Goal: Task Accomplishment & Management: Manage account settings

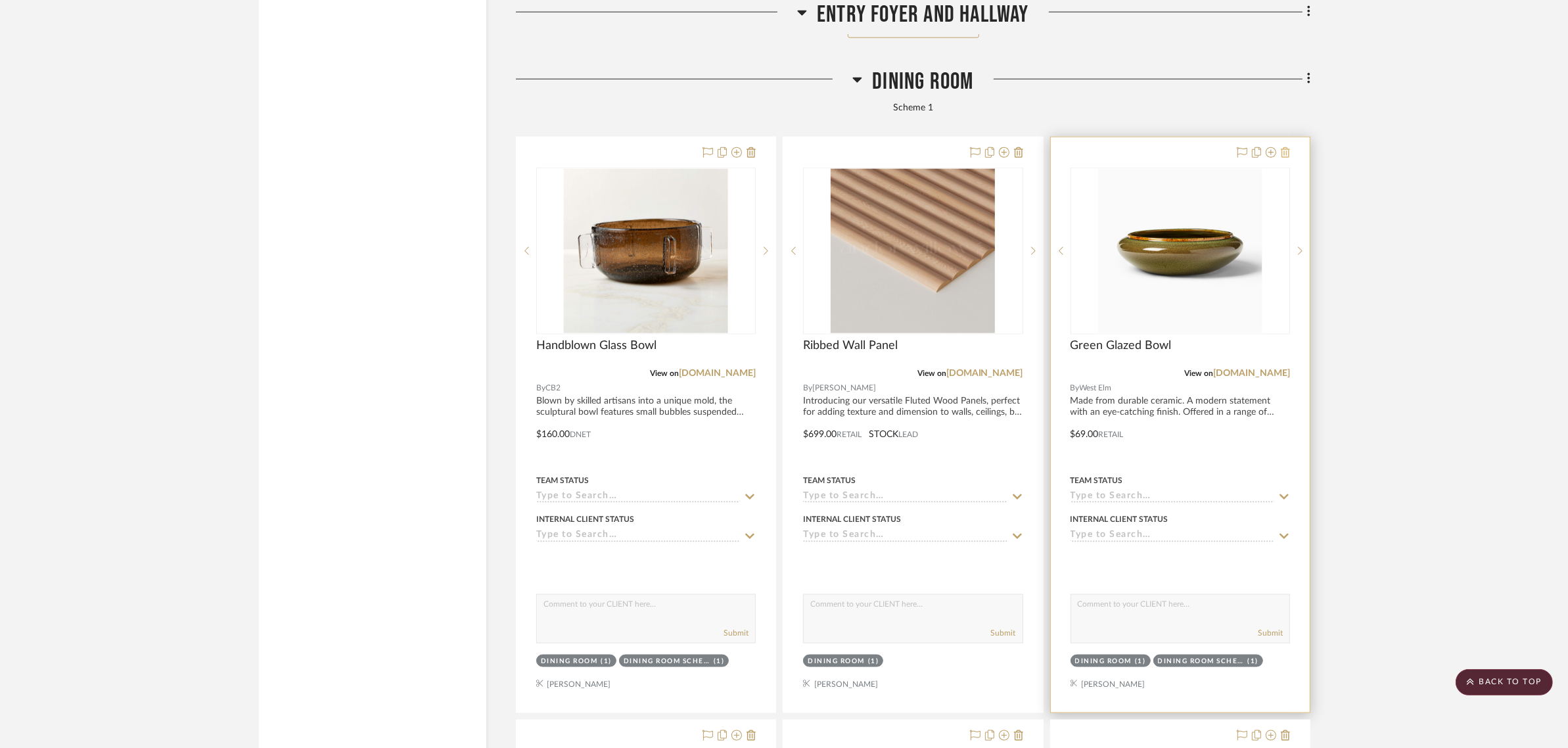
click at [1288, 147] on icon at bounding box center [1285, 152] width 10 height 10
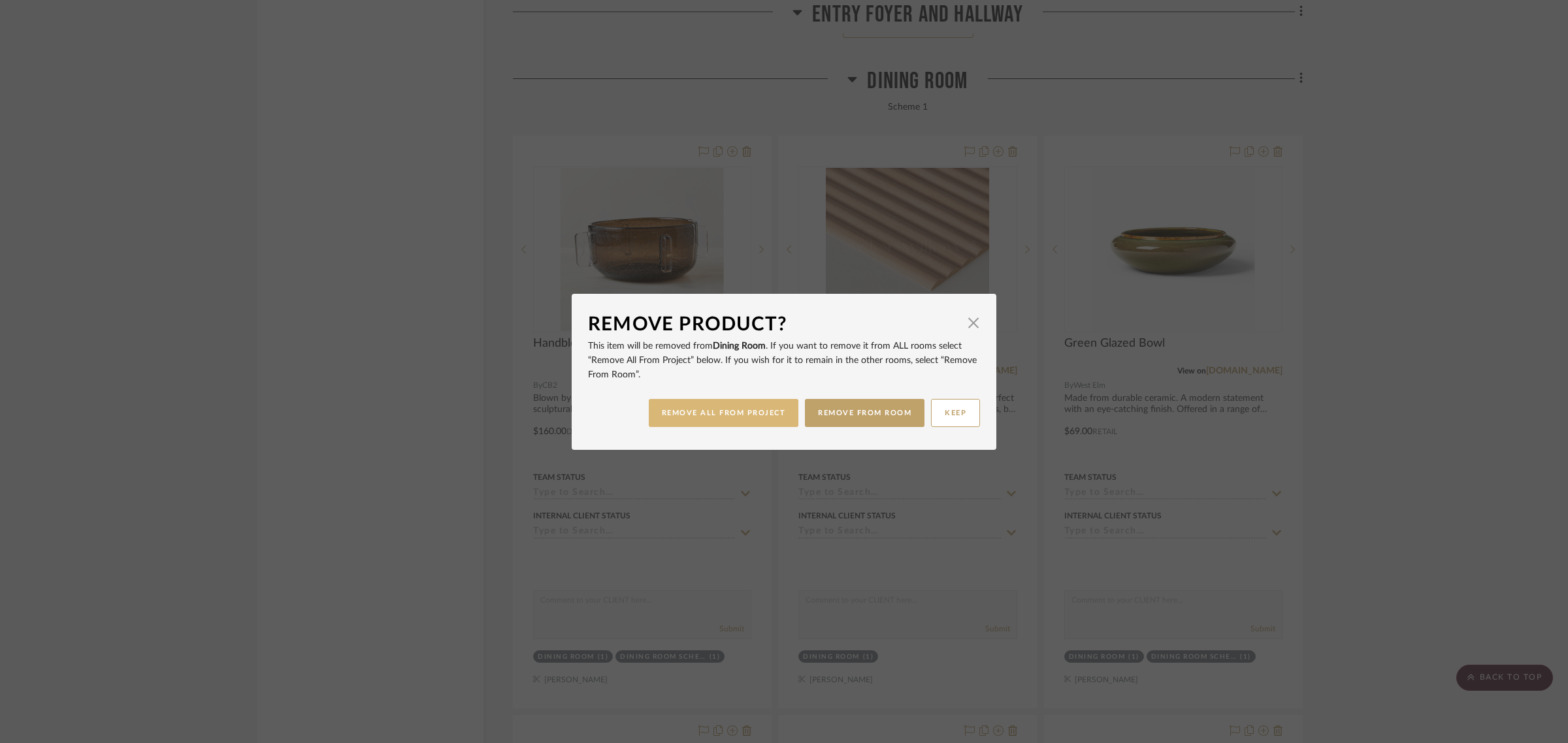
click at [740, 419] on button "REMOVE ALL FROM PROJECT" at bounding box center [724, 412] width 150 height 28
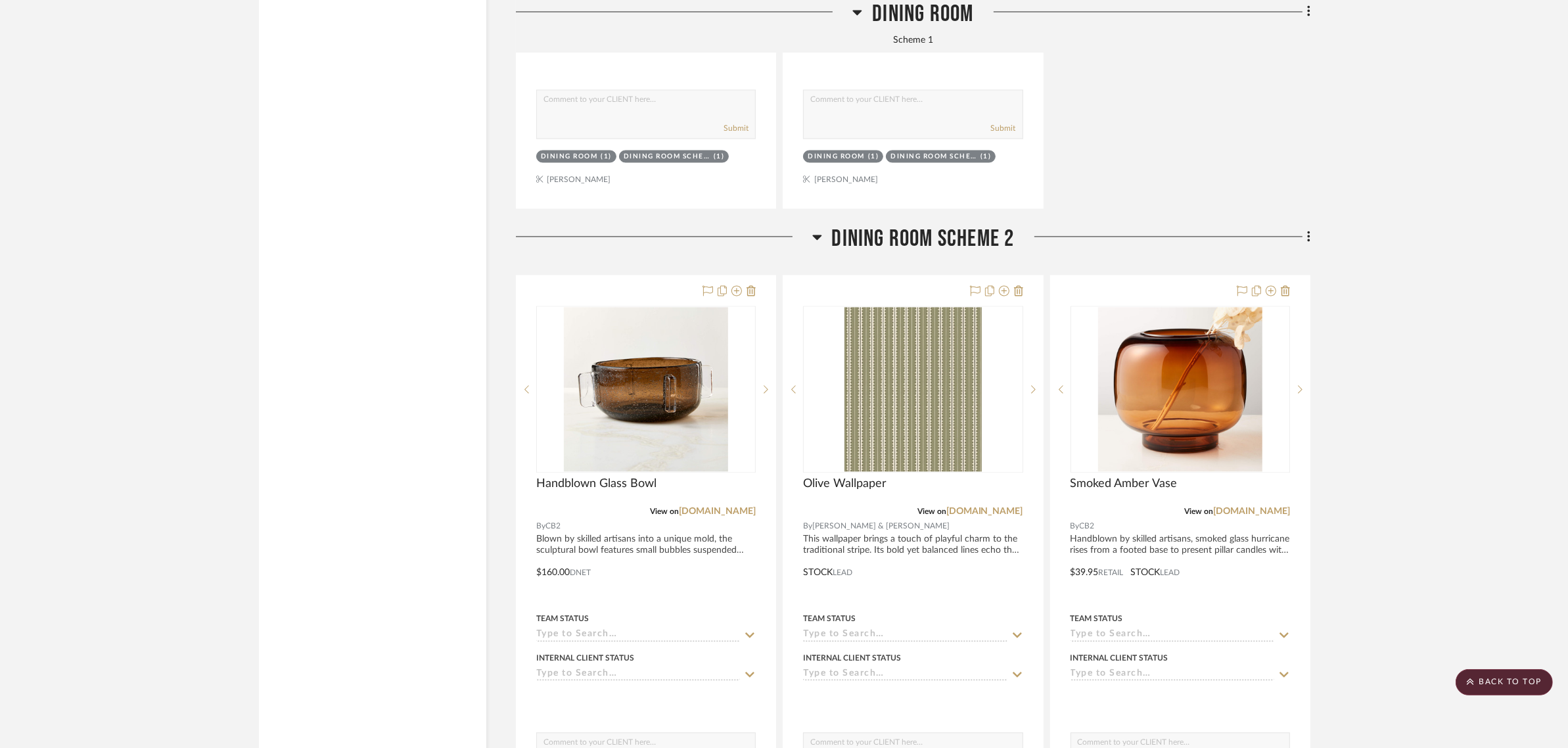
scroll to position [3204, 0]
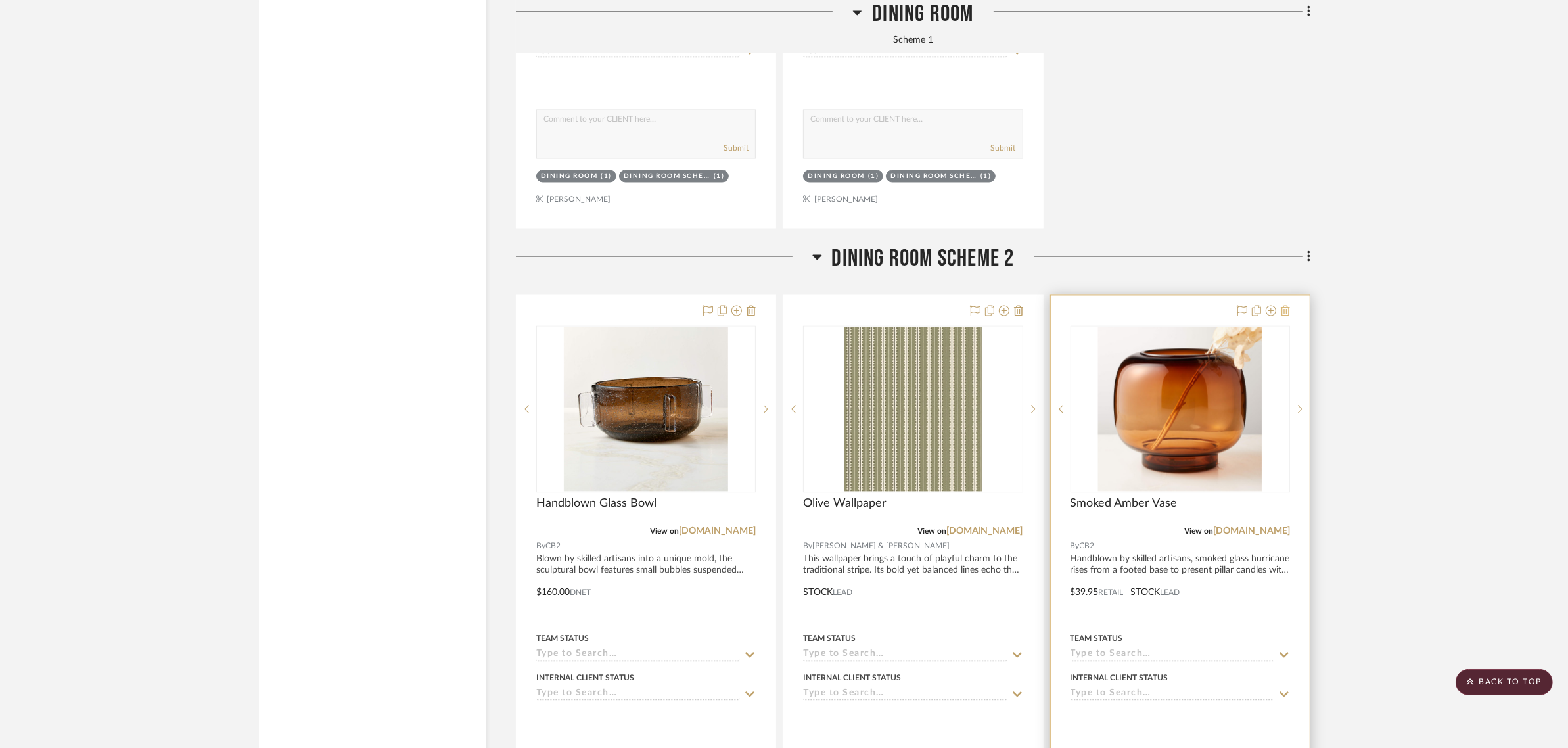
click at [1286, 305] on icon at bounding box center [1285, 310] width 10 height 10
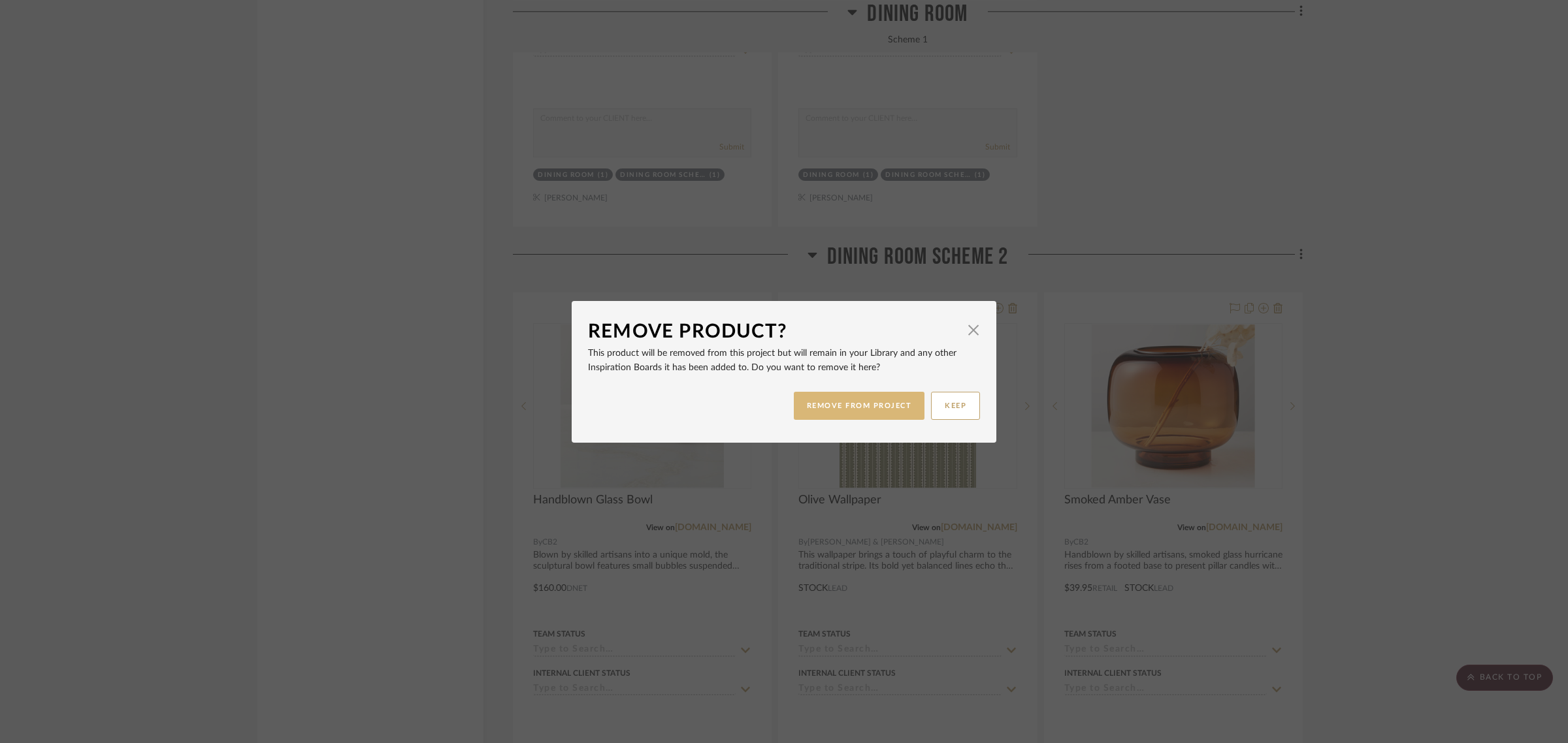
click at [821, 409] on button "REMOVE FROM PROJECT" at bounding box center [859, 406] width 131 height 28
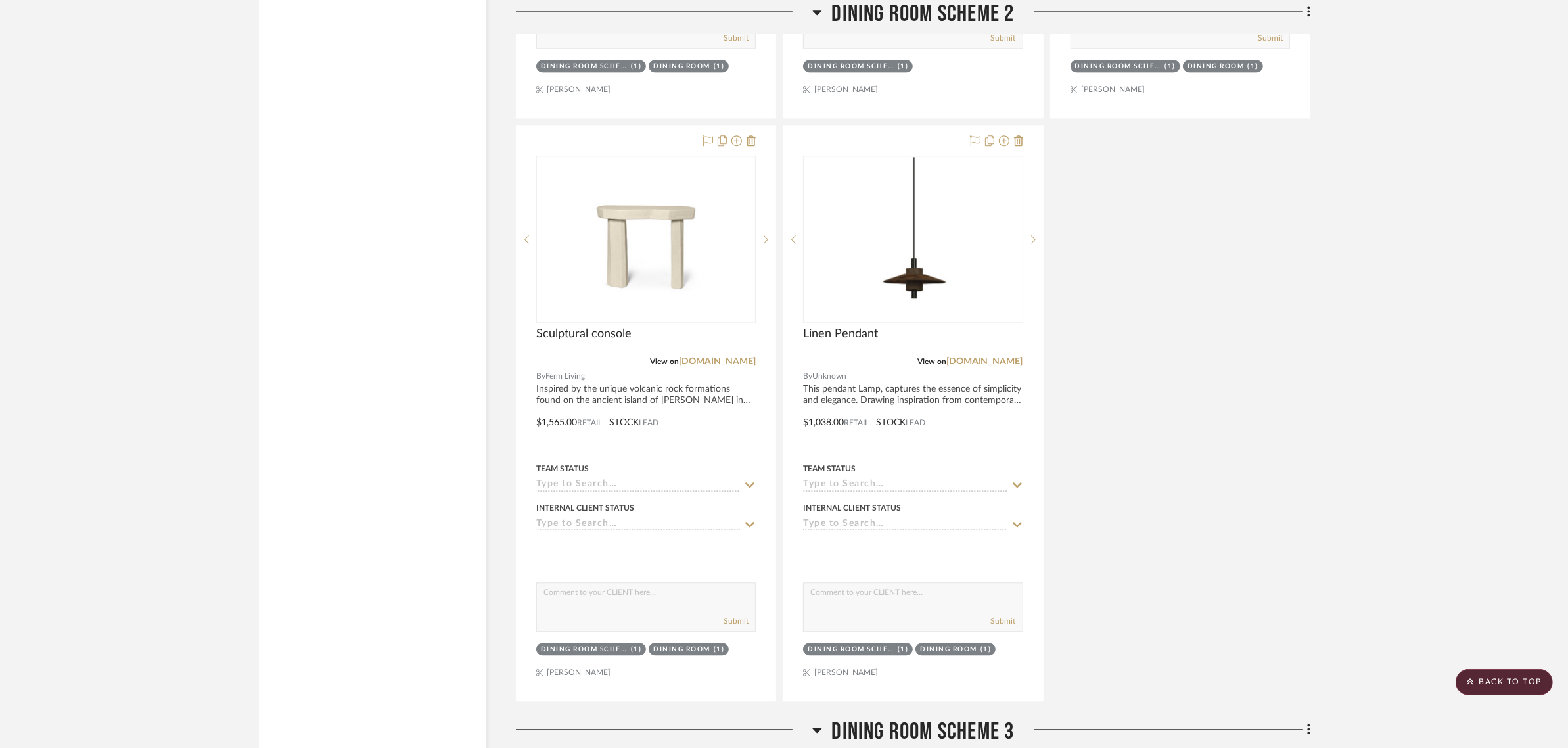
scroll to position [3943, 0]
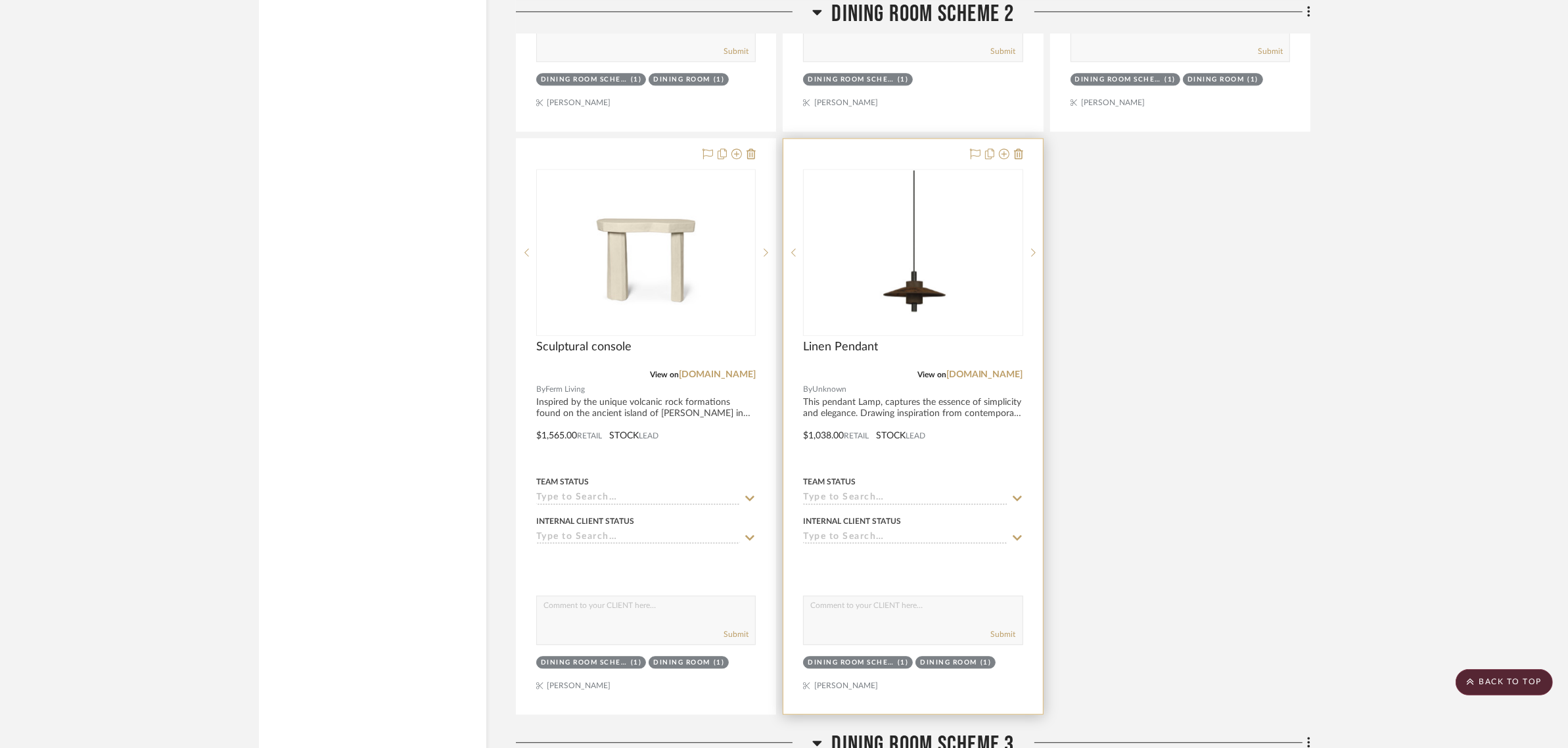
click at [884, 217] on img "0" at bounding box center [912, 252] width 164 height 164
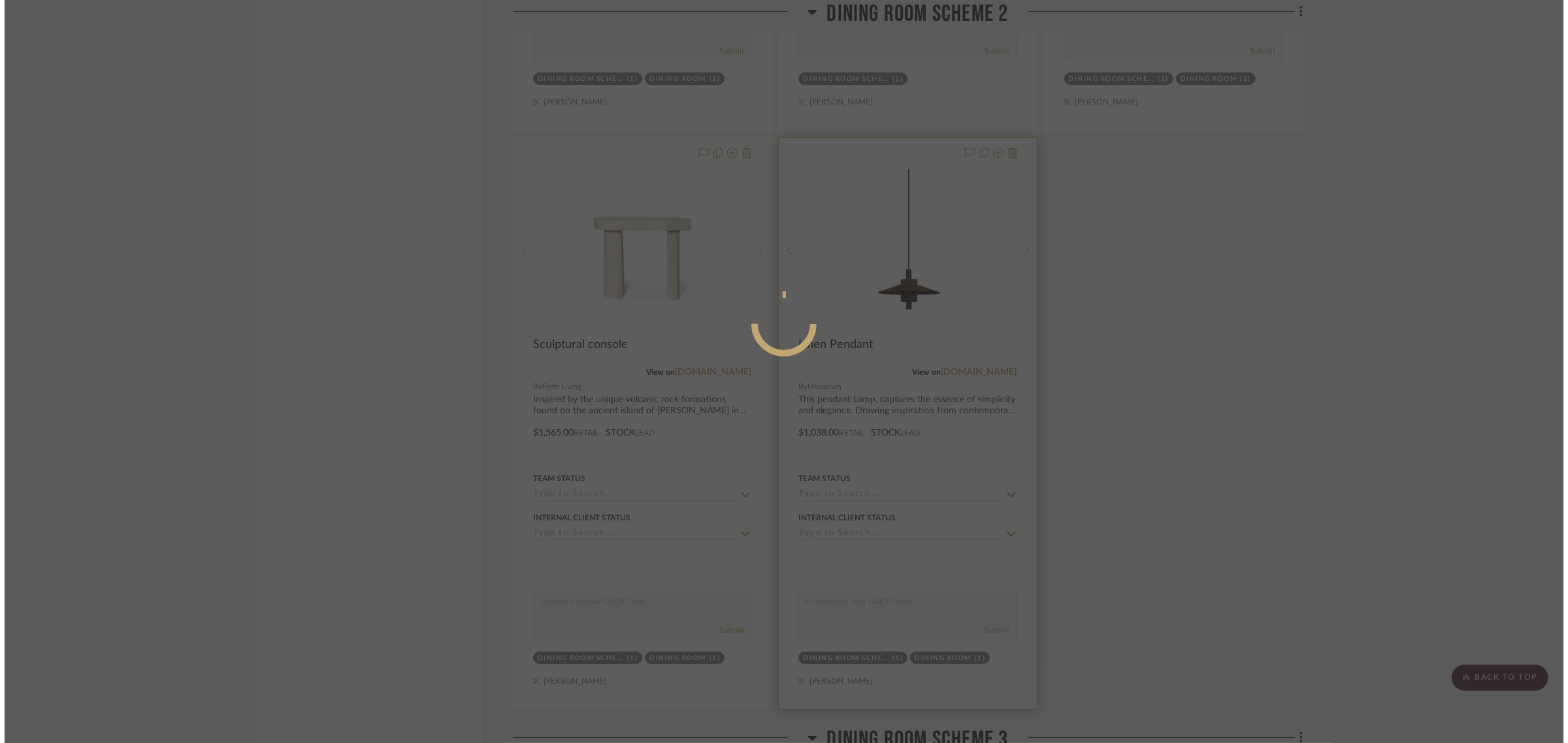
scroll to position [0, 0]
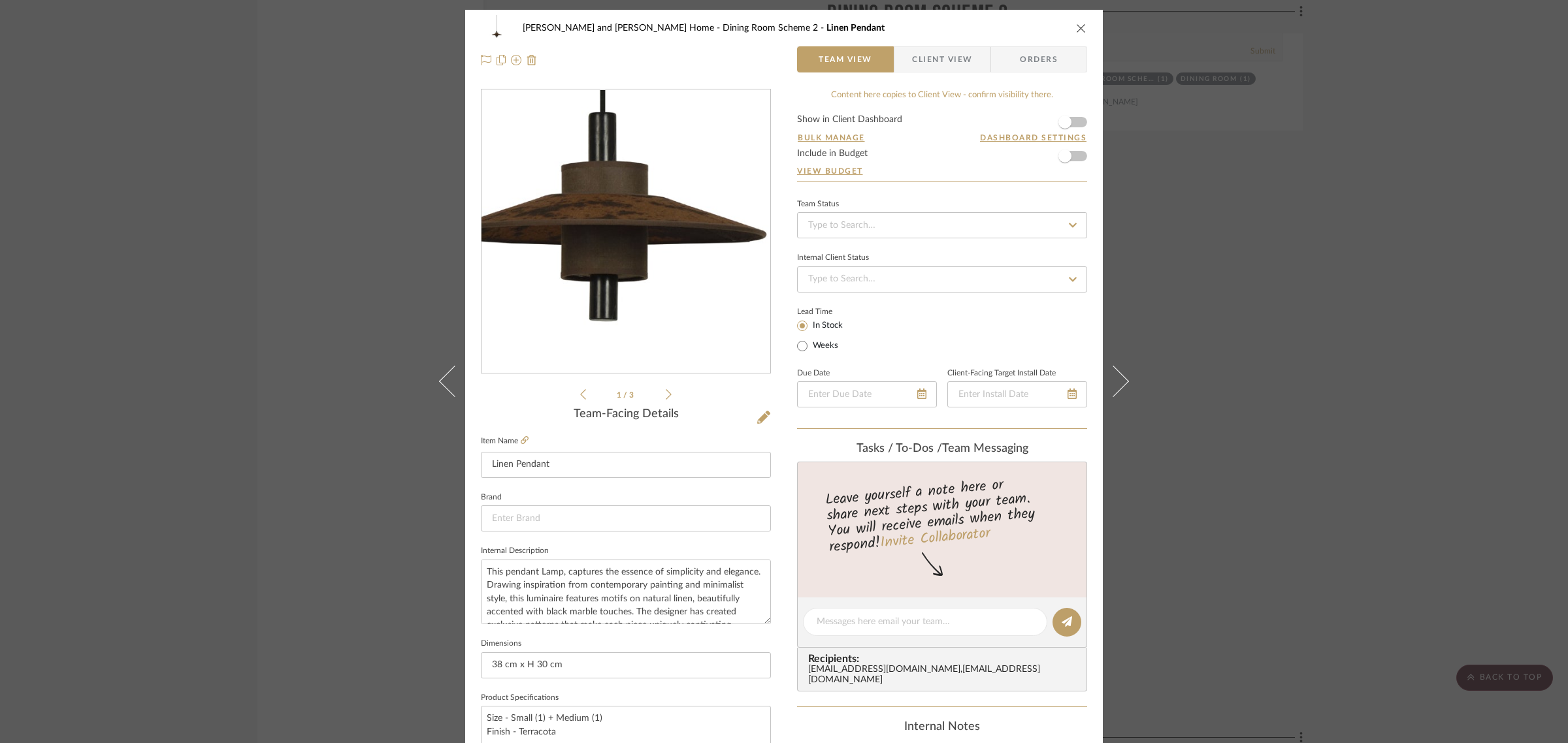
click at [630, 305] on img "0" at bounding box center [626, 231] width 283 height 283
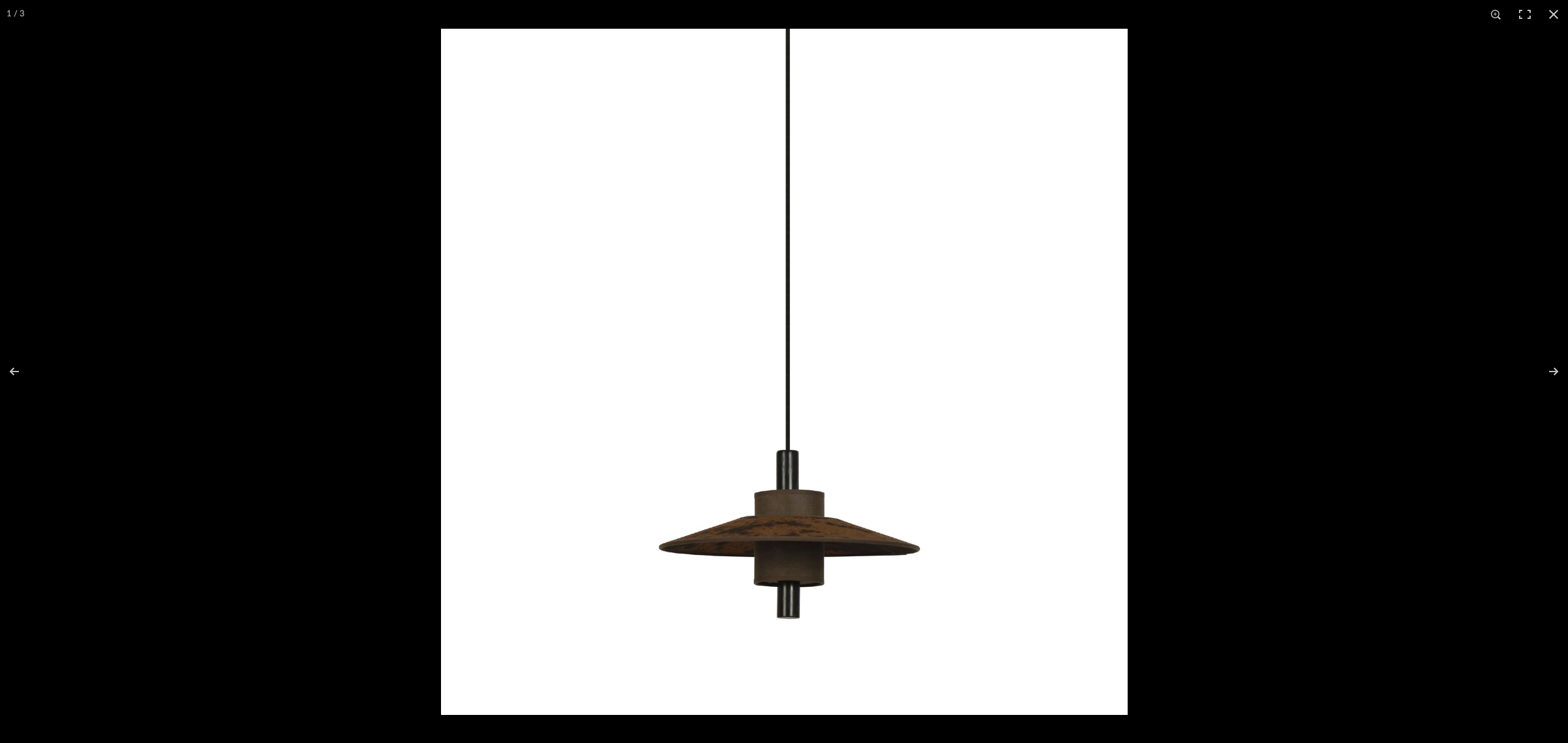
click at [752, 552] on img at bounding box center [784, 371] width 686 height 686
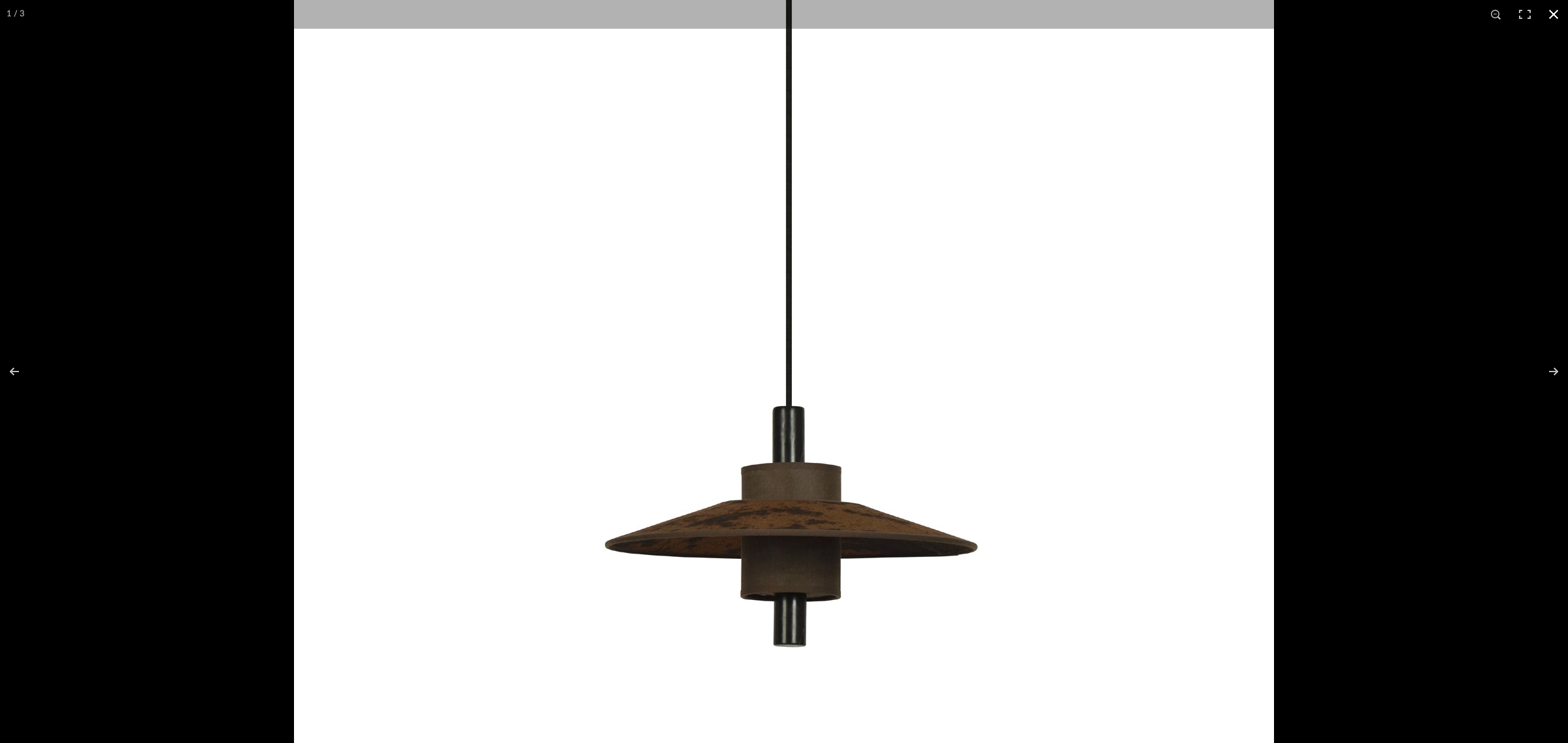
click at [1555, 16] on button at bounding box center [1552, 14] width 28 height 28
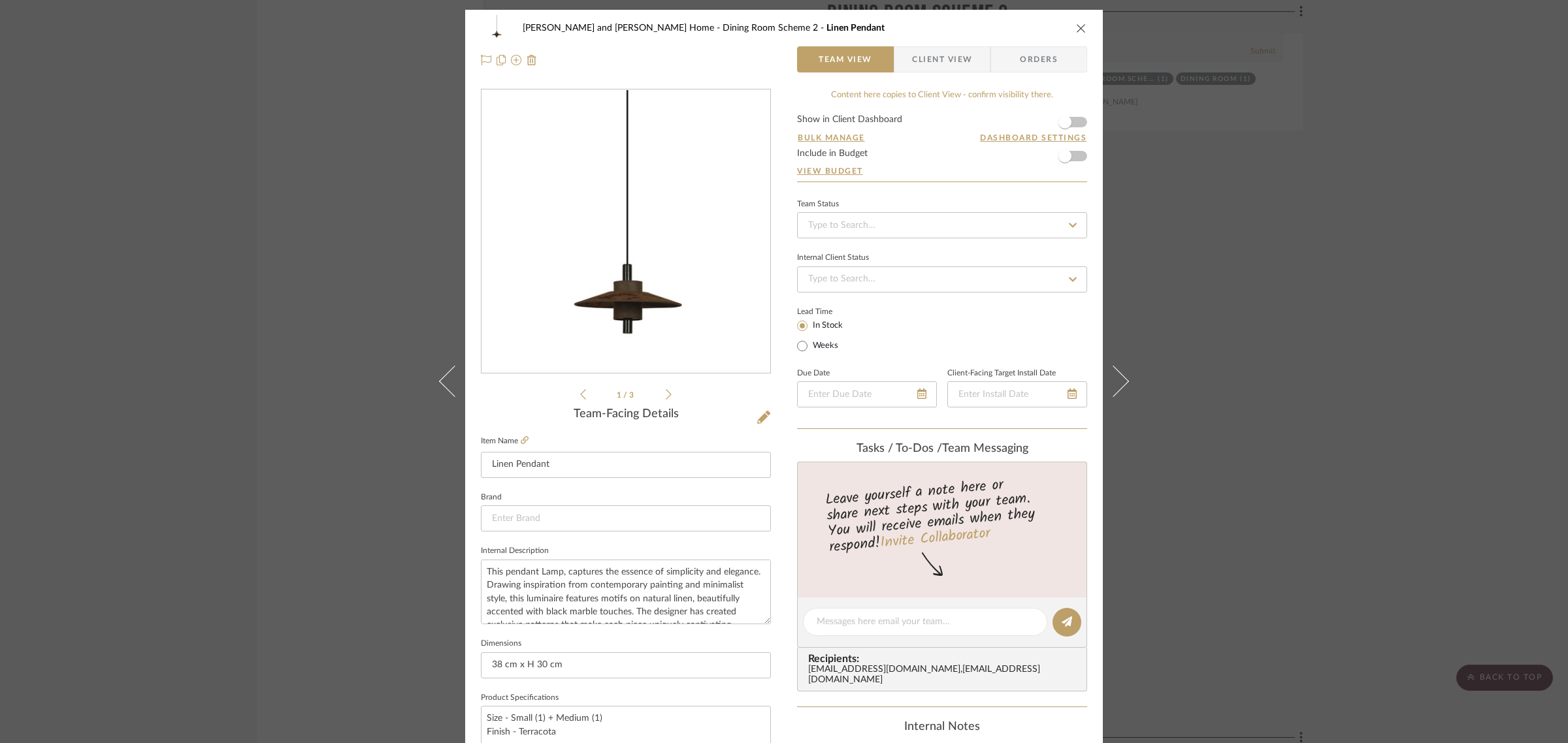
click at [1438, 249] on div "Natasha and Abhijit Home Dining Room Scheme 2 Linen Pendant Team View Client Vi…" at bounding box center [784, 371] width 1568 height 743
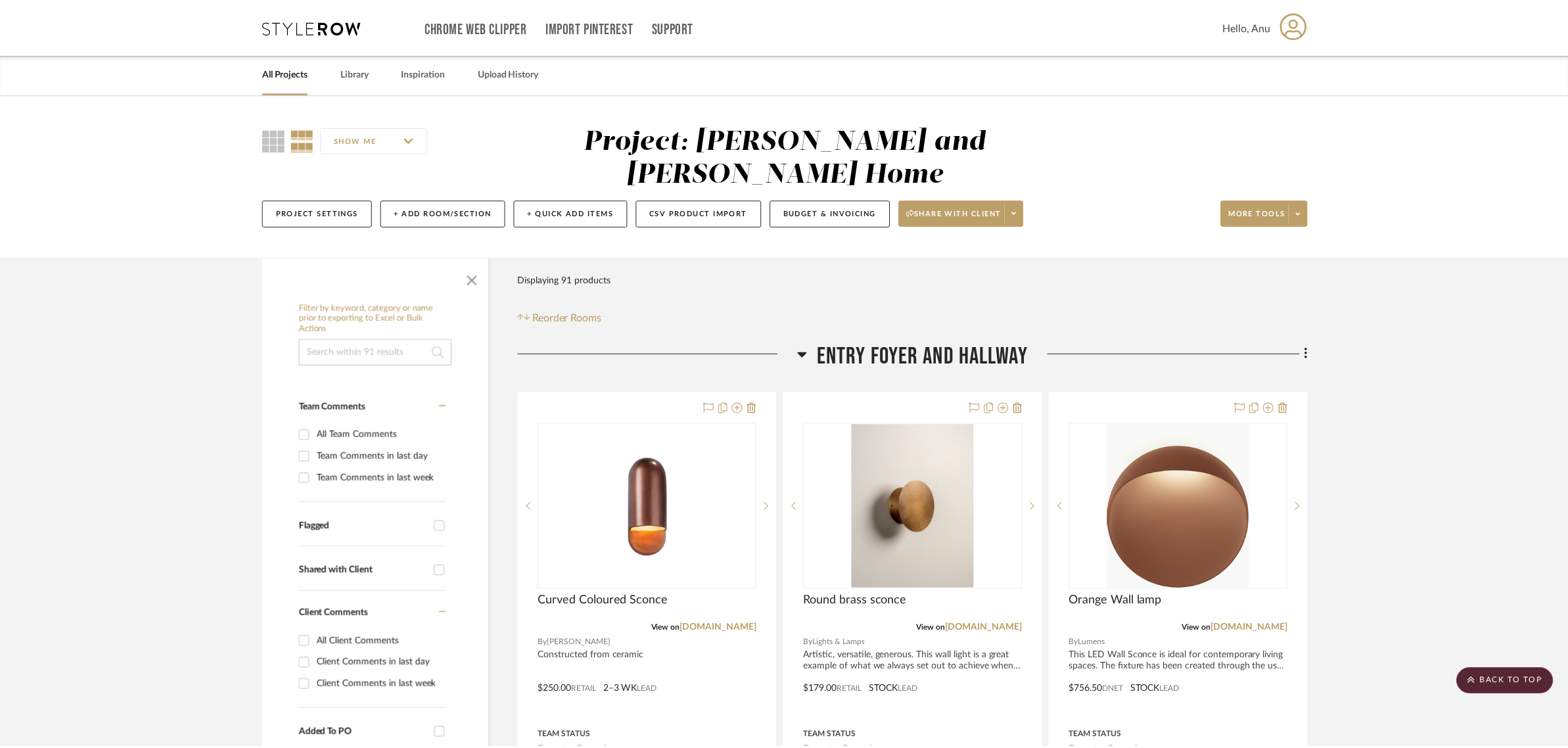
scroll to position [3943, 0]
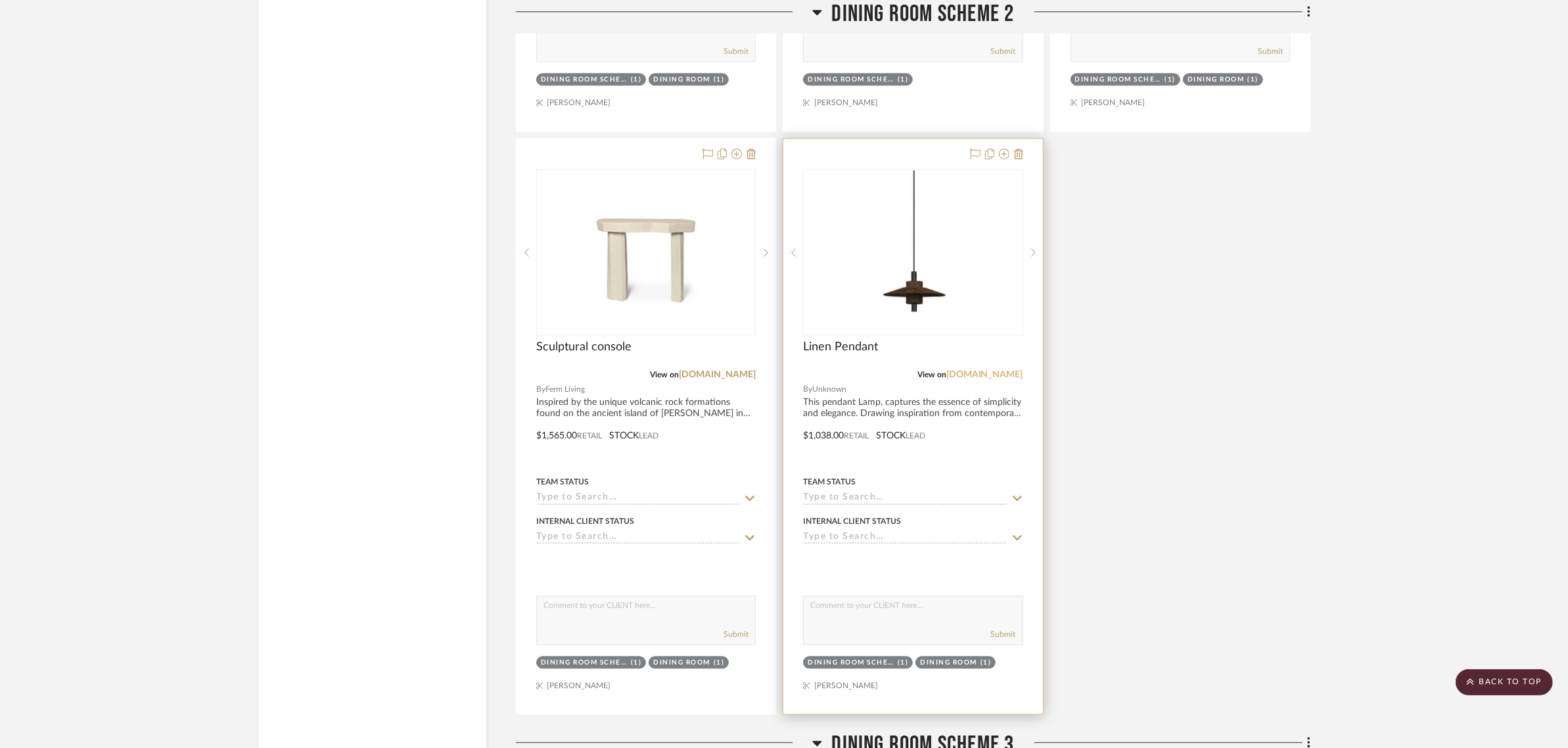
click at [986, 370] on link "[DOMAIN_NAME]" at bounding box center [984, 374] width 77 height 10
click at [921, 248] on img "0" at bounding box center [912, 252] width 164 height 164
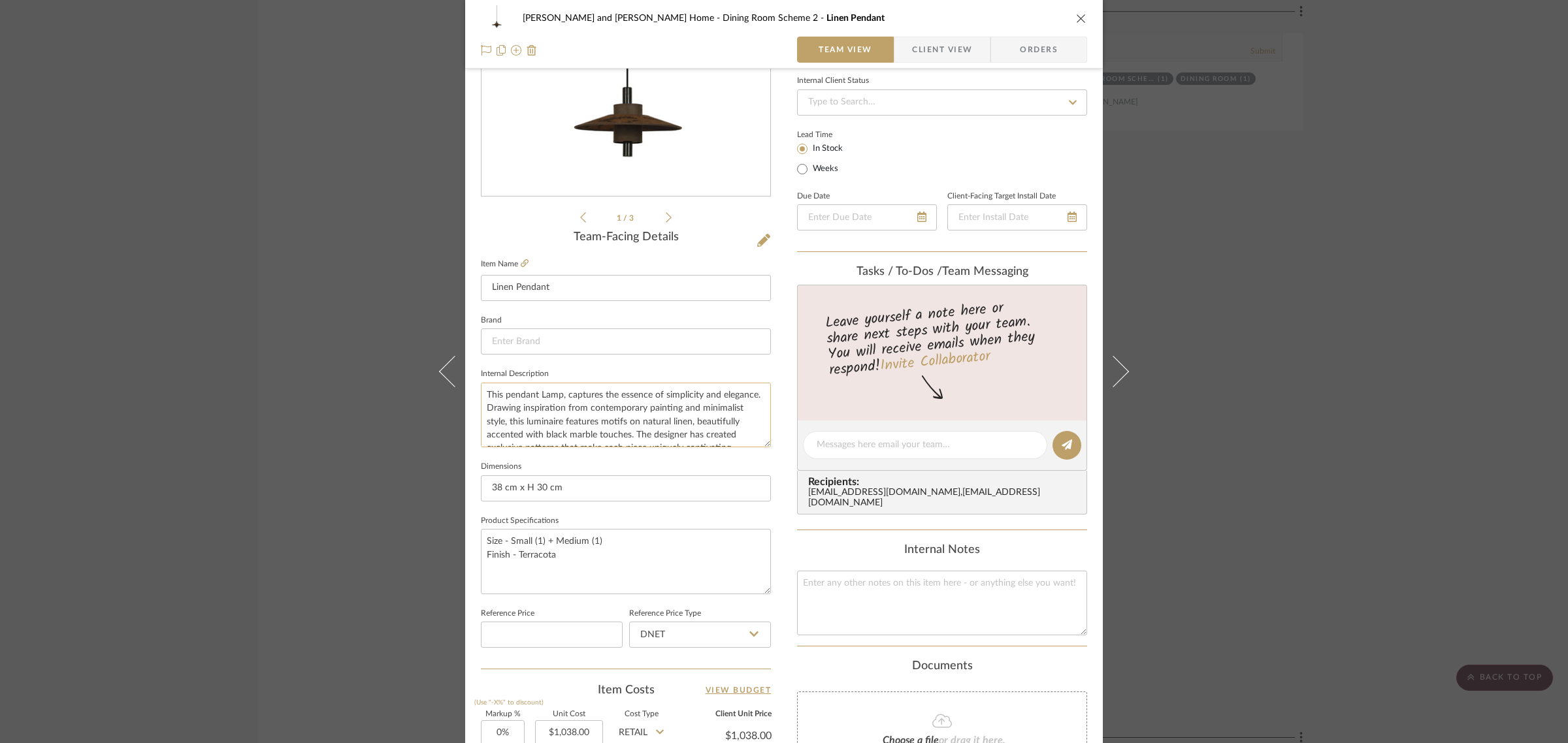
scroll to position [245, 0]
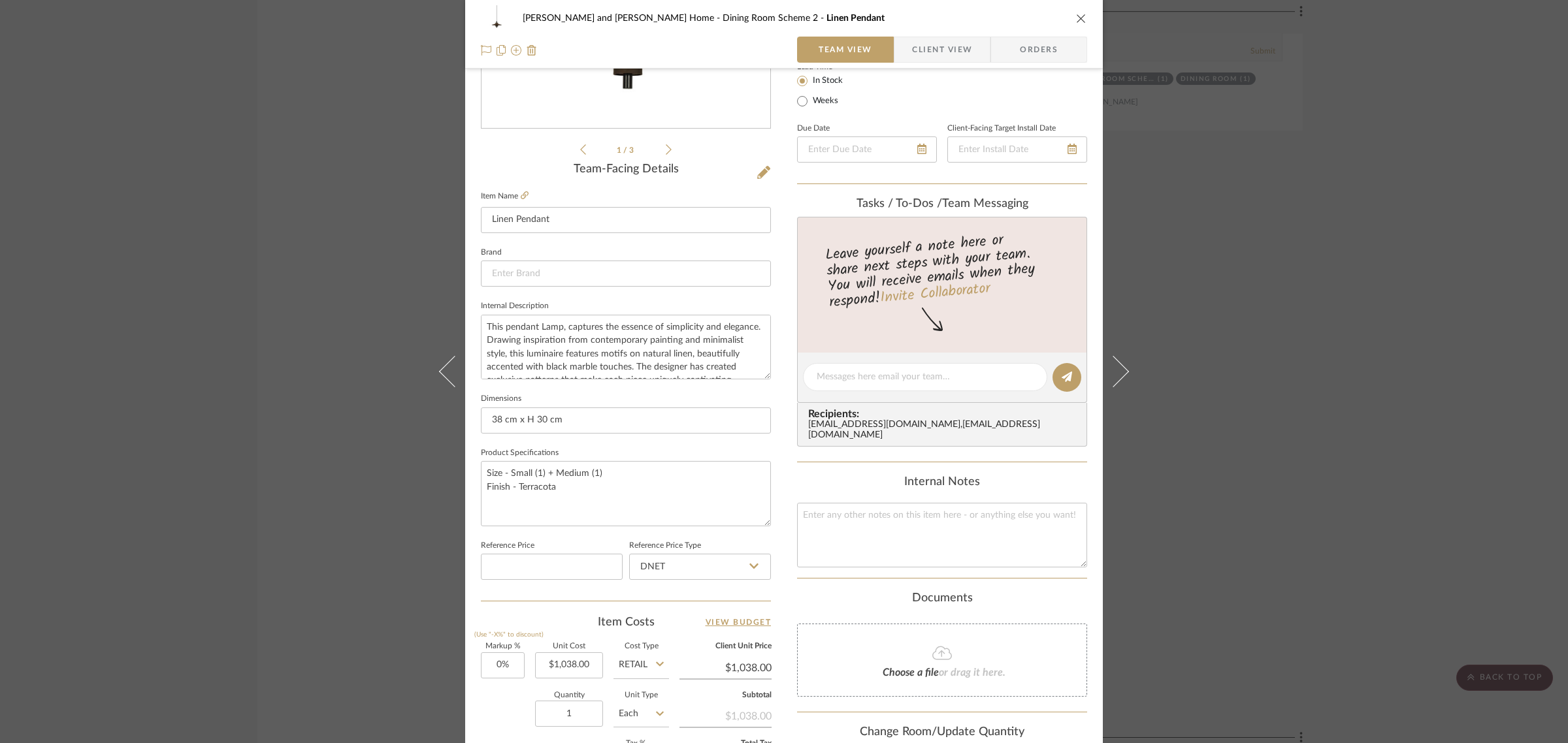
click at [1451, 399] on div "Natasha and Abhijit Home Dining Room Scheme 2 Linen Pendant Team View Client Vi…" at bounding box center [784, 371] width 1568 height 743
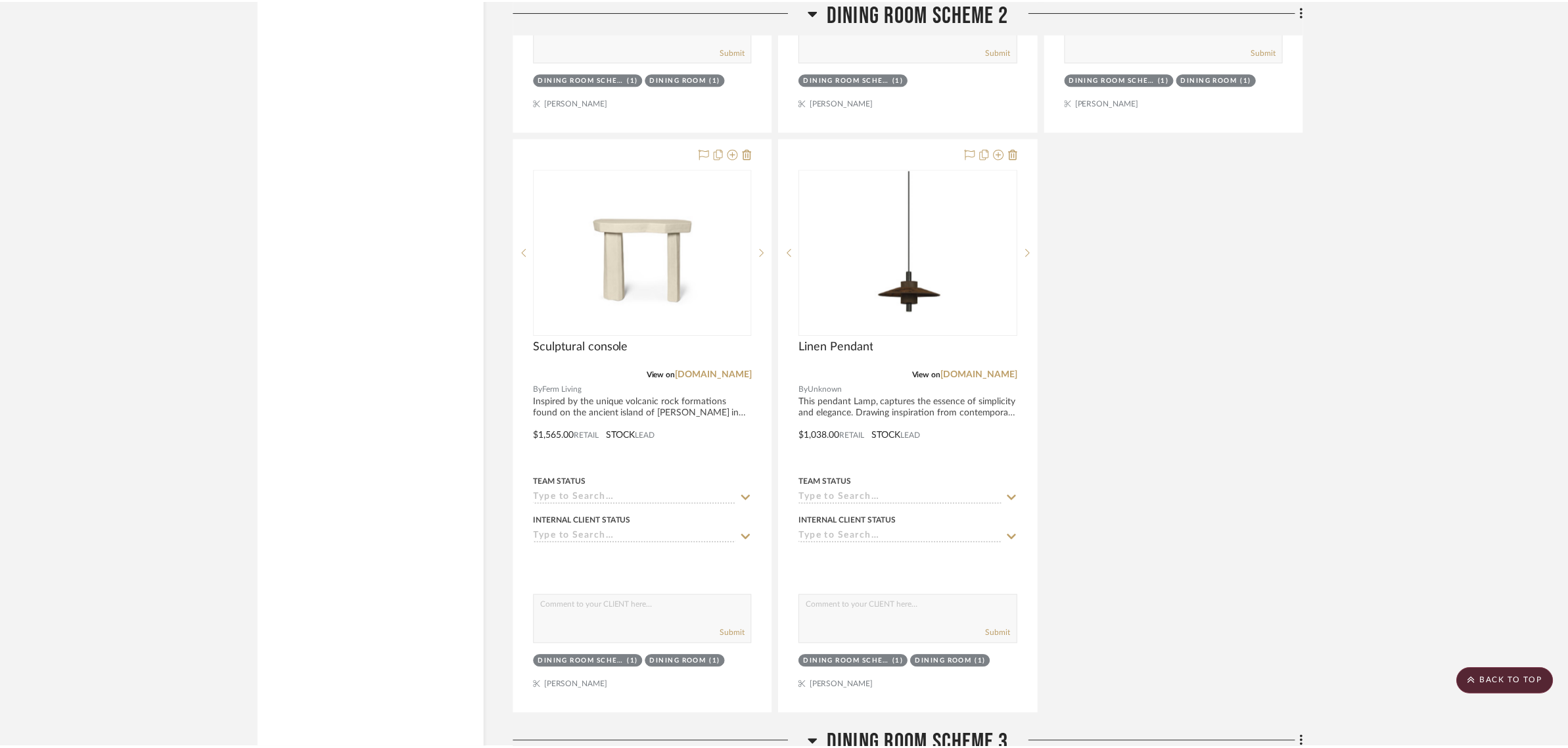
scroll to position [3943, 0]
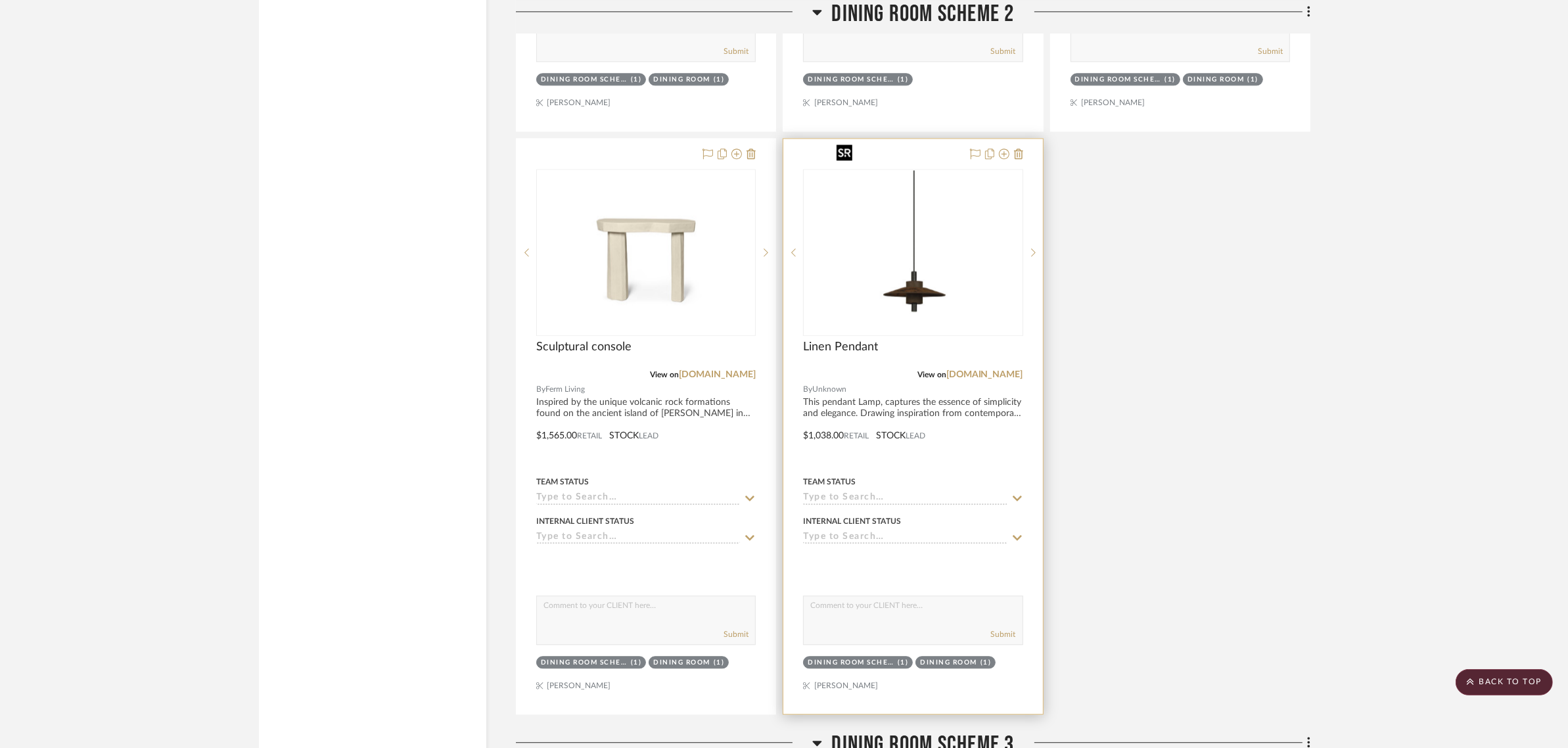
click at [920, 222] on img "0" at bounding box center [912, 252] width 164 height 164
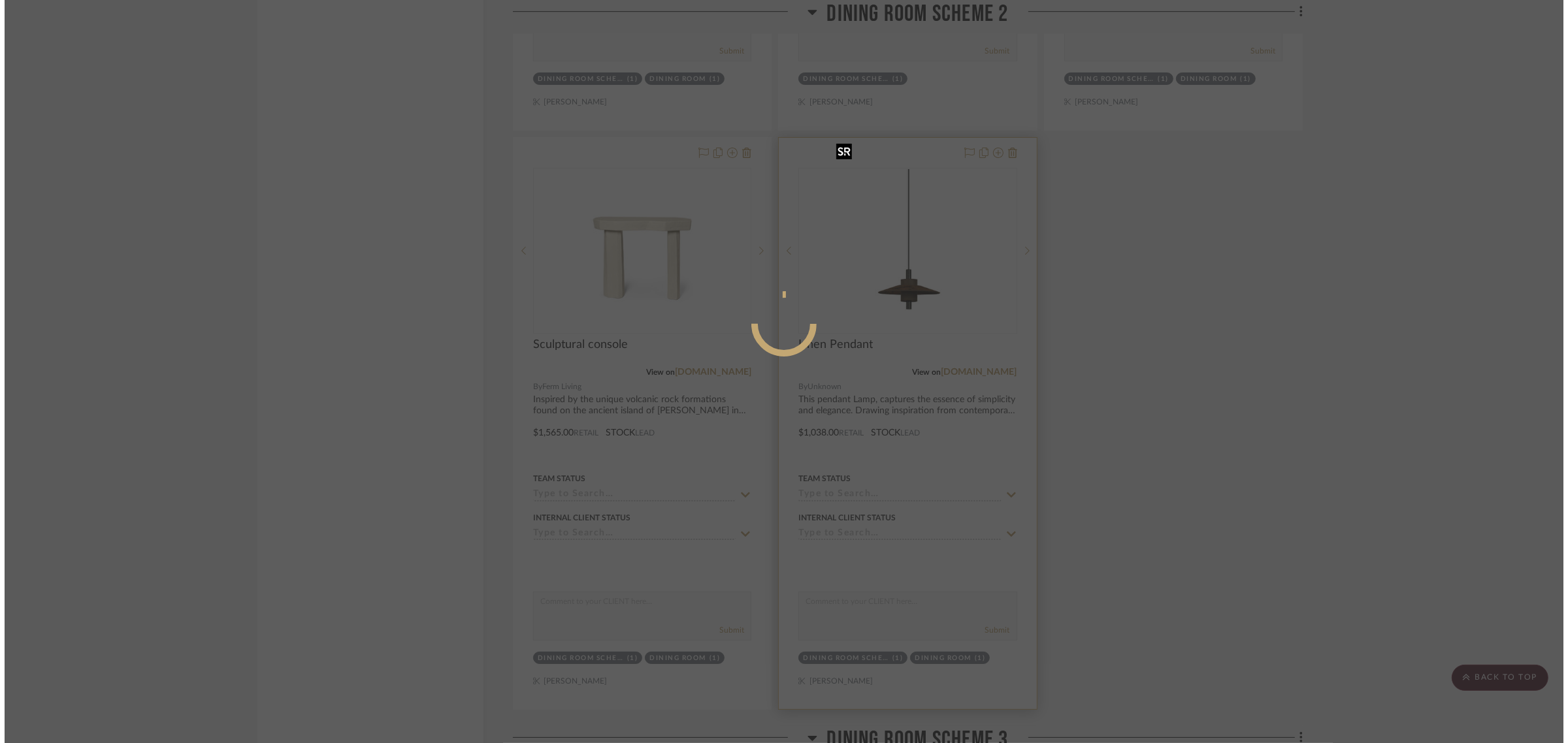
scroll to position [0, 0]
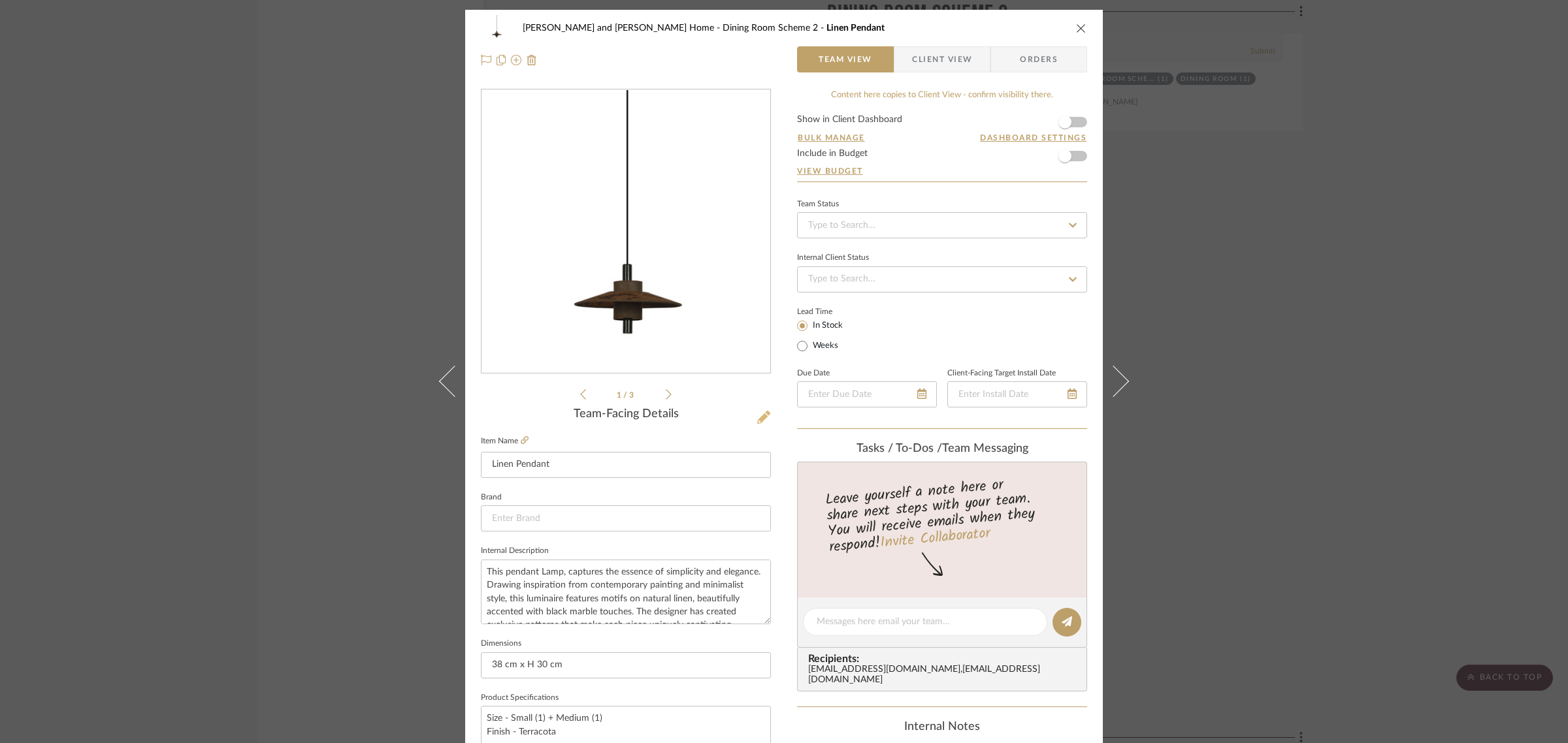
click at [760, 412] on icon at bounding box center [763, 417] width 13 height 13
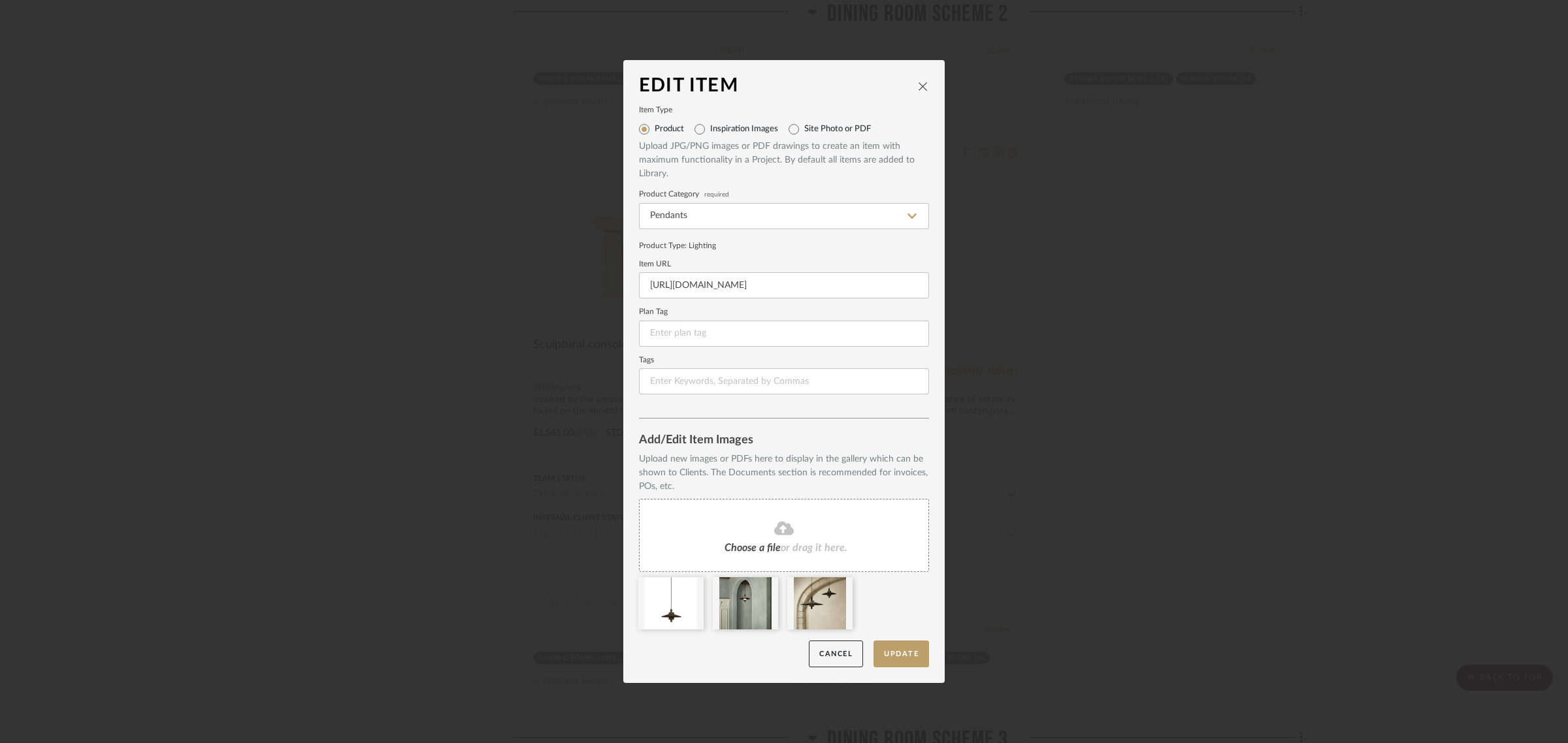
click at [762, 524] on fa-icon at bounding box center [784, 529] width 119 height 17
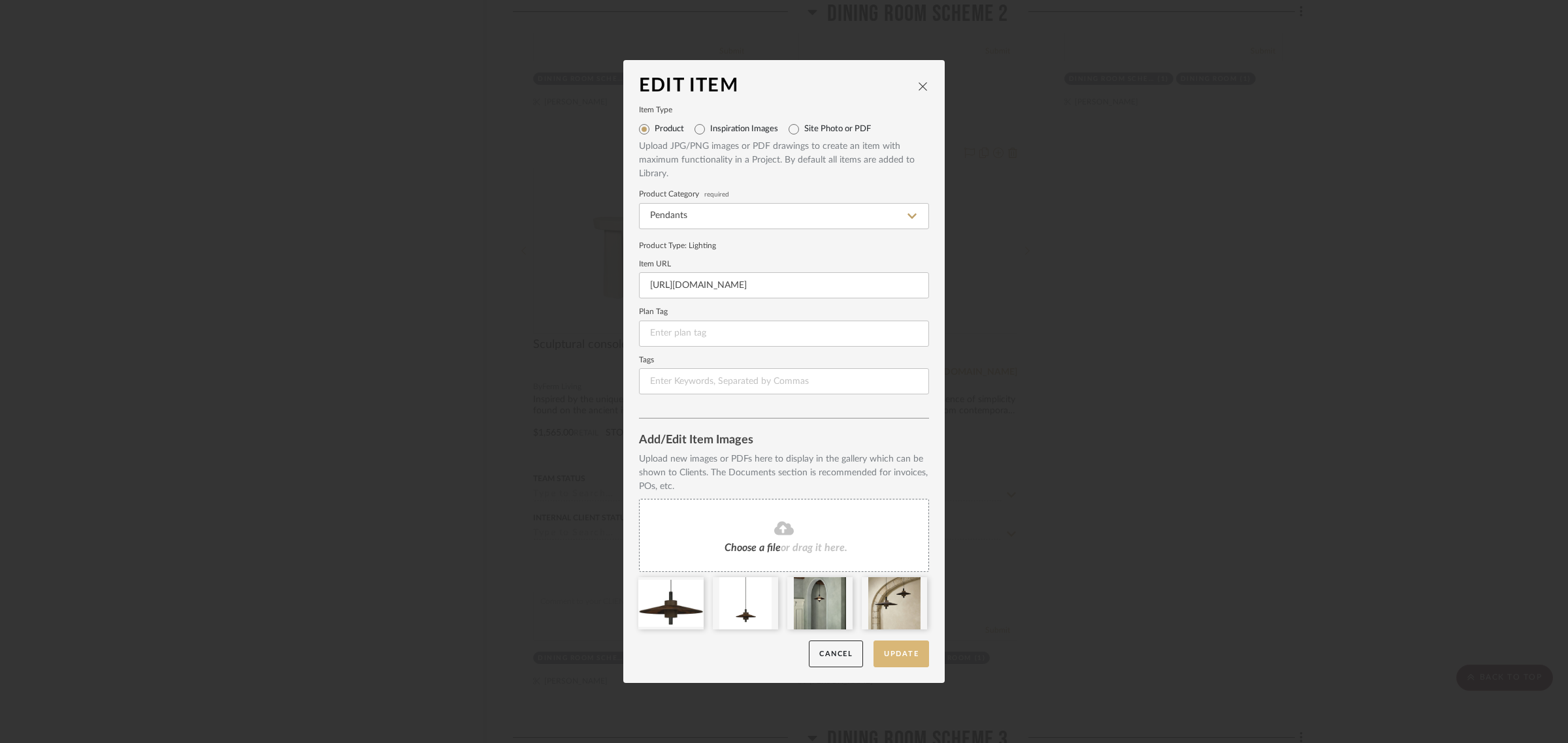
click at [899, 659] on button "Update" at bounding box center [901, 653] width 55 height 27
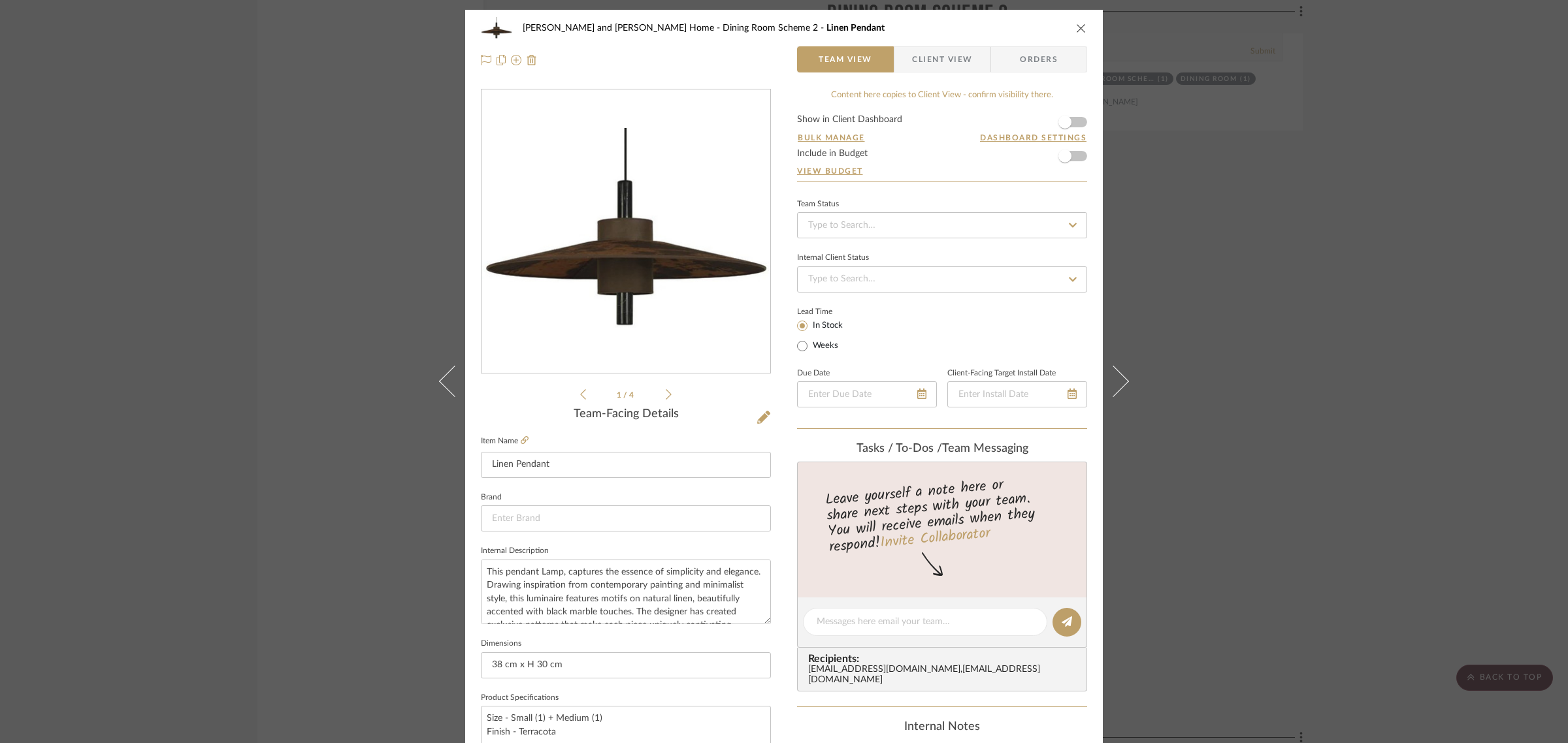
click at [1409, 330] on div "Natasha and Abhijit Home Dining Room Scheme 2 Linen Pendant Team View Client Vi…" at bounding box center [784, 371] width 1568 height 743
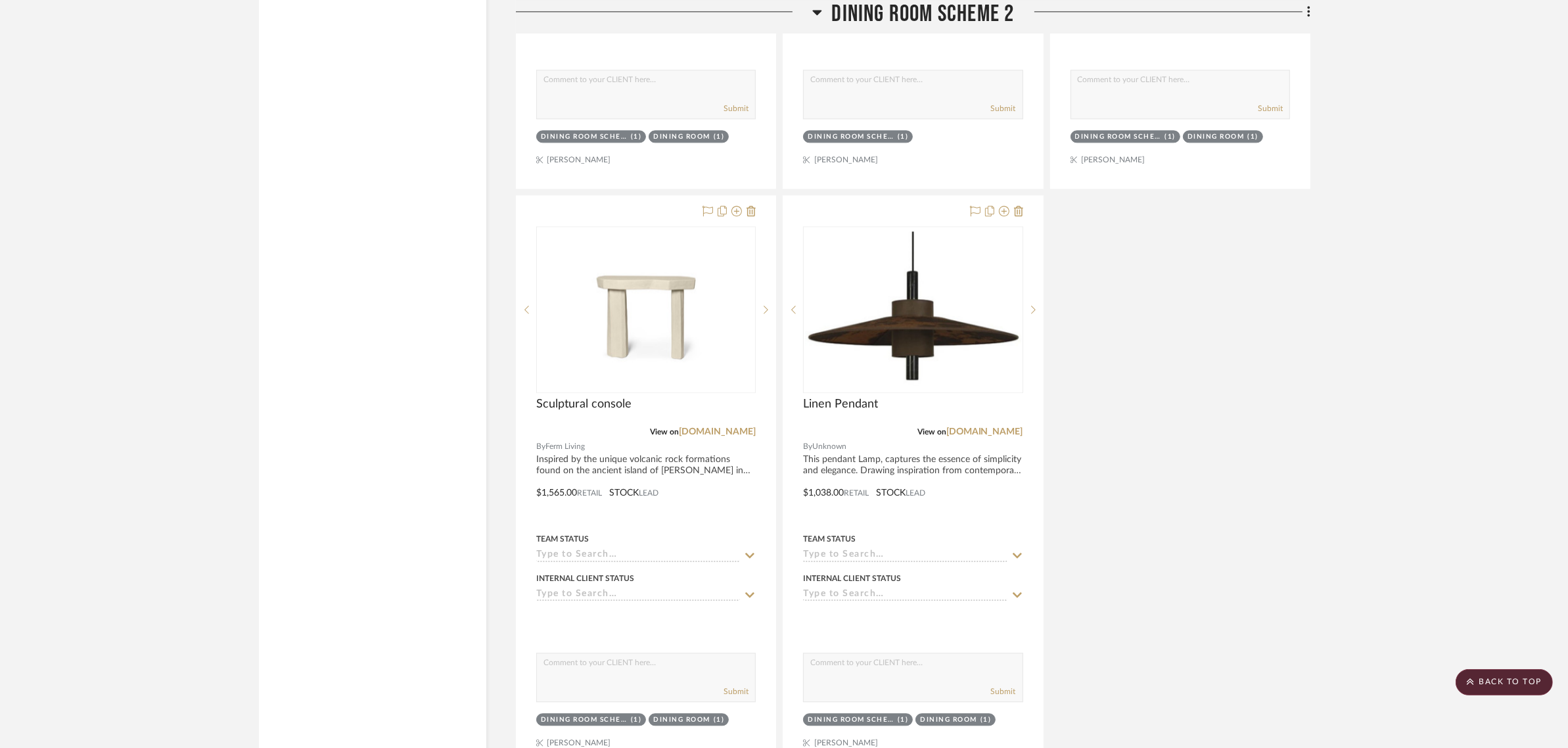
scroll to position [3861, 0]
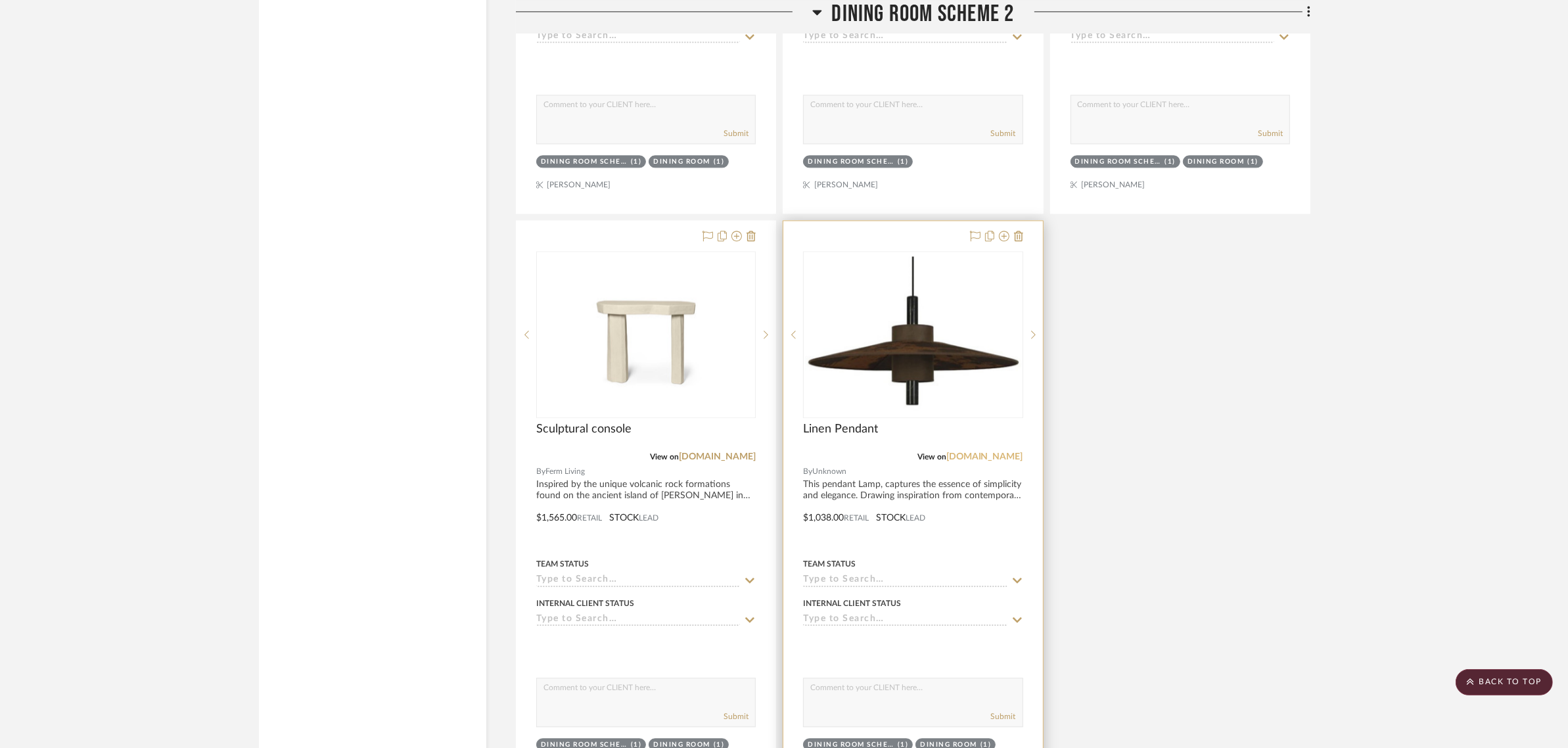
click at [1002, 452] on link "[DOMAIN_NAME]" at bounding box center [984, 456] width 77 height 10
click at [824, 422] on span "Linen Pendant" at bounding box center [840, 429] width 75 height 15
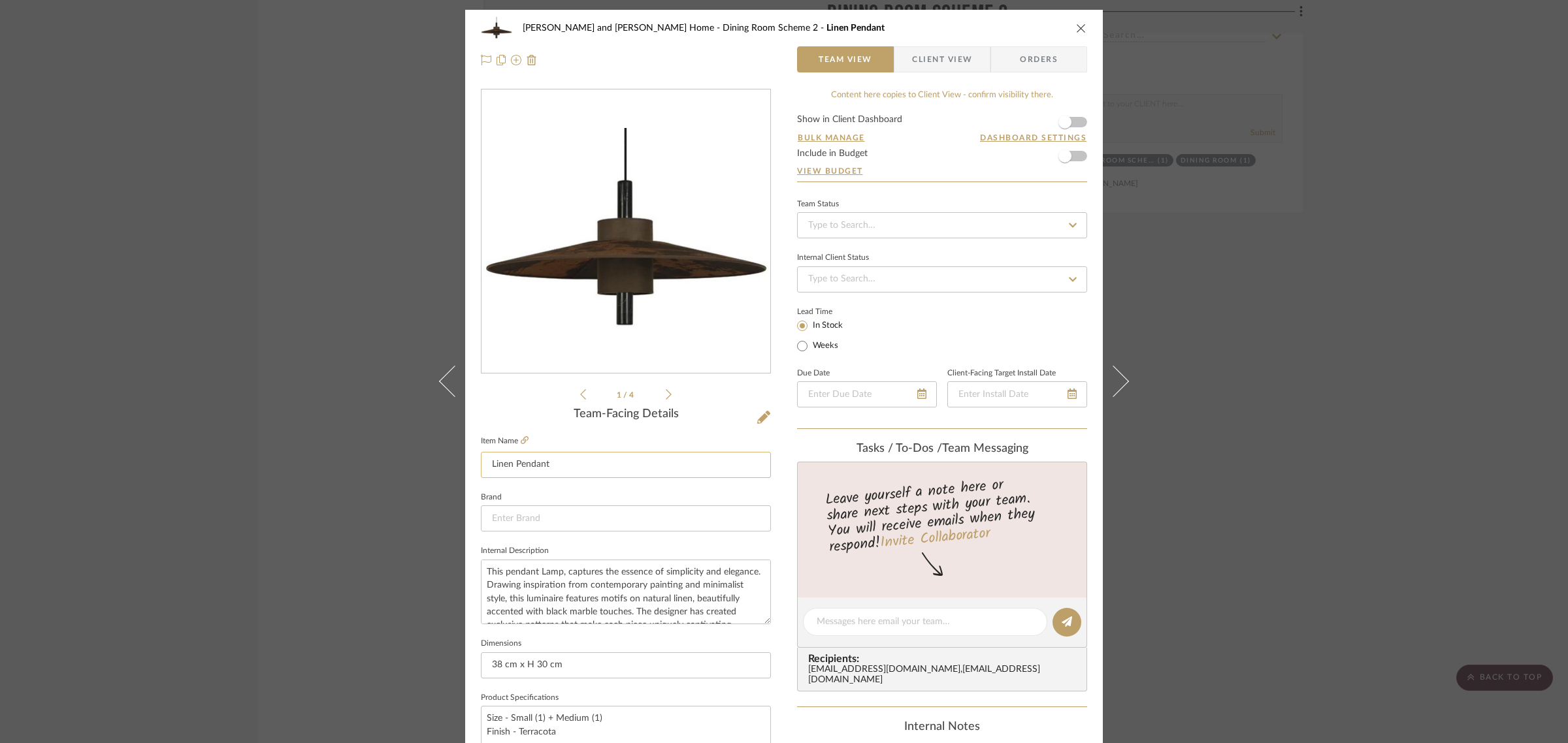
click at [484, 465] on input "Linen Pendant" at bounding box center [626, 464] width 290 height 26
type input "Metal and Linen Pendant"
click at [509, 393] on div "1 / 4" at bounding box center [626, 245] width 290 height 313
click at [530, 465] on input "Metal and Linen Pendant" at bounding box center [626, 464] width 290 height 26
drag, startPoint x: 551, startPoint y: 468, endPoint x: 556, endPoint y: 397, distance: 71.2
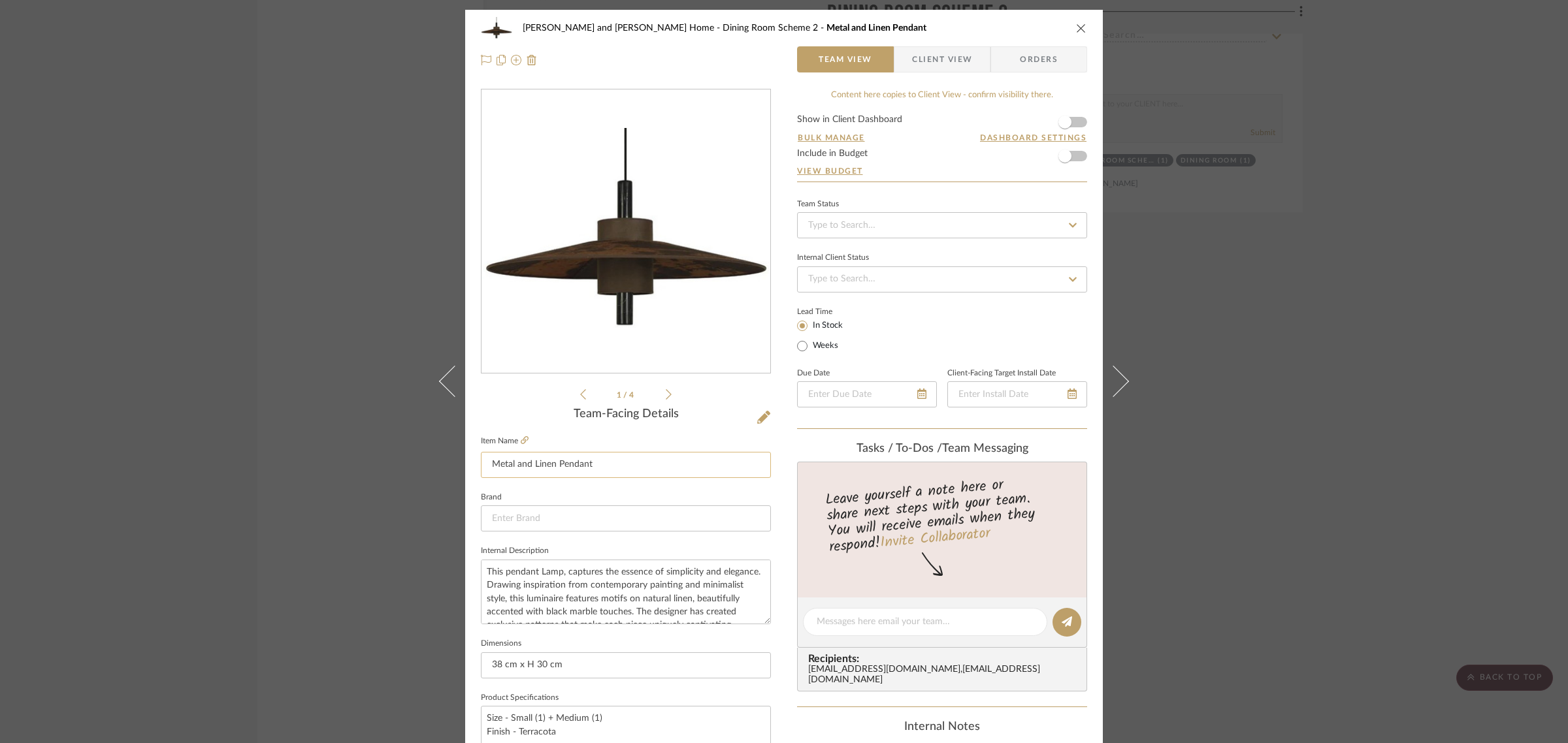
click at [551, 463] on input "Metal and Linen Pendant" at bounding box center [626, 464] width 290 height 26
type input "Metal and Linen Pendant"
click at [533, 396] on div "1 / 4" at bounding box center [626, 245] width 290 height 313
click at [678, 572] on textarea "This pendant Lamp, captures the essence of simplicity and elegance. Drawing ins…" at bounding box center [626, 591] width 290 height 65
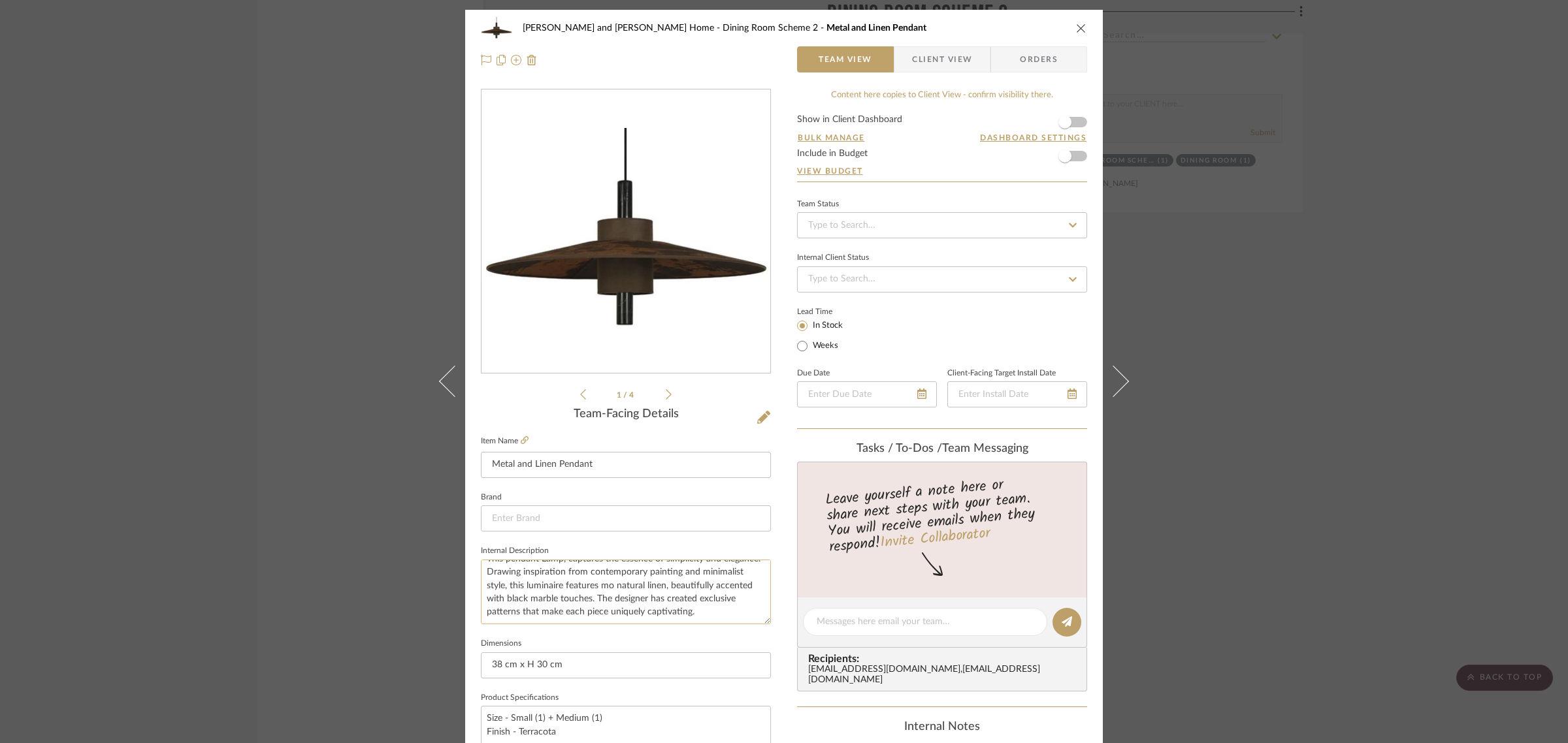
scroll to position [13, 0]
click at [692, 582] on textarea "This pendant Lamp, captures the essence of simplicity and elegance. Drawing ins…" at bounding box center [626, 591] width 290 height 65
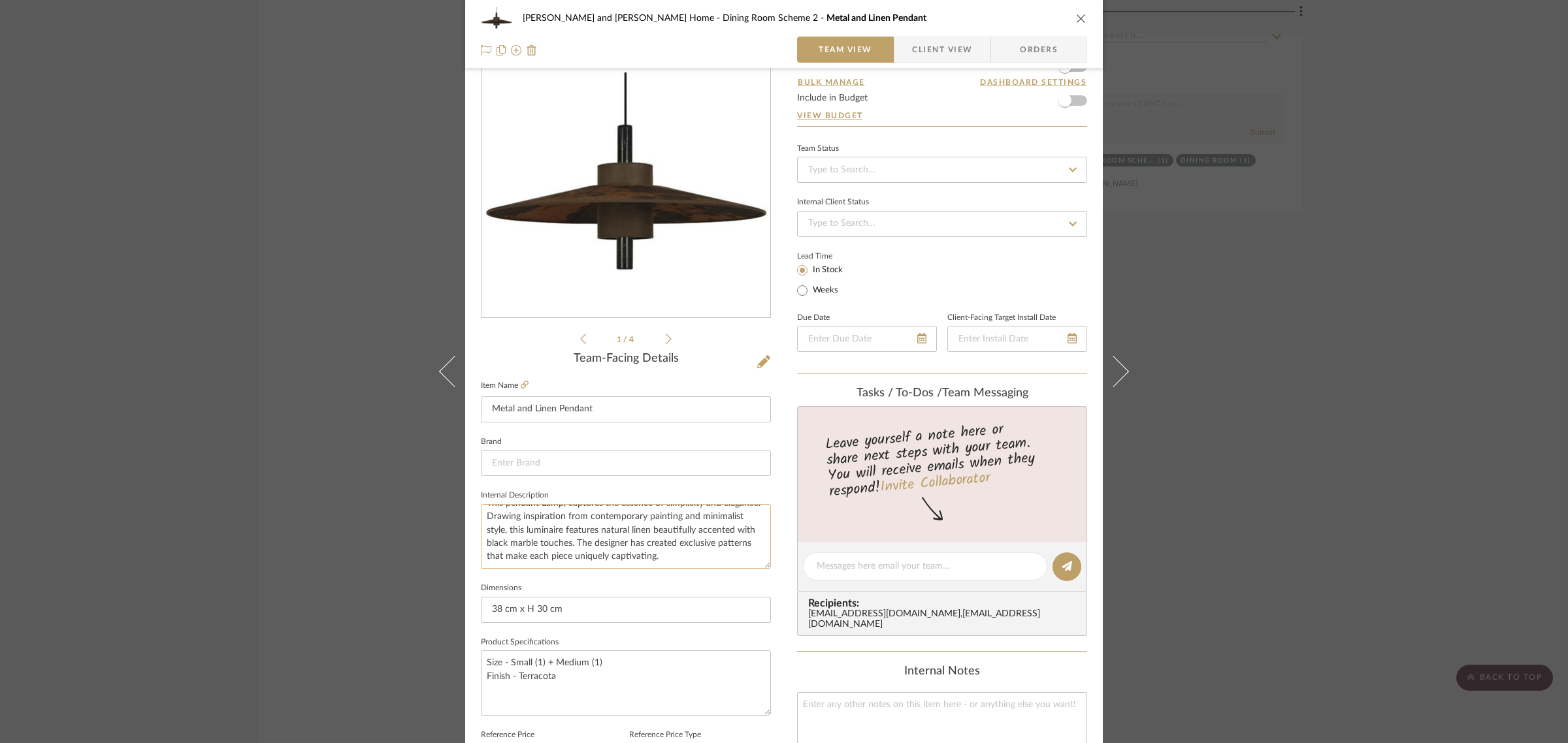
scroll to position [82, 0]
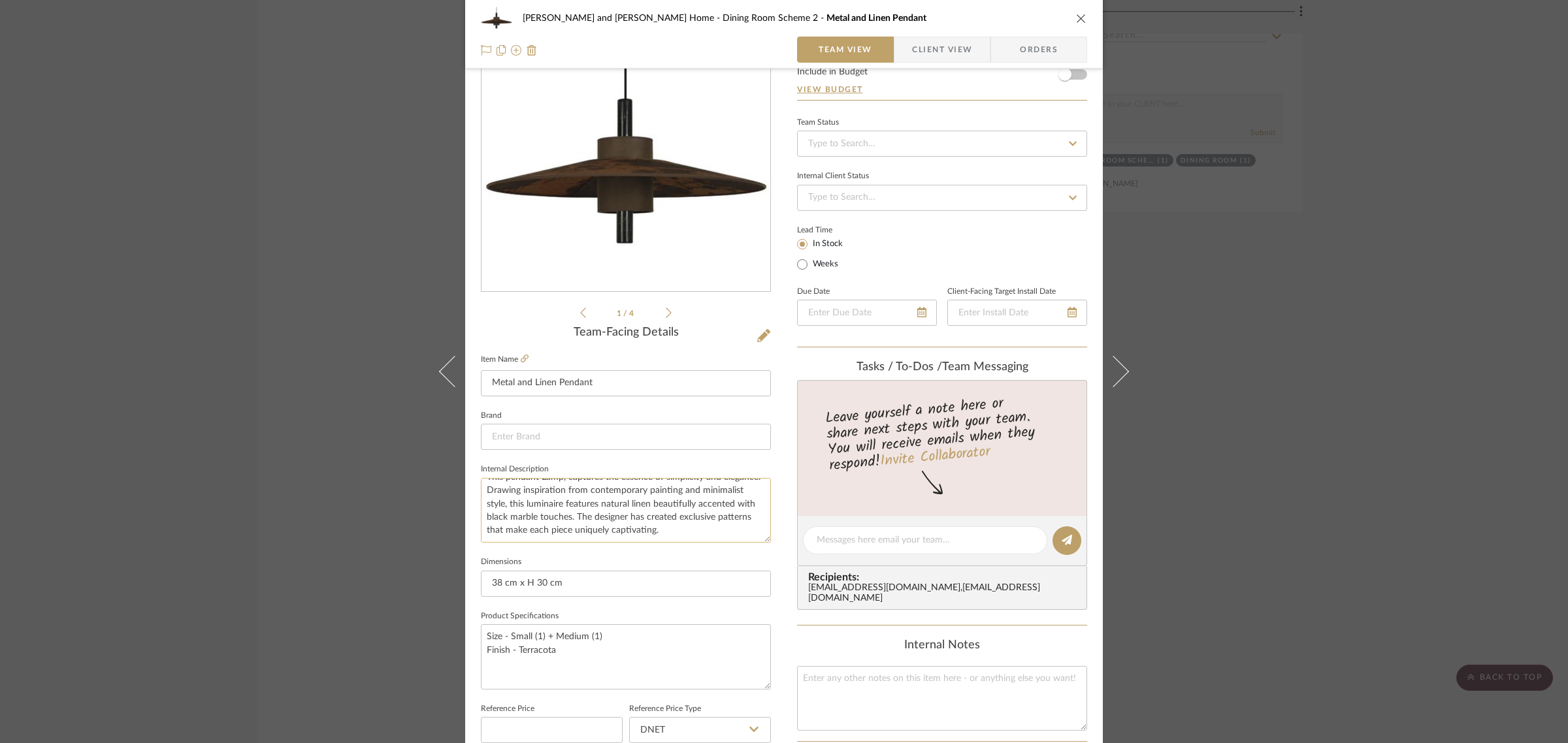
click at [629, 513] on textarea "This pendant Lamp, captures the essence of simplicity and elegance. Drawing ins…" at bounding box center [626, 510] width 290 height 65
drag, startPoint x: 631, startPoint y: 511, endPoint x: 742, endPoint y: 536, distance: 113.8
click at [742, 536] on textarea "This pendant Lamp, captures the essence of simplicity and elegance. Drawing ins…" at bounding box center [626, 510] width 290 height 65
type textarea "This pendant Lamp, captures the essence of simplicity and elegance. Drawing ins…"
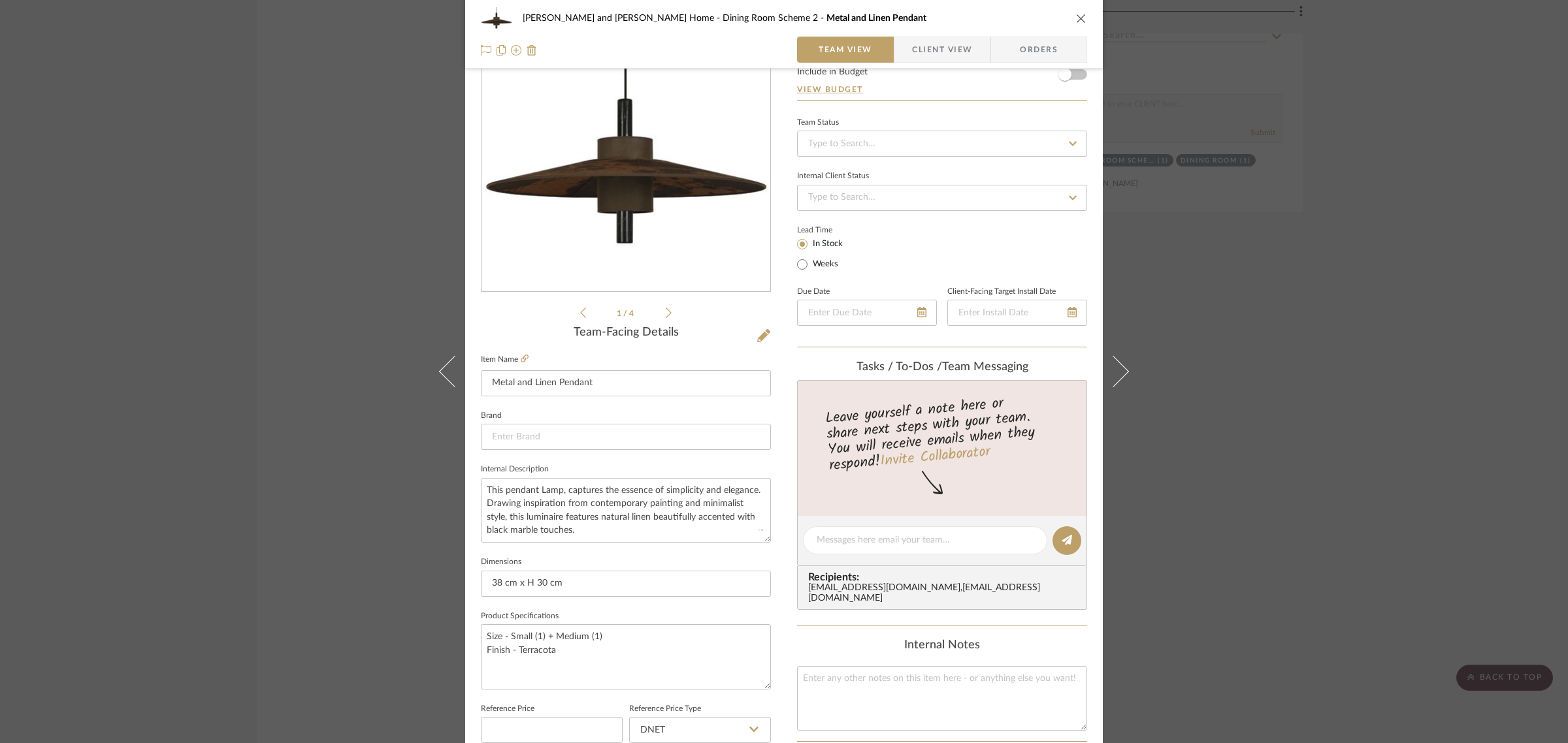
click at [667, 557] on fieldset "Dimensions 38 cm x H 30 cm" at bounding box center [626, 575] width 290 height 44
click at [533, 526] on textarea "This pendant Lamp, captures the essence of simplicity and elegance. Drawing ins…" at bounding box center [626, 510] width 290 height 65
click at [541, 527] on textarea "This pendant Lamp, captures the essence of simplicity and elegance. Drawing ins…" at bounding box center [626, 510] width 290 height 65
click at [514, 532] on textarea "This pendant Lamp, captures the essence of simplicity and elegance. Drawing ins…" at bounding box center [626, 510] width 290 height 65
type textarea "This pendant Lamp, captures the essence of simplicity and elegance. Drawing ins…"
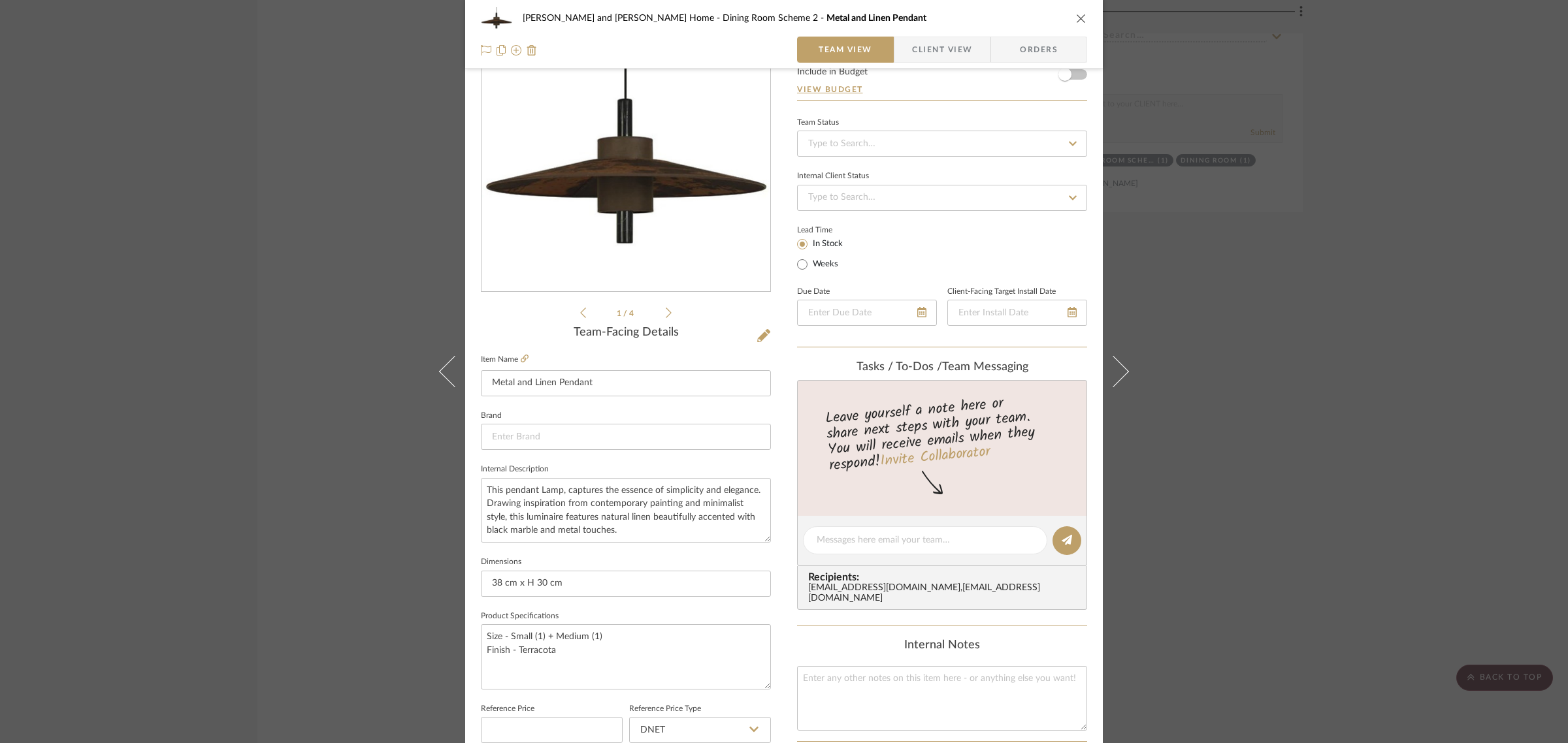
click at [596, 463] on fieldset "Internal Description This pendant Lamp, captures the essence of simplicity and …" at bounding box center [626, 501] width 290 height 82
click at [1328, 479] on div "Natasha and Abhijit Home Dining Room Scheme 2 Metal and Linen Pendant Team View…" at bounding box center [784, 371] width 1568 height 743
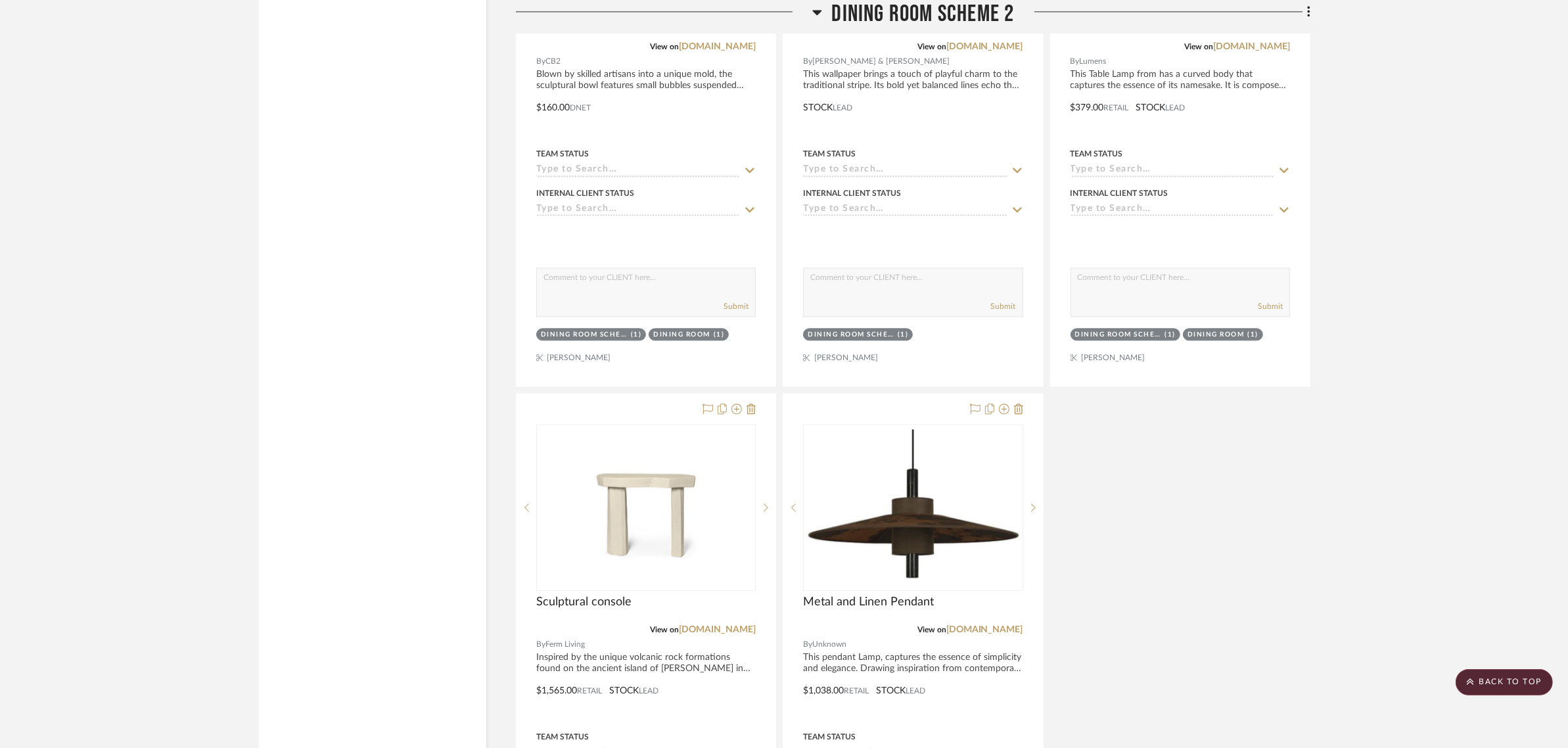
scroll to position [3779, 0]
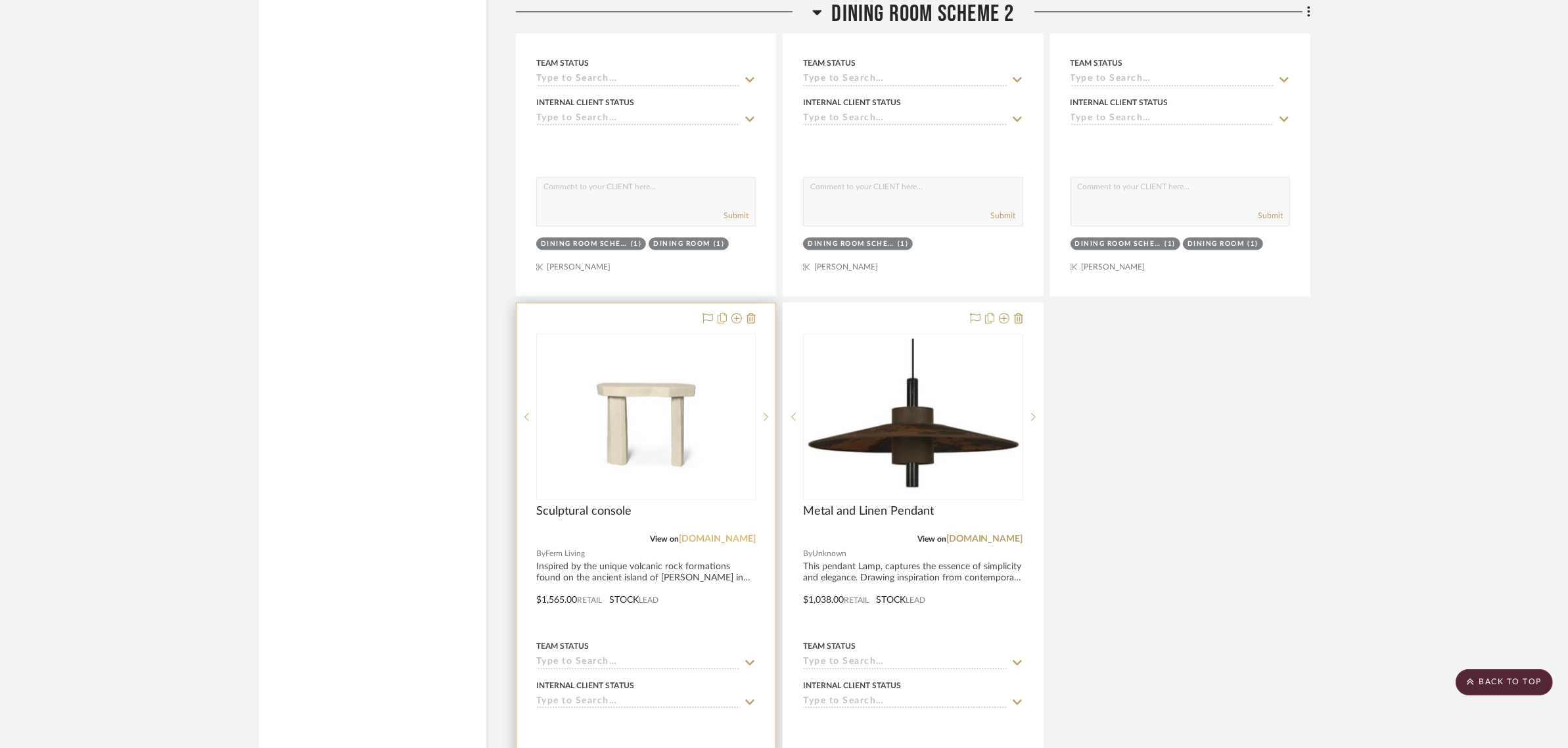
click at [728, 534] on link "[DOMAIN_NAME]" at bounding box center [717, 539] width 77 height 10
click at [695, 375] on img "0" at bounding box center [646, 417] width 217 height 163
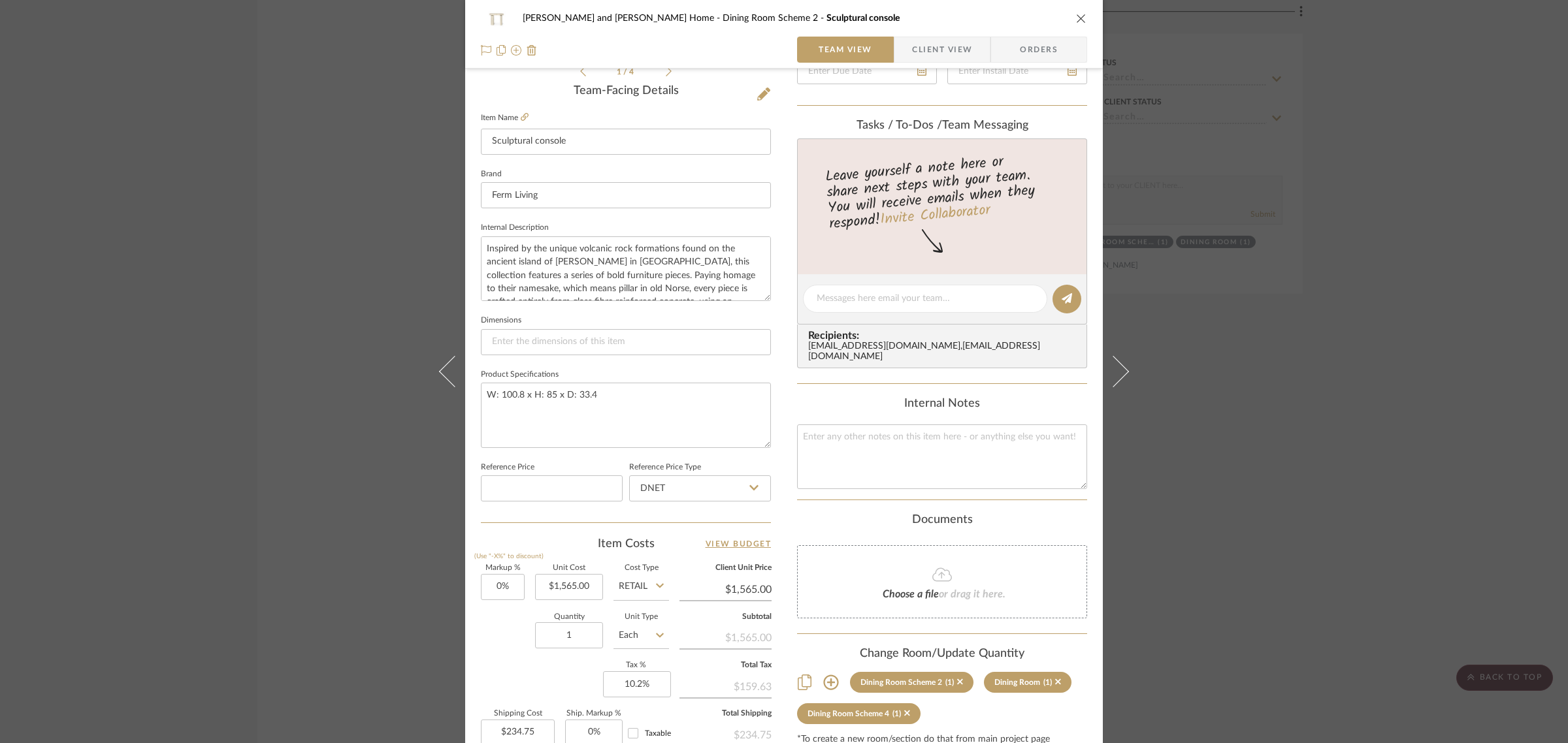
scroll to position [145, 0]
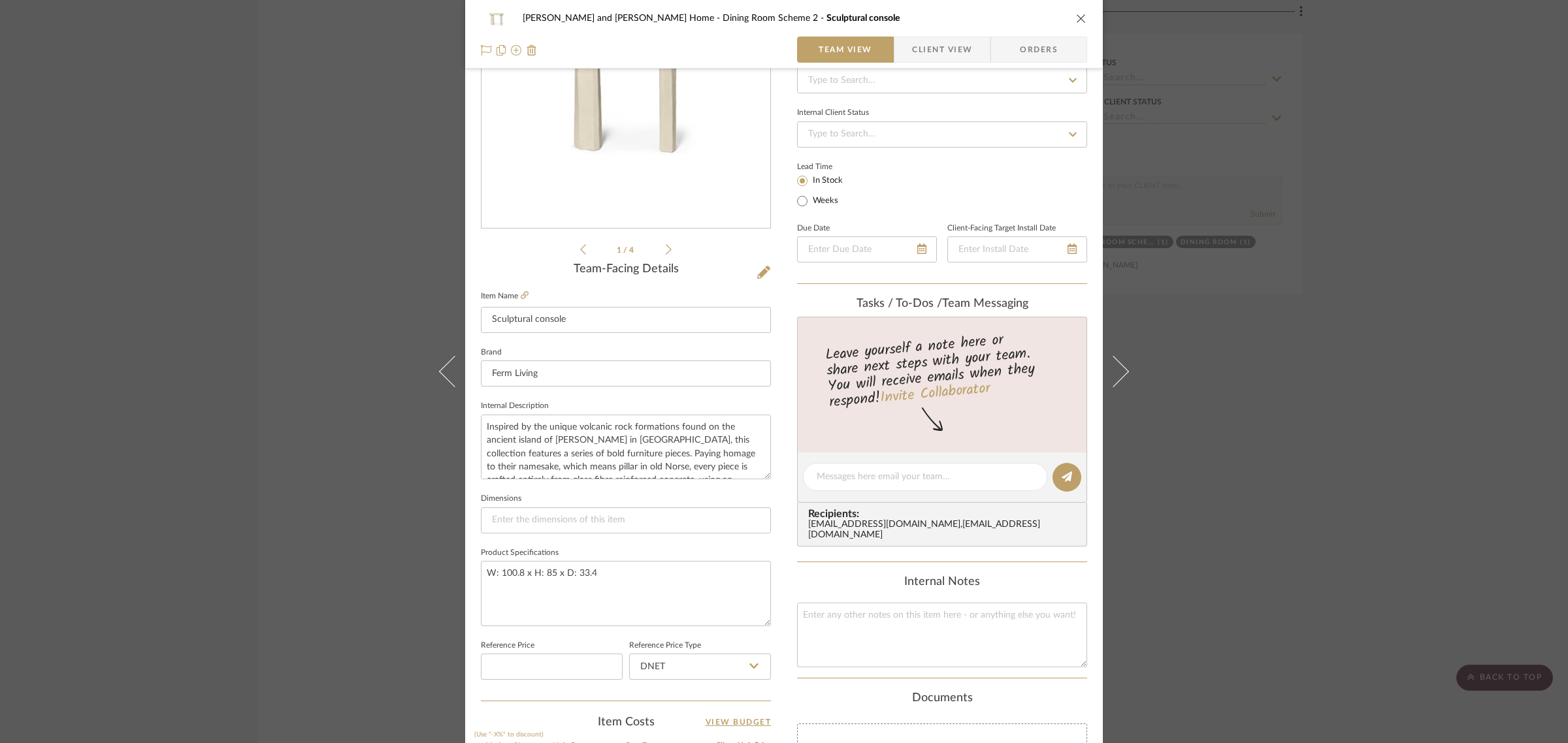
click at [769, 266] on div "Natasha and Abhijit Home Dining Room Scheme 2 Sculptural console Team View Clie…" at bounding box center [784, 467] width 637 height 1206
click at [757, 269] on icon at bounding box center [763, 272] width 13 height 13
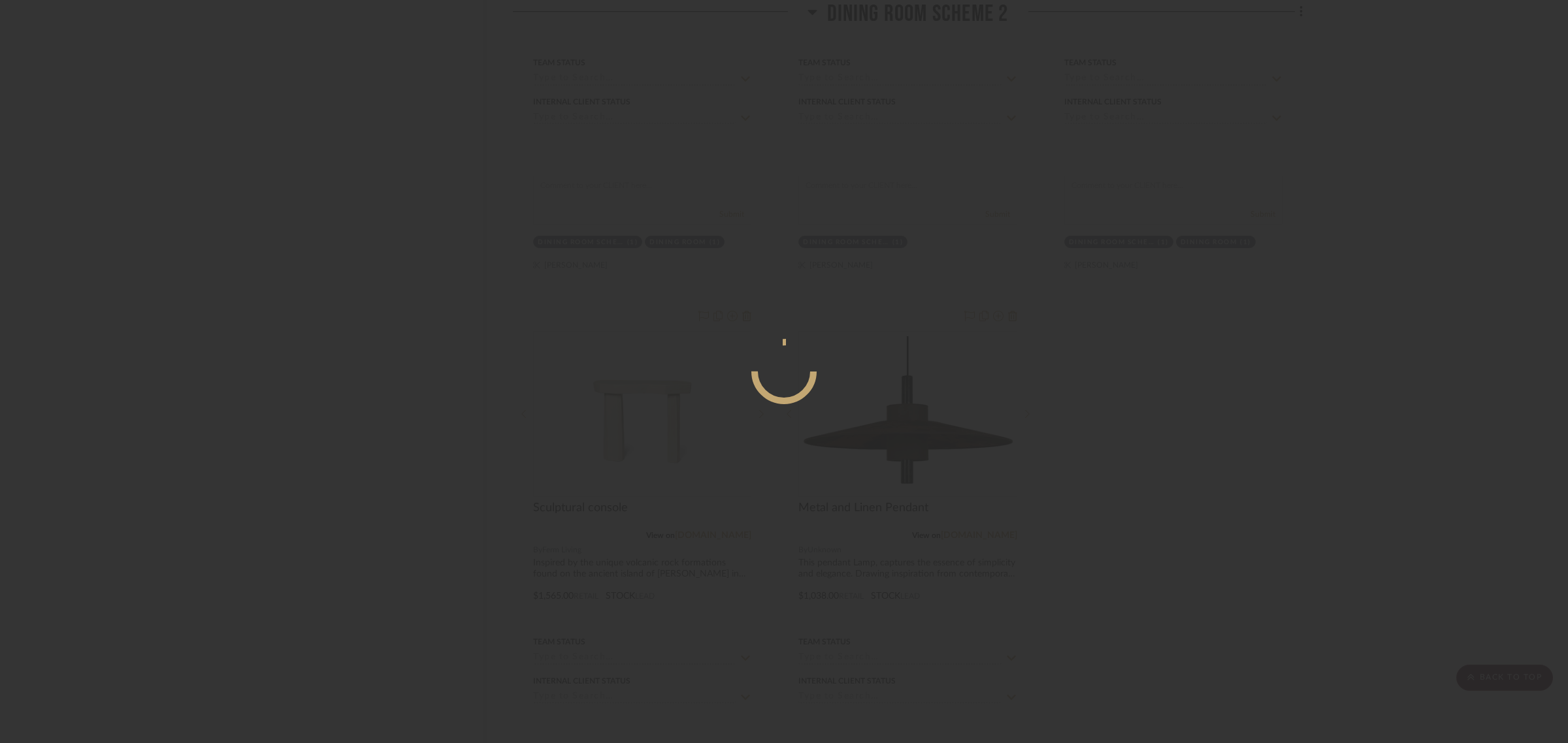
scroll to position [0, 0]
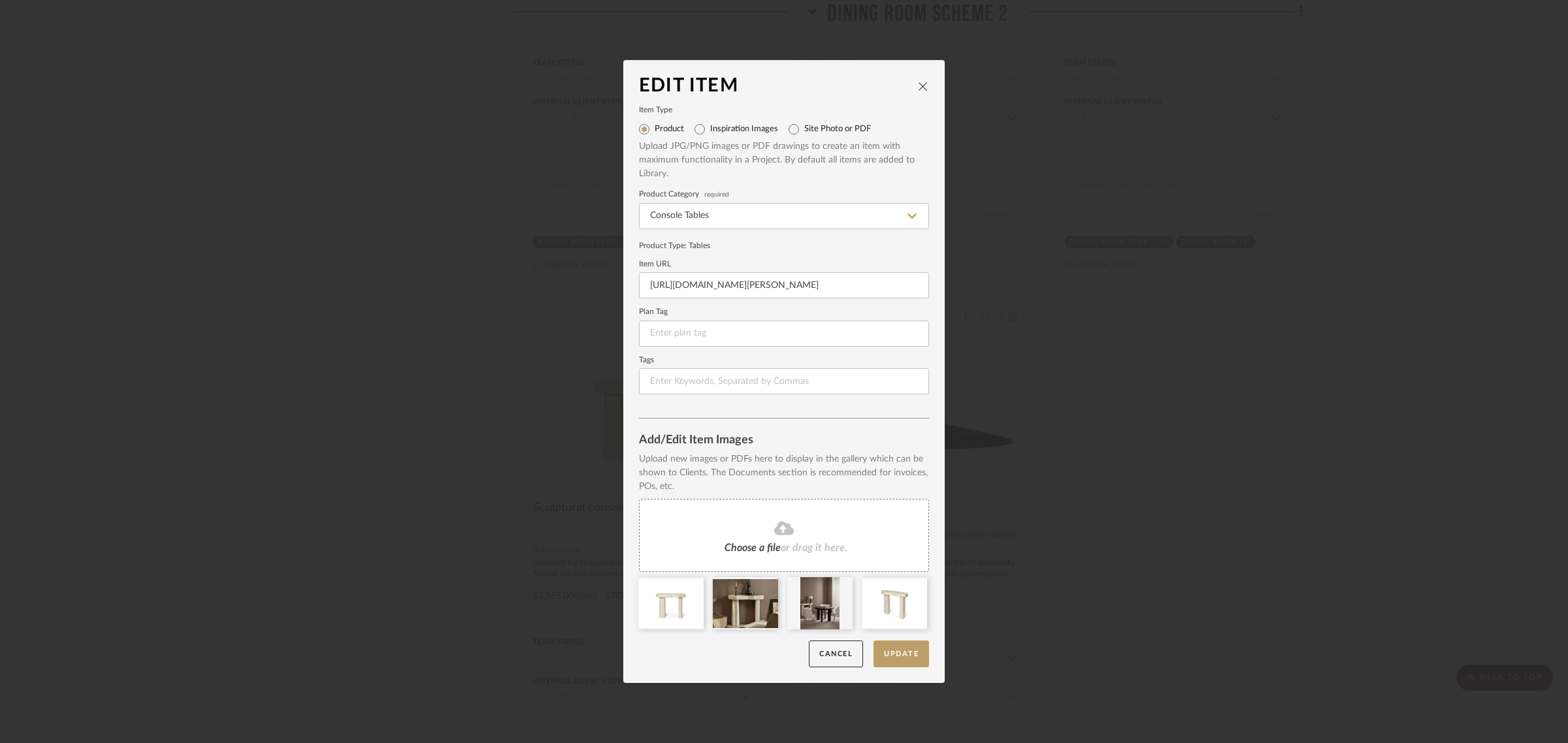
click at [781, 542] on div "Choose a file or drag it here." at bounding box center [784, 535] width 290 height 73
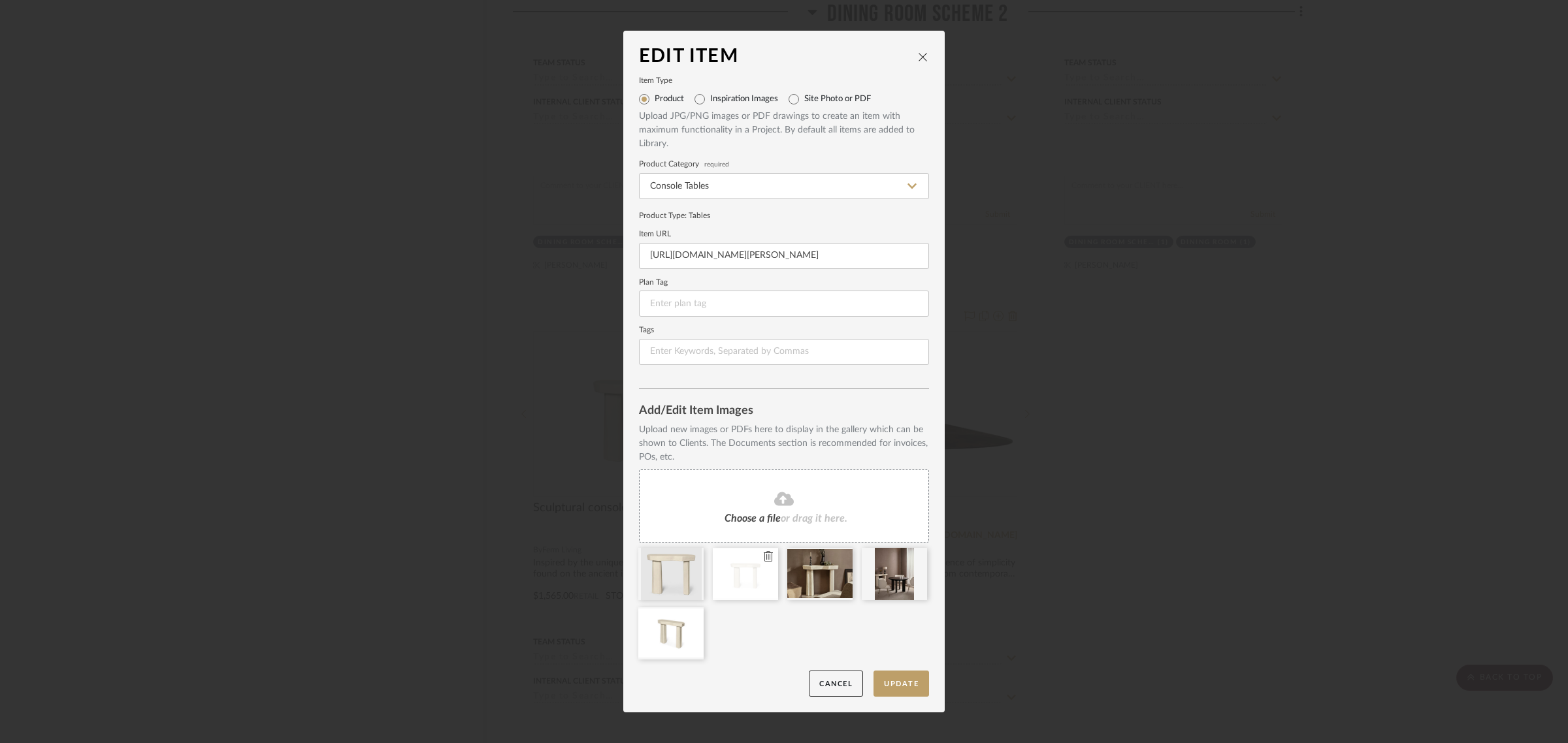
click at [765, 556] on icon at bounding box center [768, 556] width 9 height 10
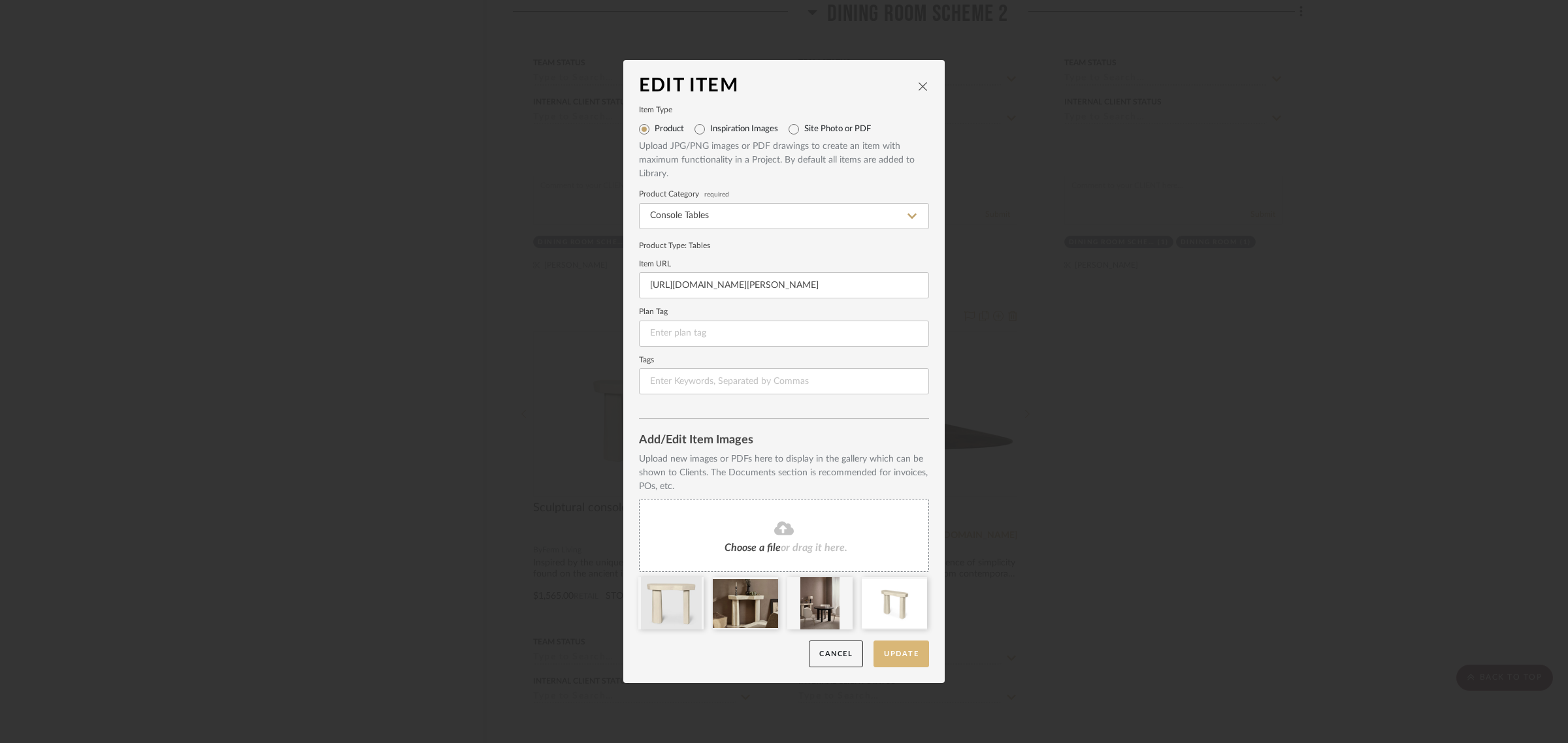
click at [902, 648] on button "Update" at bounding box center [901, 653] width 55 height 27
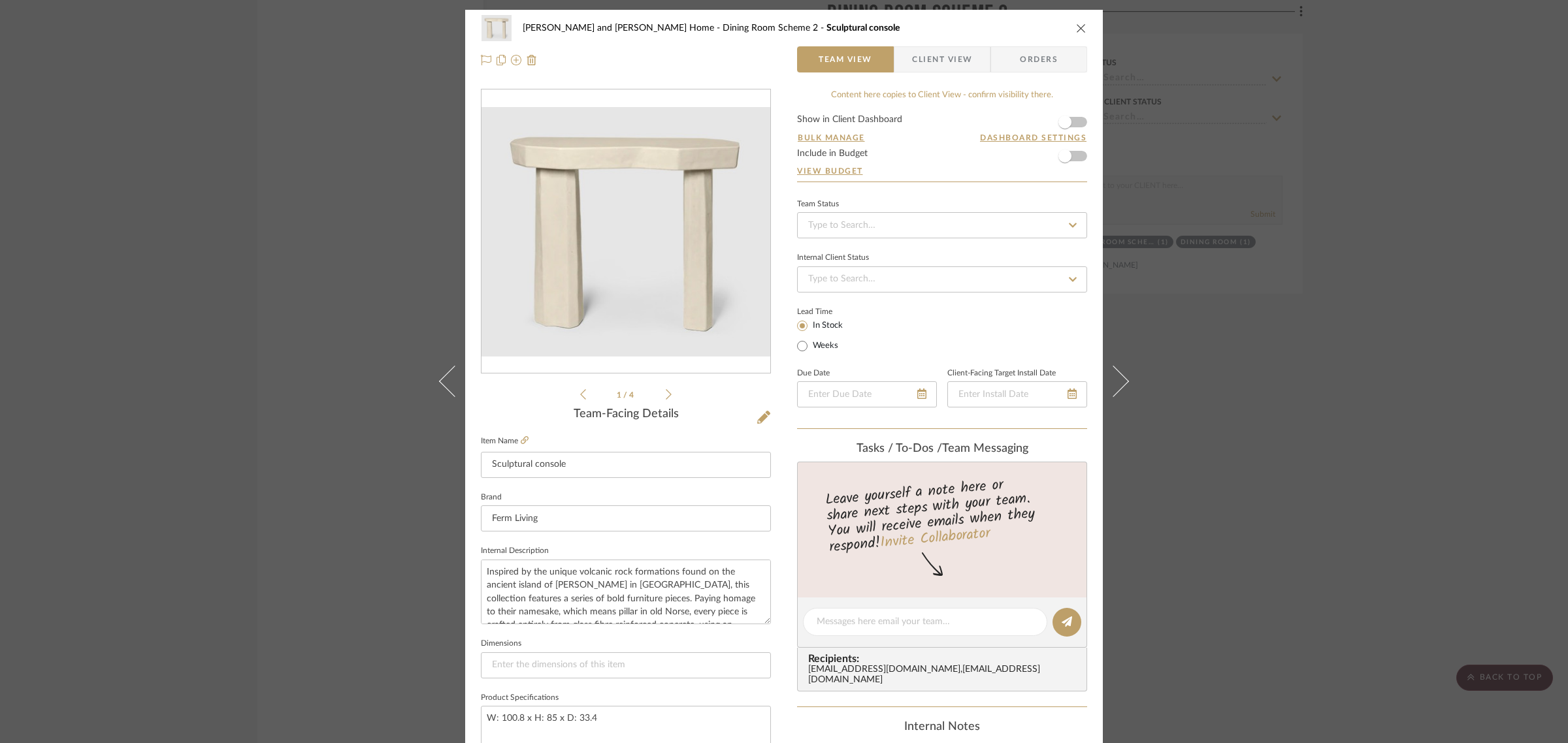
click at [1348, 442] on div "Natasha and Abhijit Home Dining Room Scheme 2 Sculptural console Team View Clie…" at bounding box center [784, 371] width 1568 height 743
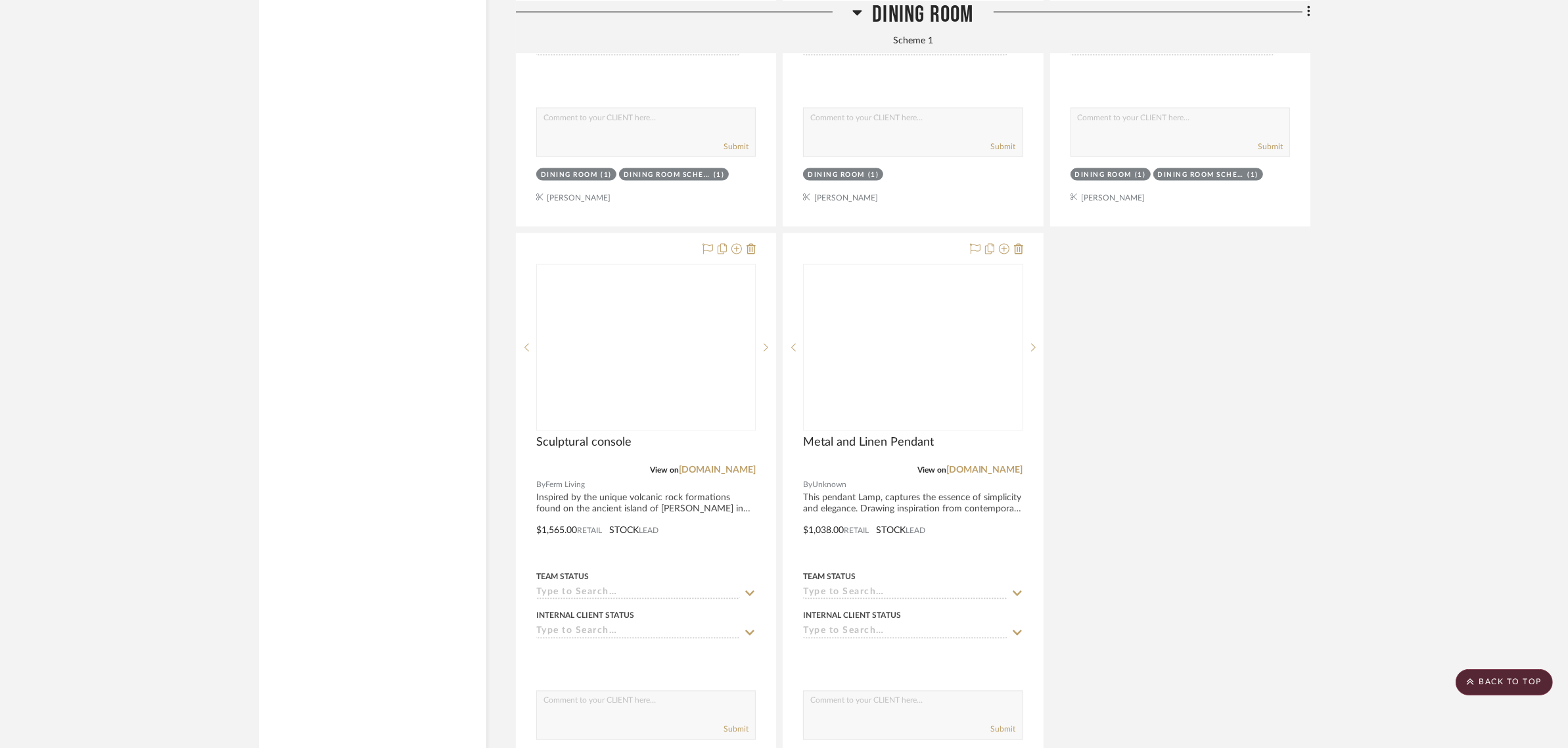
scroll to position [2629, 0]
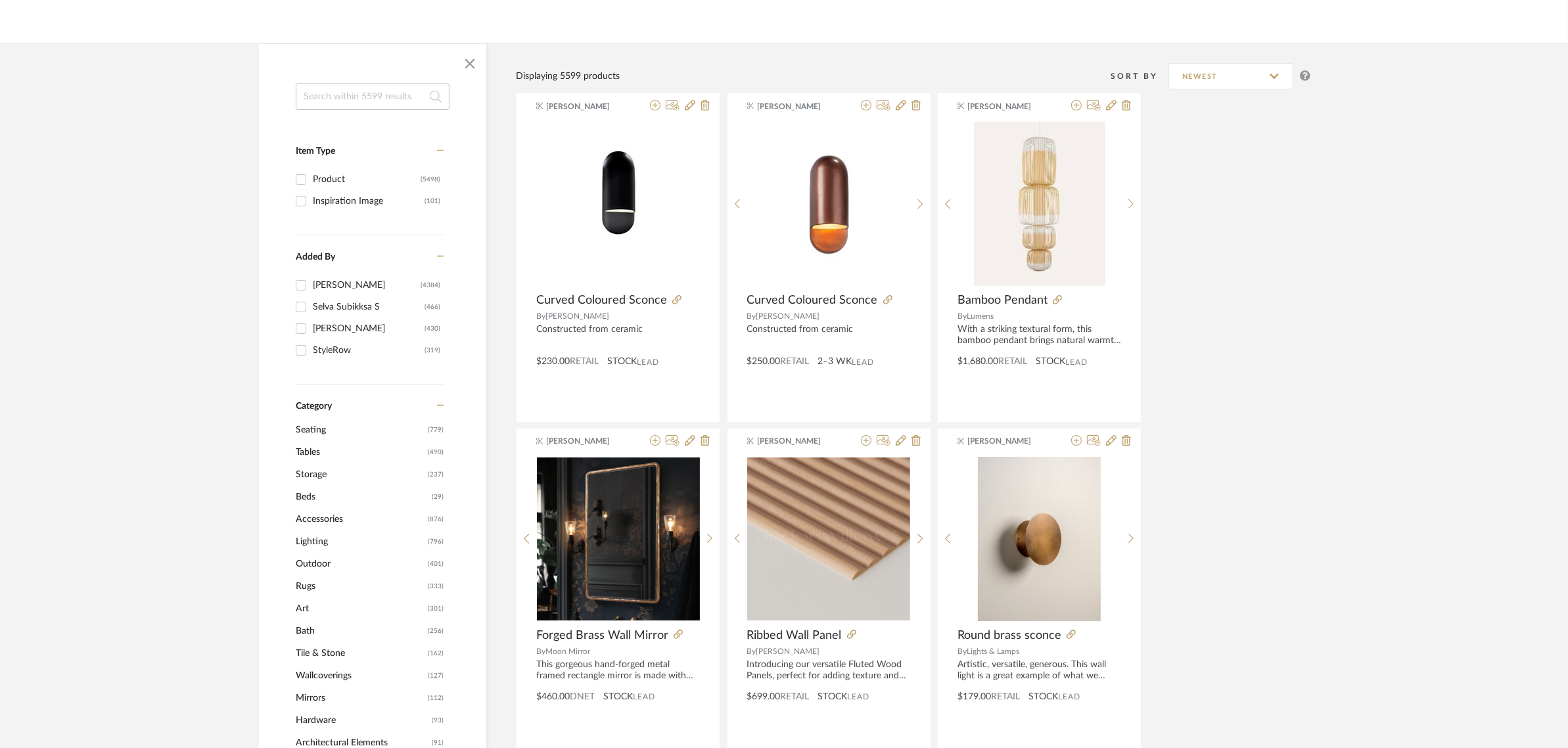
scroll to position [164, 0]
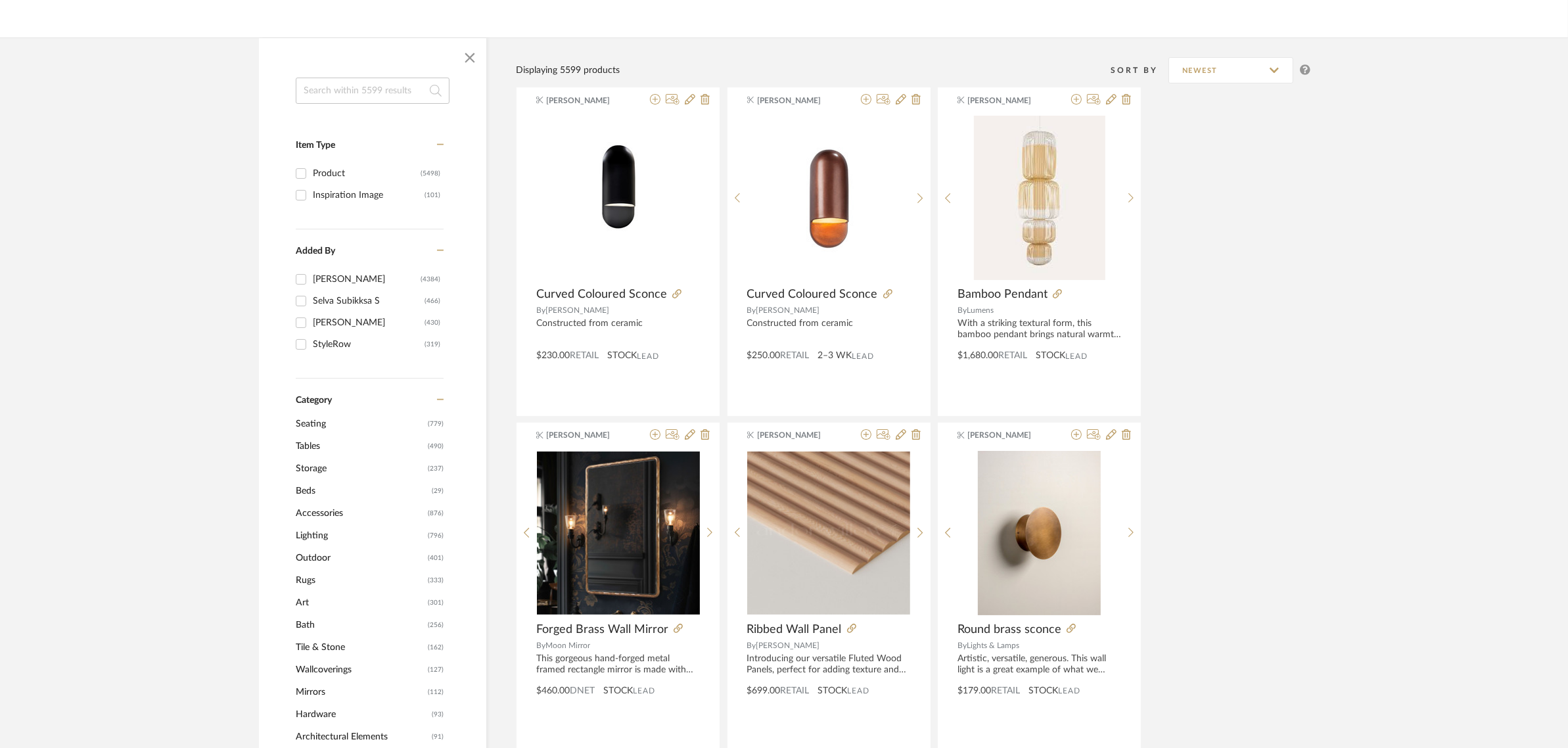
click at [317, 83] on input at bounding box center [372, 90] width 154 height 26
type input "serafina"
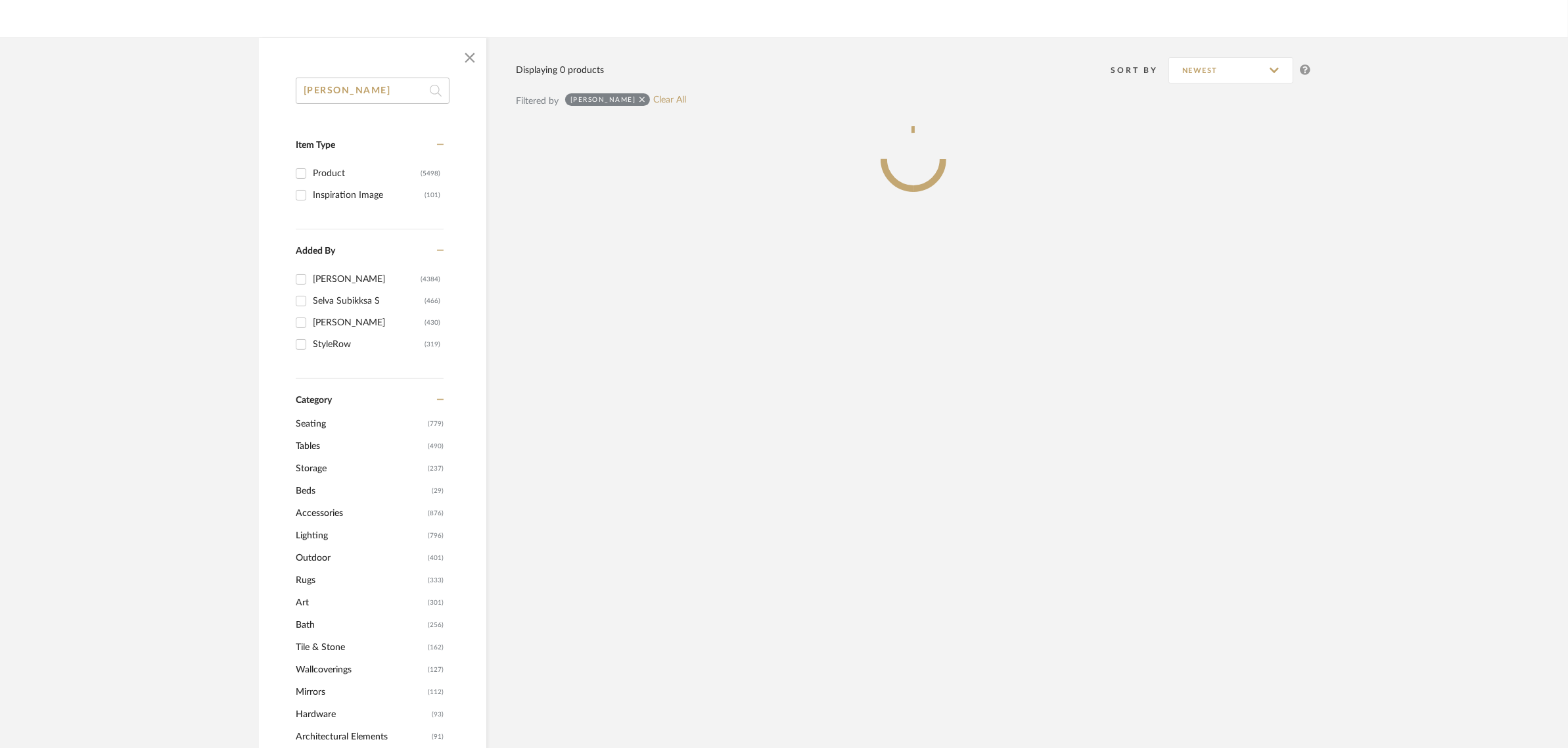
scroll to position [0, 0]
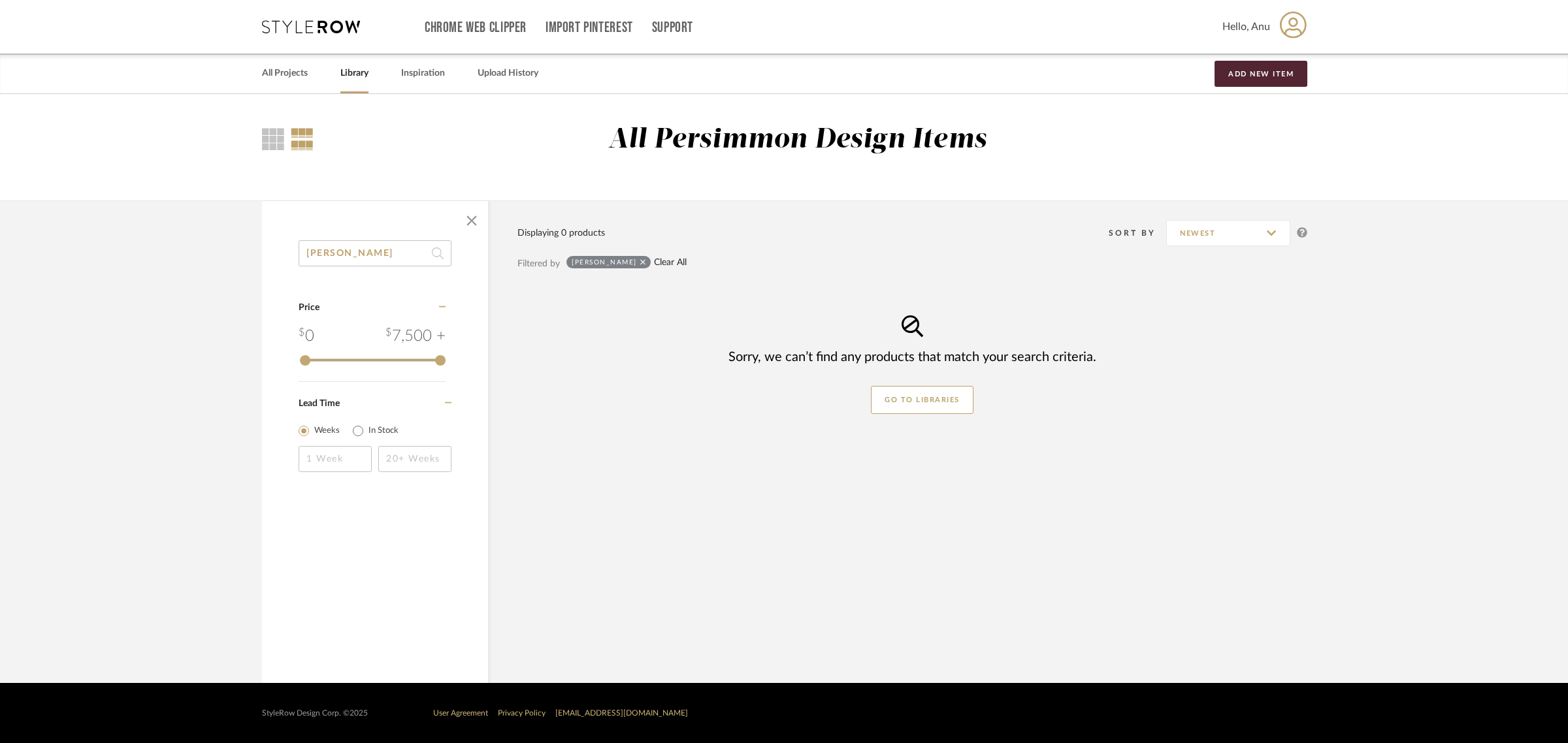
click at [654, 264] on link "Clear All" at bounding box center [670, 262] width 33 height 11
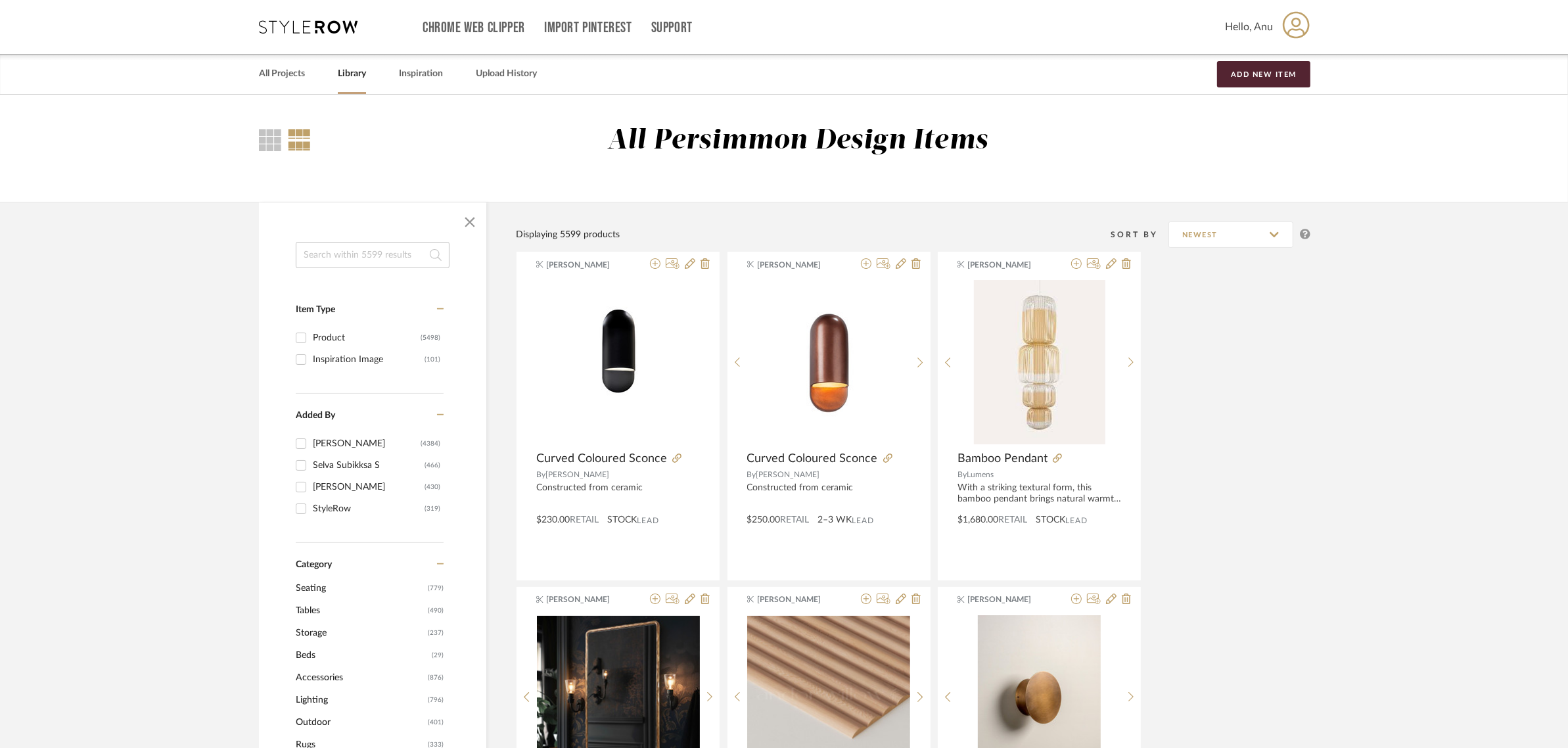
click at [320, 254] on input at bounding box center [372, 255] width 154 height 26
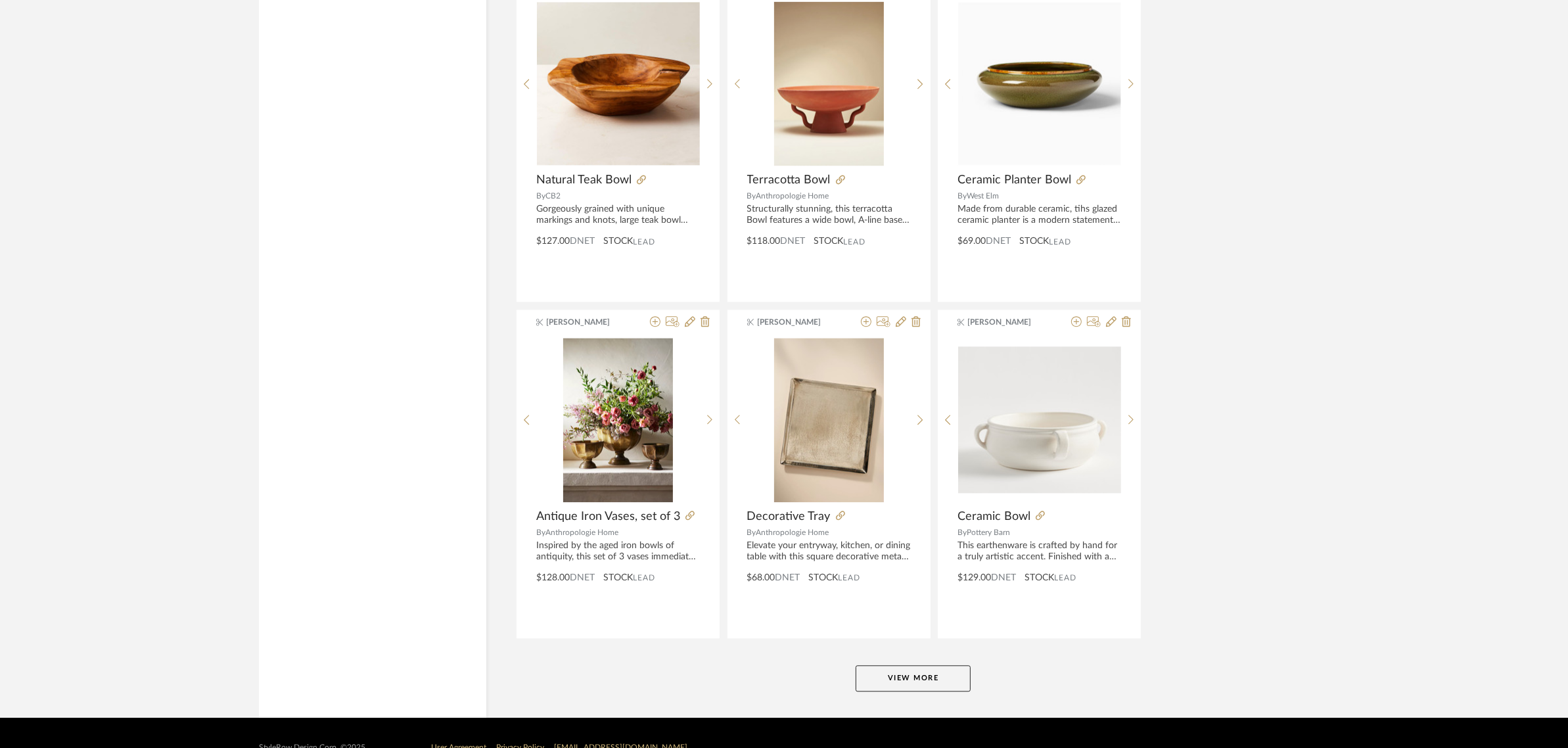
scroll to position [3711, 0]
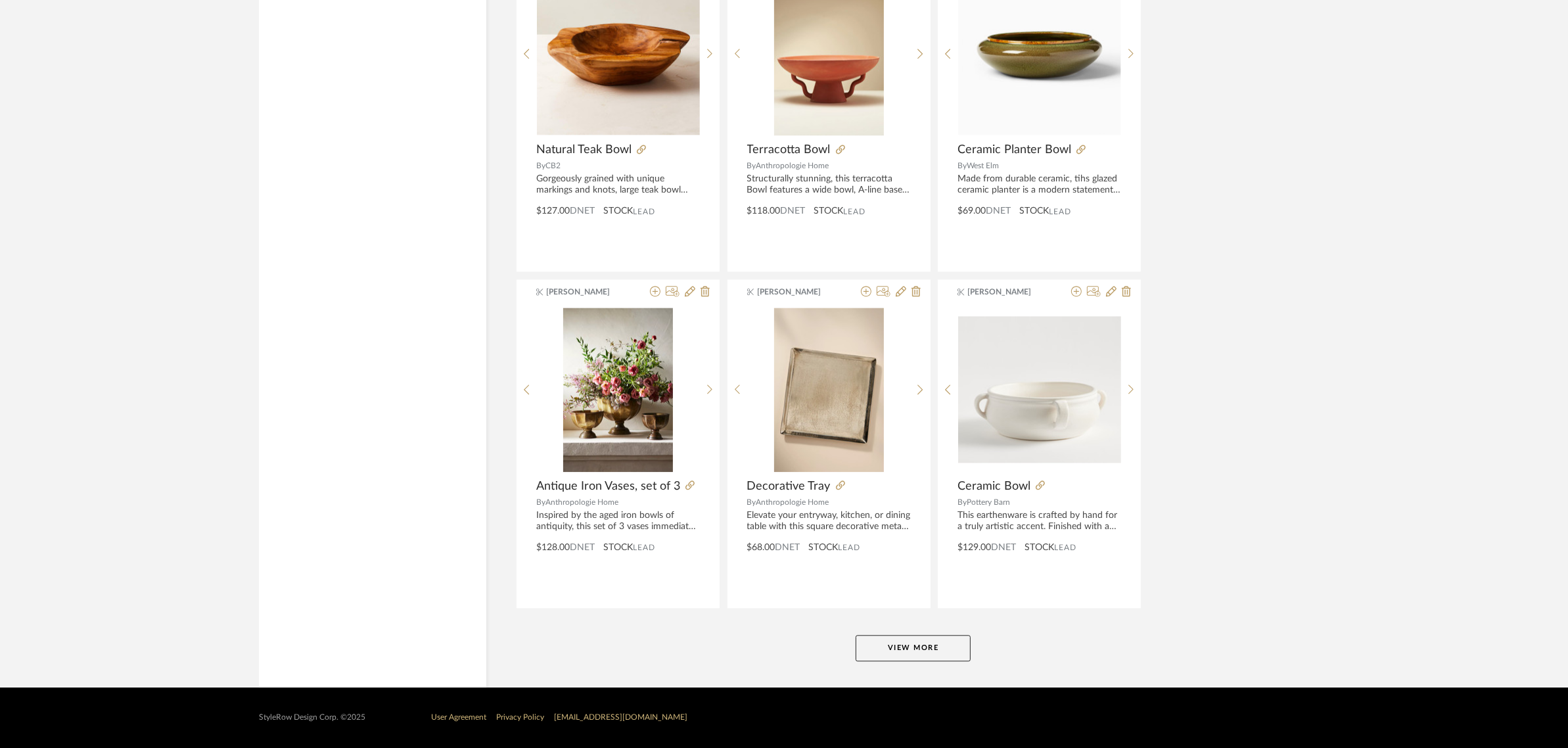
type input "bowl"
click at [908, 654] on button "View More" at bounding box center [913, 648] width 115 height 26
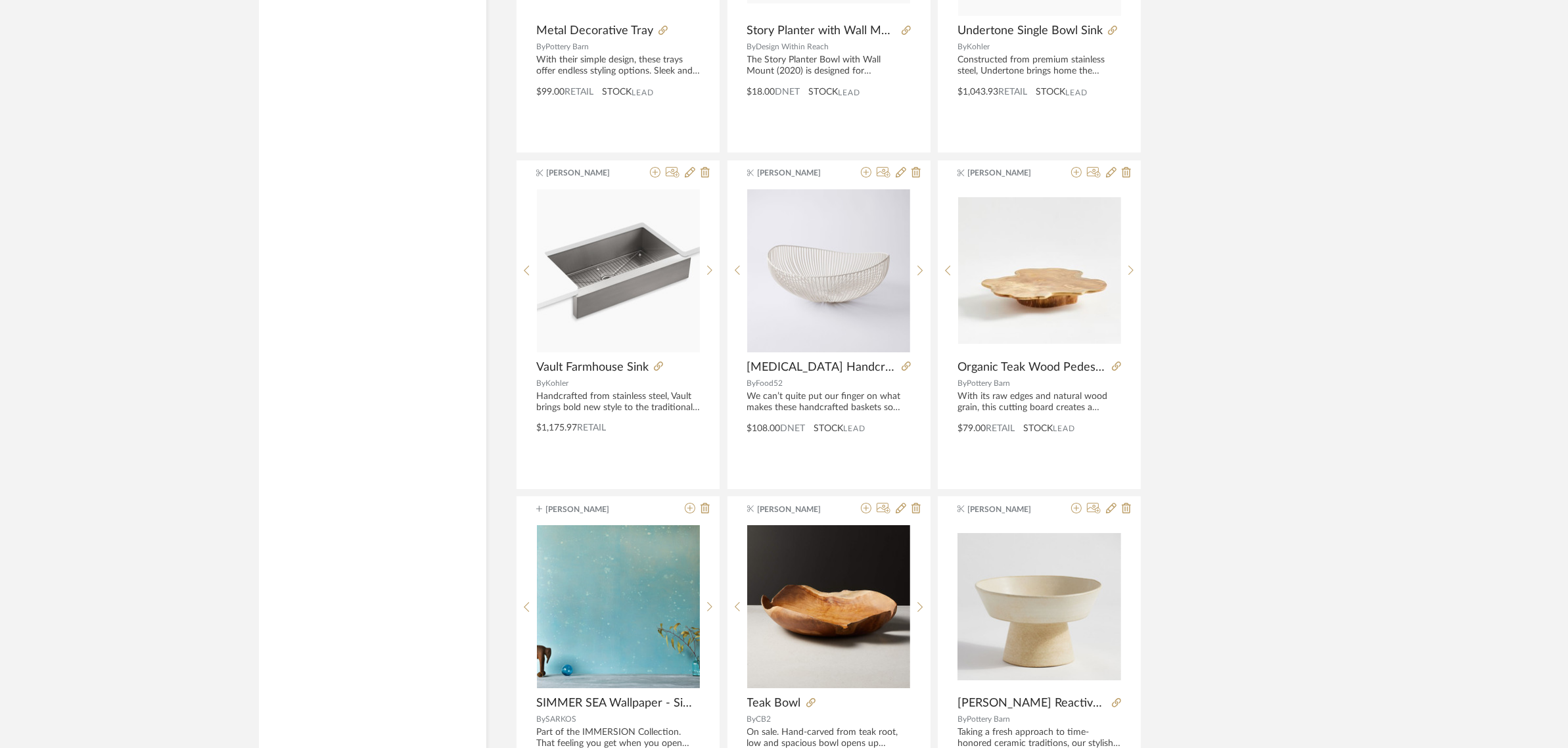
scroll to position [5847, 0]
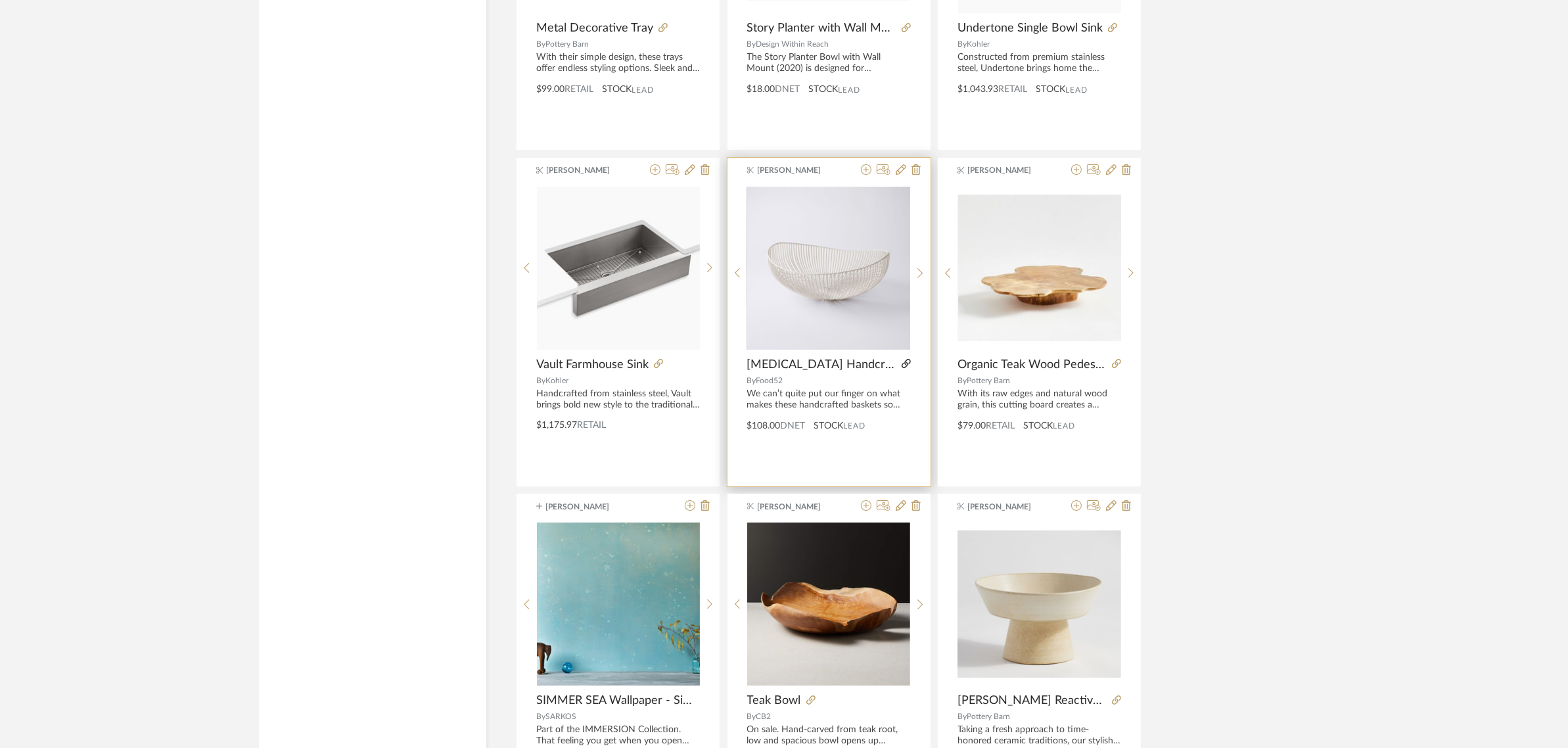
click at [905, 366] on icon at bounding box center [906, 363] width 10 height 10
click at [838, 301] on img "0" at bounding box center [829, 268] width 163 height 163
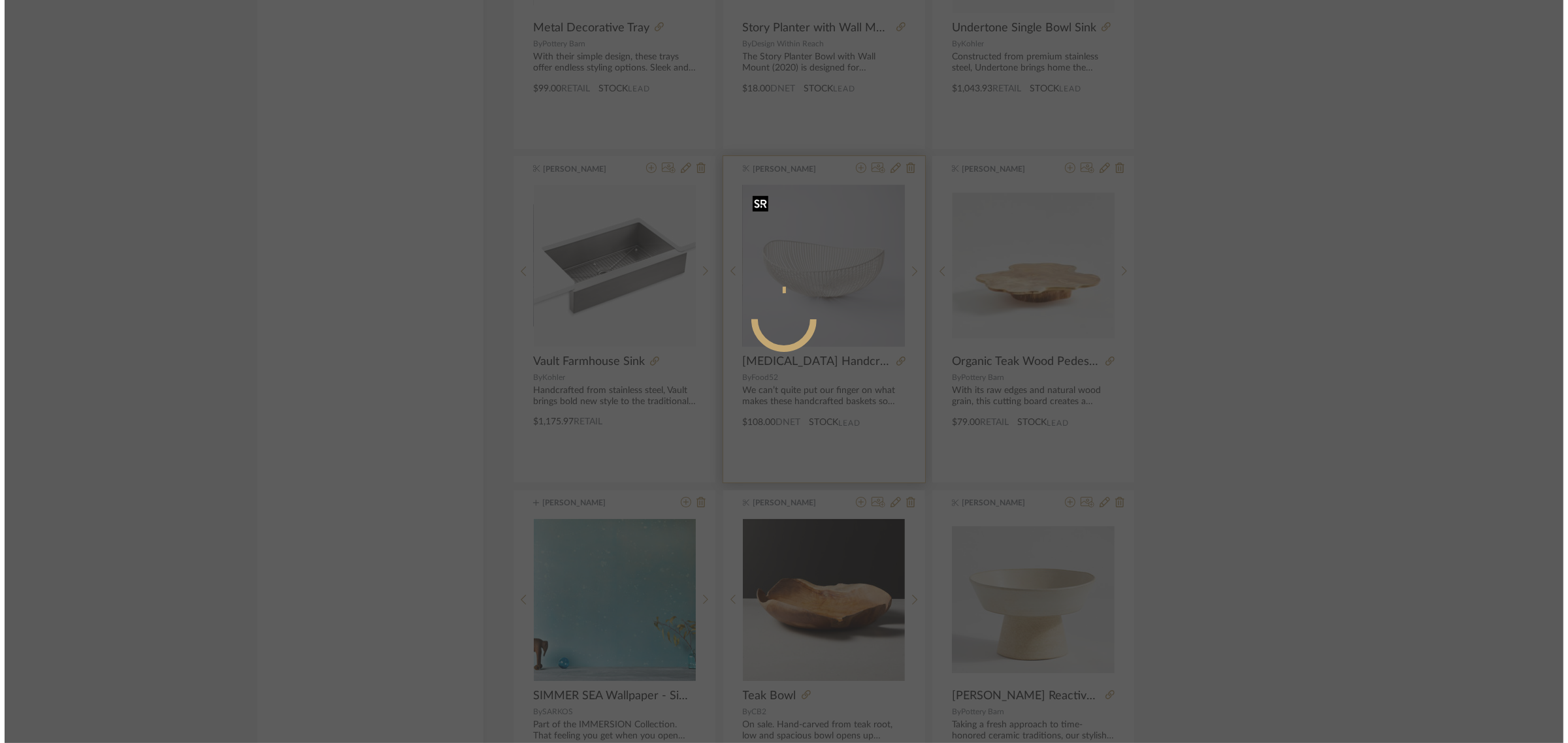
scroll to position [0, 0]
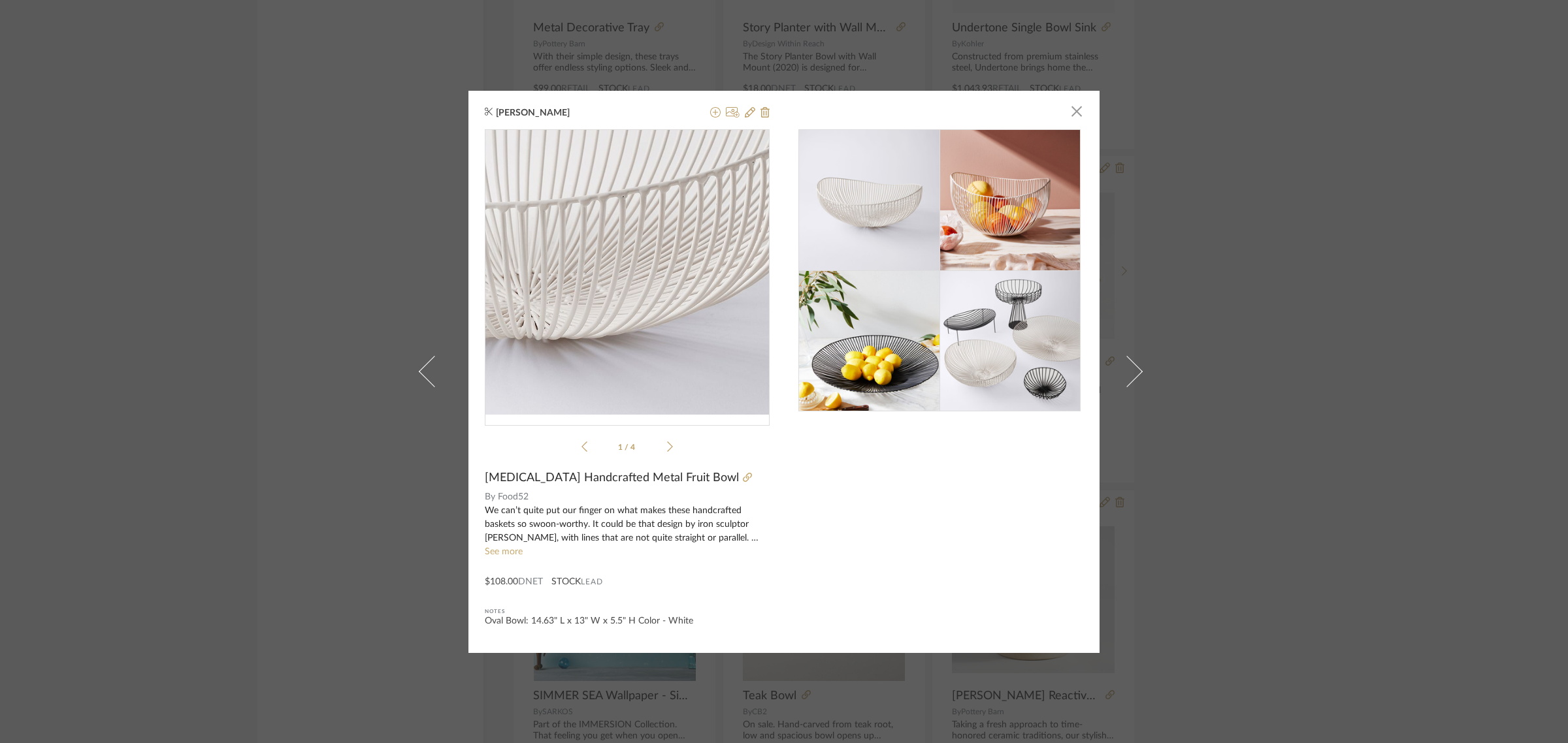
click at [654, 305] on img "0" at bounding box center [627, 273] width 285 height 285
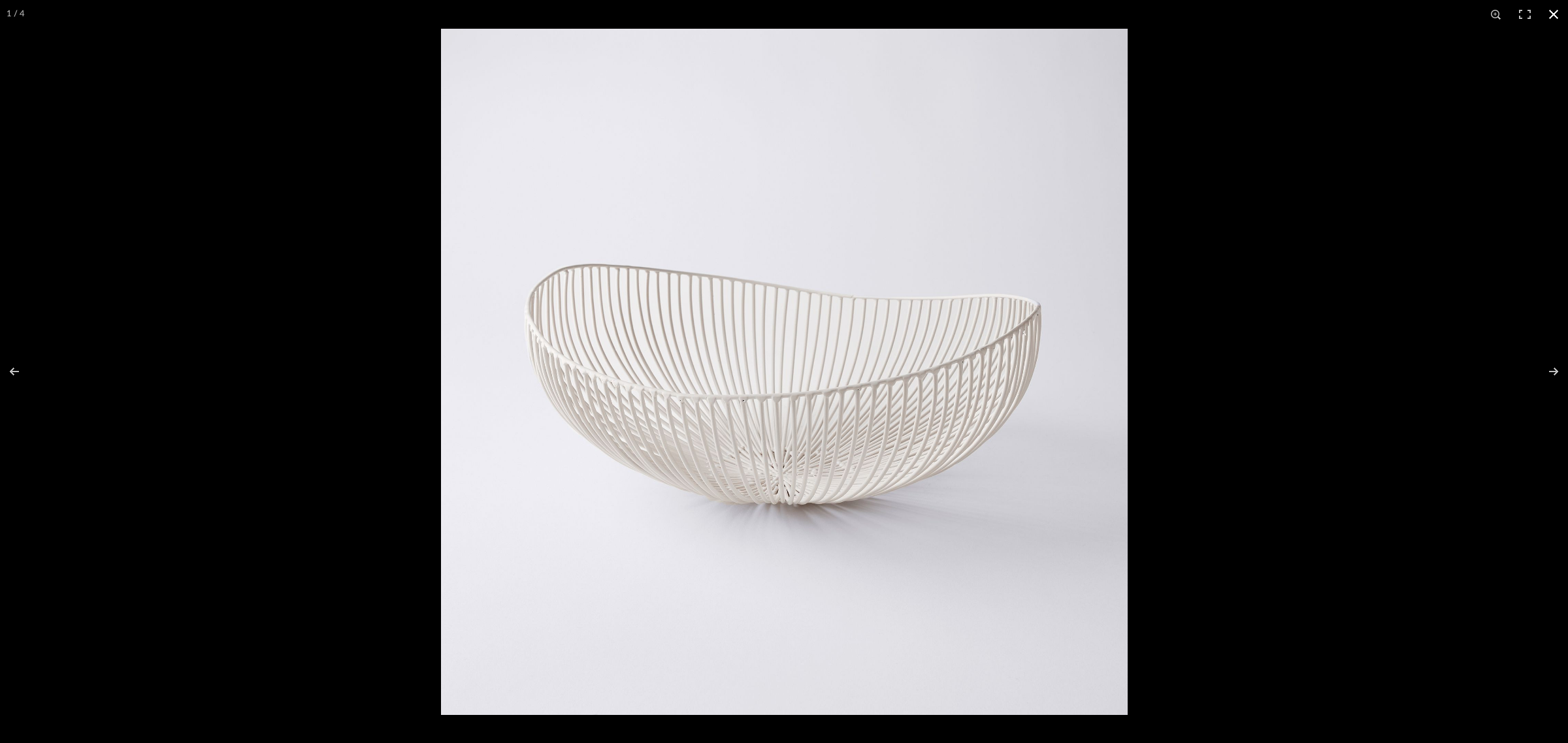
click at [1550, 17] on button at bounding box center [1552, 14] width 28 height 28
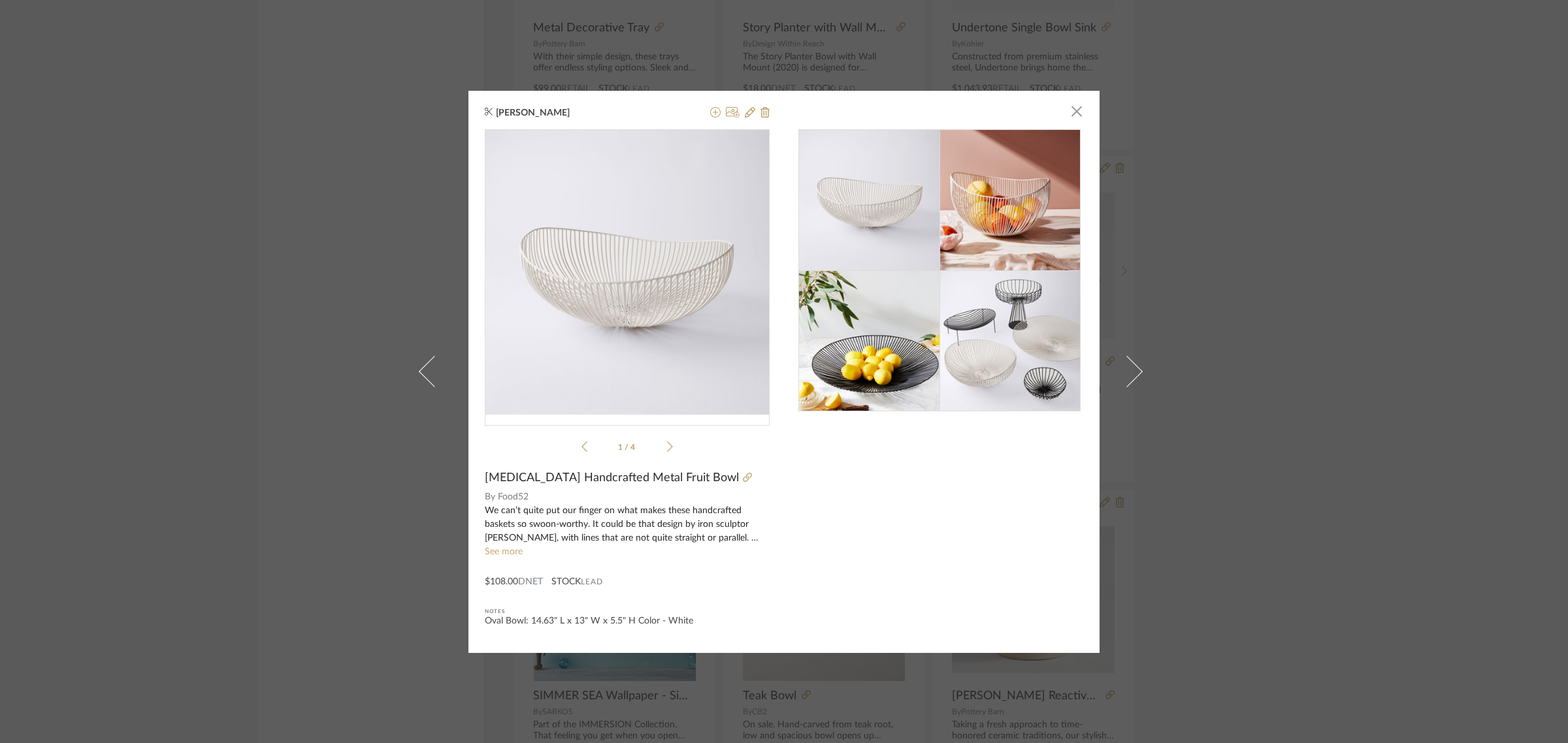
click at [1438, 361] on div "Anu Kurup × 1 / 4 Serax Handcrafted Metal Fruit Bowl By Food52 We can’t quite p…" at bounding box center [784, 371] width 1568 height 743
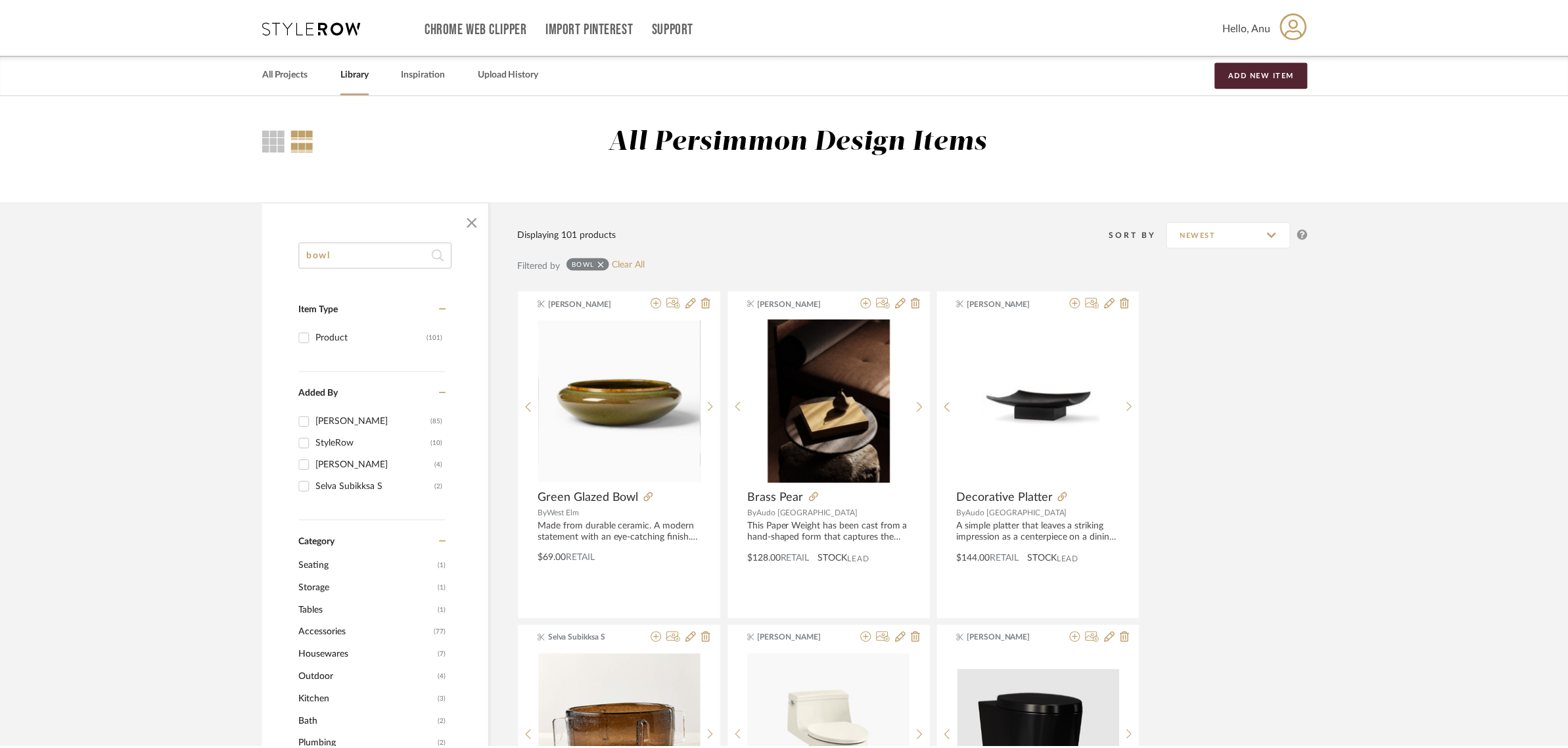
scroll to position [5847, 0]
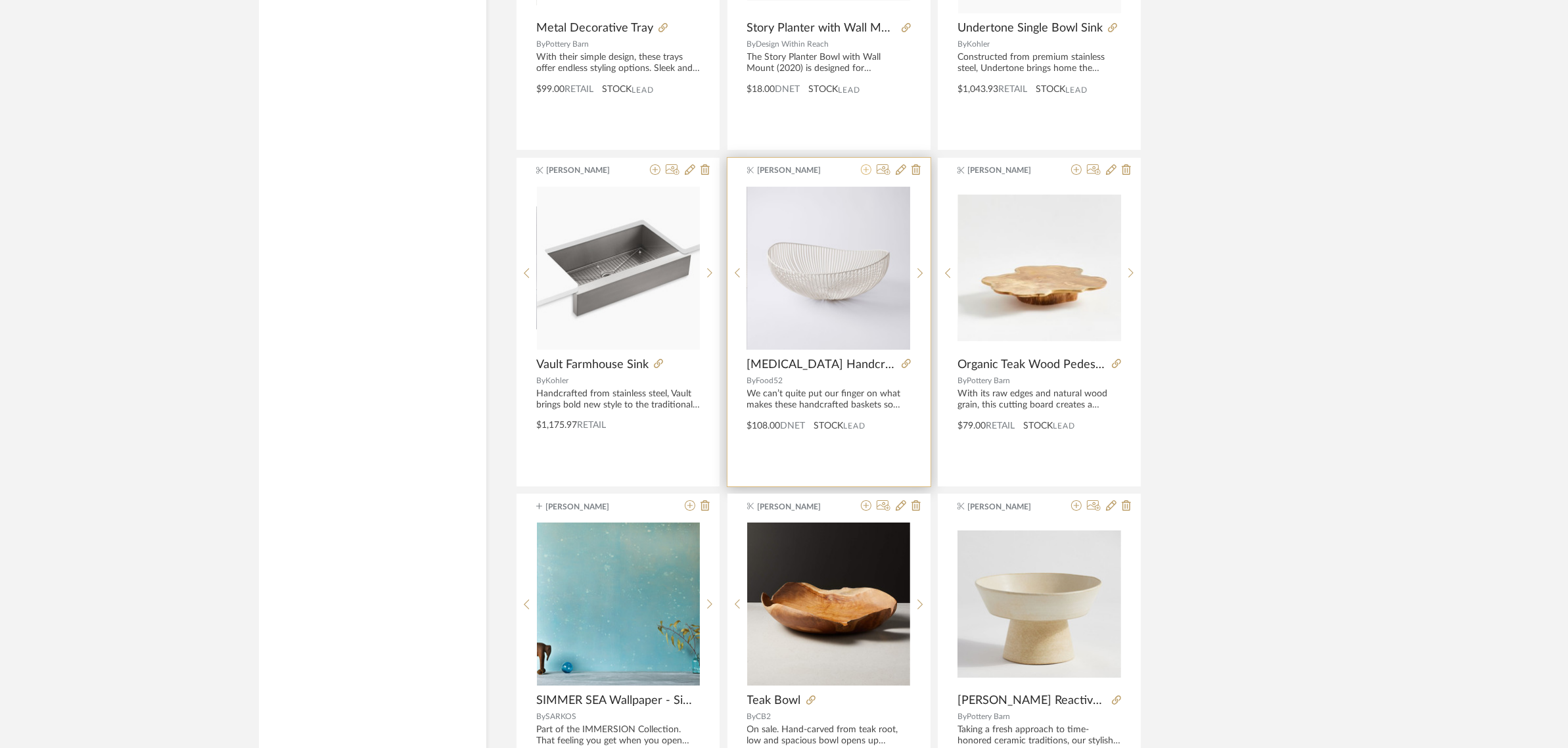
click at [868, 173] on icon at bounding box center [866, 169] width 10 height 10
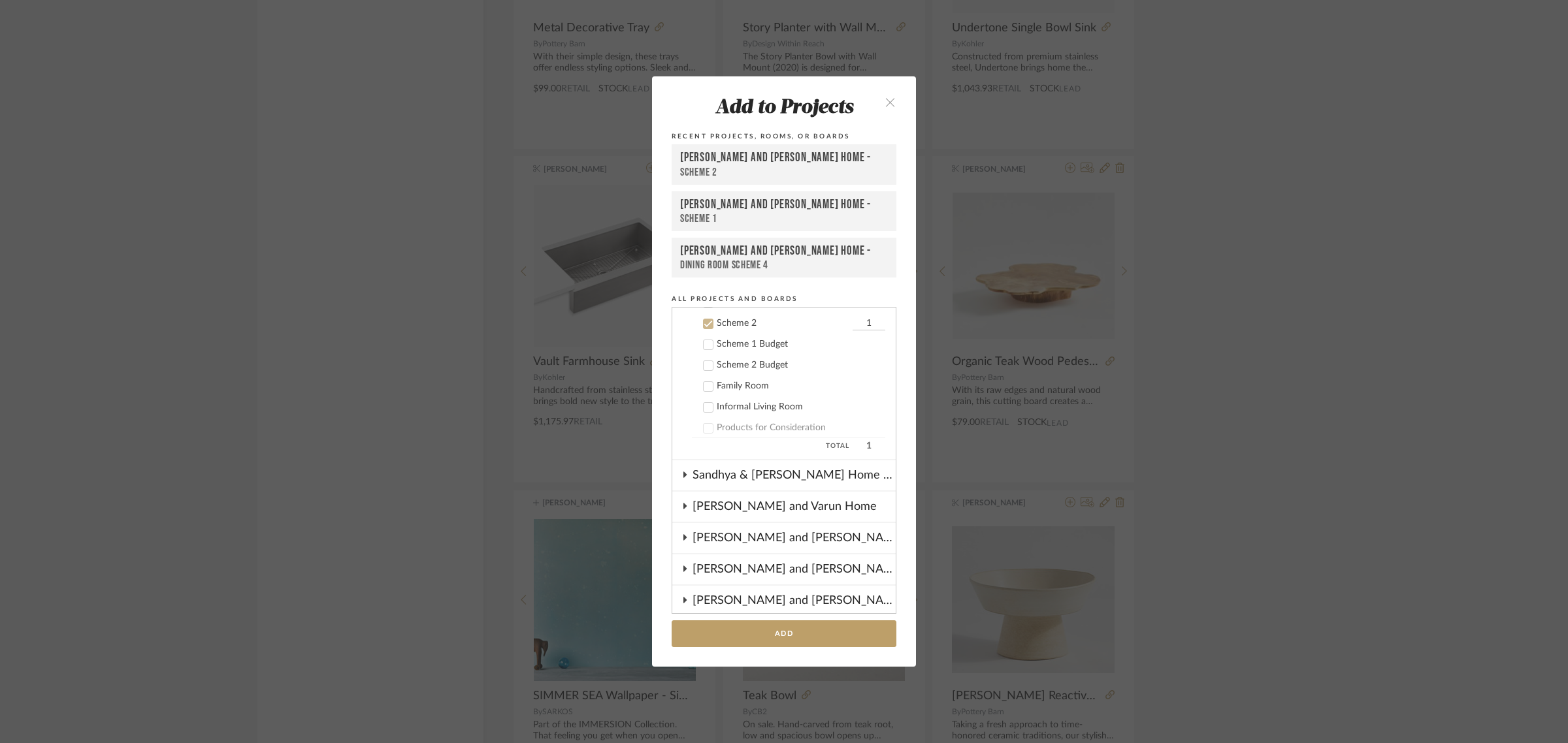
scroll to position [269, 0]
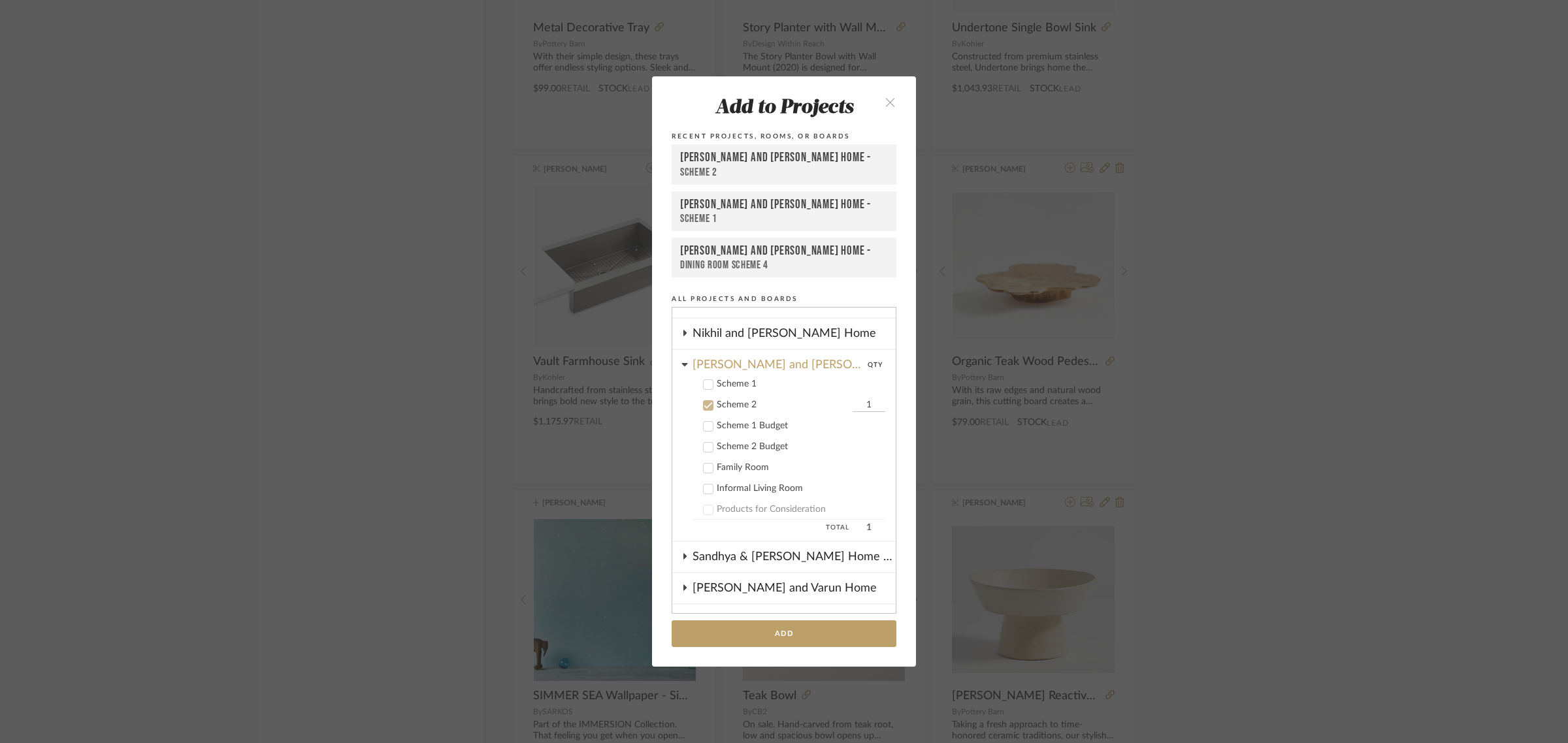
click at [704, 401] on icon at bounding box center [708, 405] width 9 height 9
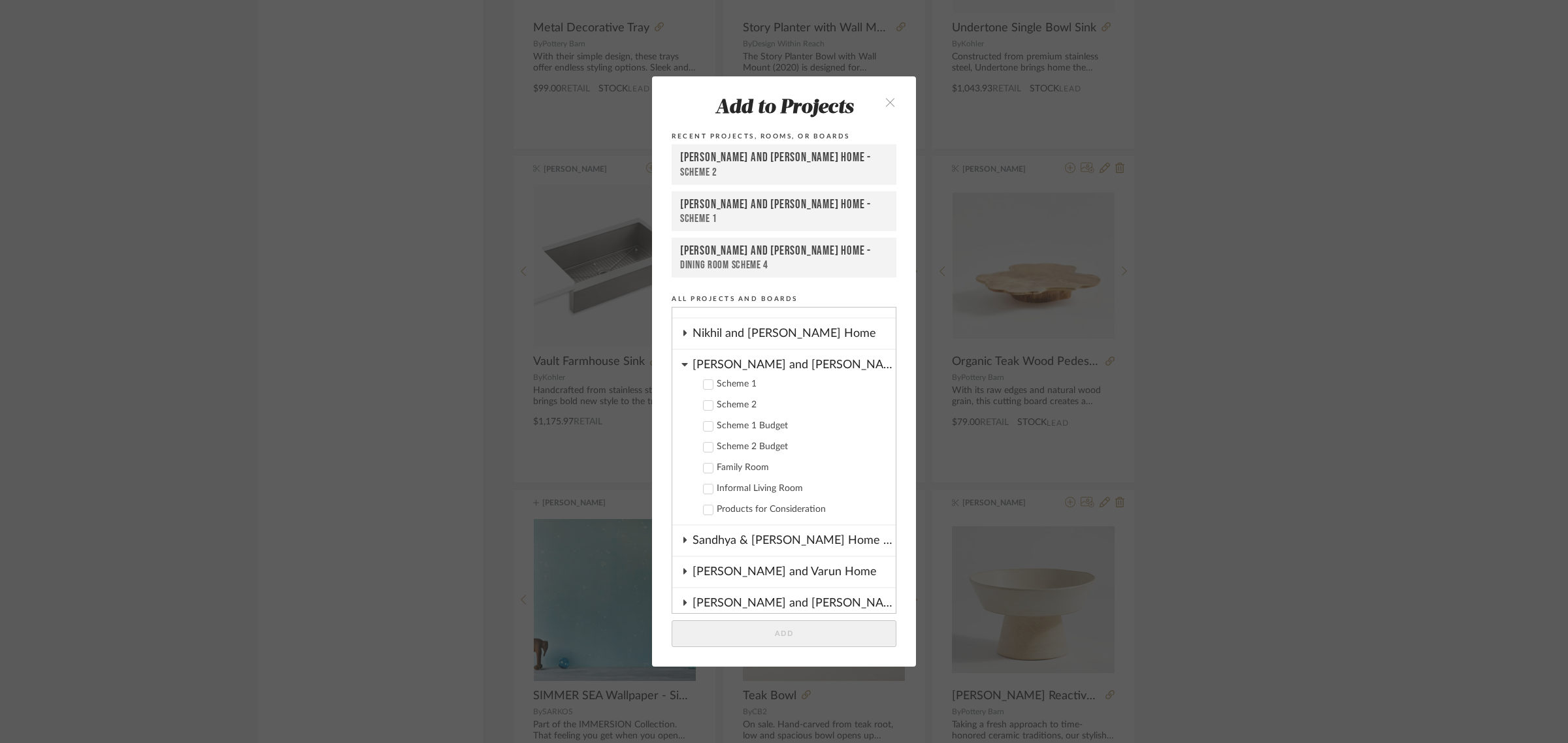
click at [681, 359] on icon at bounding box center [685, 364] width 7 height 10
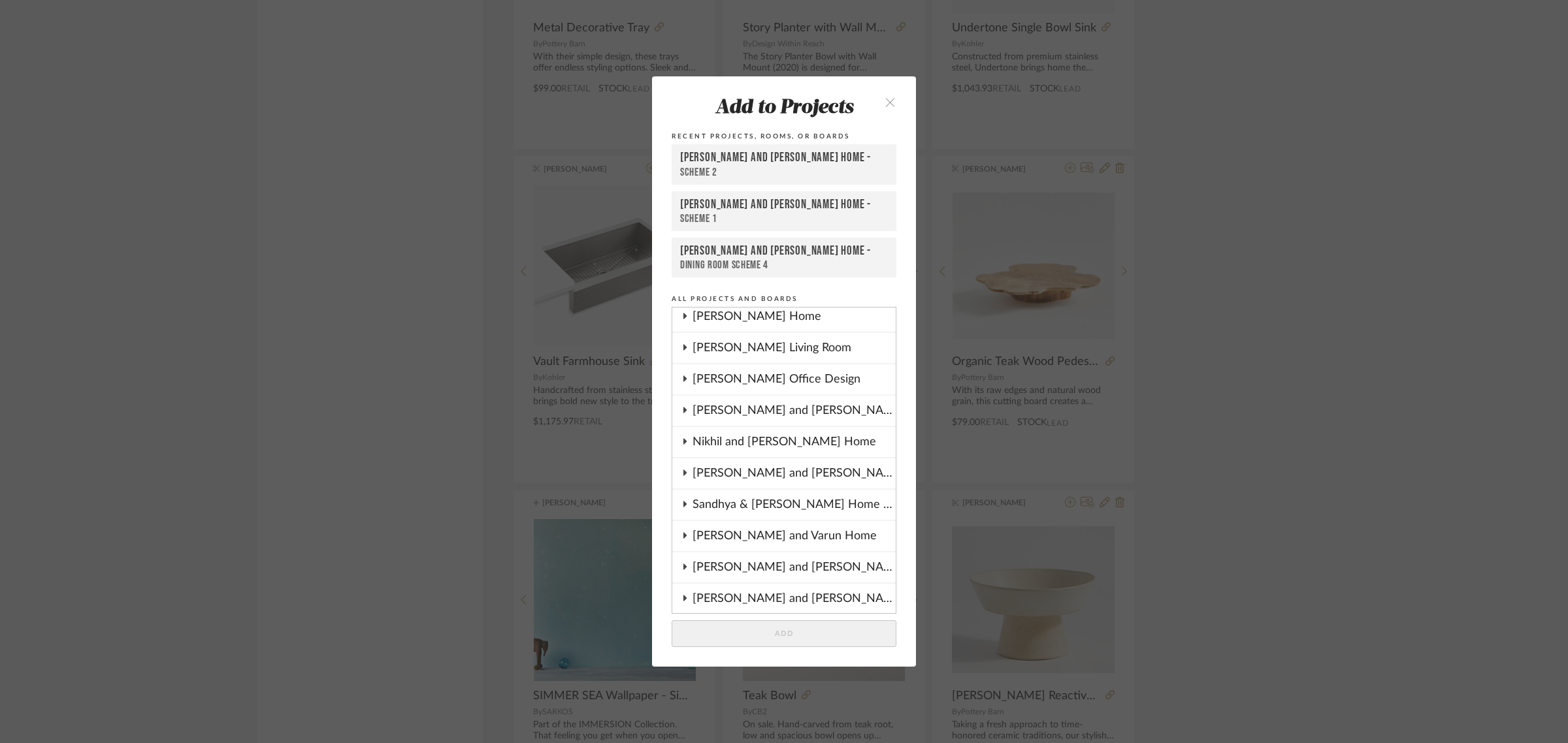
scroll to position [163, 0]
click at [680, 405] on icon at bounding box center [685, 408] width 10 height 7
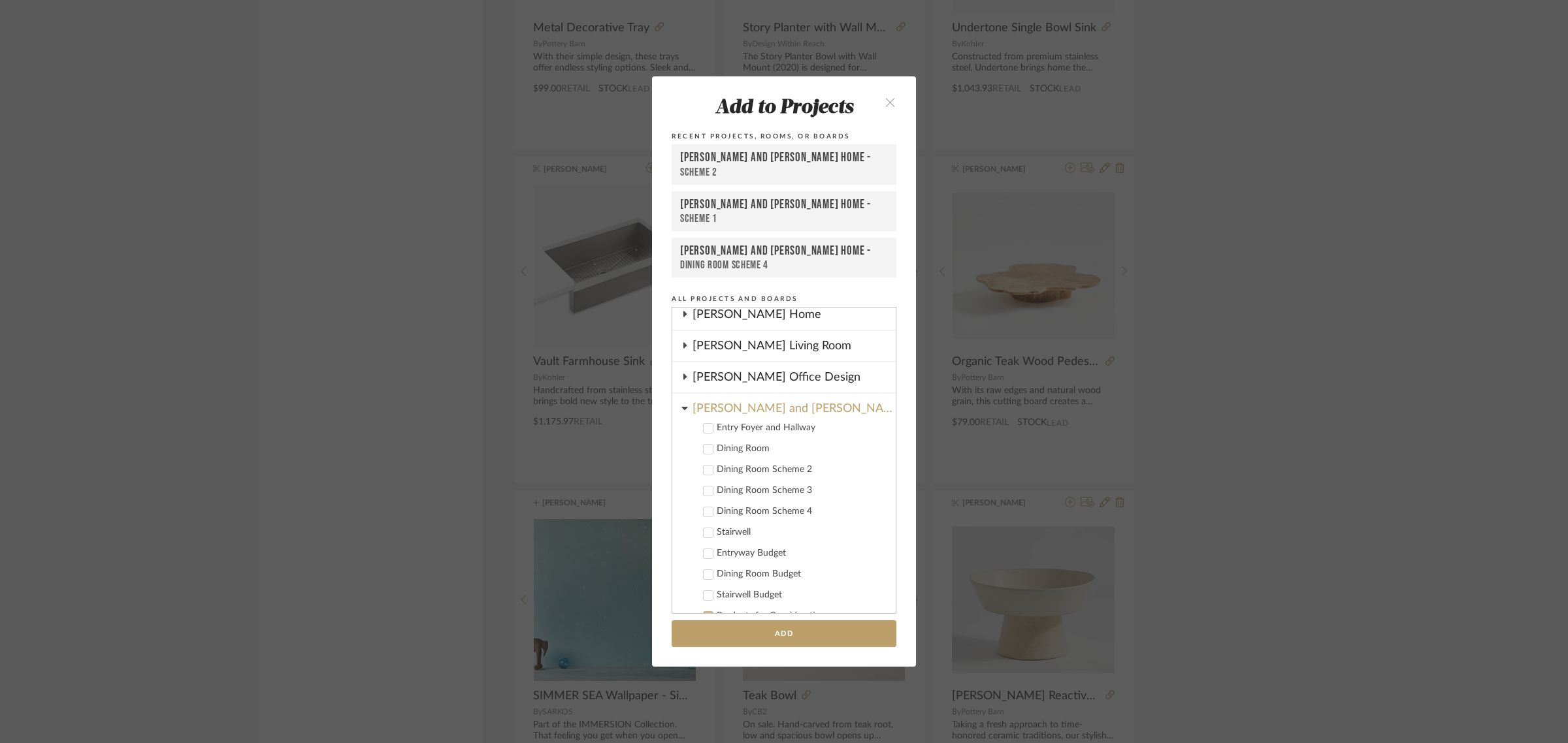
click at [705, 448] on icon at bounding box center [708, 449] width 9 height 9
click at [704, 471] on div at bounding box center [708, 470] width 10 height 10
click at [698, 484] on label "Dining Room Scheme 3" at bounding box center [788, 490] width 193 height 13
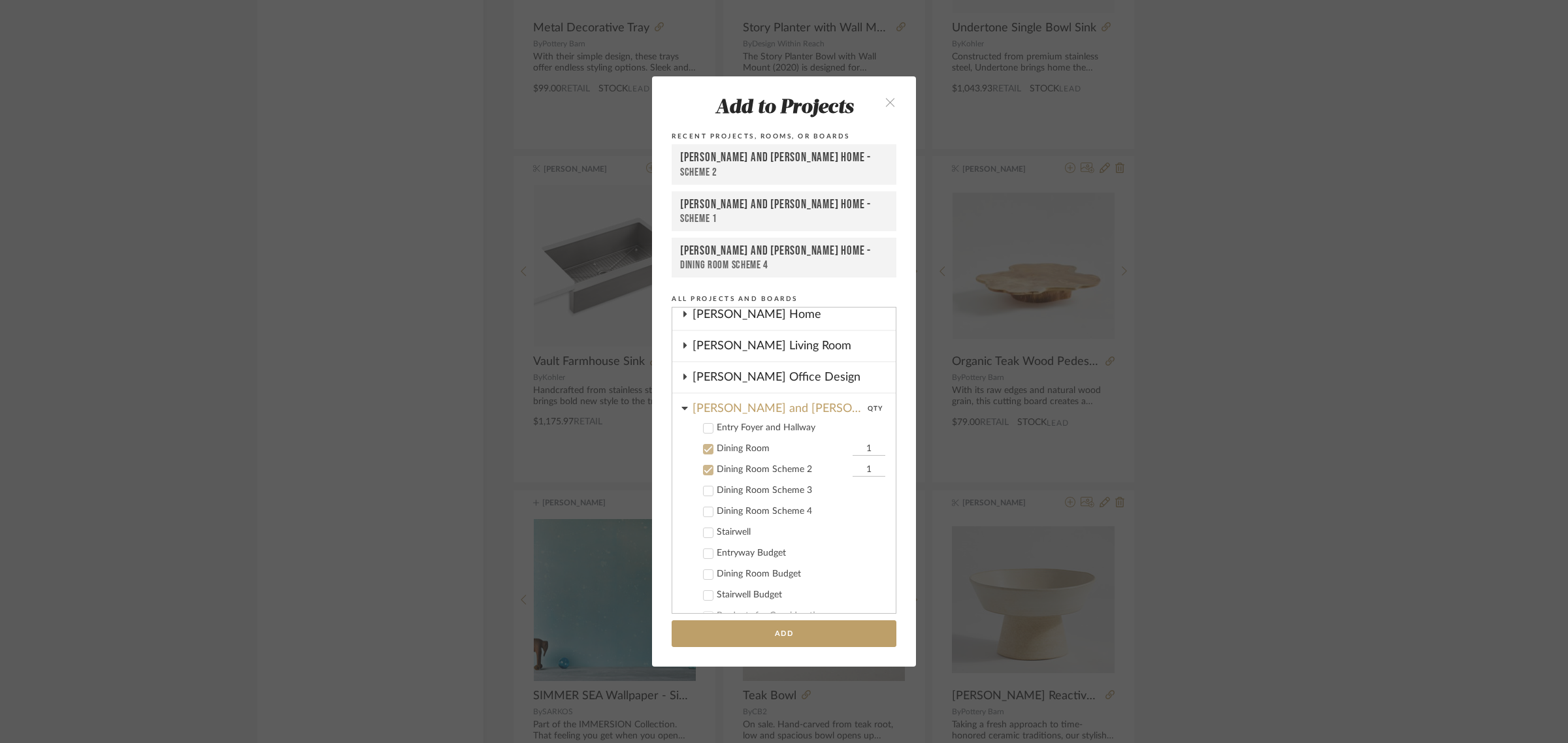
click at [704, 510] on icon at bounding box center [708, 512] width 9 height 9
click at [785, 633] on button "Add" at bounding box center [784, 633] width 224 height 27
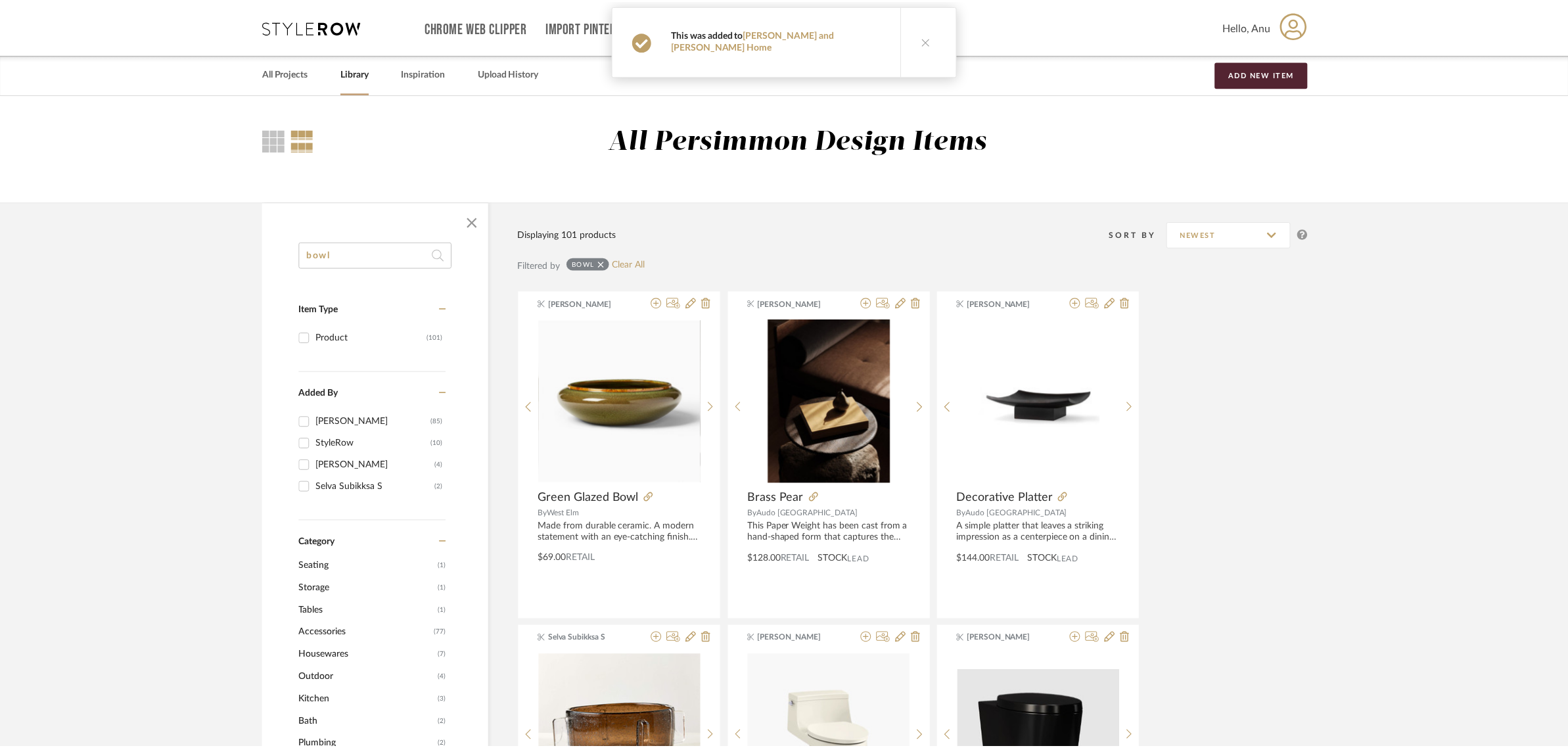
scroll to position [5847, 0]
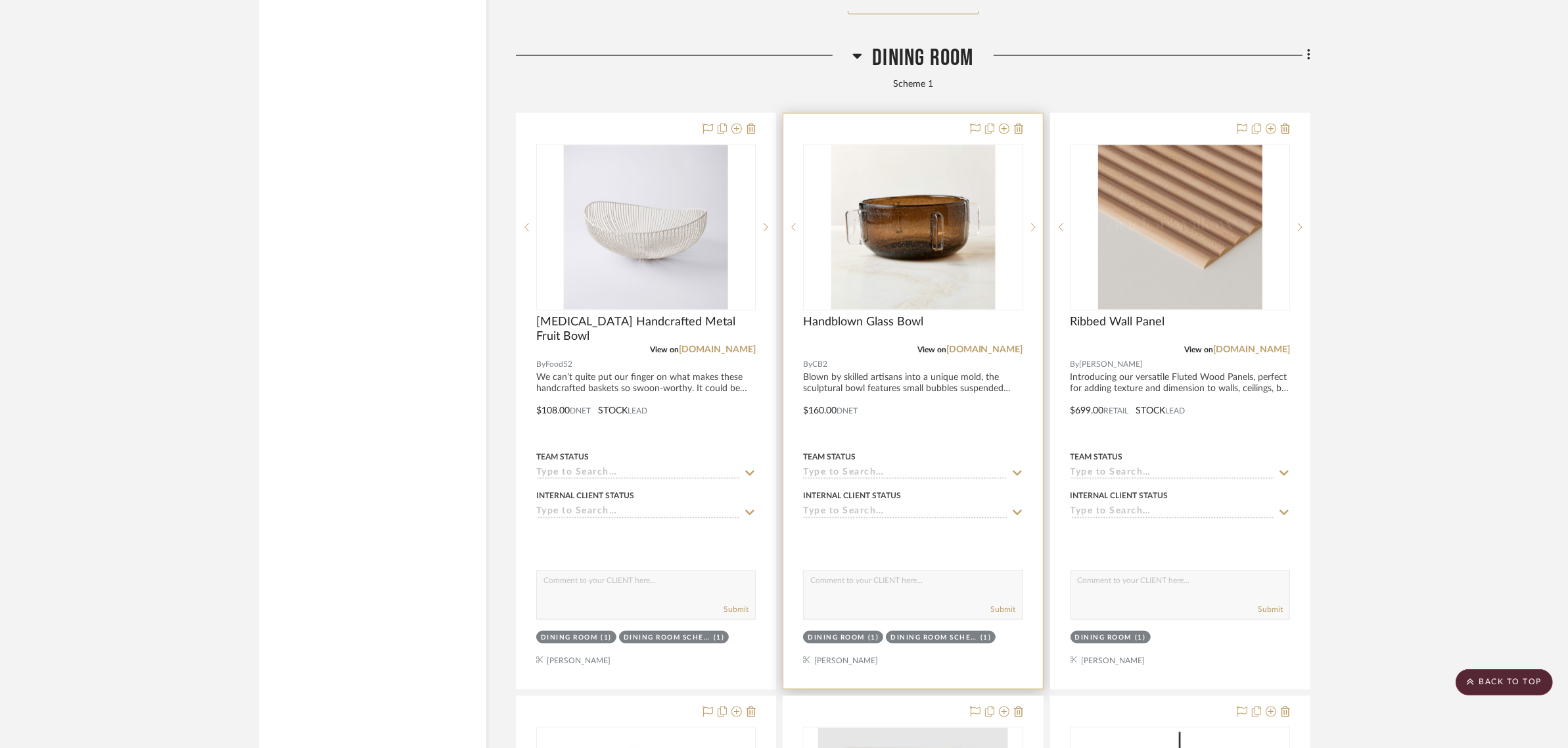
scroll to position [2136, 0]
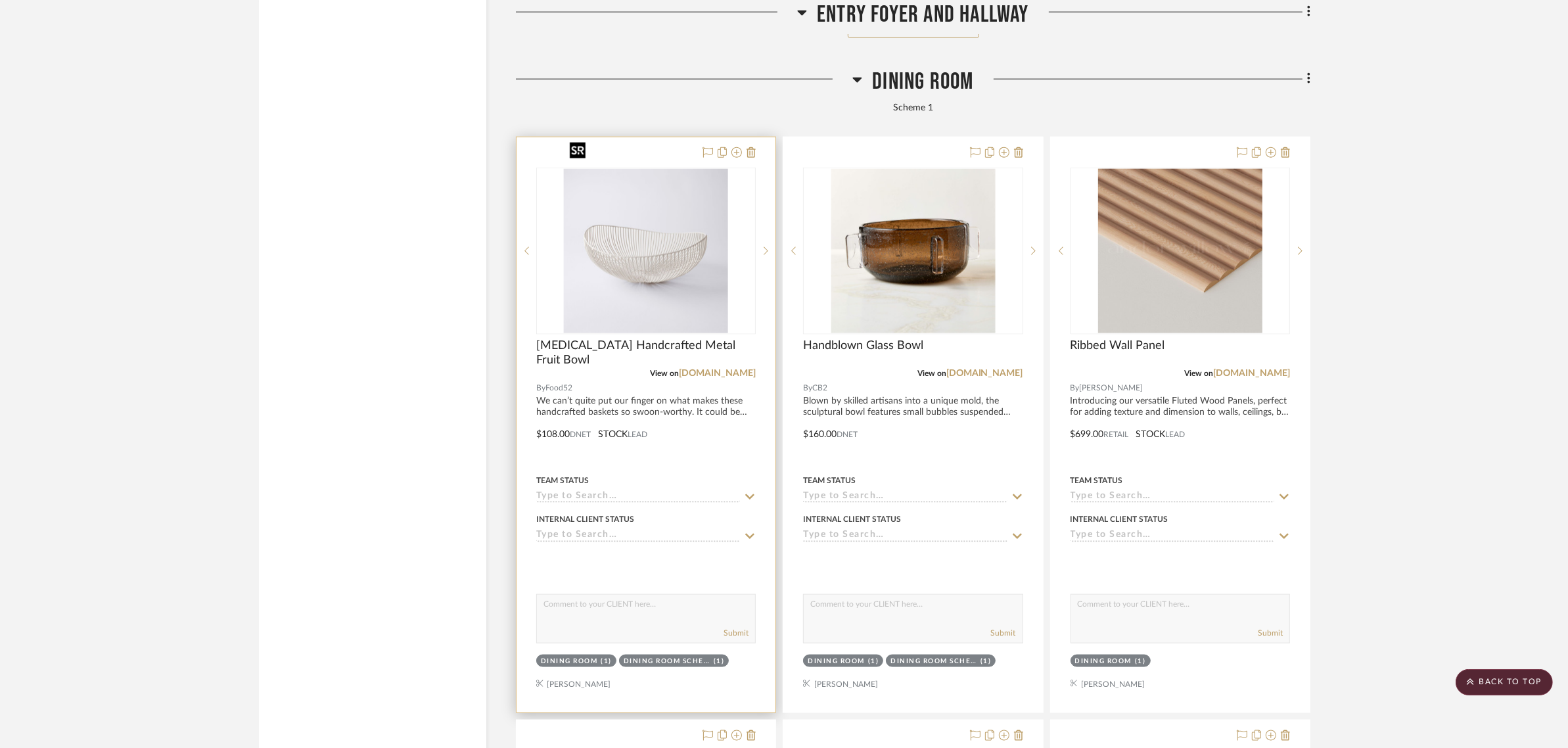
click at [636, 212] on img "0" at bounding box center [645, 250] width 164 height 164
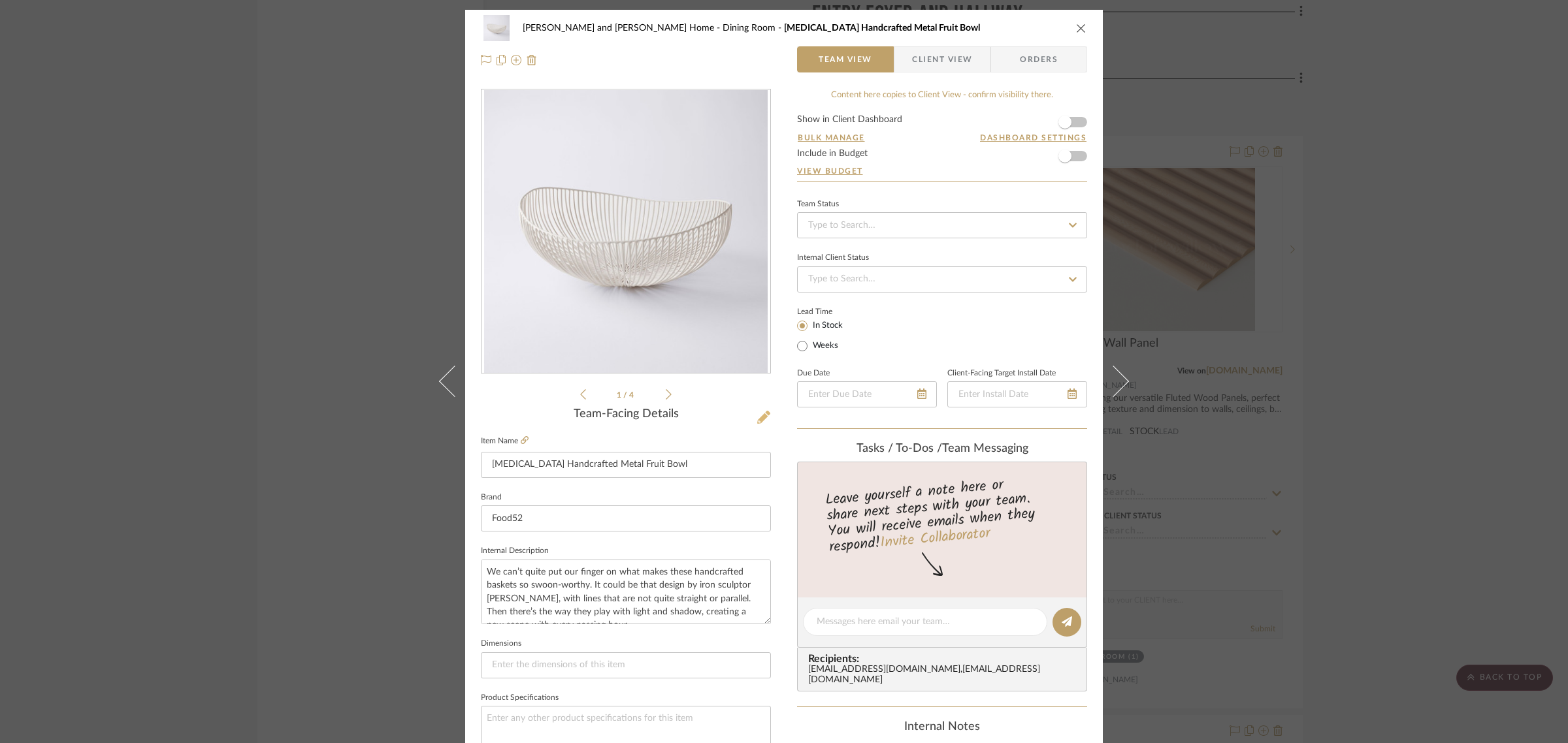
click at [760, 419] on icon at bounding box center [763, 417] width 13 height 13
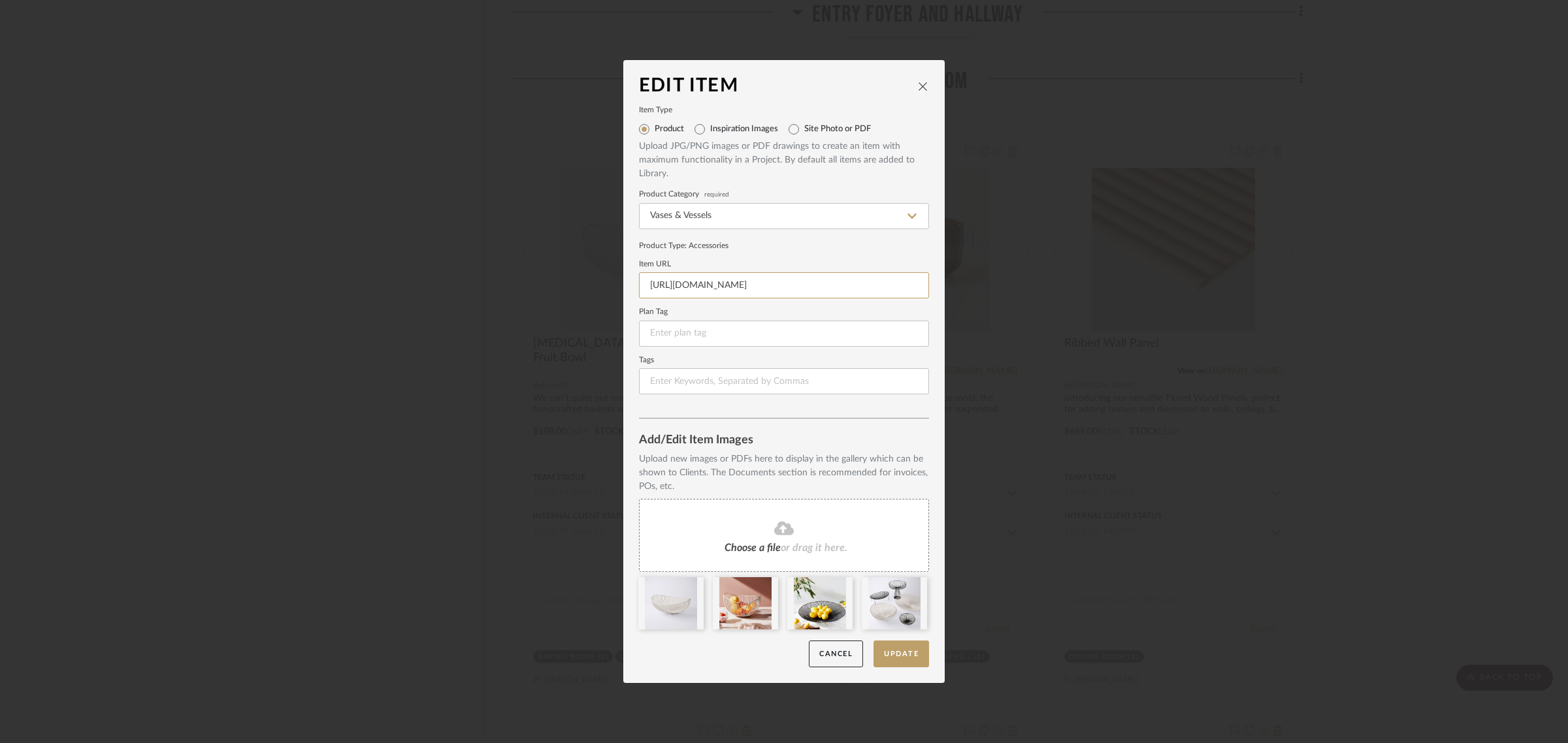
scroll to position [0, 1003]
drag, startPoint x: 637, startPoint y: 283, endPoint x: 944, endPoint y: 335, distance: 311.4
click at [944, 335] on div "Edit Item Item Type Product Inspiration Images Site Photo or PDF Upload JPG/PNG…" at bounding box center [784, 371] width 1568 height 743
paste input "https://www.amazon.com/Serax-serakkusu-b7211274-Basket-White/dp/B00SXBPLIE?th=1"
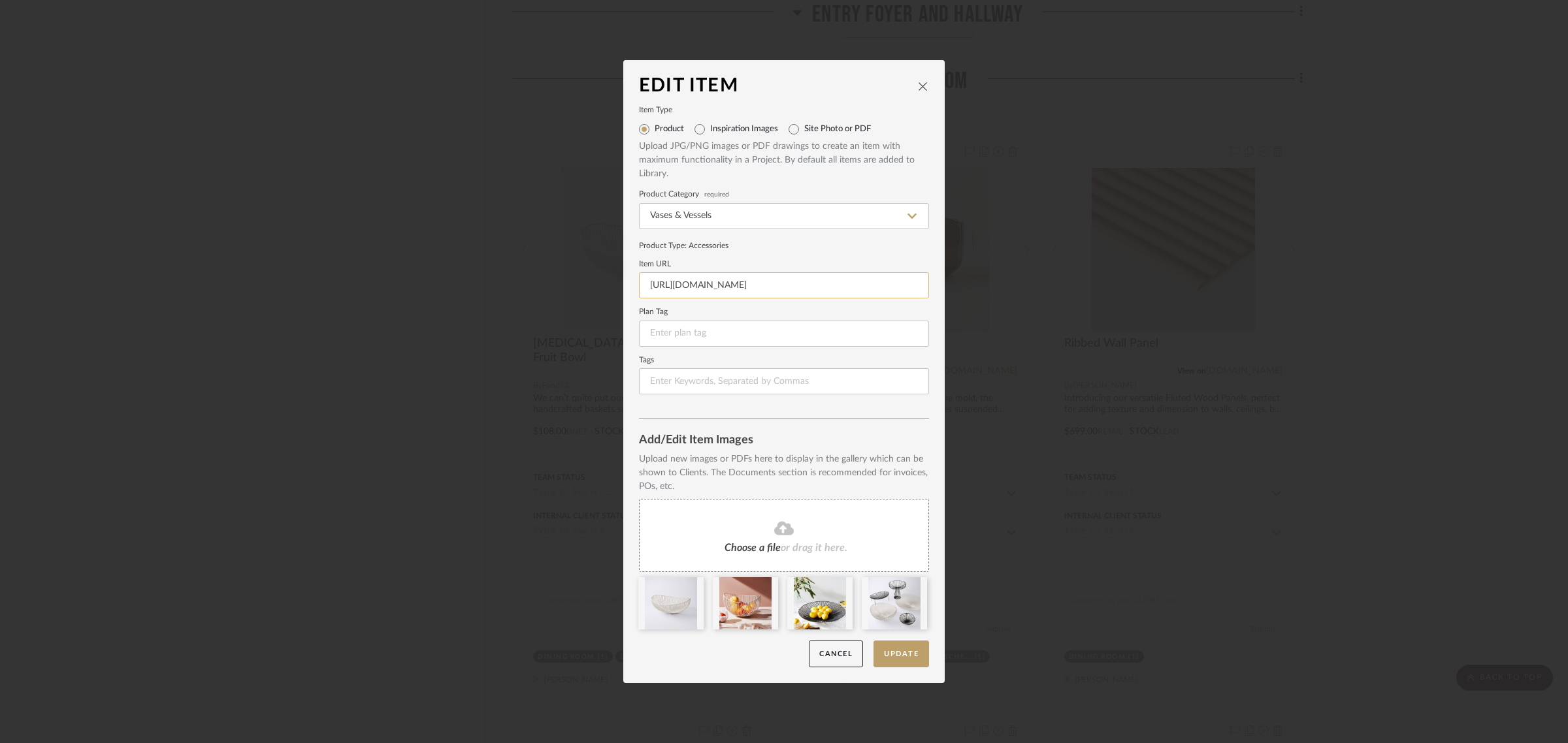
scroll to position [0, 100]
type input "https://www.amazon.com/Serax-serakkusu-b7211274-Basket-White/dp/B00SXBPLIE?th=1"
click at [880, 654] on button "Update" at bounding box center [901, 653] width 55 height 27
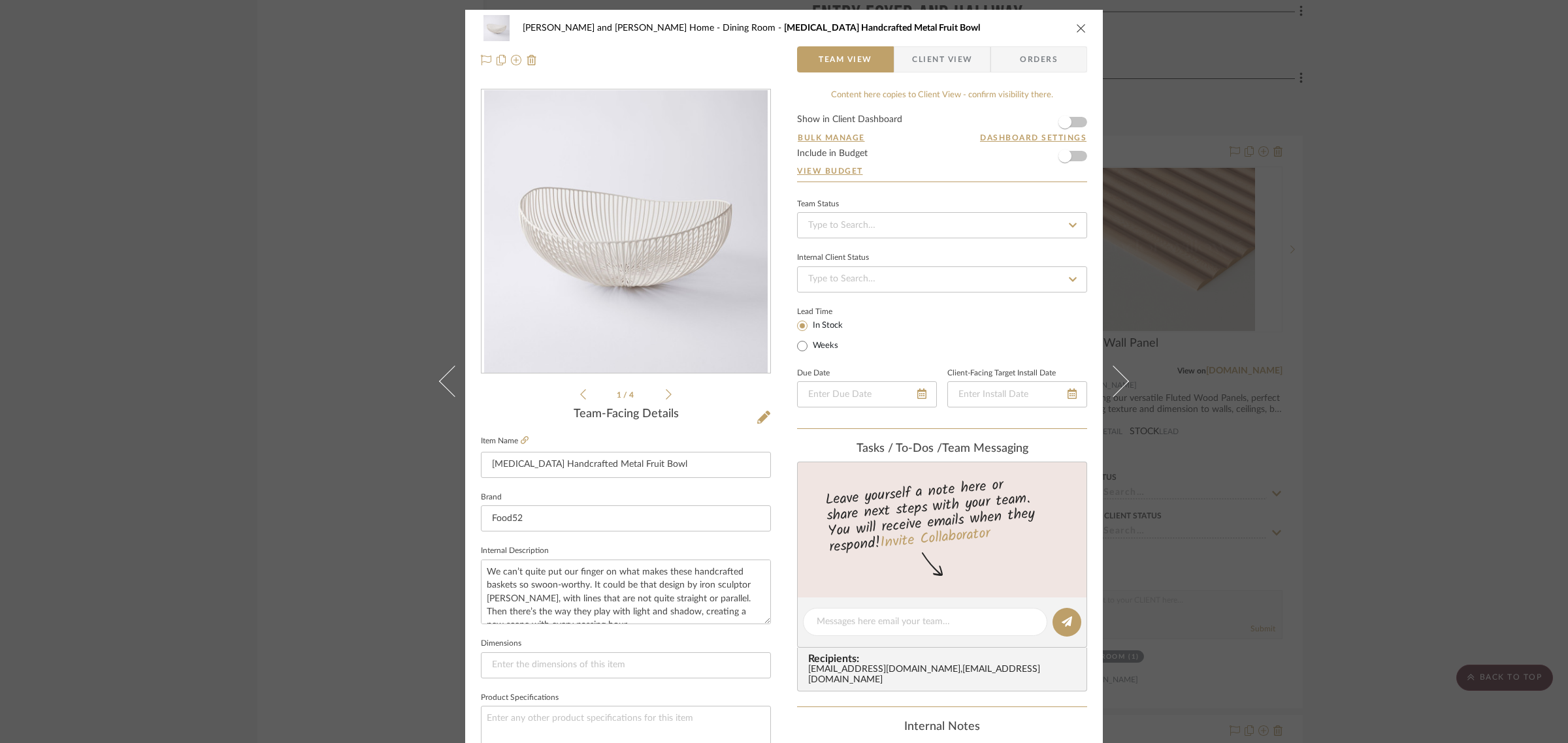
click at [1482, 318] on div "Natasha and Abhijit Home Dining Room Serax Handcrafted Metal Fruit Bowl Team Vi…" at bounding box center [784, 371] width 1568 height 743
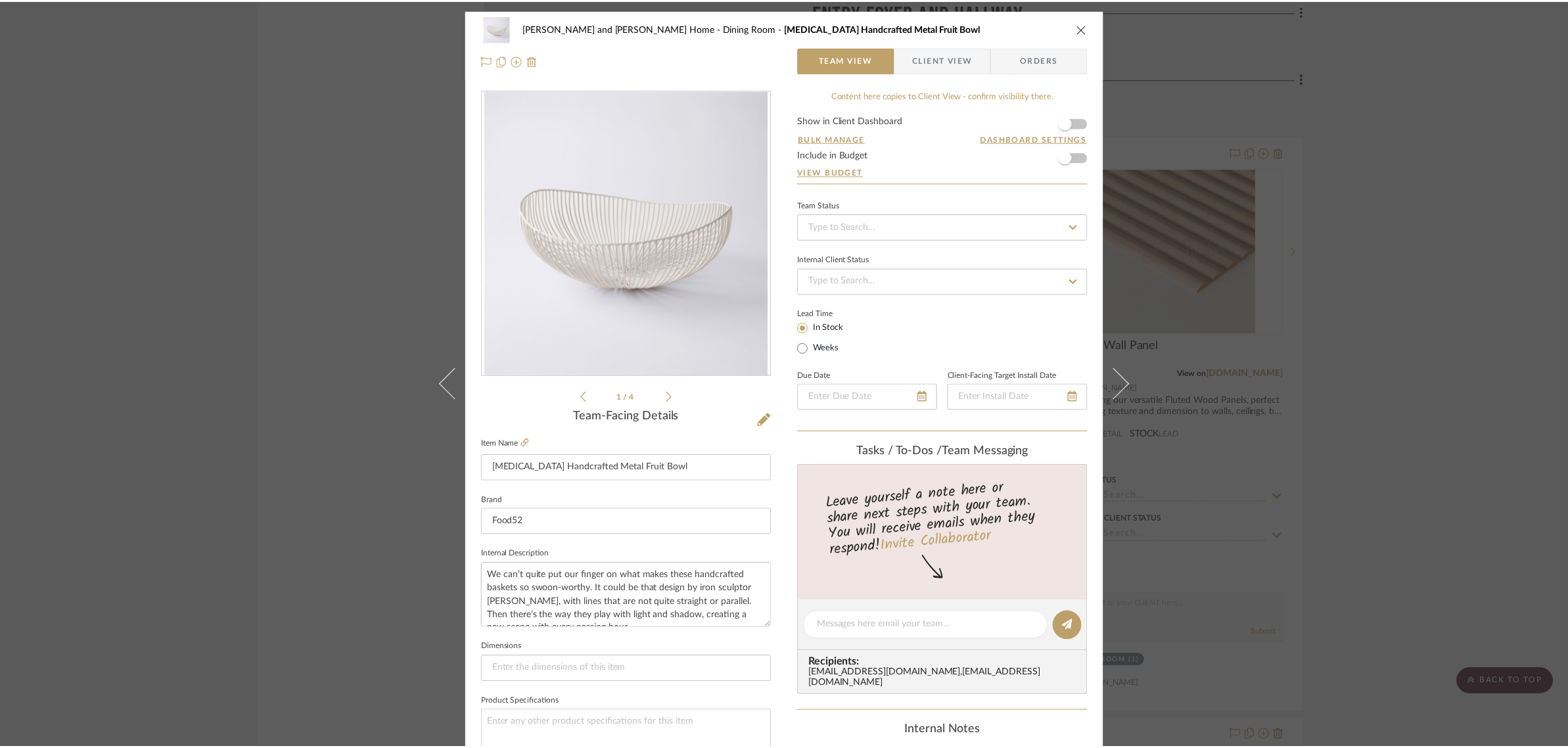
scroll to position [2136, 0]
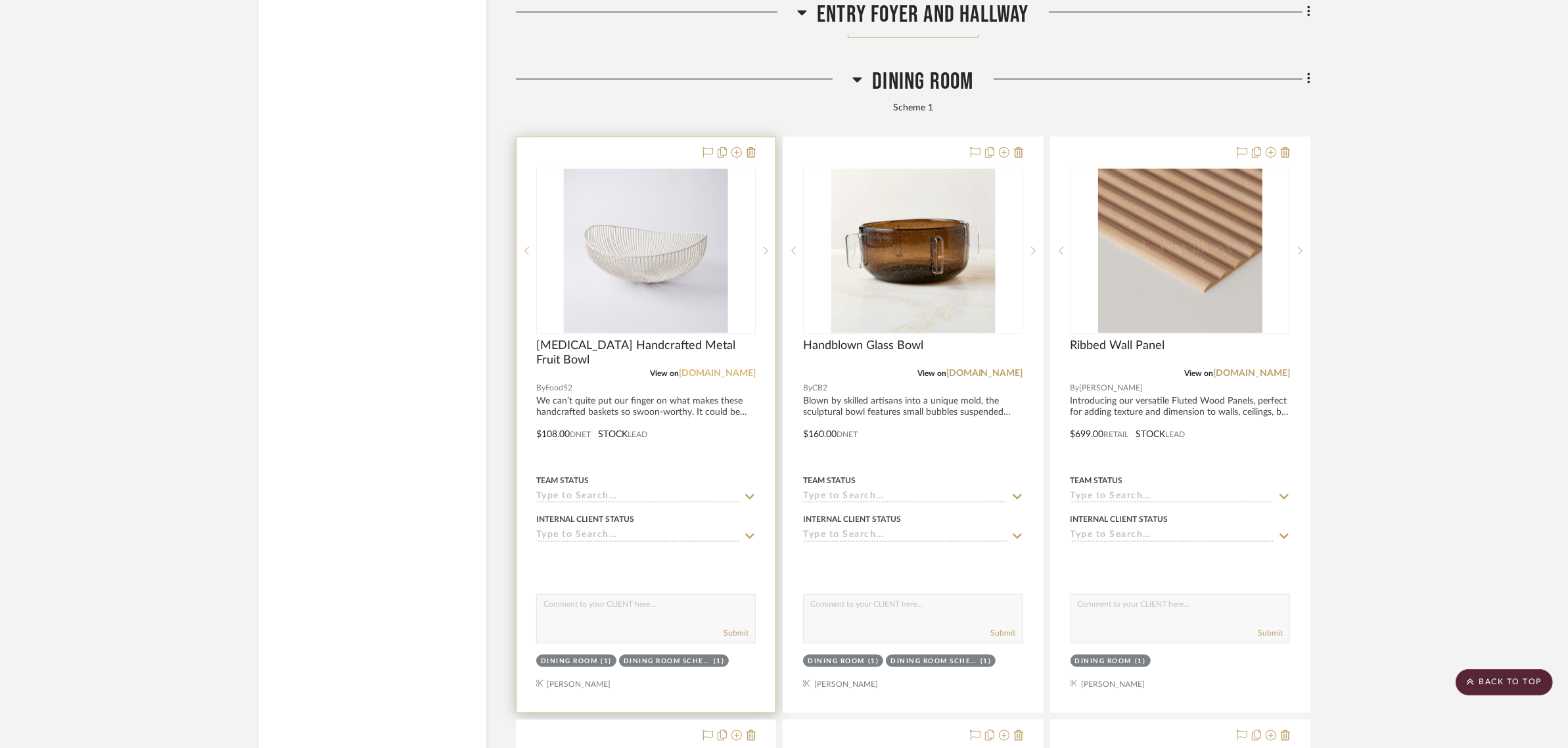
click at [727, 368] on link "amazon.com" at bounding box center [717, 373] width 77 height 10
click at [546, 400] on div at bounding box center [646, 425] width 259 height 575
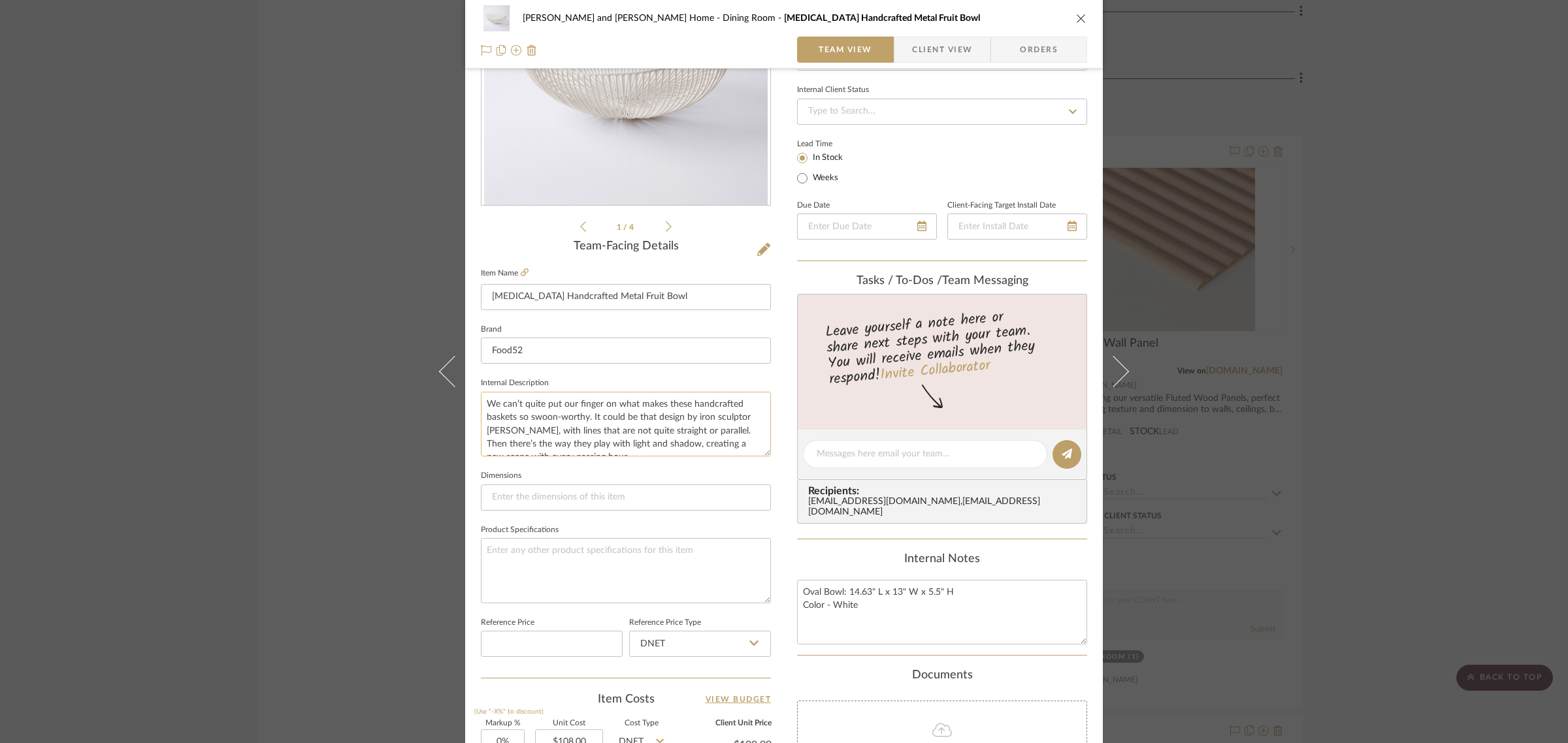
scroll to position [471, 0]
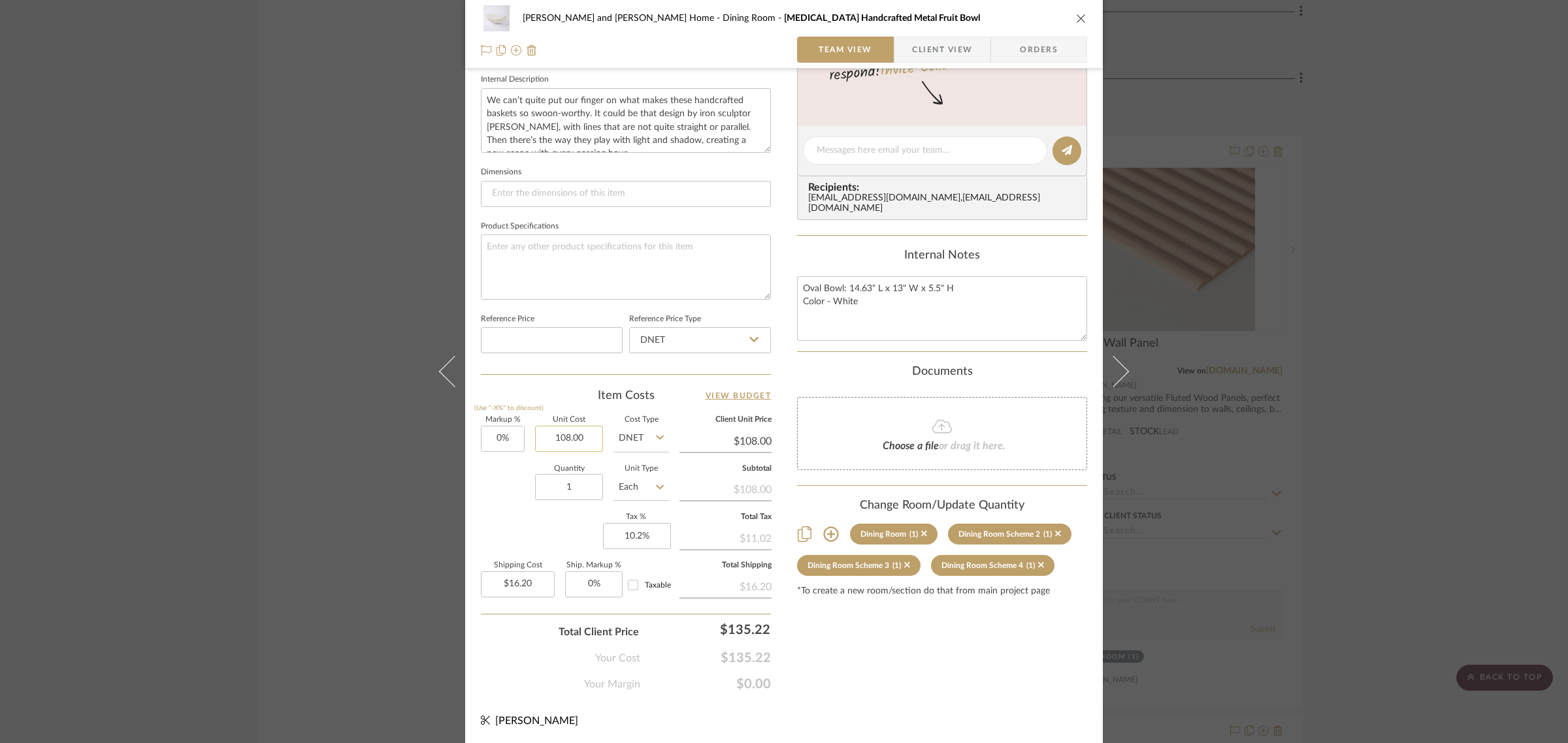
click at [584, 429] on input "108.00" at bounding box center [569, 438] width 68 height 26
type input "$120.00"
click at [863, 656] on div "Content here copies to Client View - confirm visibility there. Show in Client D…" at bounding box center [942, 154] width 290 height 1074
type input "$120.00"
type input "$18.00"
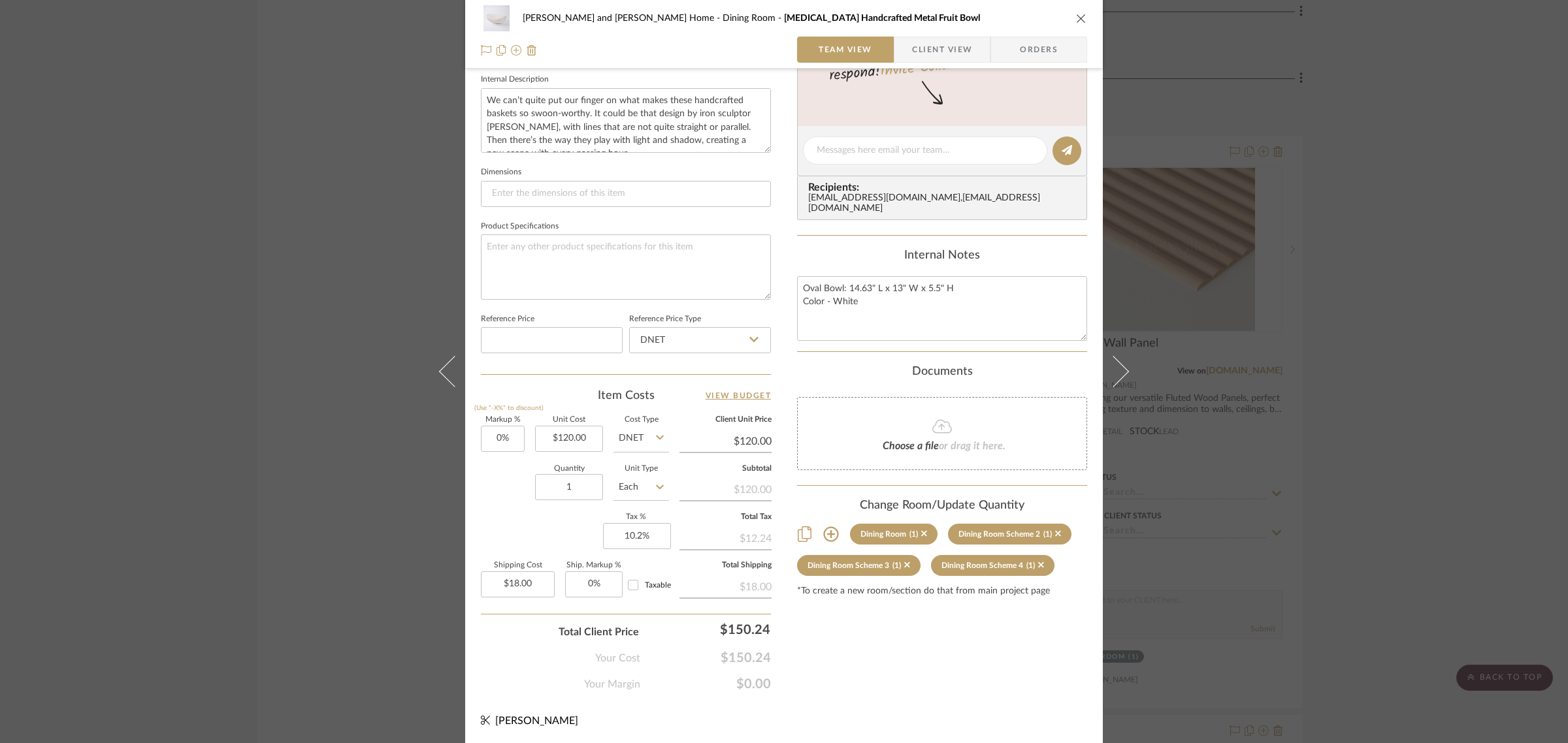
click at [1387, 412] on div "Natasha and Abhijit Home Dining Room Serax Handcrafted Metal Fruit Bowl Team Vi…" at bounding box center [784, 371] width 1568 height 743
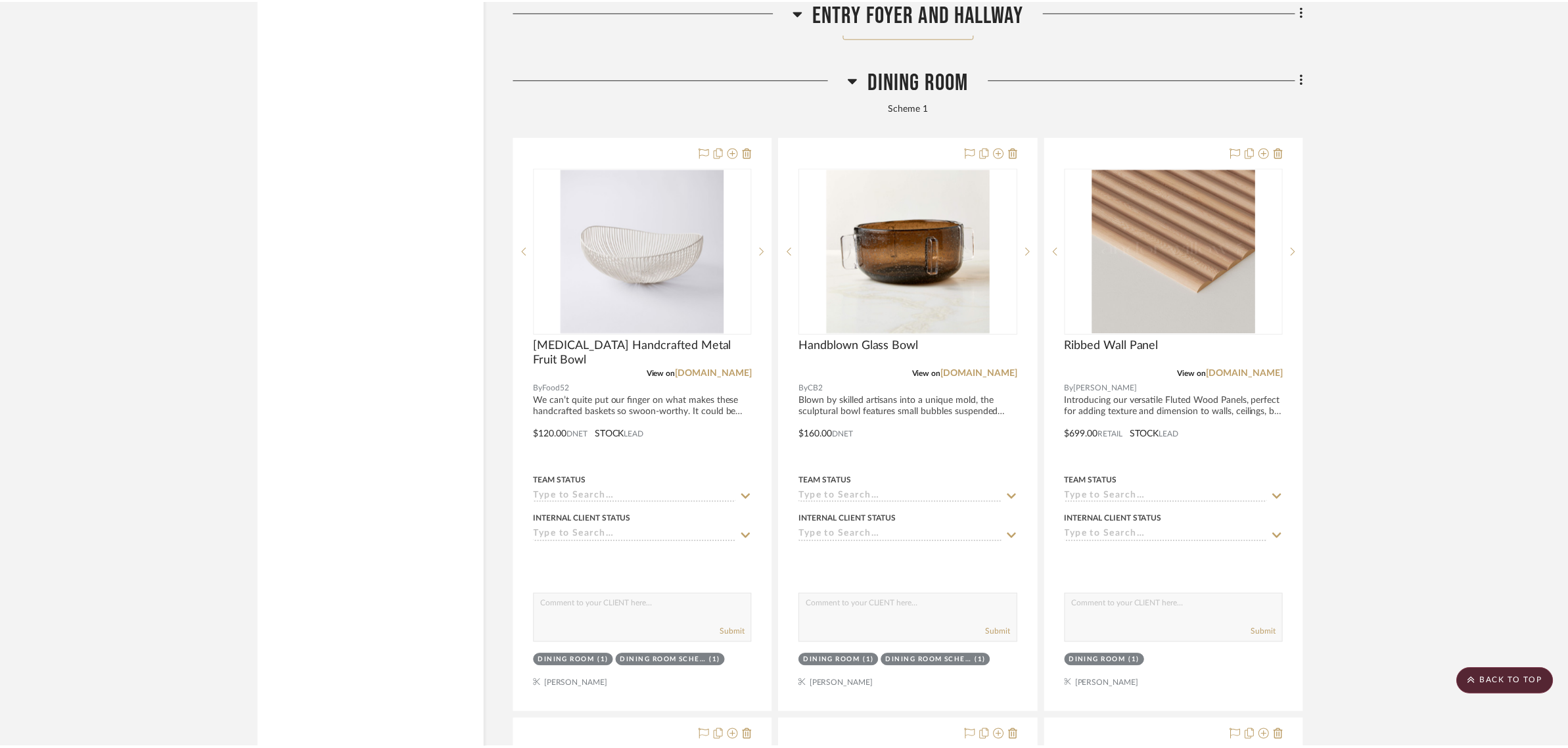
scroll to position [2136, 0]
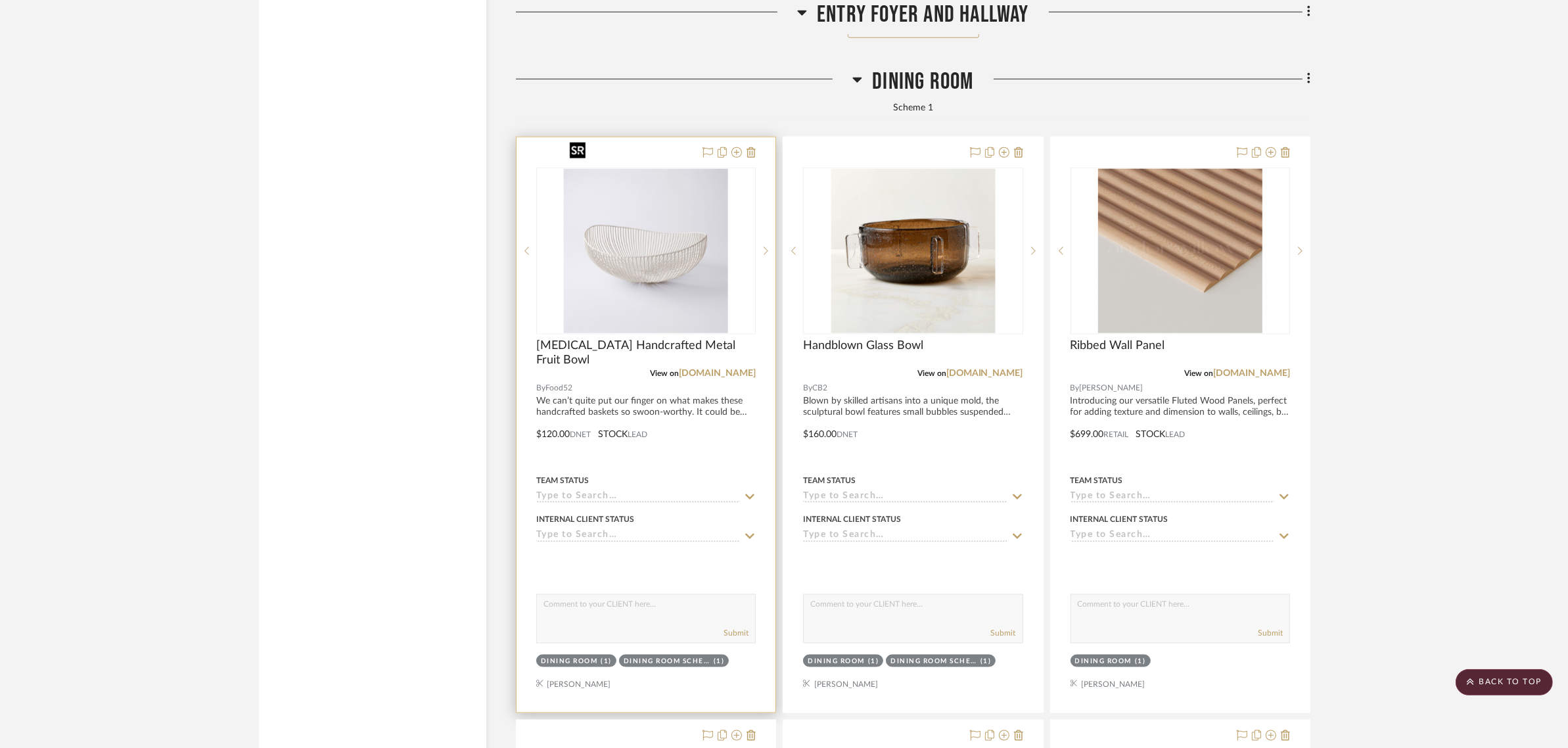
click at [579, 253] on img "0" at bounding box center [645, 250] width 164 height 164
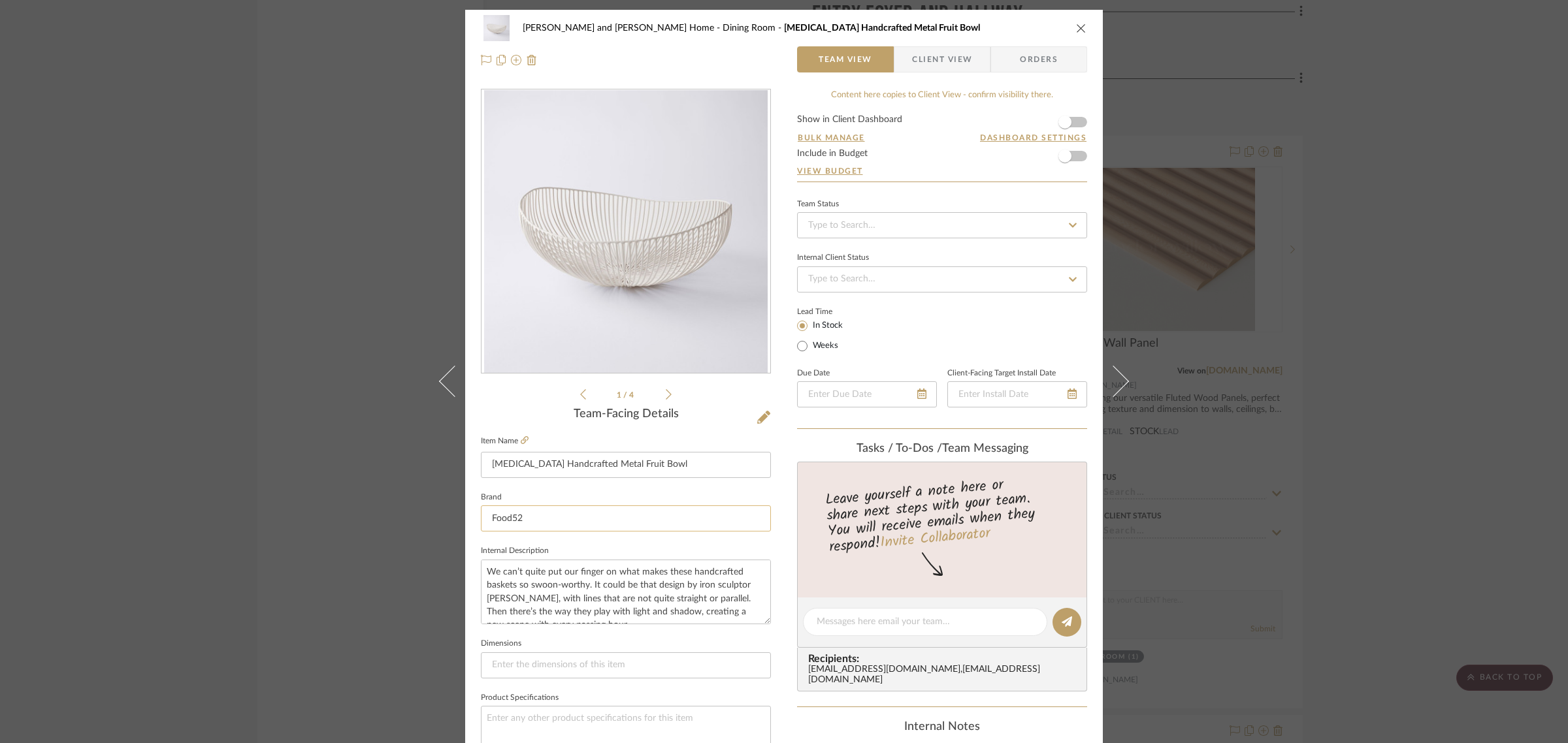
click at [531, 517] on input "Food52" at bounding box center [626, 519] width 290 height 26
click at [533, 548] on span "Amazon" at bounding box center [626, 551] width 250 height 11
type input "Amazon"
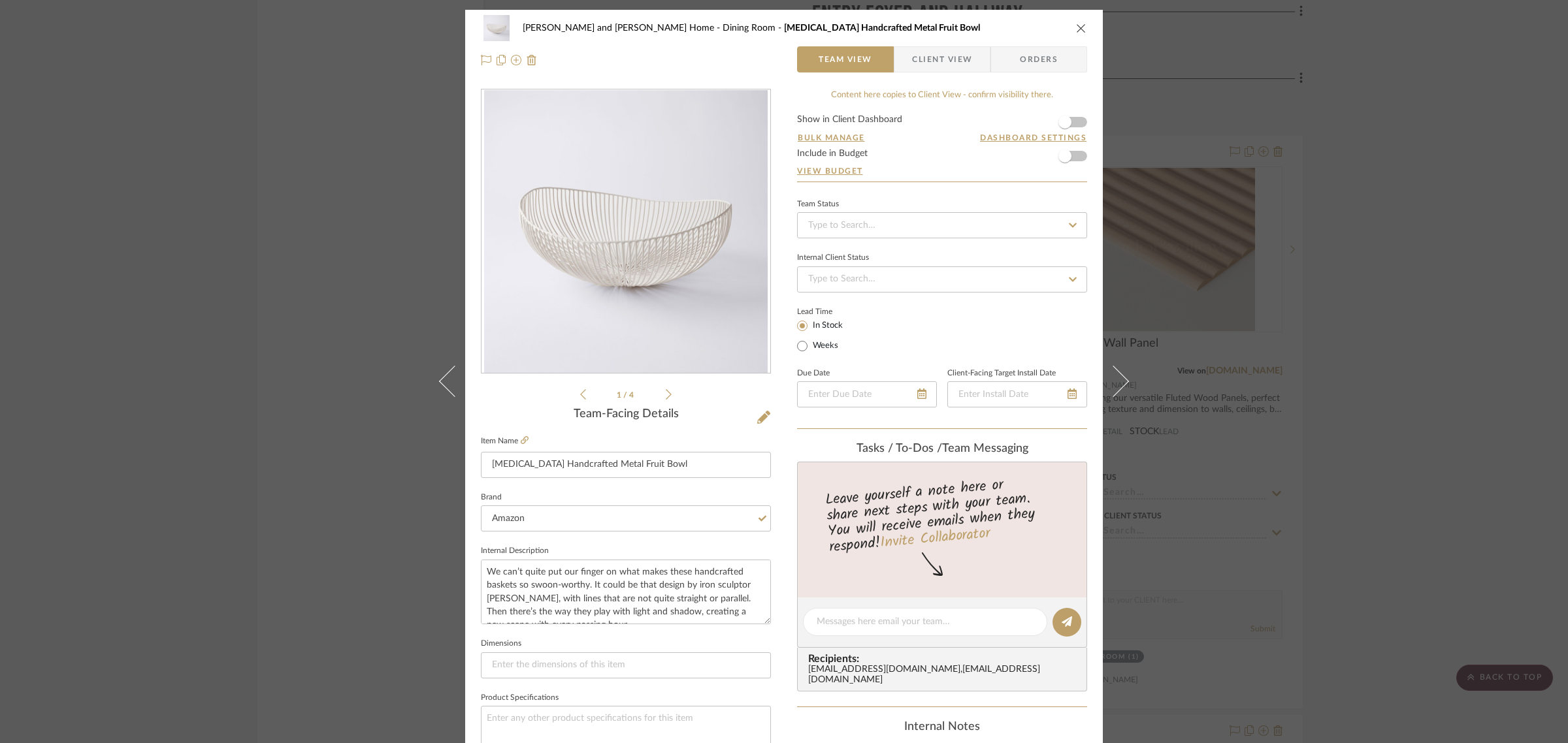
click at [534, 484] on sr-form-field "Item Name Serax Handcrafted Metal Fruit Bowl" at bounding box center [626, 460] width 290 height 56
click at [1344, 463] on div "Natasha and Abhijit Home Dining Room Serax Handcrafted Metal Fruit Bowl Team Vi…" at bounding box center [784, 371] width 1568 height 743
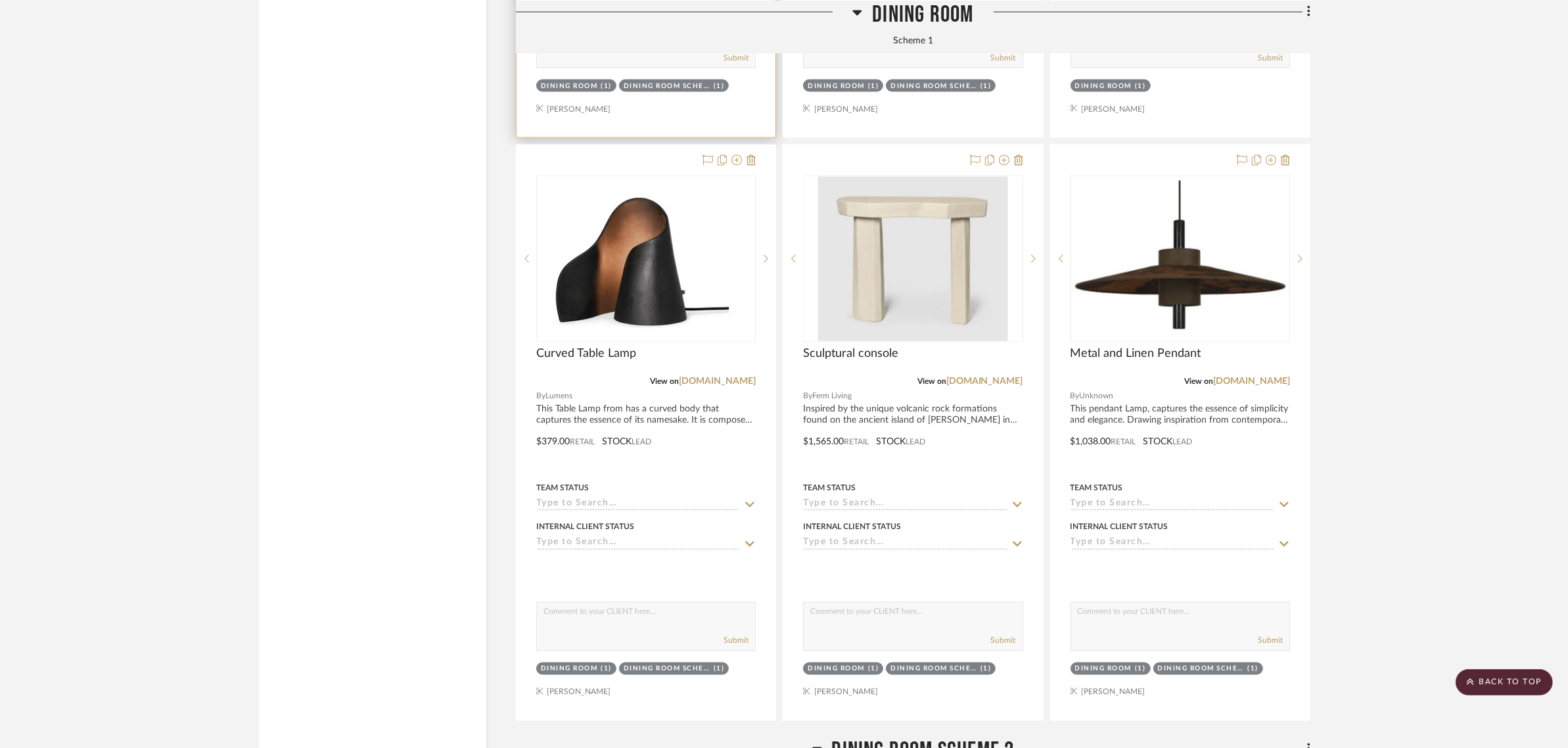
scroll to position [3368, 0]
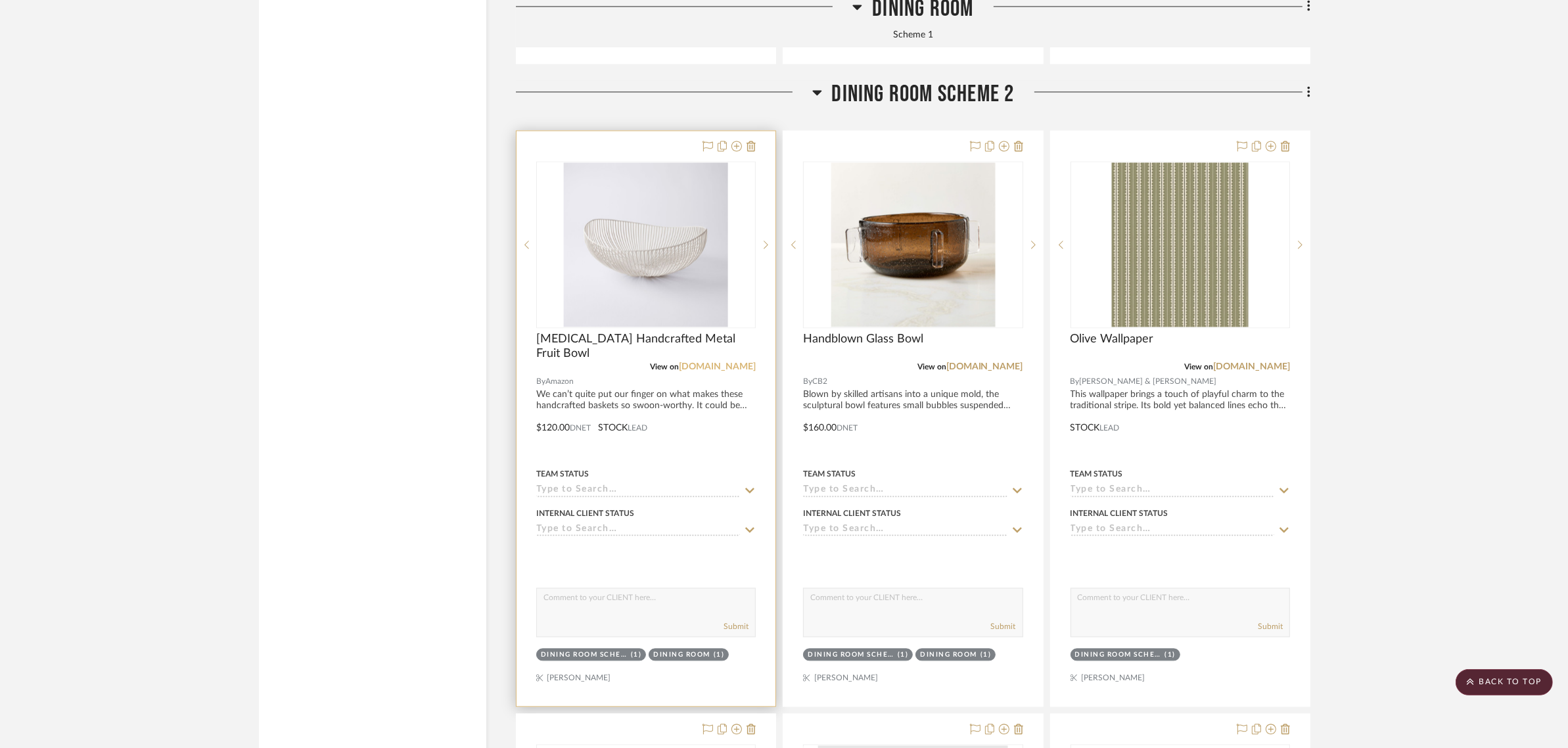
click at [736, 362] on link "[DOMAIN_NAME]" at bounding box center [717, 367] width 77 height 10
click at [605, 227] on img "0" at bounding box center [645, 244] width 164 height 164
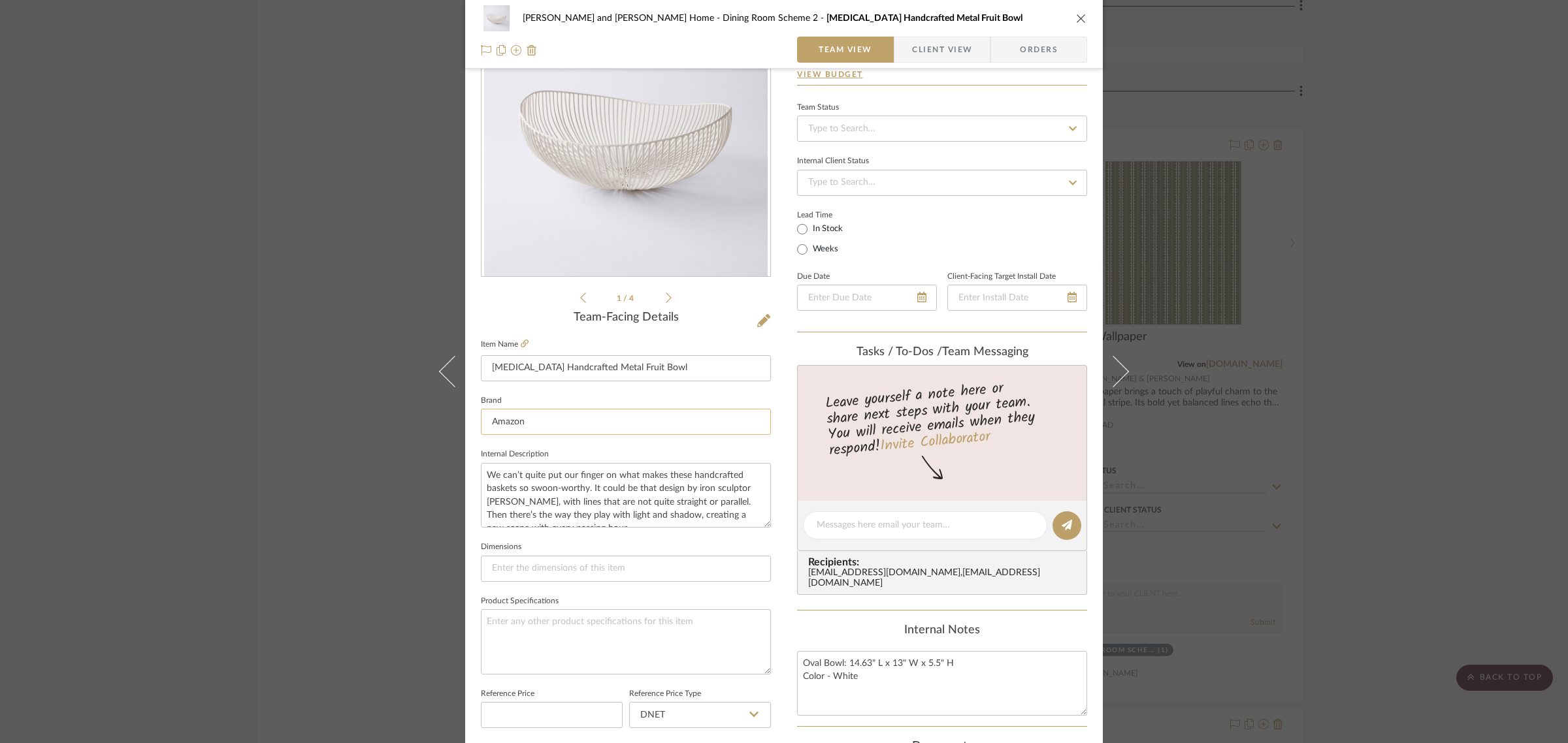
scroll to position [326, 0]
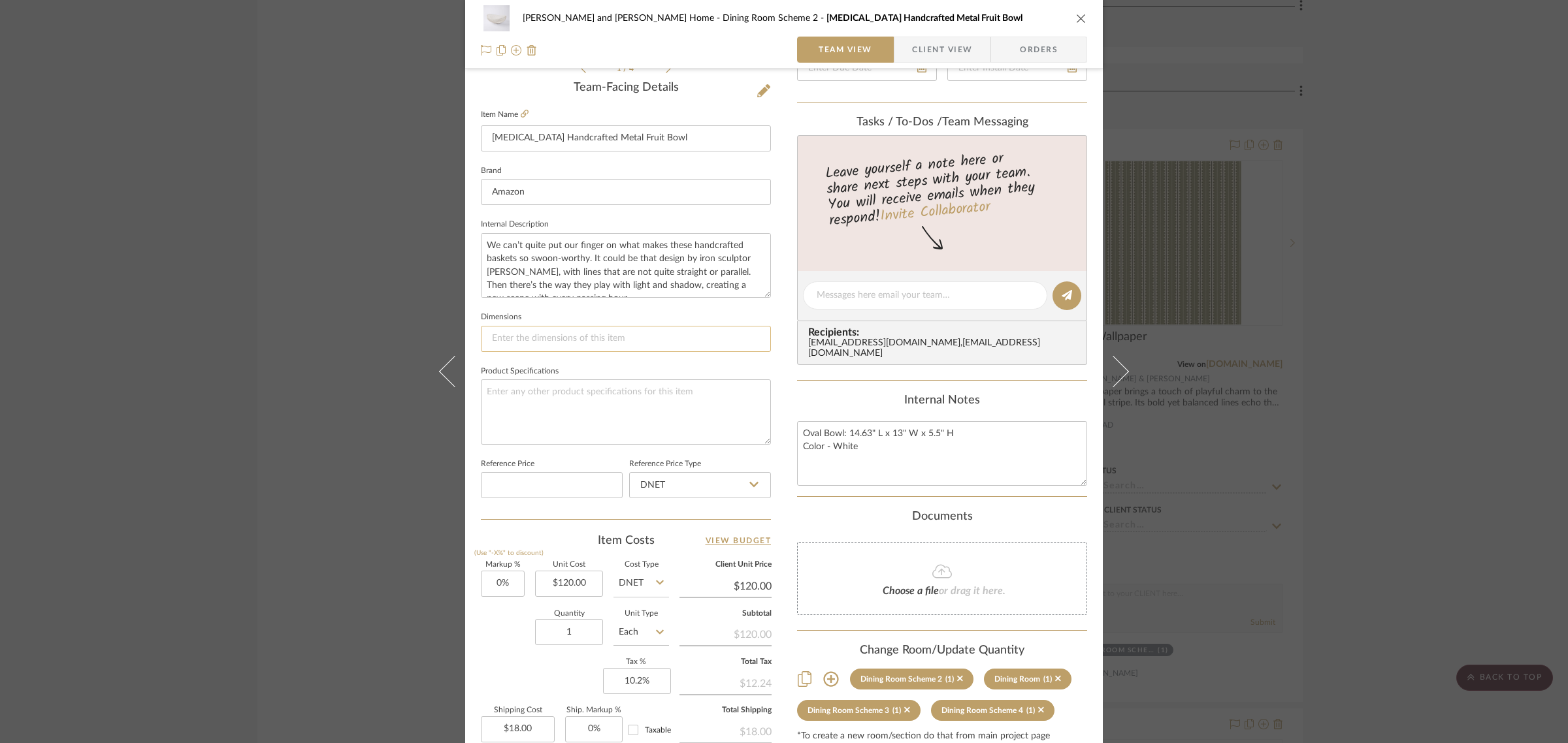
click at [494, 330] on input at bounding box center [626, 338] width 290 height 26
type input "14.57" wide x 12.99" deep x 5.51" tall"
click at [510, 390] on textarea at bounding box center [626, 412] width 290 height 65
type textarea "Shape: Oval"
click at [560, 451] on sr-form-field "Product Specifications Shape: Oval" at bounding box center [626, 408] width 290 height 92
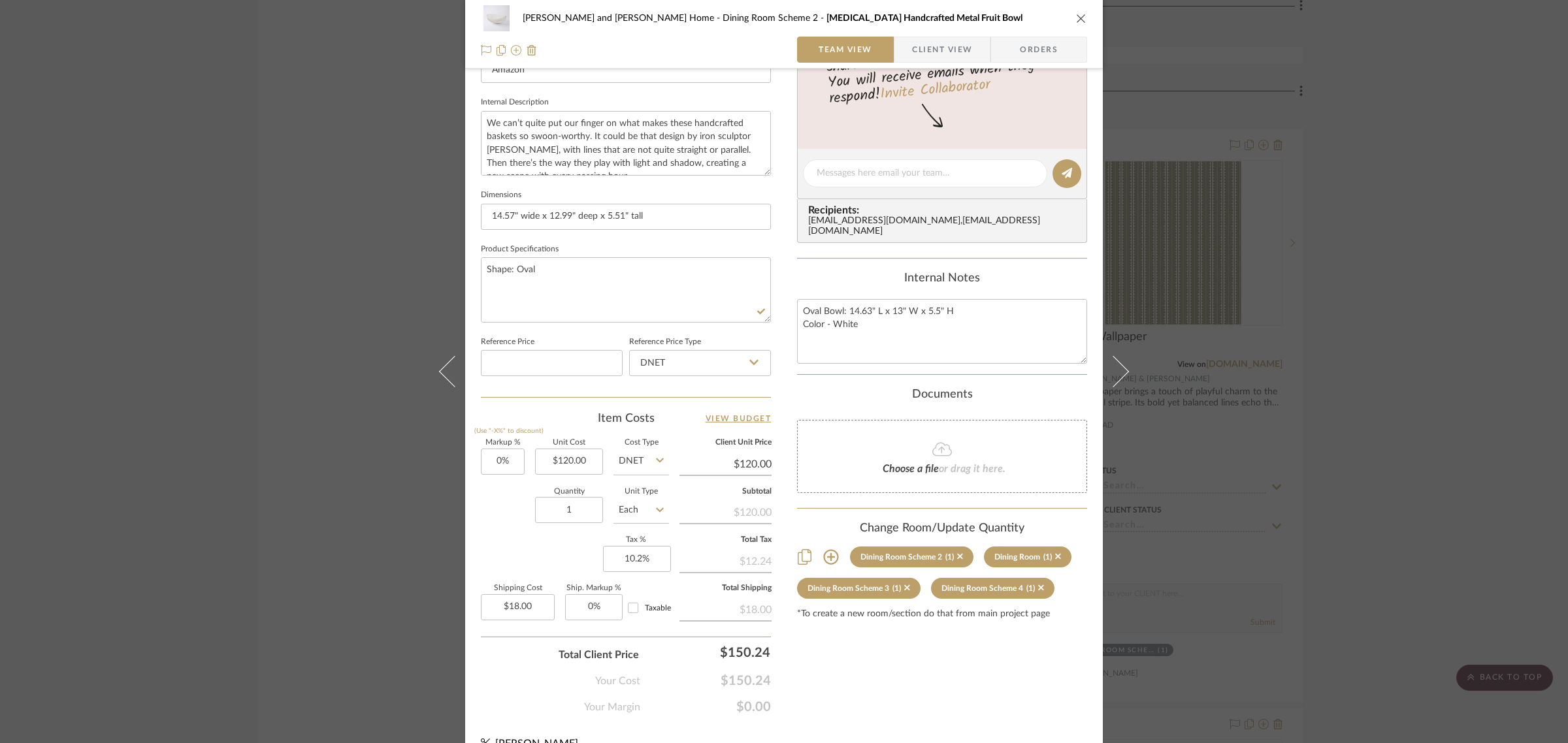
scroll to position [471, 0]
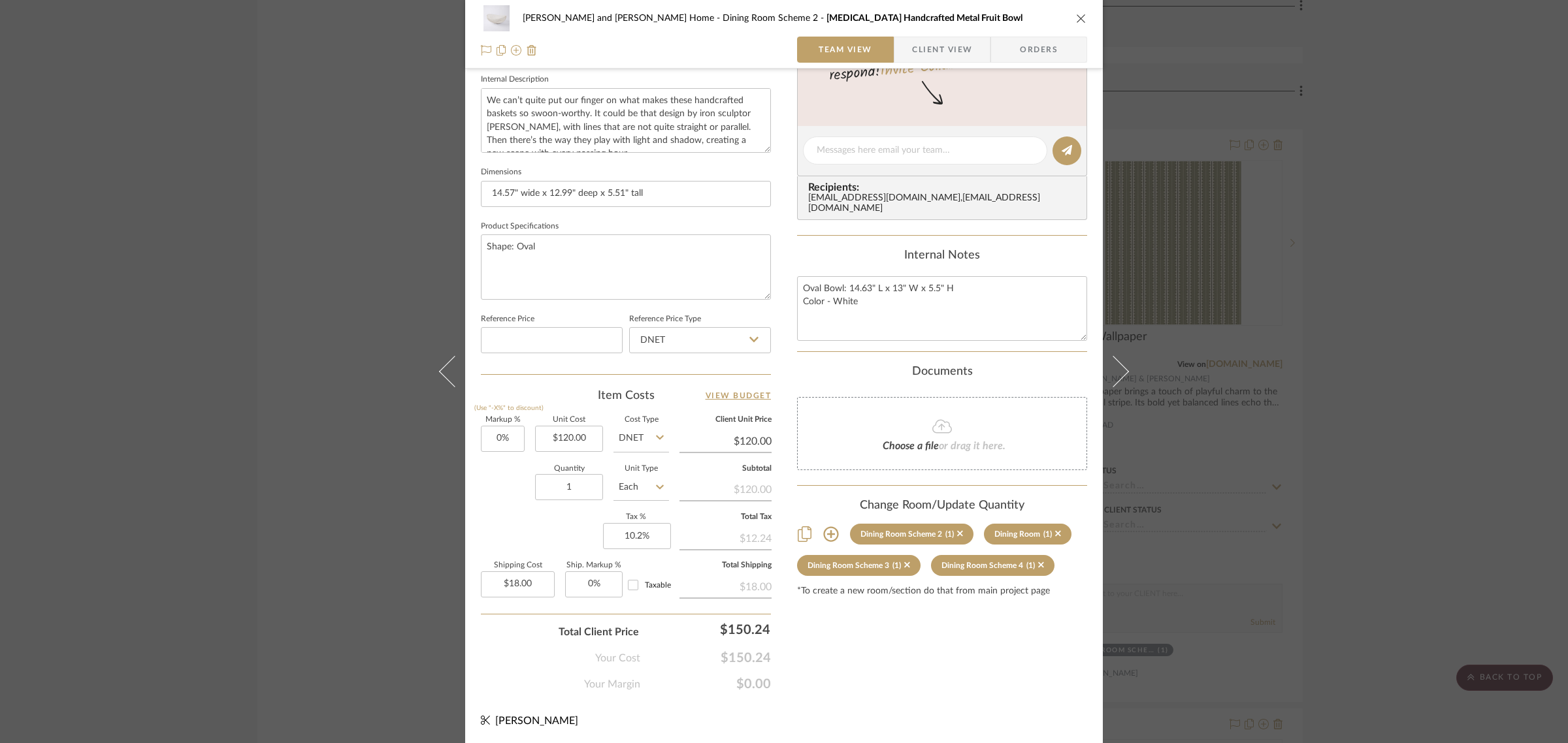
click at [1468, 534] on div "Natasha and Abhijit Home Dining Room Scheme 2 Serax Handcrafted Metal Fruit Bow…" at bounding box center [784, 371] width 1568 height 743
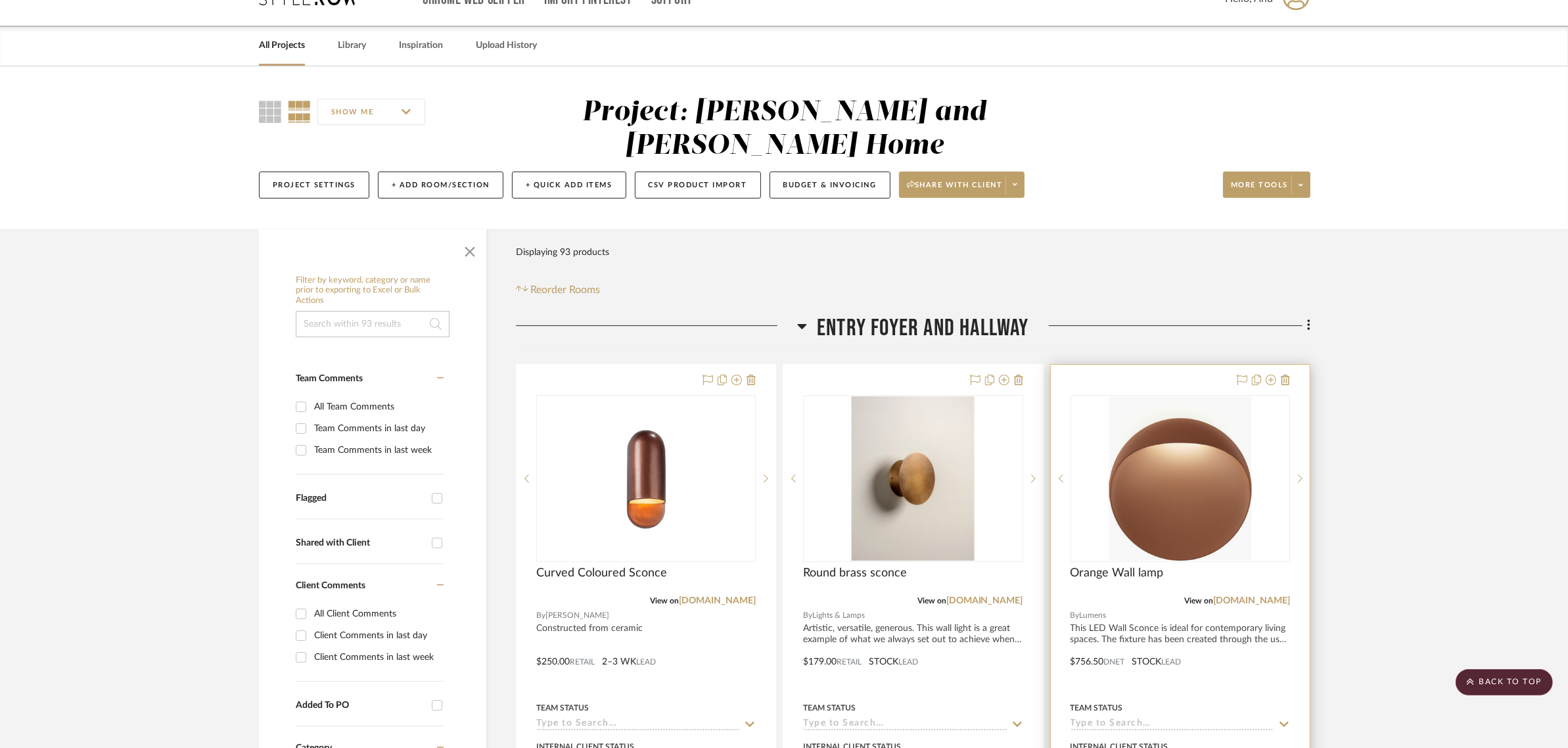
scroll to position [0, 0]
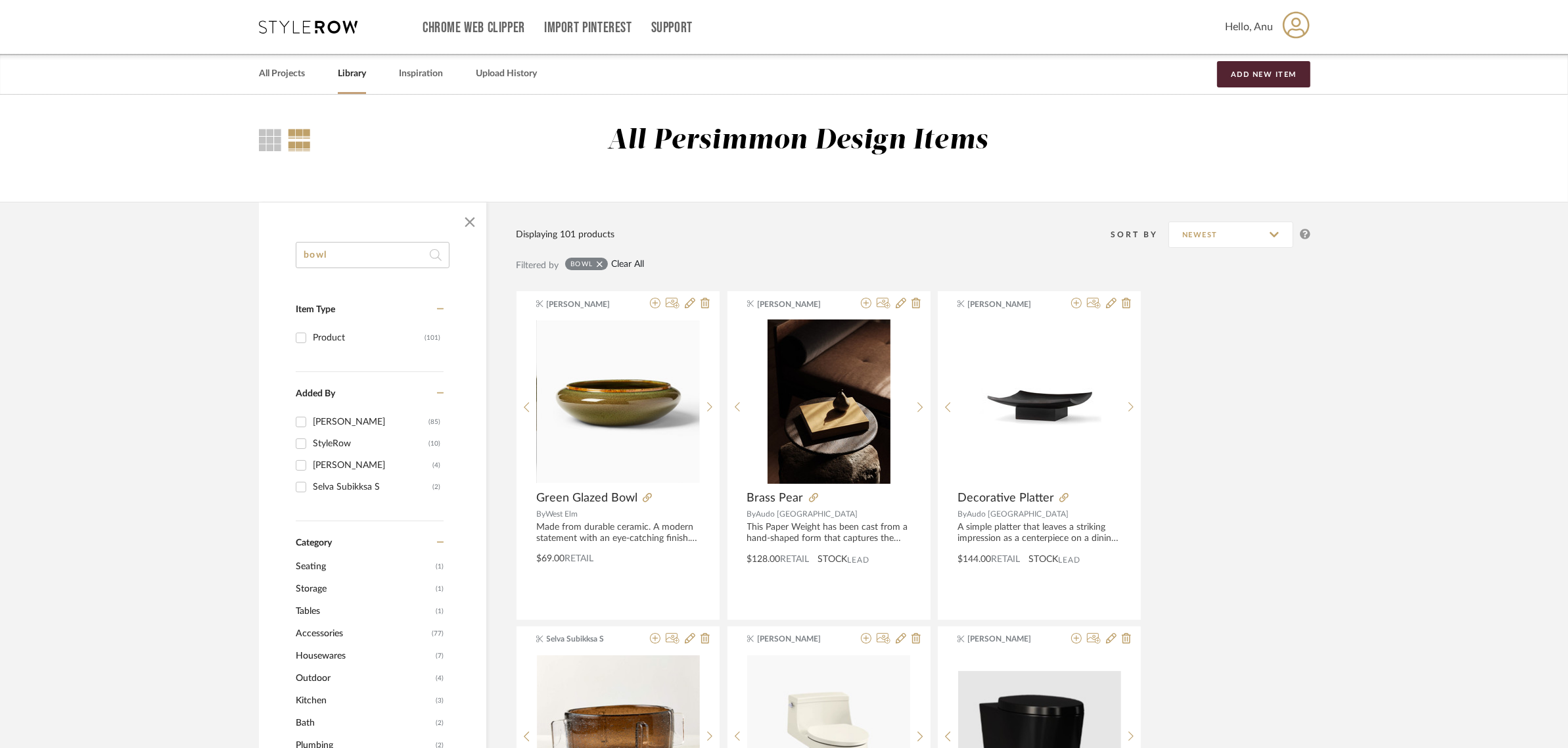
click at [638, 261] on link "Clear All" at bounding box center [628, 264] width 33 height 11
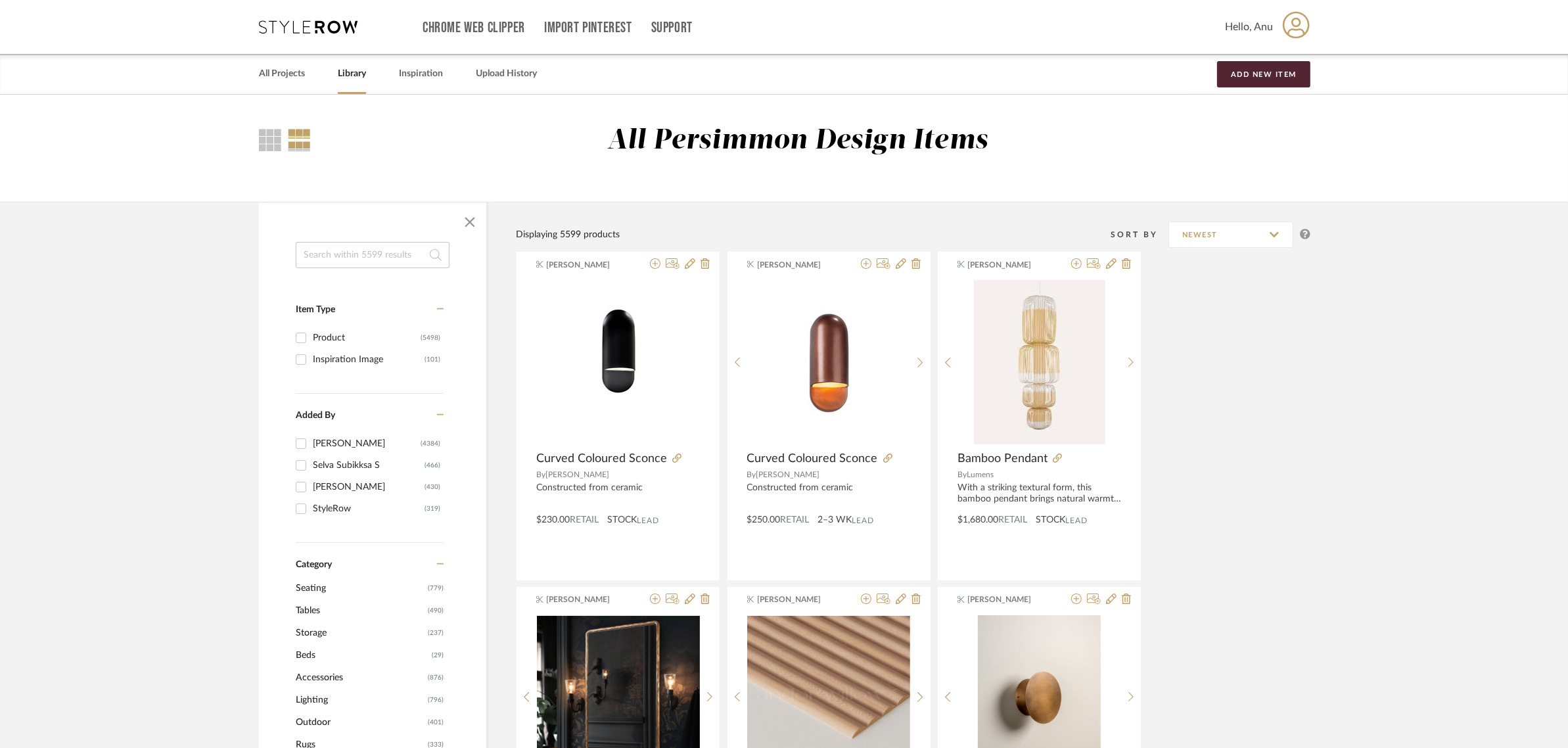
click at [361, 261] on input at bounding box center [372, 255] width 154 height 26
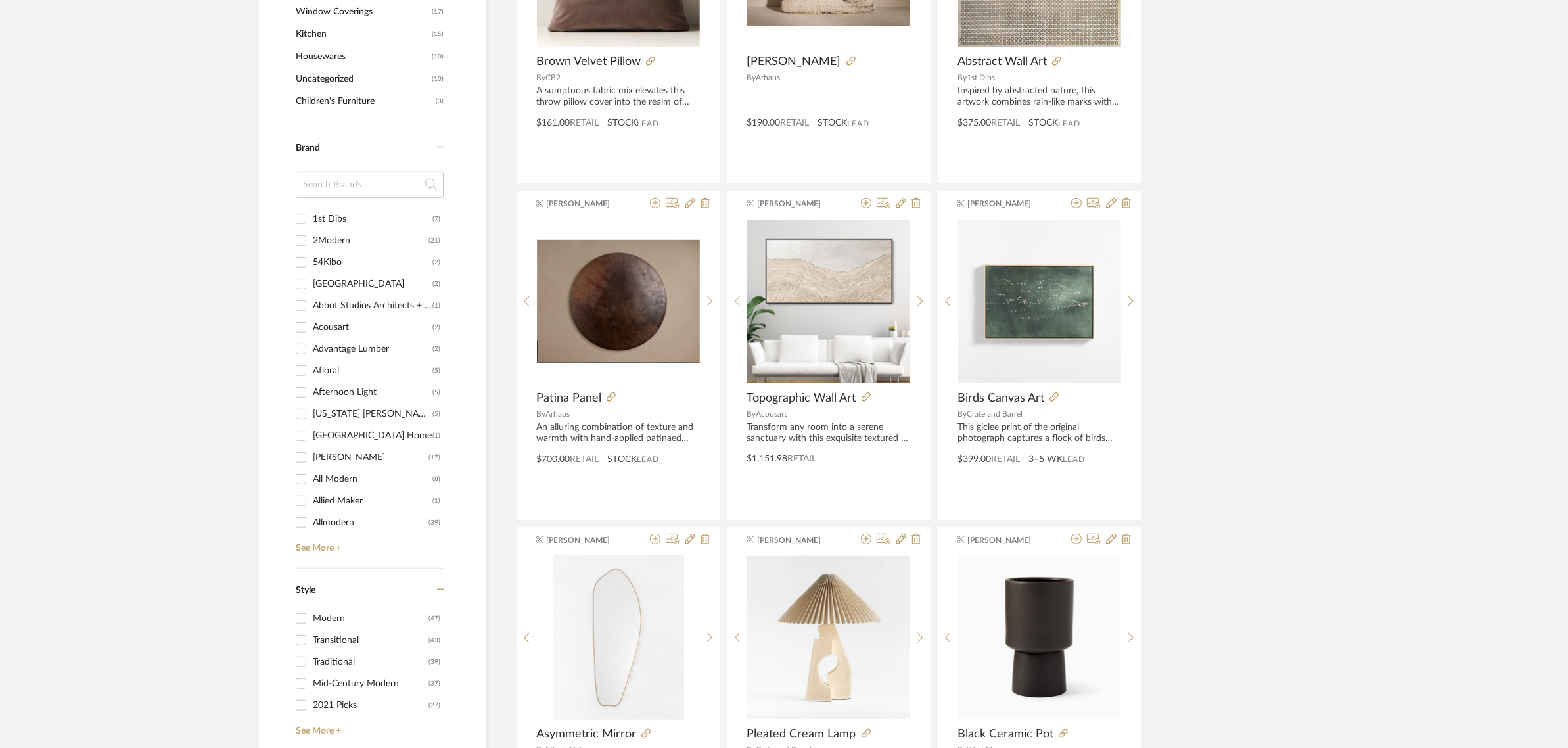
scroll to position [493, 0]
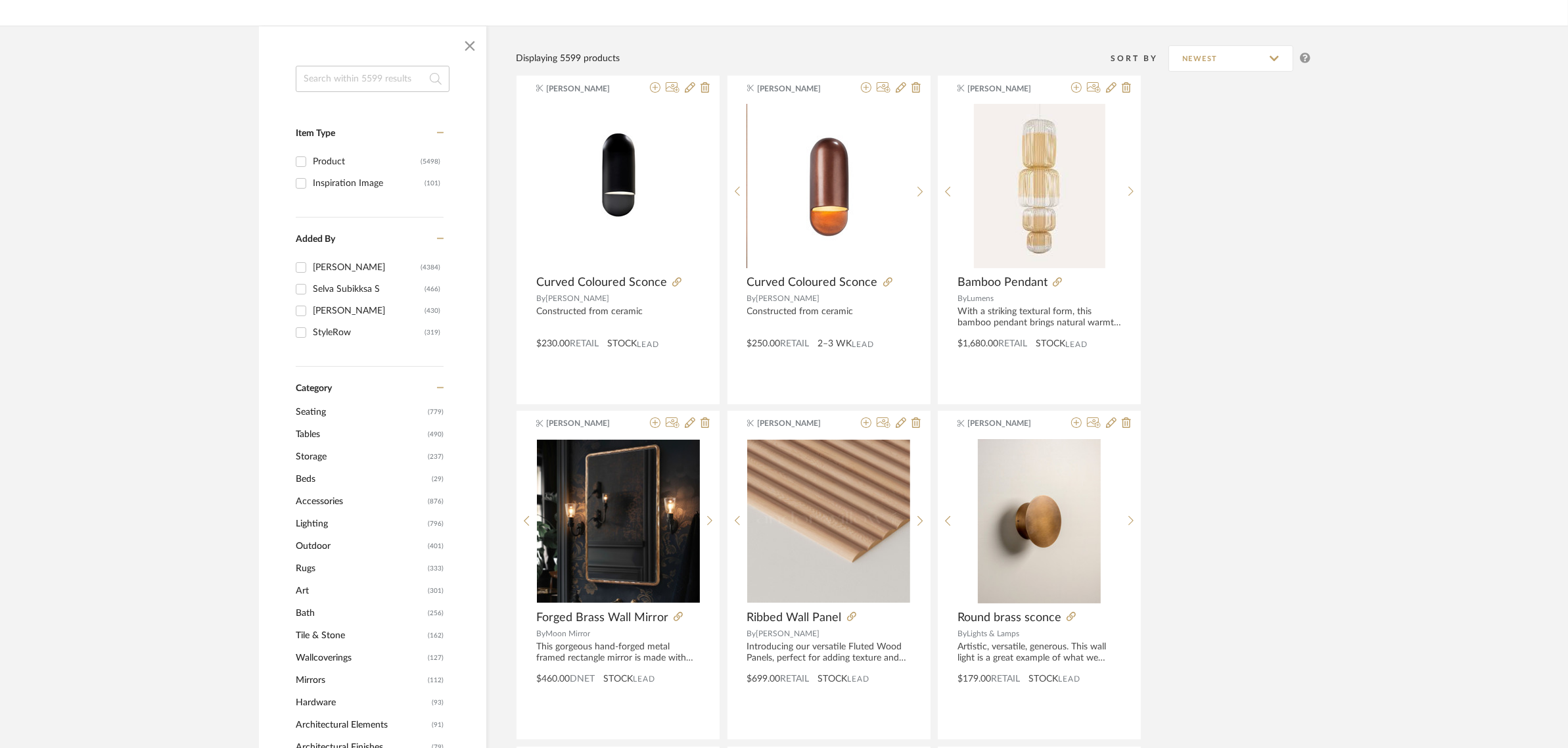
scroll to position [493, 0]
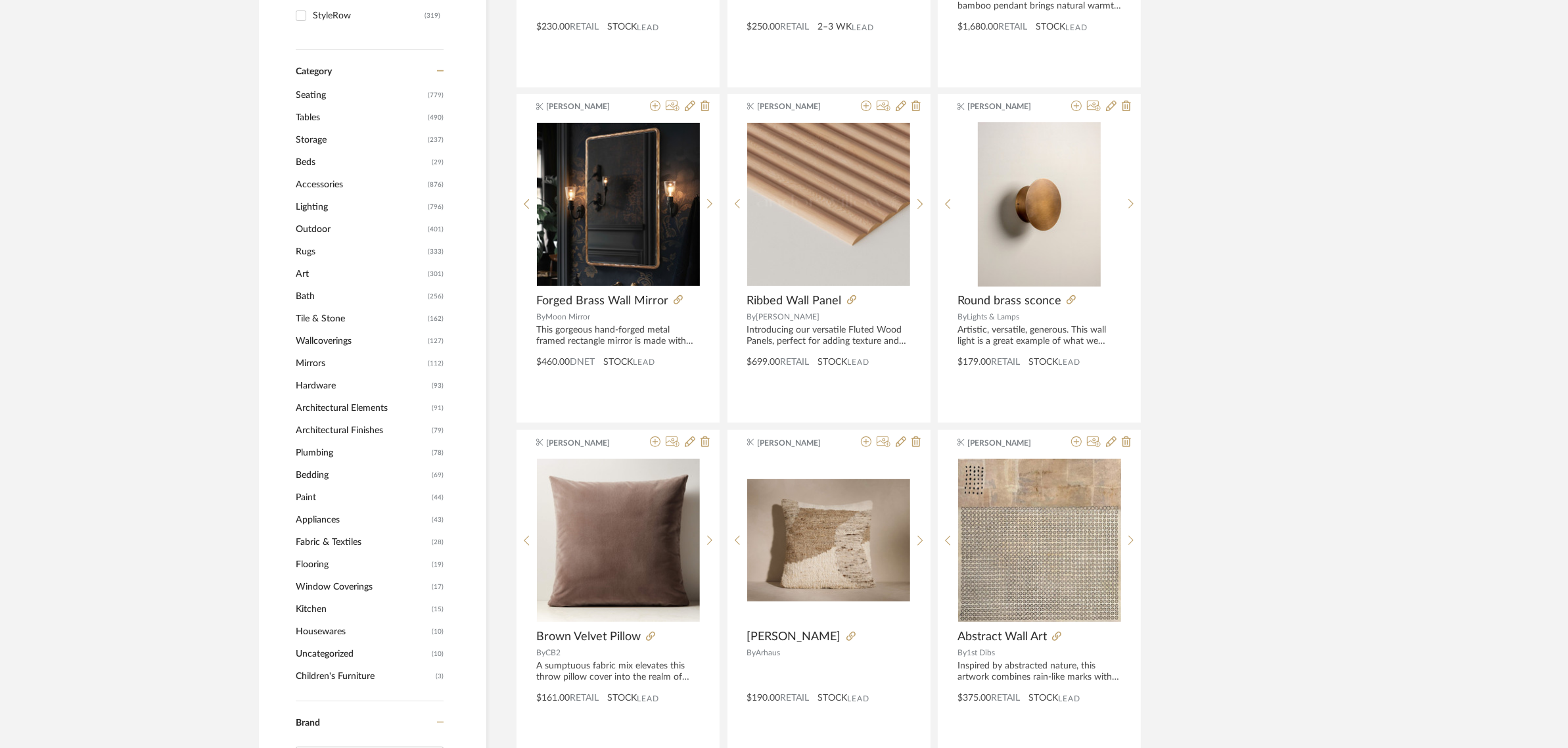
click at [336, 182] on span "Accessories" at bounding box center [360, 185] width 129 height 23
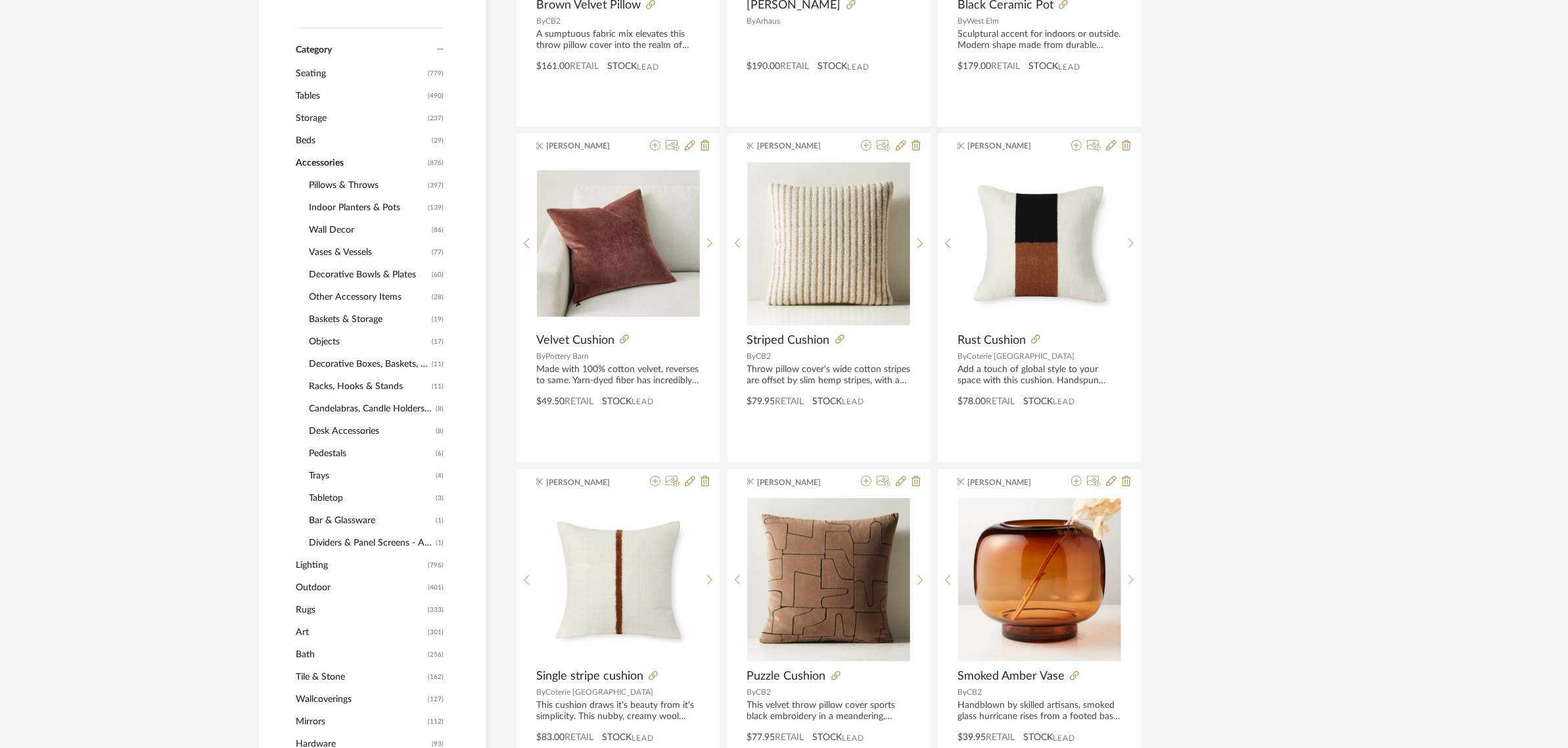
scroll to position [530, 0]
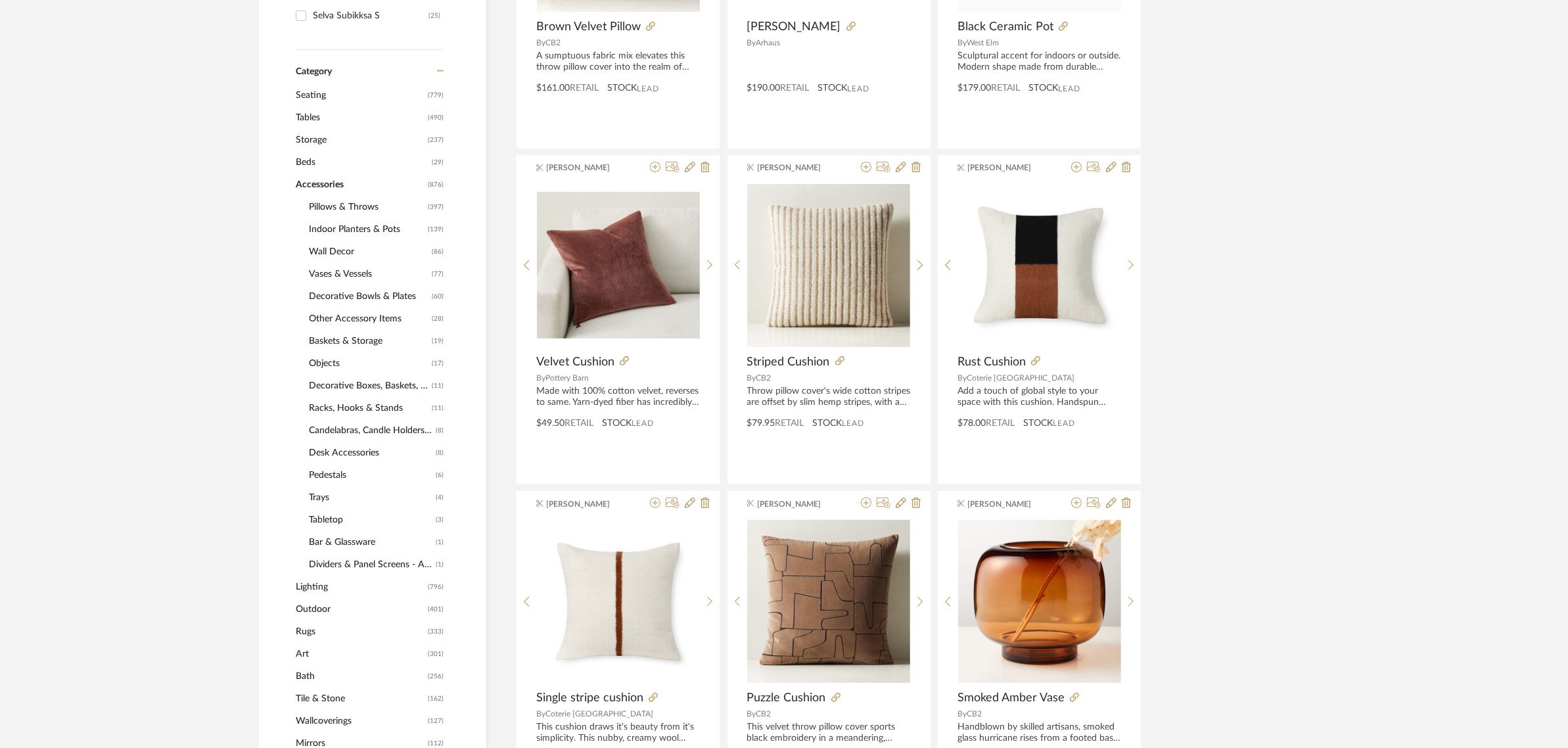
click at [304, 185] on span "Accessories" at bounding box center [360, 185] width 129 height 23
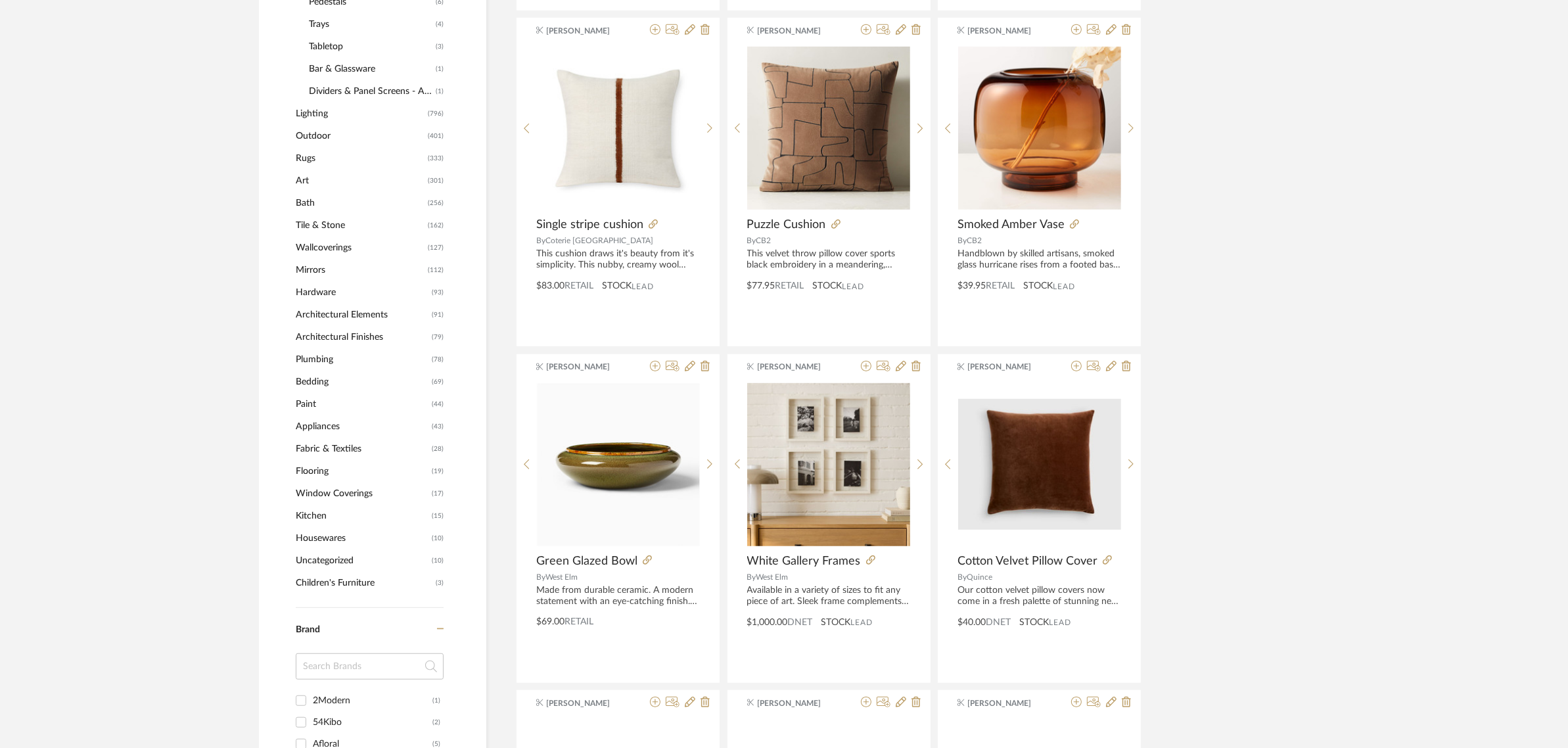
scroll to position [1023, 0]
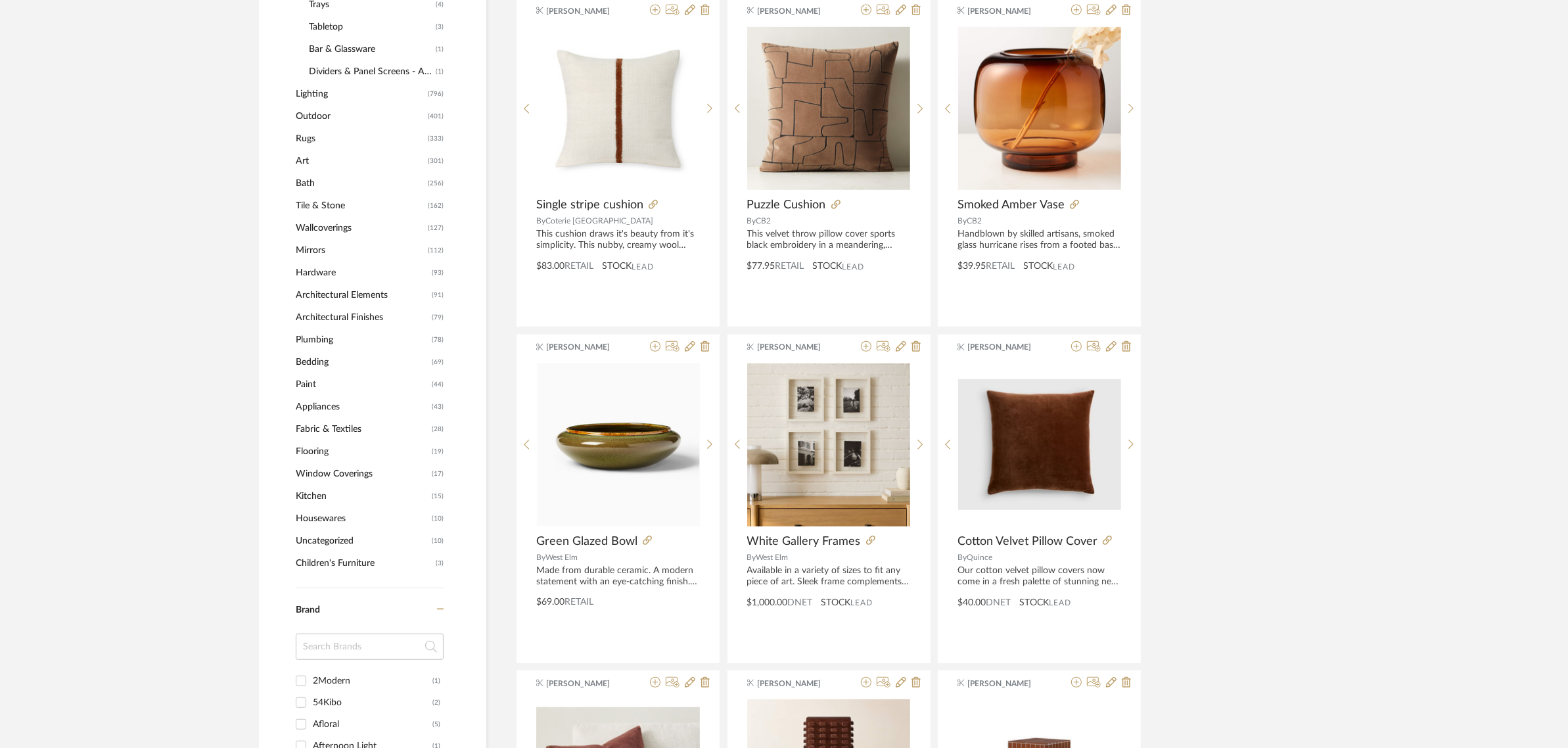
click at [320, 473] on span "Window Coverings" at bounding box center [361, 474] width 133 height 23
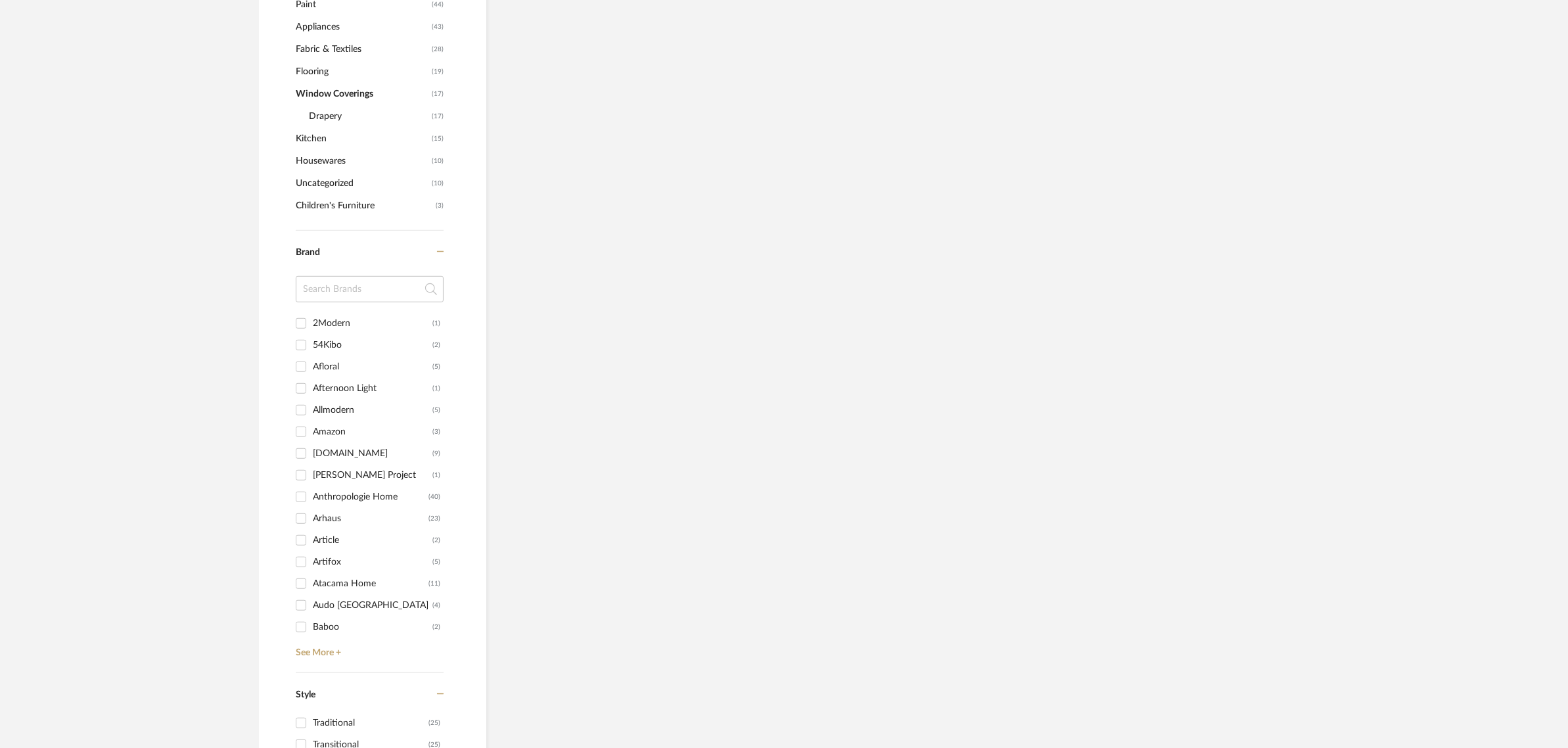
scroll to position [963, 0]
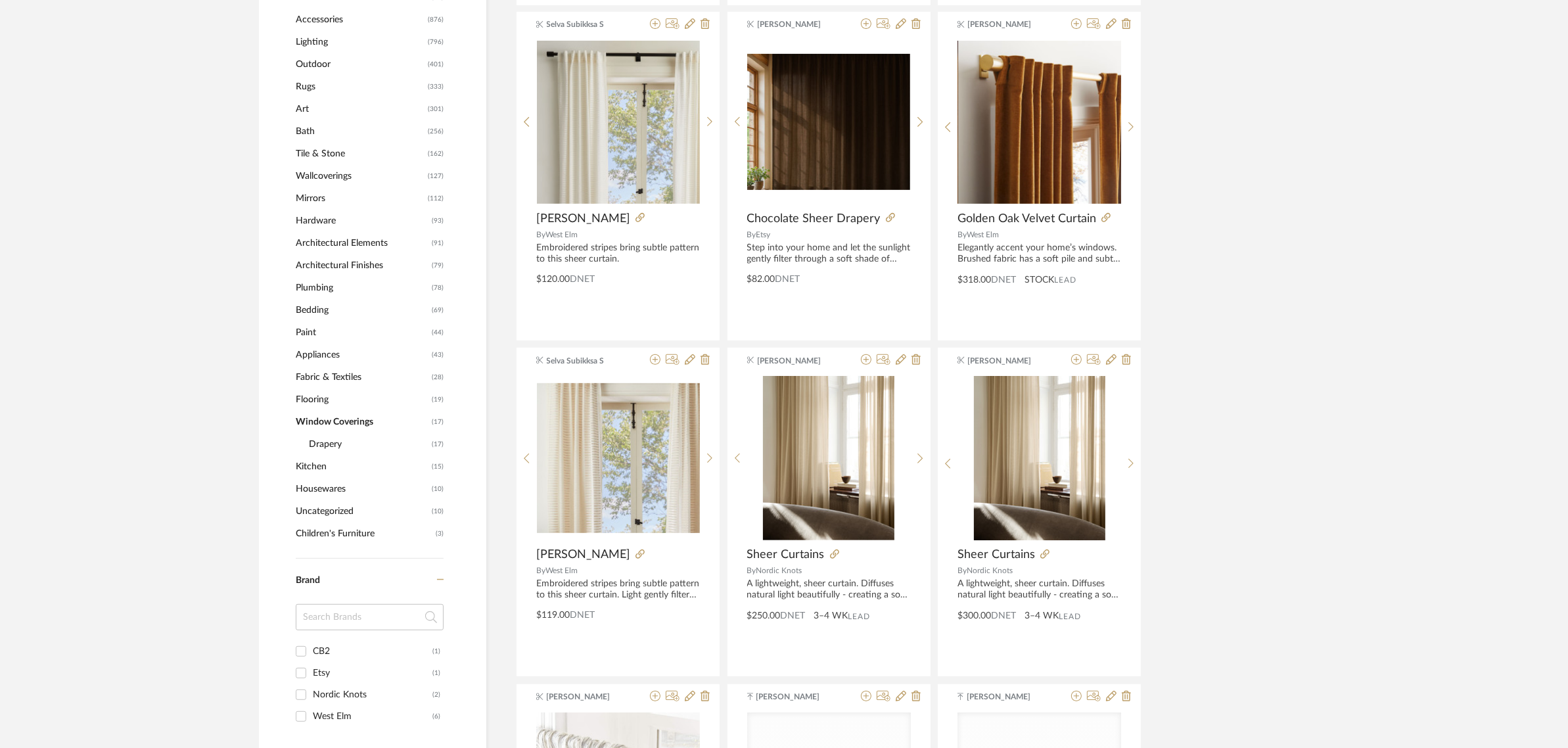
scroll to position [717, 0]
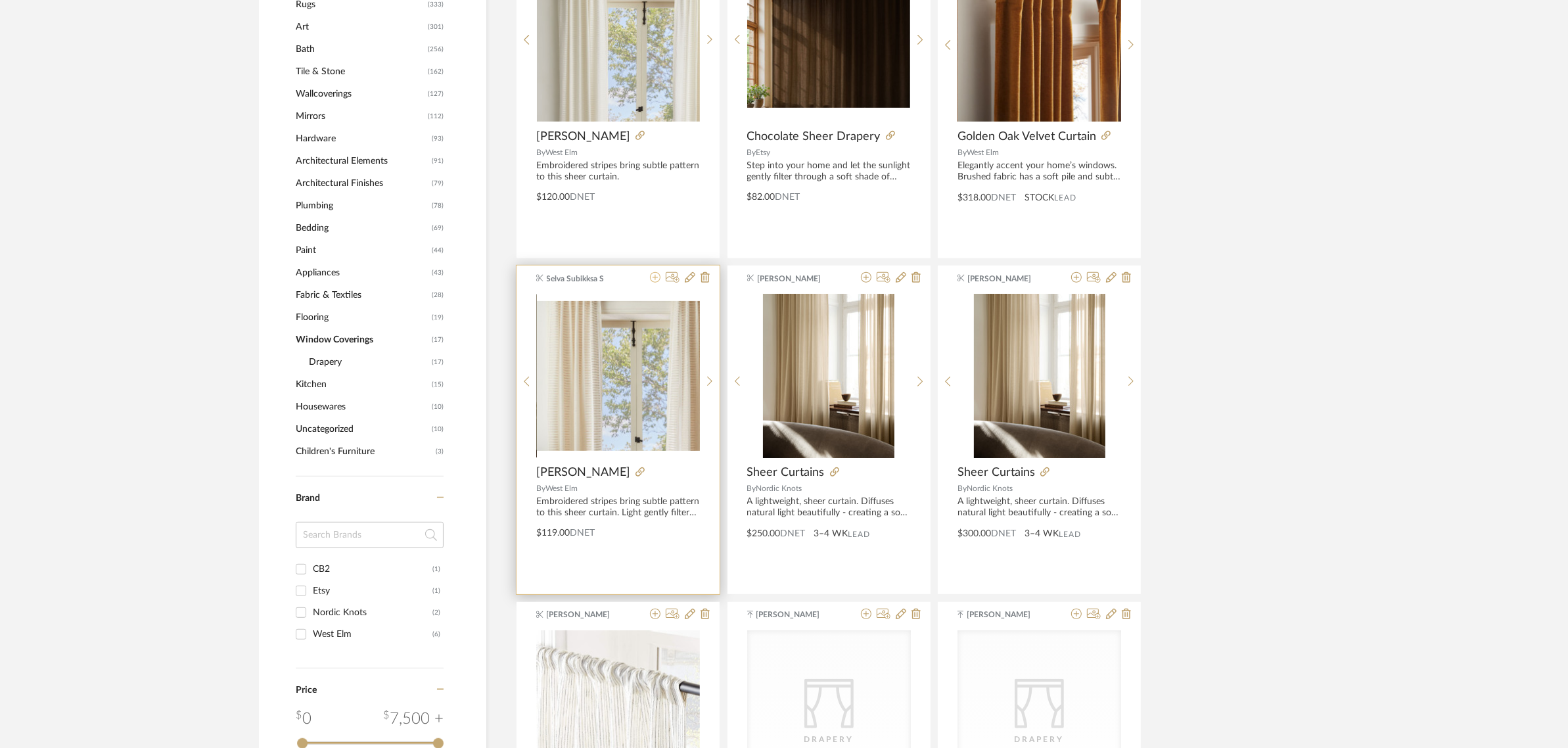
click at [654, 276] on icon at bounding box center [655, 277] width 10 height 10
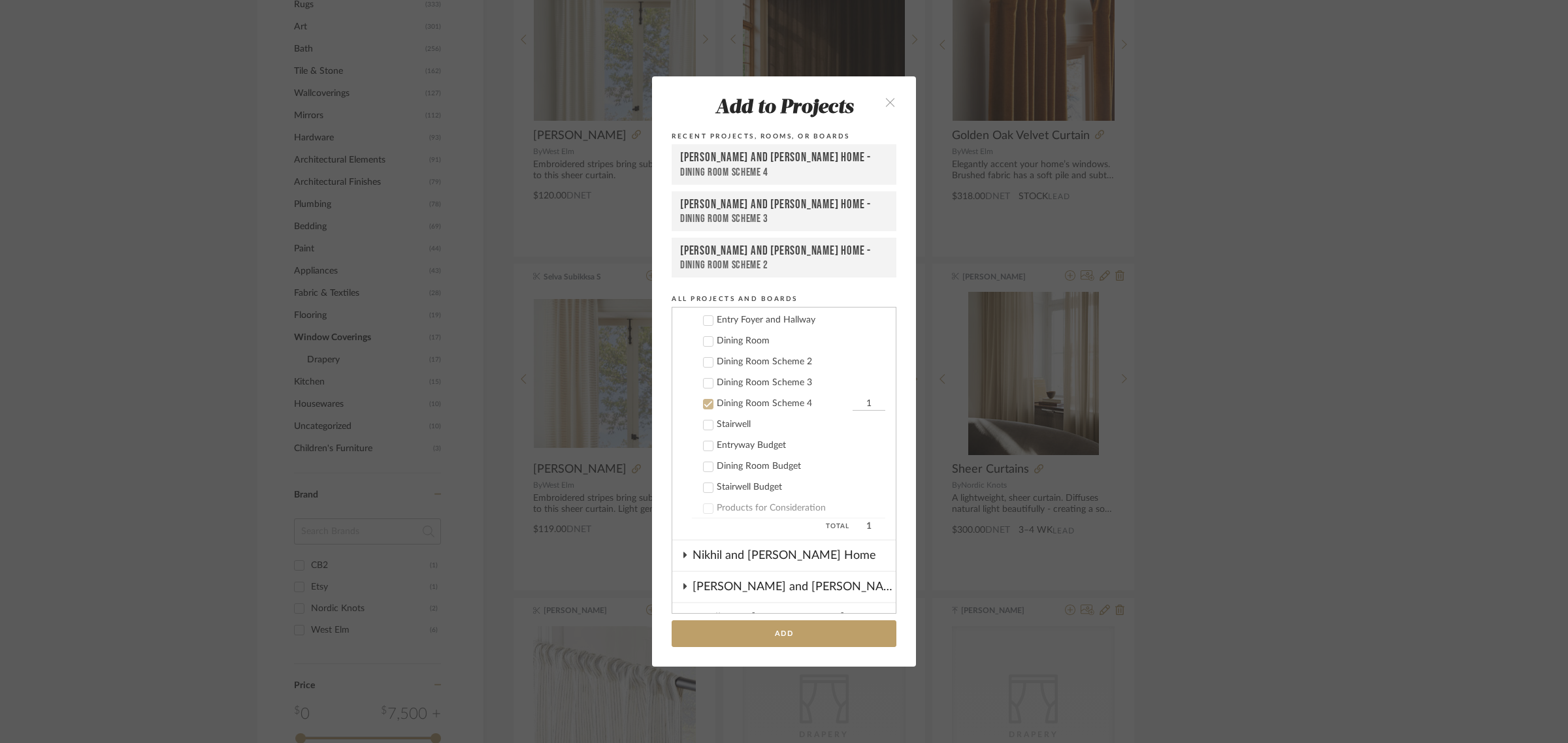
scroll to position [189, 0]
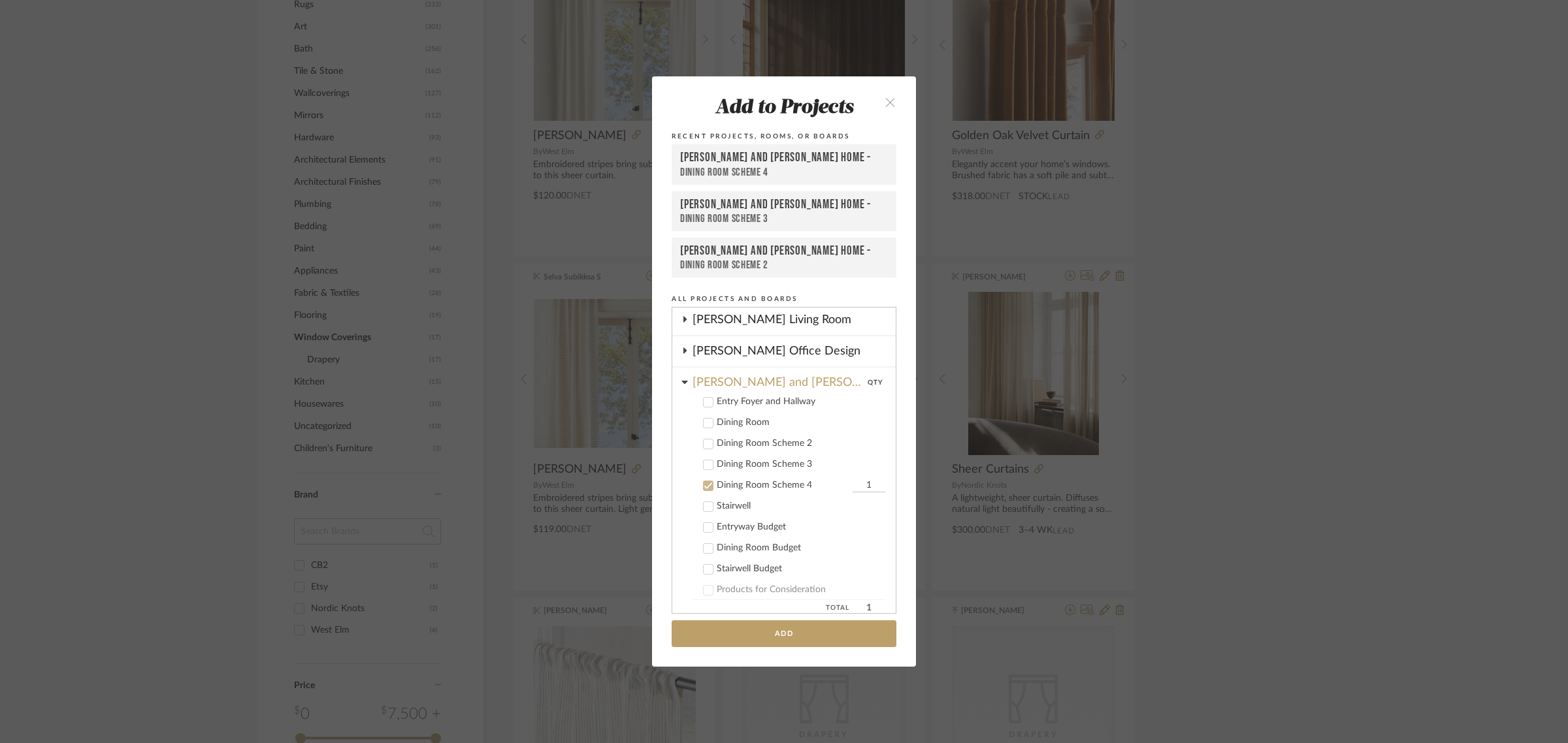
click at [704, 422] on icon at bounding box center [708, 423] width 9 height 9
click at [701, 447] on label "Dining Room Scheme 2" at bounding box center [788, 444] width 193 height 13
click at [704, 460] on icon at bounding box center [708, 464] width 9 height 9
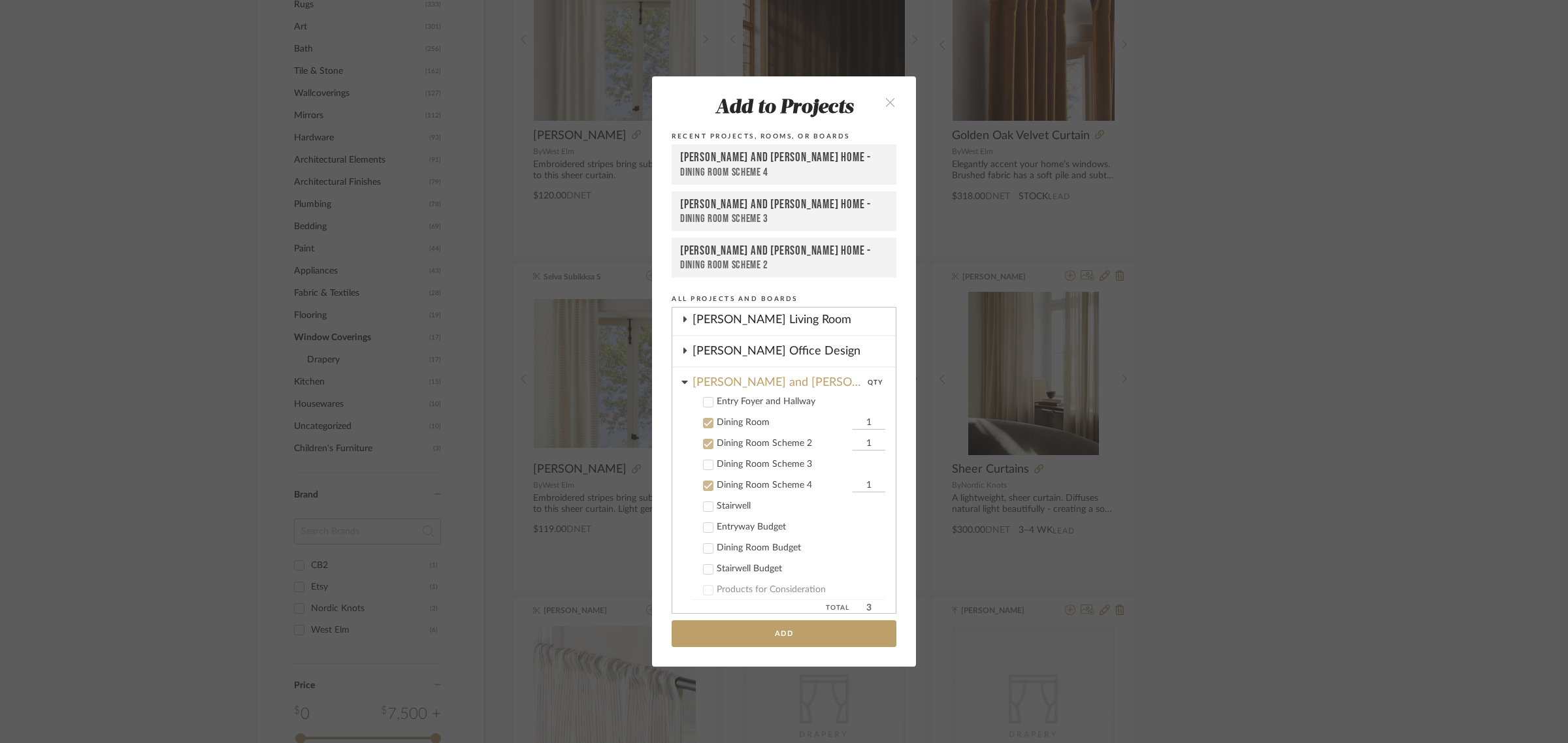
click at [863, 422] on input "1" at bounding box center [869, 423] width 33 height 13
type input "2"
click at [859, 442] on input "1" at bounding box center [869, 444] width 33 height 13
type input "2"
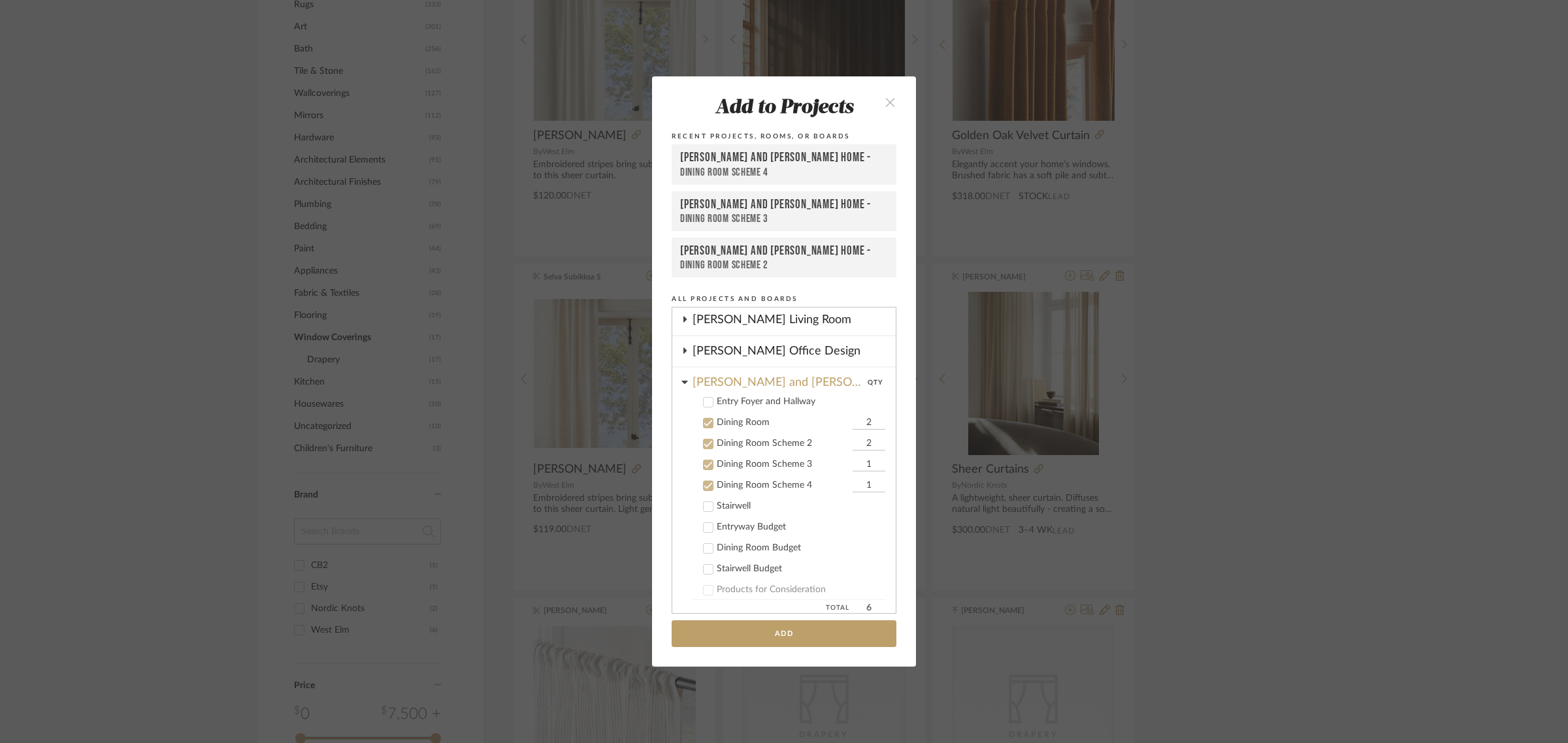
click at [857, 460] on input "1" at bounding box center [869, 464] width 33 height 13
type input "2"
click at [857, 484] on input "1" at bounding box center [869, 485] width 33 height 13
type input "2"
click at [771, 634] on button "Add" at bounding box center [784, 633] width 224 height 27
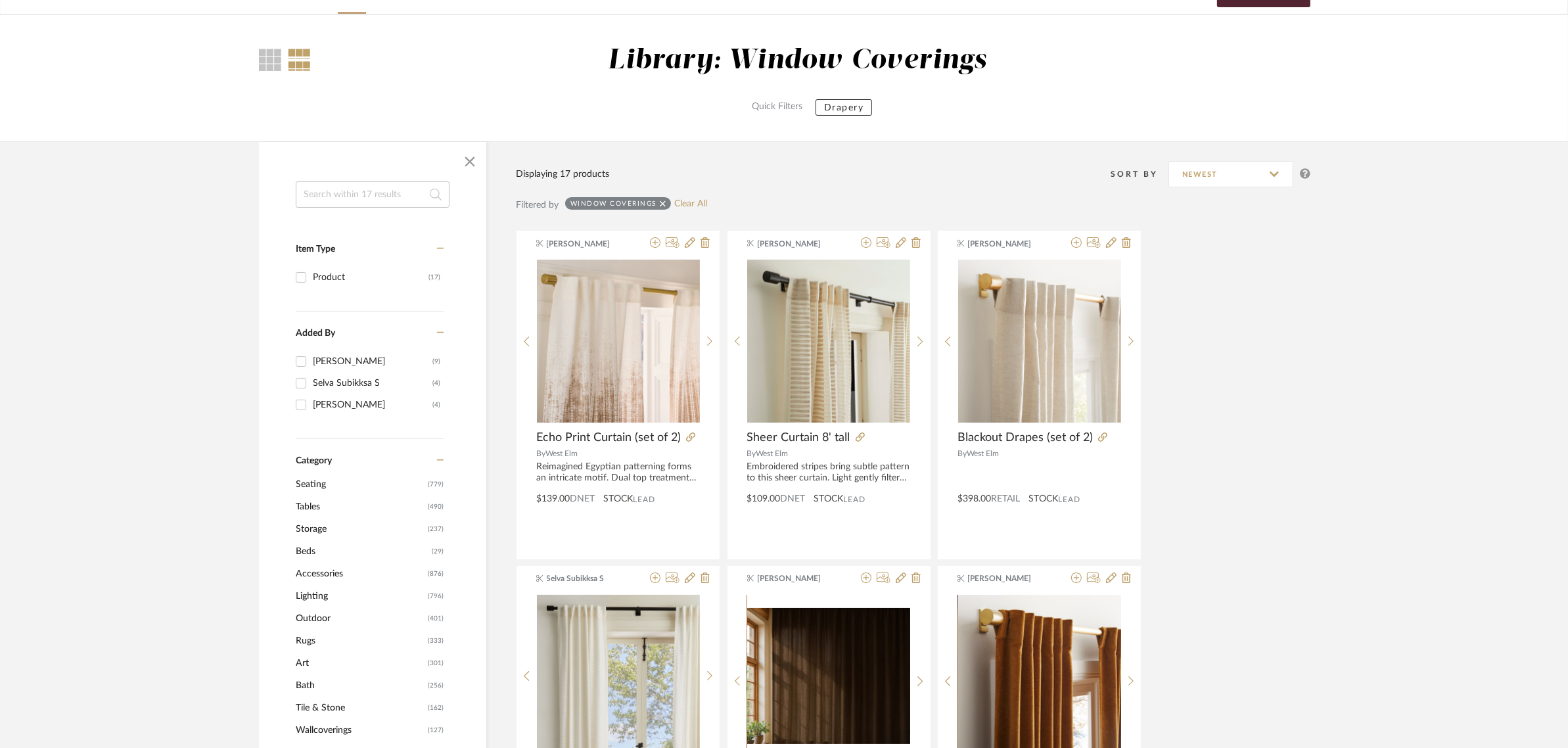
scroll to position [0, 0]
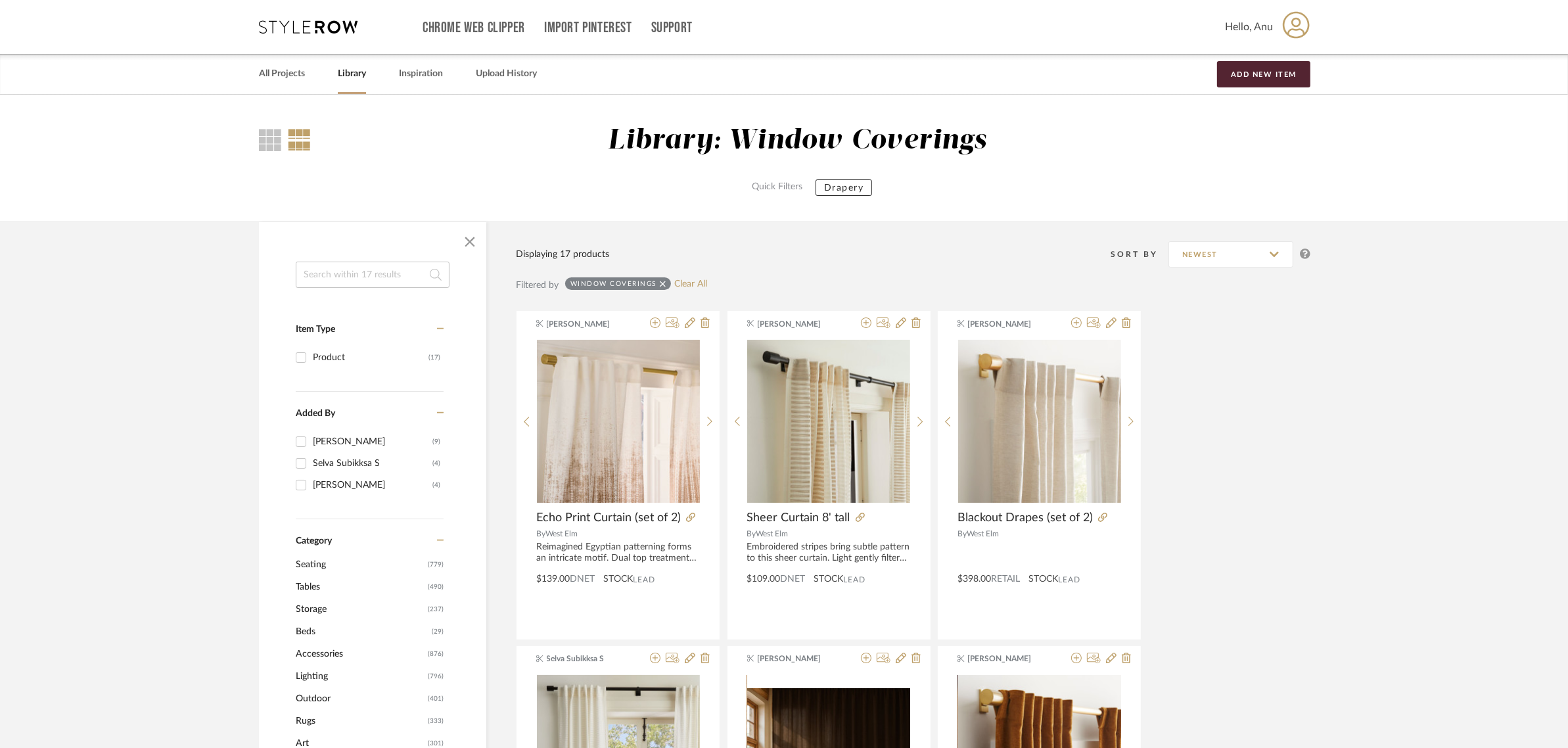
click at [335, 271] on input at bounding box center [372, 275] width 154 height 26
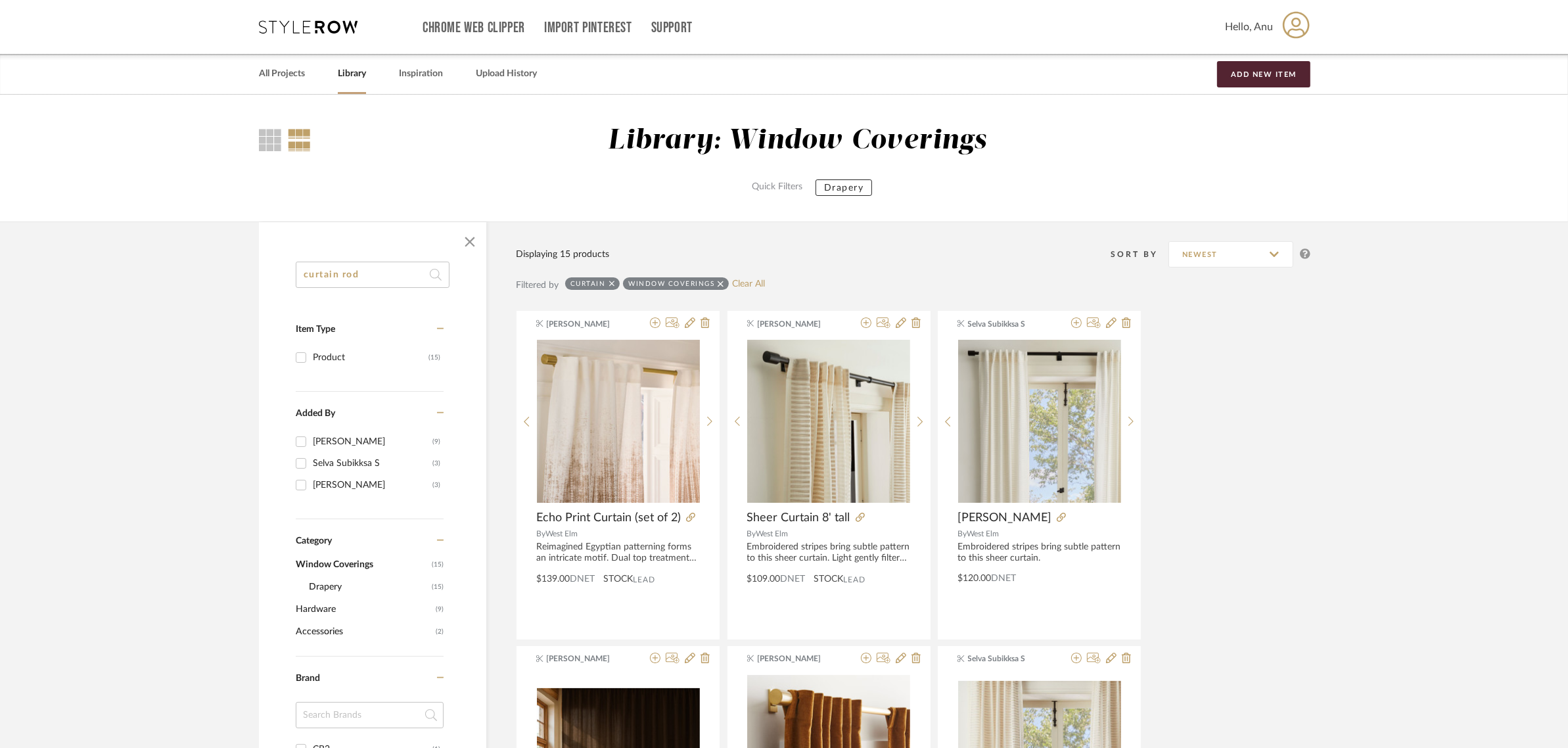
type input "curtain rod"
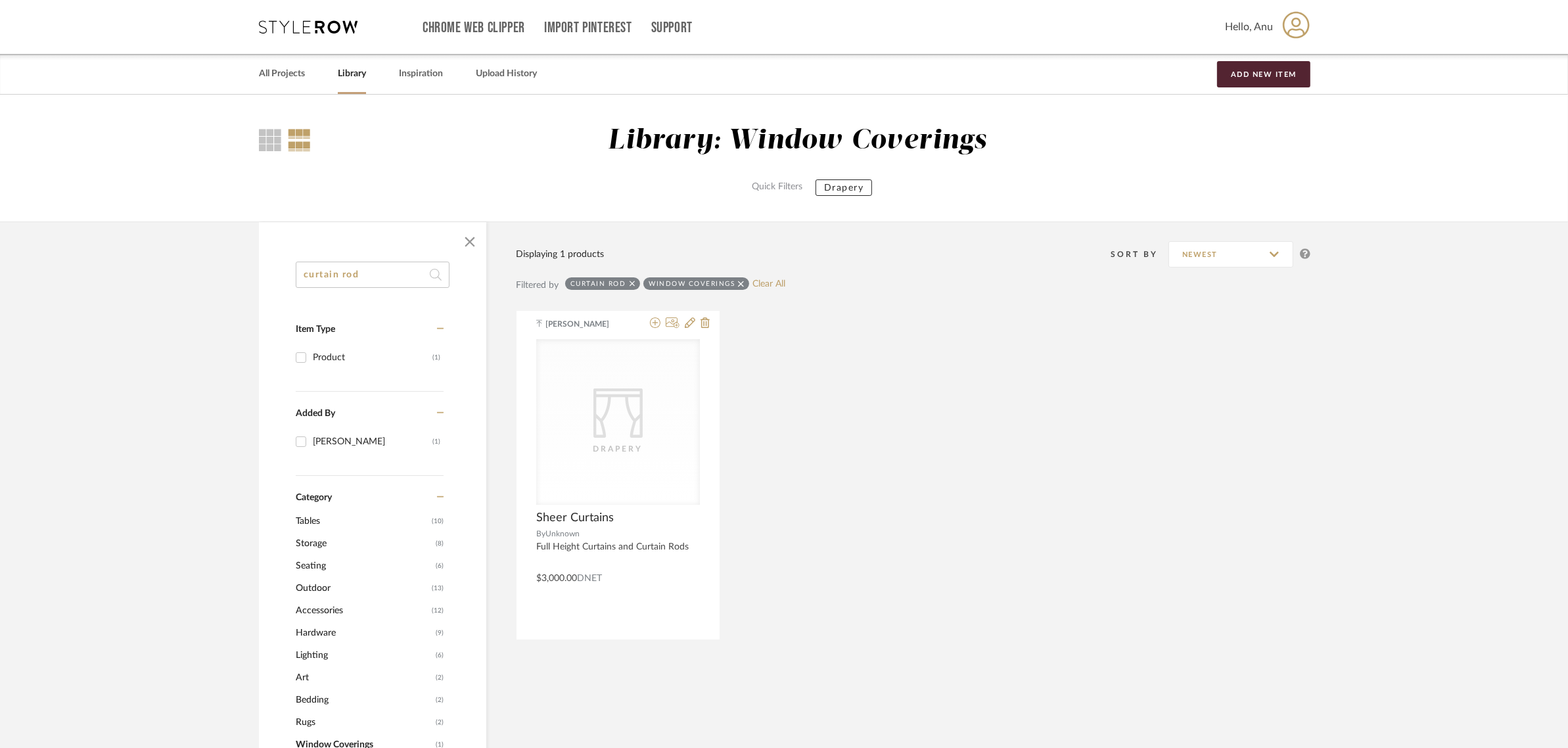
click at [738, 283] on icon at bounding box center [741, 284] width 6 height 10
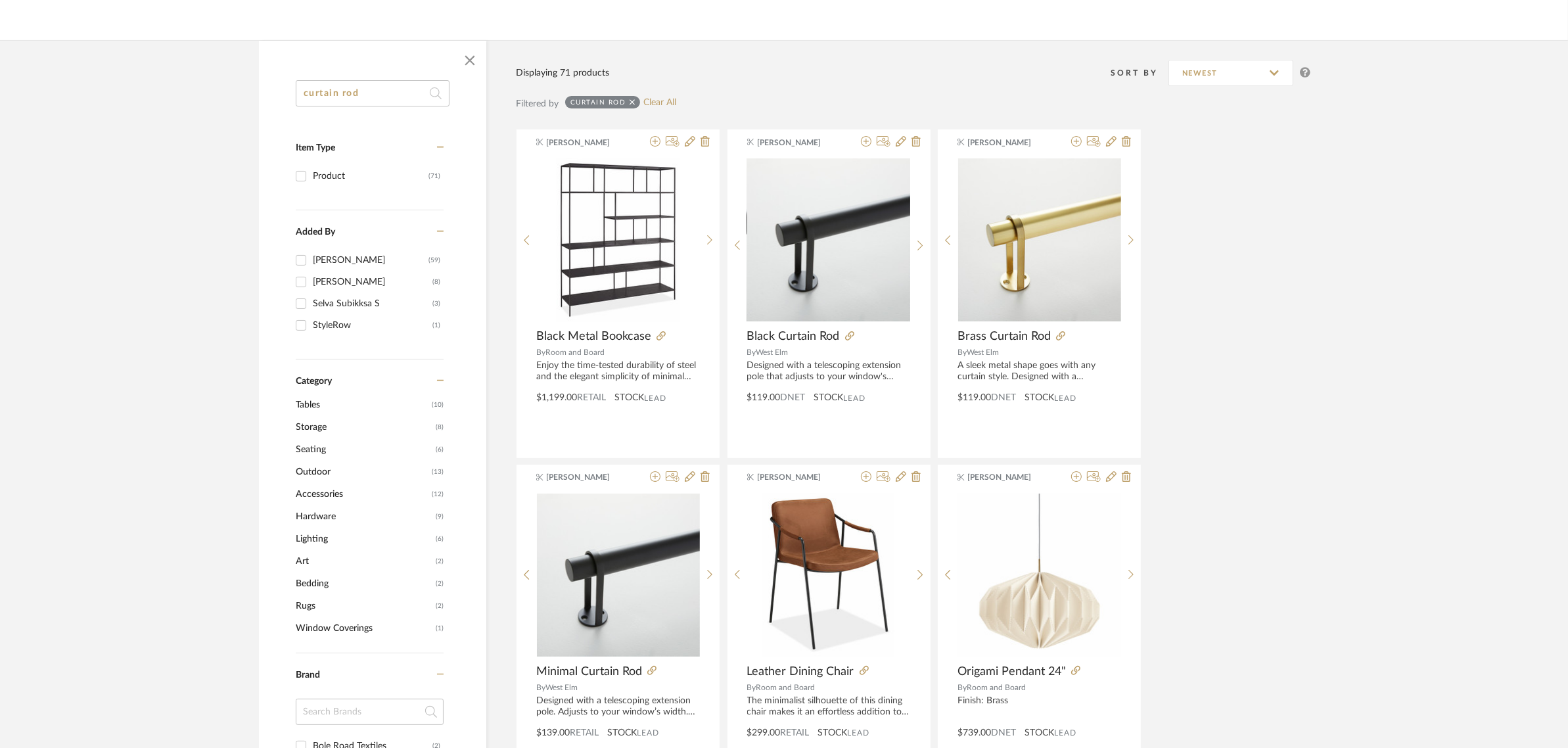
scroll to position [164, 0]
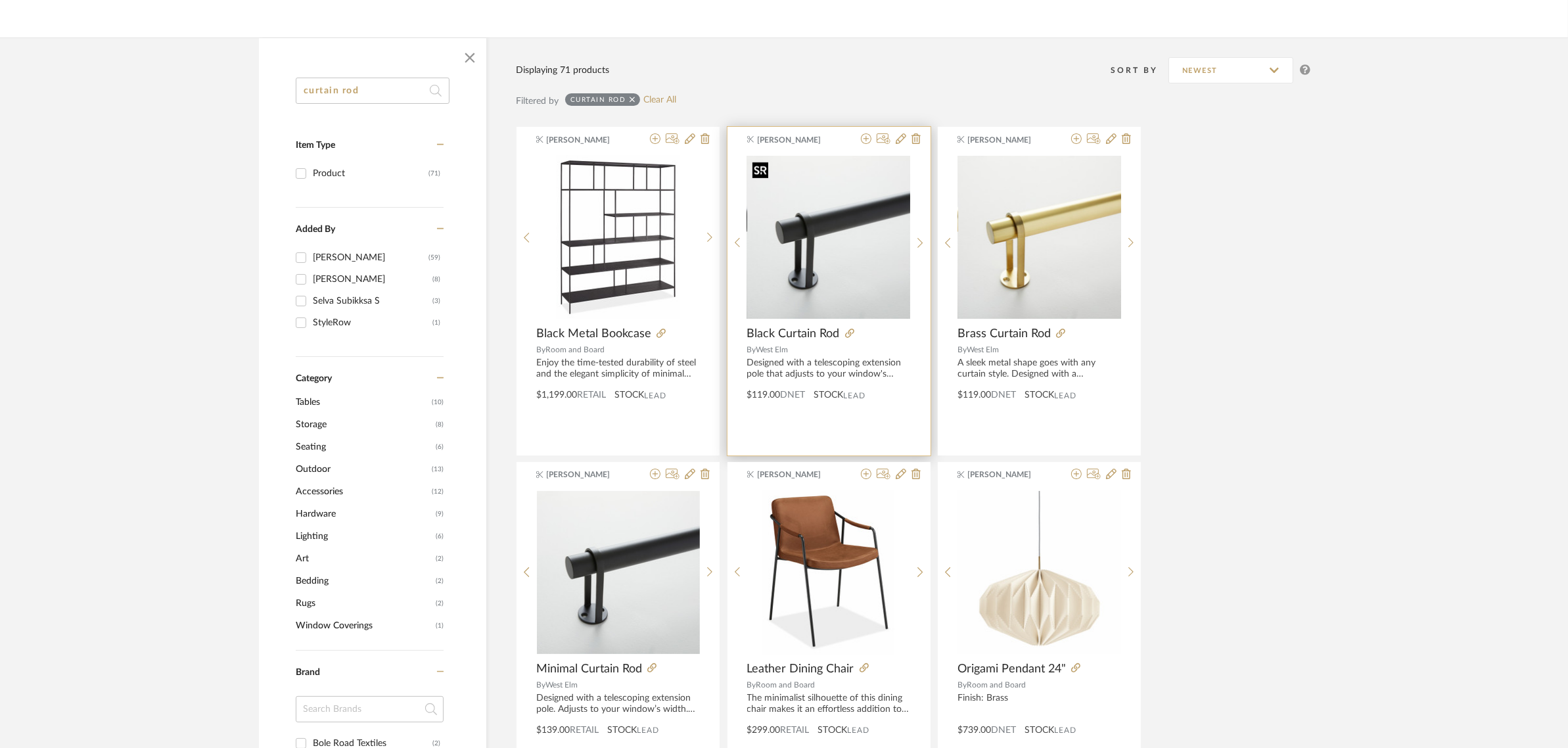
click at [816, 239] on img "0" at bounding box center [829, 237] width 163 height 163
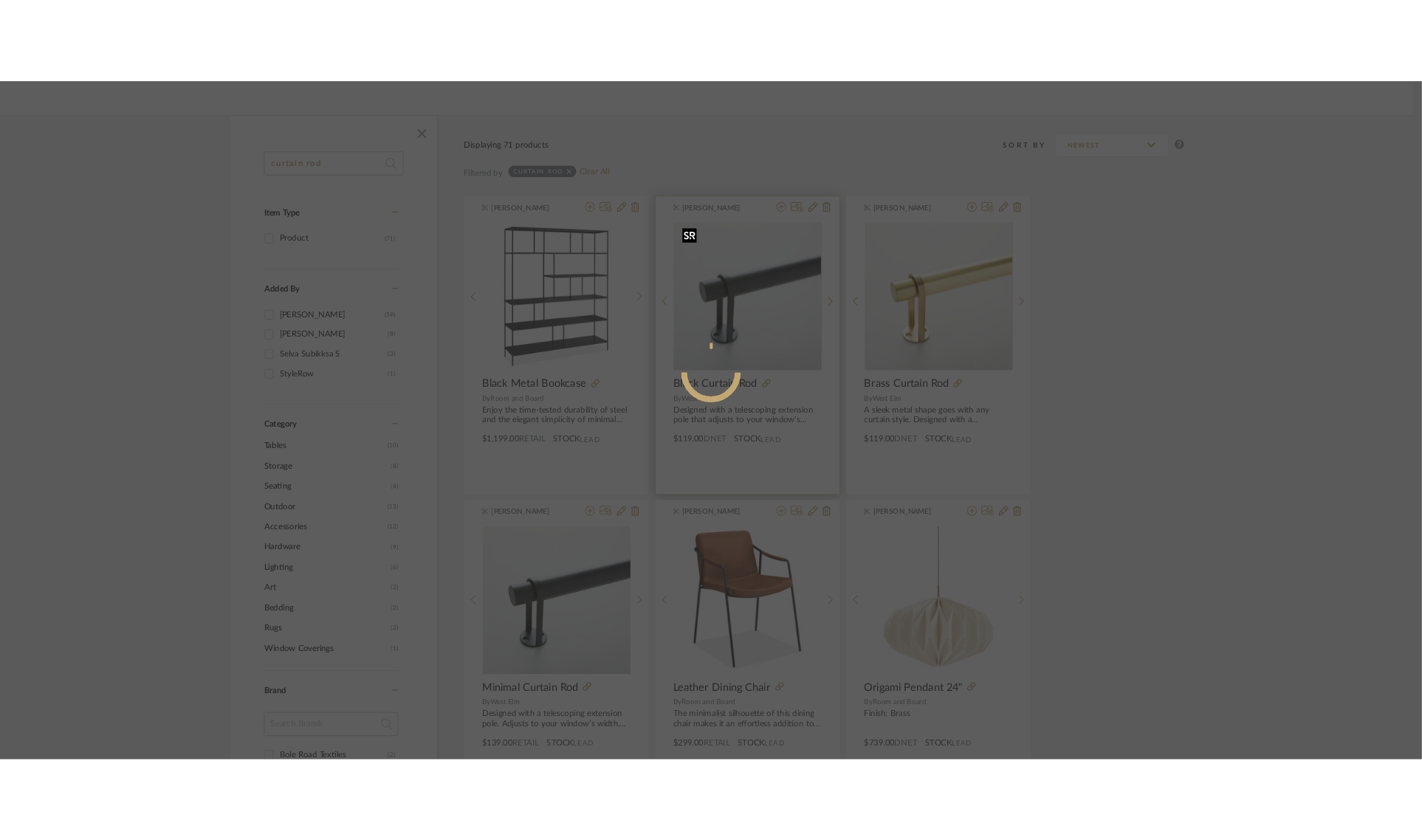
scroll to position [0, 0]
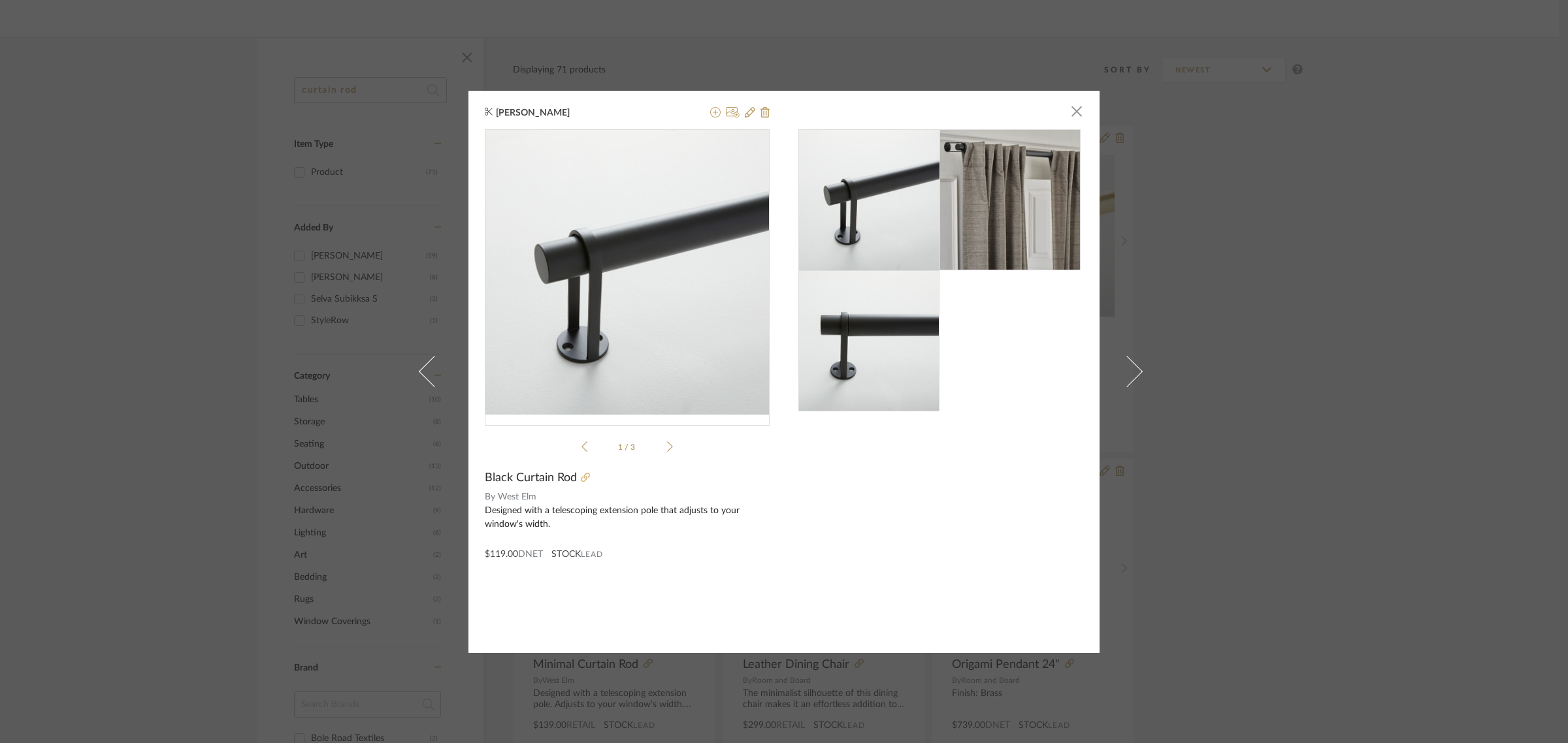
click at [584, 476] on icon at bounding box center [585, 477] width 9 height 9
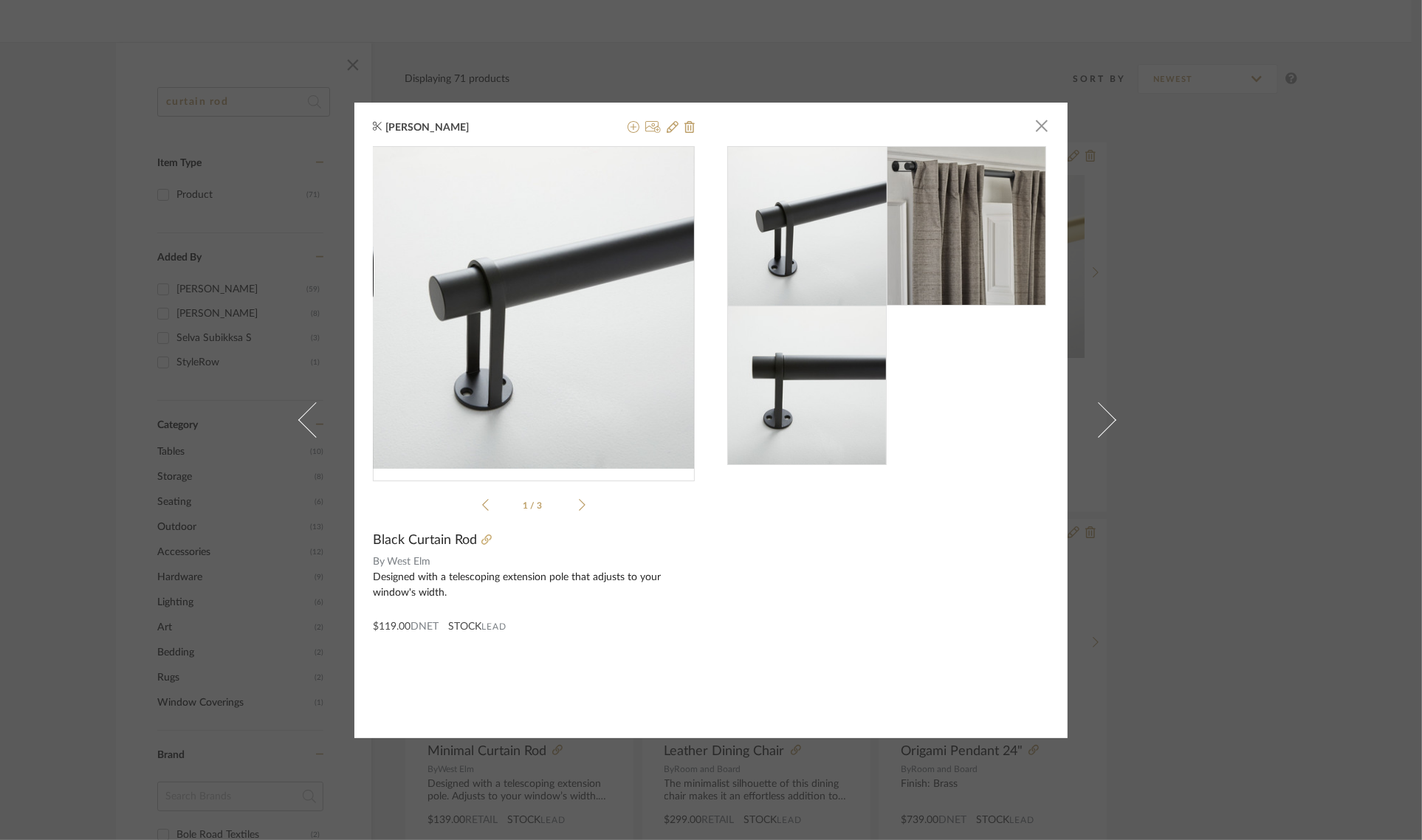
click at [1257, 375] on div "Anu Kurup × 1 / 3 Black Curtain Rod By West Elm Designed with a telescoping ext…" at bounding box center [711, 420] width 1422 height 840
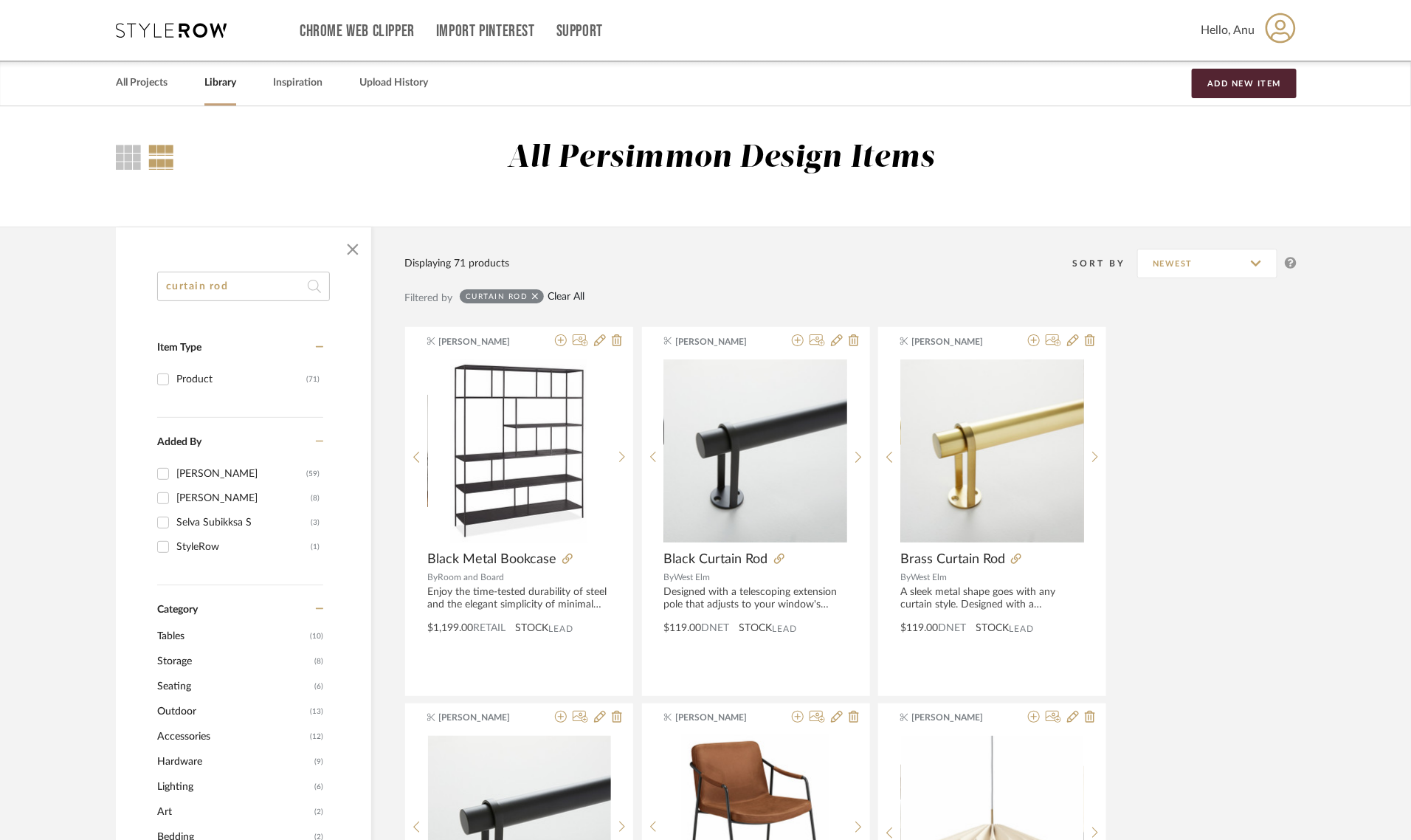
click at [571, 298] on link "Clear All" at bounding box center [566, 297] width 37 height 13
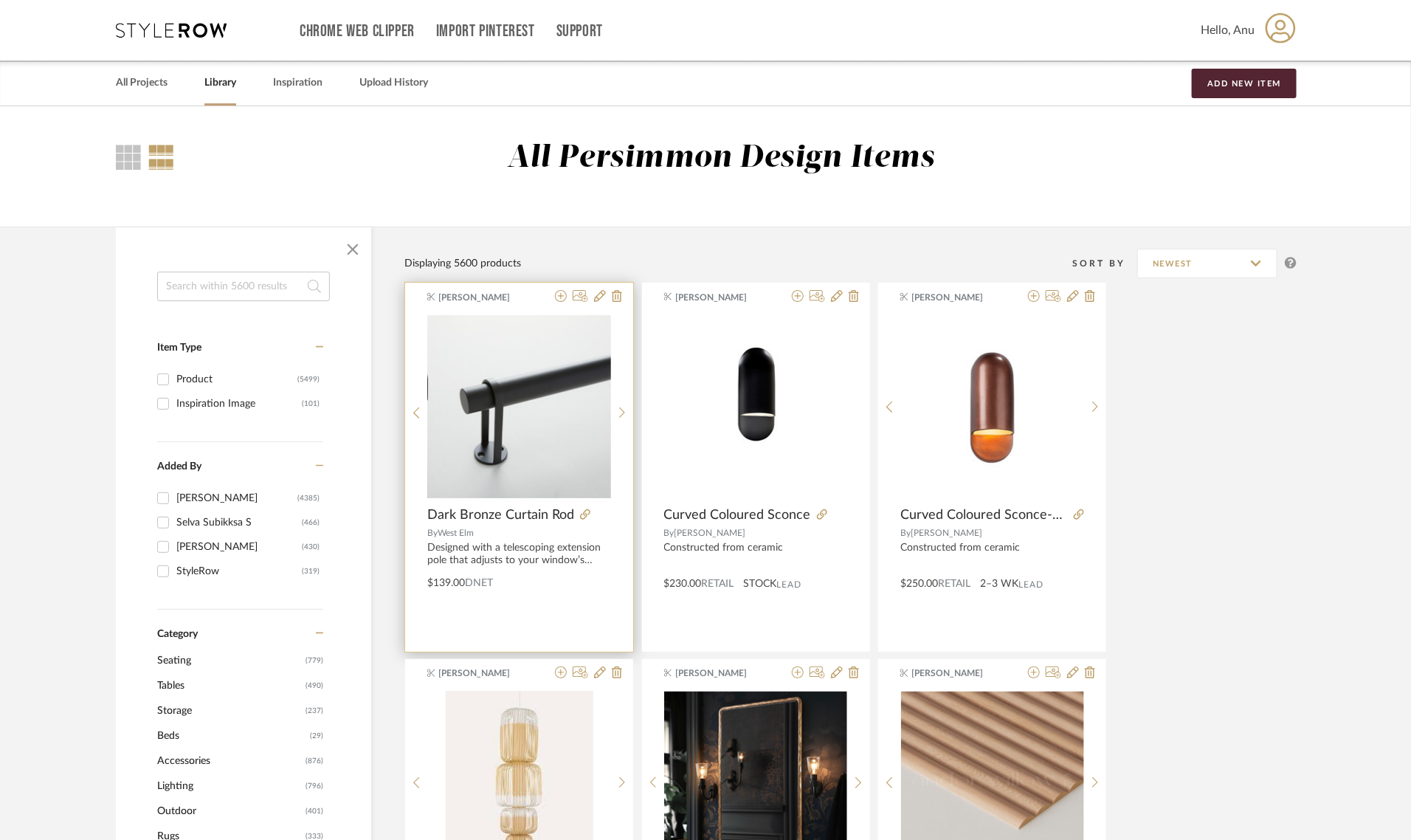
scroll to position [184, 0]
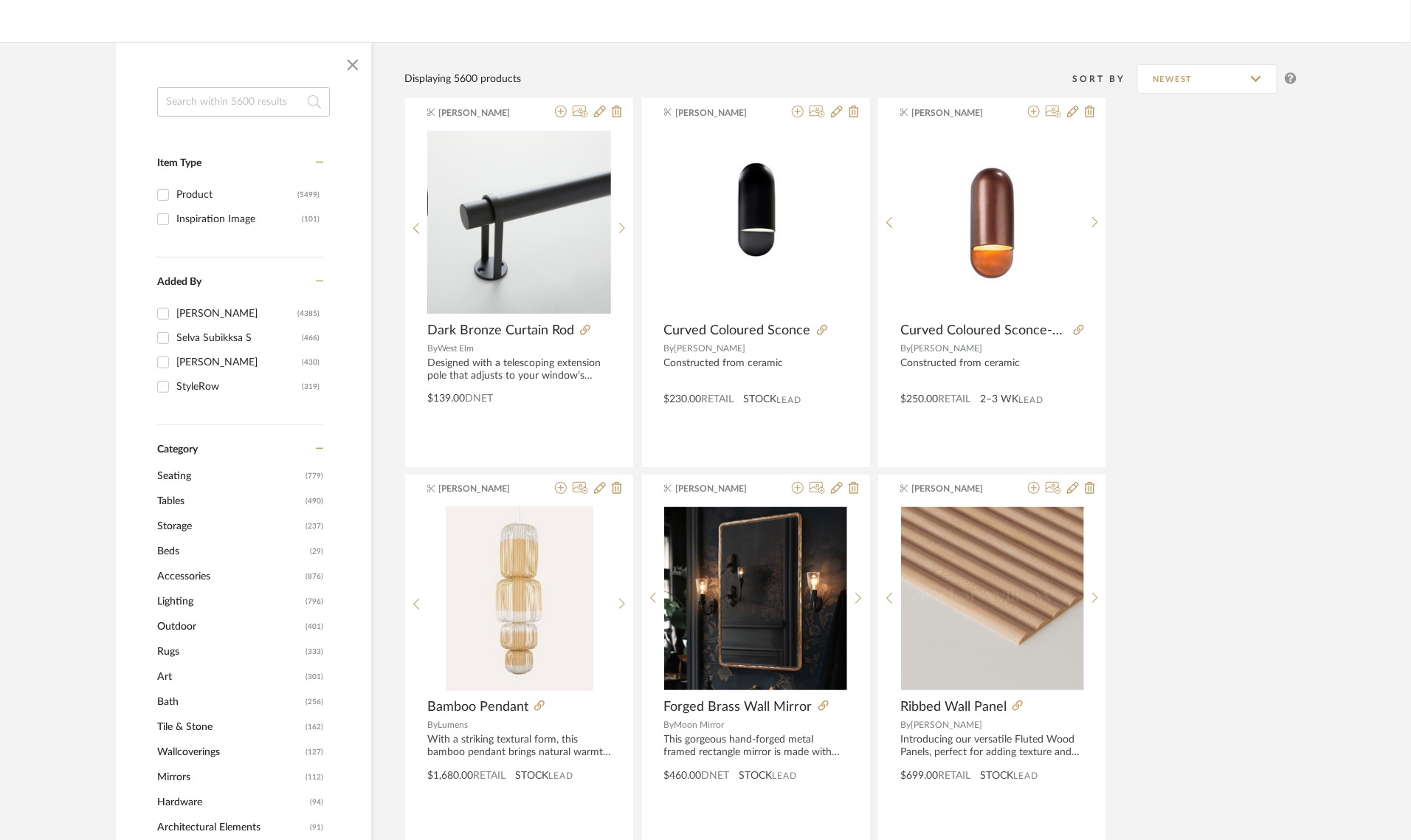
click at [175, 600] on span "Lighting" at bounding box center [229, 602] width 144 height 25
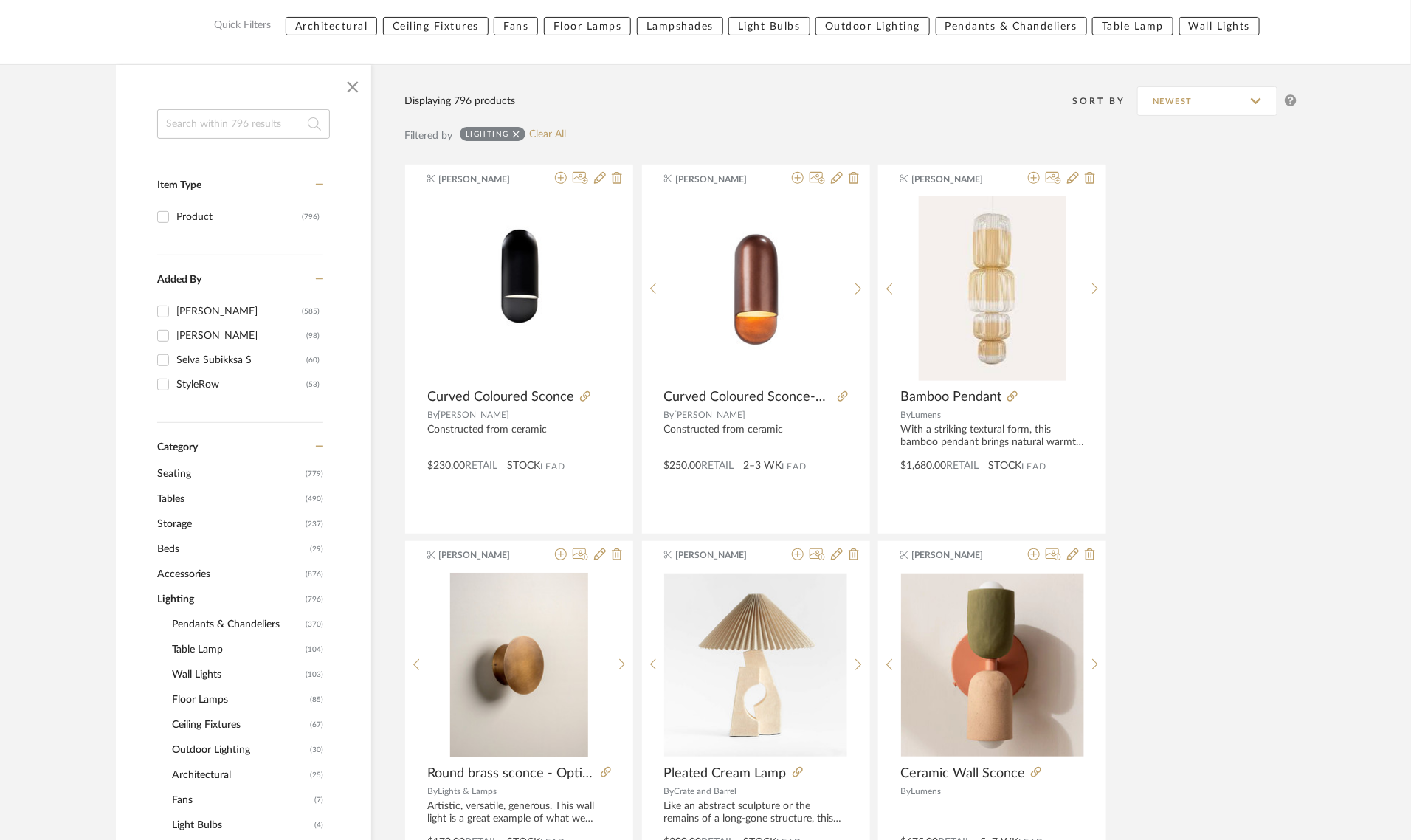
click at [182, 624] on span "Pendants & Chandeliers" at bounding box center [236, 624] width 130 height 25
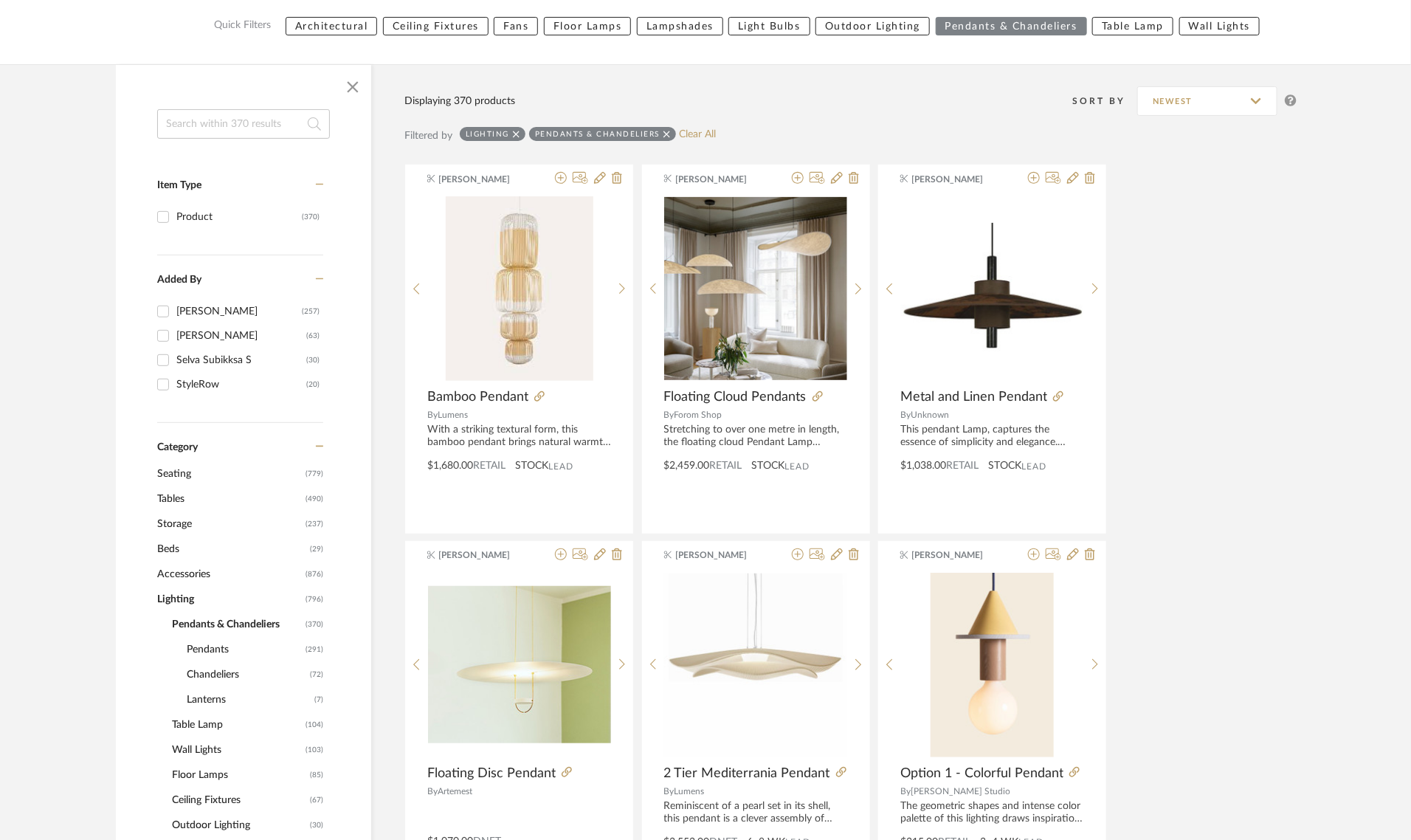
click at [192, 644] on span "Pendants" at bounding box center [244, 650] width 115 height 25
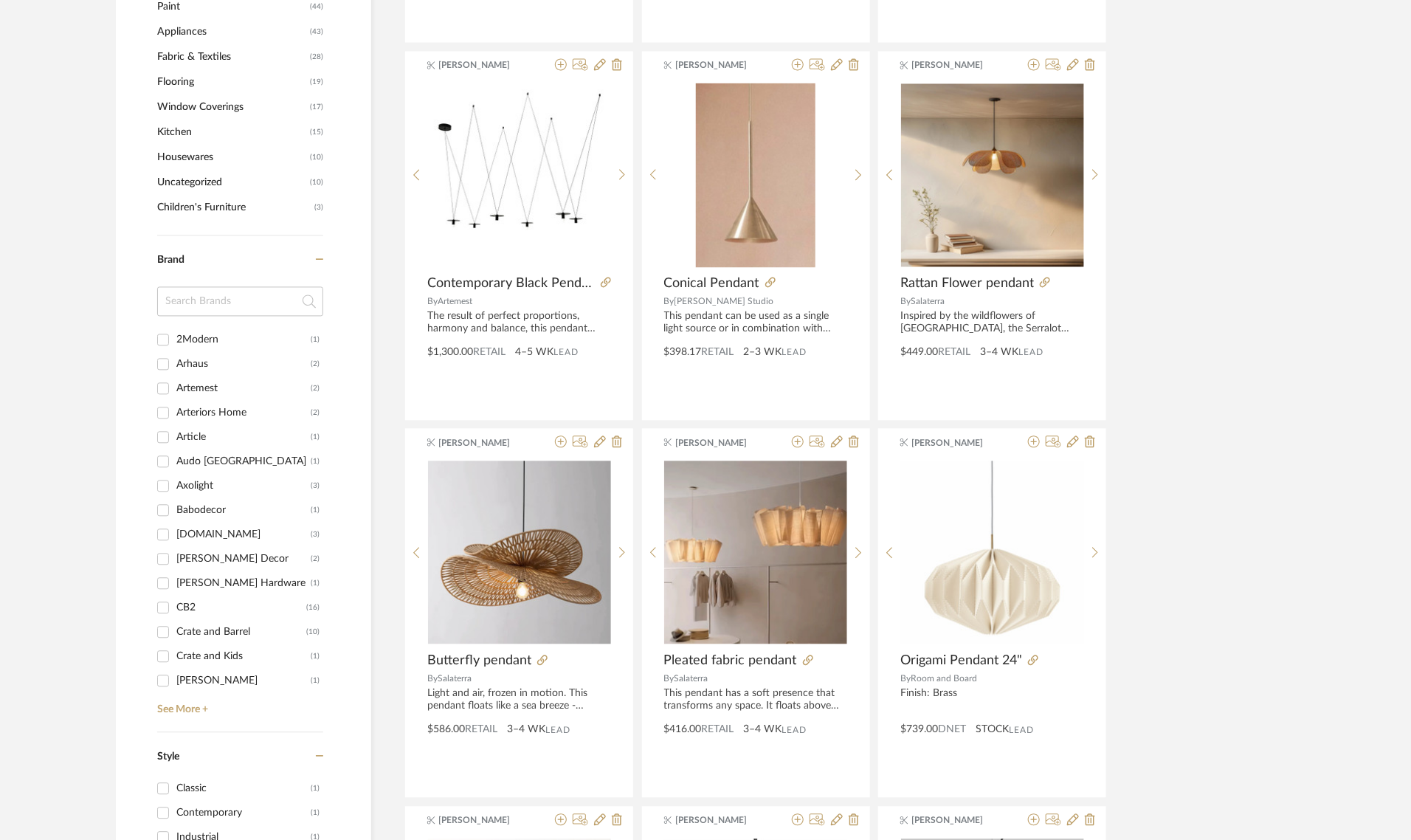
scroll to position [1476, 0]
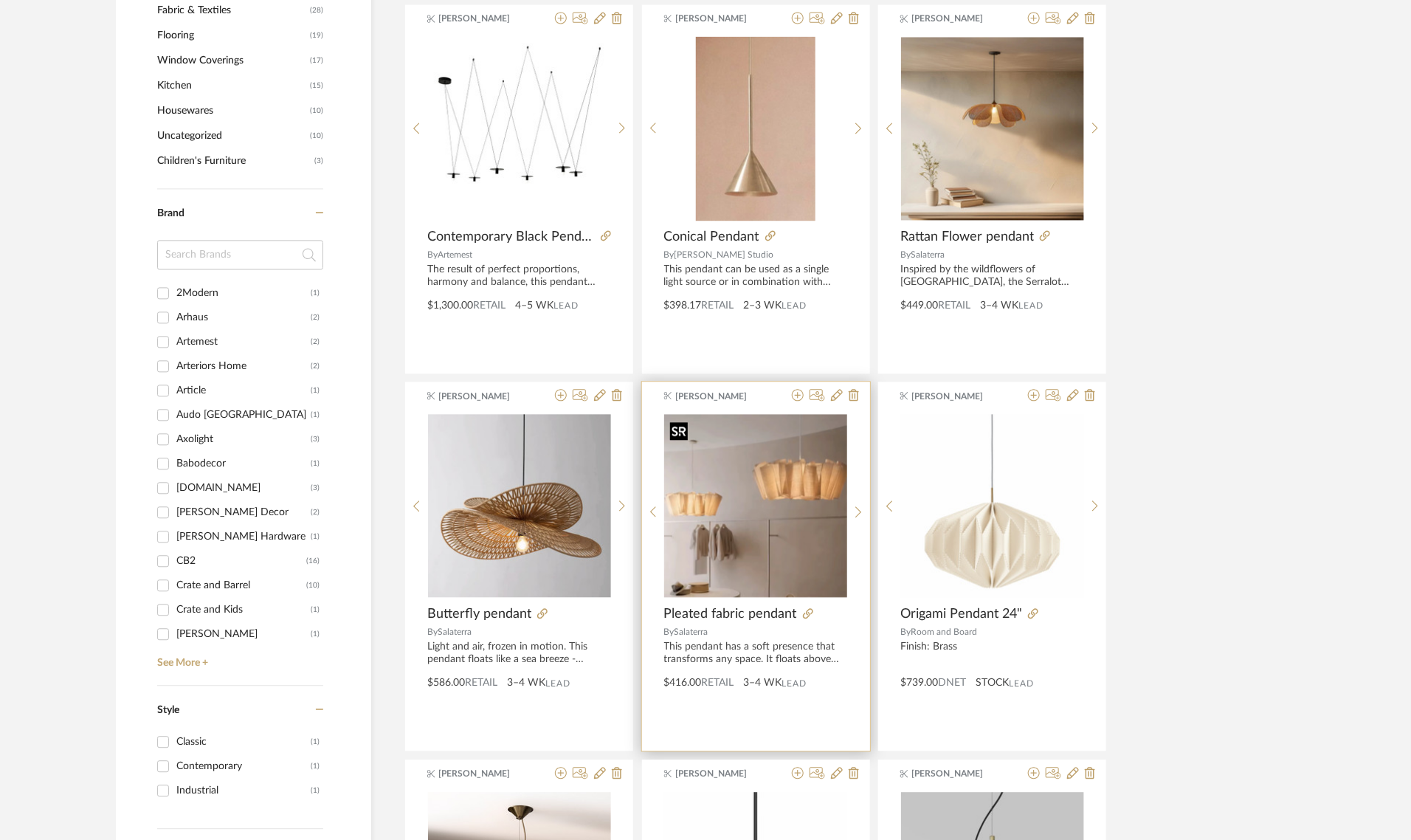
click at [732, 476] on img "0" at bounding box center [756, 505] width 183 height 183
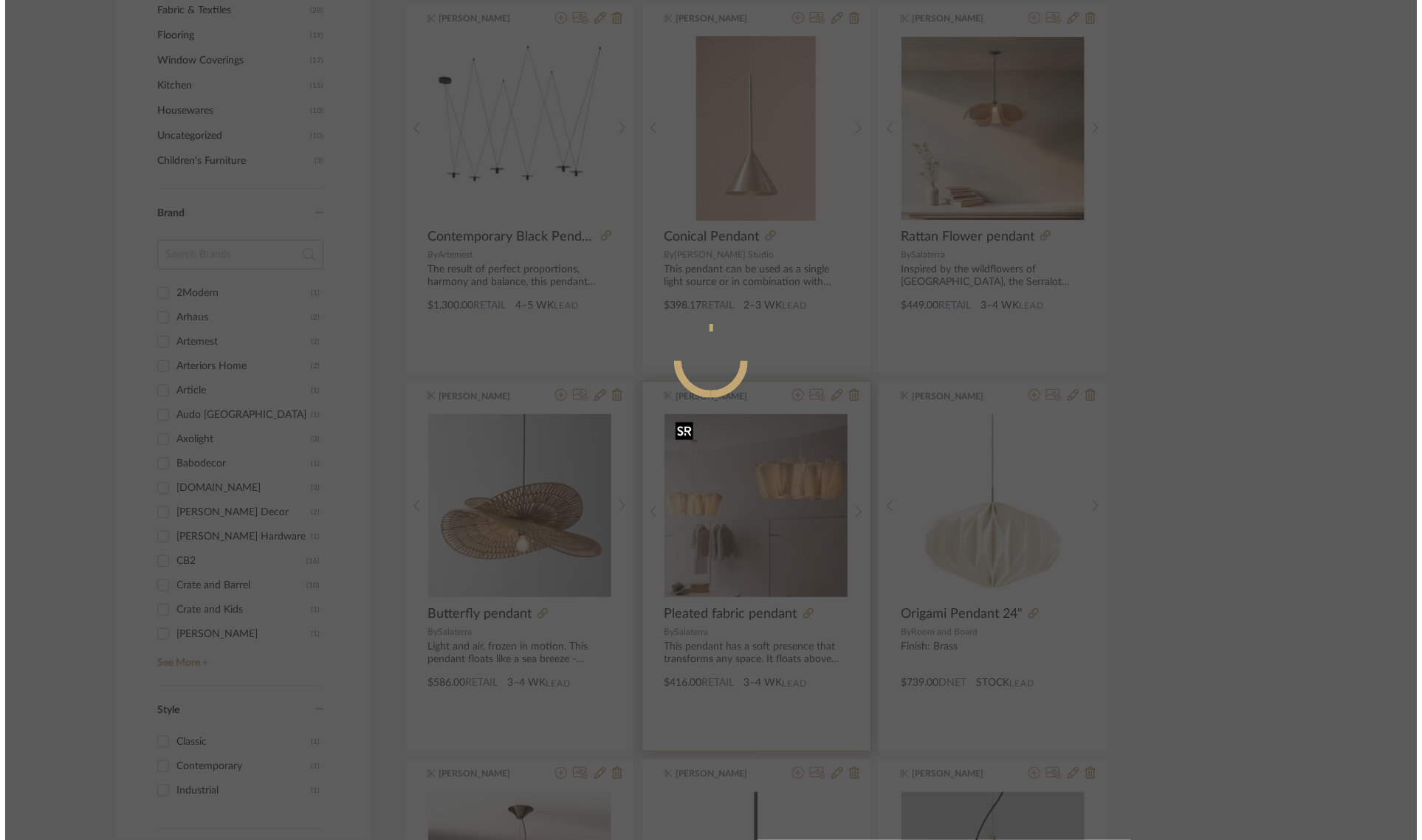
scroll to position [0, 0]
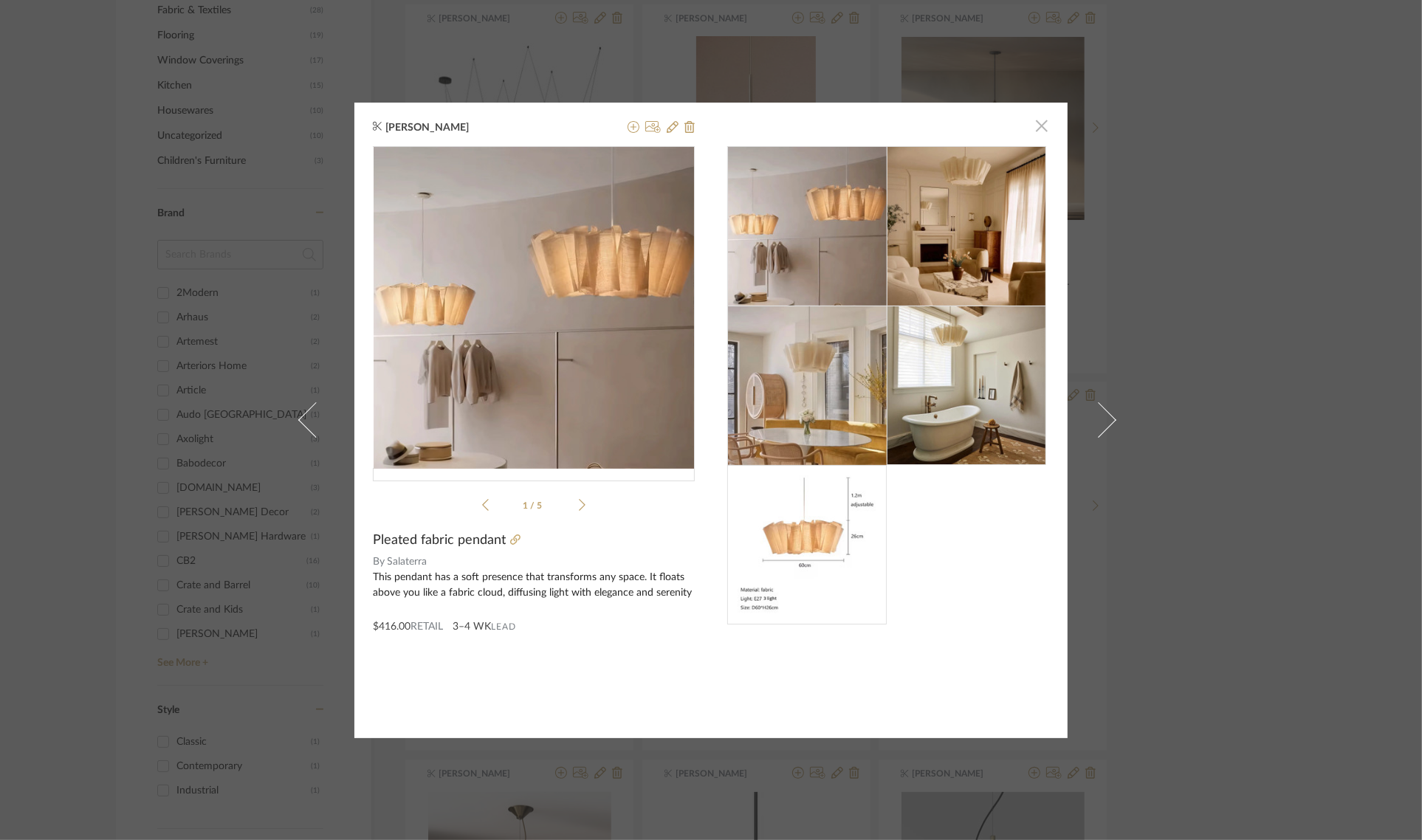
click at [1038, 120] on span "button" at bounding box center [1041, 126] width 29 height 29
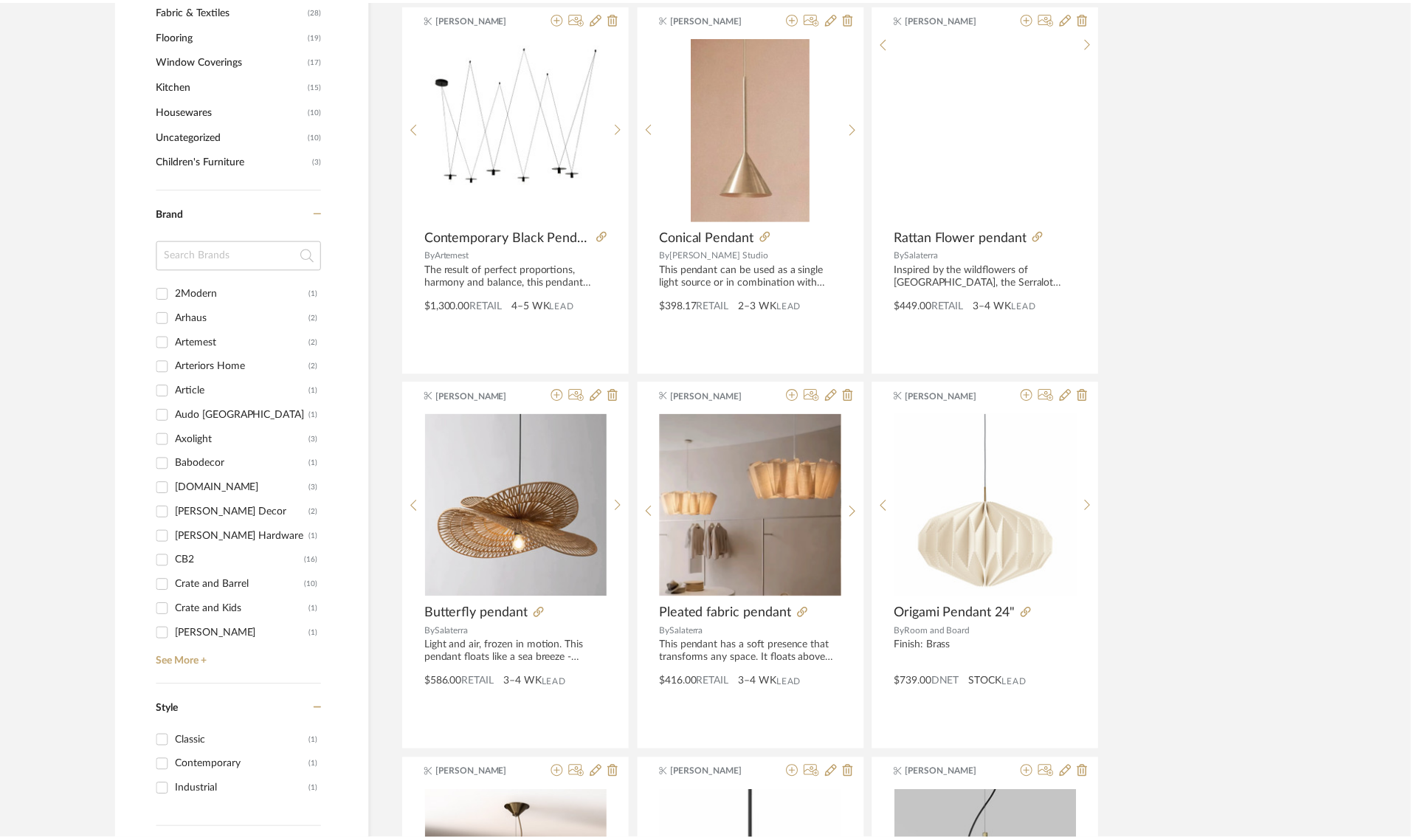
scroll to position [1476, 0]
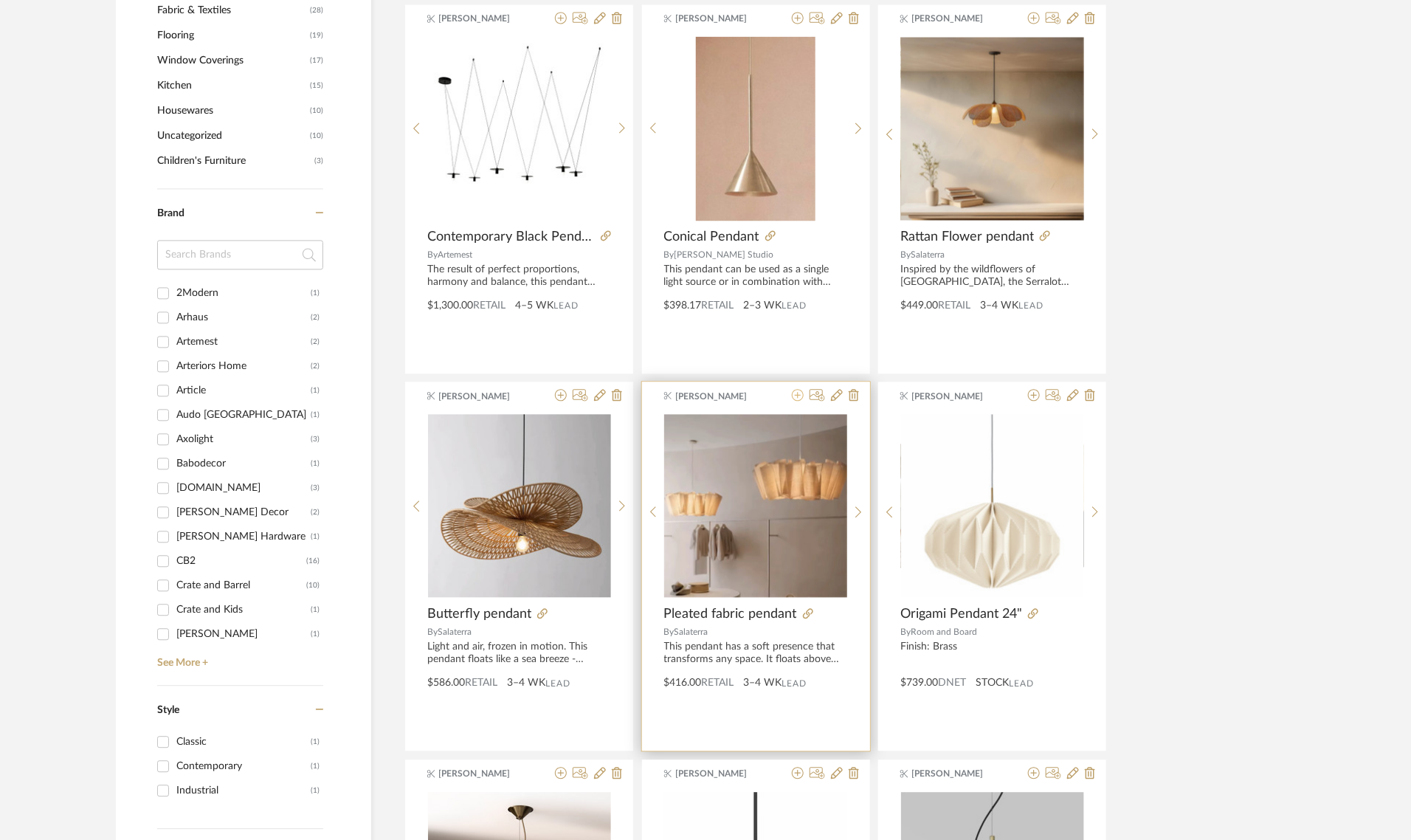
click at [795, 399] on icon at bounding box center [798, 395] width 12 height 12
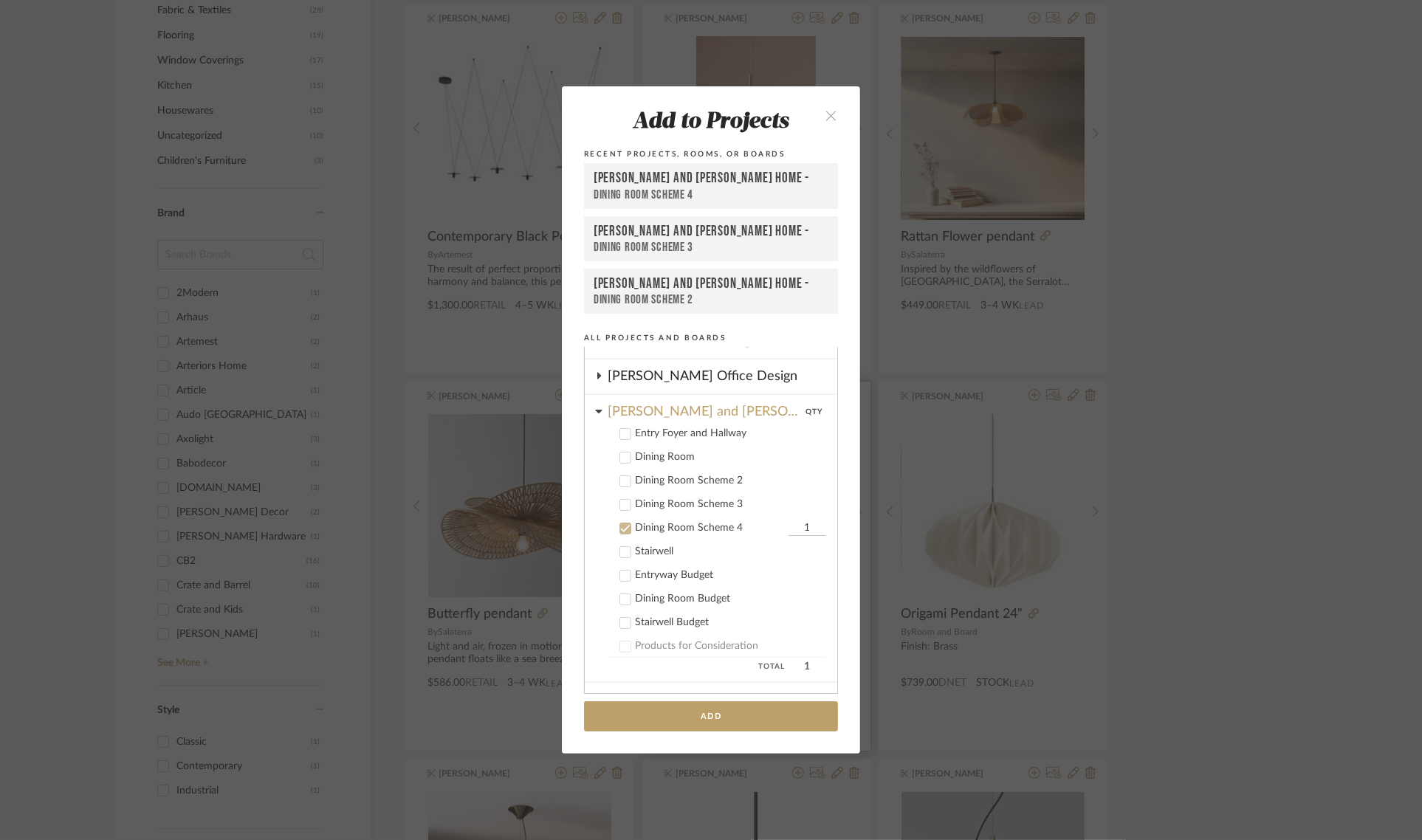
scroll to position [214, 0]
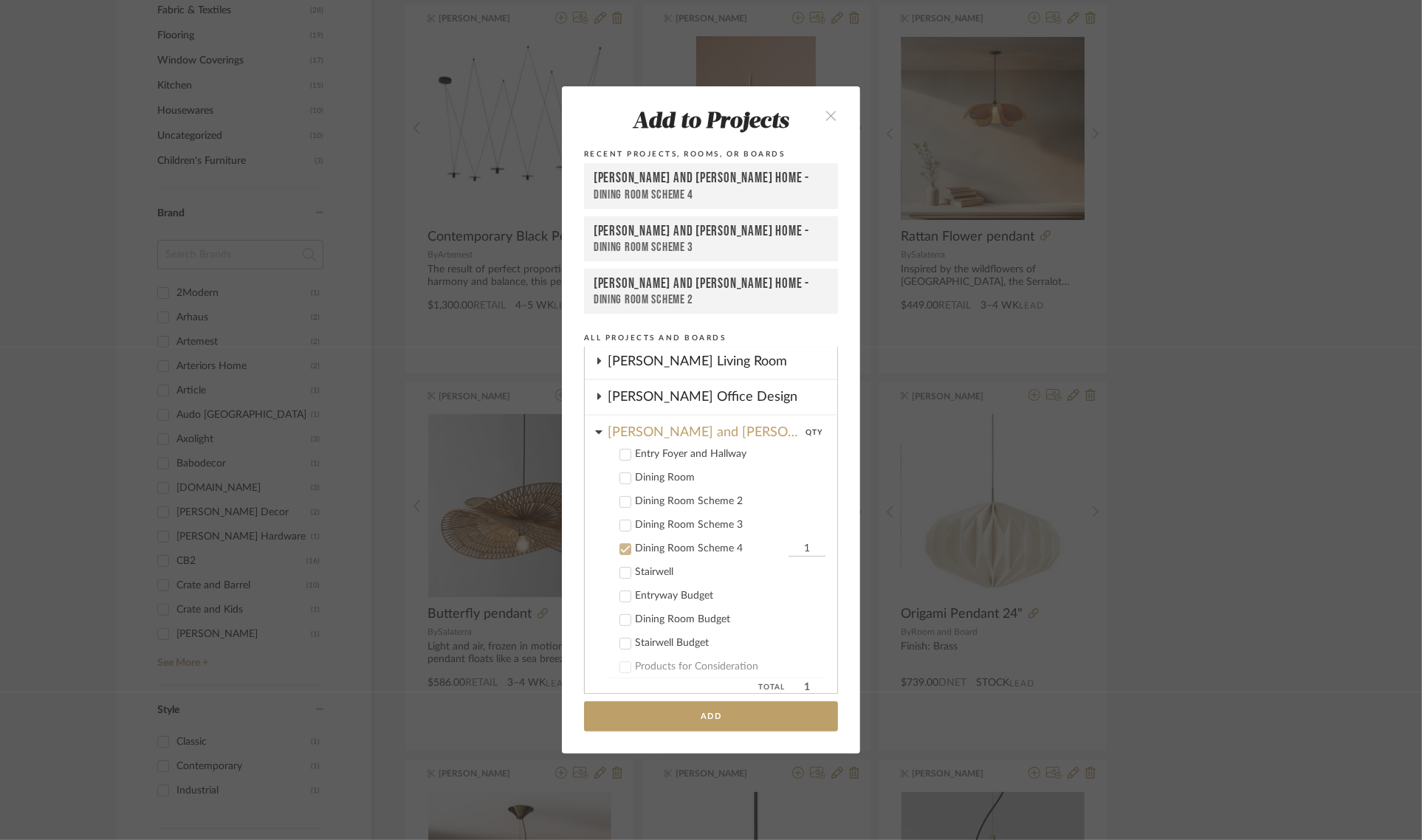
click at [621, 500] on icon at bounding box center [626, 502] width 10 height 8
click at [620, 548] on icon at bounding box center [625, 549] width 11 height 11
click at [684, 717] on button "Add" at bounding box center [711, 716] width 254 height 30
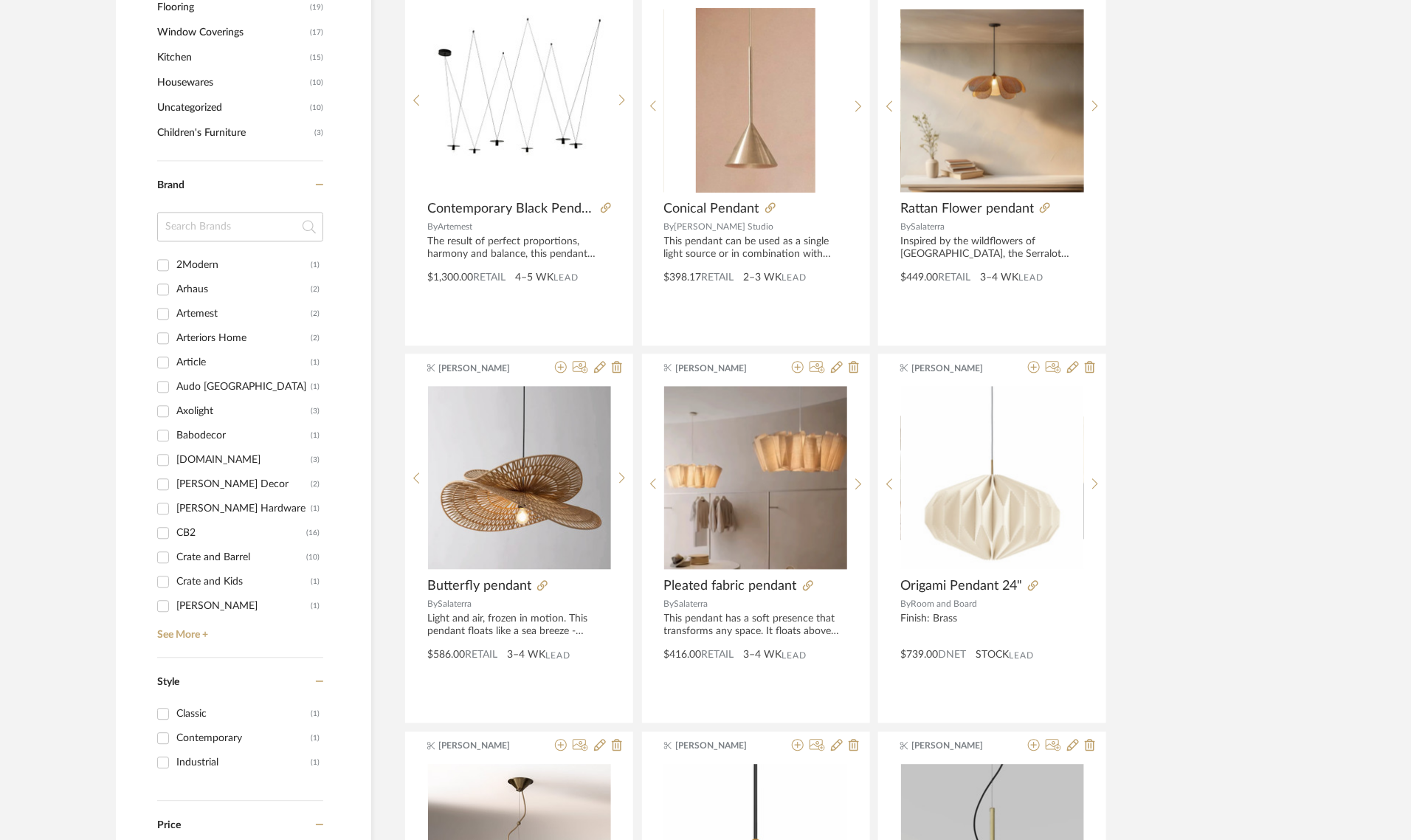
scroll to position [1569, 0]
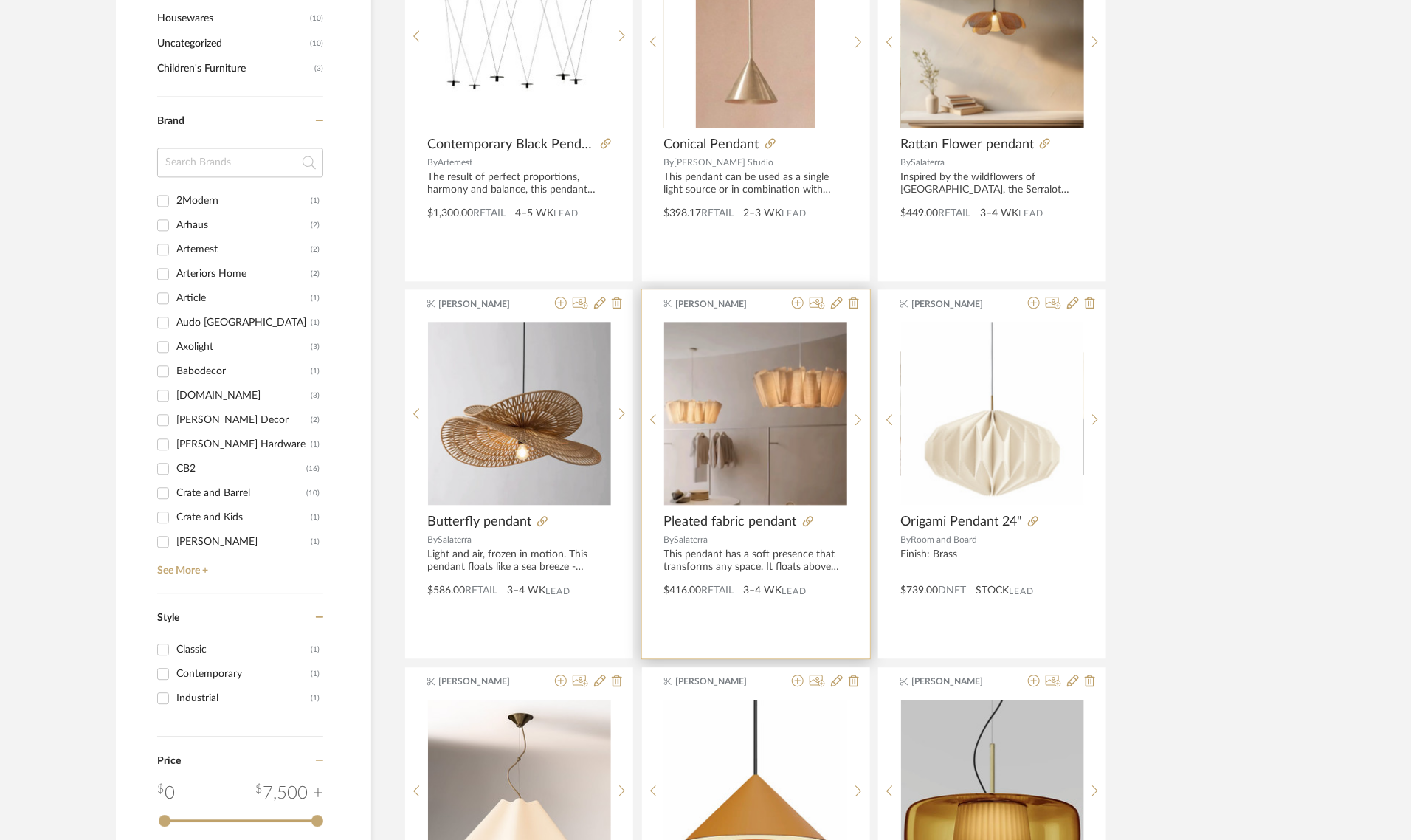
click at [765, 437] on img "0" at bounding box center [756, 414] width 183 height 183
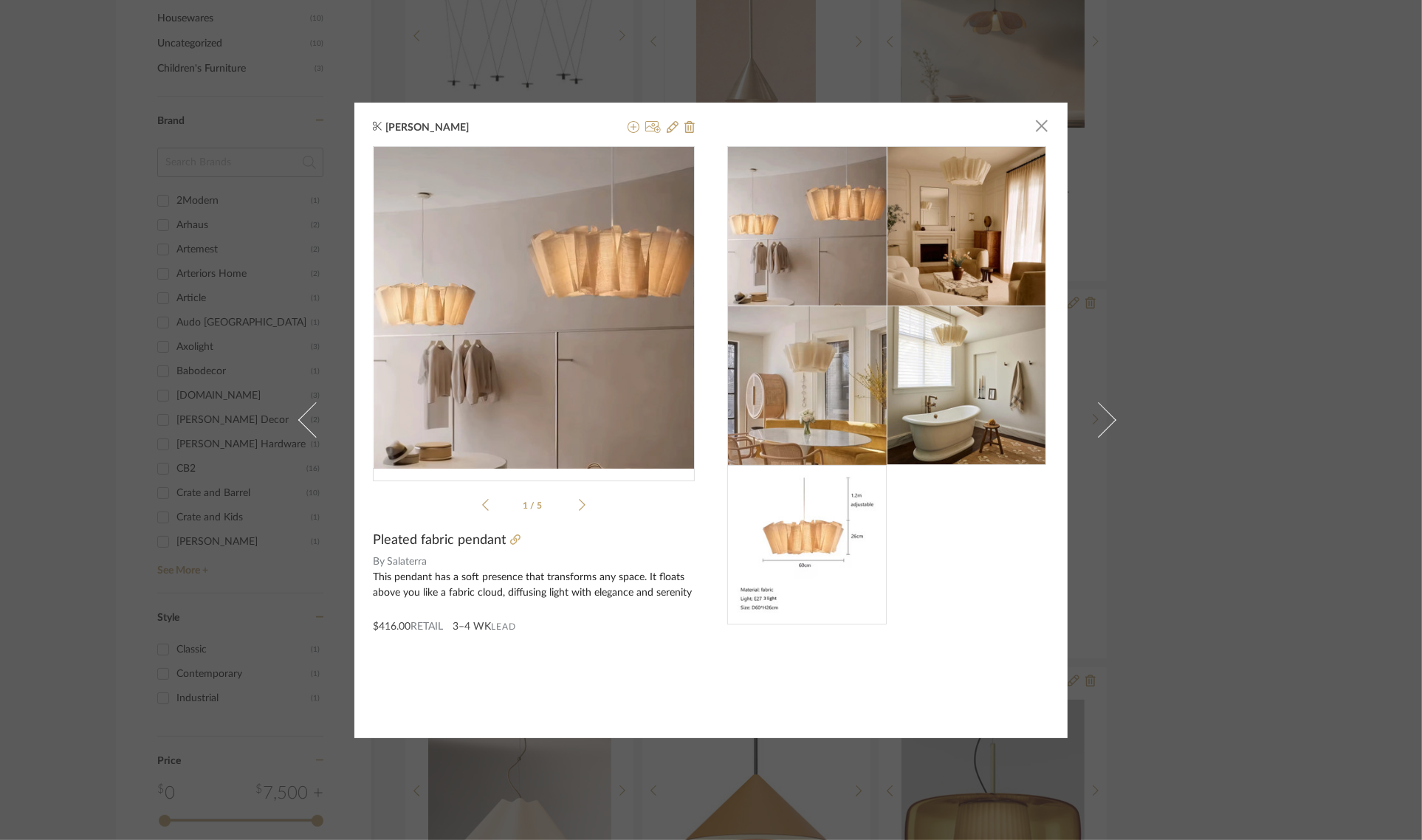
click at [946, 200] on img at bounding box center [966, 225] width 159 height 159
click at [1041, 126] on span "button" at bounding box center [1041, 126] width 29 height 29
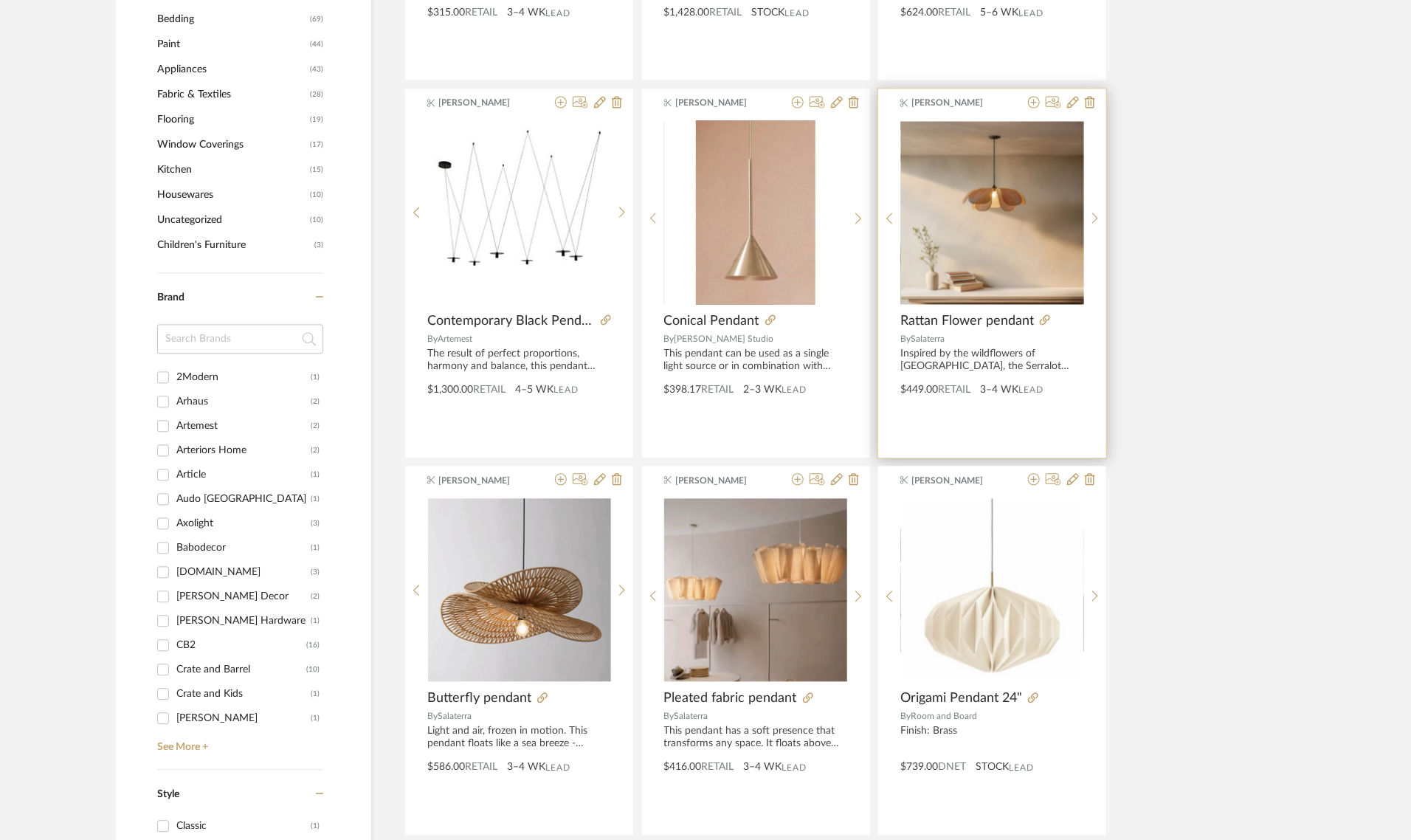
scroll to position [1383, 0]
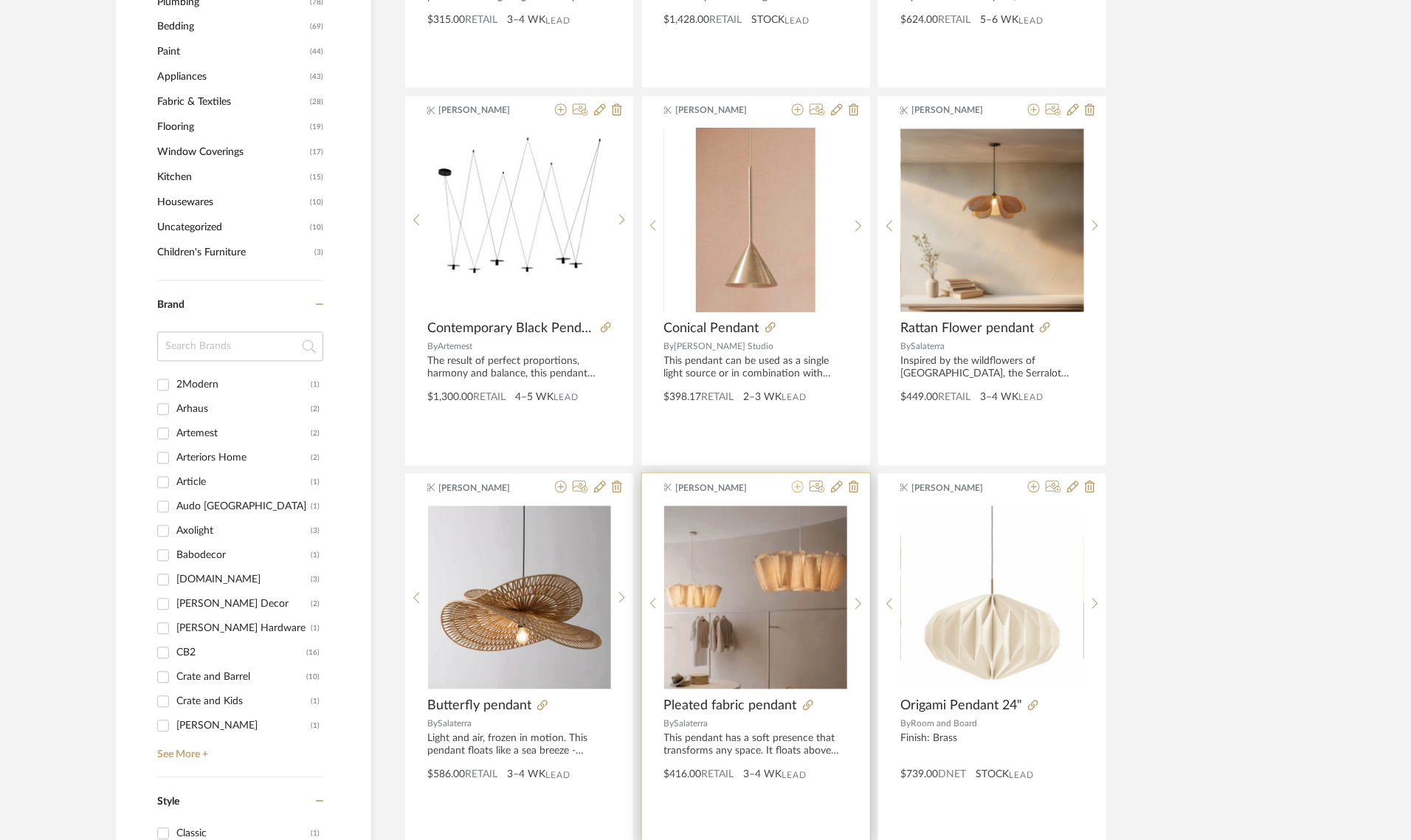
click at [794, 487] on icon at bounding box center [798, 487] width 12 height 12
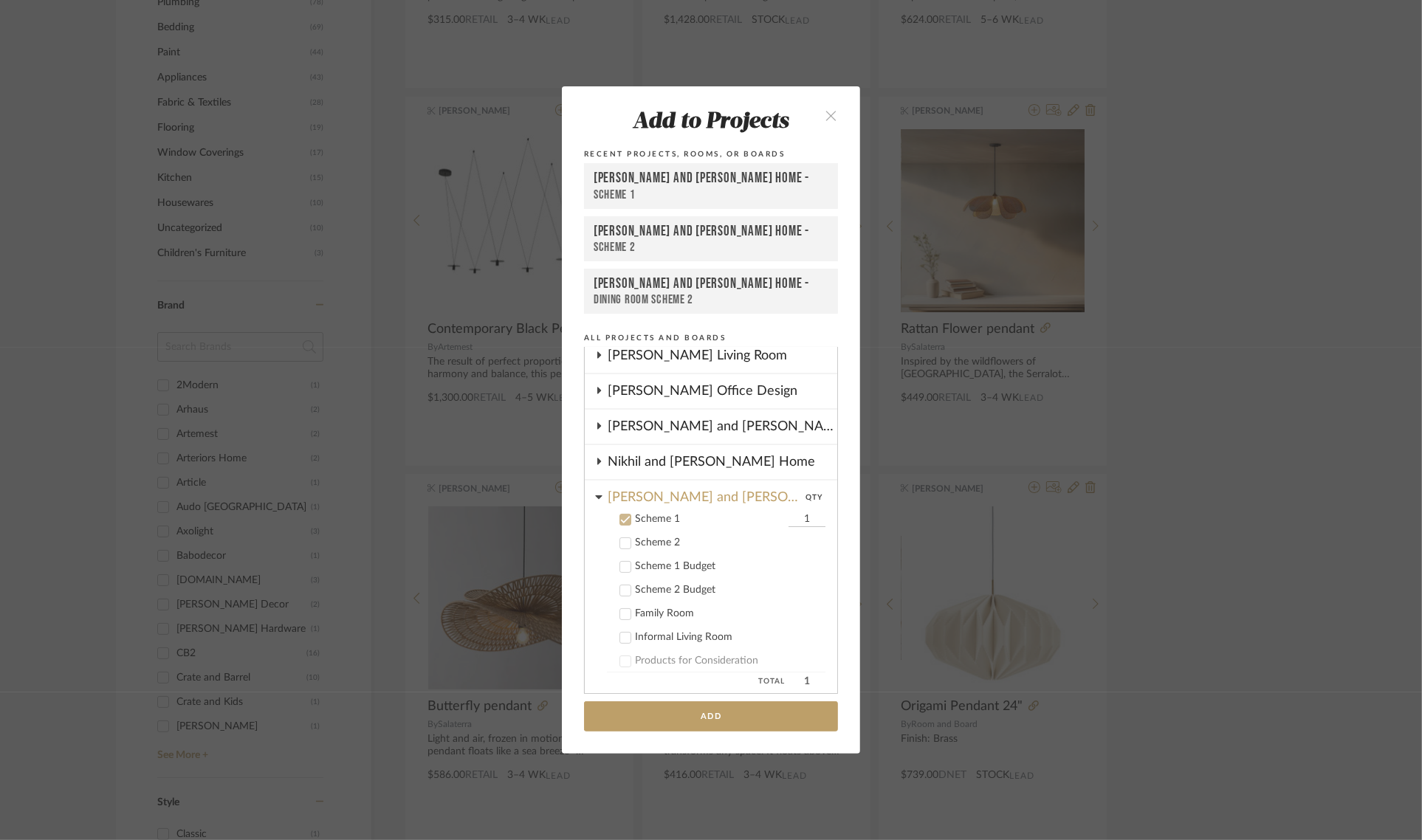
scroll to position [189, 0]
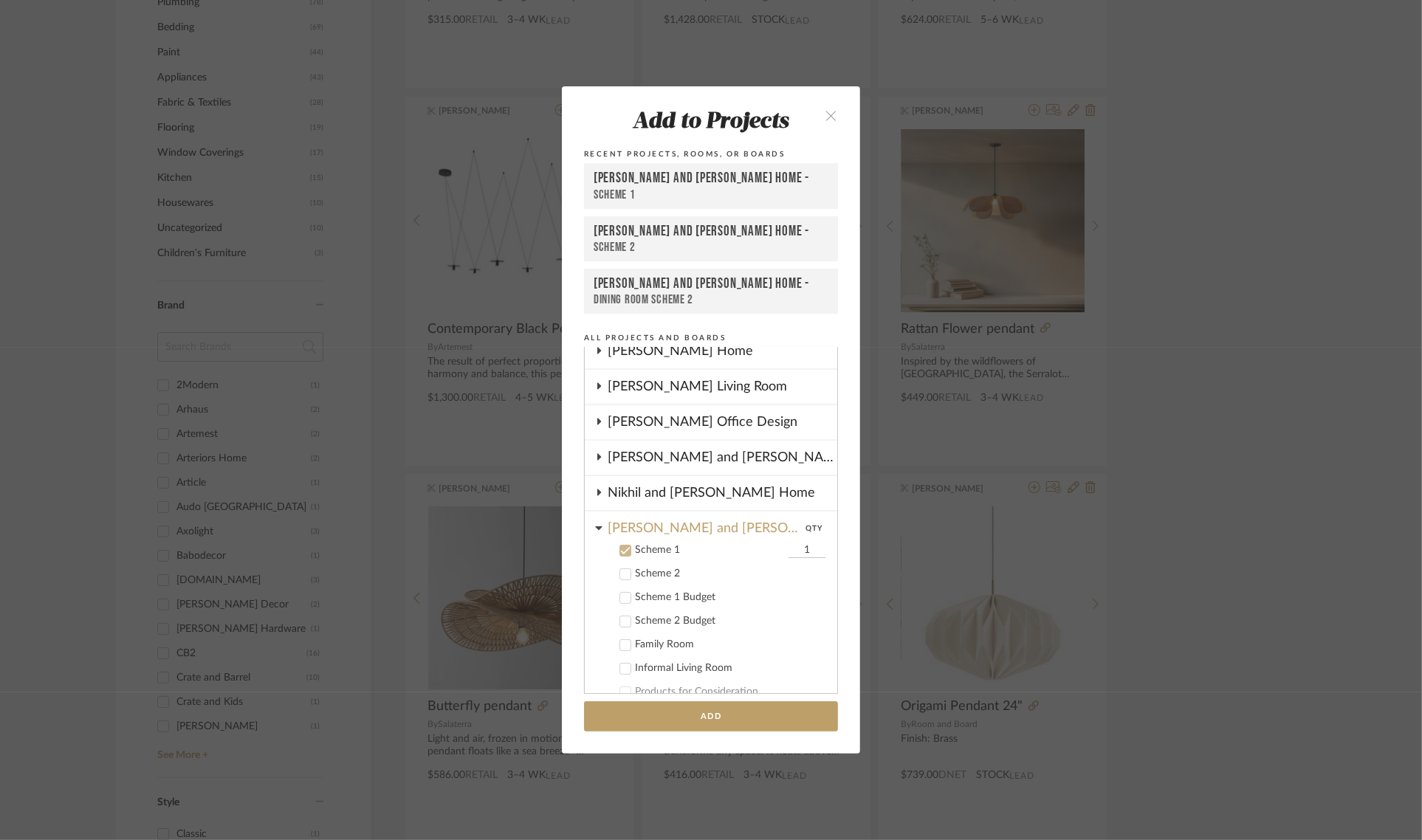
click at [620, 545] on icon at bounding box center [625, 550] width 11 height 11
click at [595, 526] on icon at bounding box center [599, 528] width 8 height 12
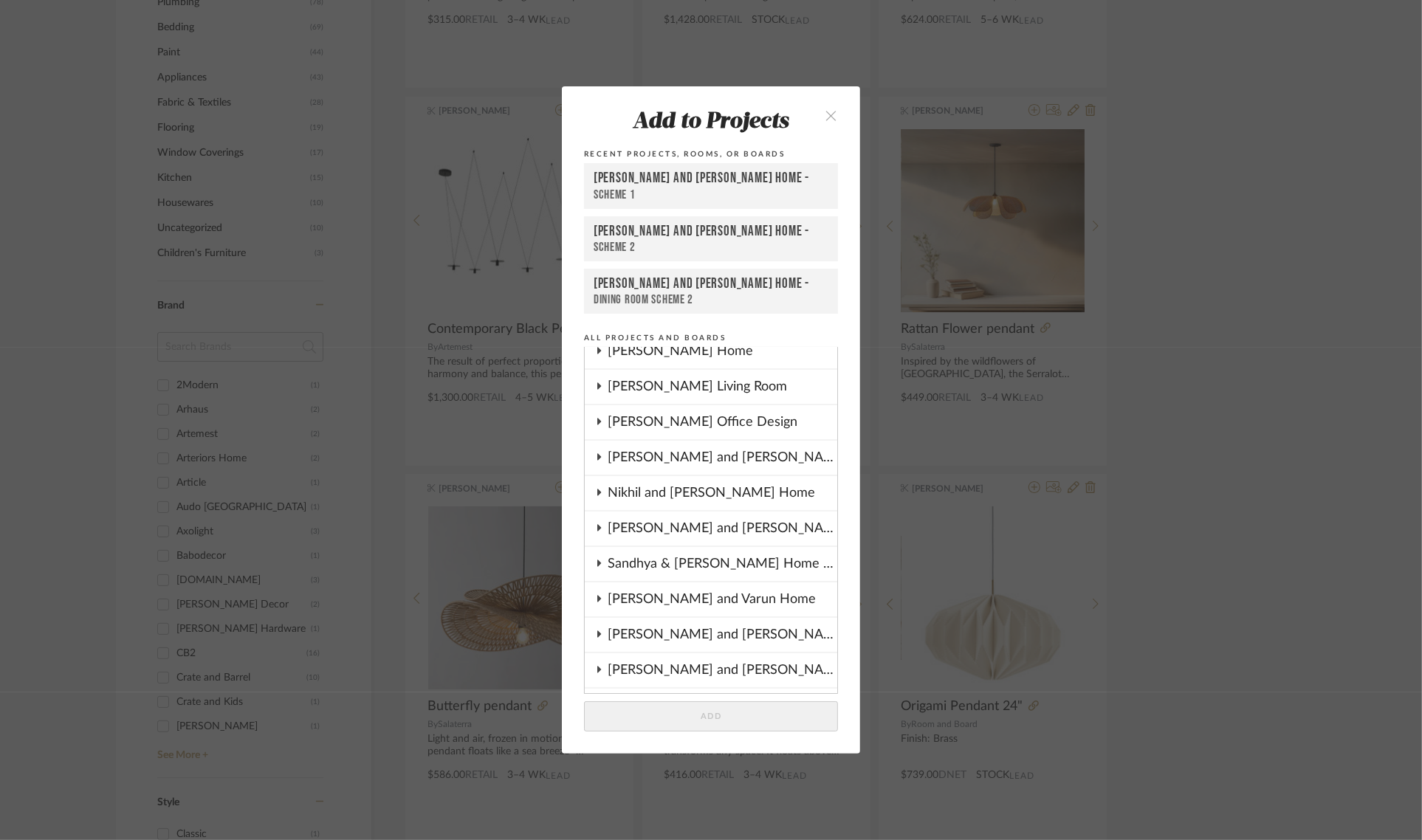
click at [592, 453] on icon at bounding box center [598, 457] width 12 height 8
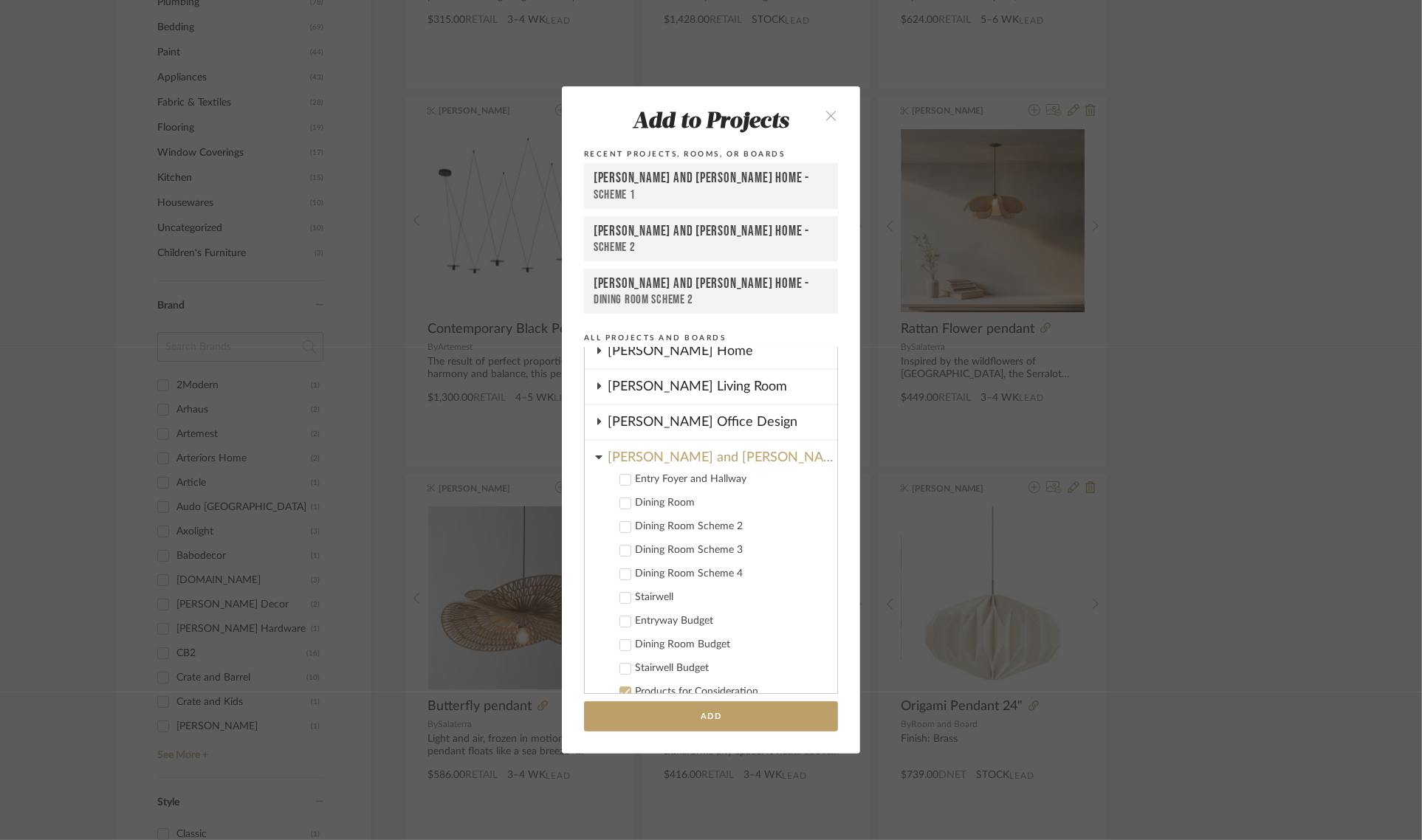
click at [620, 524] on icon at bounding box center [625, 527] width 11 height 11
click at [706, 707] on button "Add" at bounding box center [711, 716] width 254 height 30
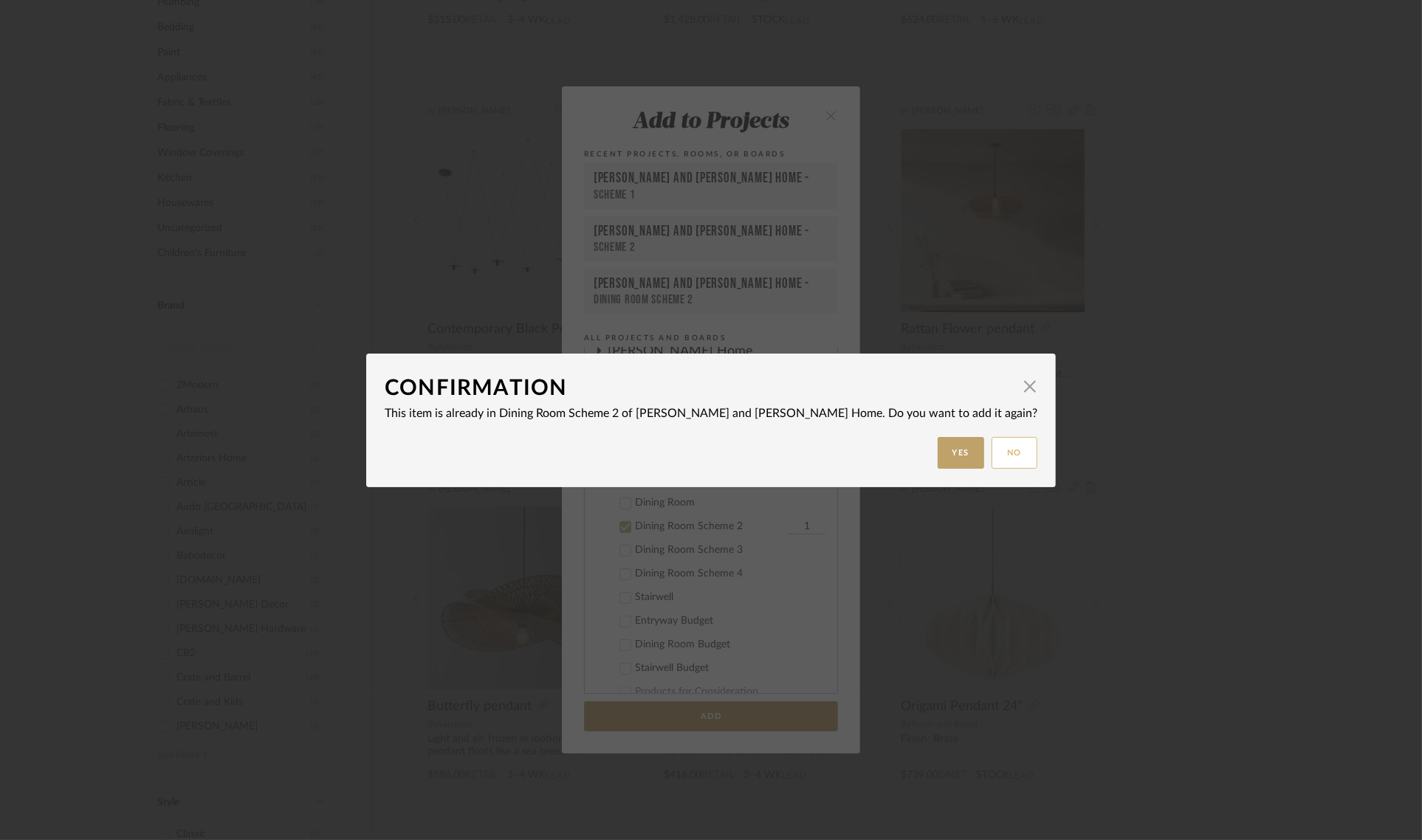
click at [992, 452] on button "No" at bounding box center [1014, 453] width 46 height 32
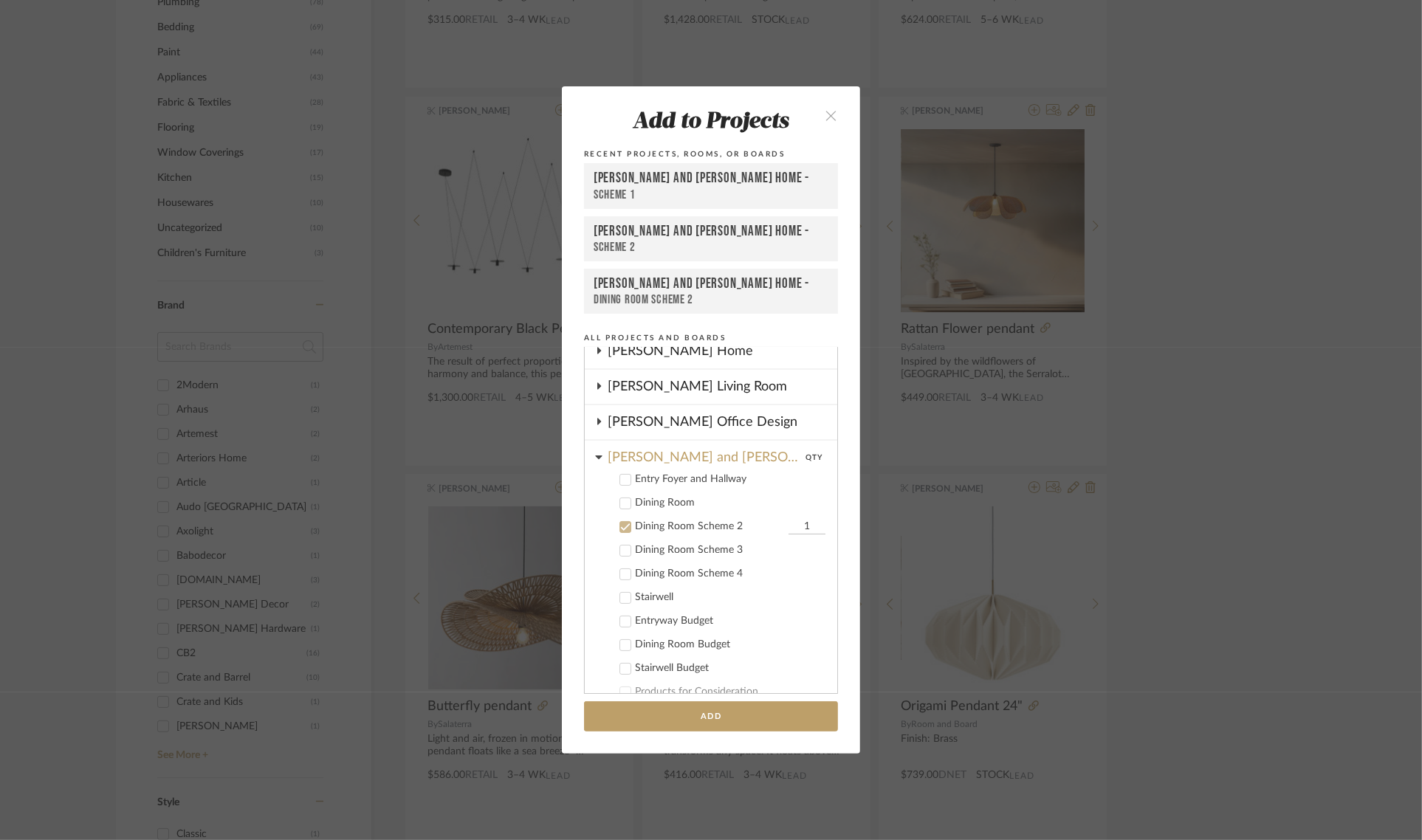
click at [828, 119] on icon "close" at bounding box center [831, 115] width 13 height 13
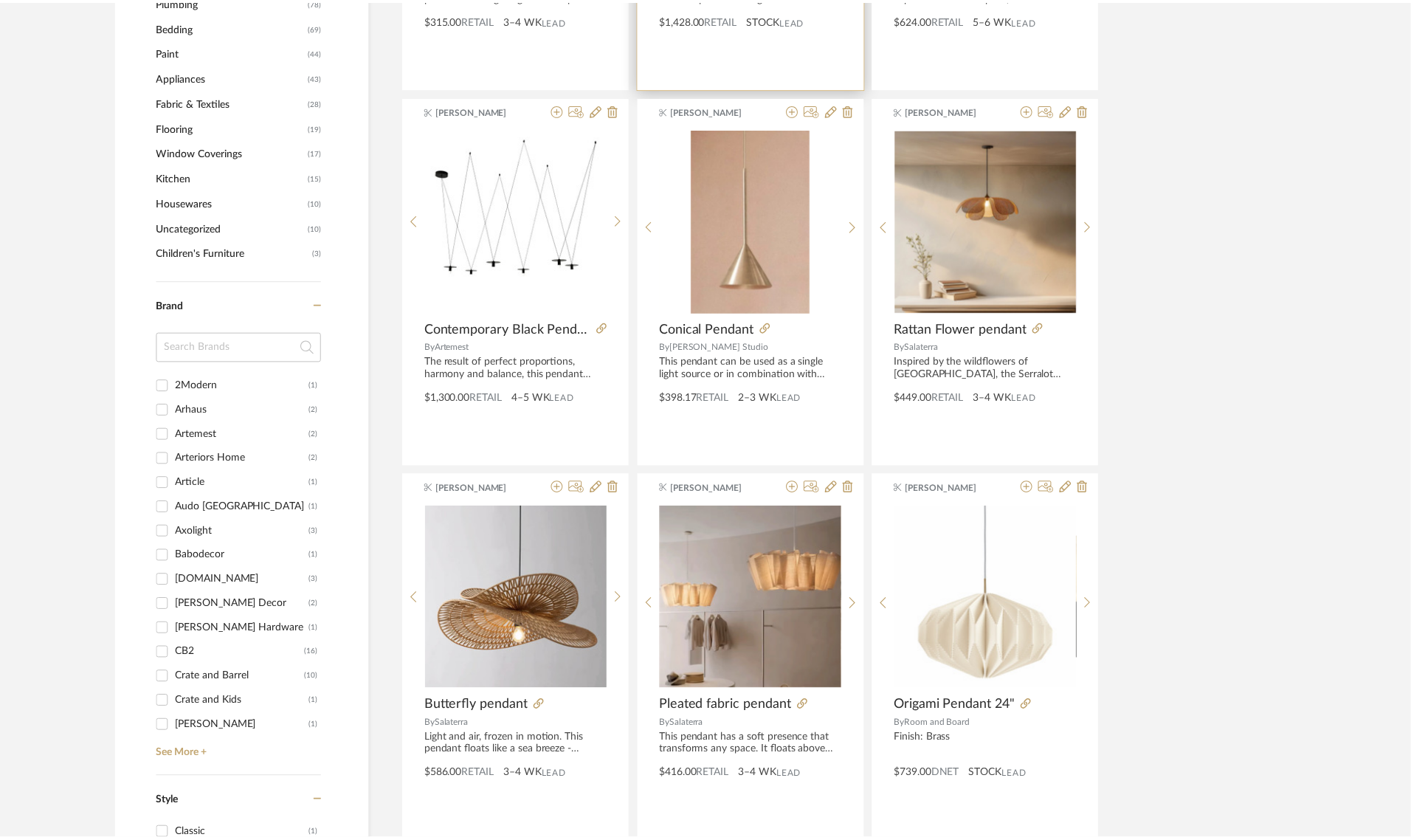
scroll to position [1383, 0]
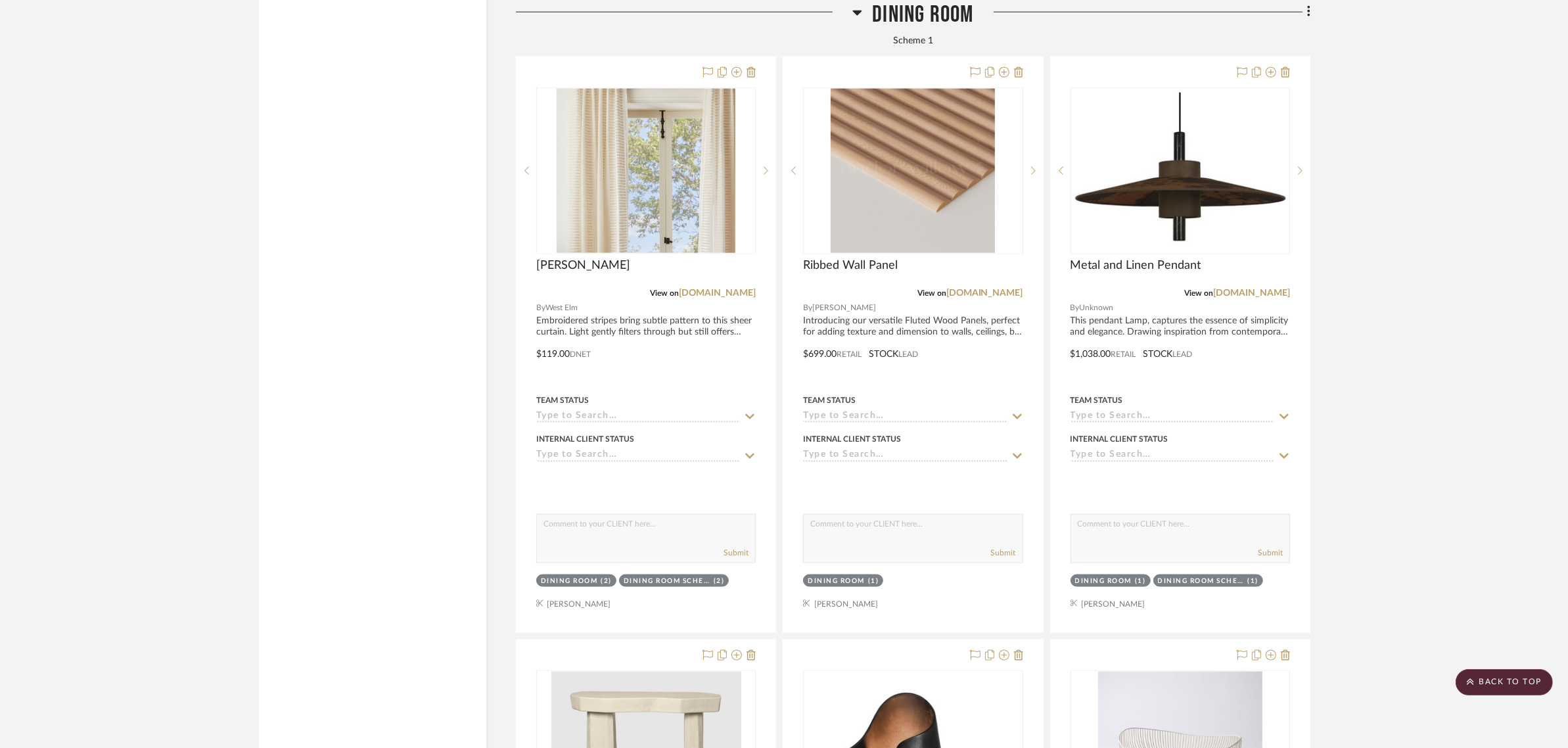
scroll to position [2218, 0]
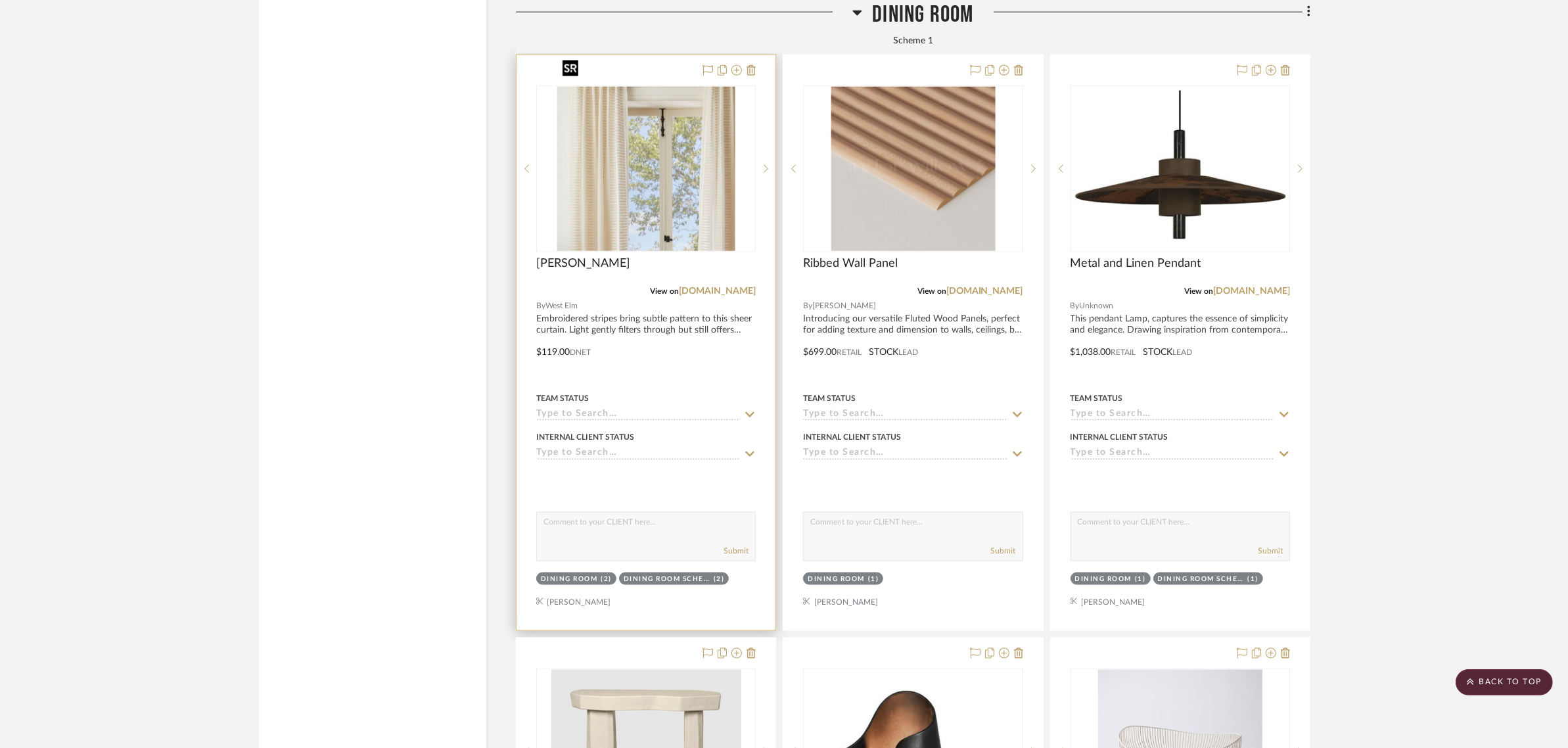
click at [630, 109] on div at bounding box center [645, 169] width 220 height 167
click at [719, 287] on link "[DOMAIN_NAME]" at bounding box center [717, 291] width 77 height 10
click at [737, 287] on link "[DOMAIN_NAME]" at bounding box center [717, 291] width 77 height 10
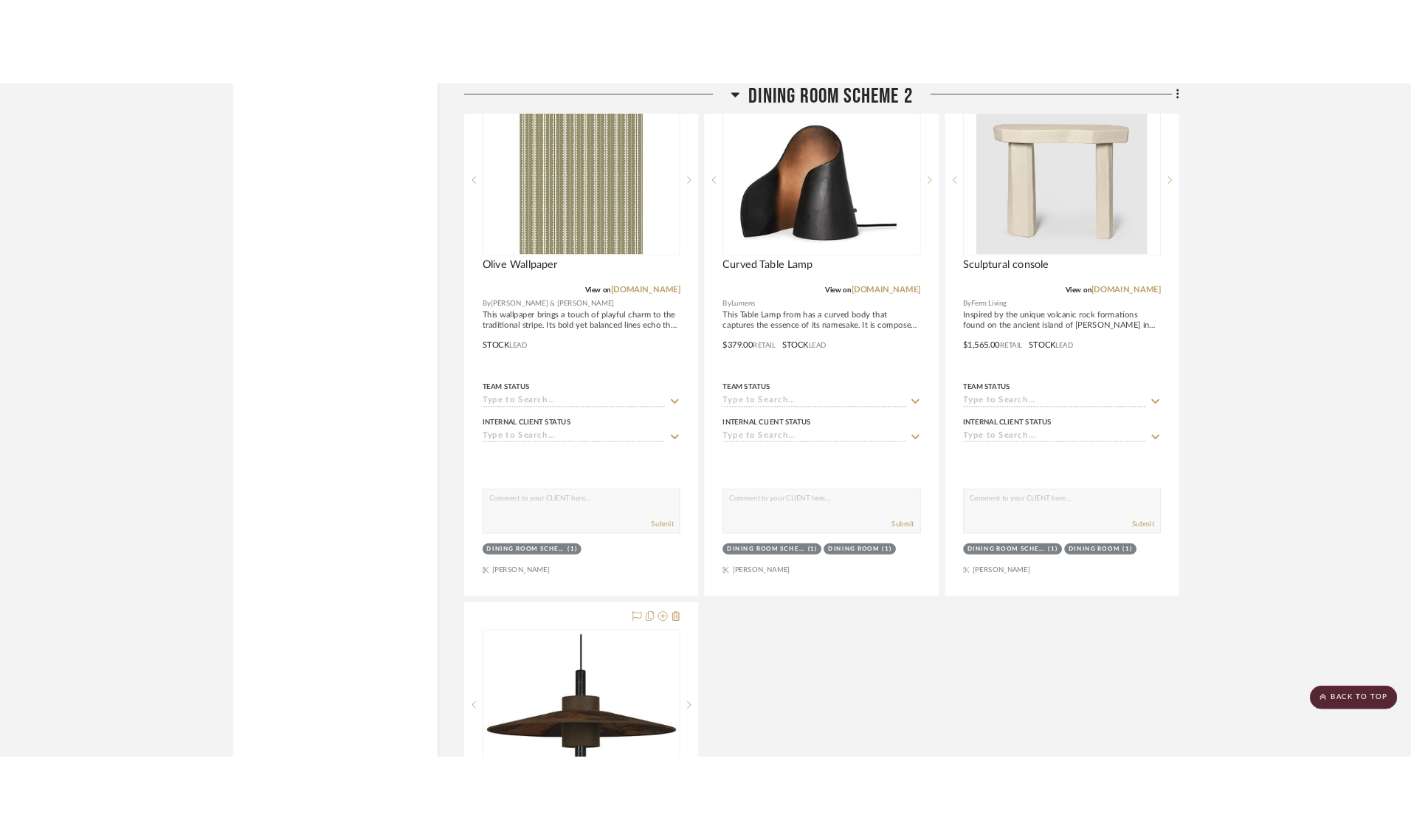
scroll to position [4981, 0]
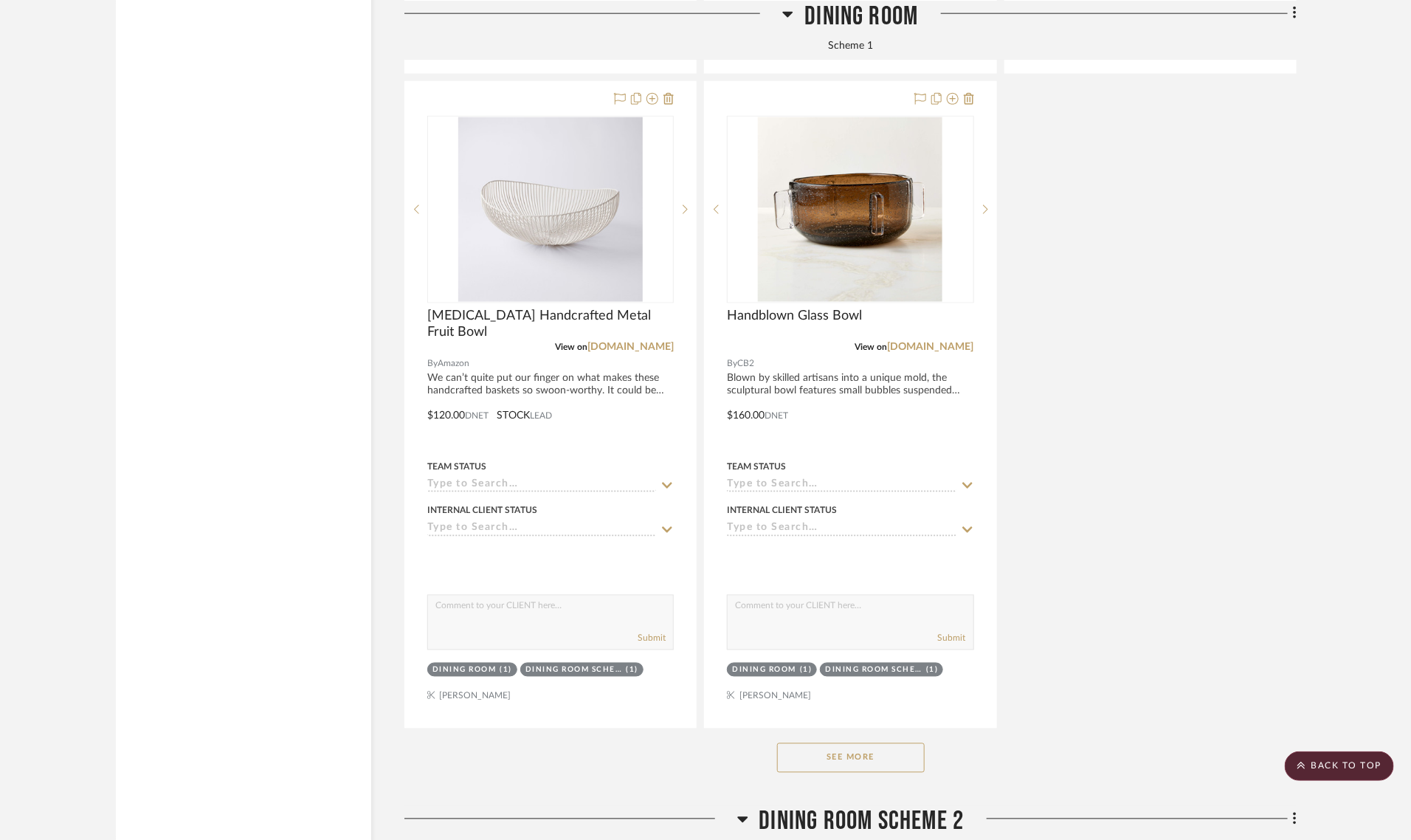
scroll to position [3875, 0]
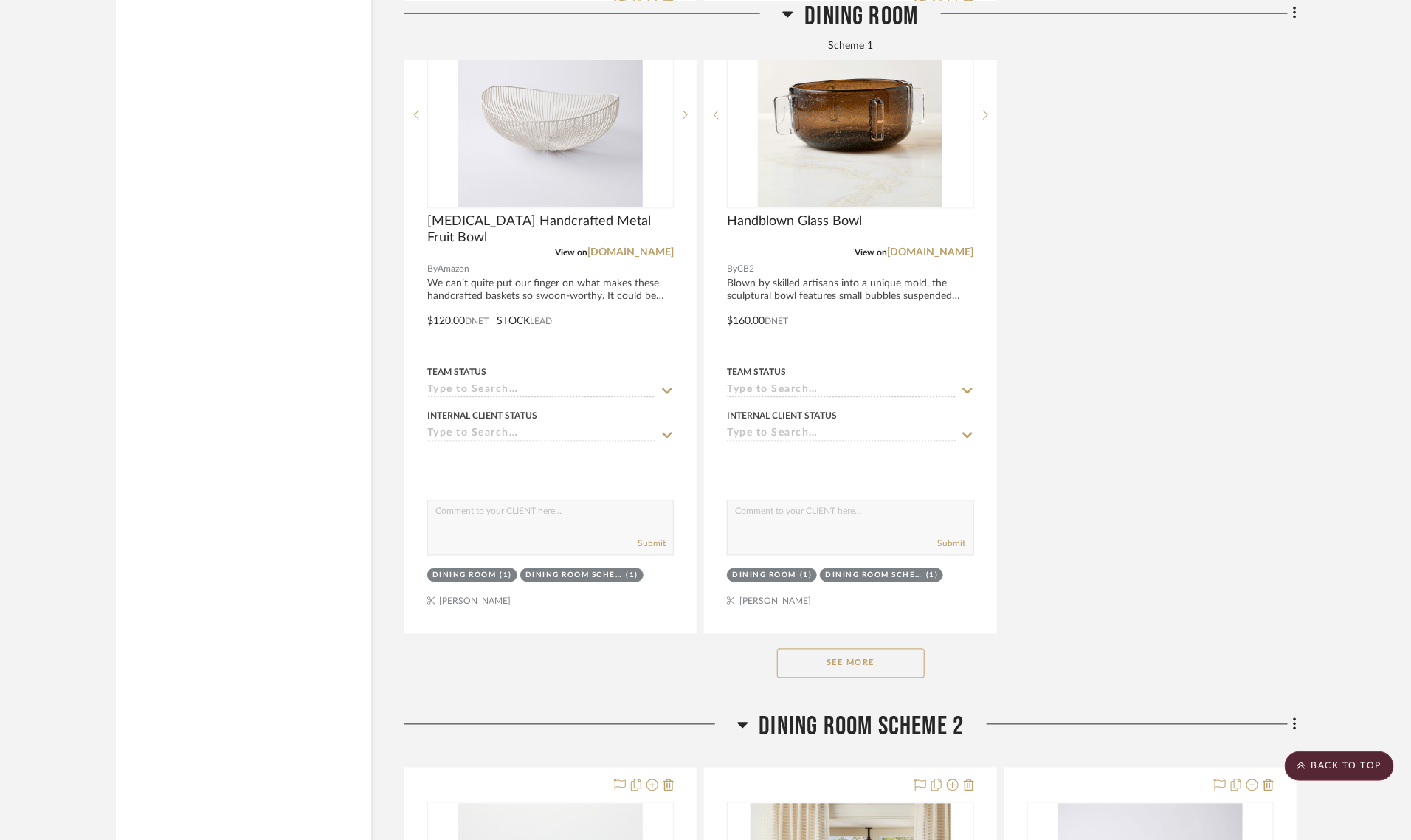
click at [789, 649] on button "See More" at bounding box center [851, 663] width 147 height 29
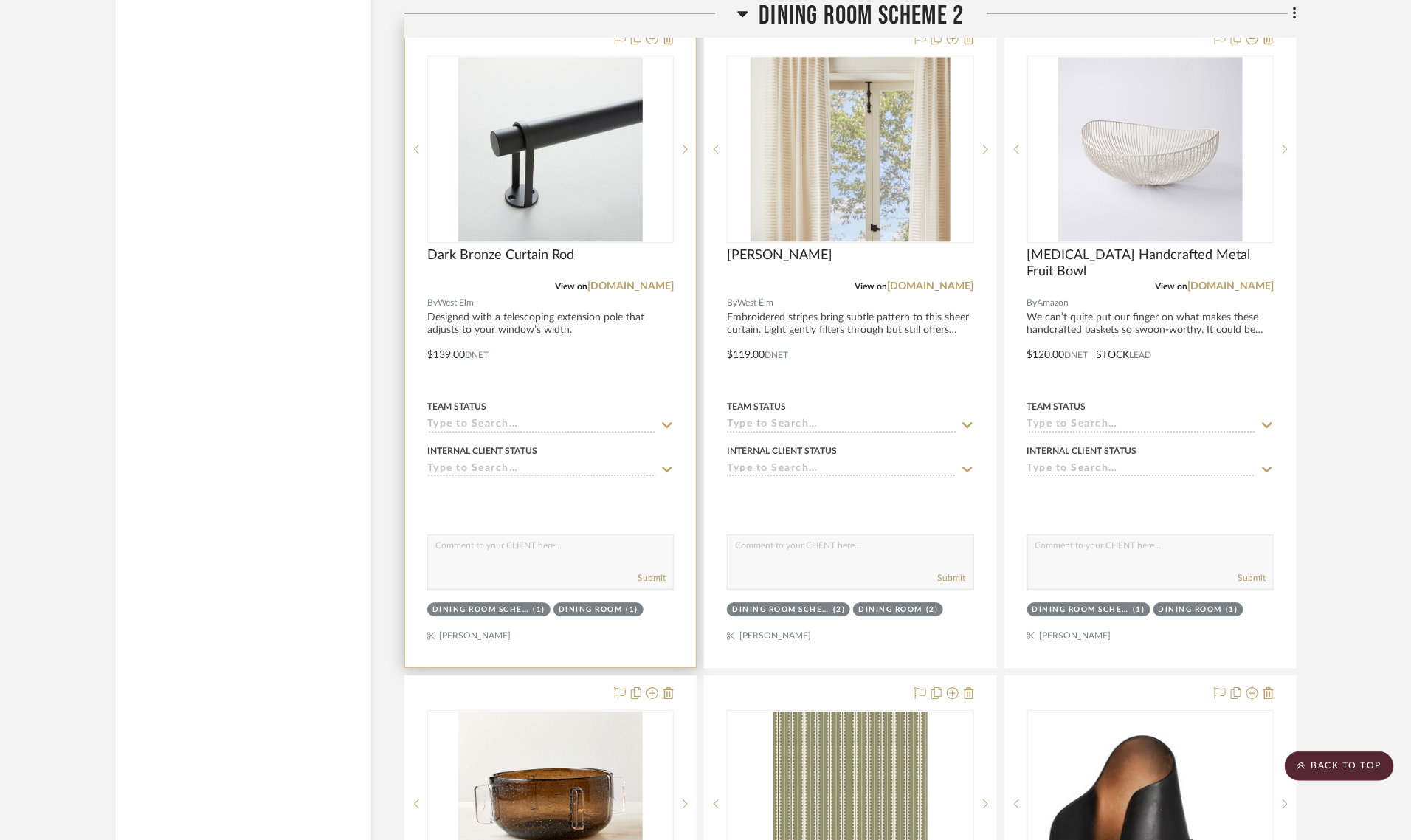
scroll to position [4428, 0]
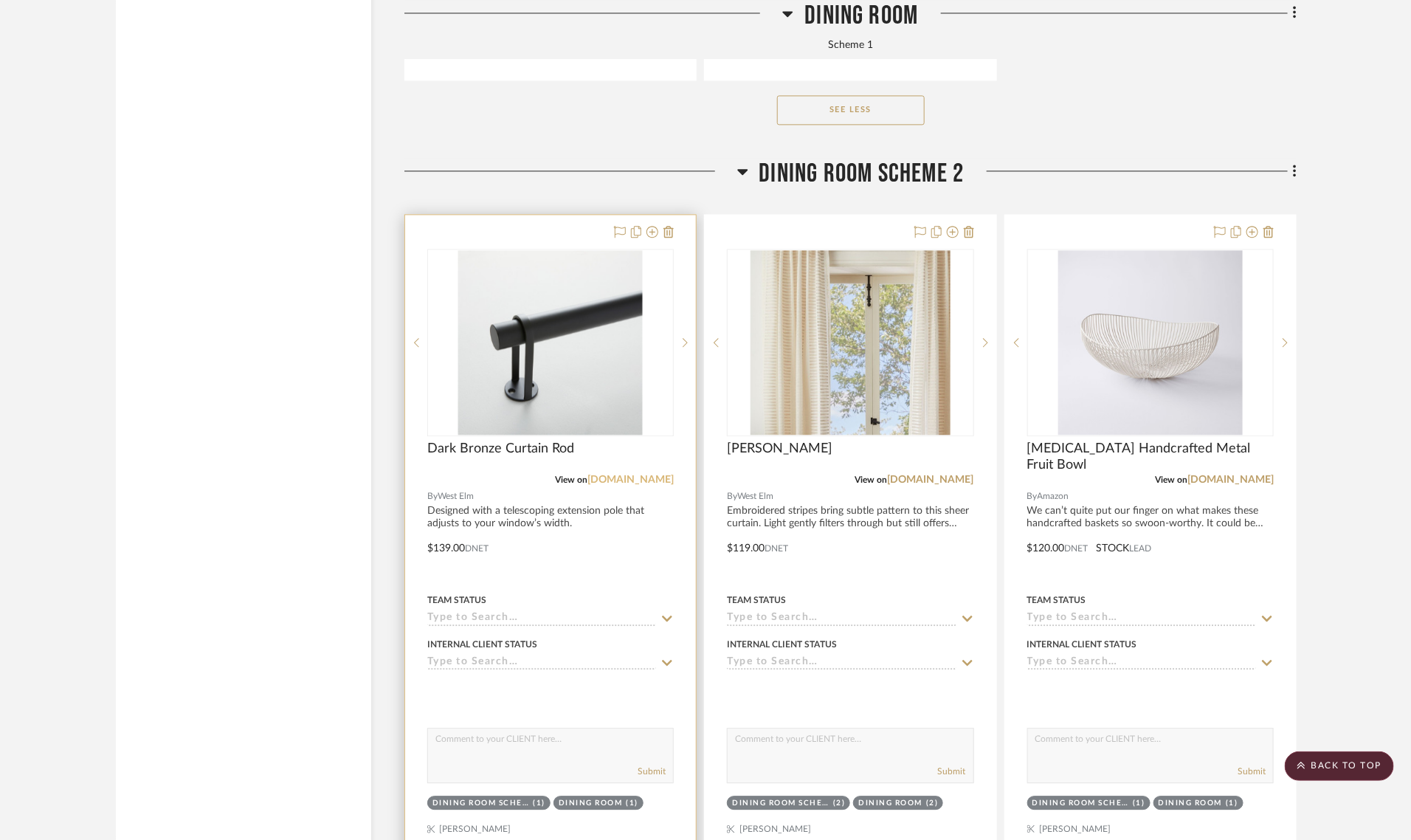
click at [635, 474] on link "[DOMAIN_NAME]" at bounding box center [630, 479] width 87 height 11
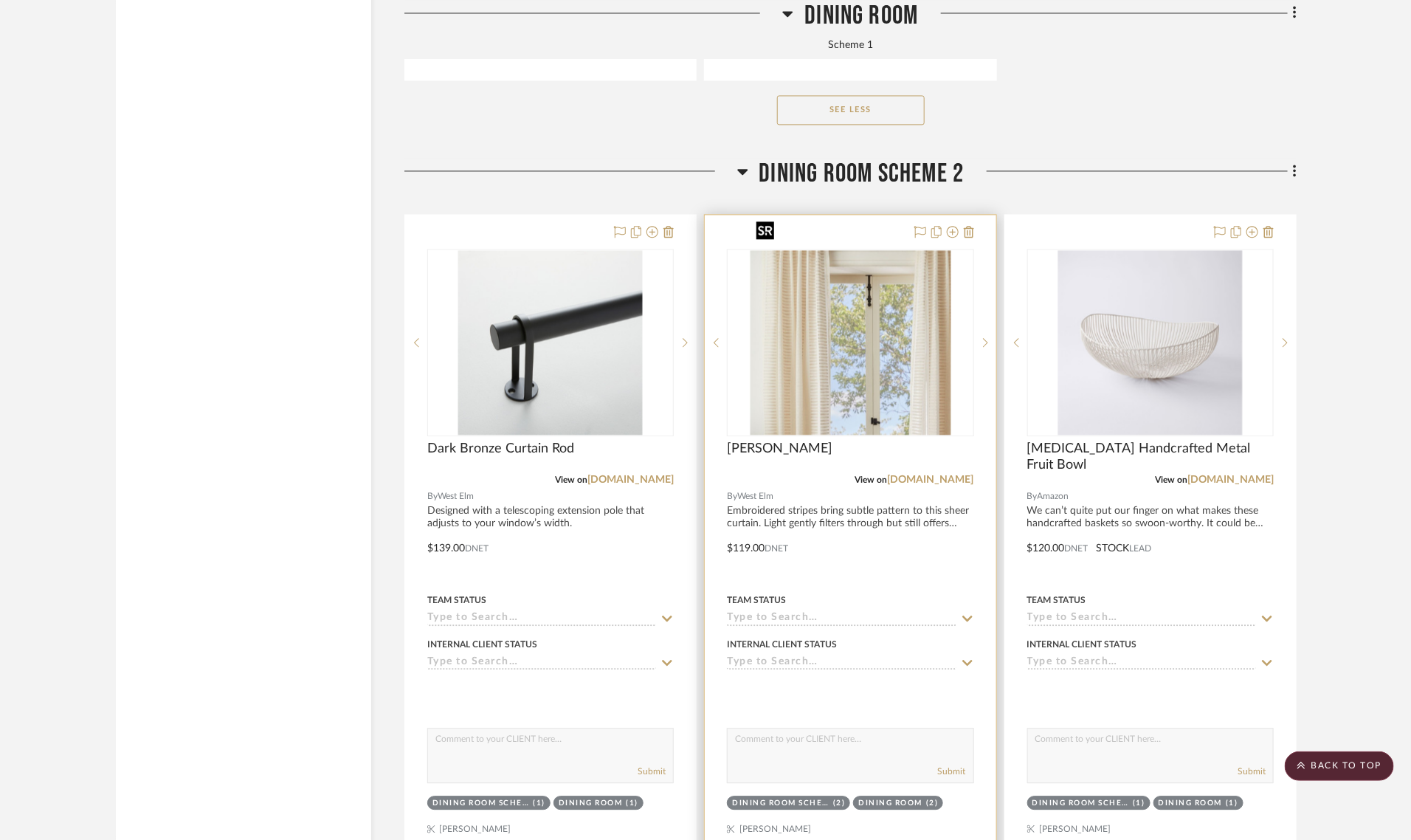
click at [893, 323] on img "0" at bounding box center [851, 341] width 201 height 184
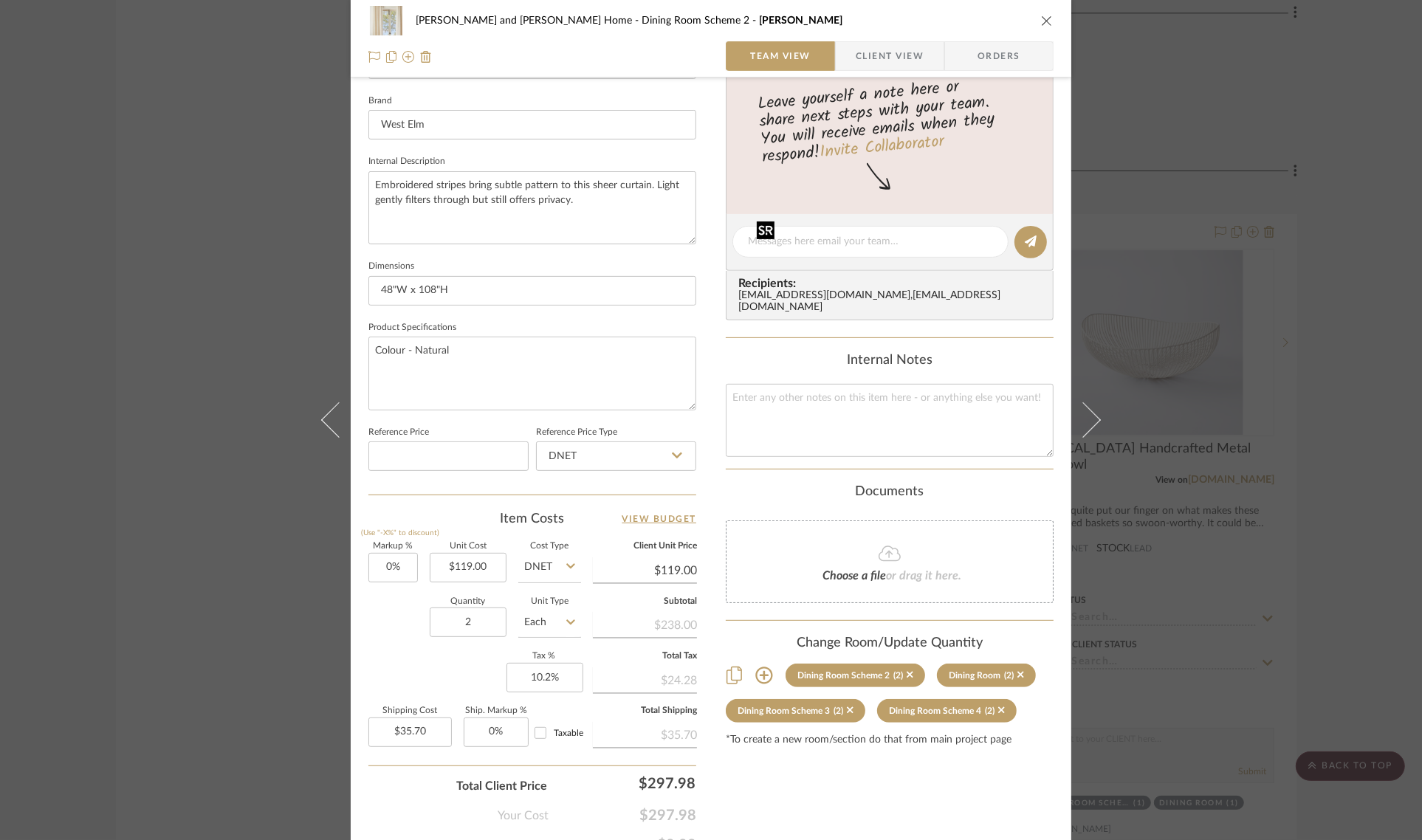
scroll to position [533, 0]
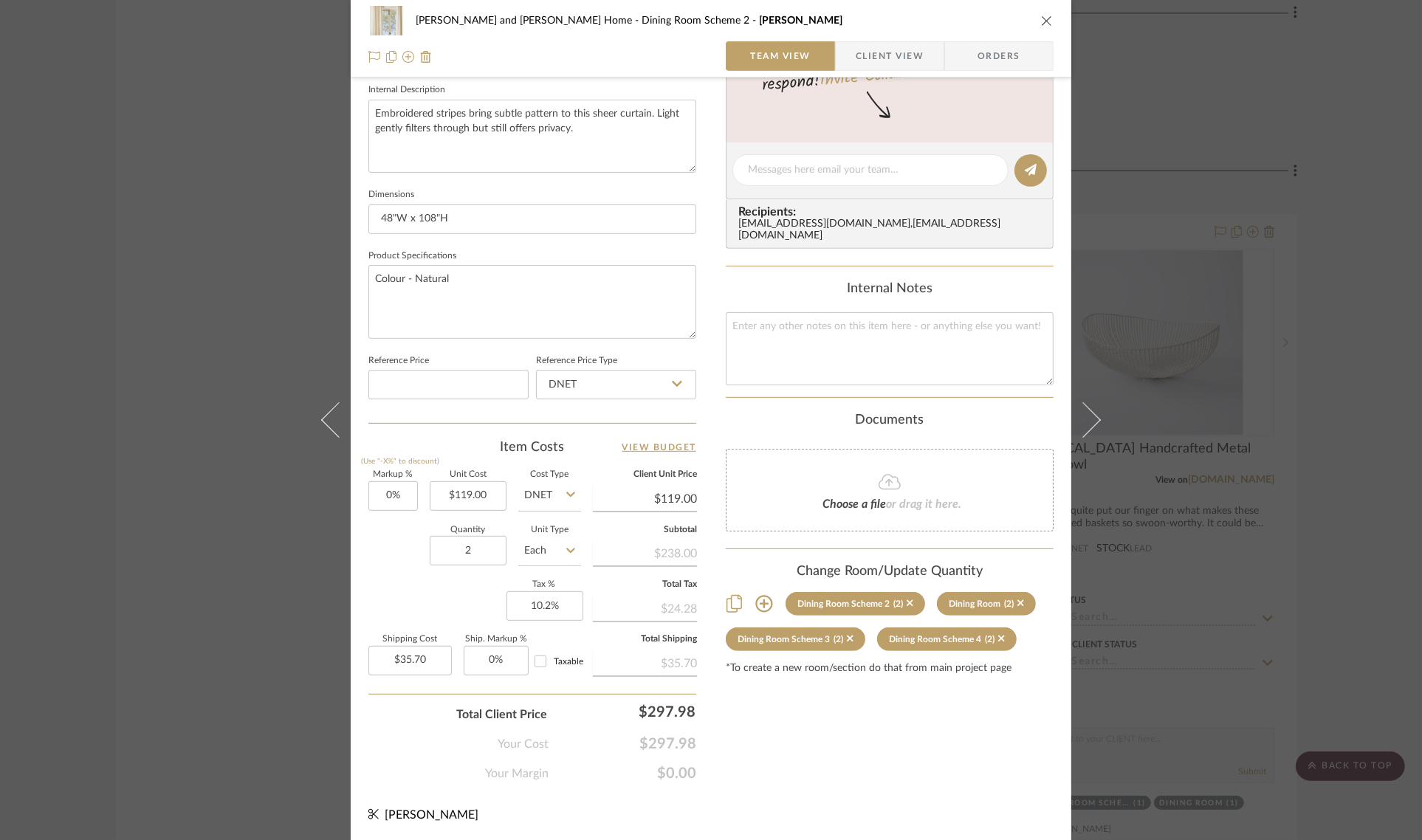
click at [843, 723] on div "Content here copies to Client View - confirm visibility there. Show in Client D…" at bounding box center [890, 175] width 328 height 1215
click at [477, 546] on input "2" at bounding box center [467, 550] width 77 height 29
type input "4"
click at [762, 714] on div "Content here copies to Client View - confirm visibility there. Show in Client D…" at bounding box center [890, 175] width 328 height 1215
type input "$71.40"
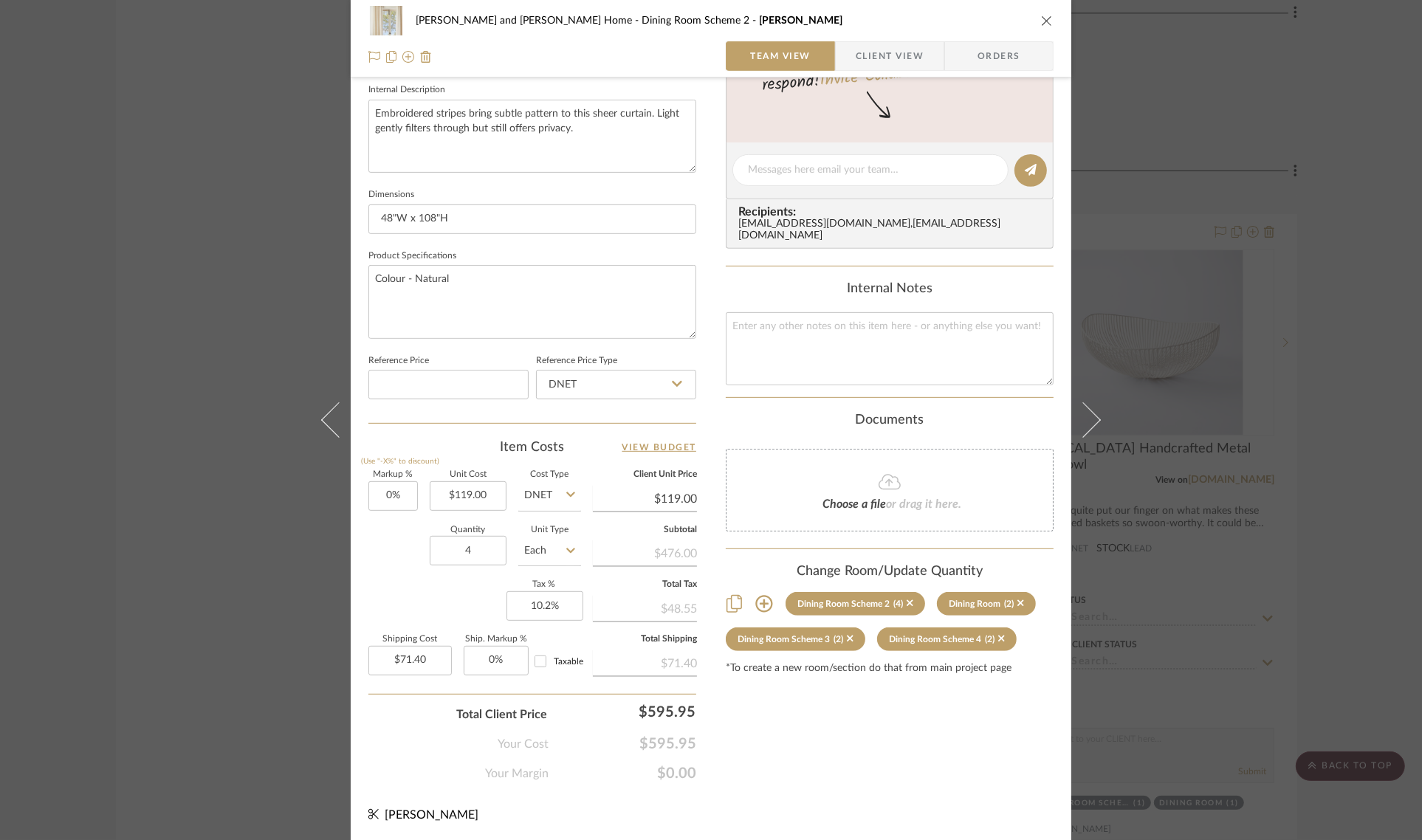
click at [963, 599] on div "Dining Room" at bounding box center [974, 604] width 52 height 11
click at [760, 595] on icon at bounding box center [763, 603] width 17 height 17
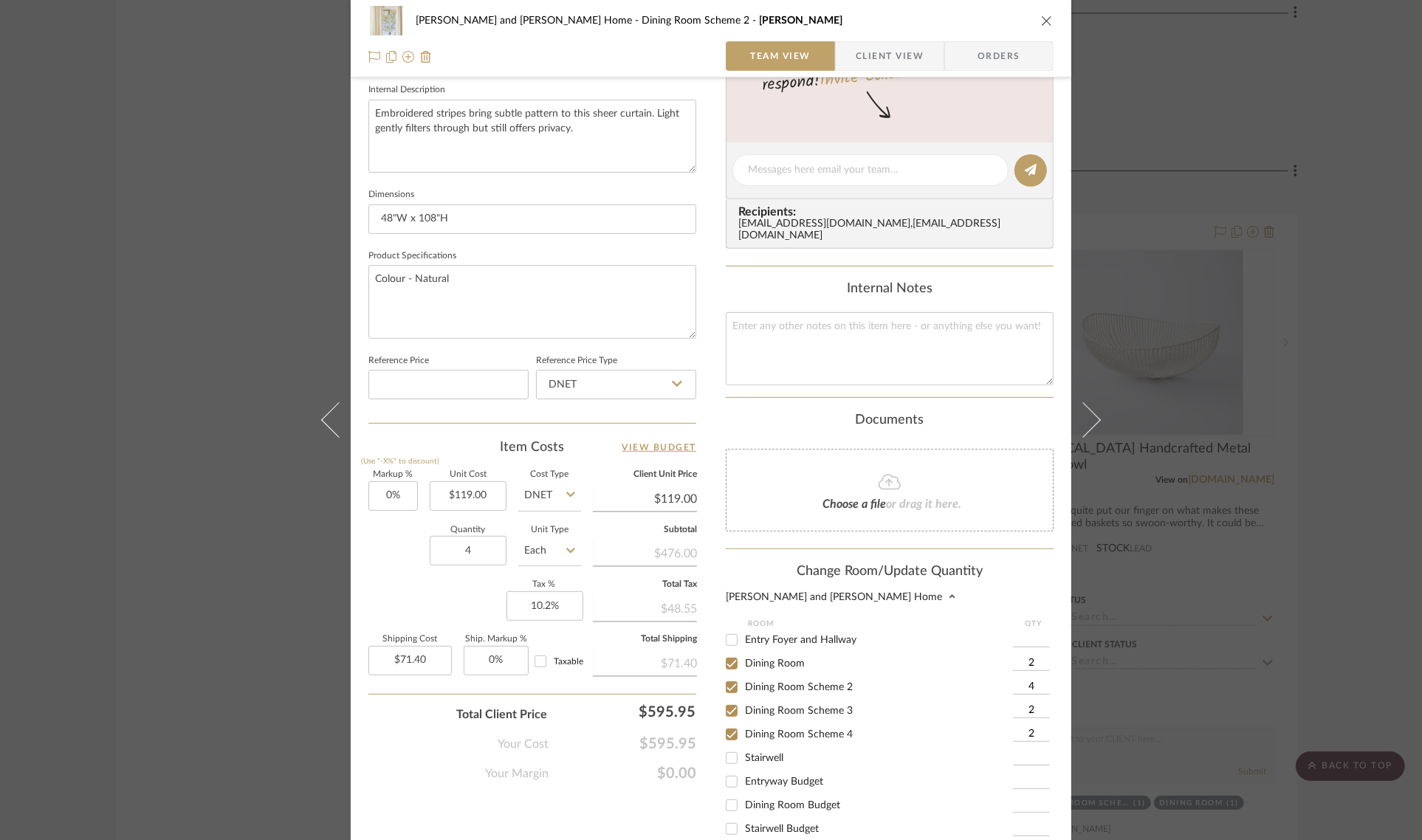
click at [1033, 703] on input "2" at bounding box center [1032, 710] width 37 height 15
type input "4"
click at [1037, 657] on input "2" at bounding box center [1032, 663] width 37 height 15
type input "4"
click at [1035, 727] on input "2" at bounding box center [1032, 734] width 37 height 15
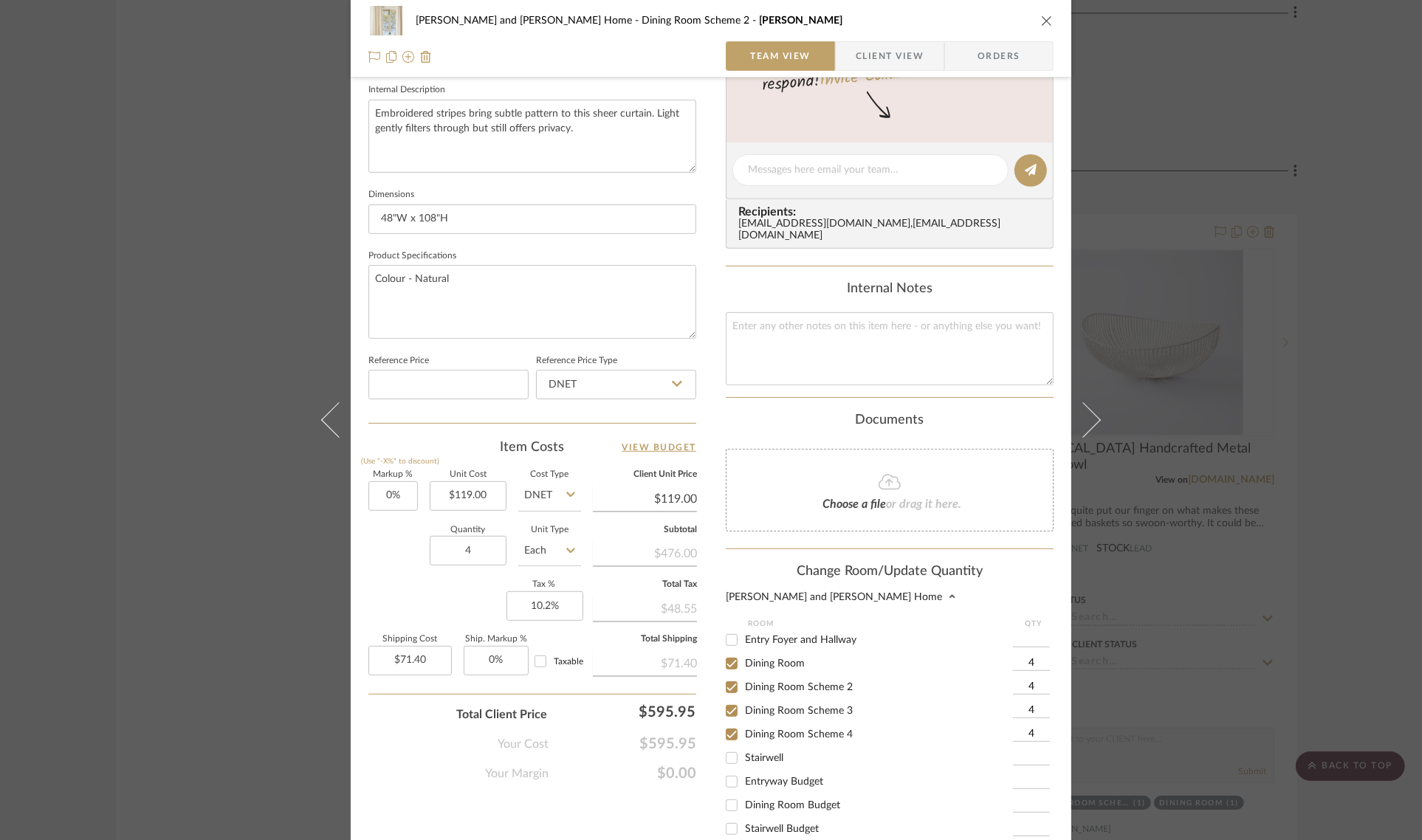
type input "4"
click at [965, 729] on label "Dining Room Scheme 4" at bounding box center [878, 735] width 268 height 13
click at [744, 723] on input "Dining Room Scheme 4" at bounding box center [732, 735] width 23 height 23
checkbox input "false"
click at [1037, 727] on input at bounding box center [1032, 734] width 37 height 15
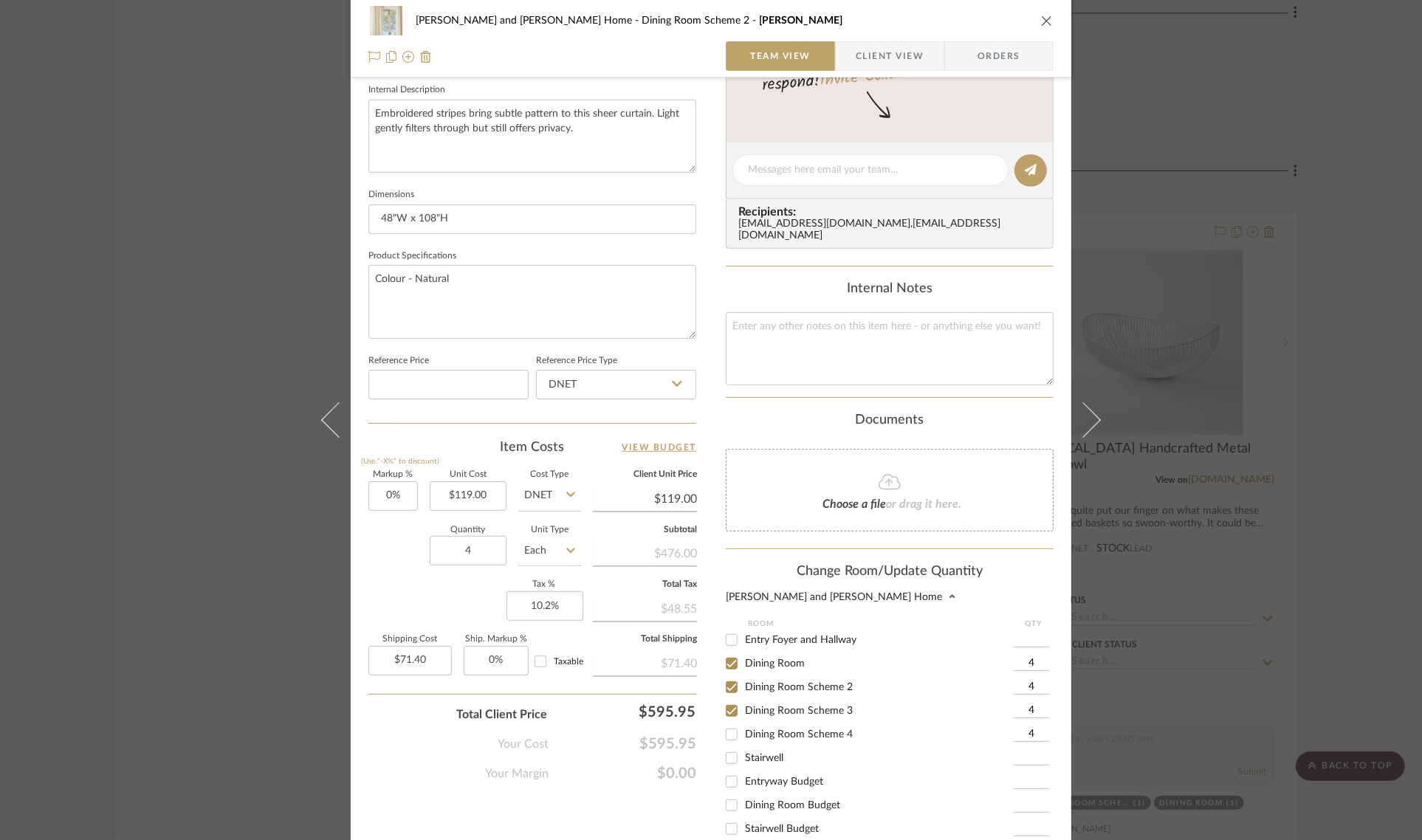
type input "4"
click at [732, 723] on input "Dining Room Scheme 4" at bounding box center [732, 735] width 23 height 23
checkbox input "true"
click at [899, 704] on label "Dining Room Scheme 3" at bounding box center [878, 710] width 268 height 13
click at [744, 699] on input "Dining Room Scheme 3" at bounding box center [732, 710] width 23 height 23
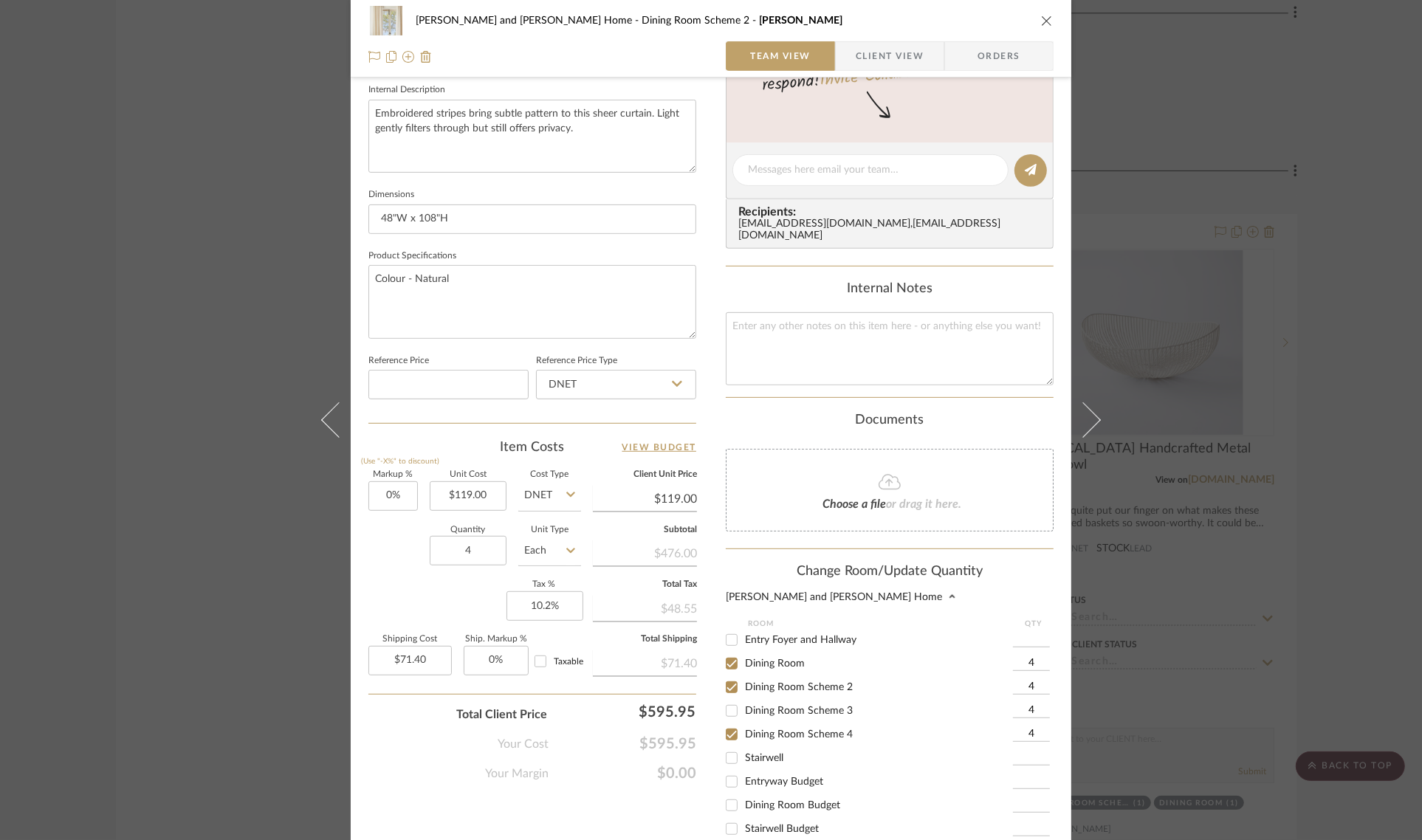
checkbox input "false"
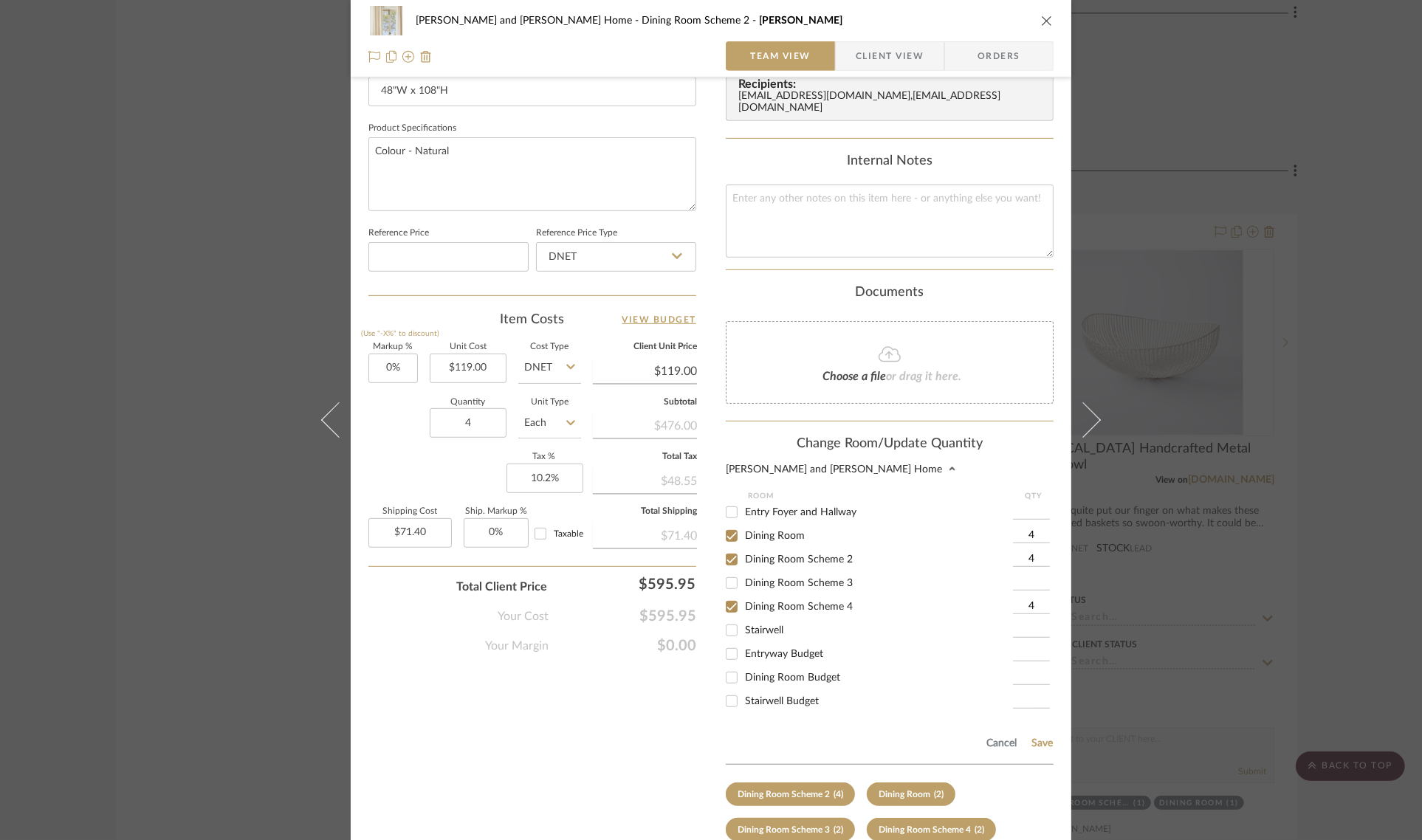
scroll to position [735, 0]
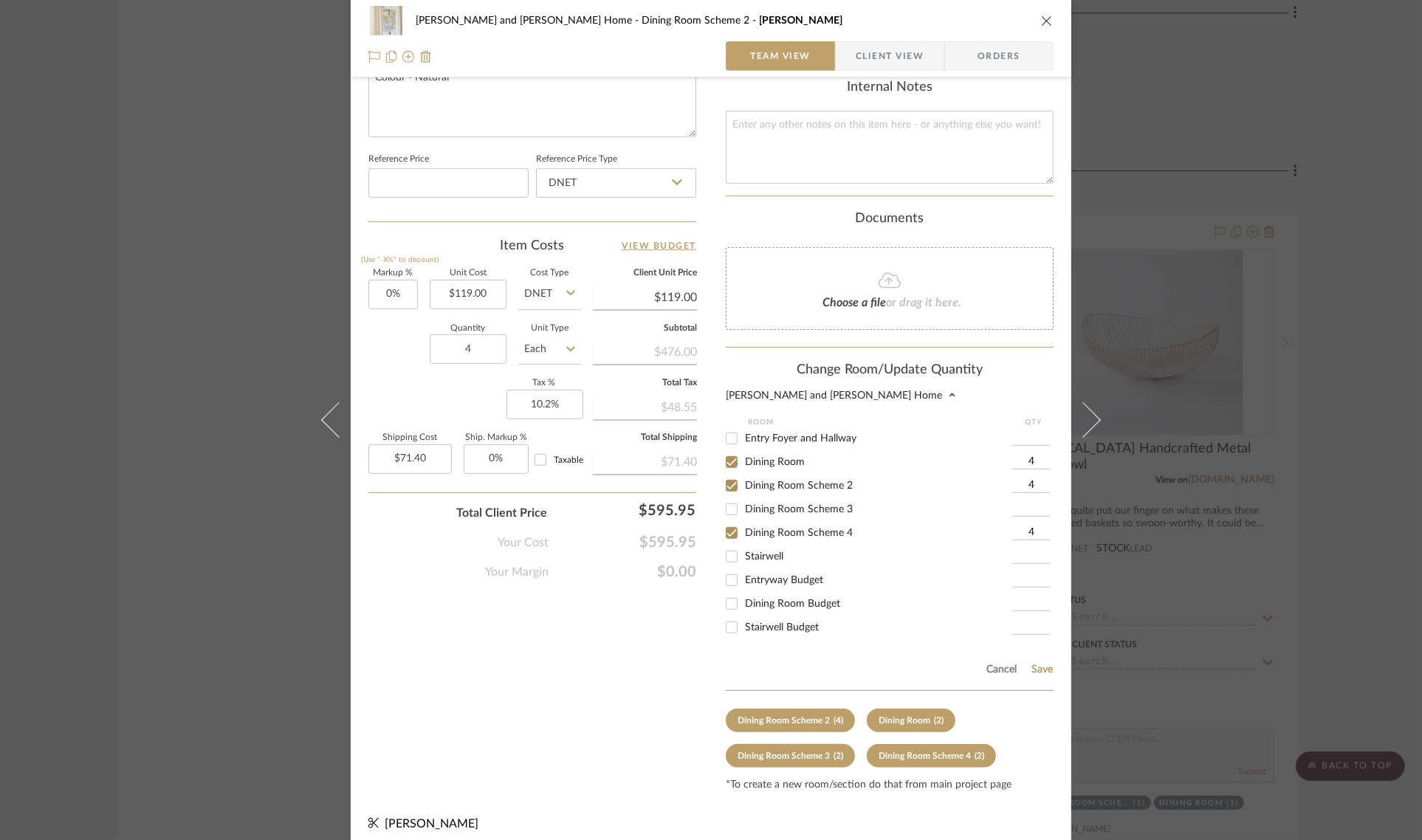
click at [1031, 501] on input at bounding box center [1032, 508] width 37 height 15
type input "4"
click at [1037, 663] on button "Save" at bounding box center [1041, 669] width 22 height 12
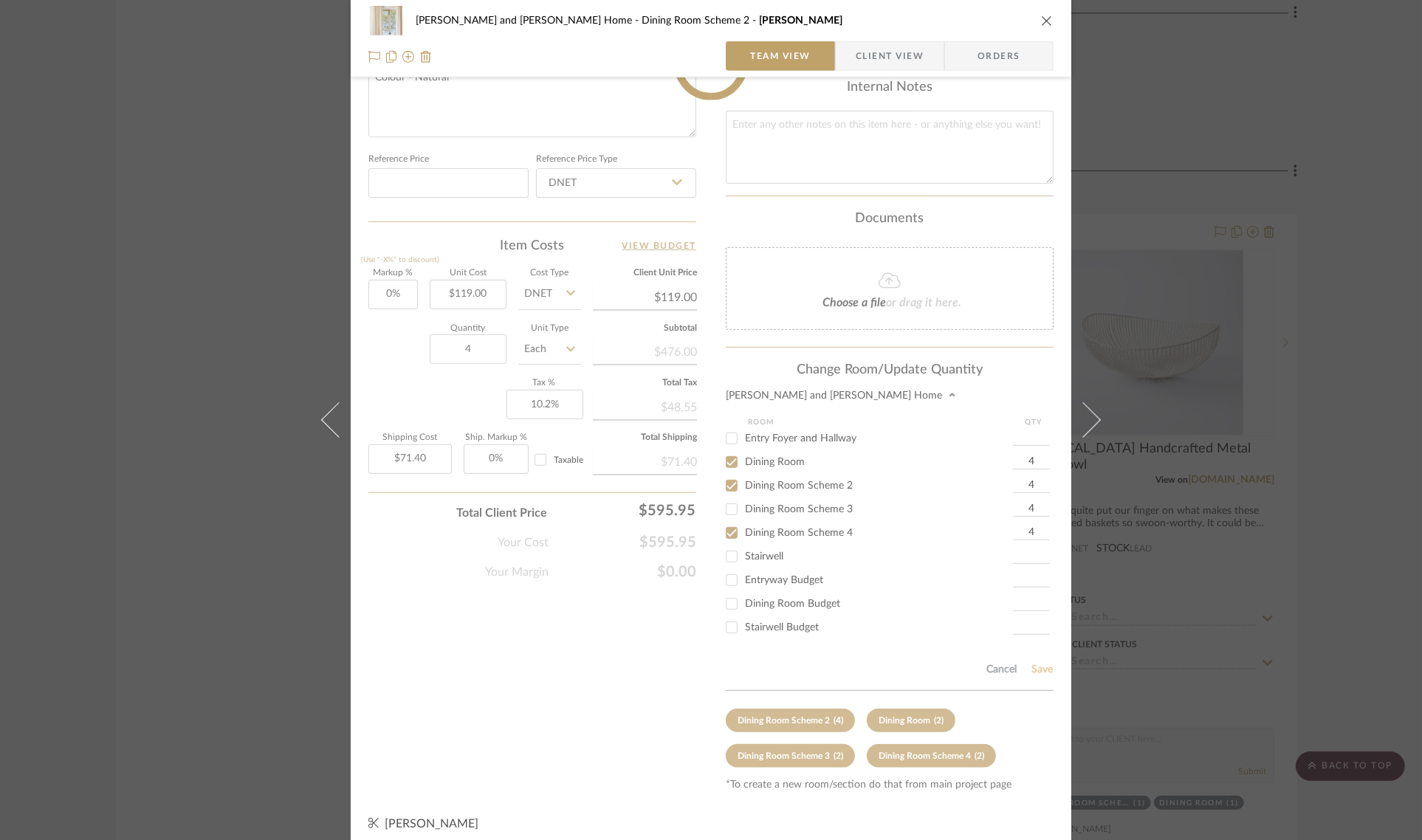
scroll to position [533, 0]
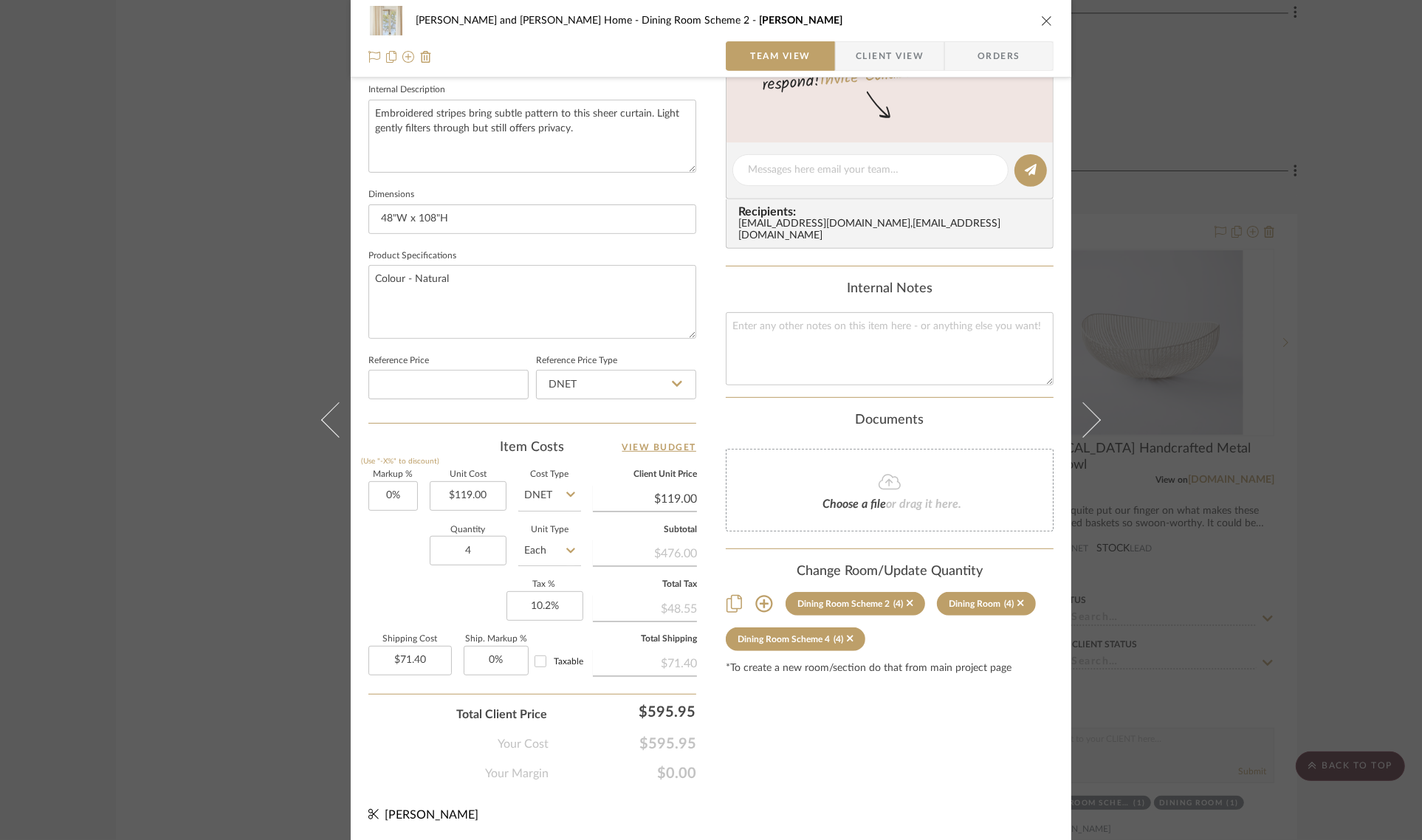
click at [757, 595] on icon at bounding box center [764, 604] width 18 height 18
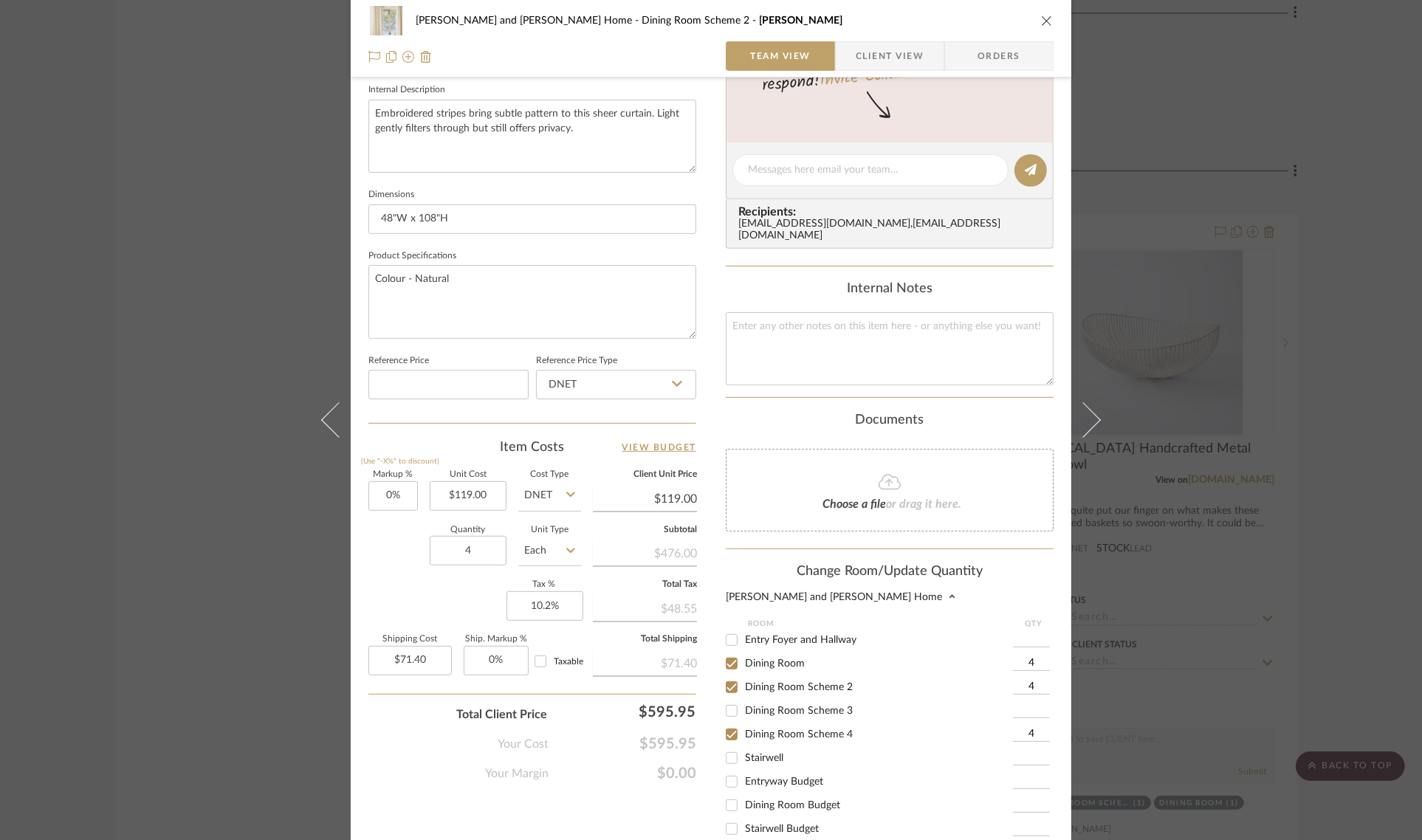
click at [1039, 703] on input at bounding box center [1032, 710] width 37 height 15
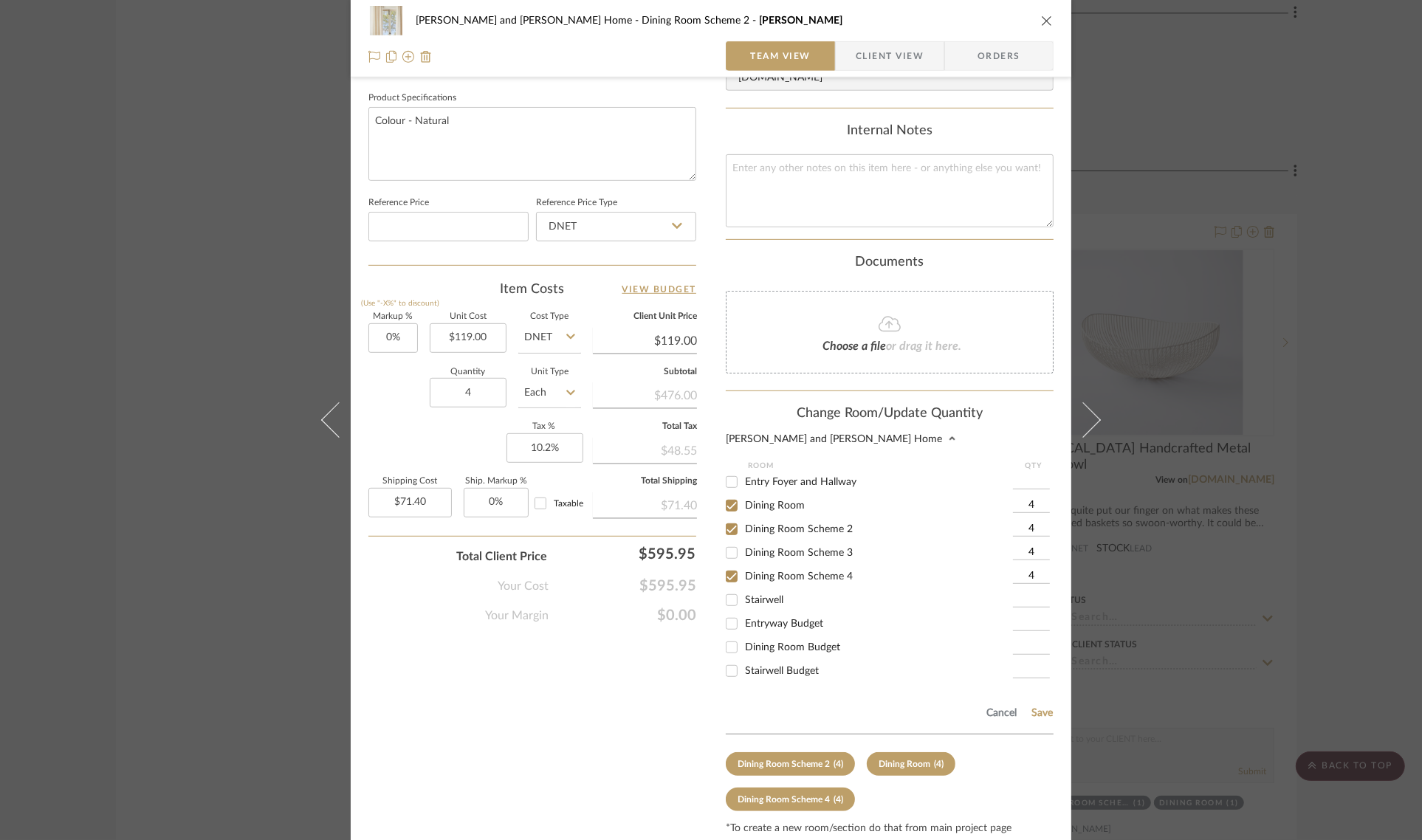
scroll to position [735, 0]
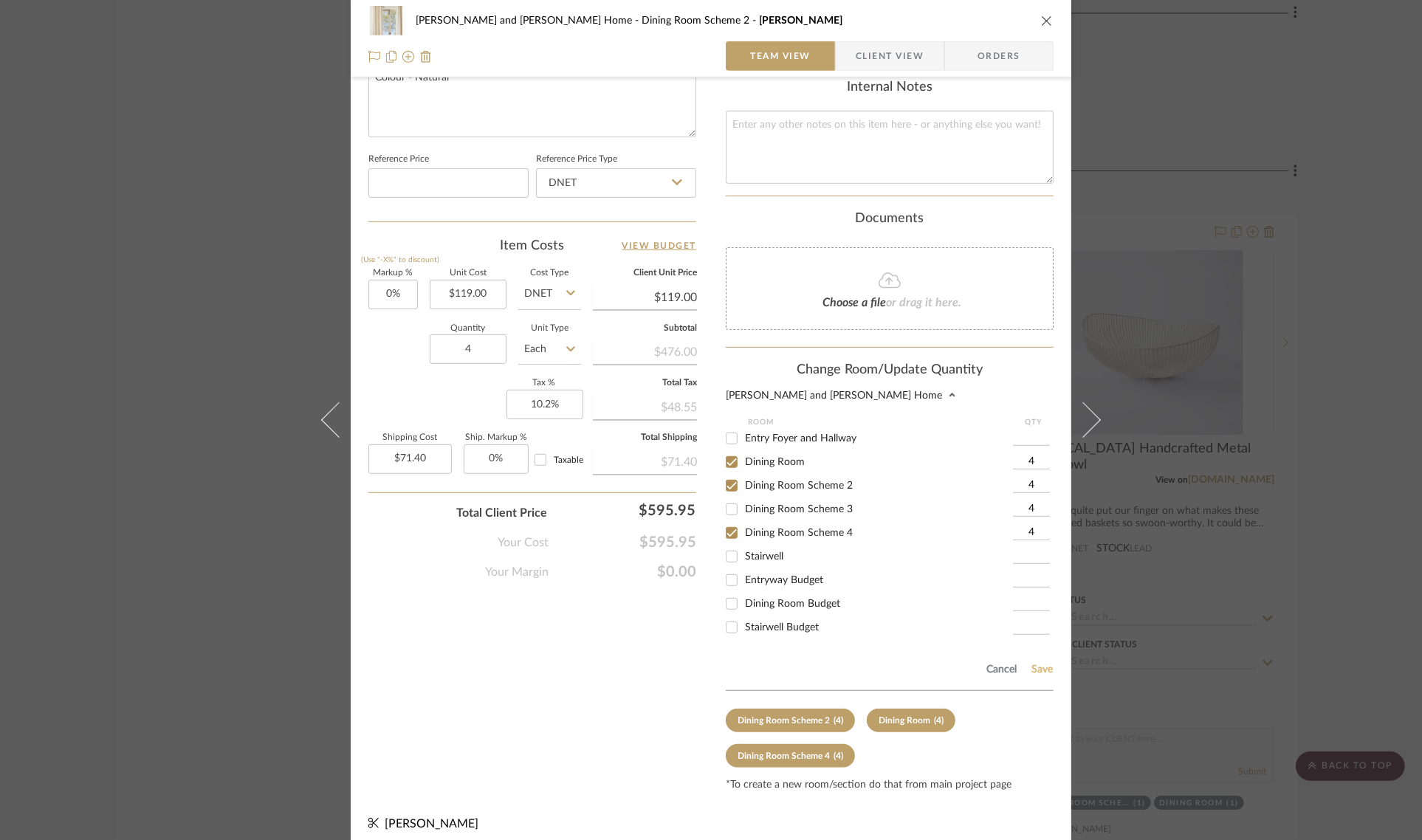
type input "4"
click at [1037, 663] on button "Save" at bounding box center [1041, 669] width 22 height 12
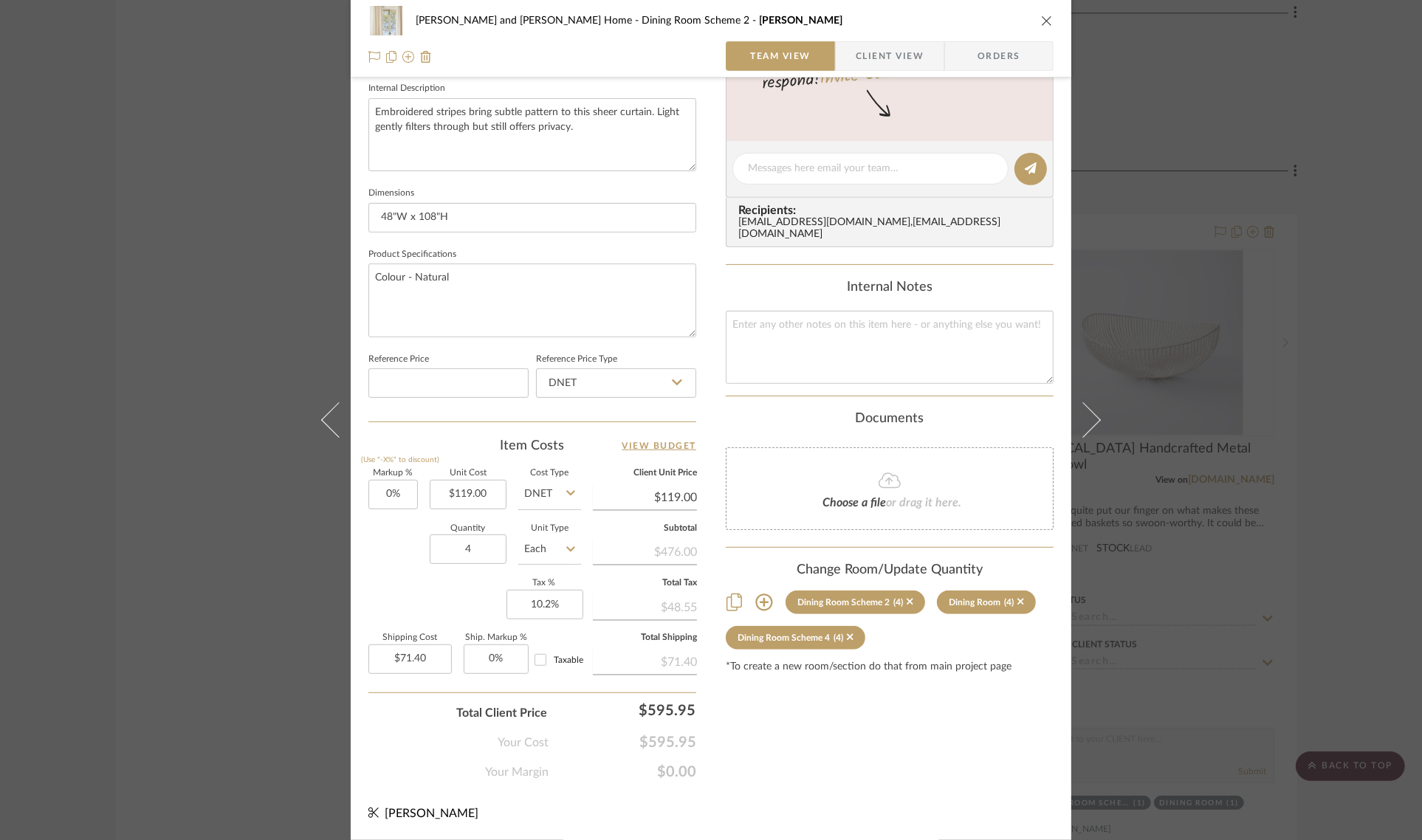
scroll to position [533, 0]
click at [1340, 388] on div "Natasha and Abhijit Home Dining Room Scheme 2 Sheer Curtain Team View Client Vi…" at bounding box center [711, 420] width 1422 height 840
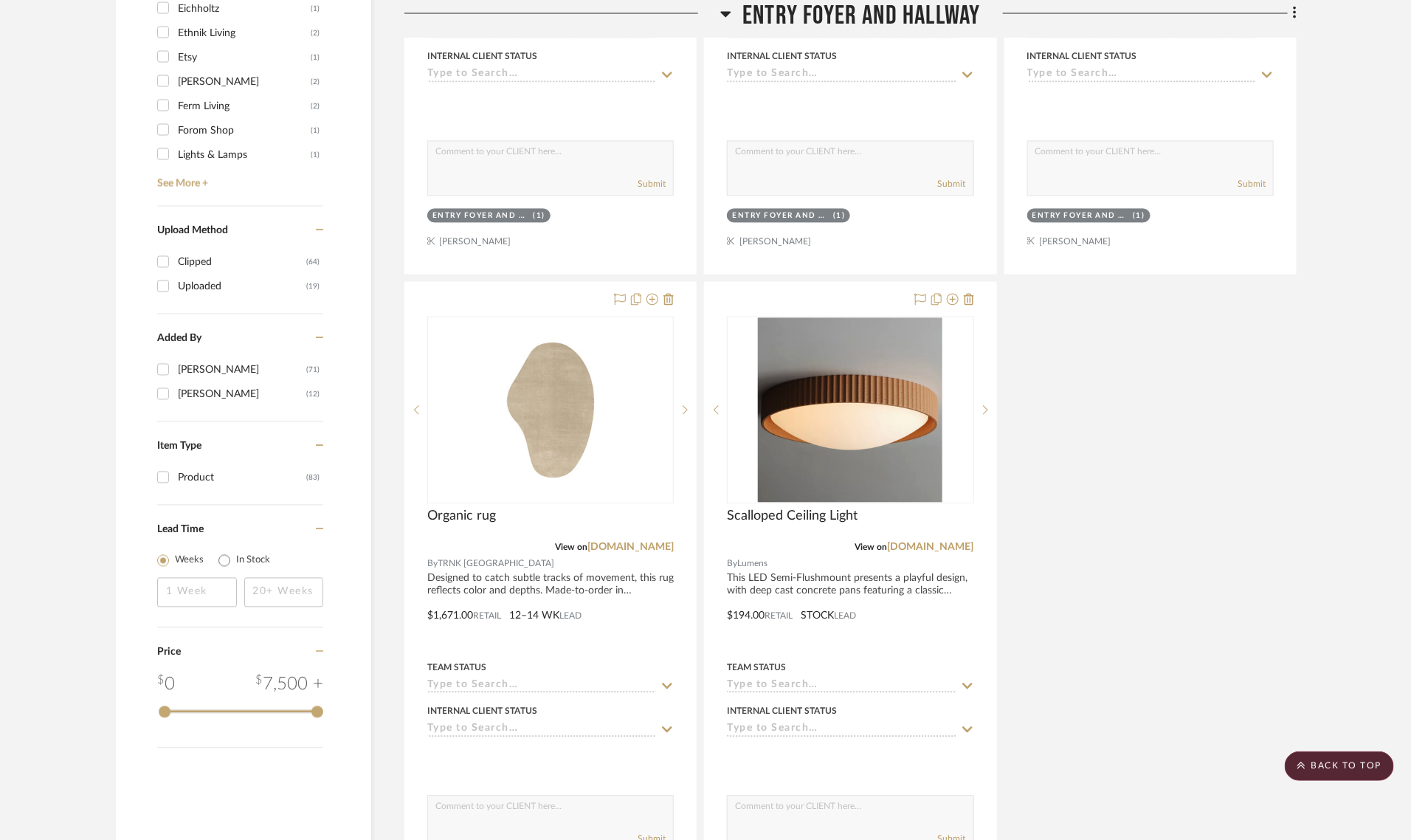
scroll to position [1660, 0]
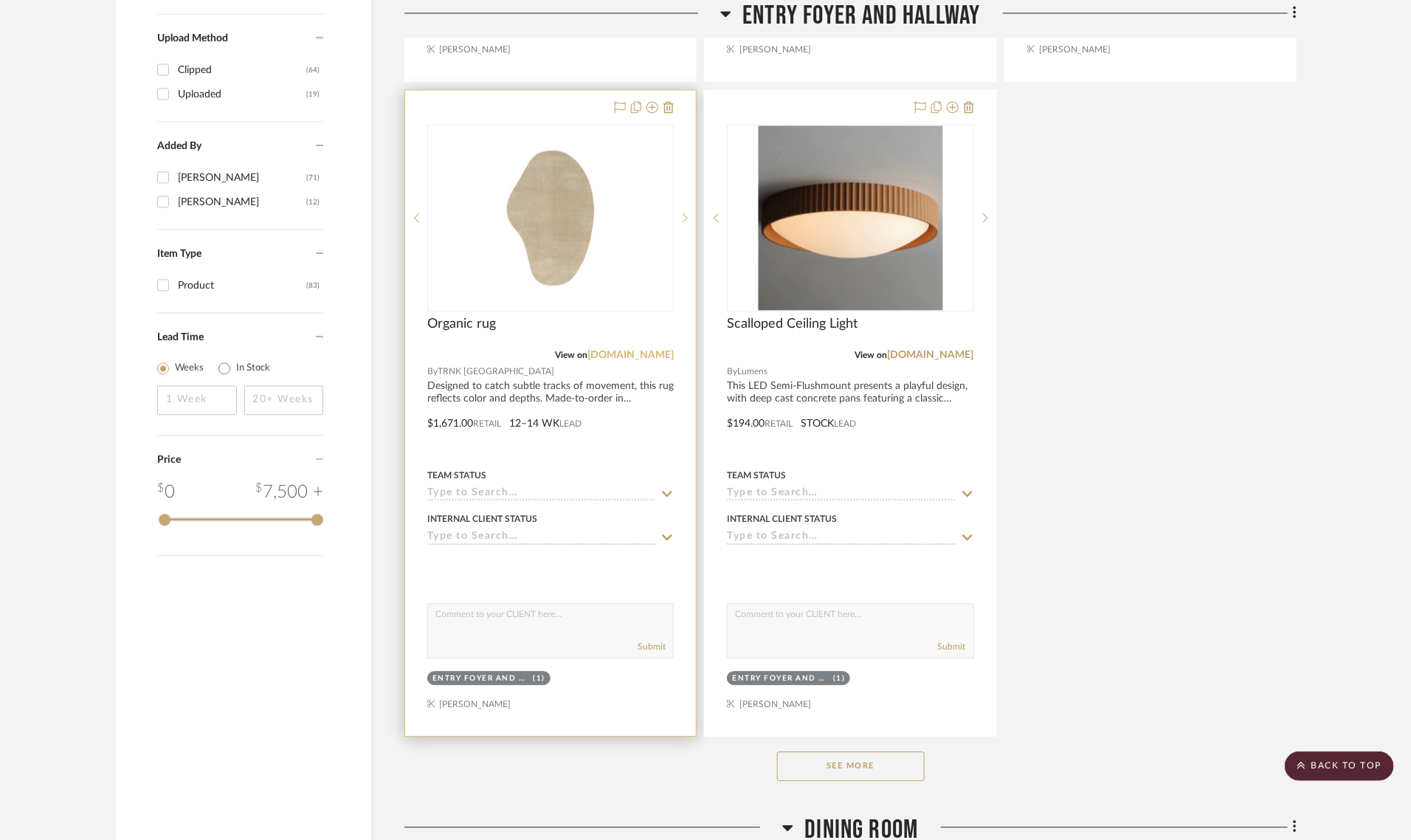
click at [632, 350] on link "trnk-nyc.com" at bounding box center [630, 355] width 87 height 11
click at [550, 156] on img "0" at bounding box center [550, 218] width 147 height 184
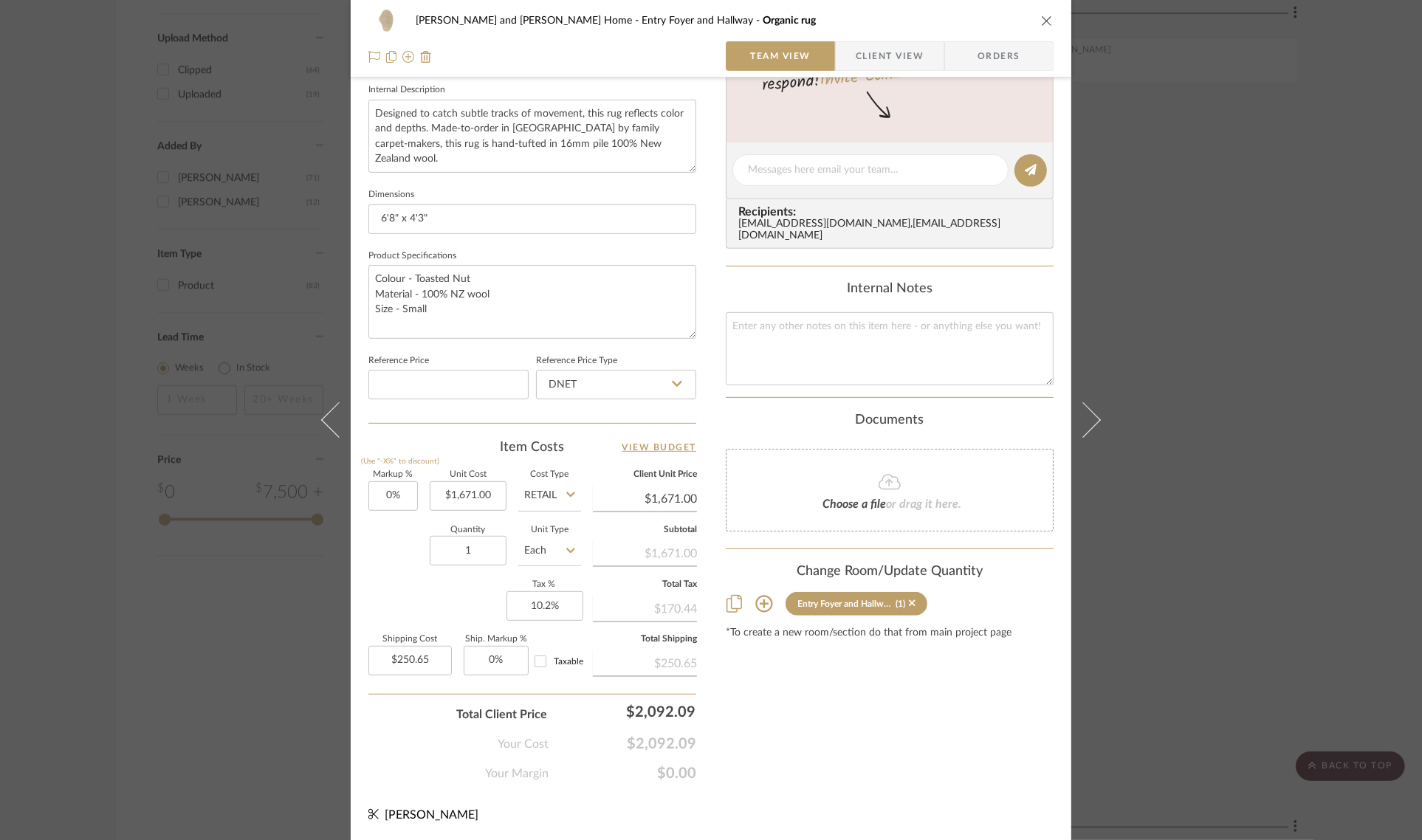
scroll to position [71, 0]
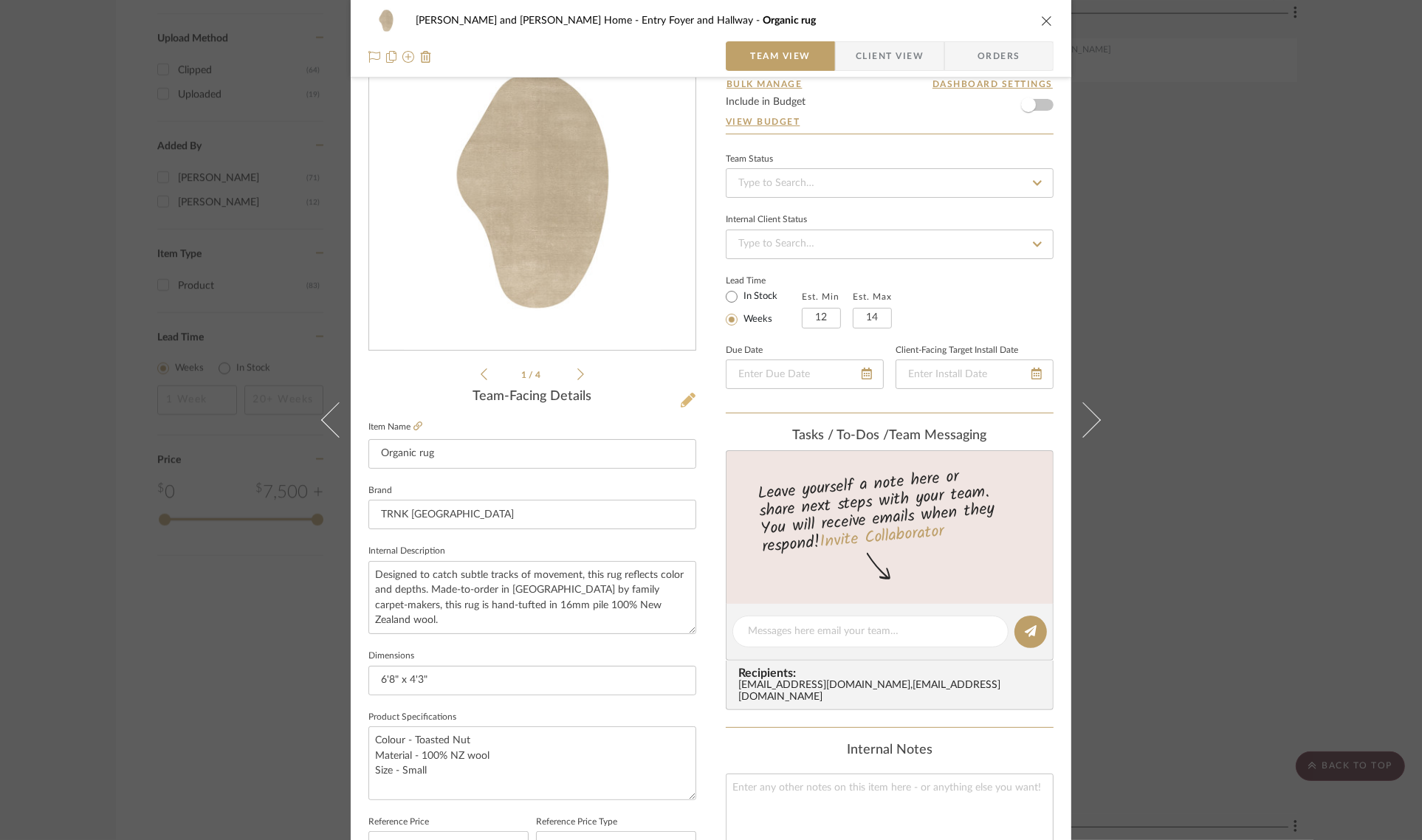
click at [684, 396] on icon at bounding box center [687, 399] width 15 height 15
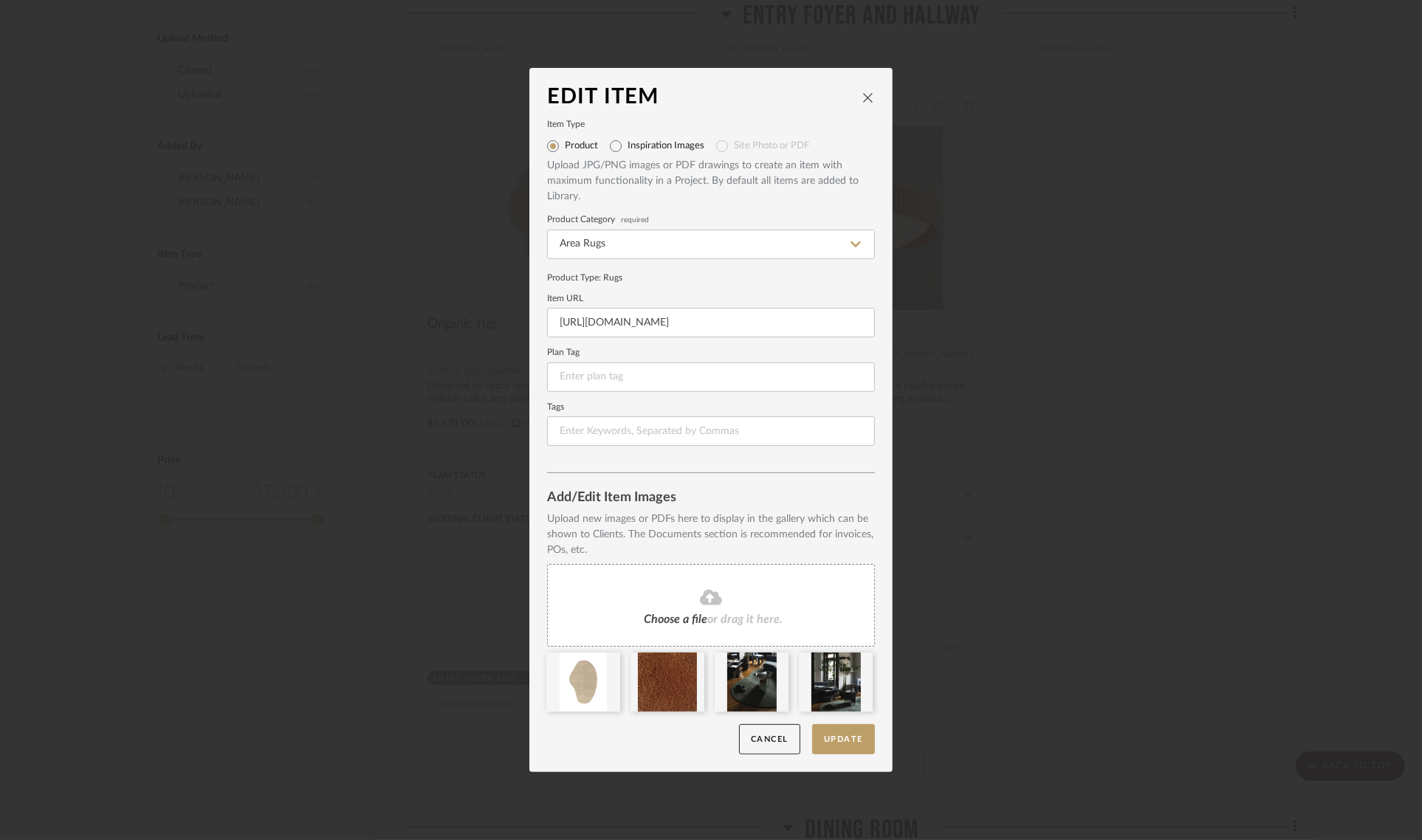
click at [690, 591] on fa-icon at bounding box center [711, 598] width 135 height 20
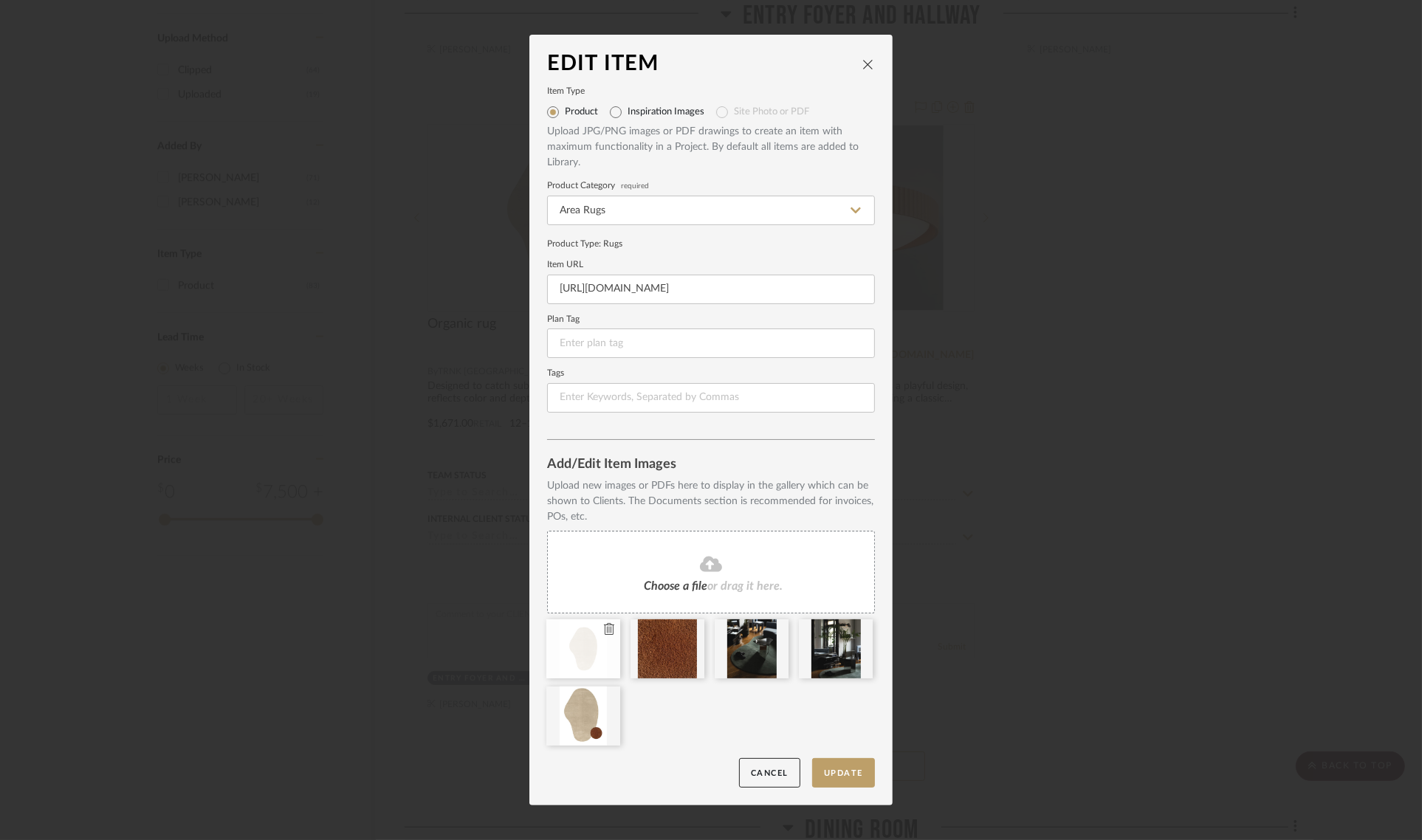
click at [605, 629] on icon at bounding box center [609, 628] width 11 height 12
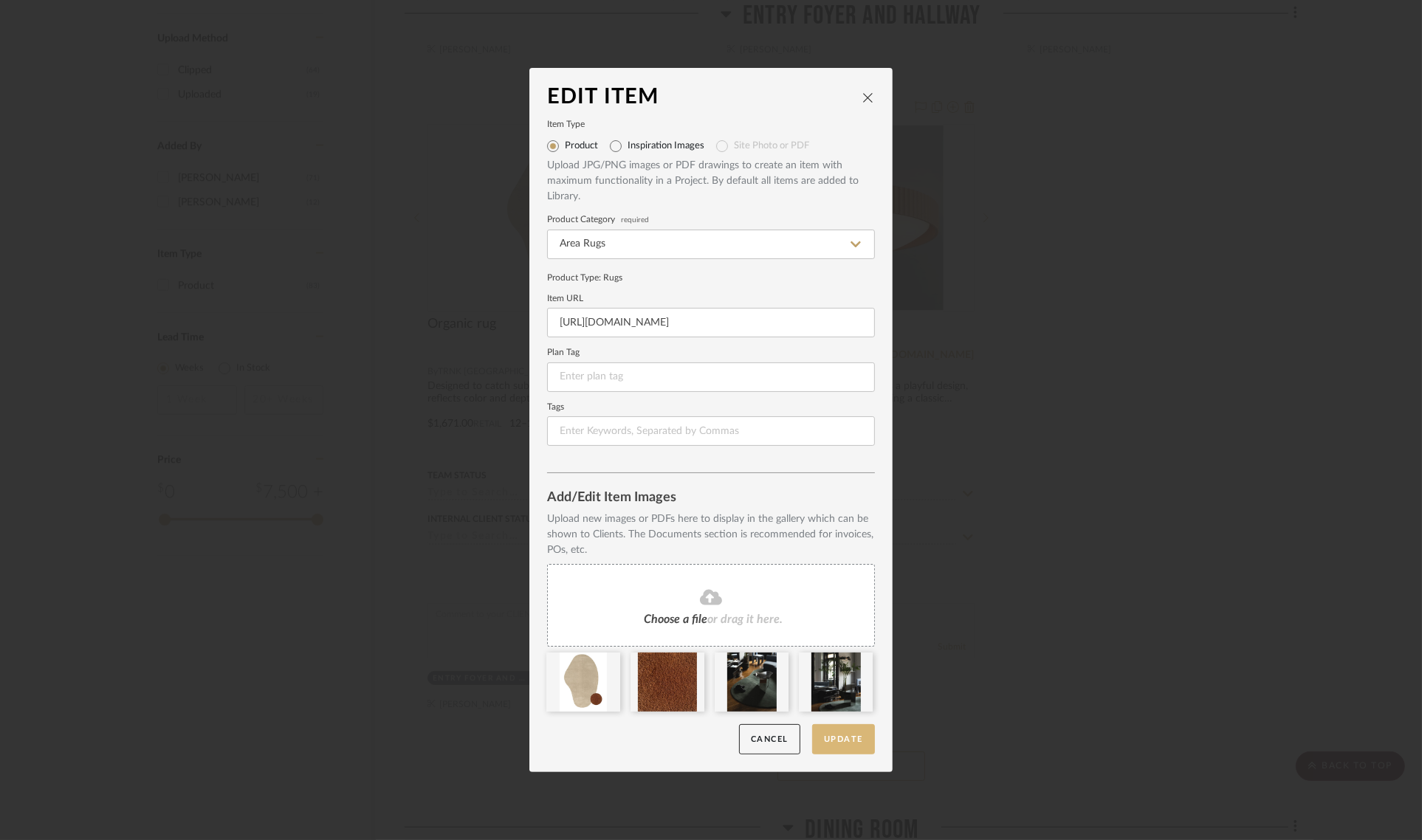
click at [855, 743] on button "Update" at bounding box center [843, 739] width 62 height 30
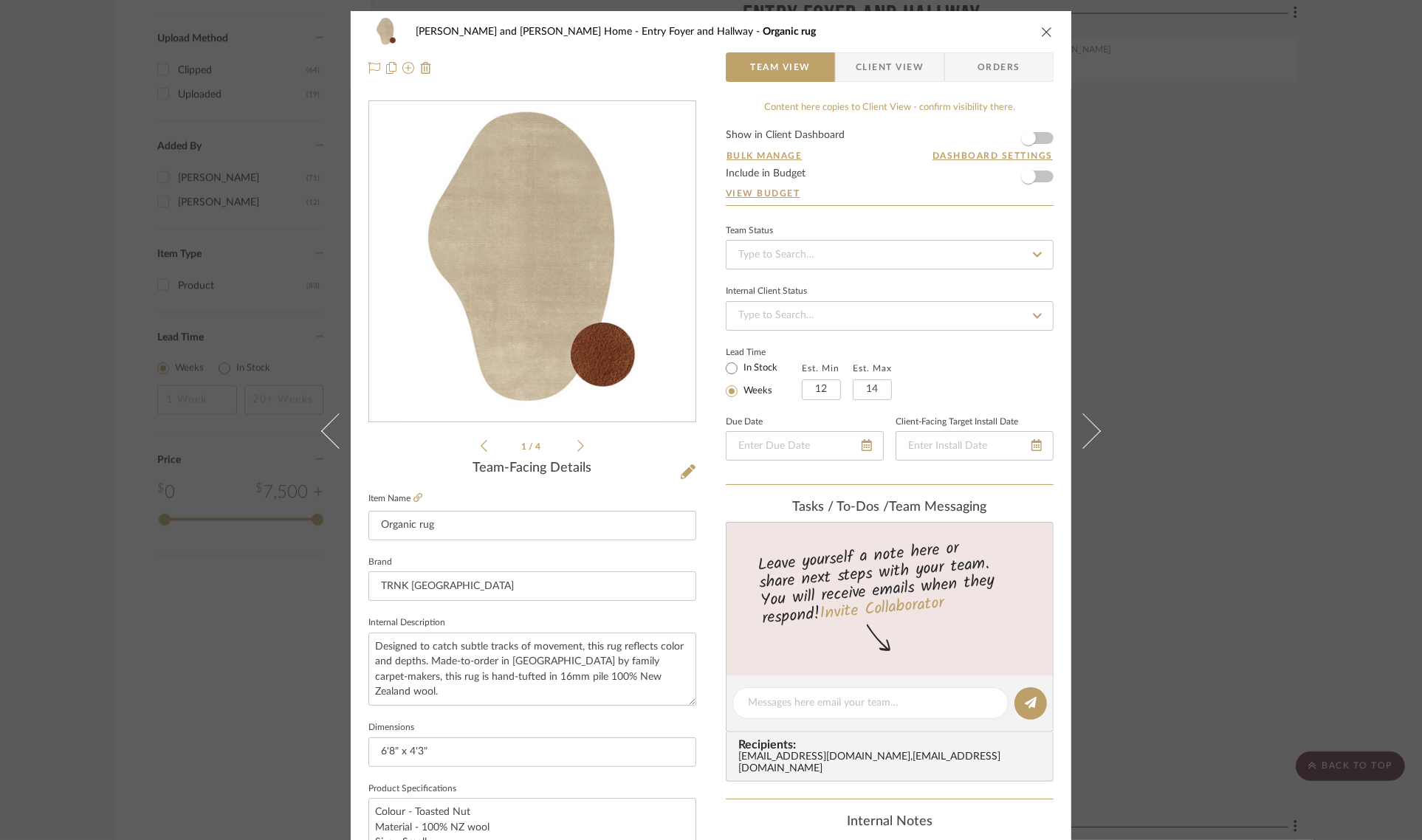
click at [1307, 435] on div "Natasha and Abhijit Home Entry Foyer and Hallway Organic rug Team View Client V…" at bounding box center [711, 420] width 1422 height 840
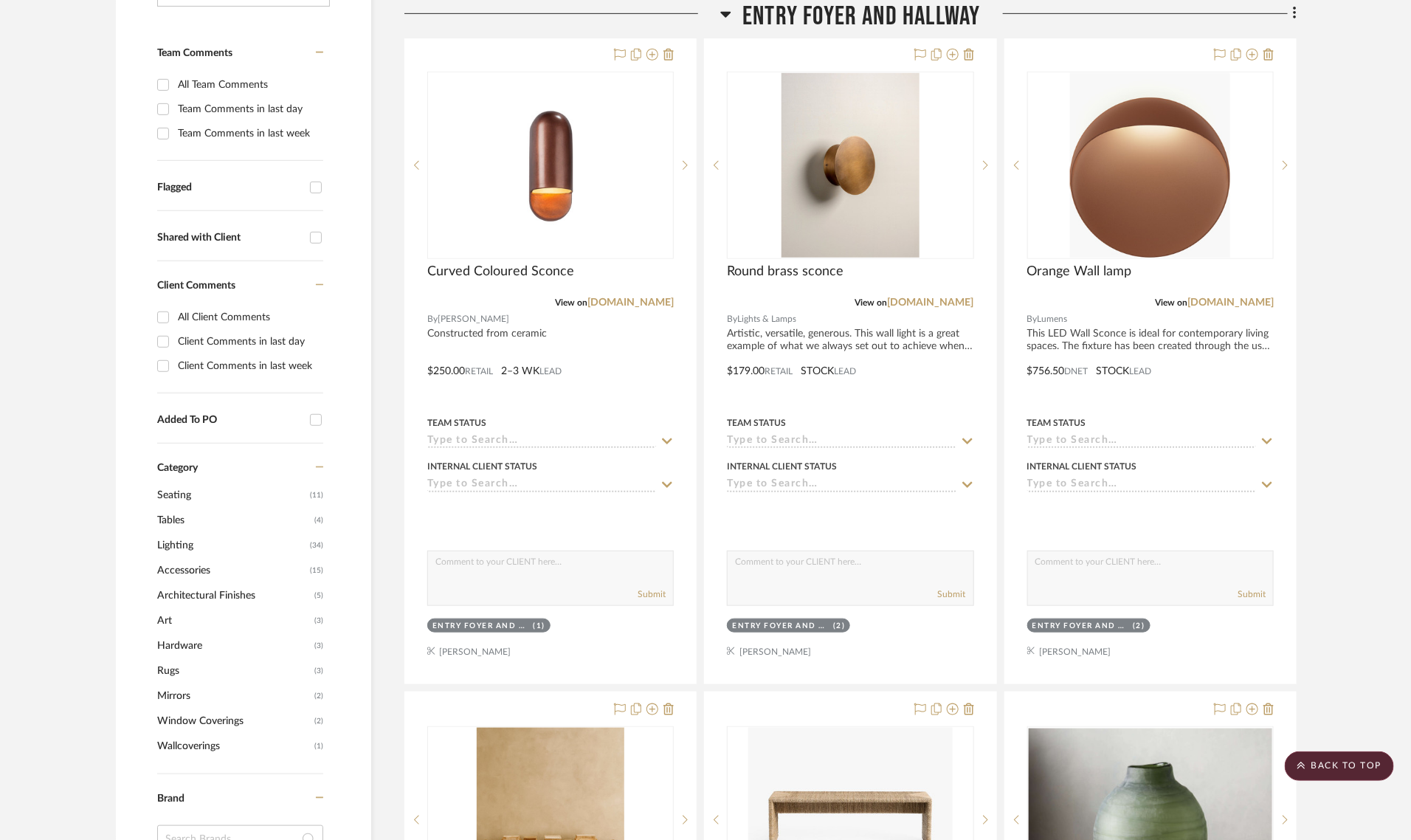
scroll to position [369, 0]
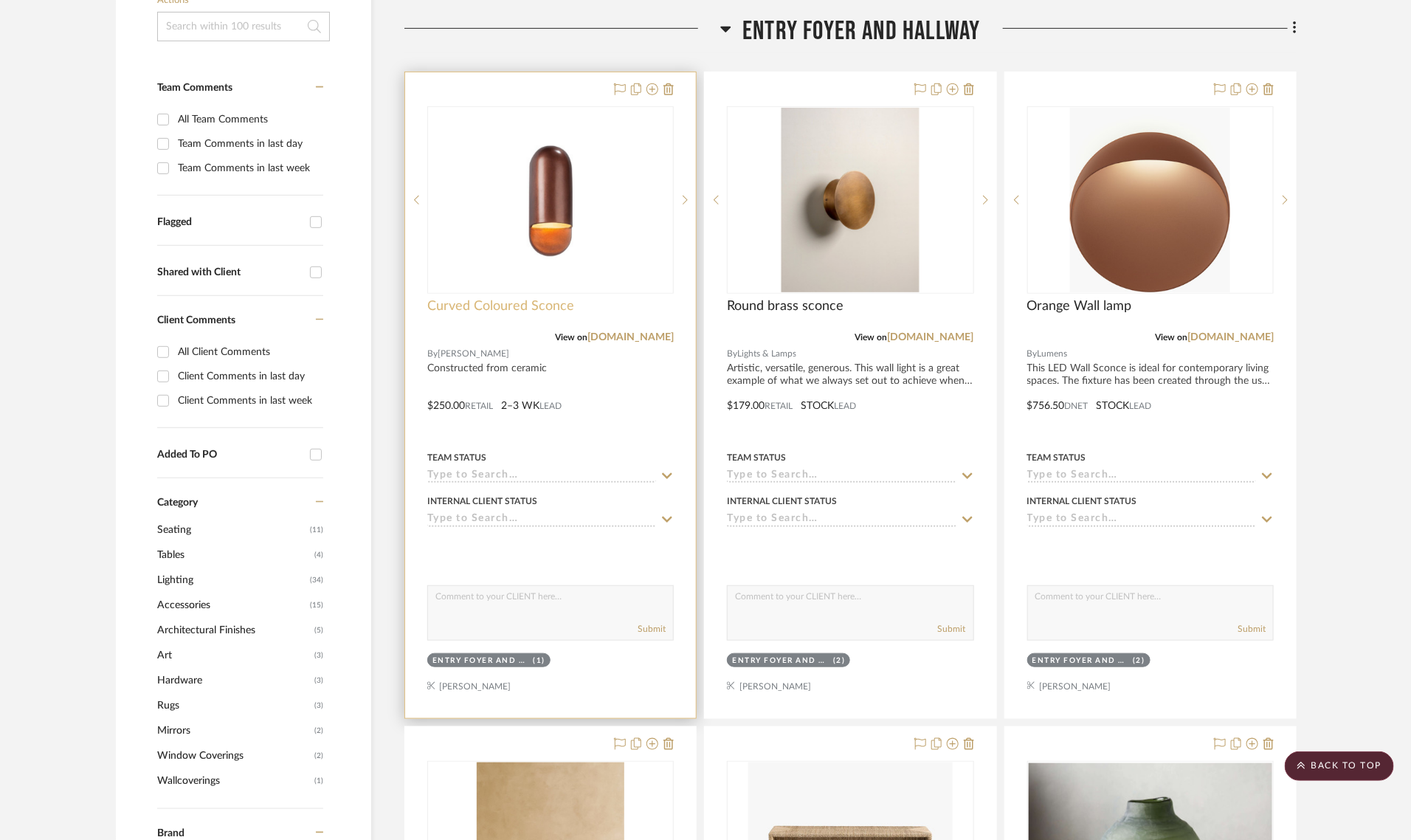
click at [480, 299] on span "Curved Coloured Sconce" at bounding box center [501, 306] width 147 height 17
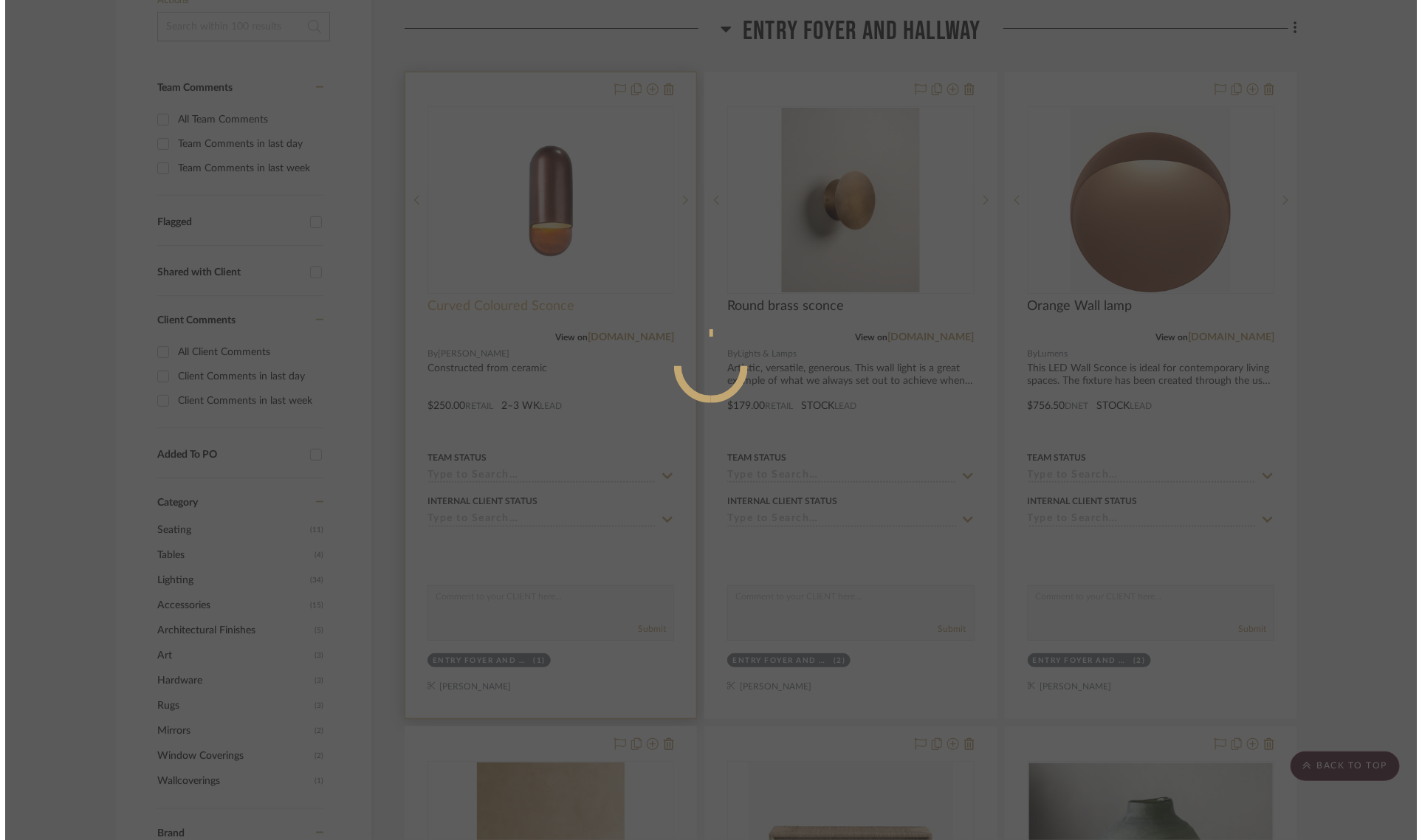
scroll to position [0, 0]
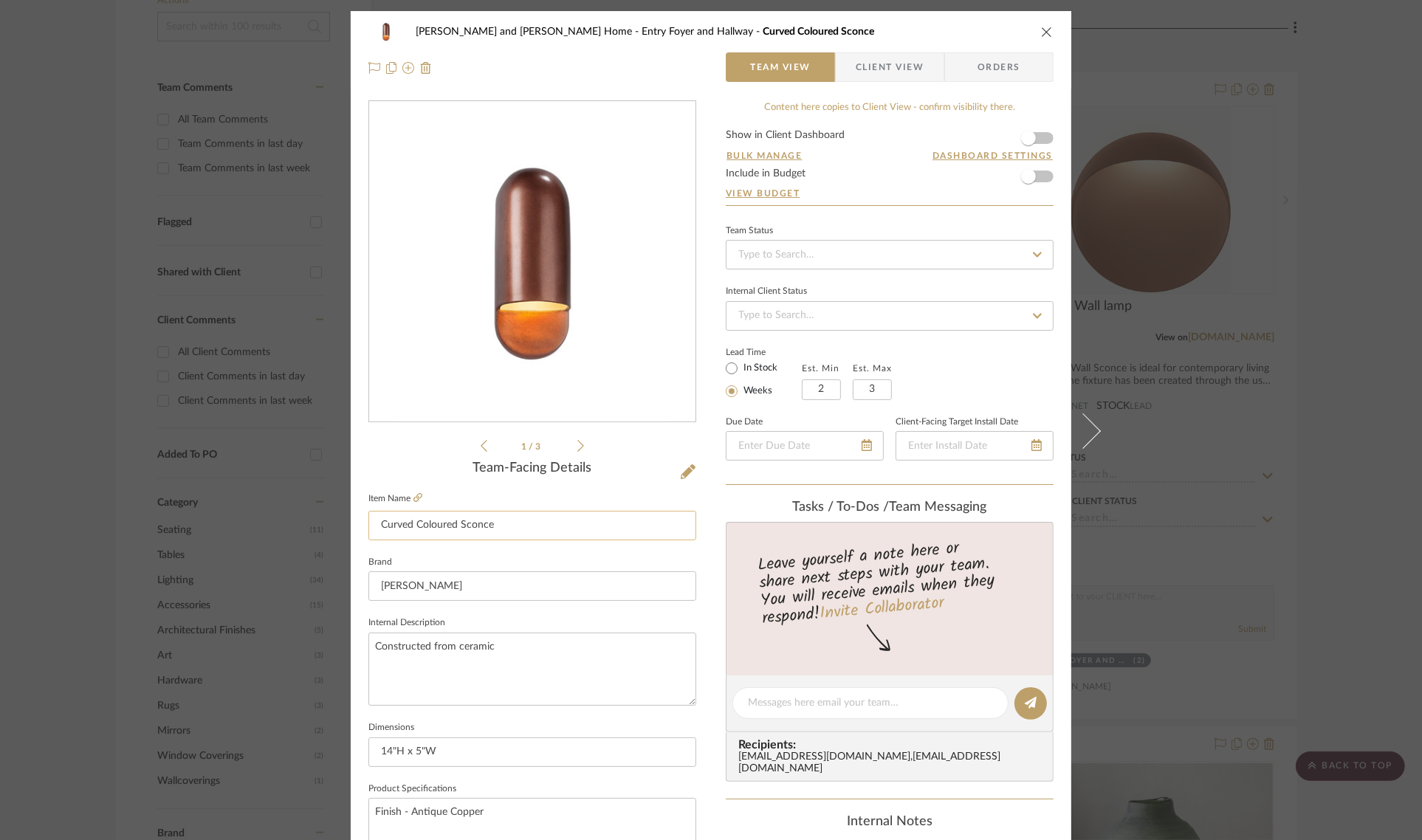
click at [500, 529] on input "Curved Coloured Sconce" at bounding box center [532, 525] width 328 height 29
type input "Curved Coloured Sconce-Option 3"
click at [423, 468] on div "Team-Facing Details" at bounding box center [532, 468] width 328 height 17
click at [1362, 432] on div "Natasha and Abhijit Home Entry Foyer and Hallway Curved Coloured Sconce-Option …" at bounding box center [711, 420] width 1422 height 840
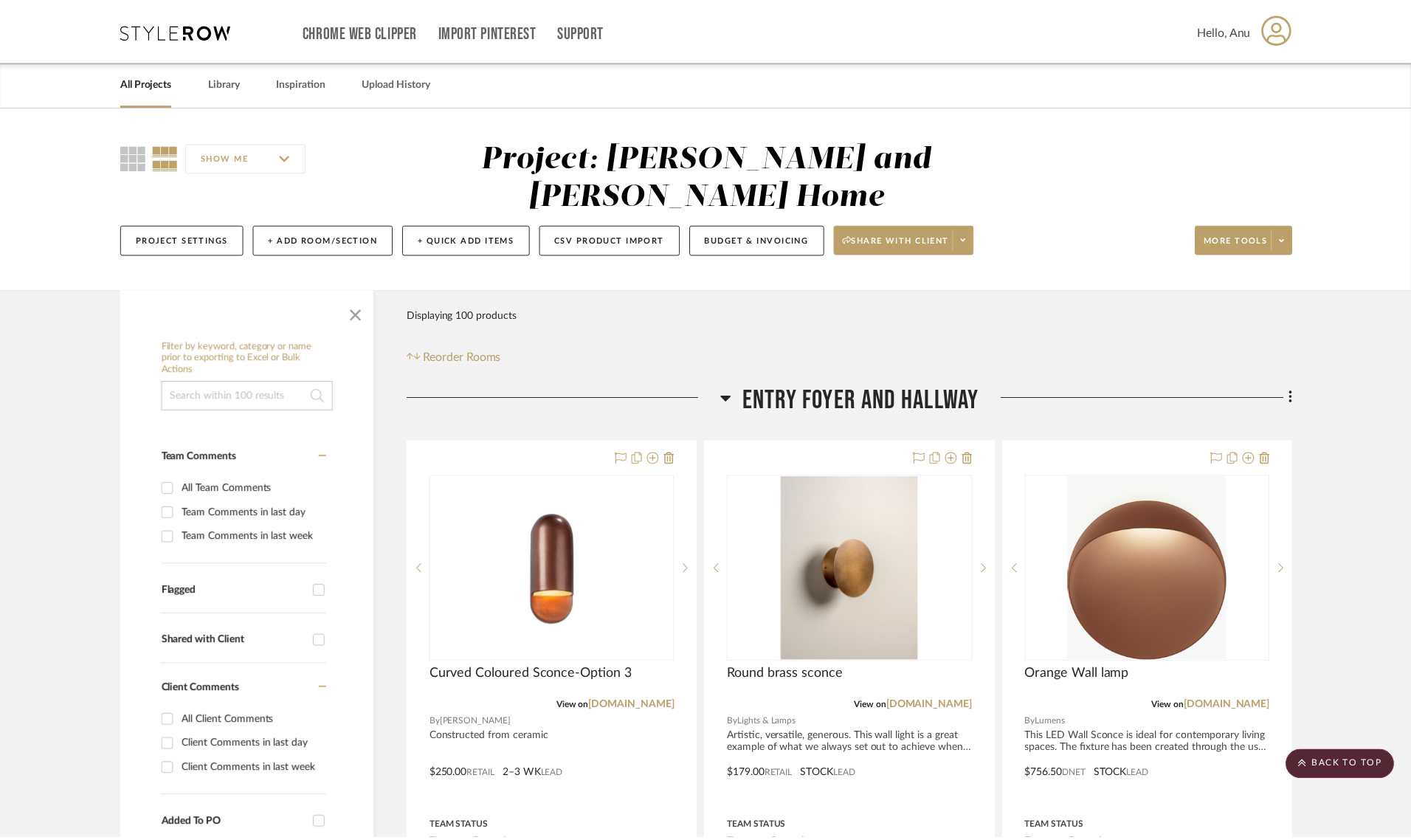
scroll to position [369, 0]
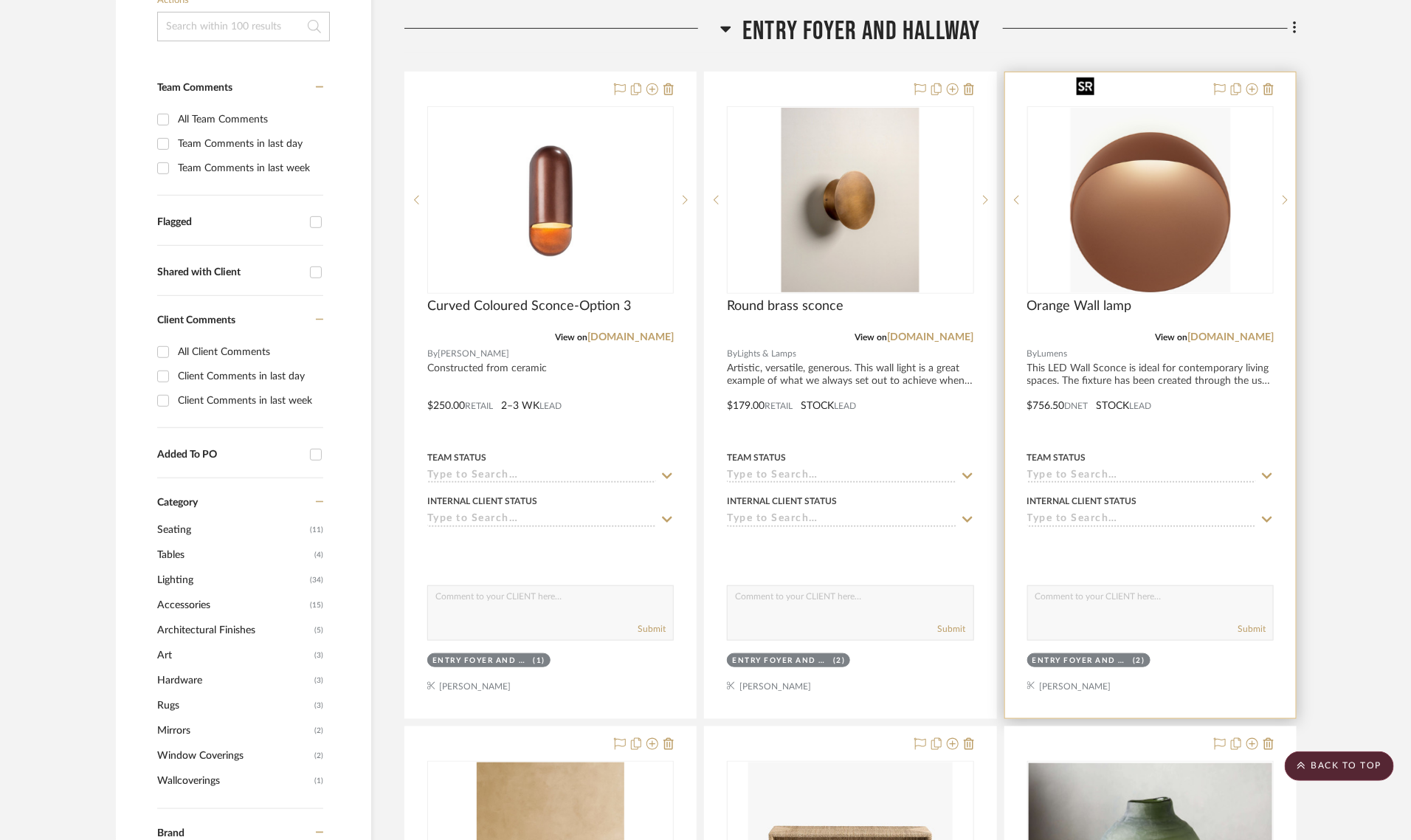
click at [1152, 192] on img "0" at bounding box center [1150, 199] width 160 height 184
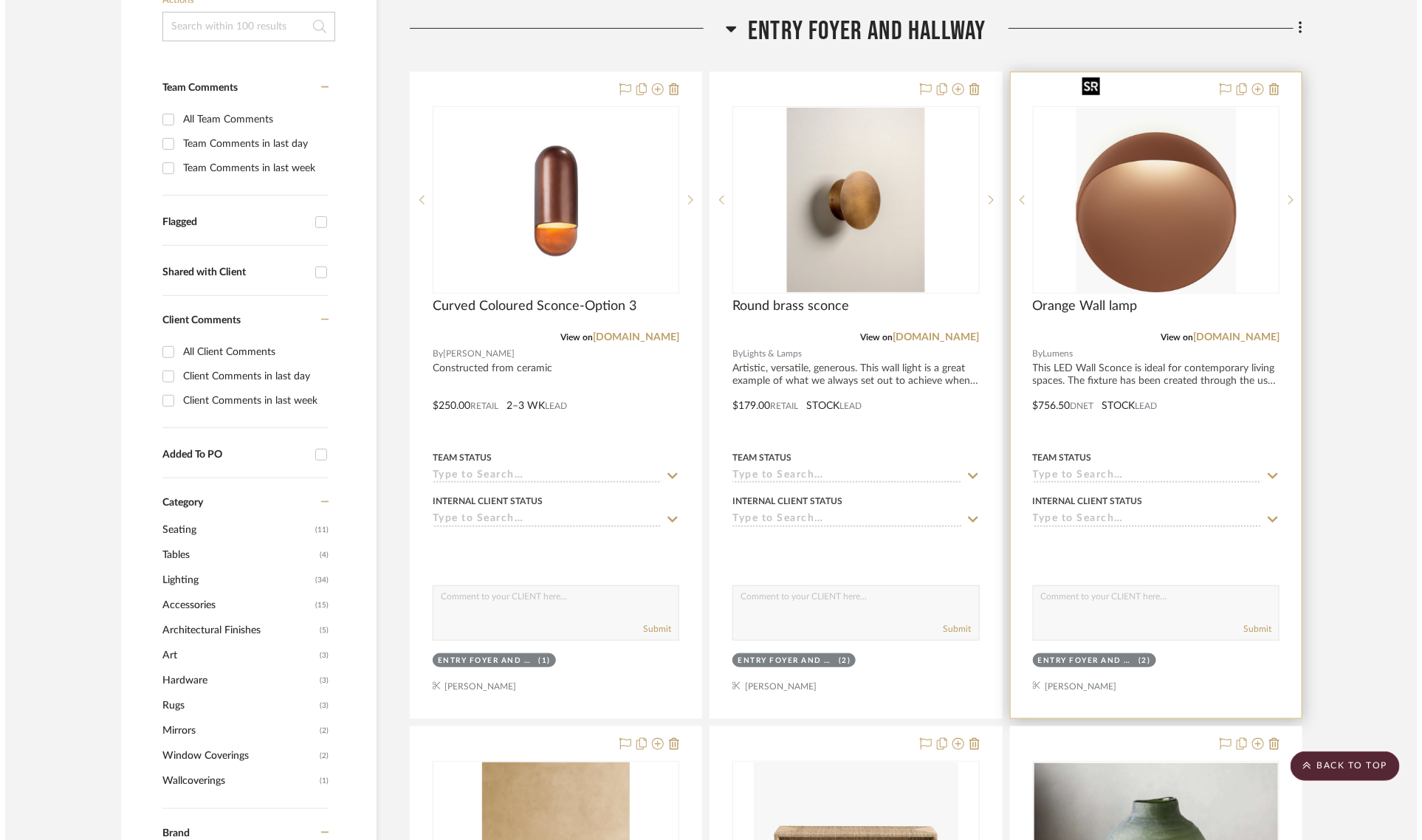
scroll to position [0, 0]
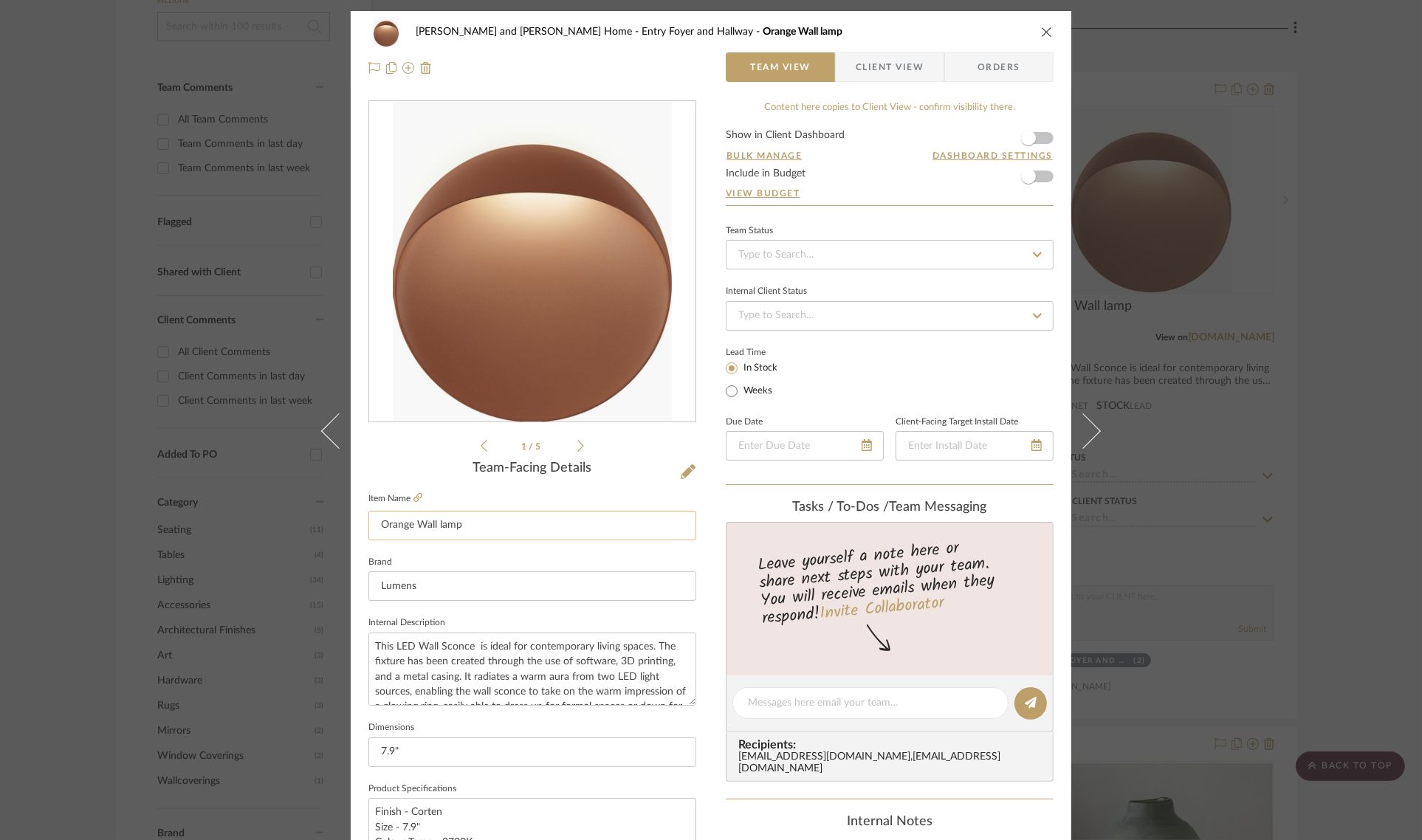
click at [510, 520] on input "Orange Wall lamp" at bounding box center [532, 525] width 328 height 29
type input "Orange Wall lamp - Option 1"
click at [401, 451] on div "1 / 5" at bounding box center [532, 277] width 328 height 354
click at [1378, 296] on div "Natasha and Abhijit Home Entry Foyer and Hallway Orange Wall lamp - Option 1 Te…" at bounding box center [711, 420] width 1422 height 840
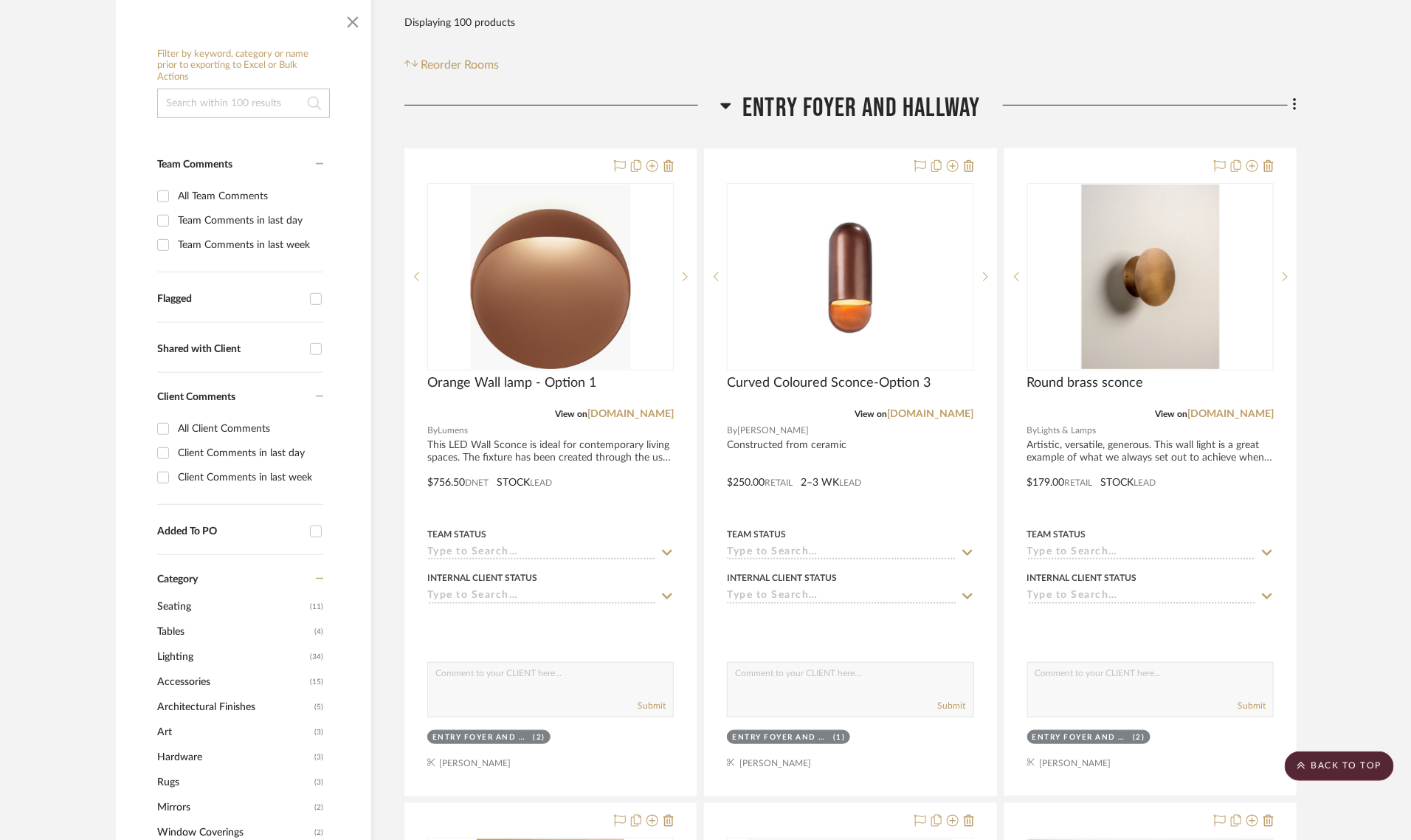
scroll to position [287, 0]
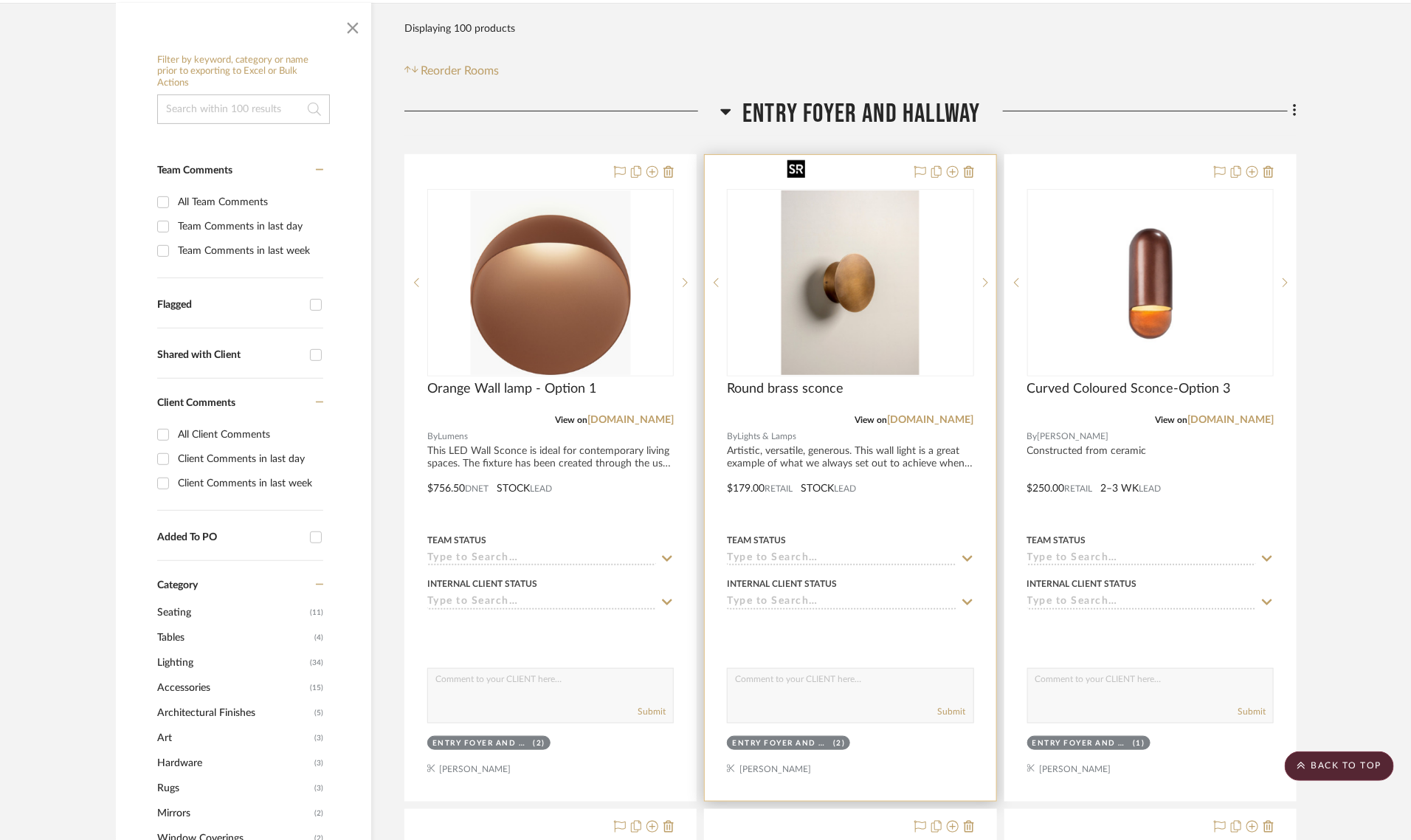
click at [816, 279] on img "0" at bounding box center [850, 282] width 138 height 184
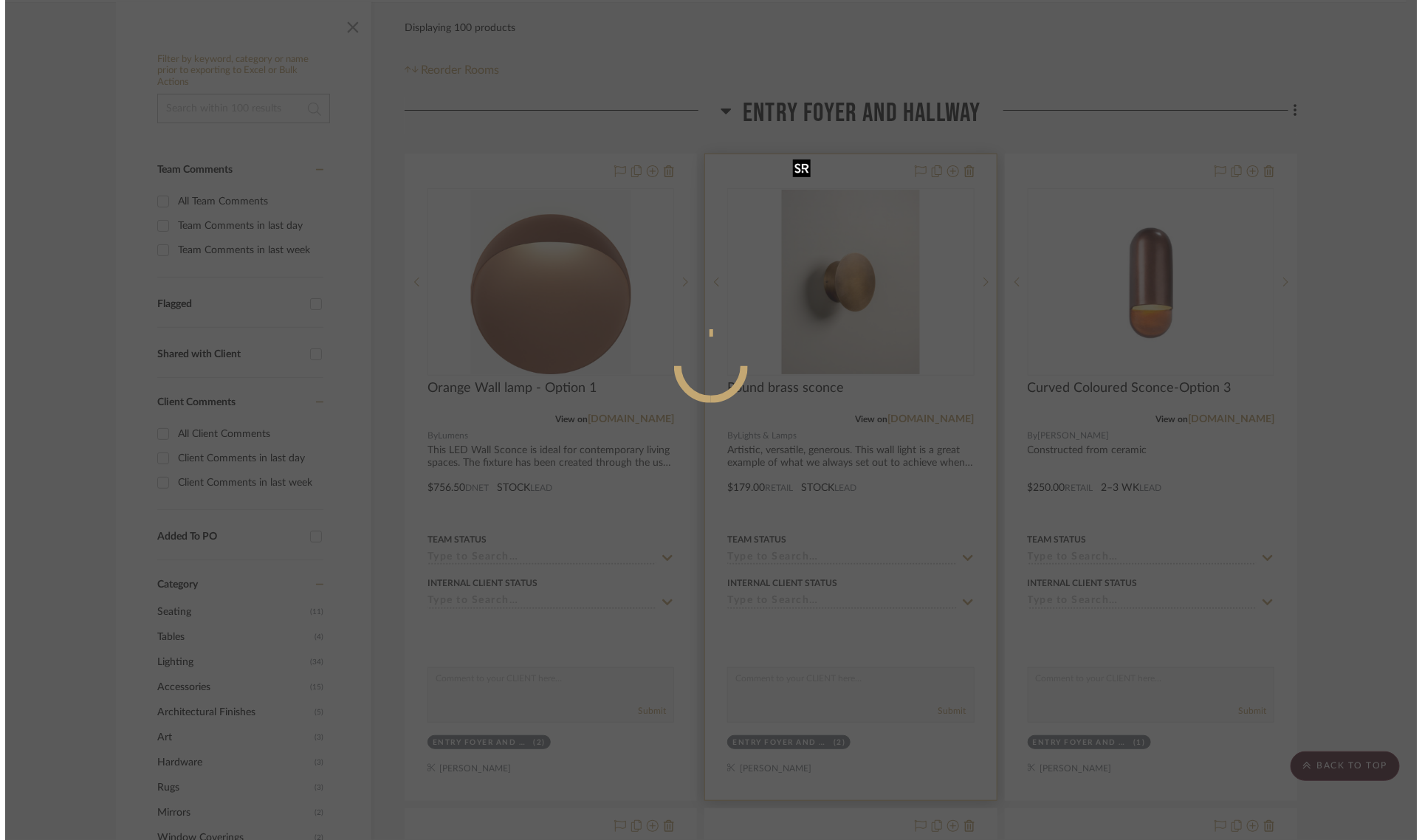
scroll to position [0, 0]
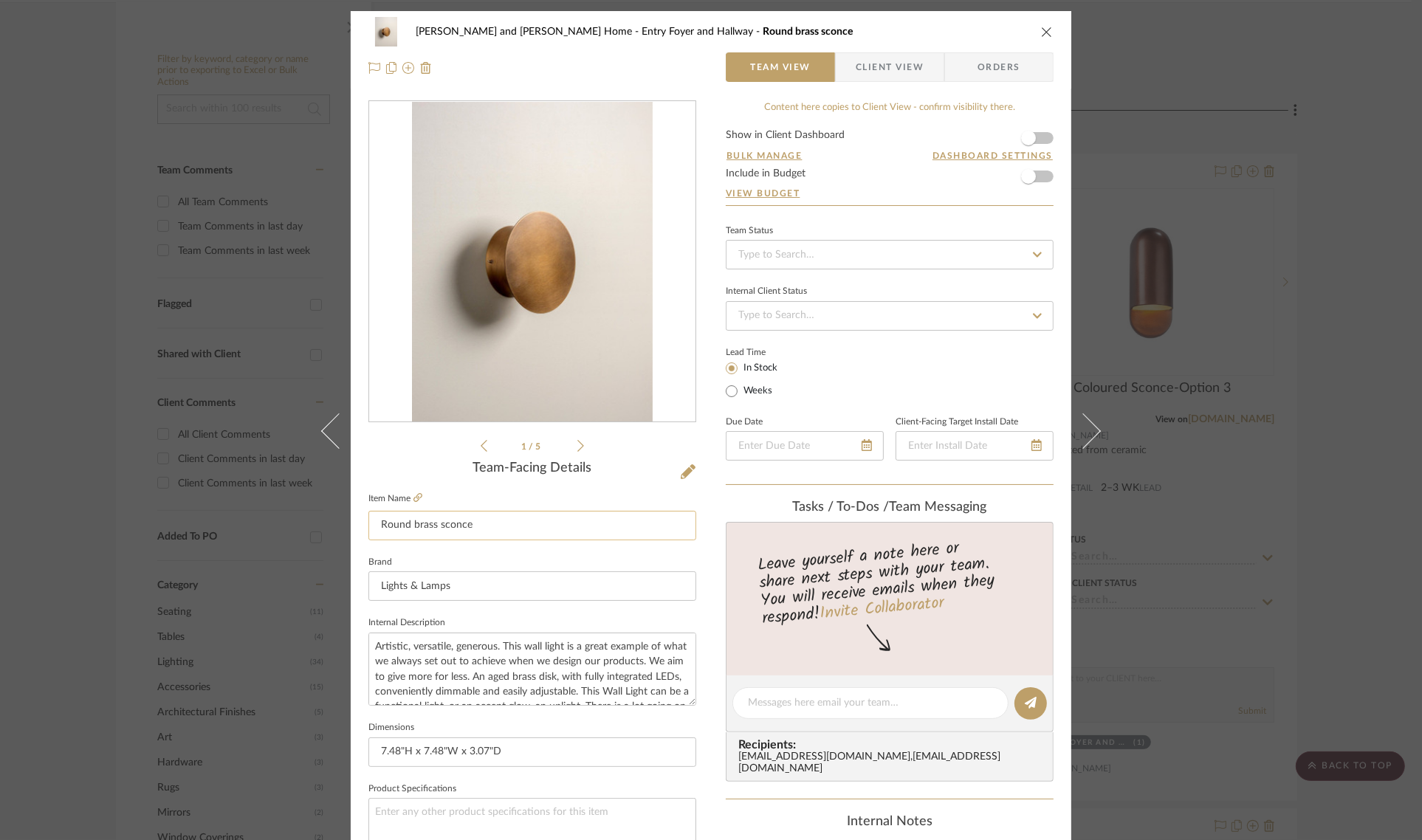
click at [481, 514] on input "Round brass sconce" at bounding box center [532, 525] width 328 height 29
type input "Round brass sconce - Option 2"
click at [425, 441] on div "1 / 5" at bounding box center [532, 277] width 328 height 354
click at [1342, 315] on div "Natasha and Abhijit Home Entry Foyer and Hallway Round brass sconce - Option 2 …" at bounding box center [711, 420] width 1422 height 840
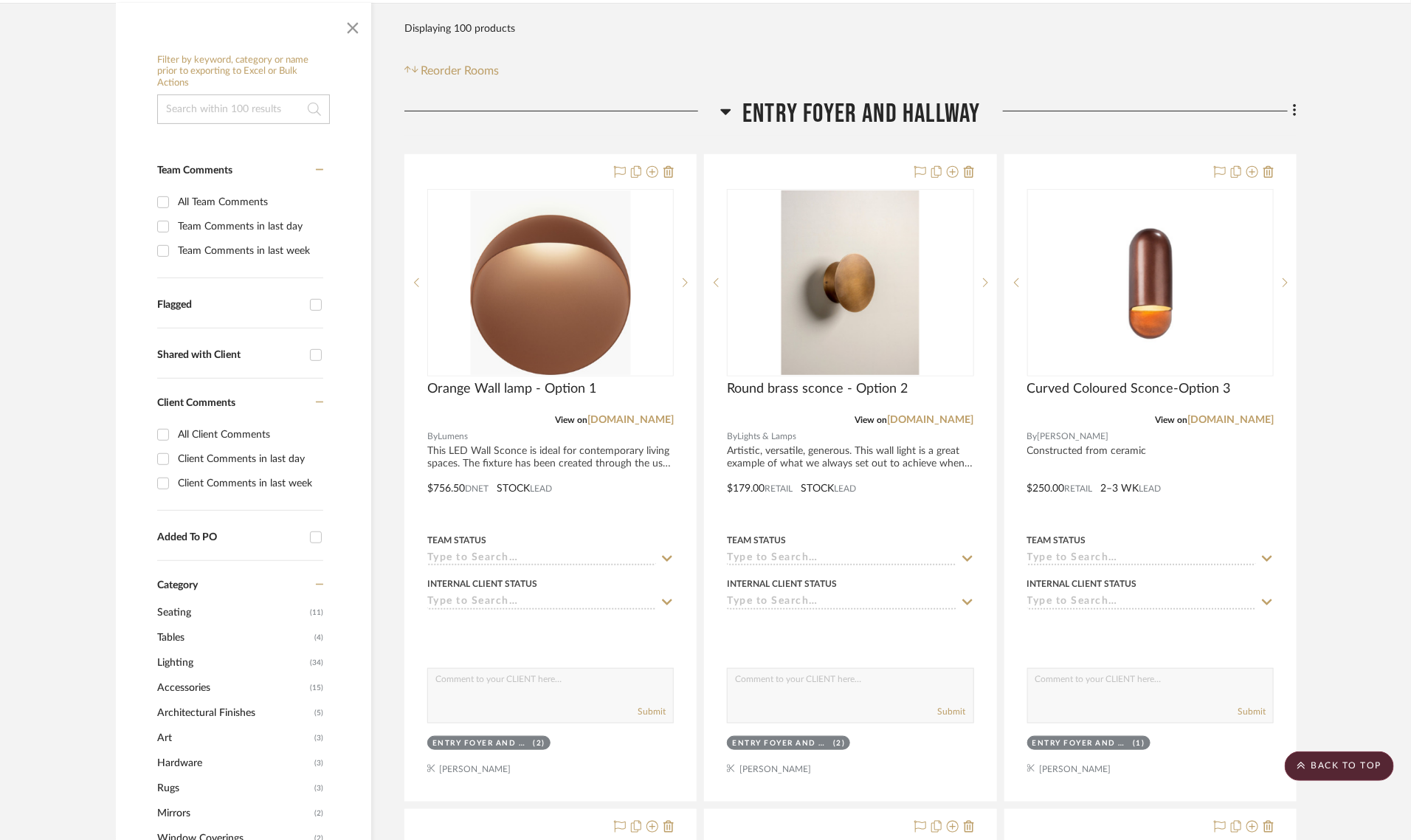
scroll to position [840, 0]
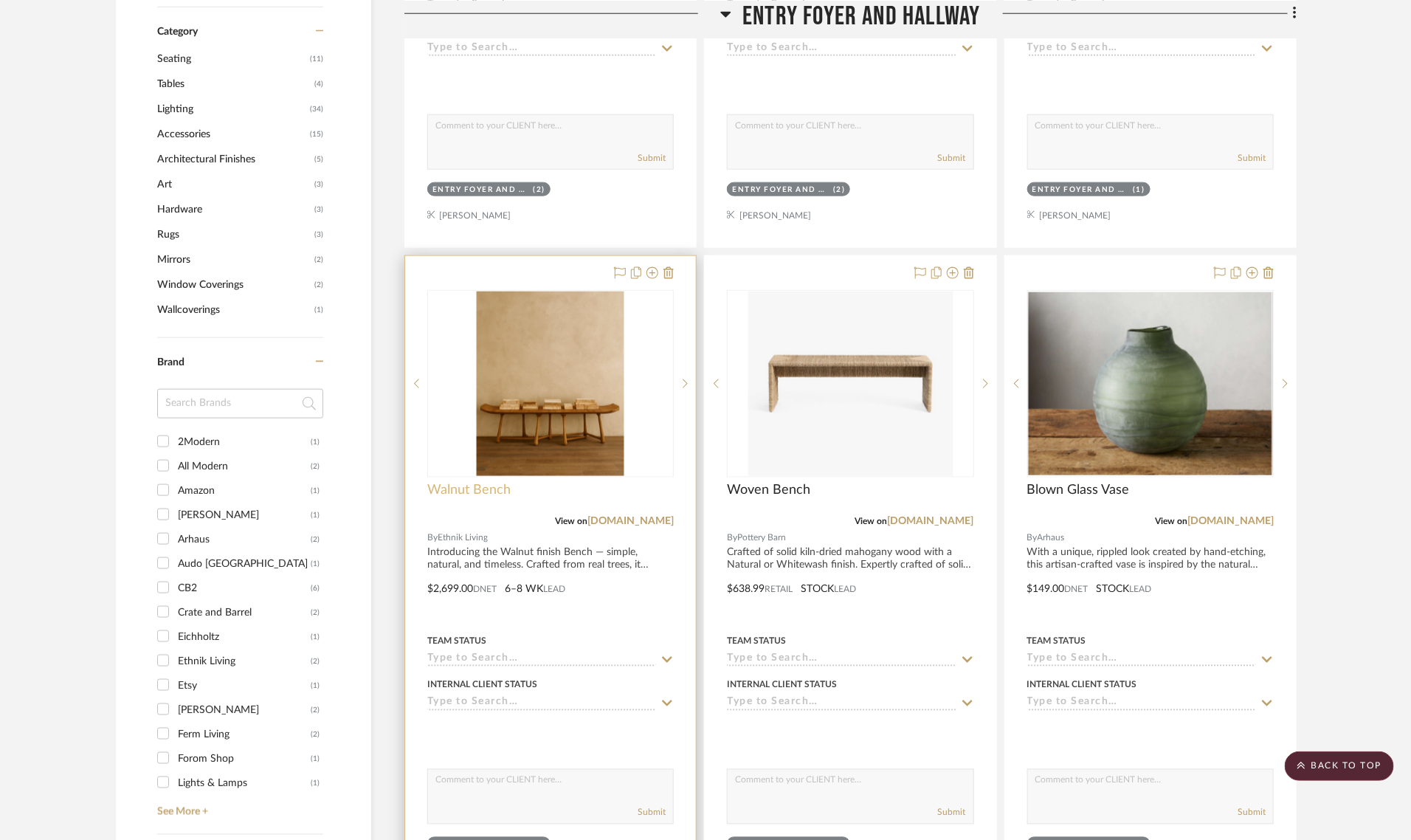
click at [455, 482] on span "Walnut Bench" at bounding box center [468, 490] width 83 height 17
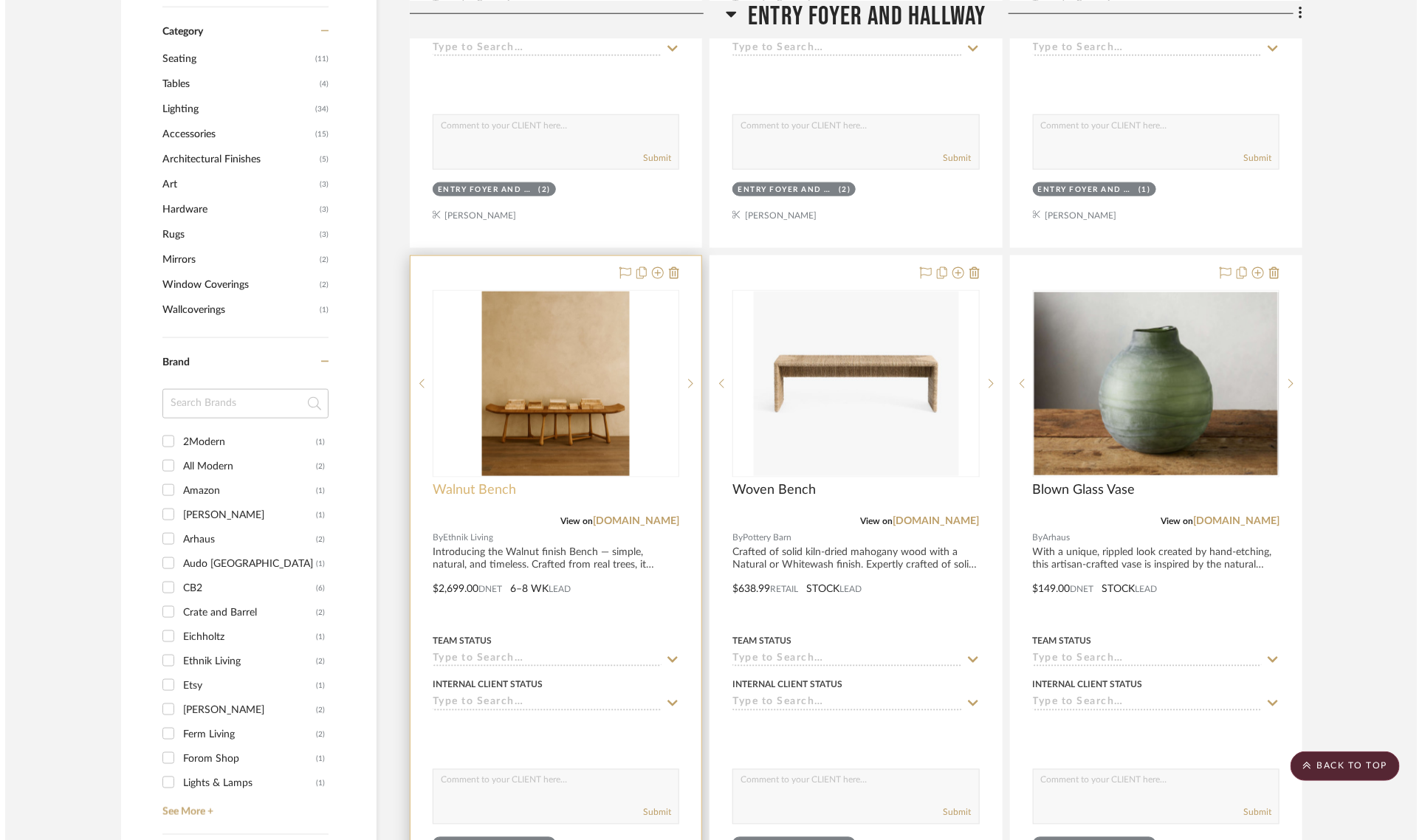
scroll to position [0, 0]
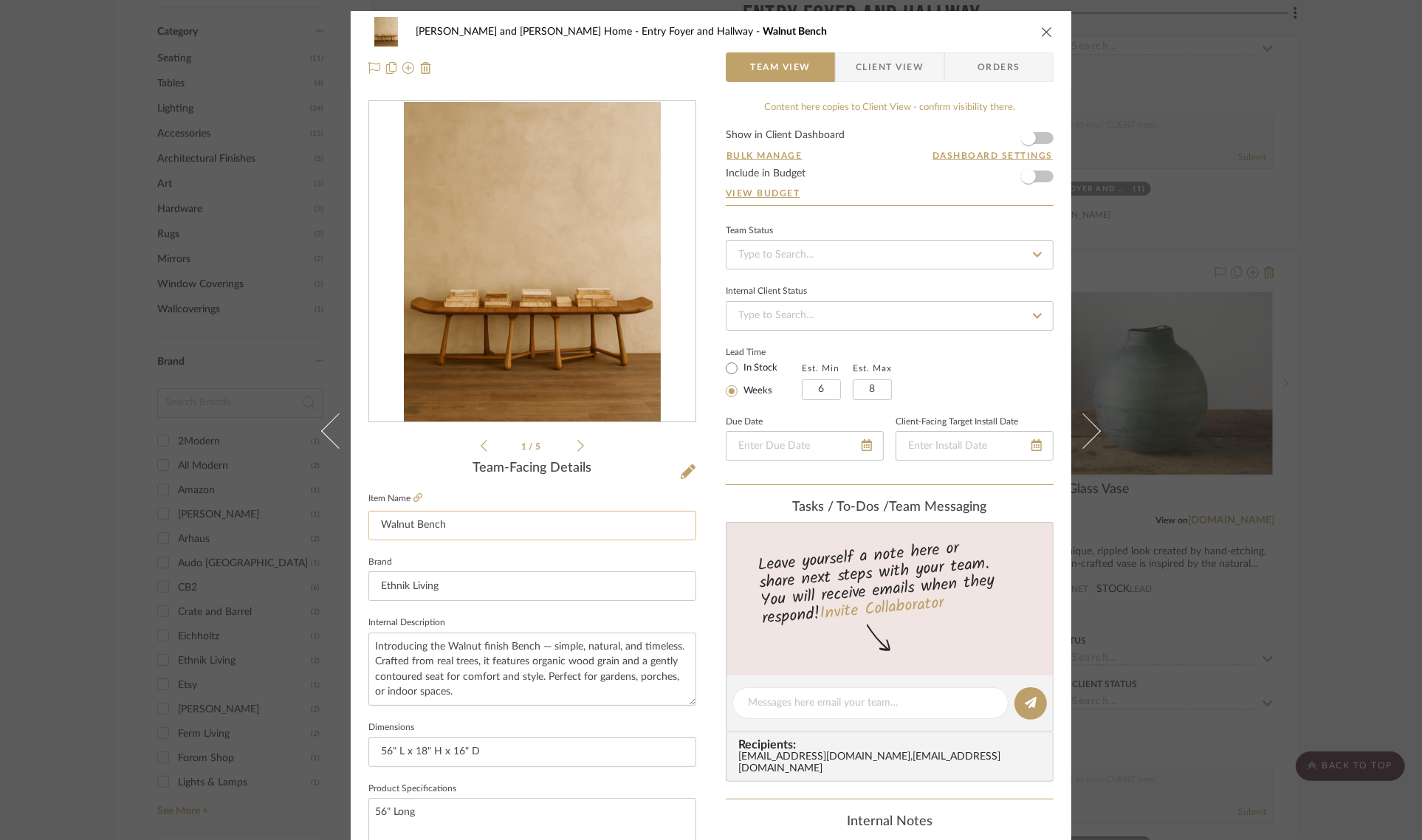
click at [476, 519] on input "Walnut Bench" at bounding box center [532, 525] width 328 height 29
type input "Walnut Bench - Option 1"
click at [396, 460] on div "1 / 5 Team-Facing Details Item Name Walnut Bench - Option 1 Brand Ethnik Living…" at bounding box center [532, 707] width 328 height 1215
click at [1336, 449] on div "Natasha and Abhijit Home Entry Foyer and Hallway Walnut Bench - Option 1 Team V…" at bounding box center [711, 420] width 1422 height 840
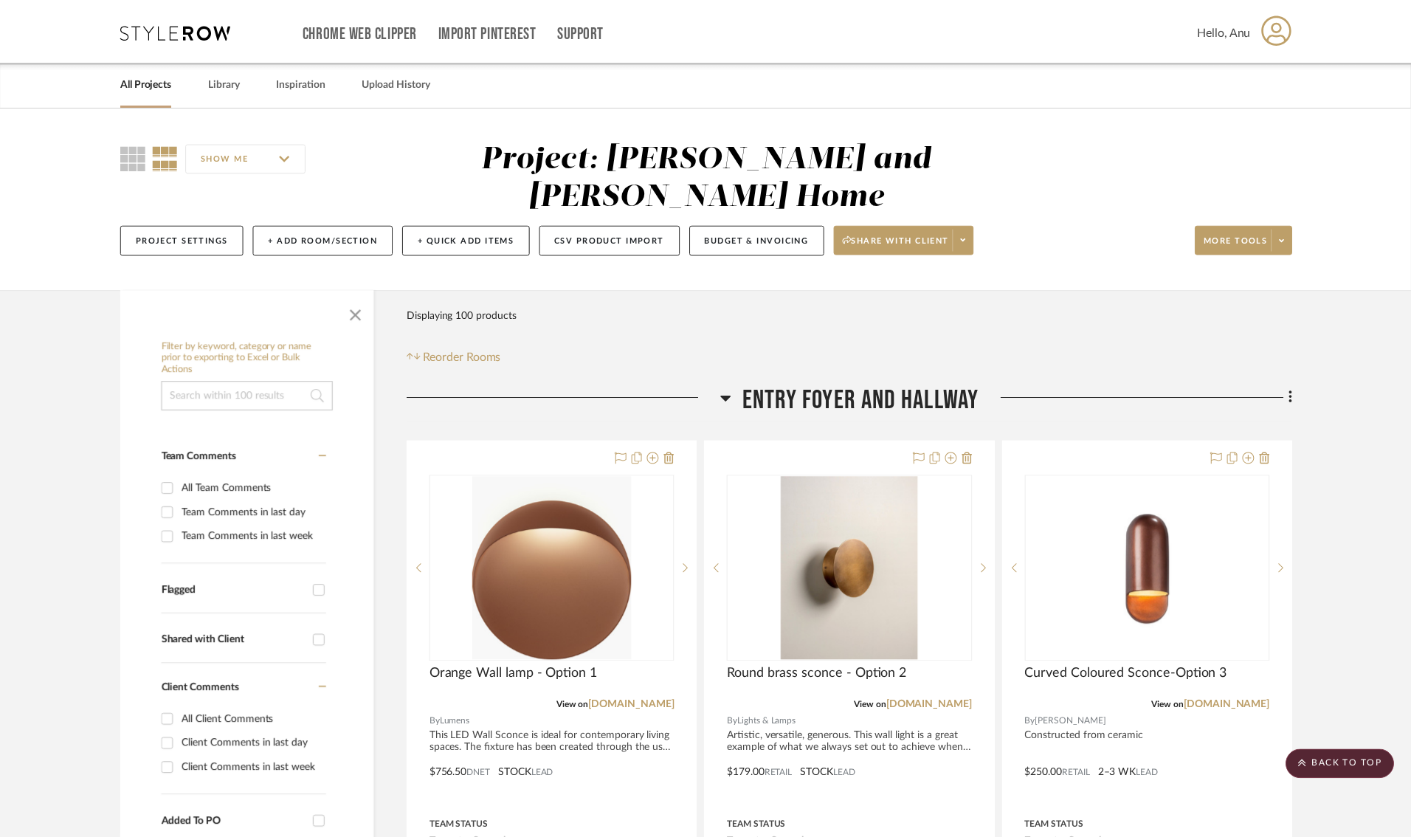
scroll to position [840, 0]
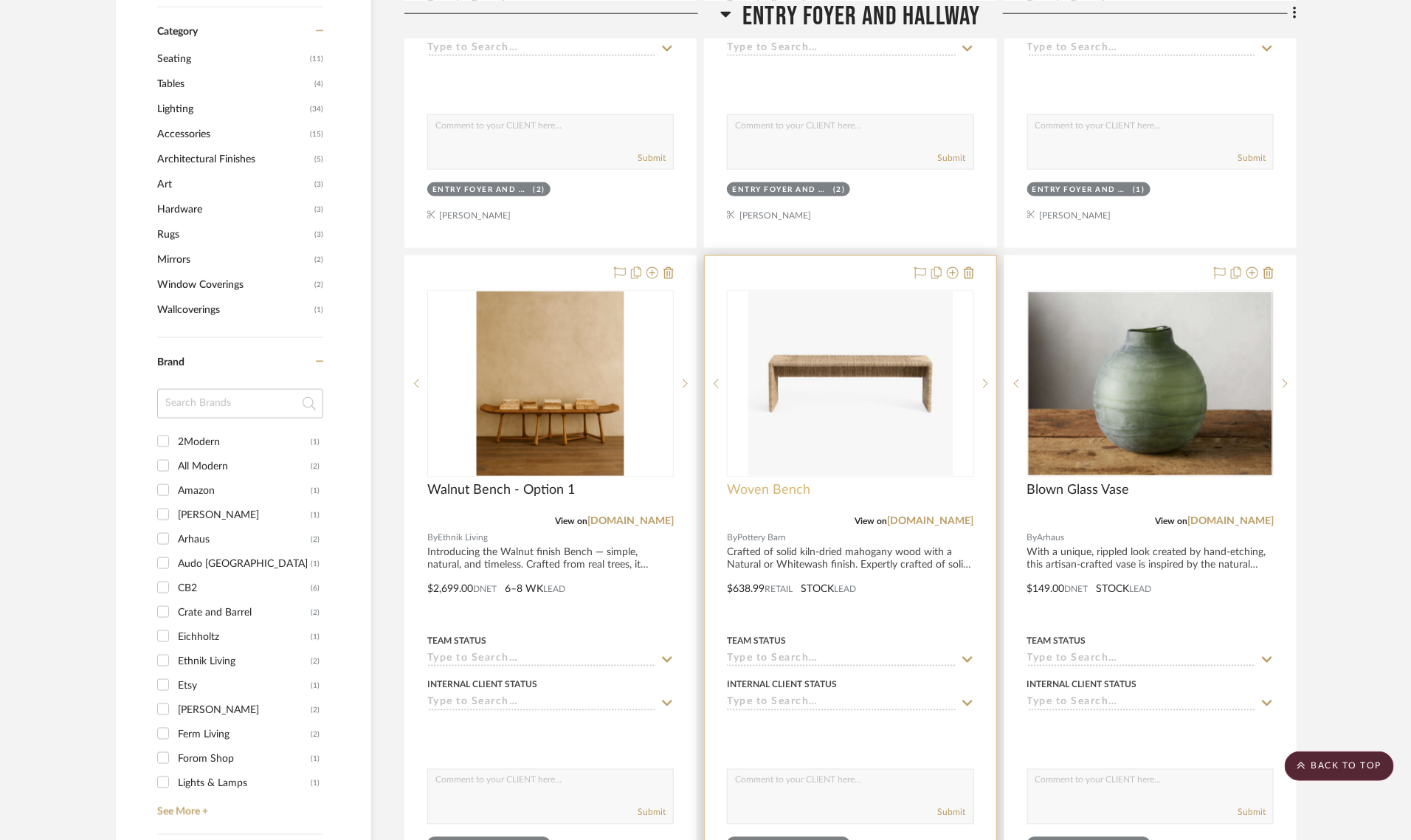
click at [787, 482] on span "Woven Bench" at bounding box center [768, 490] width 83 height 17
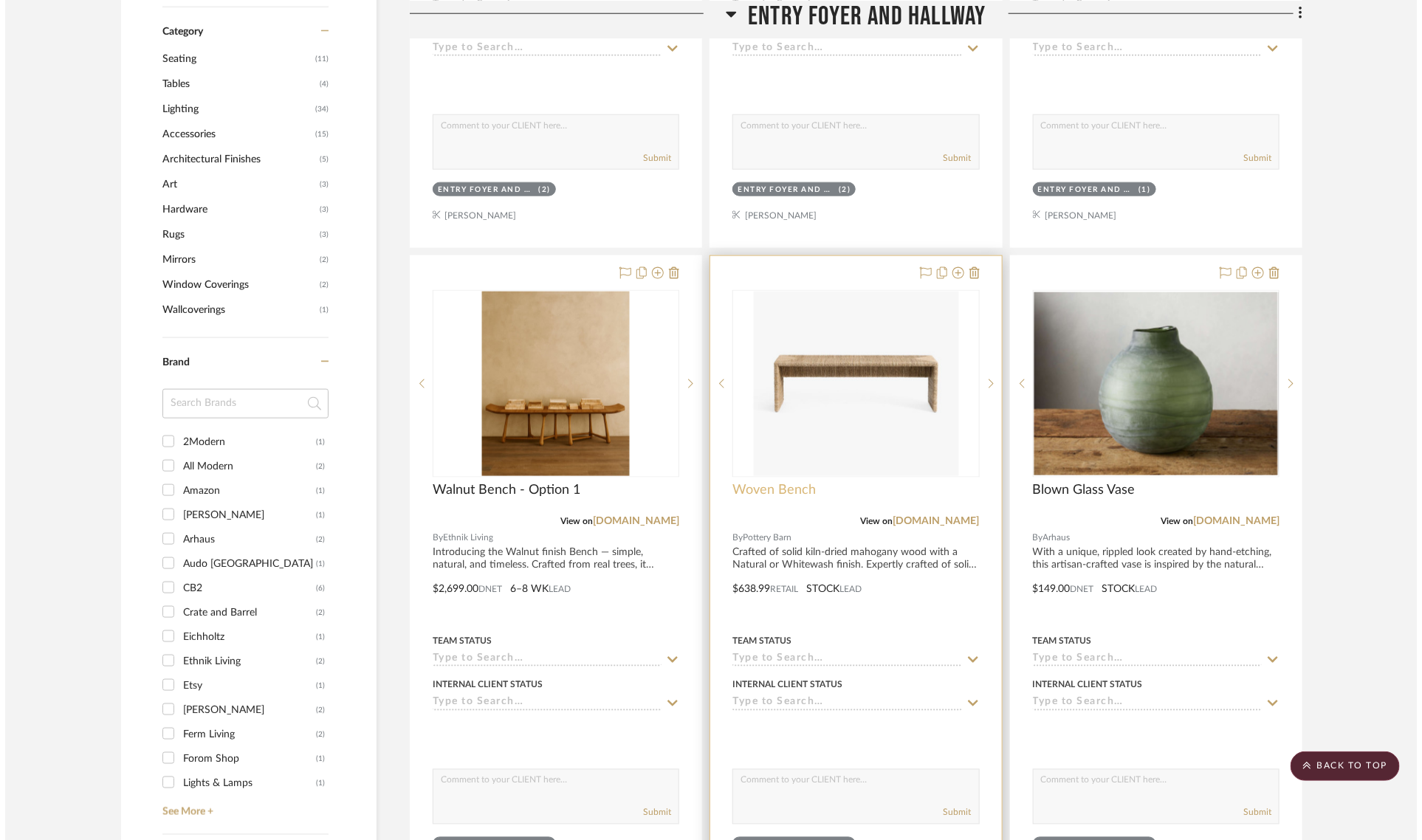
scroll to position [0, 0]
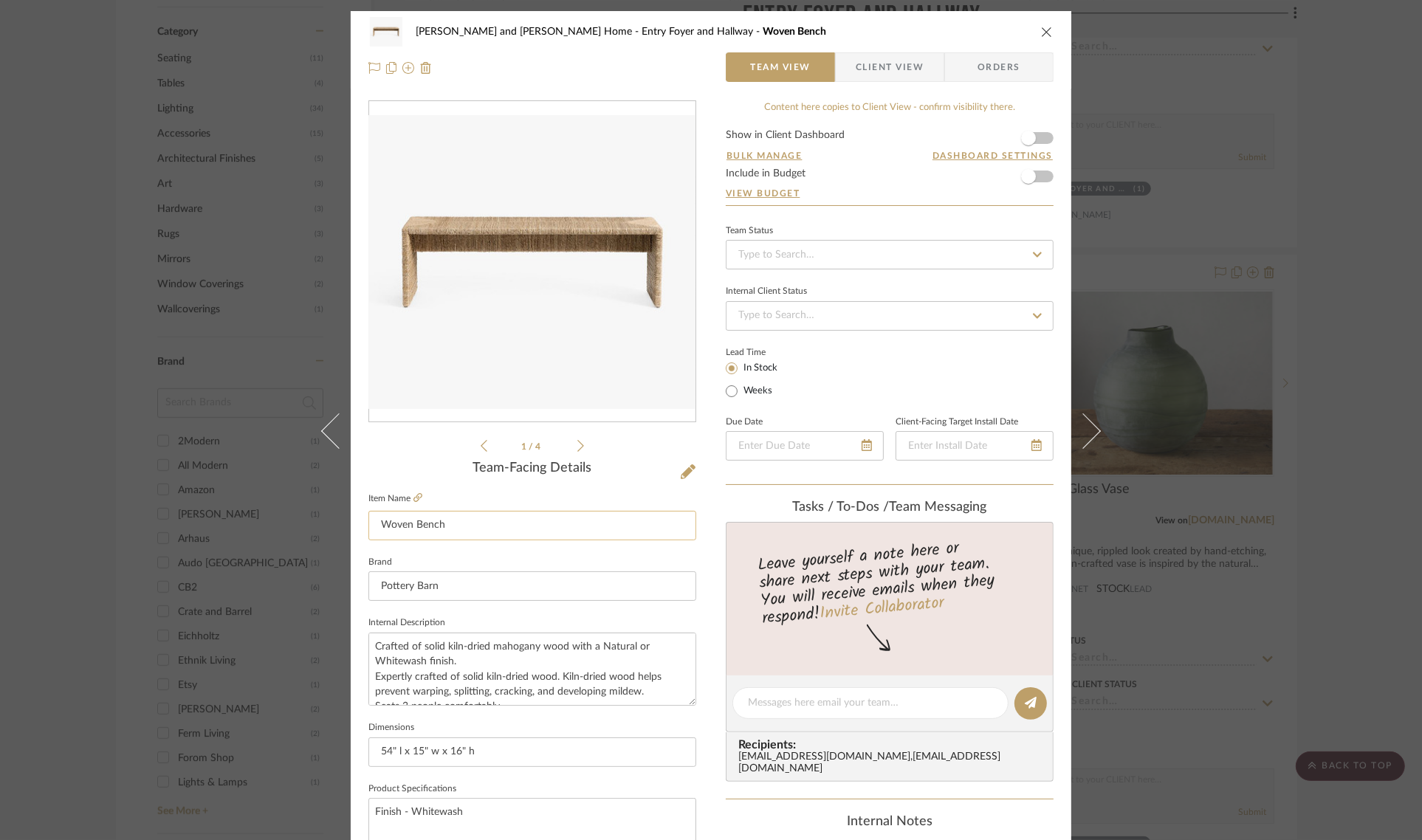
click at [451, 536] on input "Woven Bench" at bounding box center [532, 525] width 328 height 29
type input "Woven Bench - Option 2"
click at [434, 456] on div "1 / 4 Team-Facing Details Item Name Woven Bench - Option 2 Brand Pottery Barn I…" at bounding box center [532, 707] width 328 height 1215
click at [1336, 420] on div "Natasha and Abhijit Home Entry Foyer and Hallway Woven Bench - Option 2 Team Vi…" at bounding box center [711, 420] width 1422 height 840
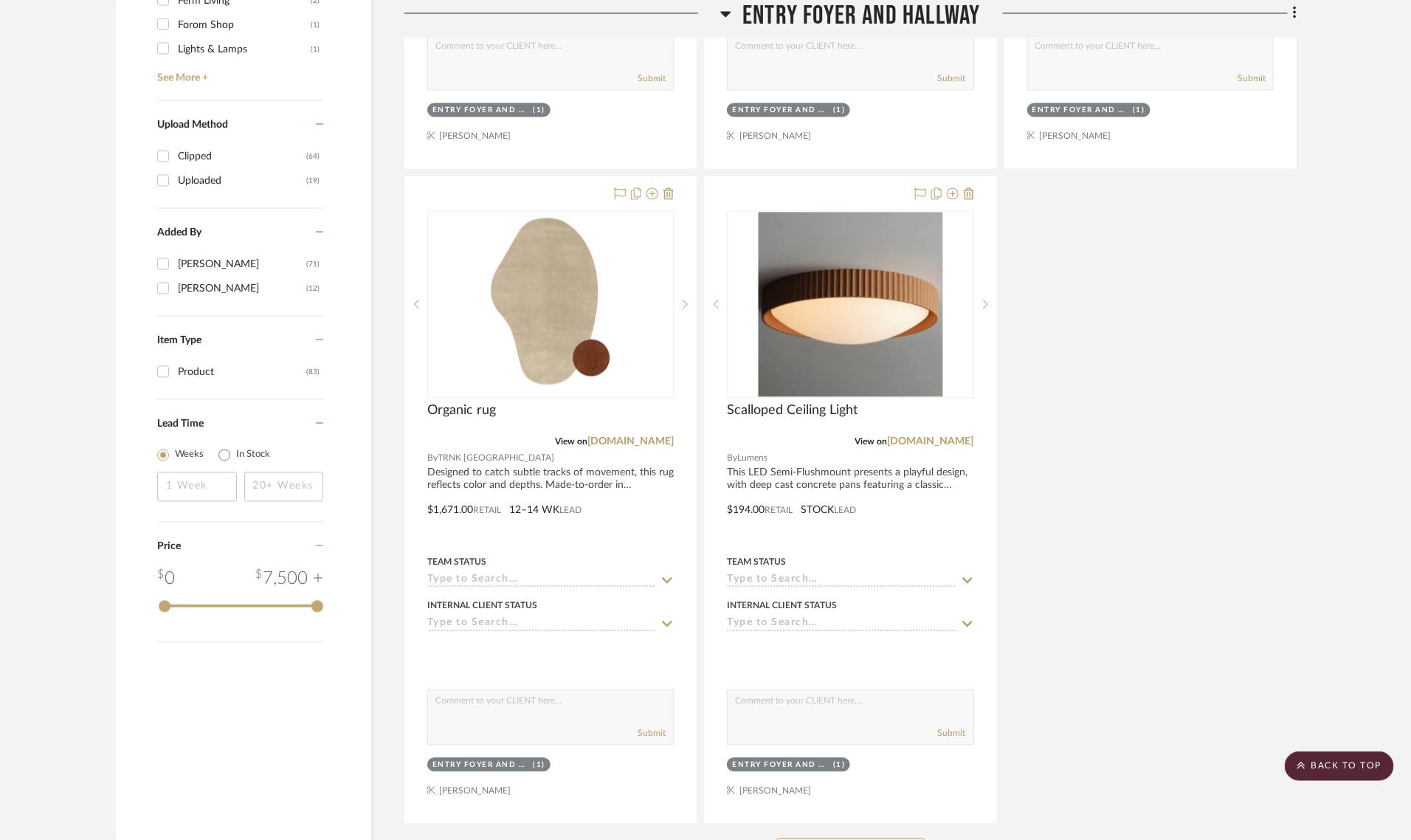
scroll to position [1578, 0]
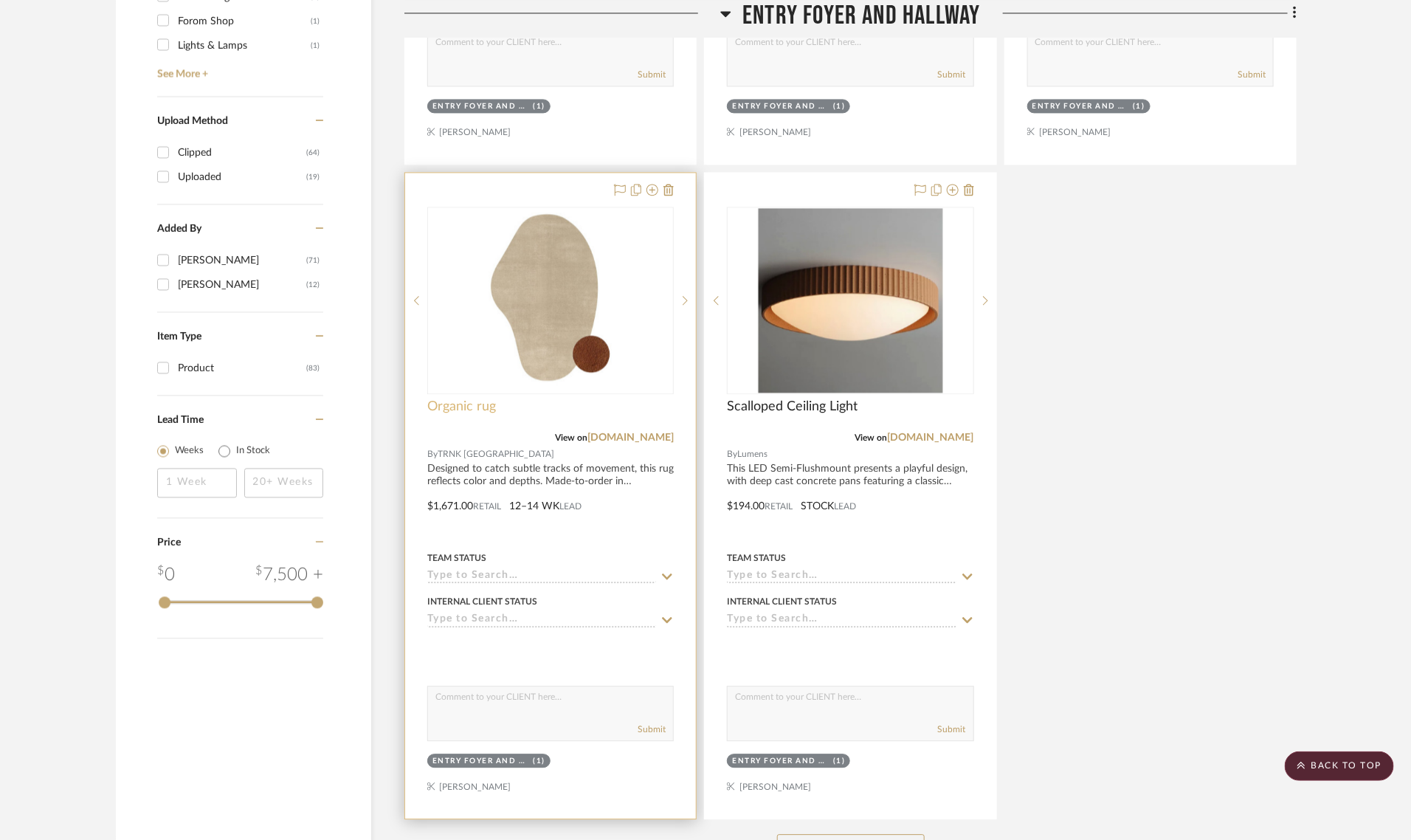
click at [484, 399] on span "Organic rug" at bounding box center [462, 407] width 68 height 17
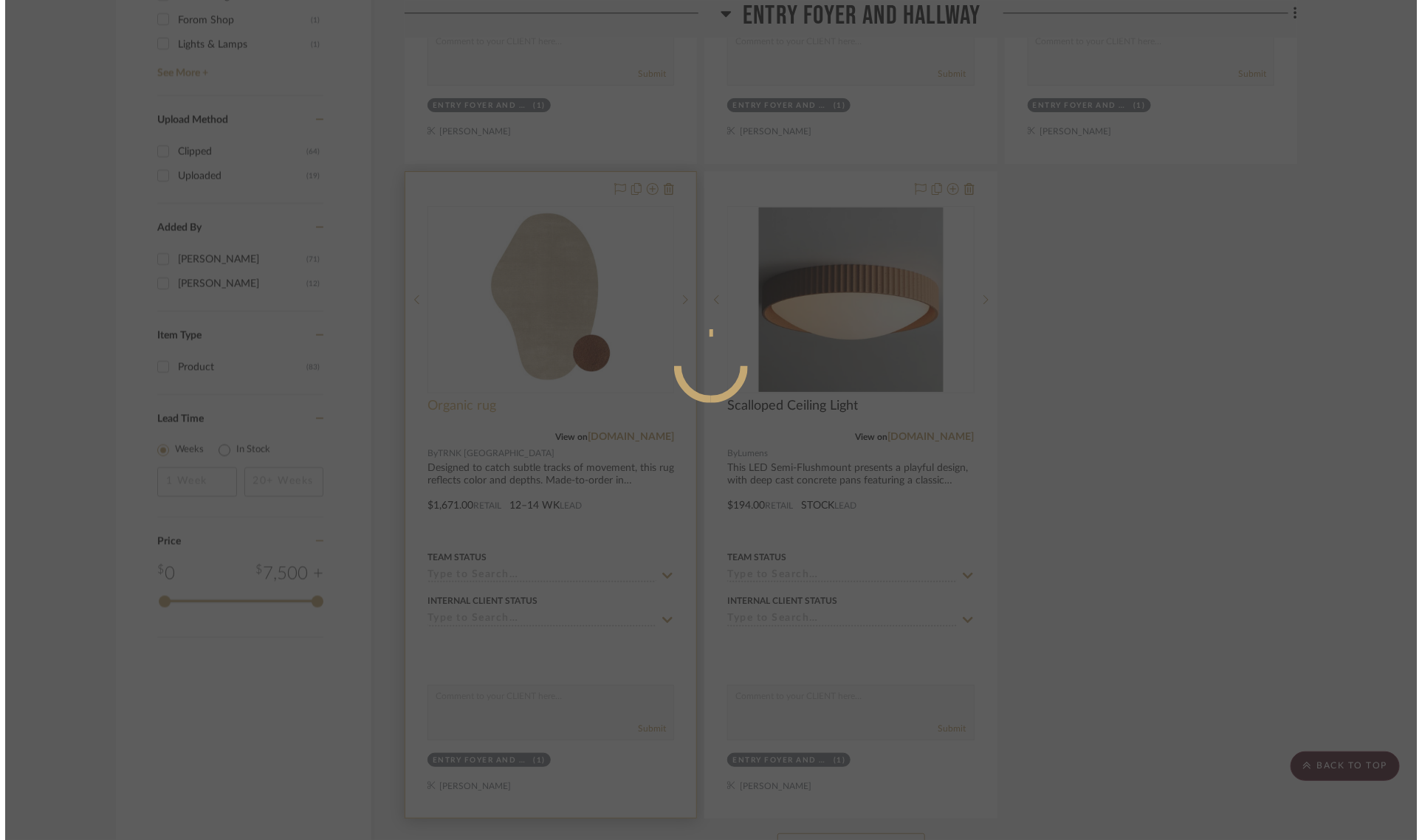
scroll to position [0, 0]
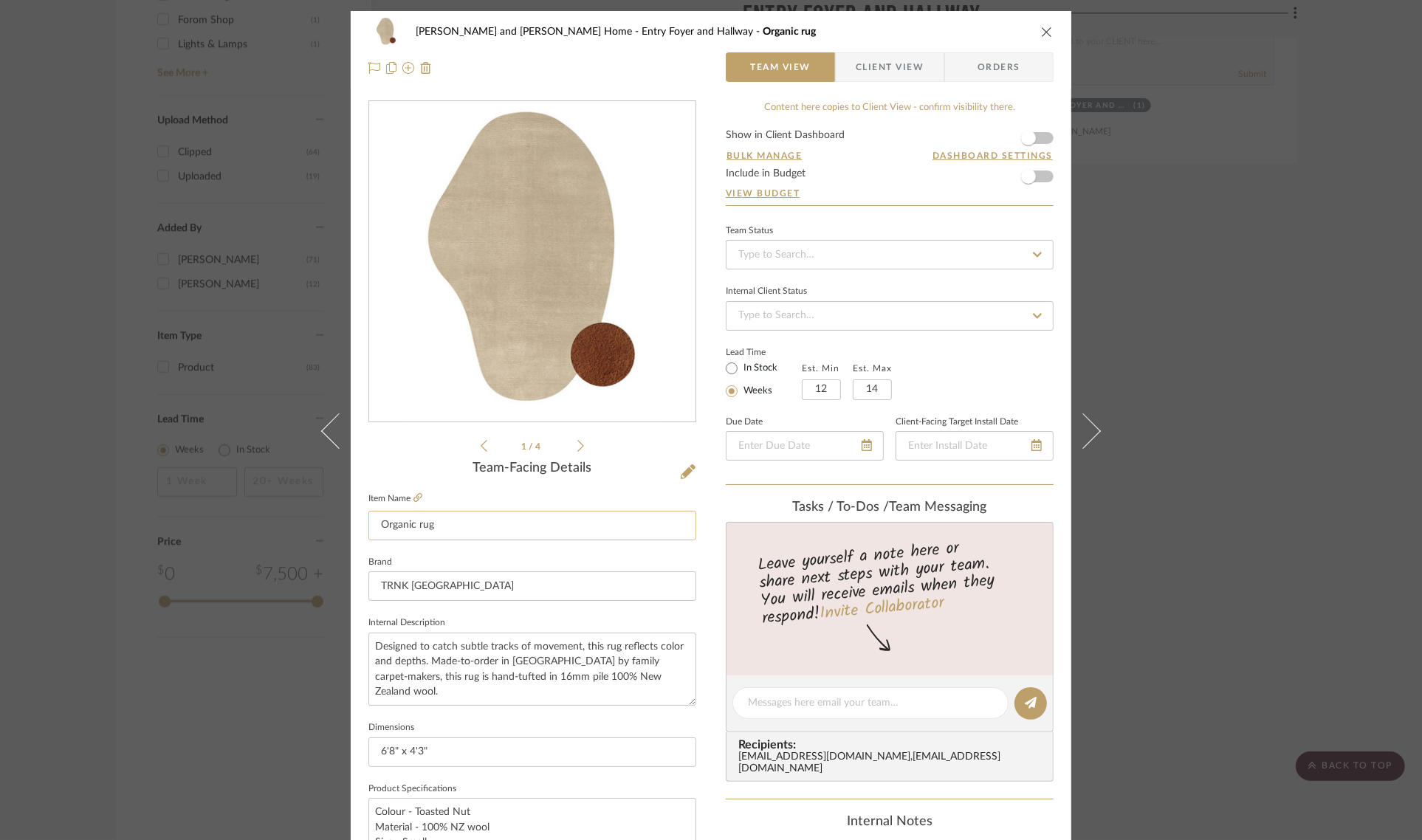
click at [436, 523] on input "Organic rug" at bounding box center [532, 525] width 328 height 29
type input "Organic rug in custom color"
click at [436, 467] on div "Team-Facing Details" at bounding box center [532, 468] width 328 height 17
click at [1263, 435] on div "Natasha and Abhijit Home Entry Foyer and Hallway Organic rug in custom color Te…" at bounding box center [711, 420] width 1422 height 840
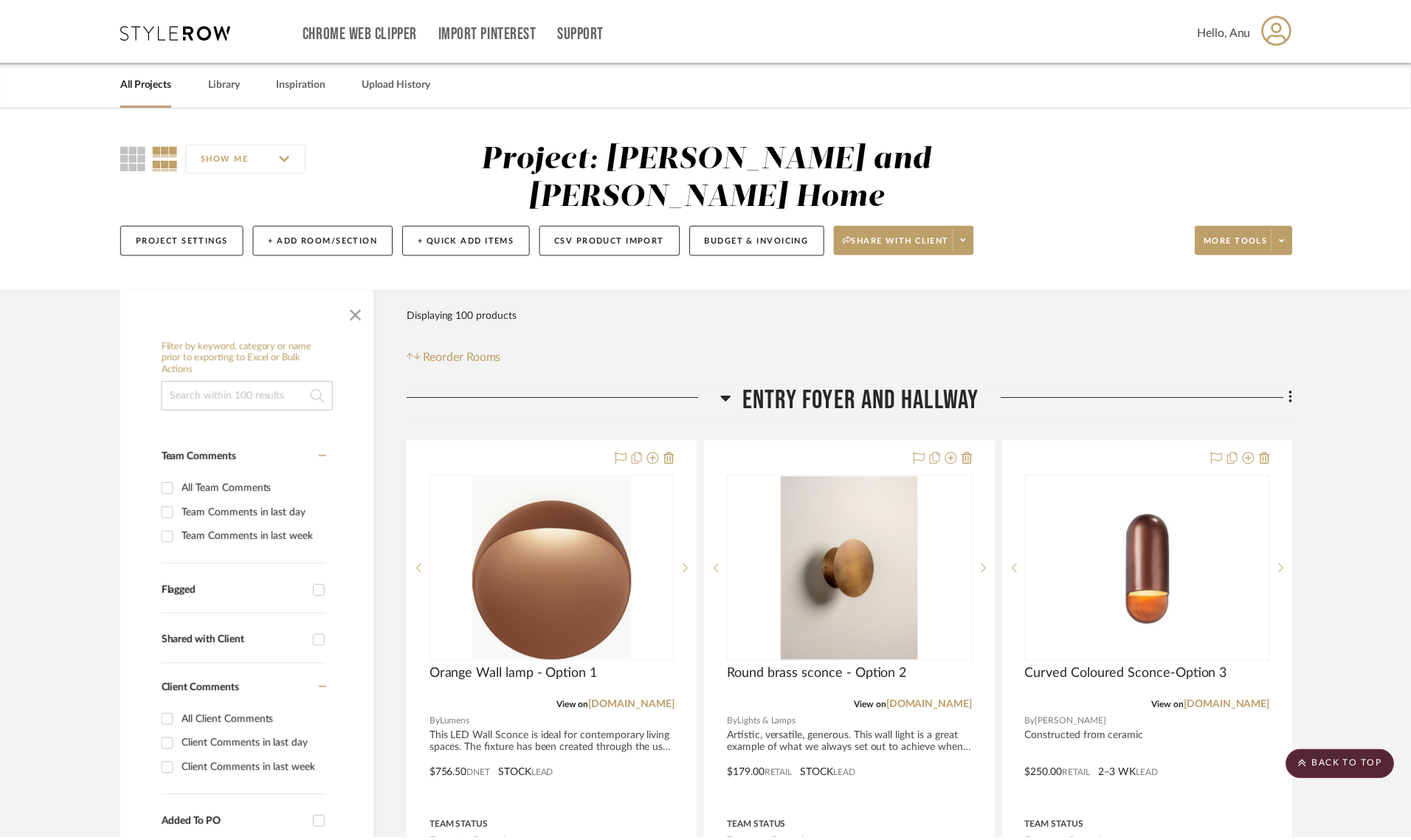
scroll to position [1578, 0]
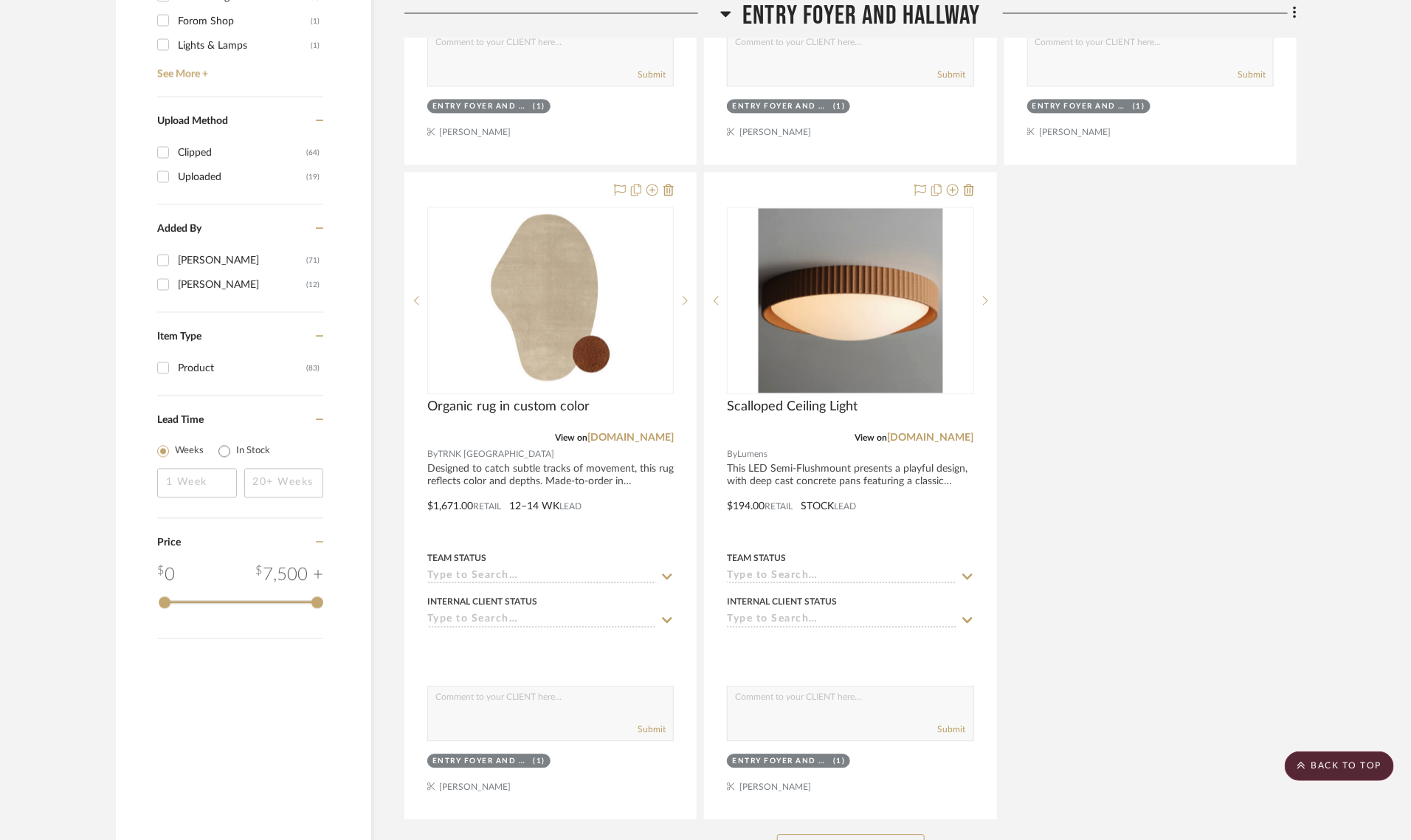
click at [863, 834] on button "See More" at bounding box center [851, 849] width 147 height 29
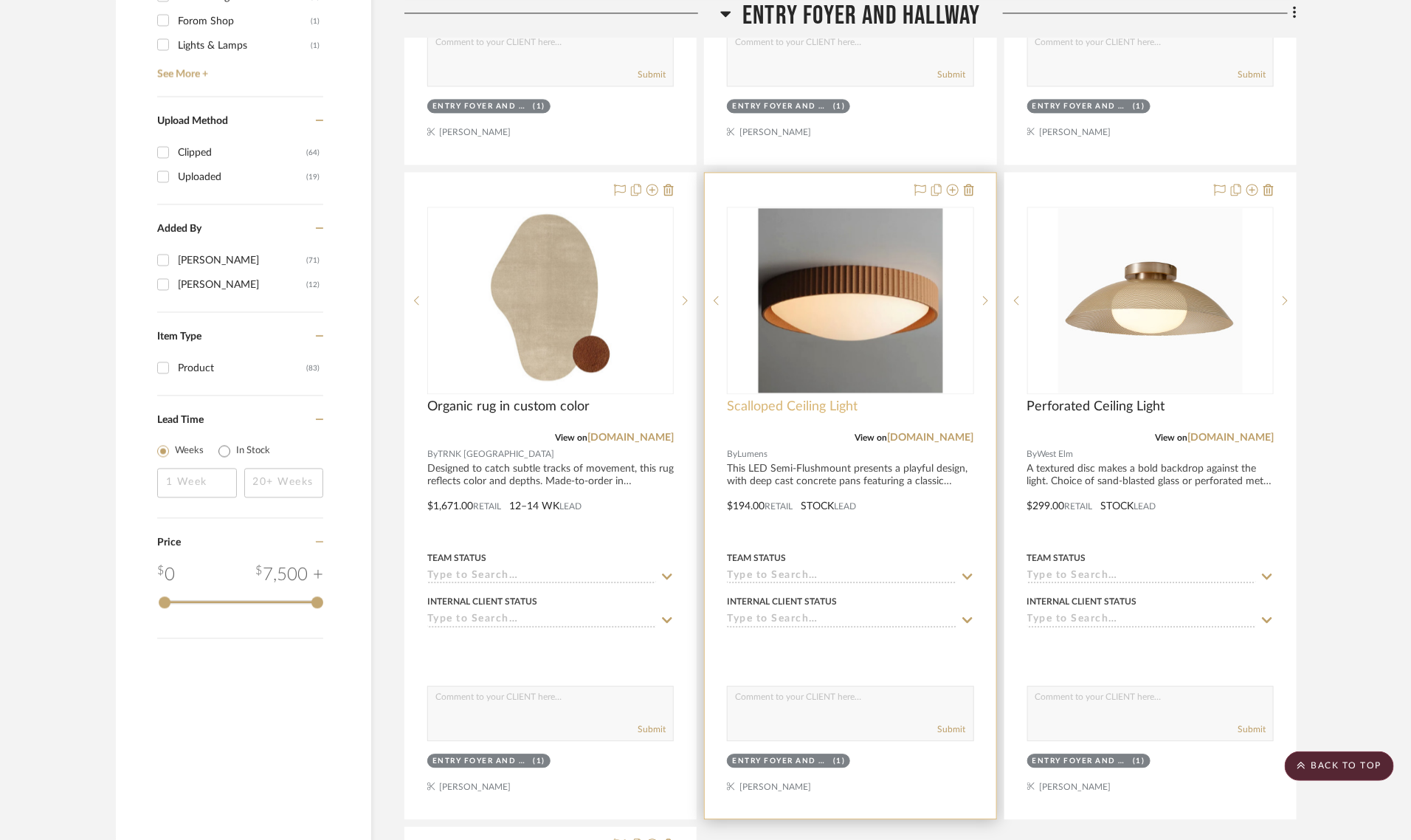
click at [793, 399] on span "Scalloped Ceiling Light" at bounding box center [792, 407] width 131 height 17
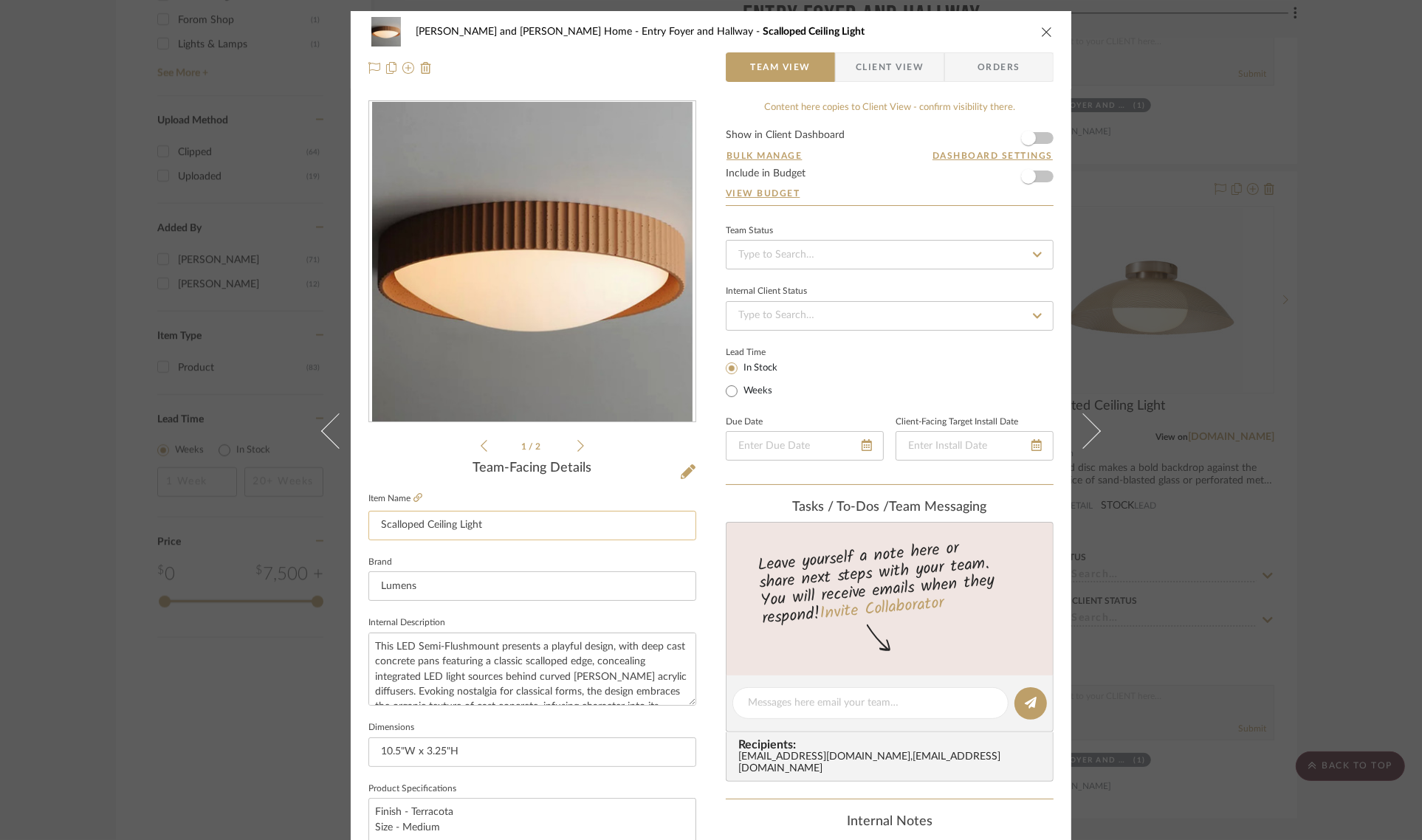
click at [520, 526] on input "Scalloped Ceiling Light" at bounding box center [532, 525] width 328 height 29
type input "Scalloped Ceiling Light - Option 1"
click at [456, 450] on div "1 / 2" at bounding box center [532, 277] width 328 height 354
click at [1360, 381] on div "Natasha and Abhijit Home Entry Foyer and Hallway Scalloped Ceiling Light - Opti…" at bounding box center [711, 420] width 1422 height 840
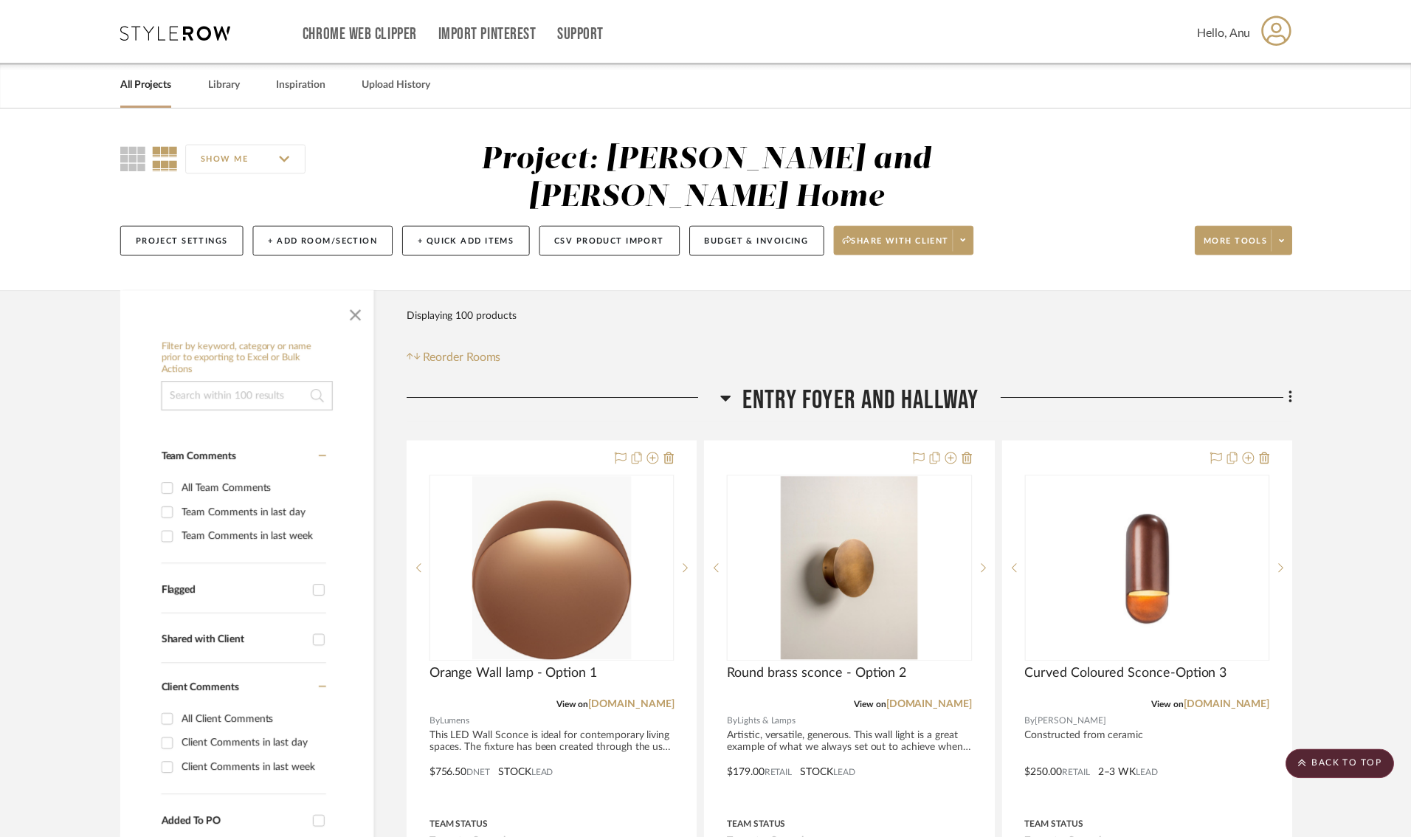
scroll to position [1578, 0]
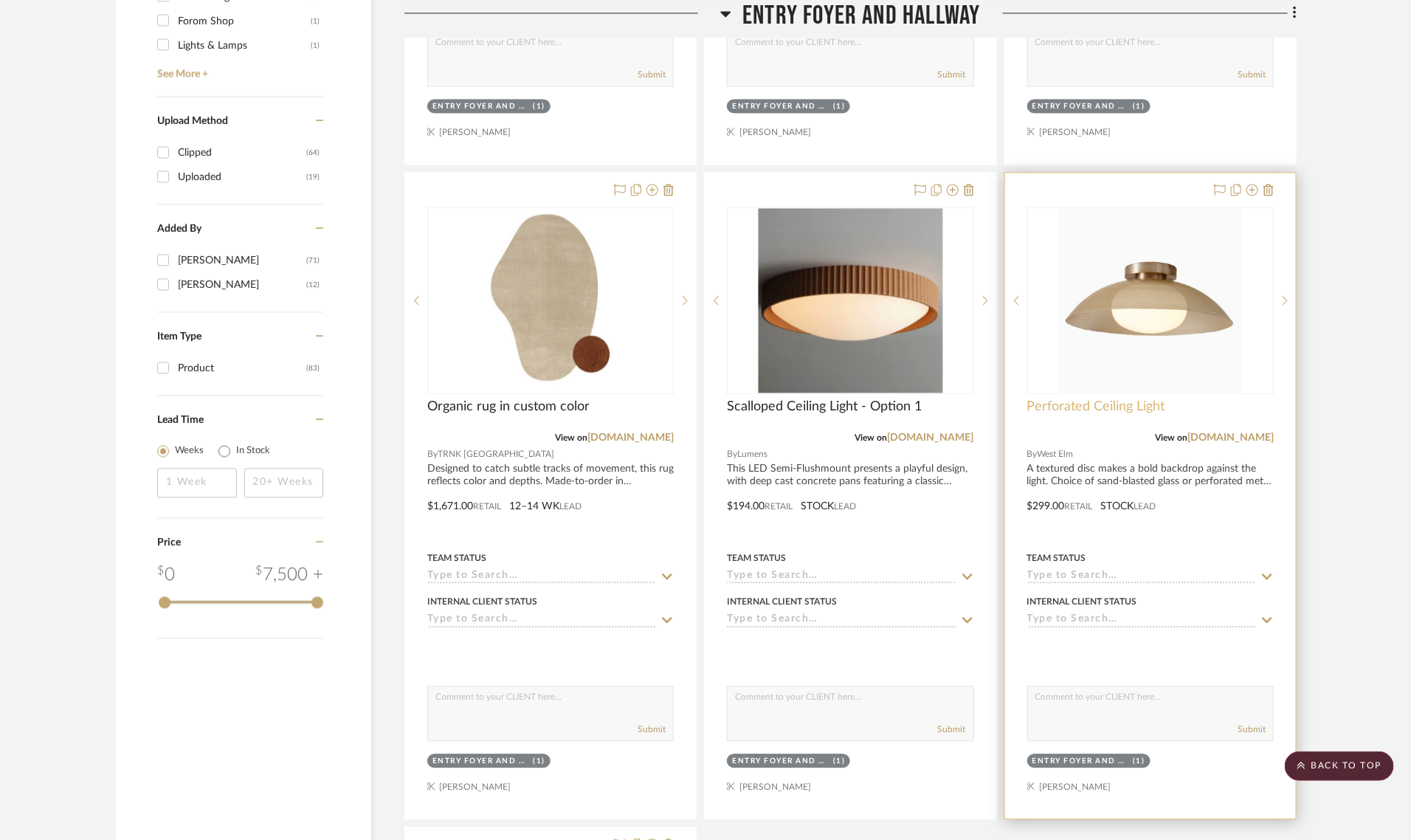
click at [1077, 399] on span "Perforated Ceiling Light" at bounding box center [1096, 407] width 138 height 17
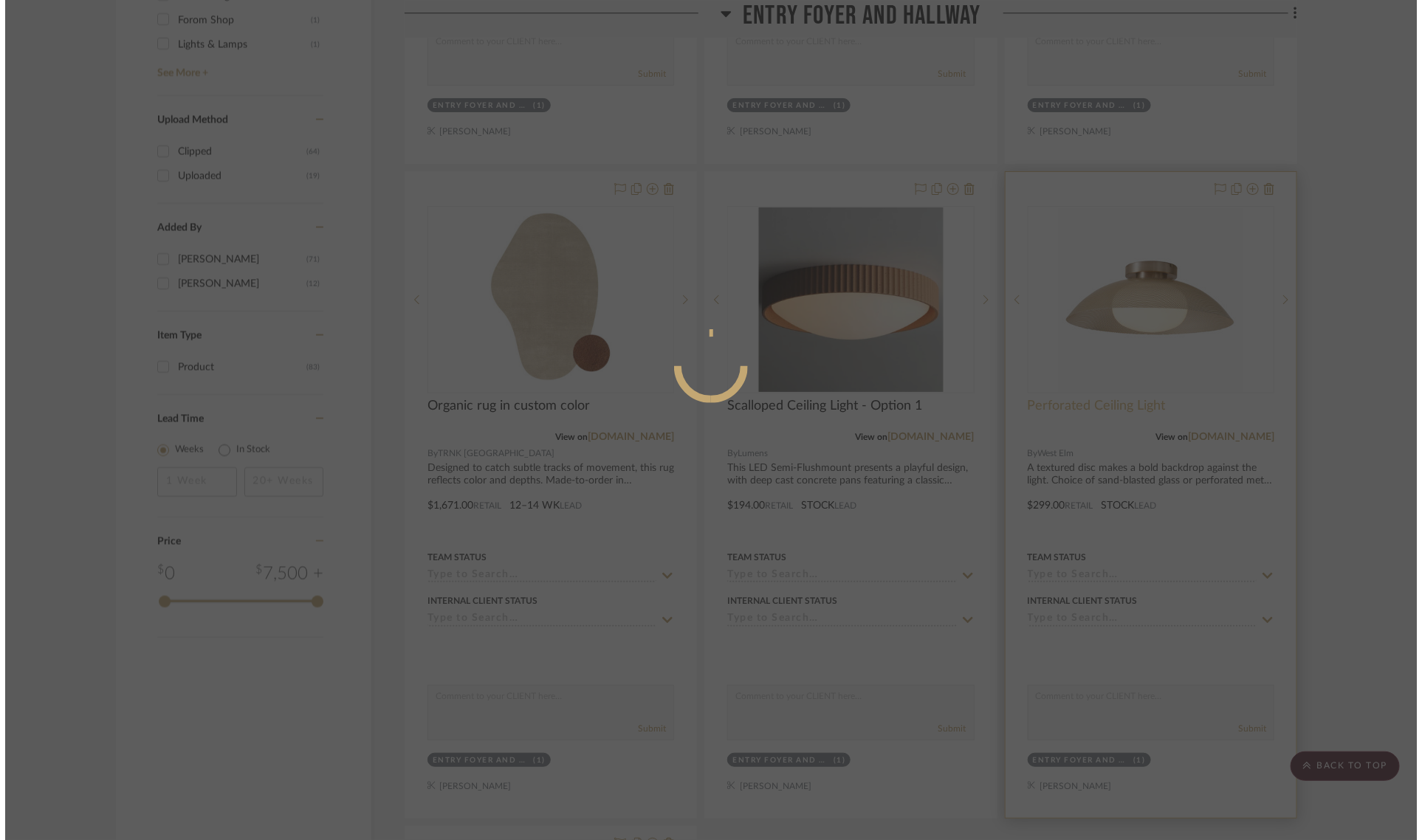
scroll to position [0, 0]
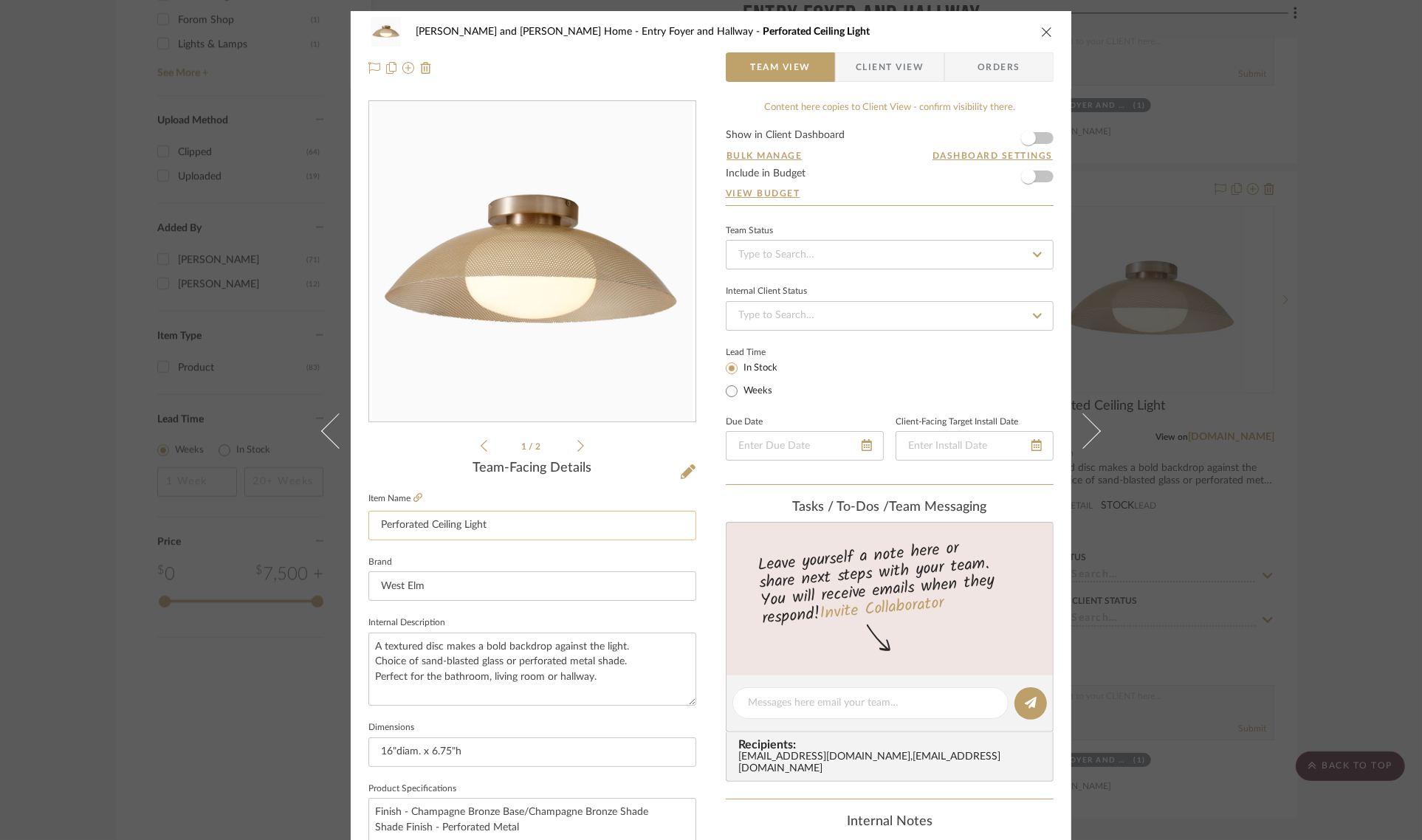
click at [545, 526] on input "Perforated Ceiling Light" at bounding box center [532, 525] width 328 height 29
type input "Perforated Ceiling Light - Option 2"
click at [432, 448] on div "1 / 2" at bounding box center [532, 277] width 328 height 354
click at [1381, 408] on div "Natasha and Abhijit Home Entry Foyer and Hallway Perforated Ceiling Light - Opt…" at bounding box center [711, 420] width 1422 height 840
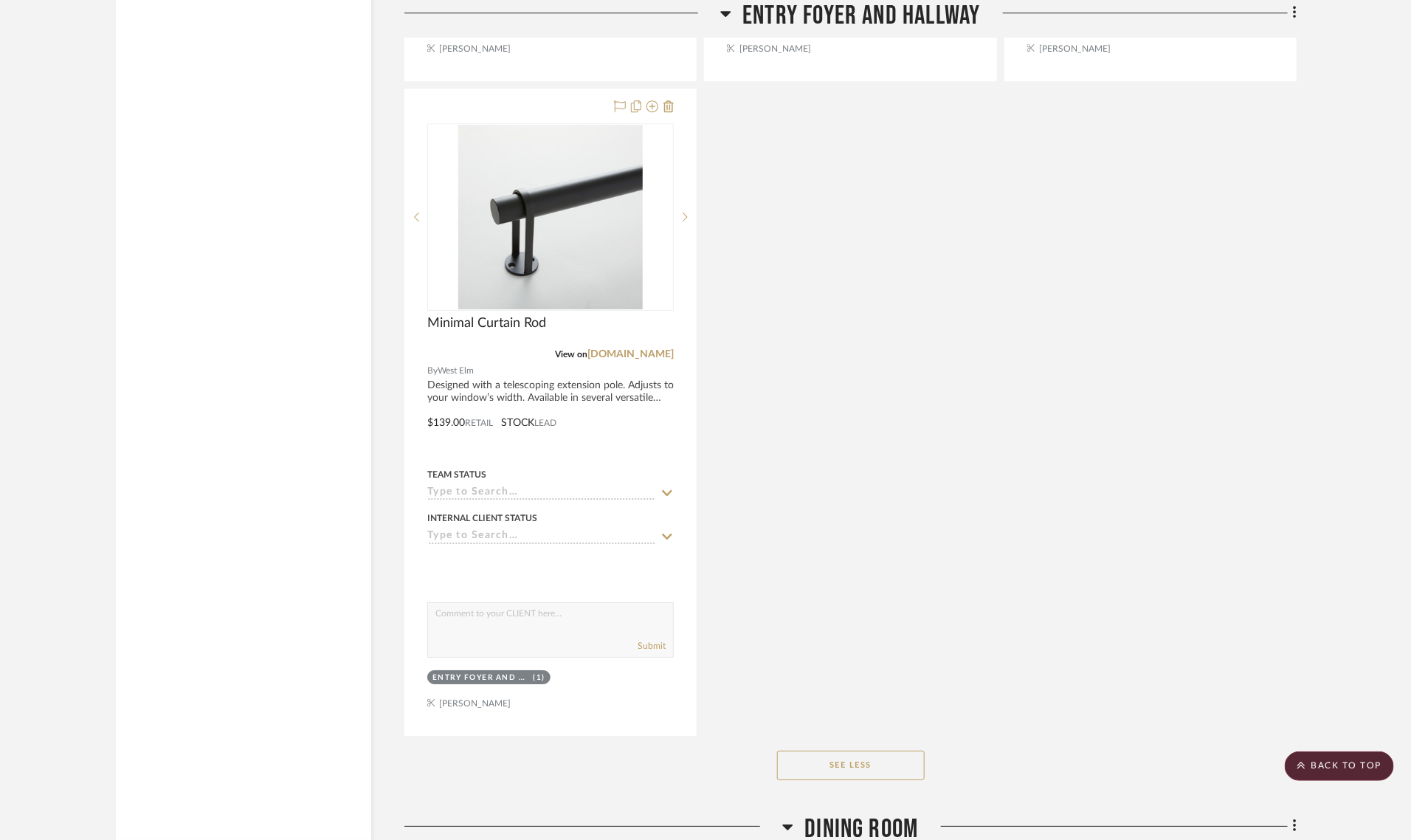
scroll to position [2223, 0]
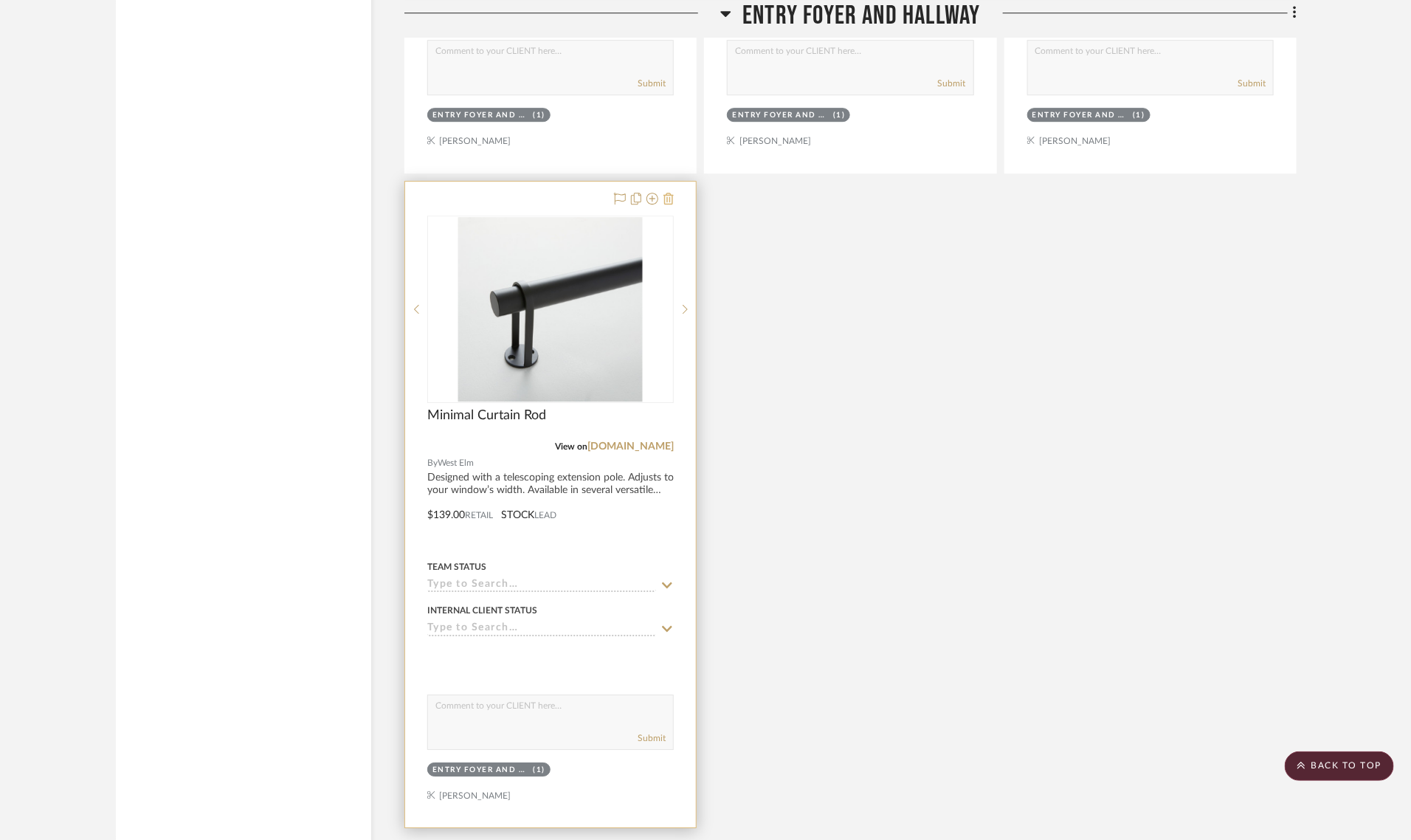
click at [670, 192] on icon at bounding box center [668, 198] width 11 height 12
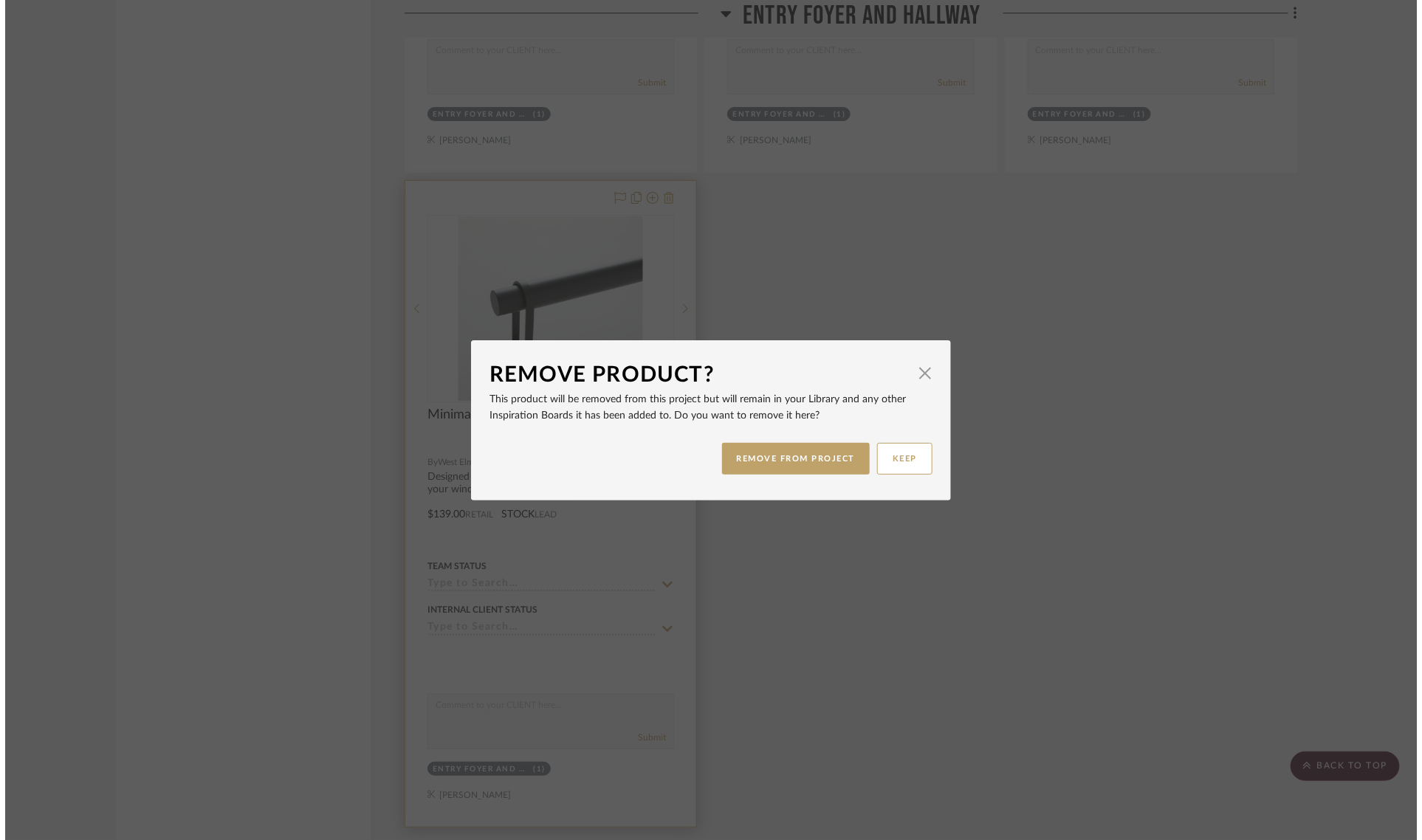
scroll to position [0, 0]
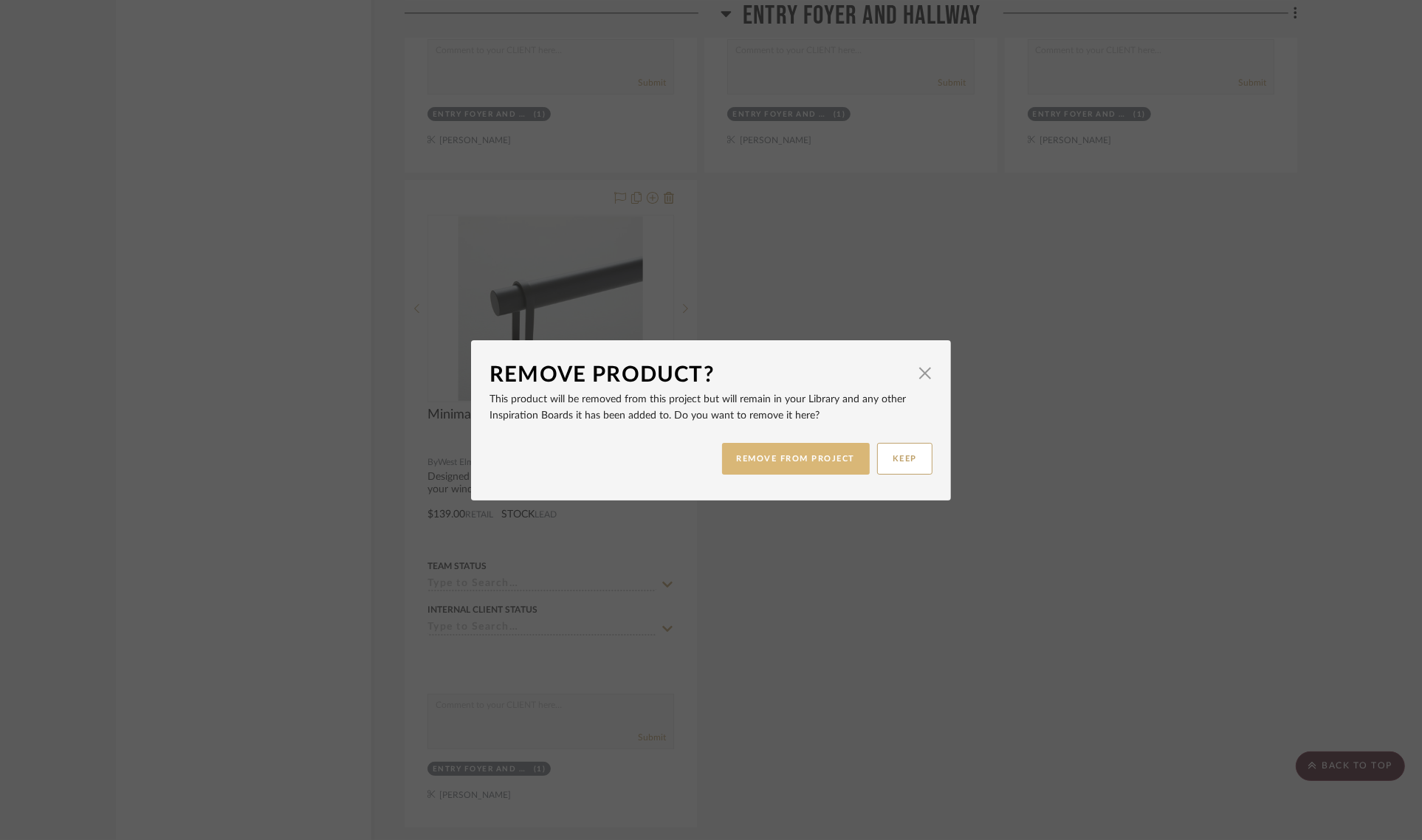
click at [761, 466] on button "REMOVE FROM PROJECT" at bounding box center [796, 459] width 148 height 32
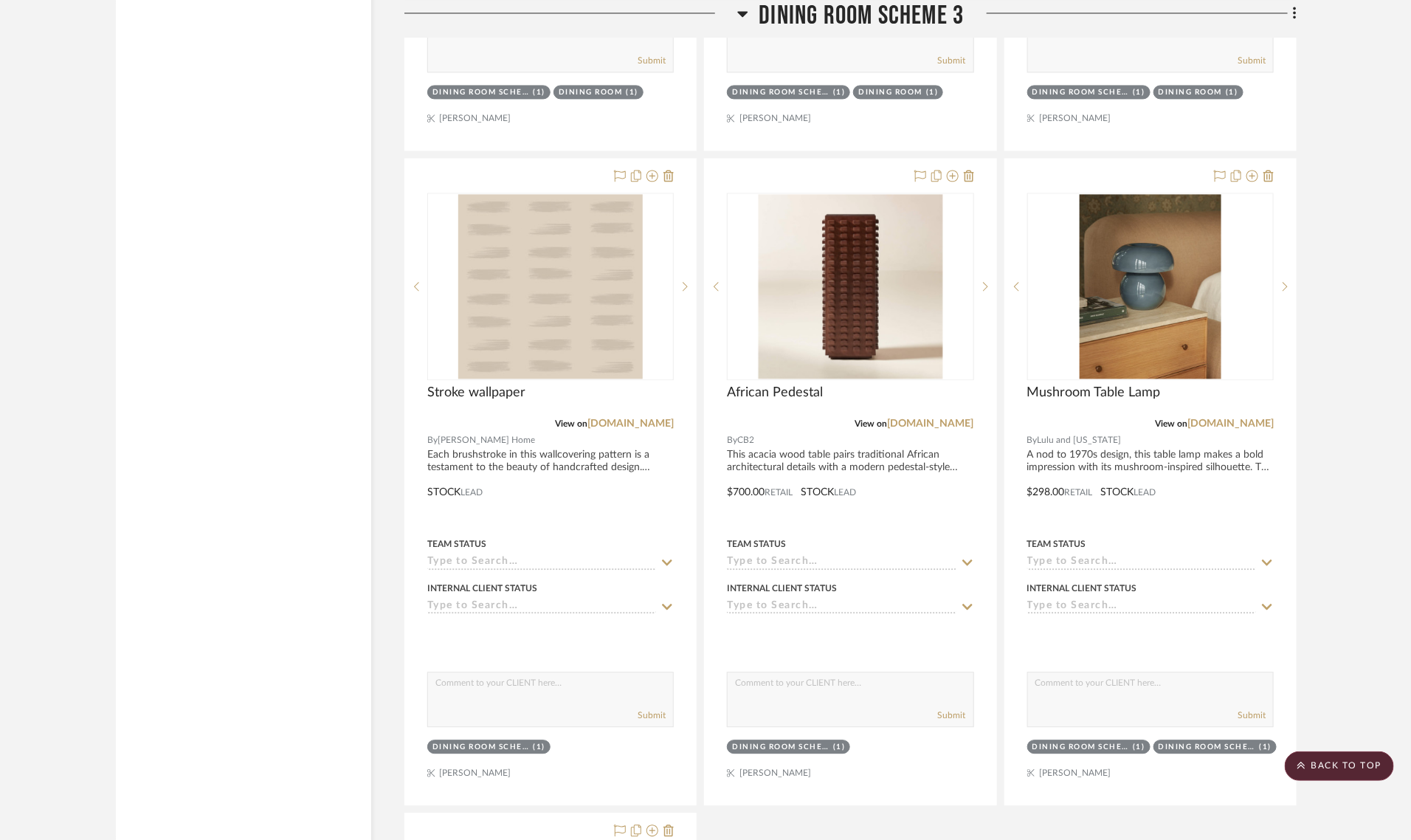
scroll to position [7298, 0]
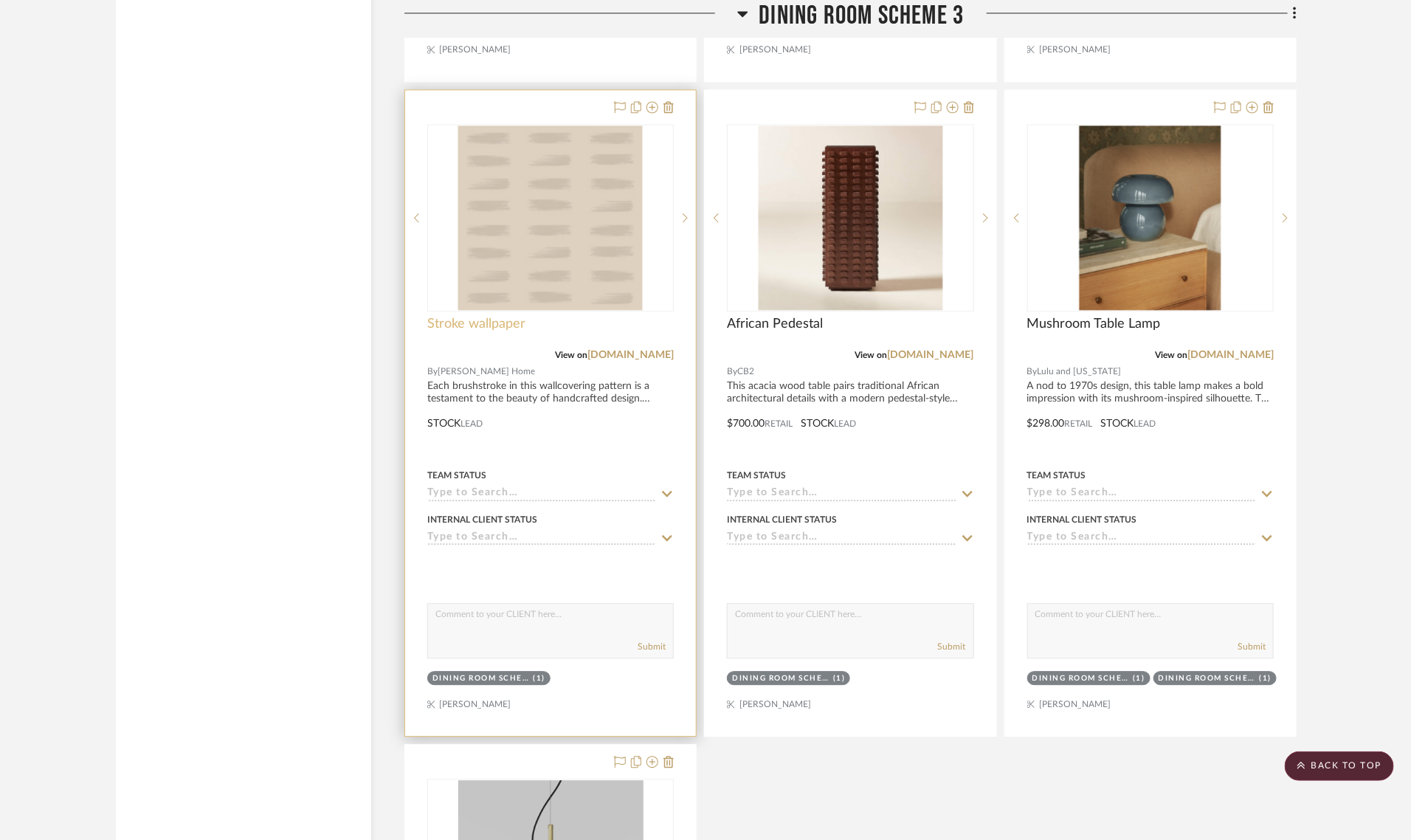
click at [434, 316] on span "Stroke wallpaper" at bounding box center [476, 324] width 99 height 17
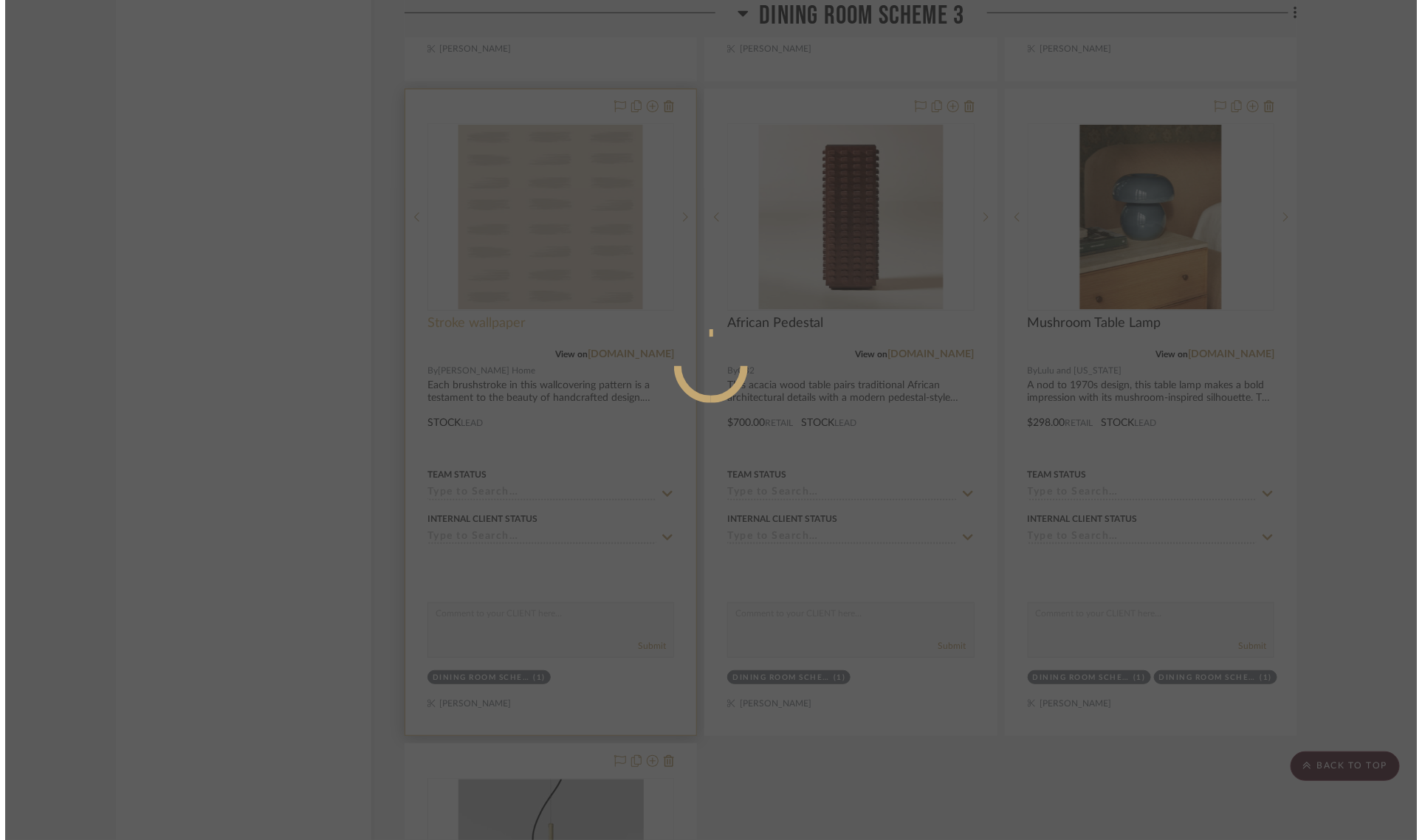
scroll to position [0, 0]
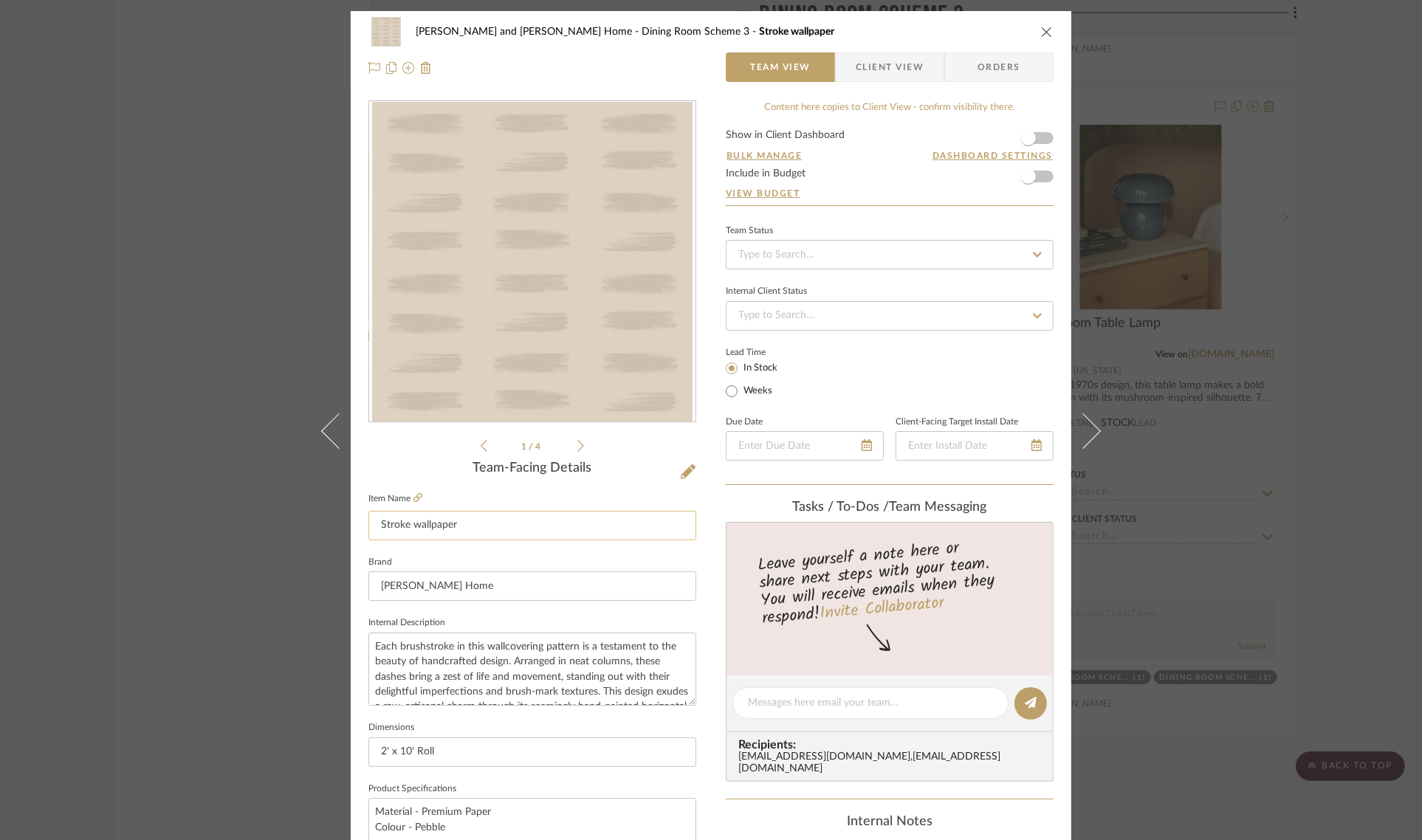
click at [379, 526] on input "Stroke wallpaper" at bounding box center [532, 525] width 328 height 29
type input "Brushstroke wallpaper"
click at [393, 452] on div "1 / 4" at bounding box center [532, 277] width 328 height 354
click at [1353, 458] on div "Natasha and Abhijit Home Dining Room Scheme 3 Brushstroke wallpaper Team View C…" at bounding box center [711, 420] width 1422 height 840
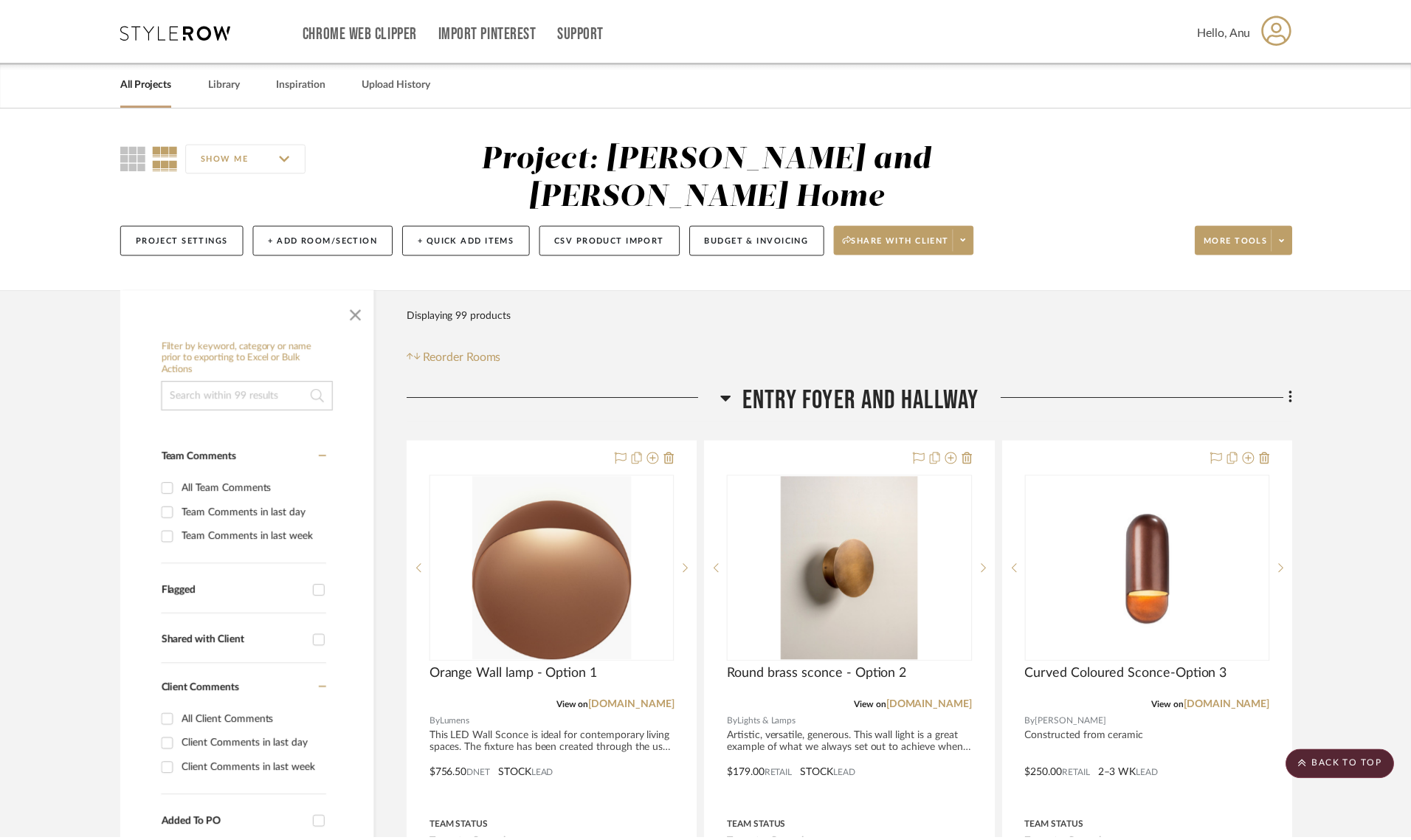
scroll to position [7298, 0]
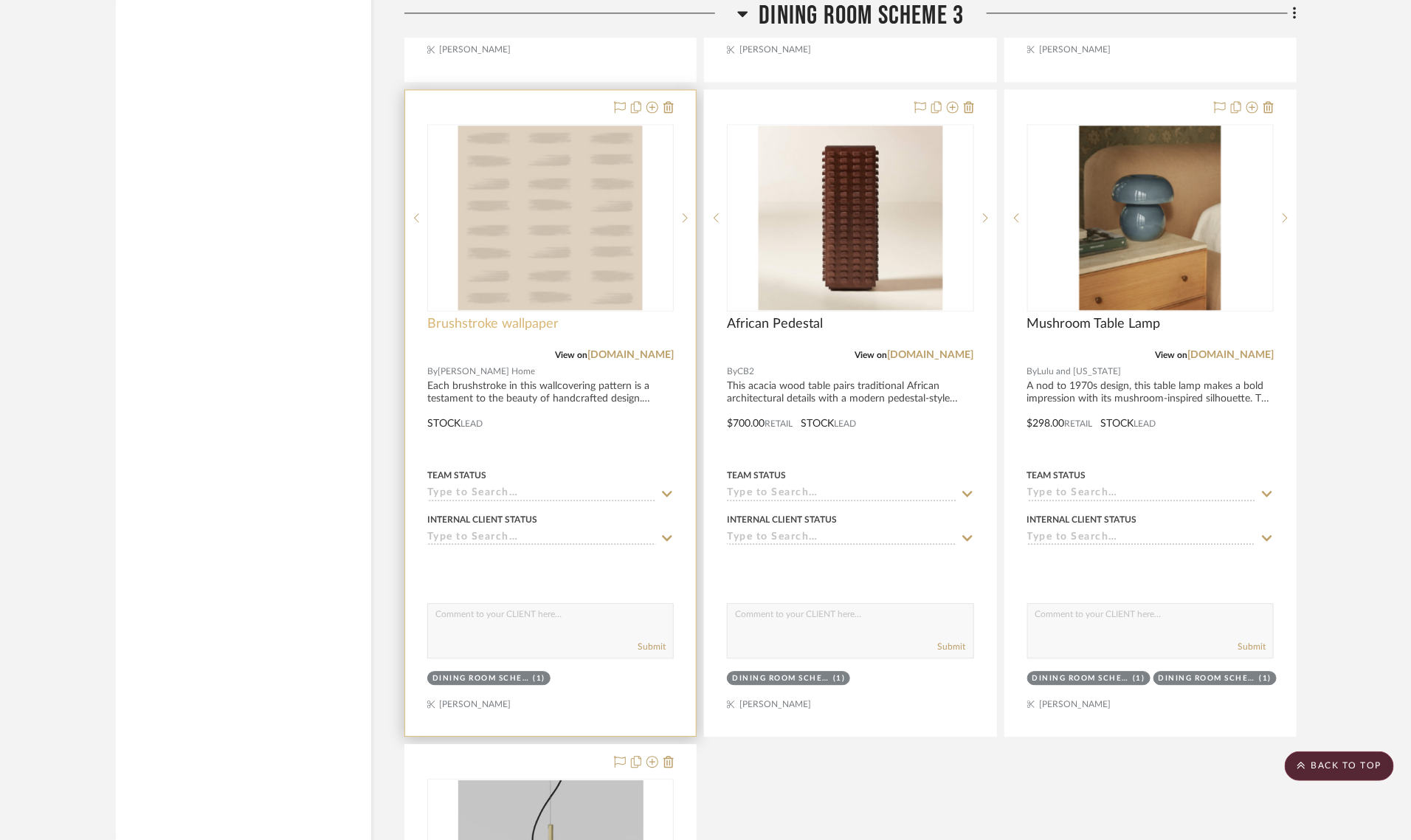
click at [464, 316] on span "Brushstroke wallpaper" at bounding box center [493, 324] width 132 height 17
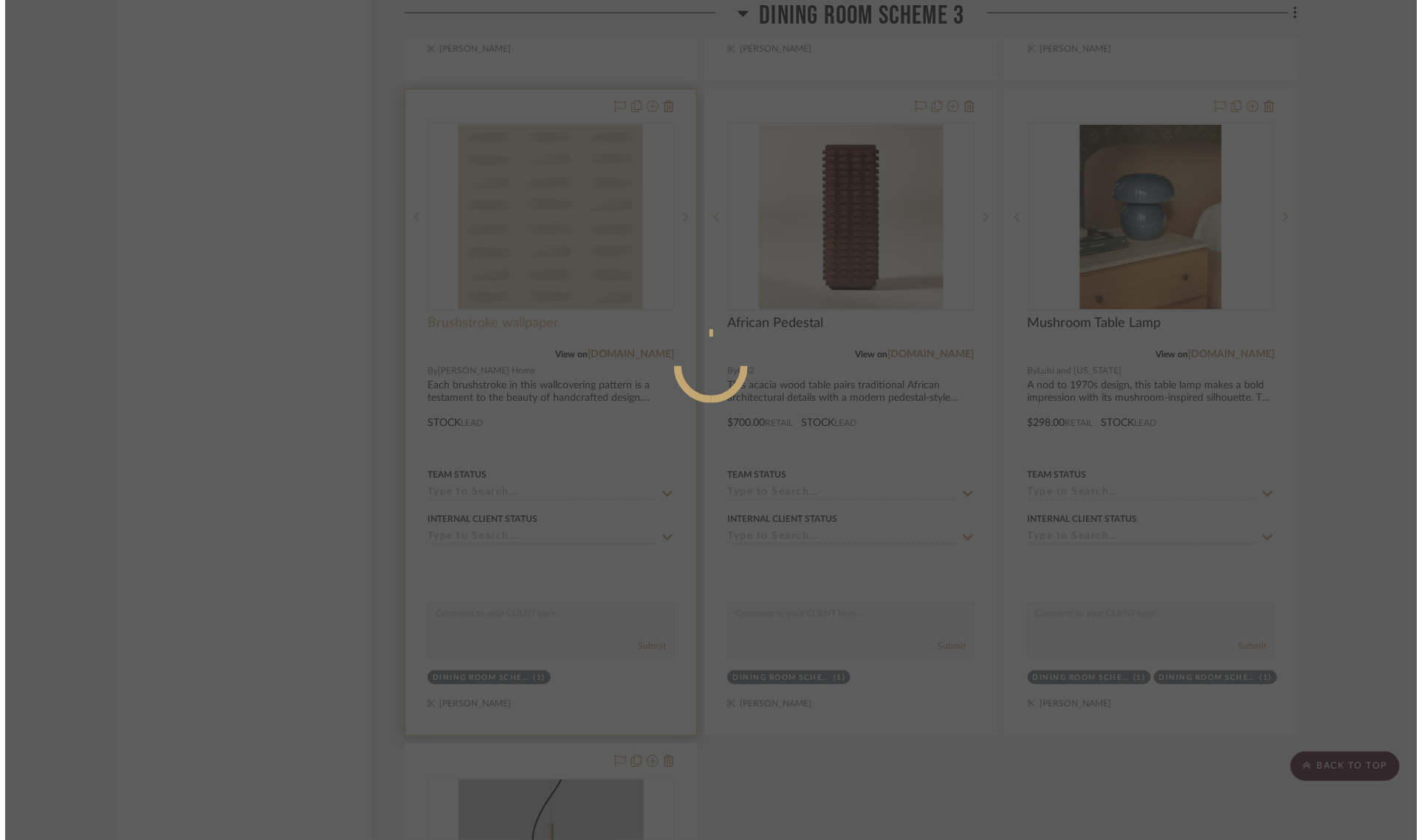
scroll to position [0, 0]
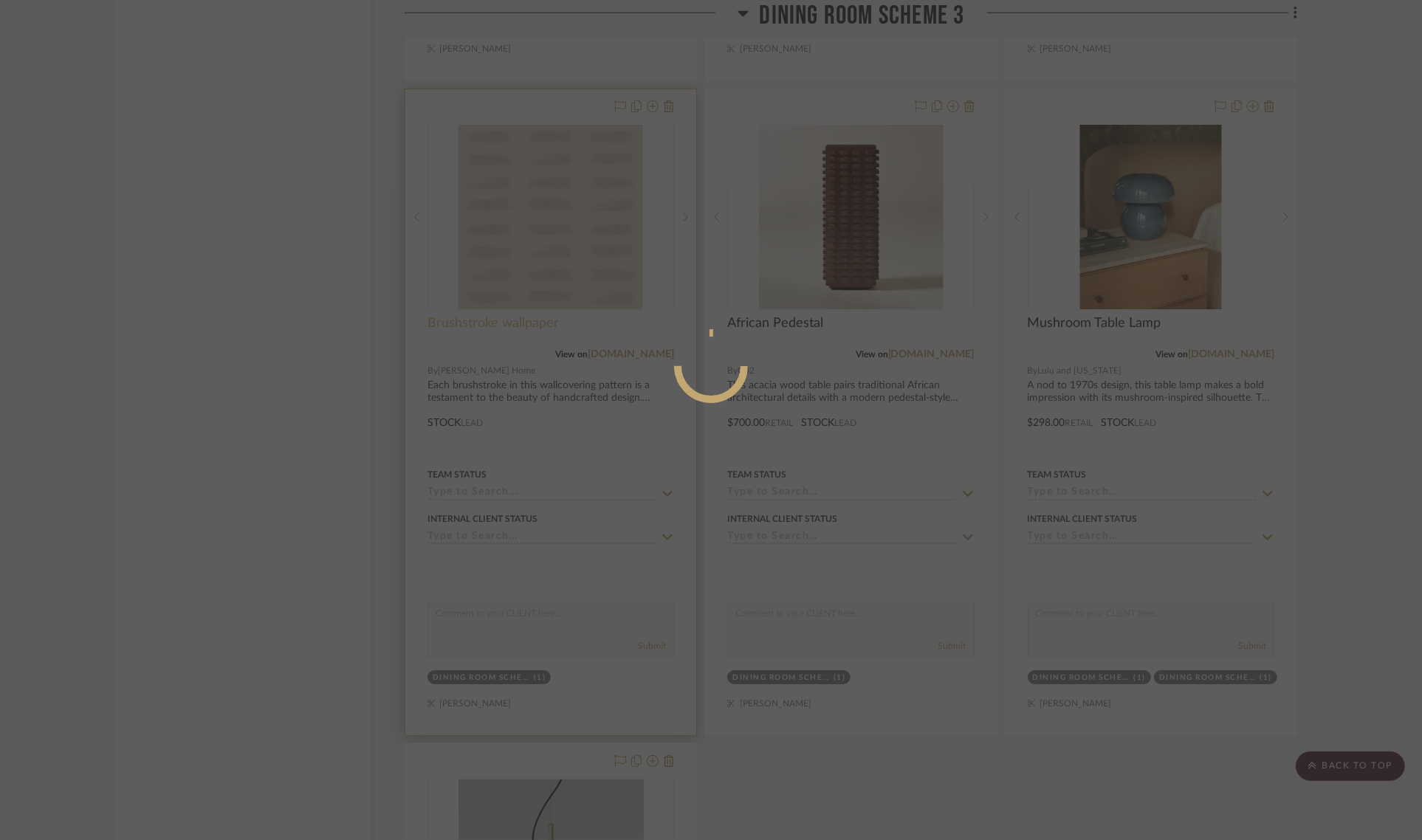
click at [464, 287] on div at bounding box center [711, 420] width 1422 height 840
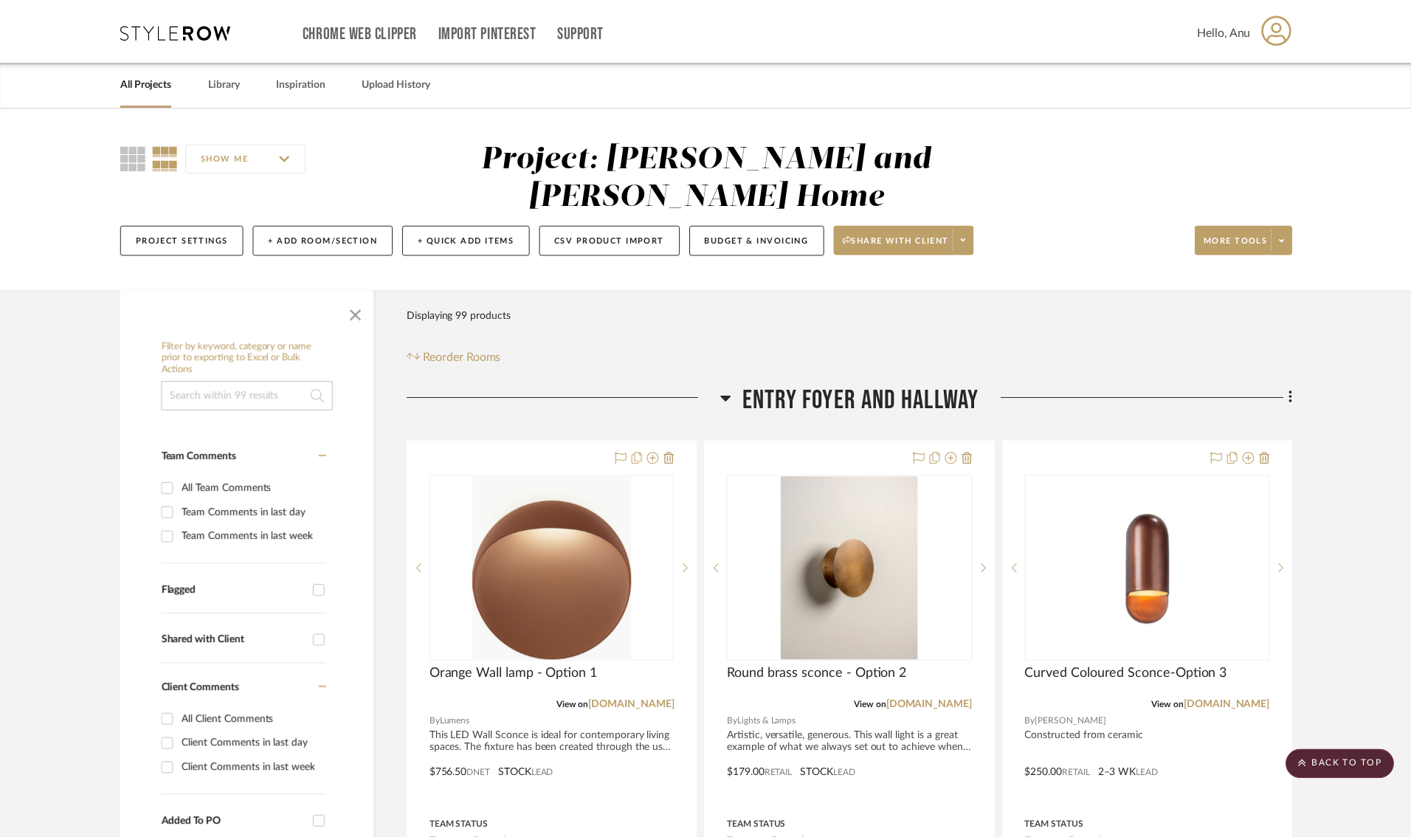
scroll to position [7298, 0]
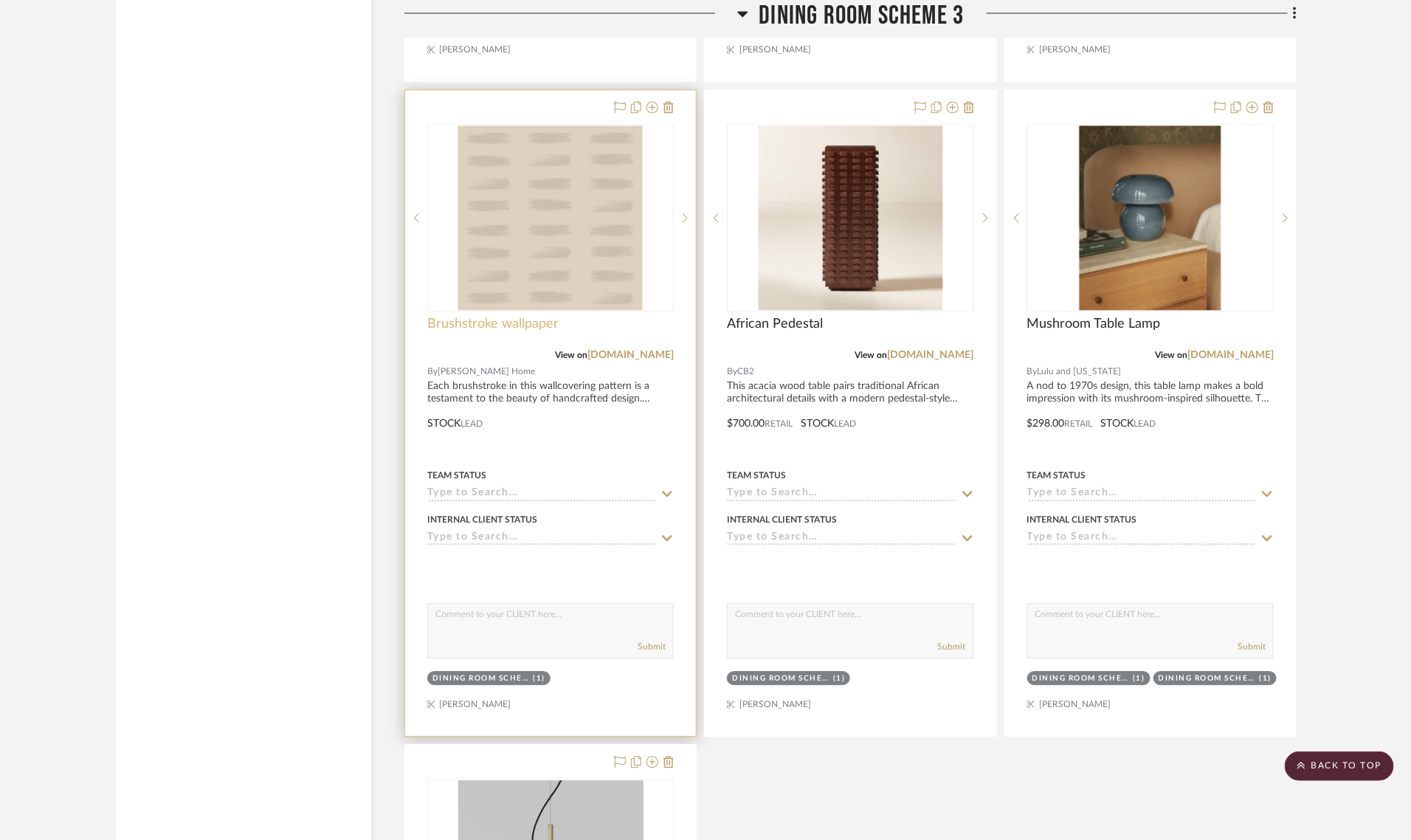
click at [464, 316] on span "Brushstroke wallpaper" at bounding box center [493, 324] width 132 height 17
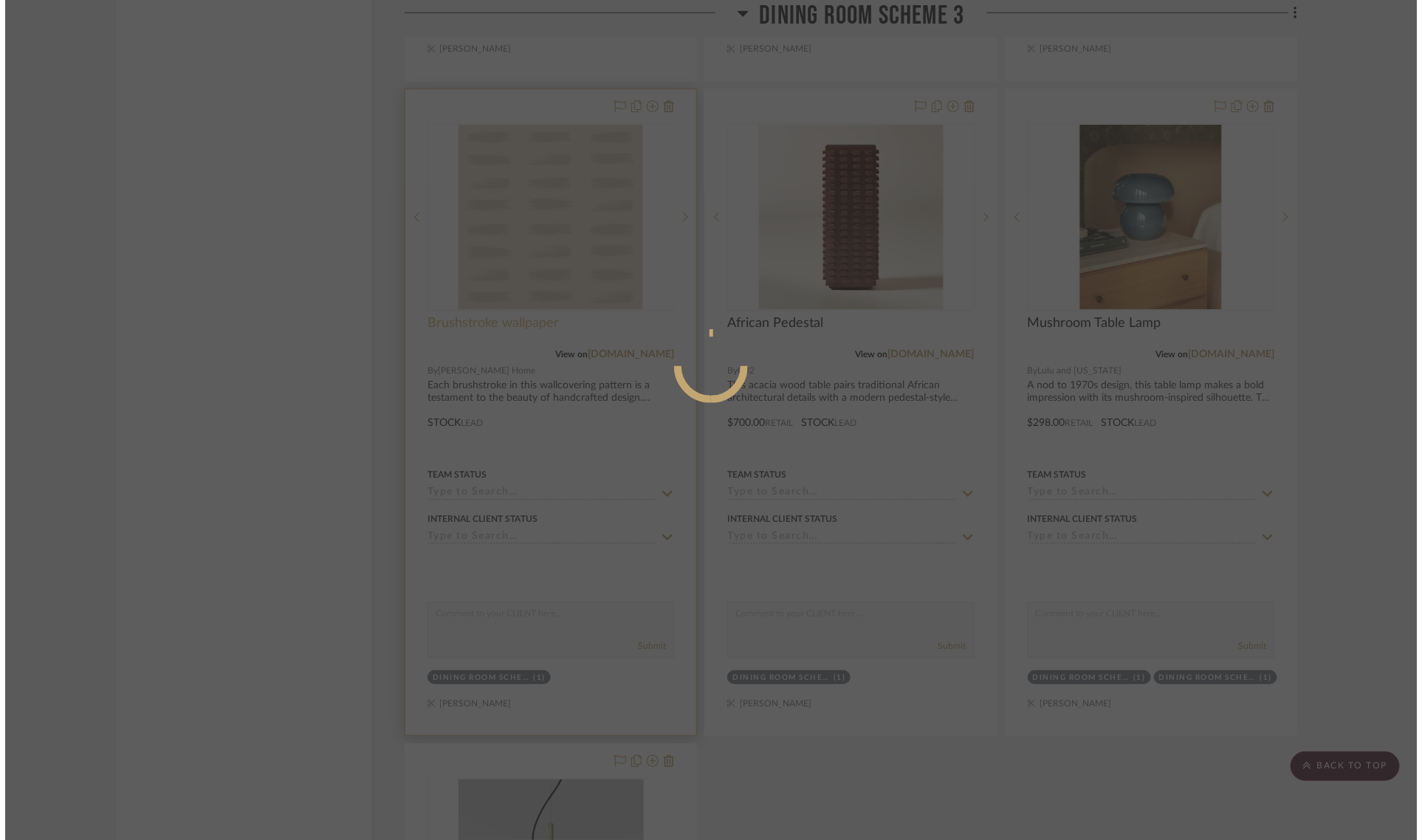
scroll to position [0, 0]
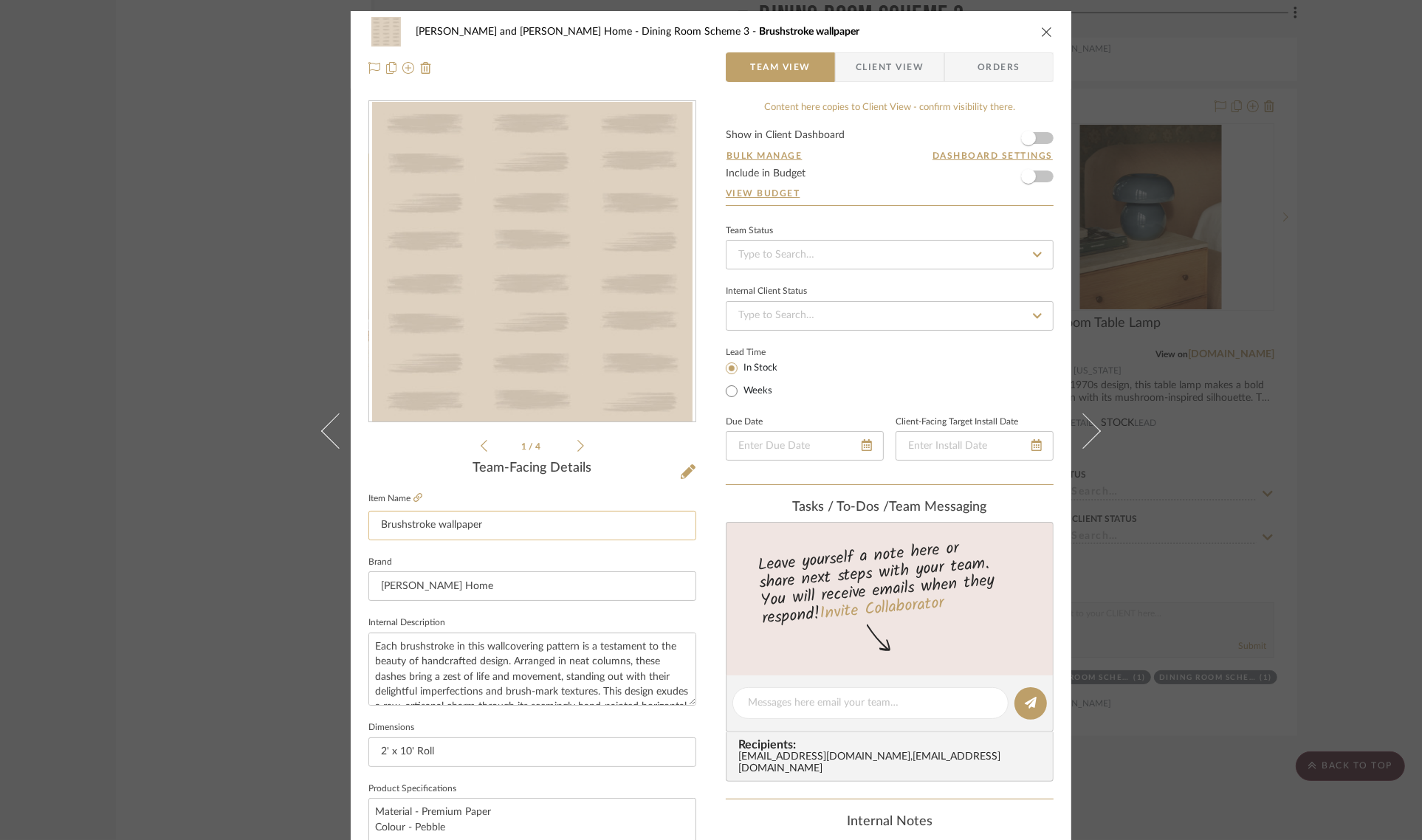
click at [432, 526] on input "Brushstroke wallpaper" at bounding box center [532, 525] width 328 height 29
type input "Watercolor wallpaper"
click at [408, 465] on div "Team-Facing Details" at bounding box center [532, 468] width 328 height 17
click at [1385, 335] on div "Natasha and Abhijit Home Dining Room Scheme 3 Watercolor wallpaper Team View Cl…" at bounding box center [711, 420] width 1422 height 840
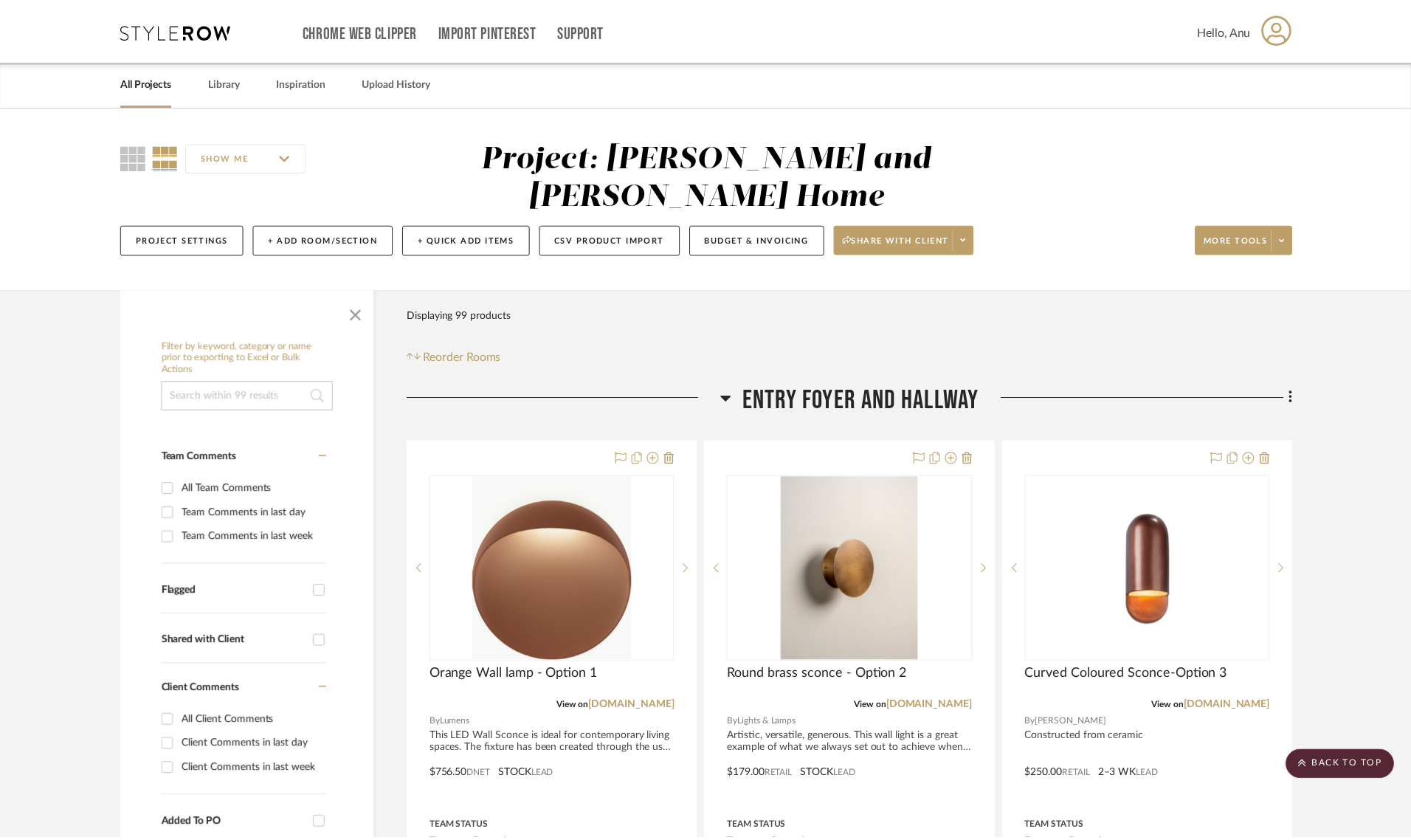
scroll to position [7298, 0]
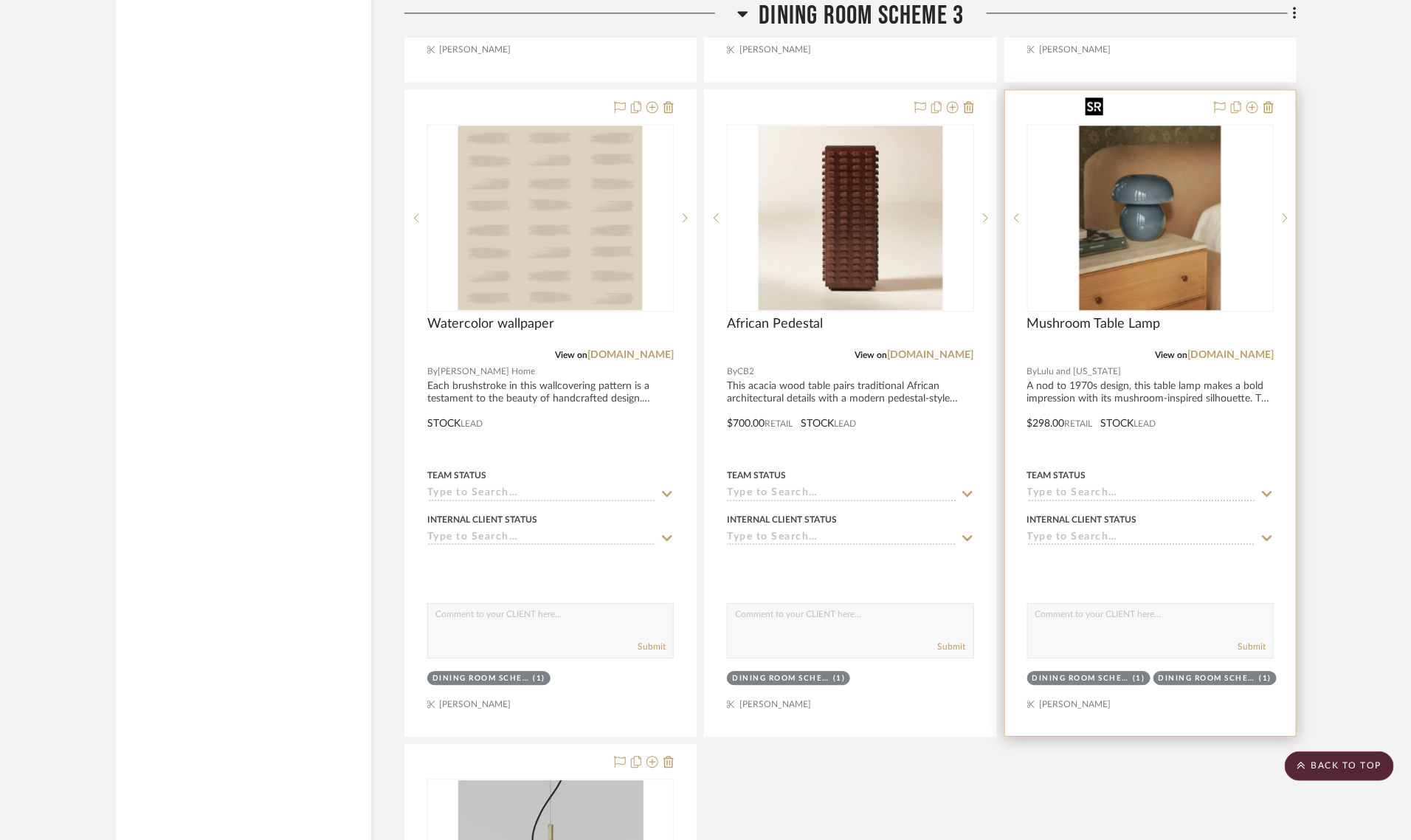
click at [1163, 208] on img "0" at bounding box center [1150, 218] width 141 height 184
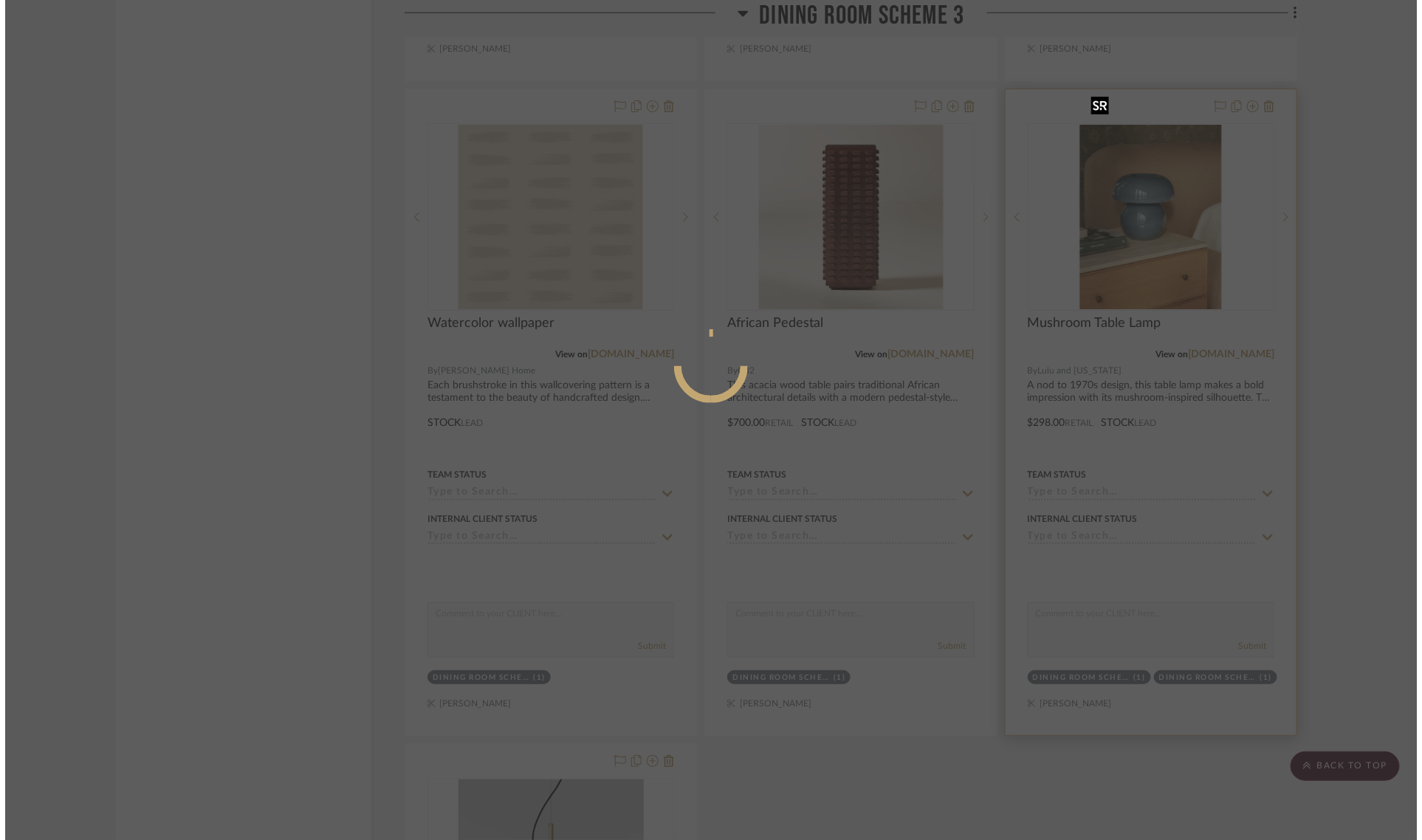
scroll to position [0, 0]
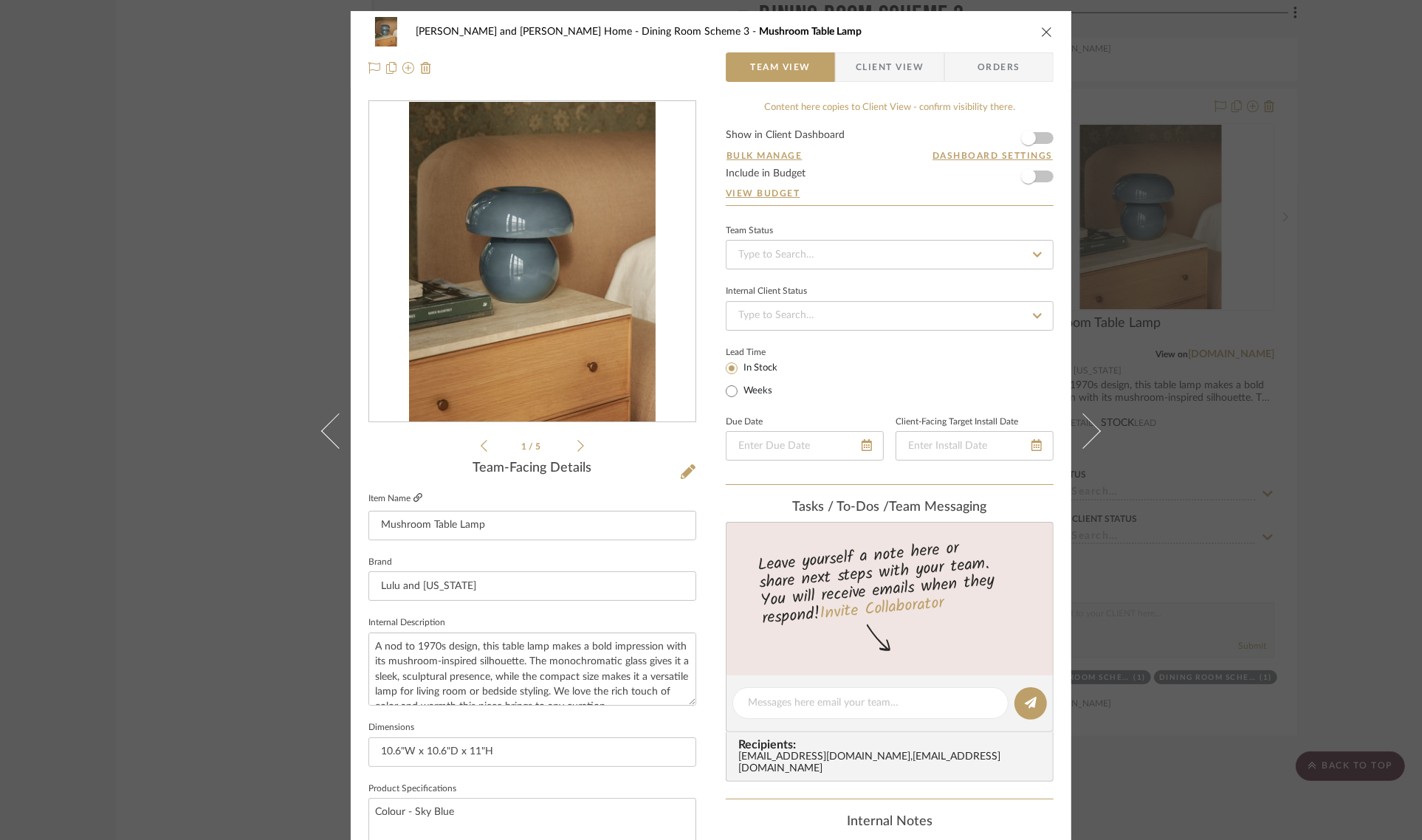
click at [414, 497] on icon at bounding box center [418, 497] width 9 height 9
click at [680, 472] on icon at bounding box center [687, 471] width 15 height 15
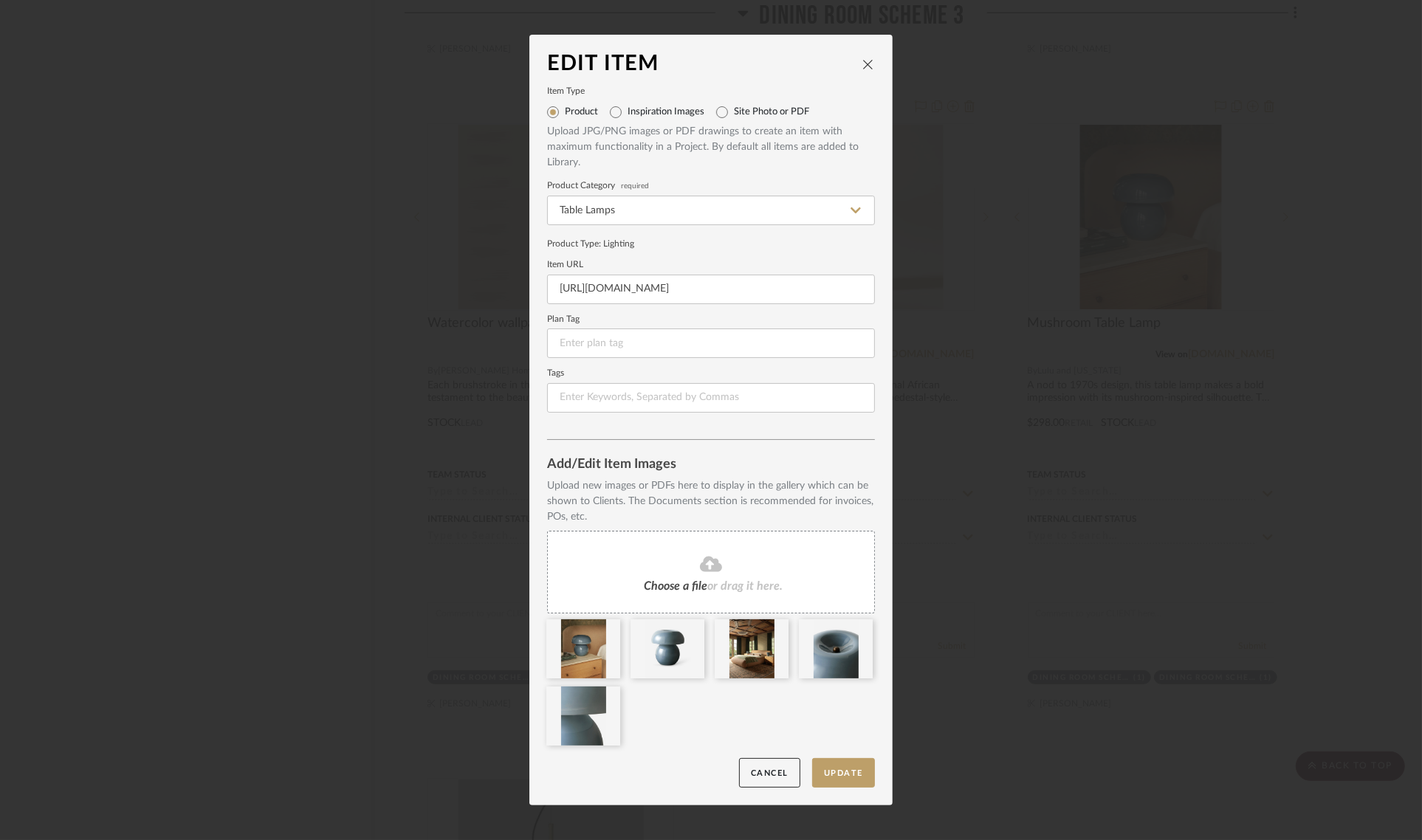
click at [709, 556] on icon at bounding box center [711, 564] width 22 height 18
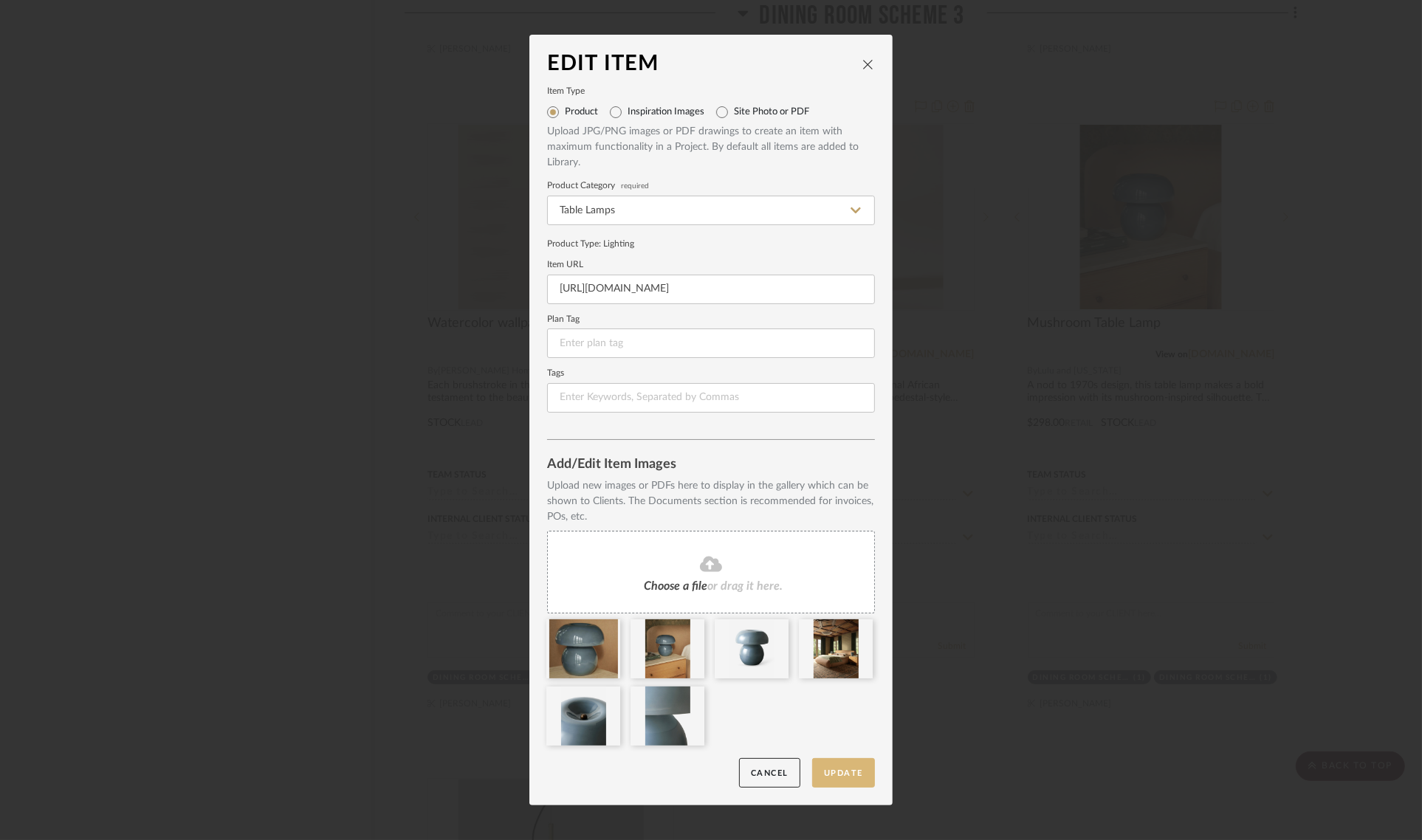
click at [845, 772] on button "Update" at bounding box center [843, 773] width 62 height 30
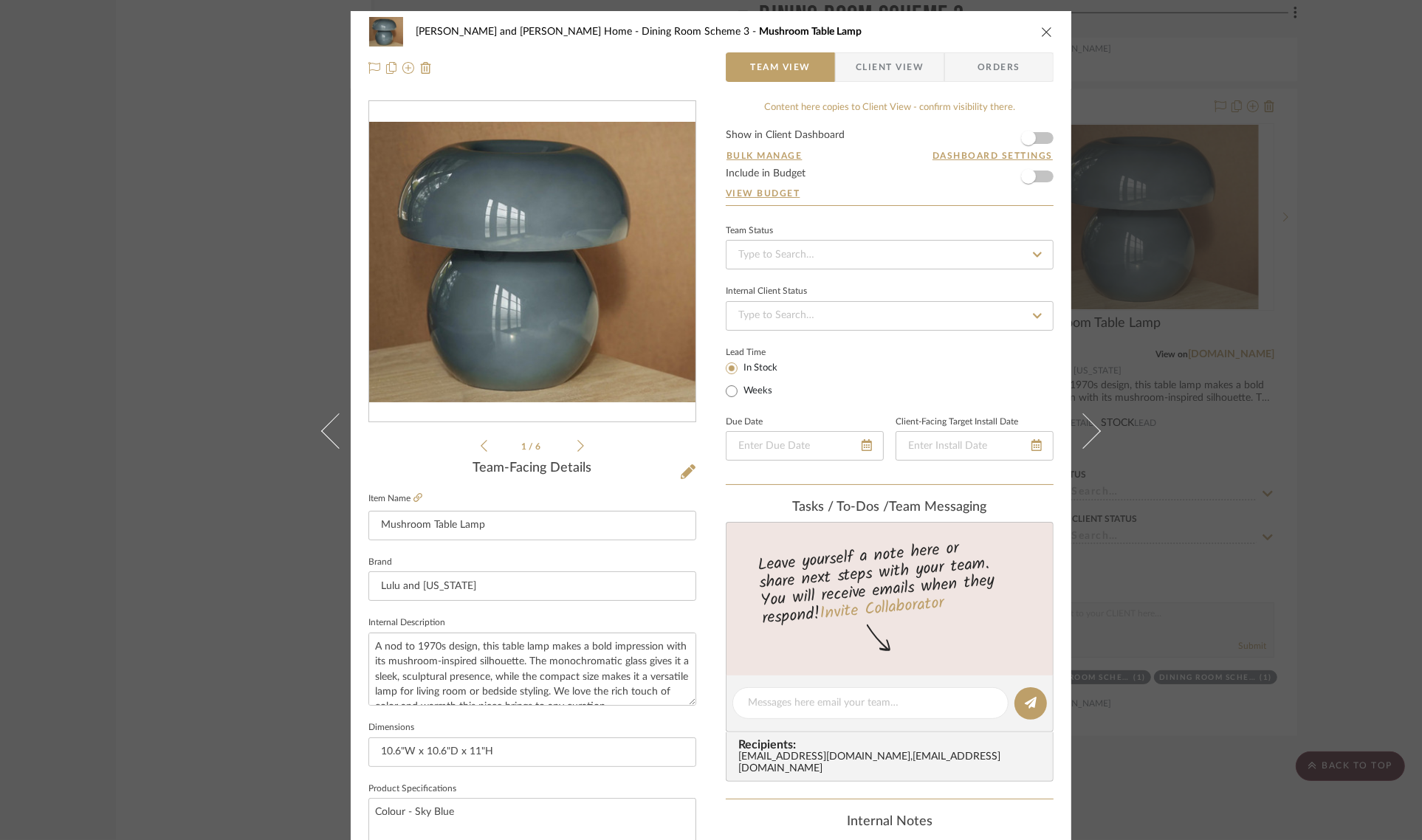
click at [1364, 278] on div "Natasha and Abhijit Home Dining Room Scheme 3 Mushroom Table Lamp Team View Cli…" at bounding box center [711, 420] width 1422 height 840
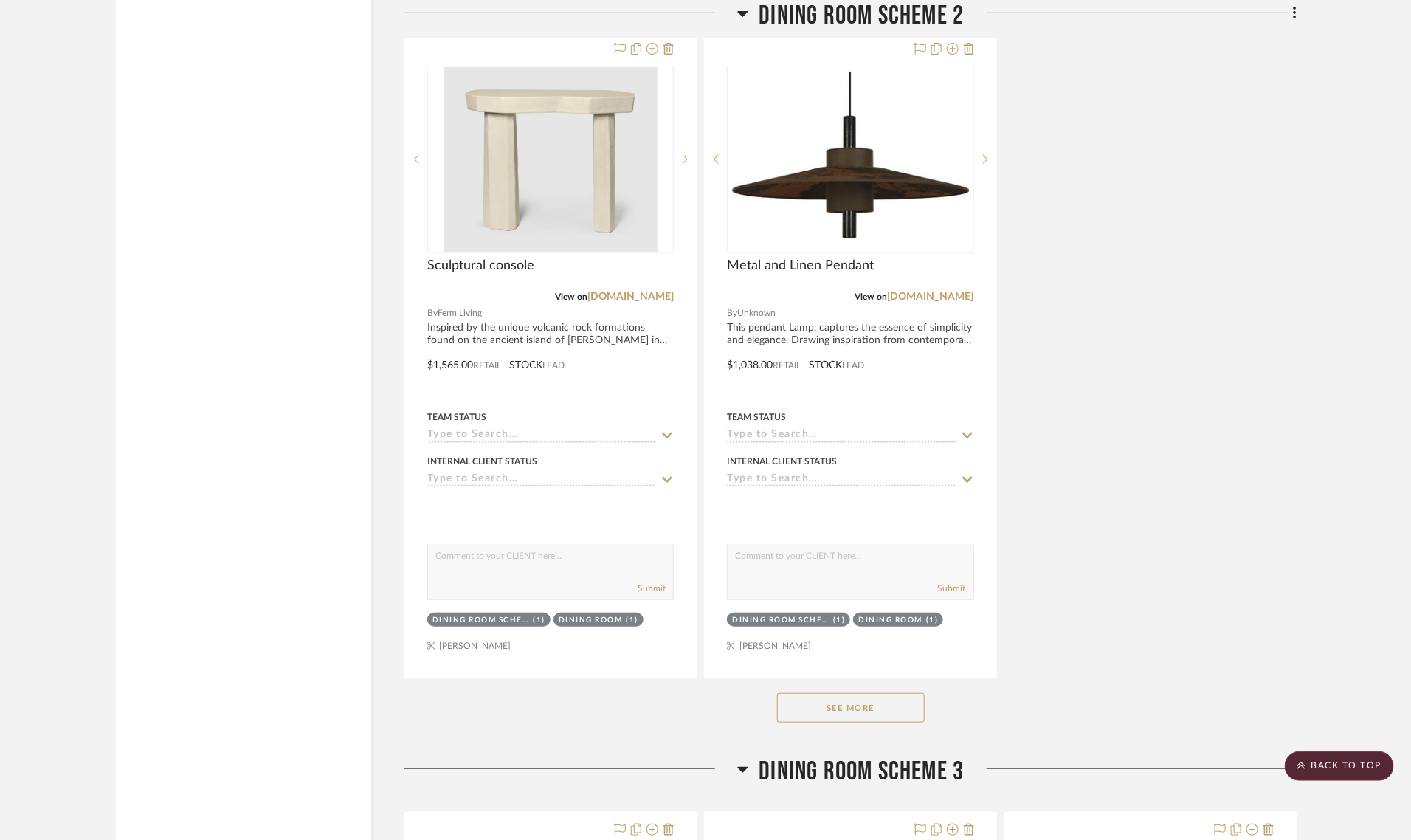
scroll to position [5730, 0]
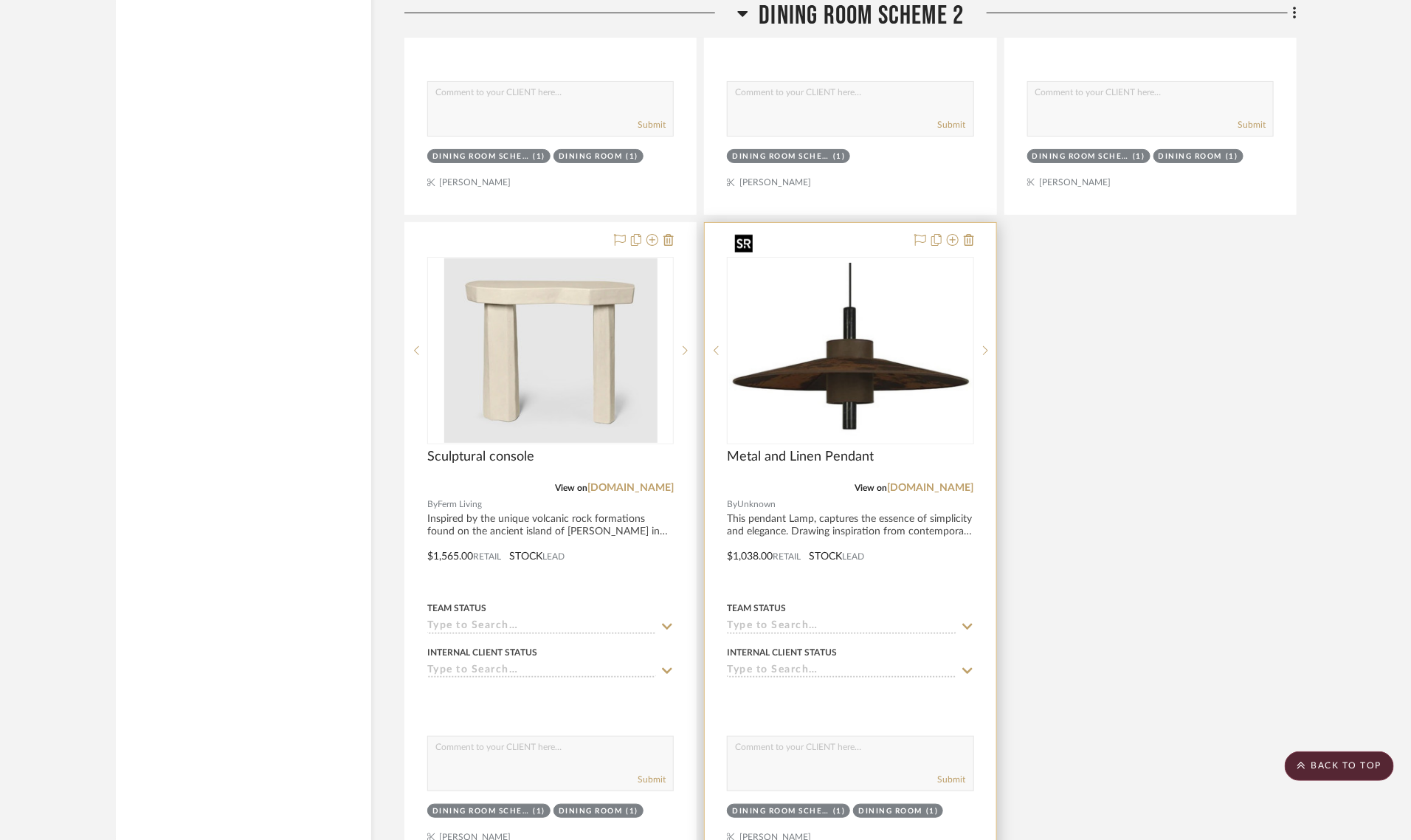
click at [842, 322] on img "0" at bounding box center [851, 350] width 244 height 176
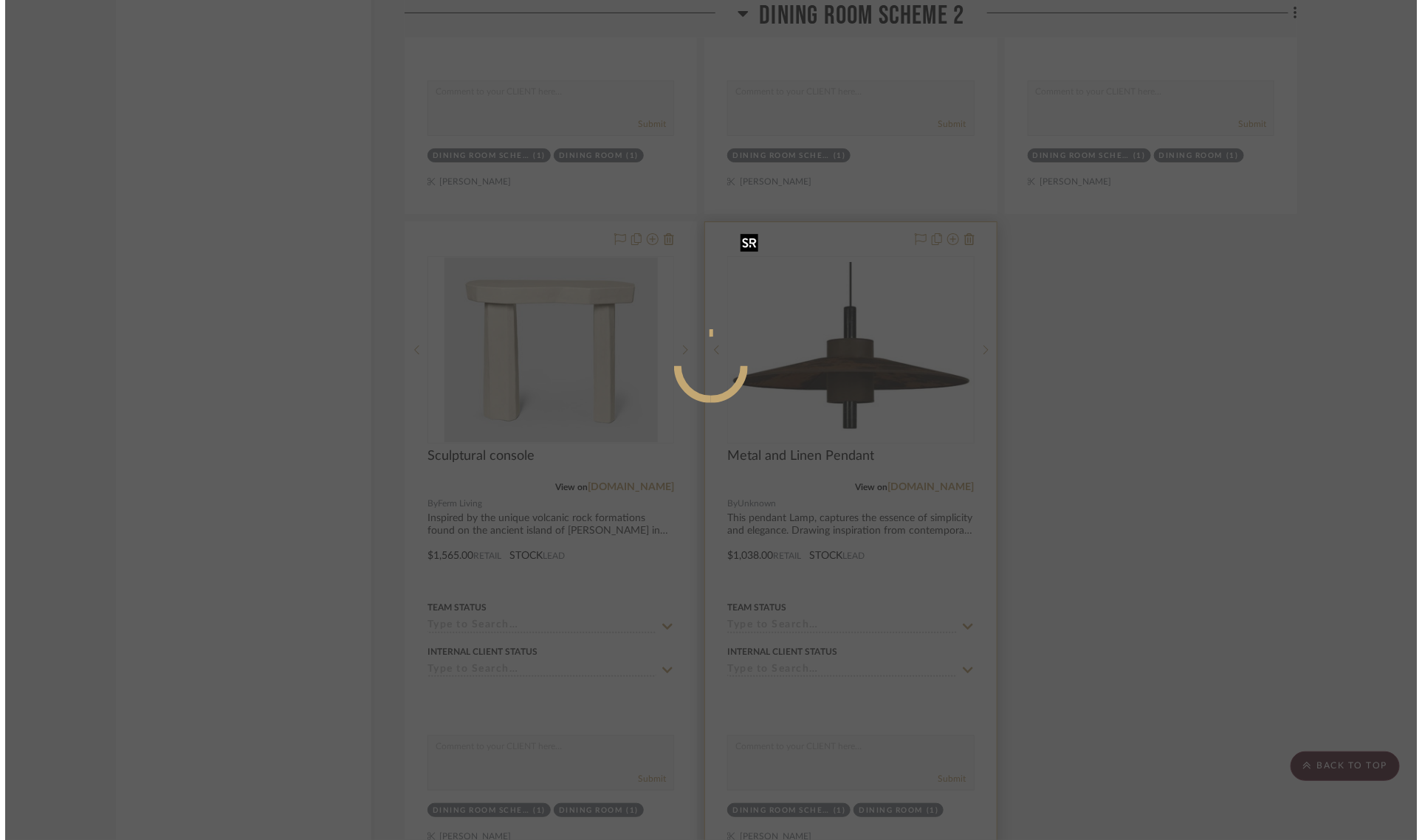
scroll to position [0, 0]
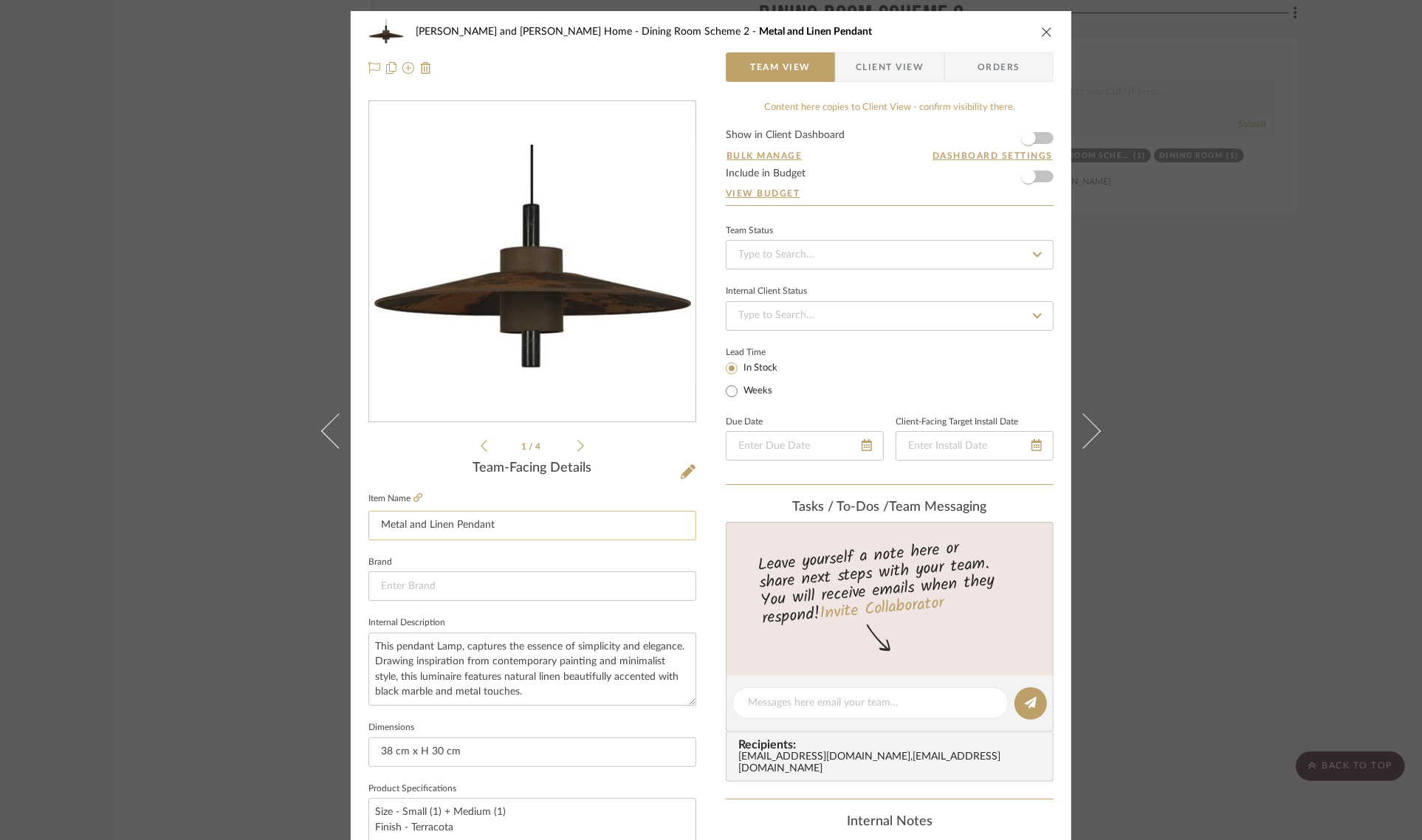
click at [506, 525] on input "Metal and Linen Pendant" at bounding box center [532, 525] width 328 height 29
type input "Metal and Linen Pendants (Set of 2)"
click at [414, 434] on div "1 / 4" at bounding box center [532, 277] width 328 height 354
click at [1357, 404] on div "Natasha and Abhijit Home Dining Room Scheme 2 Metal and Linen Pendants (Set of …" at bounding box center [711, 420] width 1422 height 840
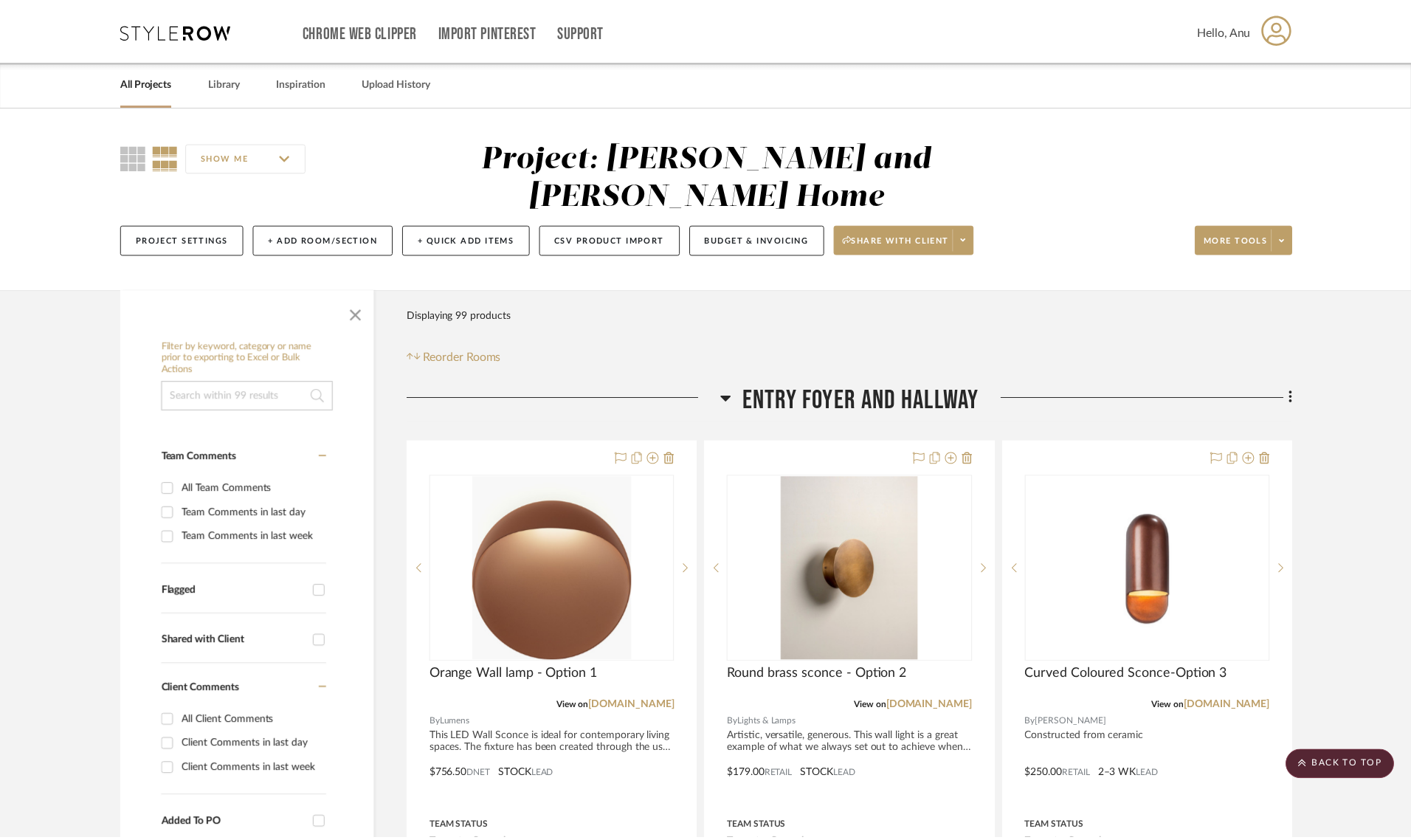
scroll to position [5730, 0]
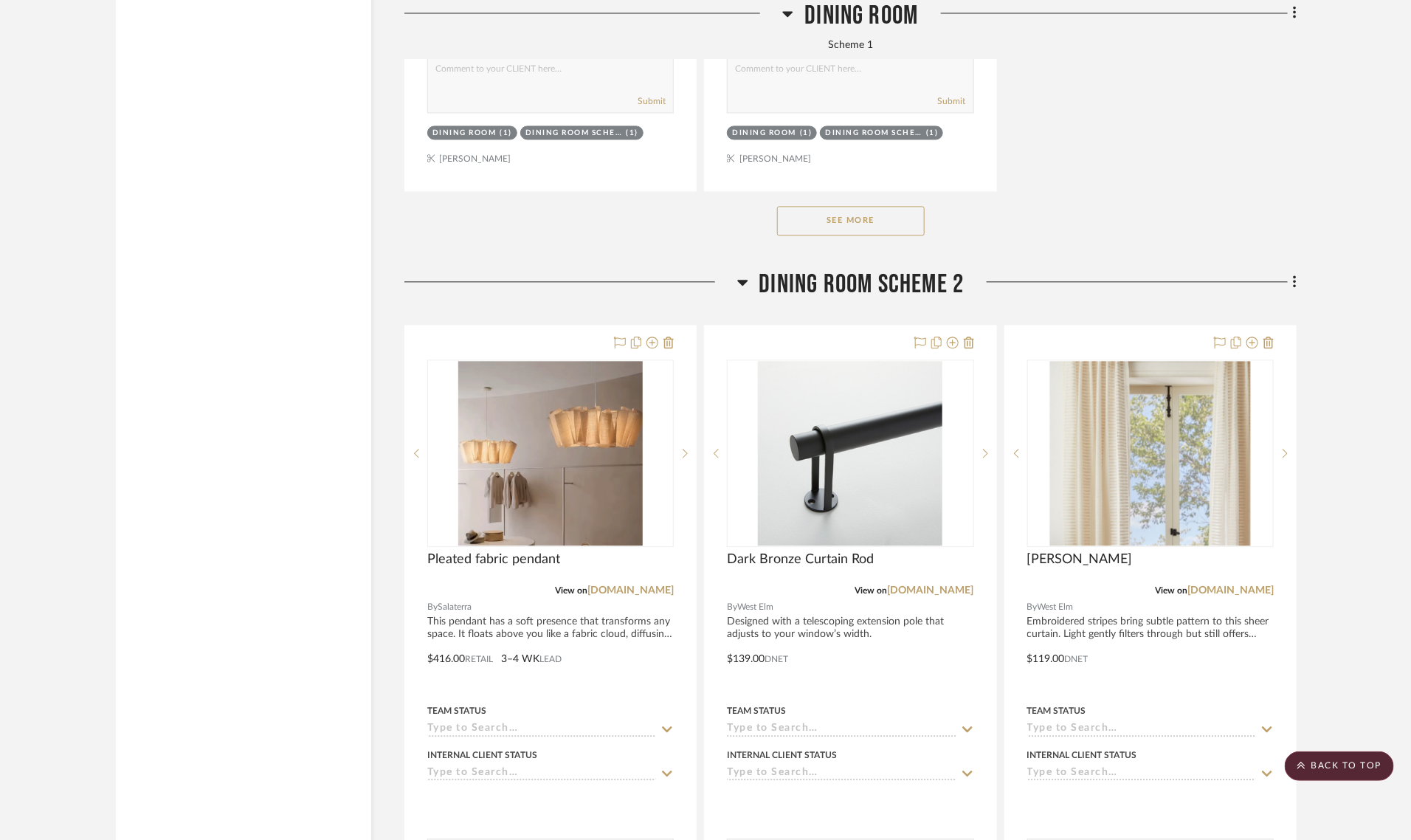
scroll to position [4428, 0]
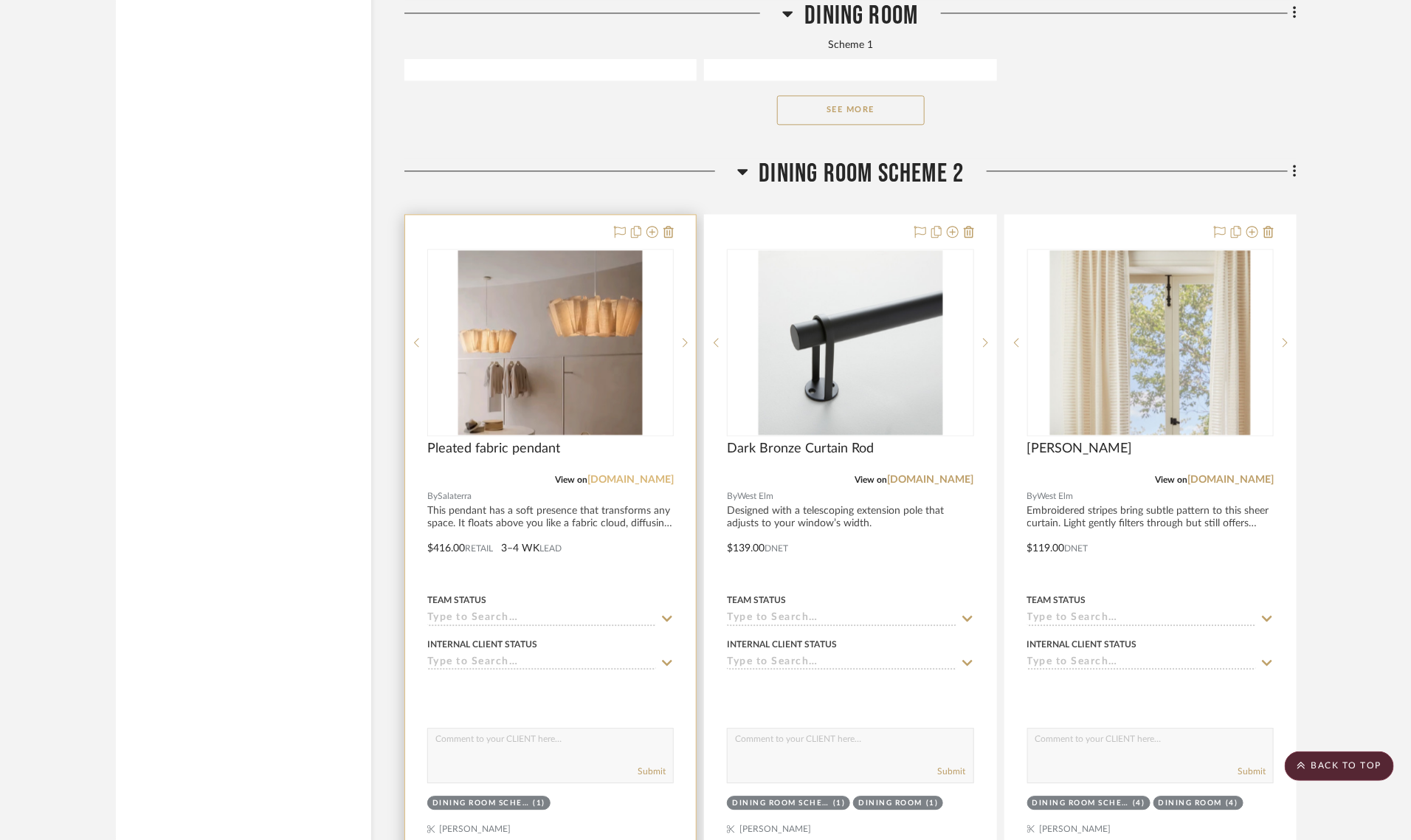
click at [621, 474] on link "[DOMAIN_NAME]" at bounding box center [630, 479] width 87 height 11
click at [575, 269] on img "0" at bounding box center [550, 341] width 184 height 184
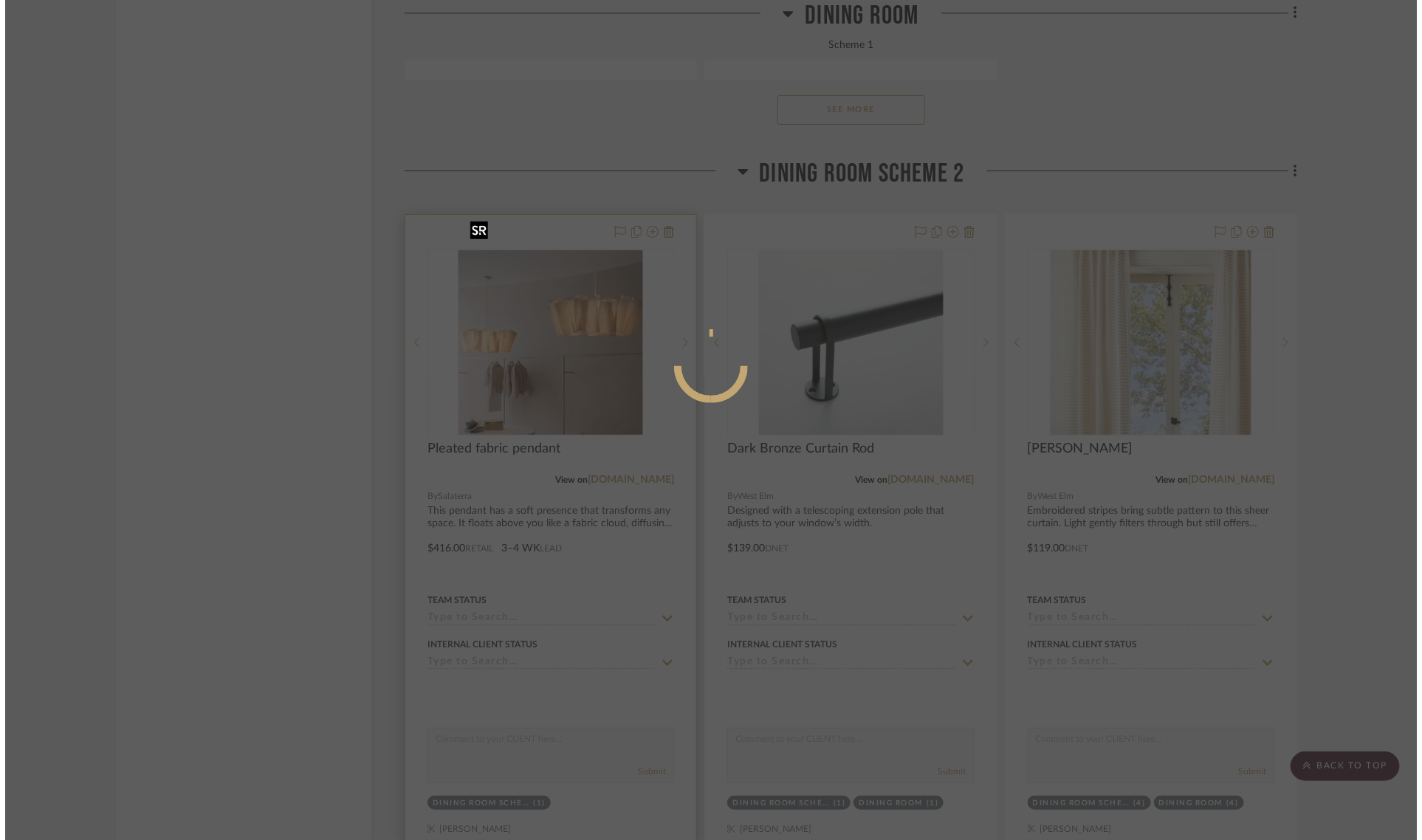
scroll to position [0, 0]
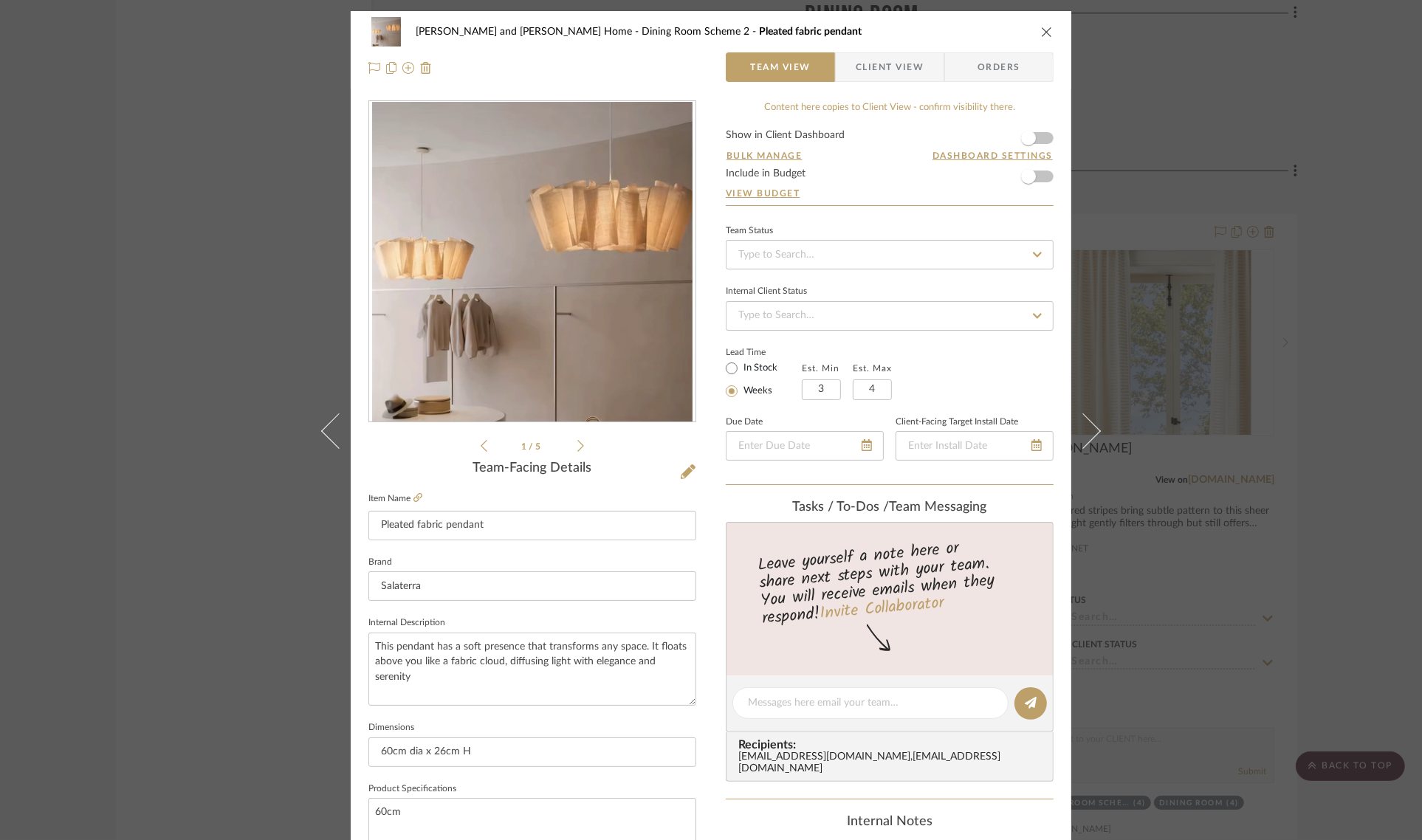
click at [899, 54] on span "Client View" at bounding box center [890, 67] width 68 height 29
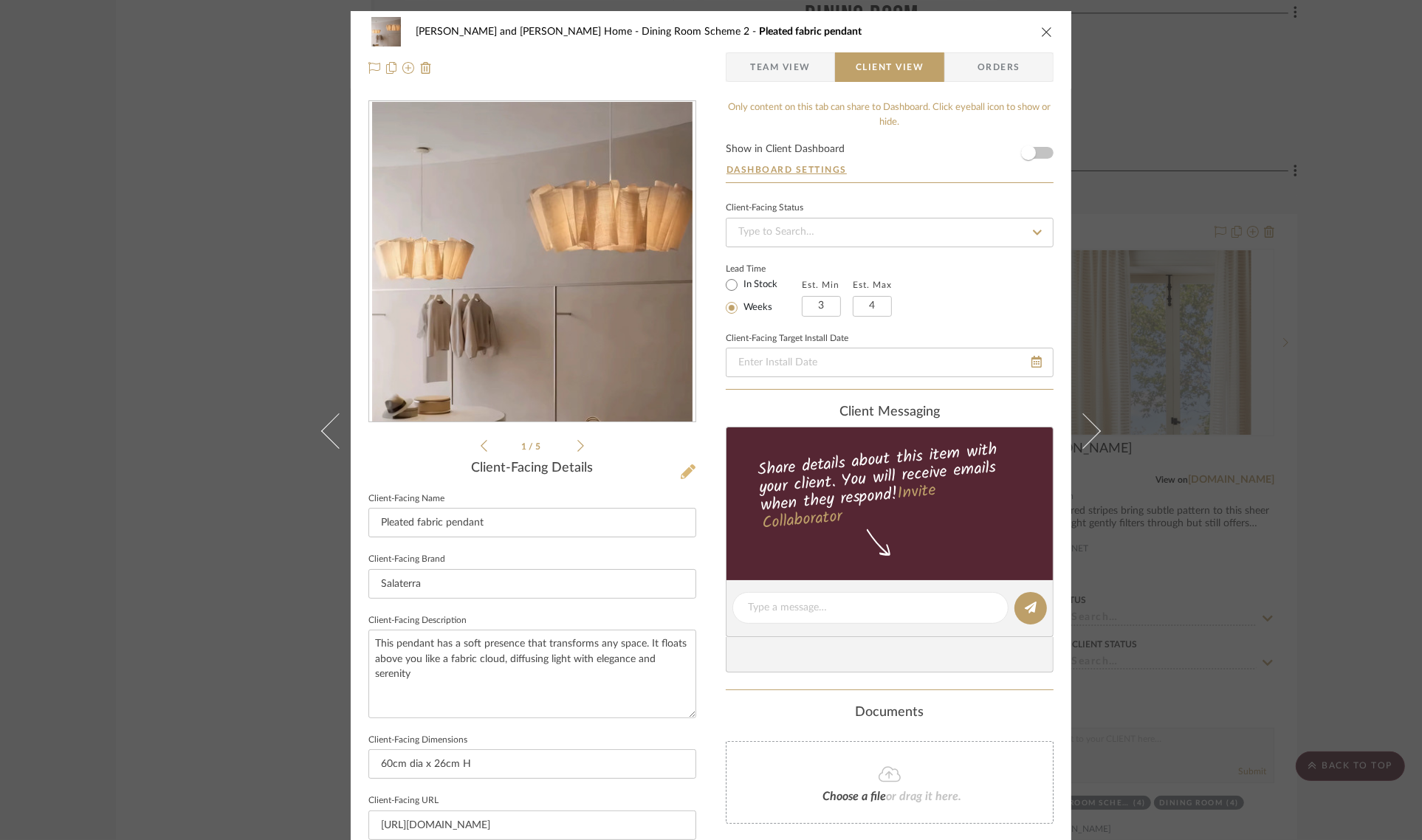
click at [680, 471] on icon at bounding box center [687, 471] width 15 height 15
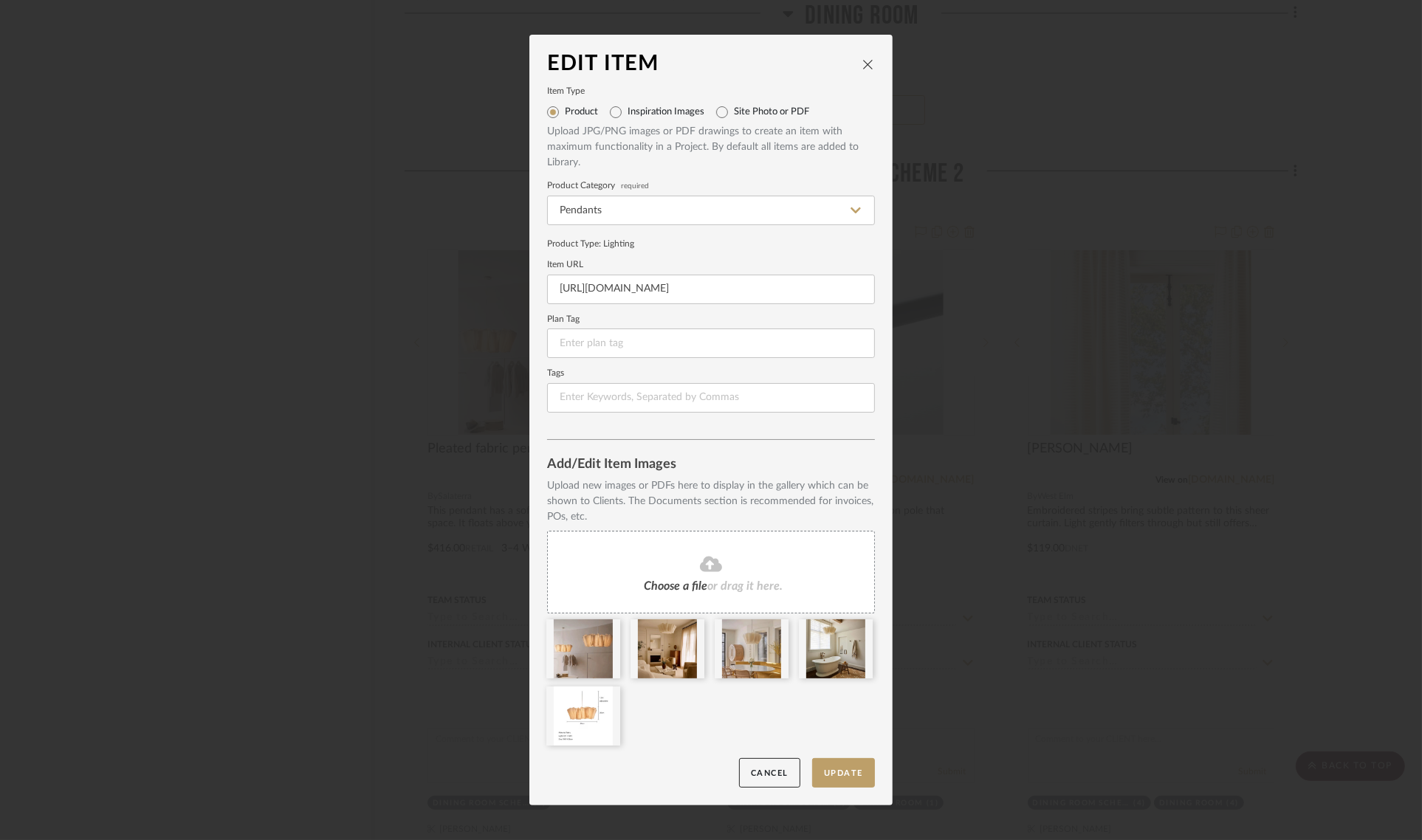
click at [659, 583] on span "Choose a file" at bounding box center [675, 586] width 63 height 12
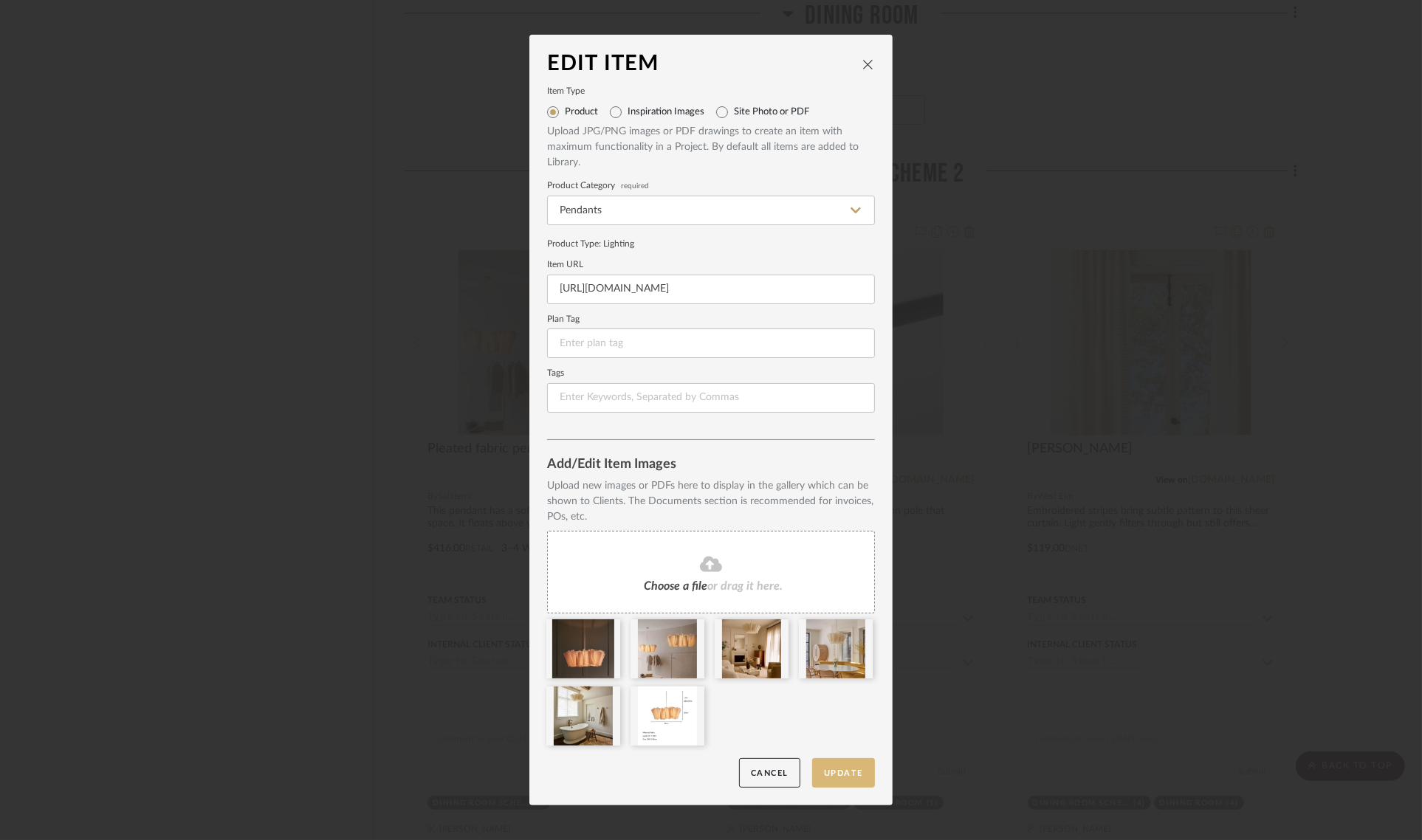
click at [831, 773] on button "Update" at bounding box center [843, 773] width 62 height 30
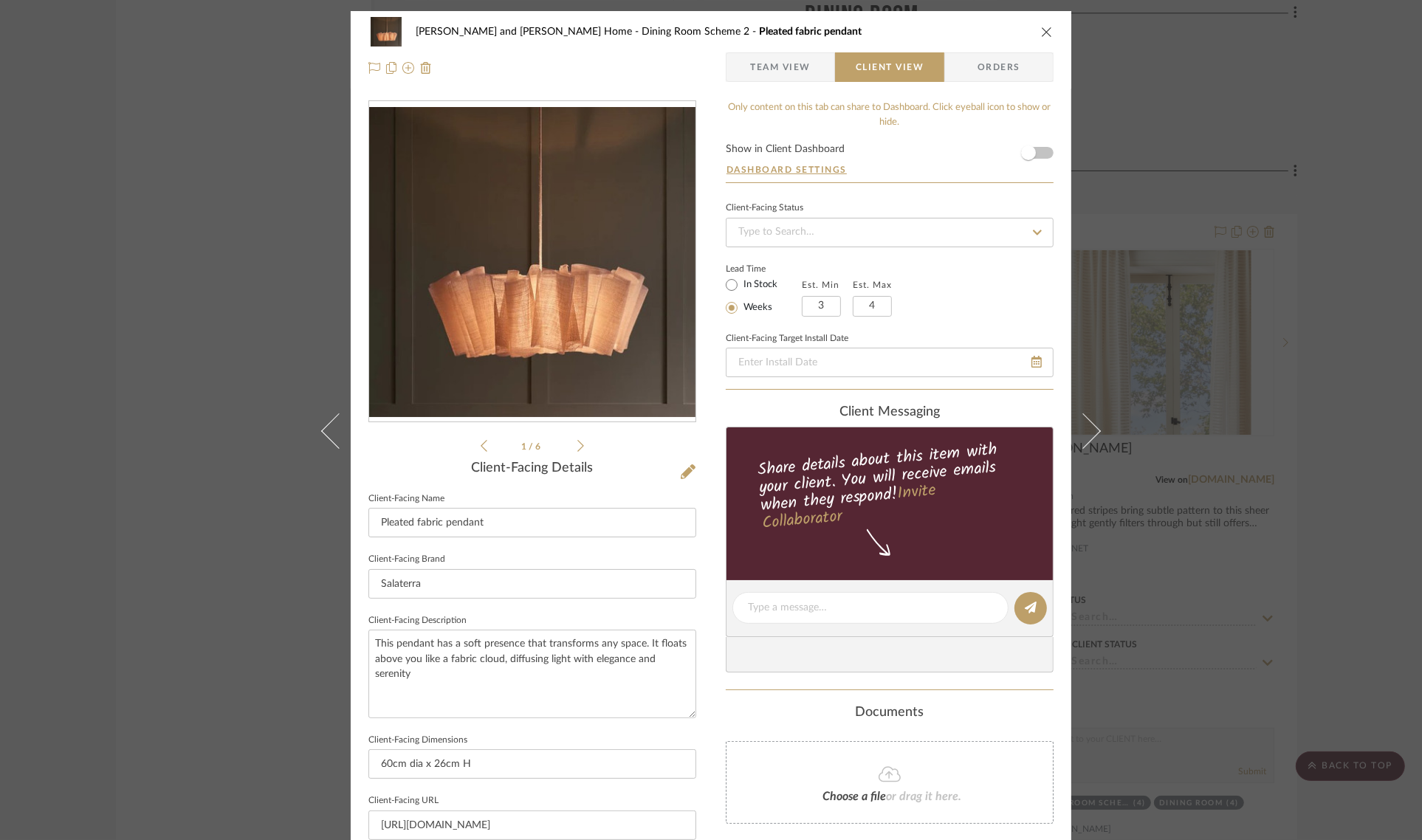
click at [1339, 460] on div "[PERSON_NAME] and [PERSON_NAME] Home Dining Room Scheme 2 Pleated fabric pendan…" at bounding box center [711, 420] width 1422 height 840
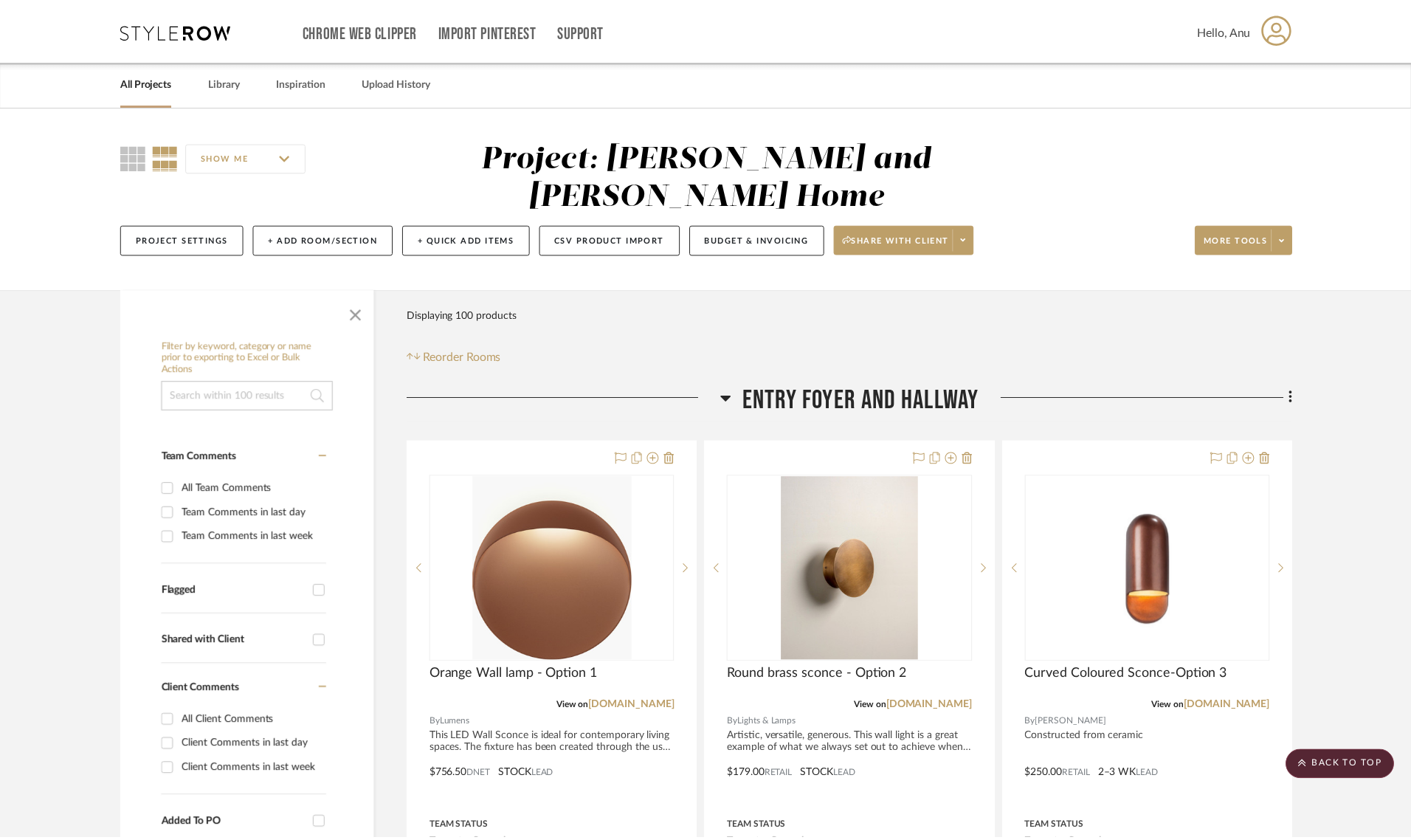
scroll to position [4428, 0]
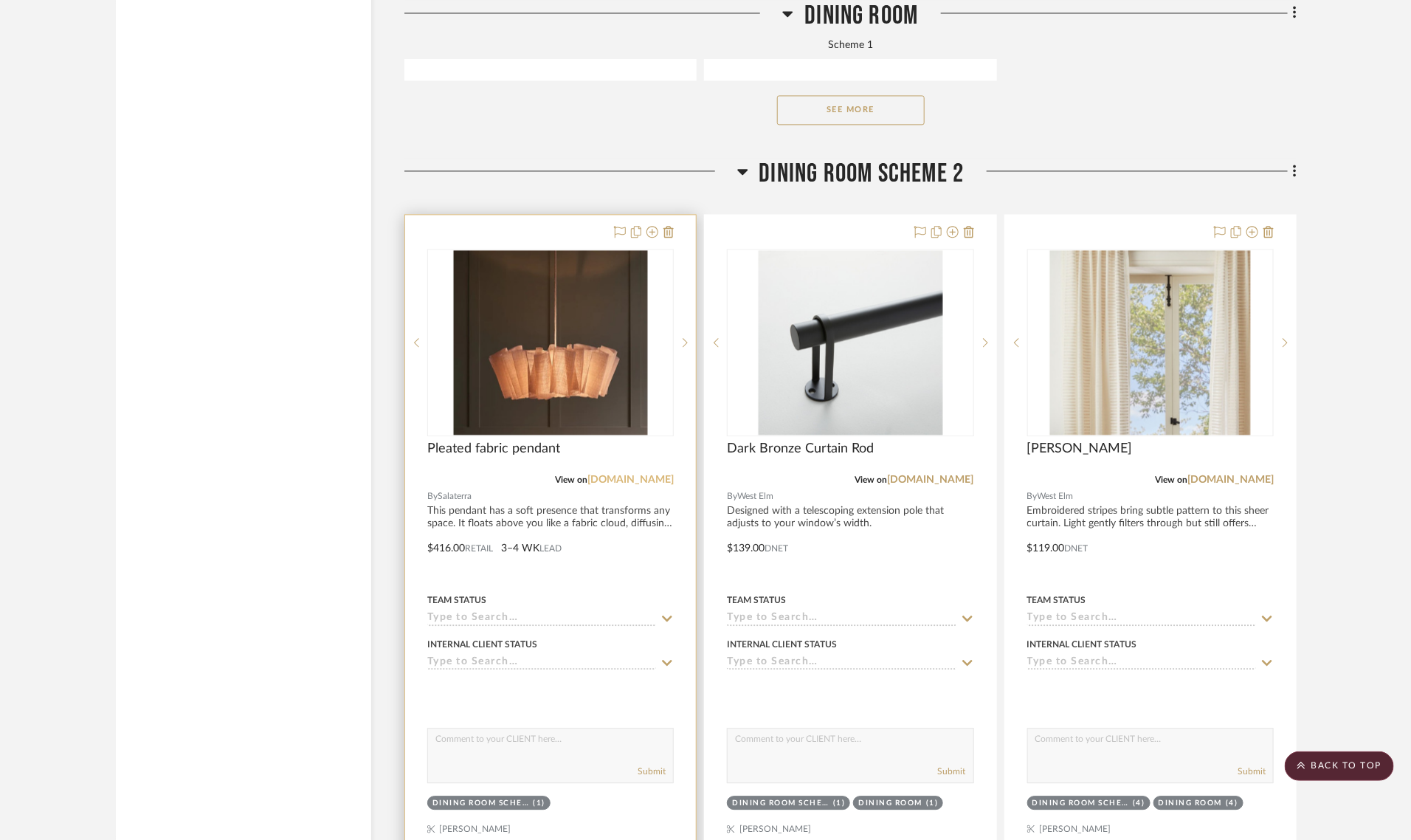
click at [627, 474] on link "[DOMAIN_NAME]" at bounding box center [630, 479] width 87 height 11
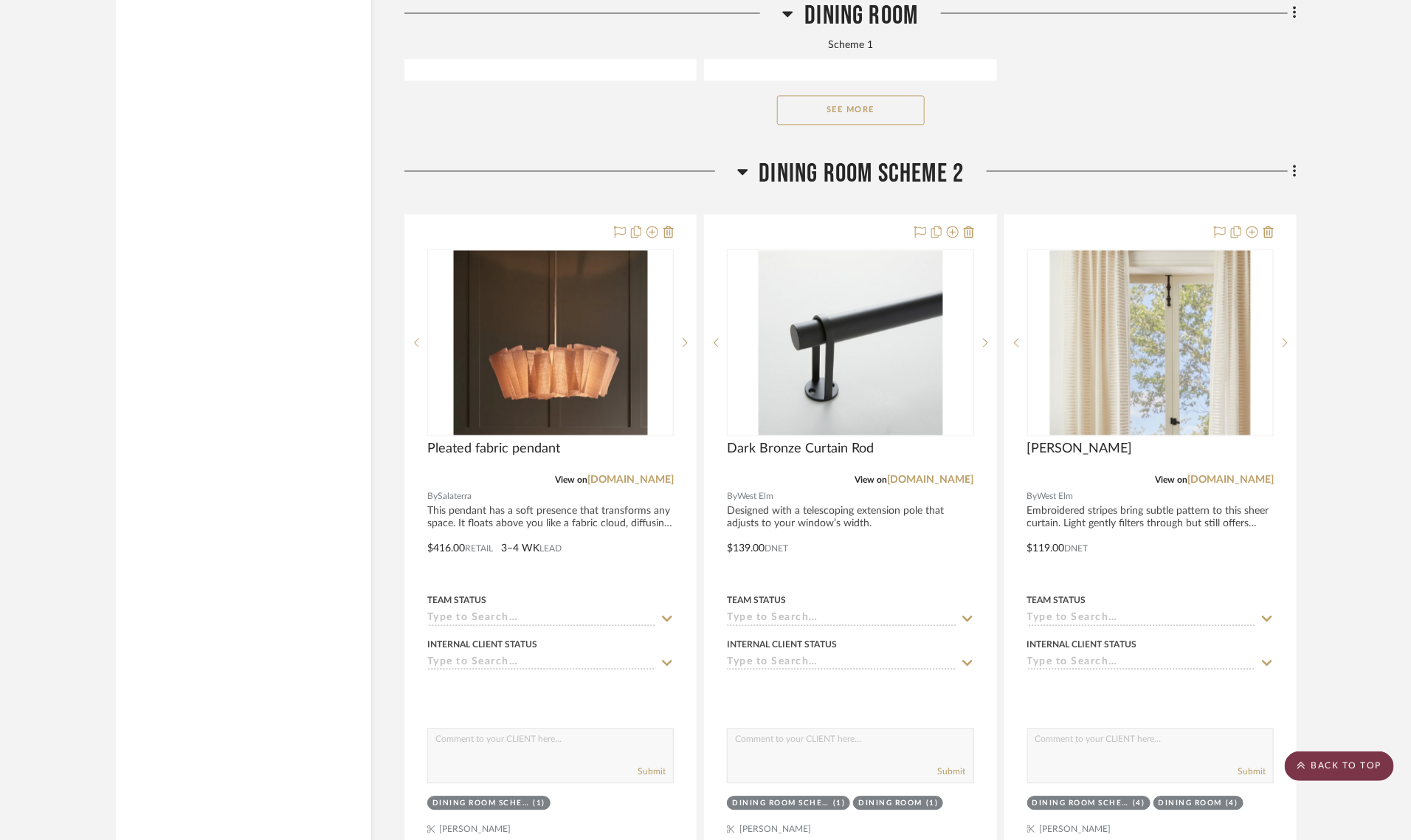
click at [1352, 760] on scroll-to-top-button "BACK TO TOP" at bounding box center [1340, 766] width 109 height 29
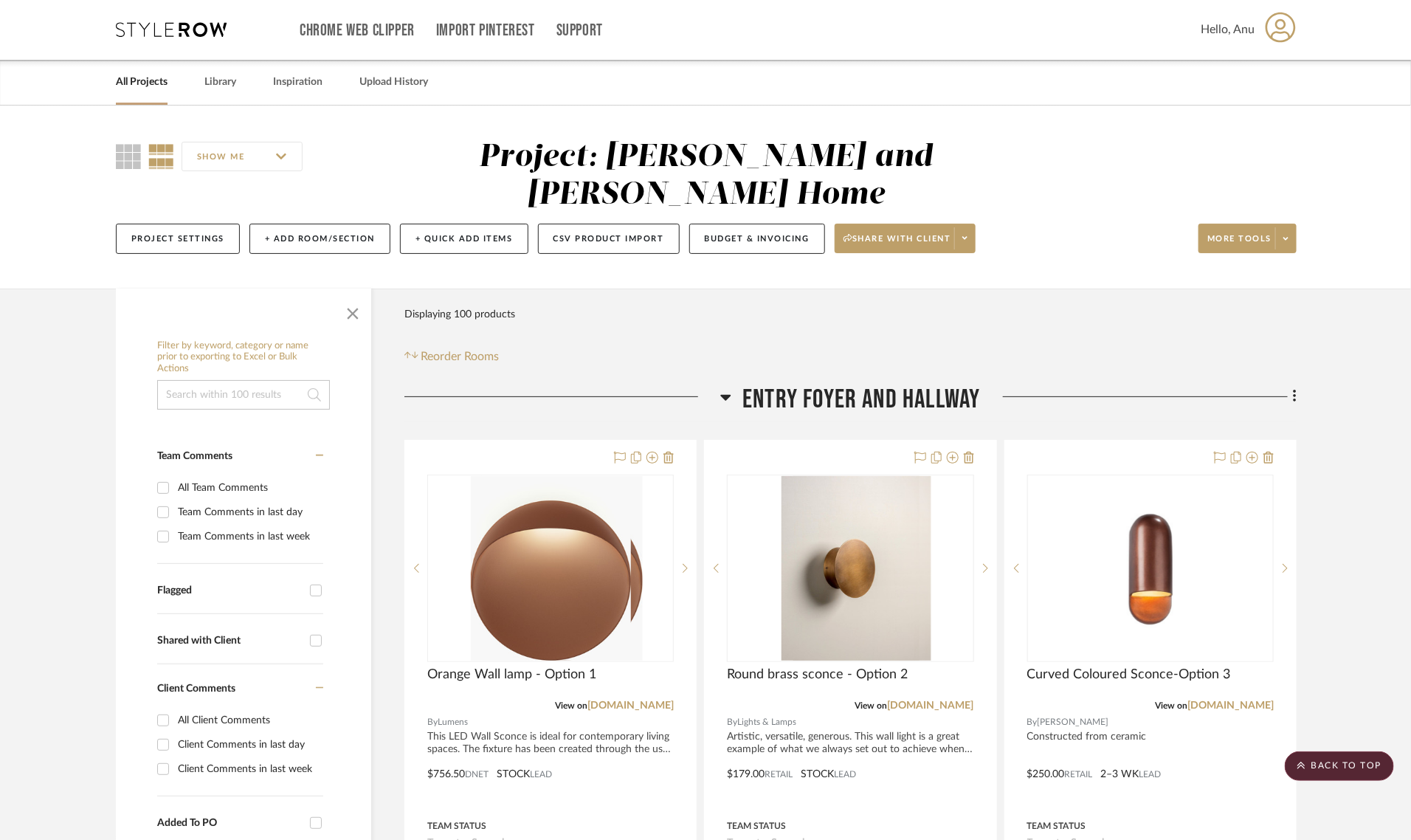
scroll to position [0, 0]
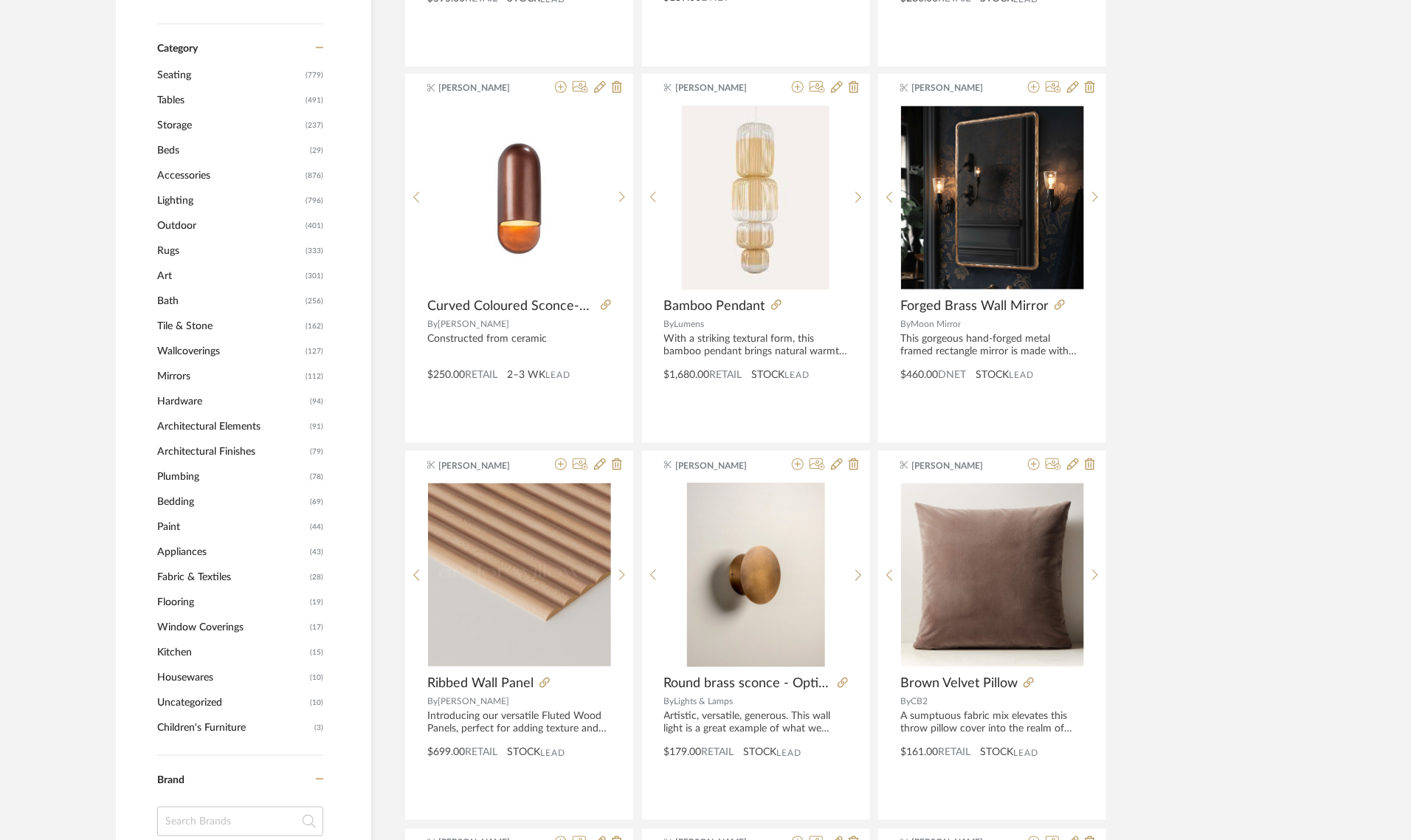
scroll to position [553, 0]
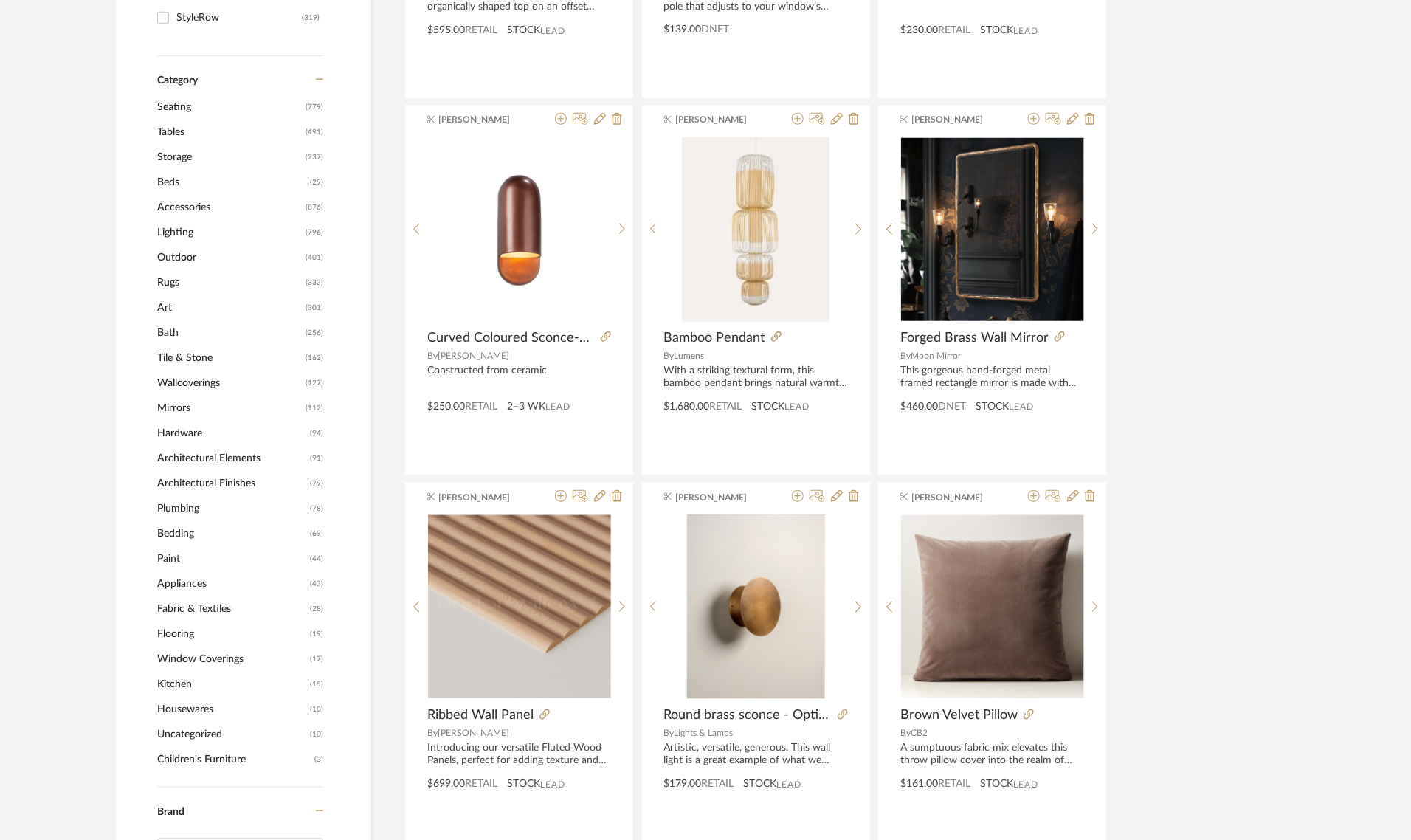
click at [196, 207] on span "Accessories" at bounding box center [229, 208] width 144 height 25
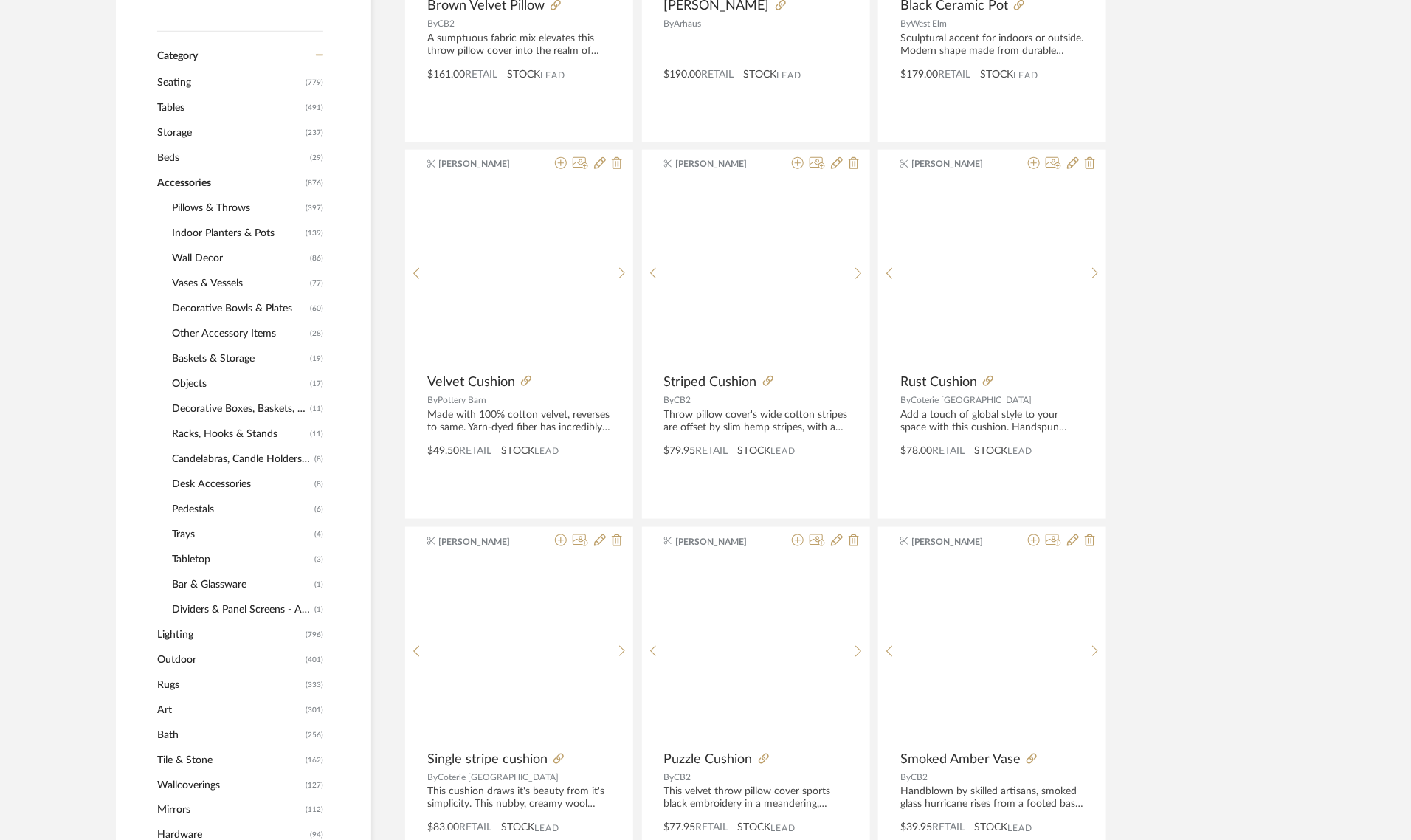
scroll to position [595, 0]
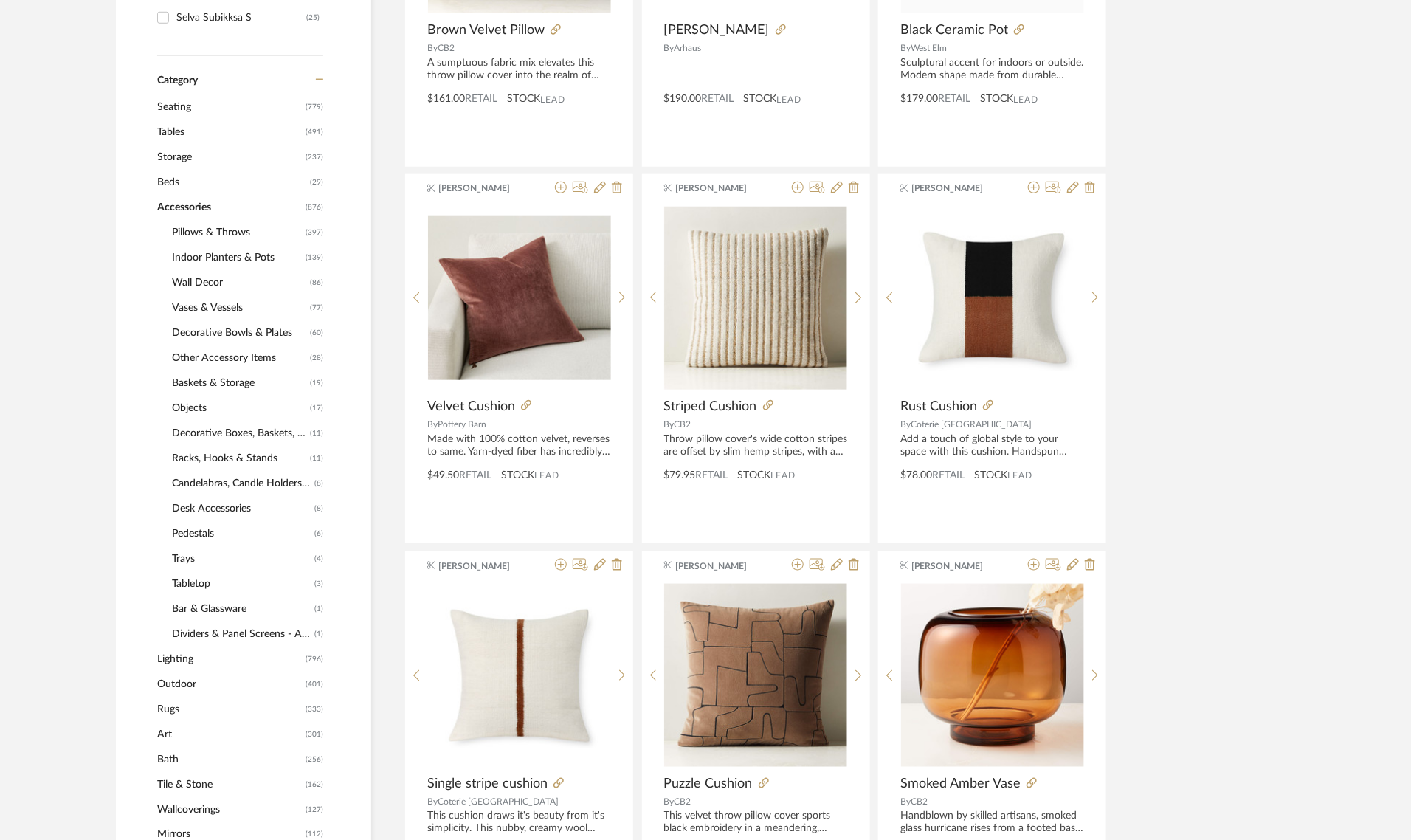
click at [189, 253] on span "Indoor Planters & Pots" at bounding box center [236, 258] width 130 height 25
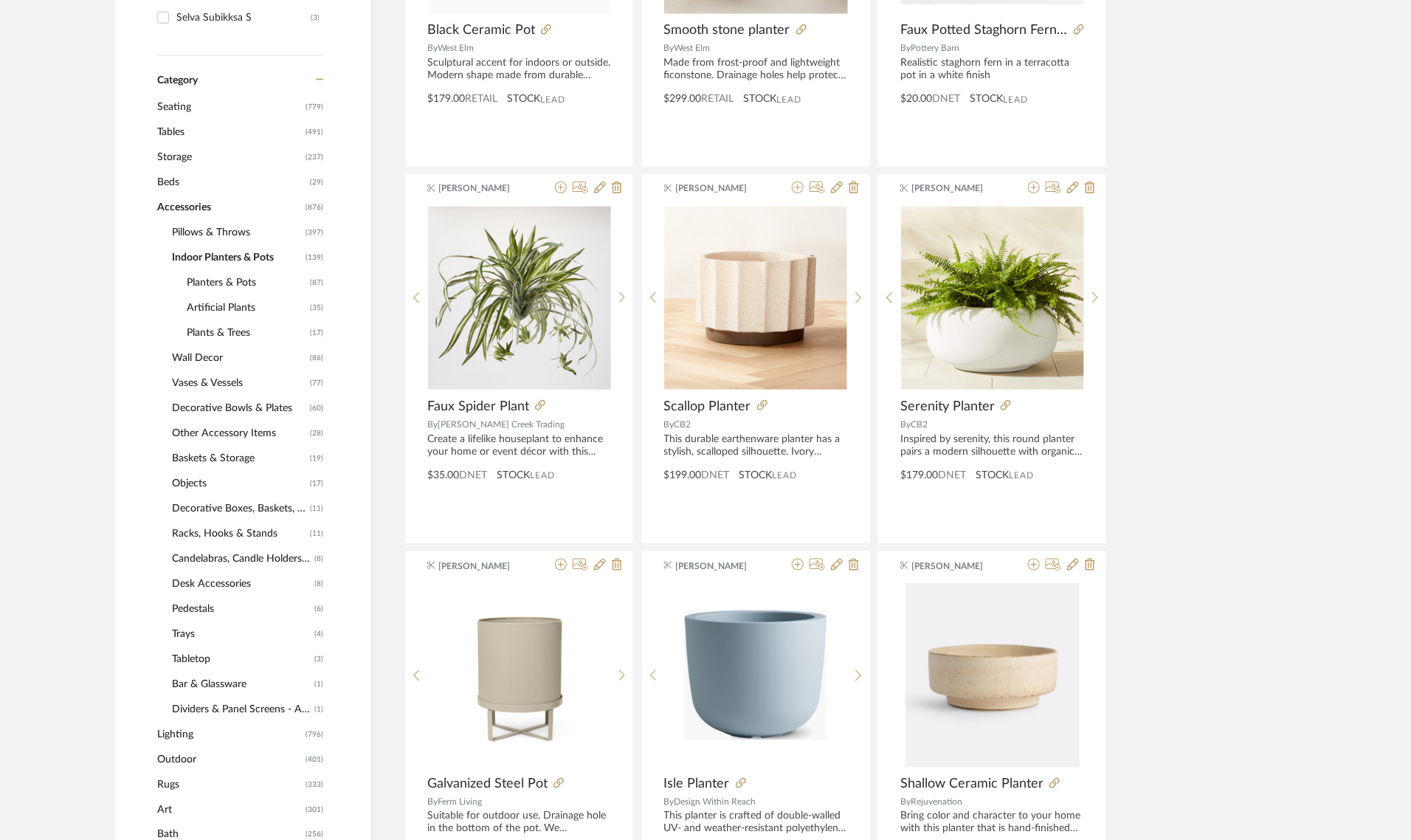
click at [220, 282] on span "Planters & Pots" at bounding box center [246, 283] width 120 height 25
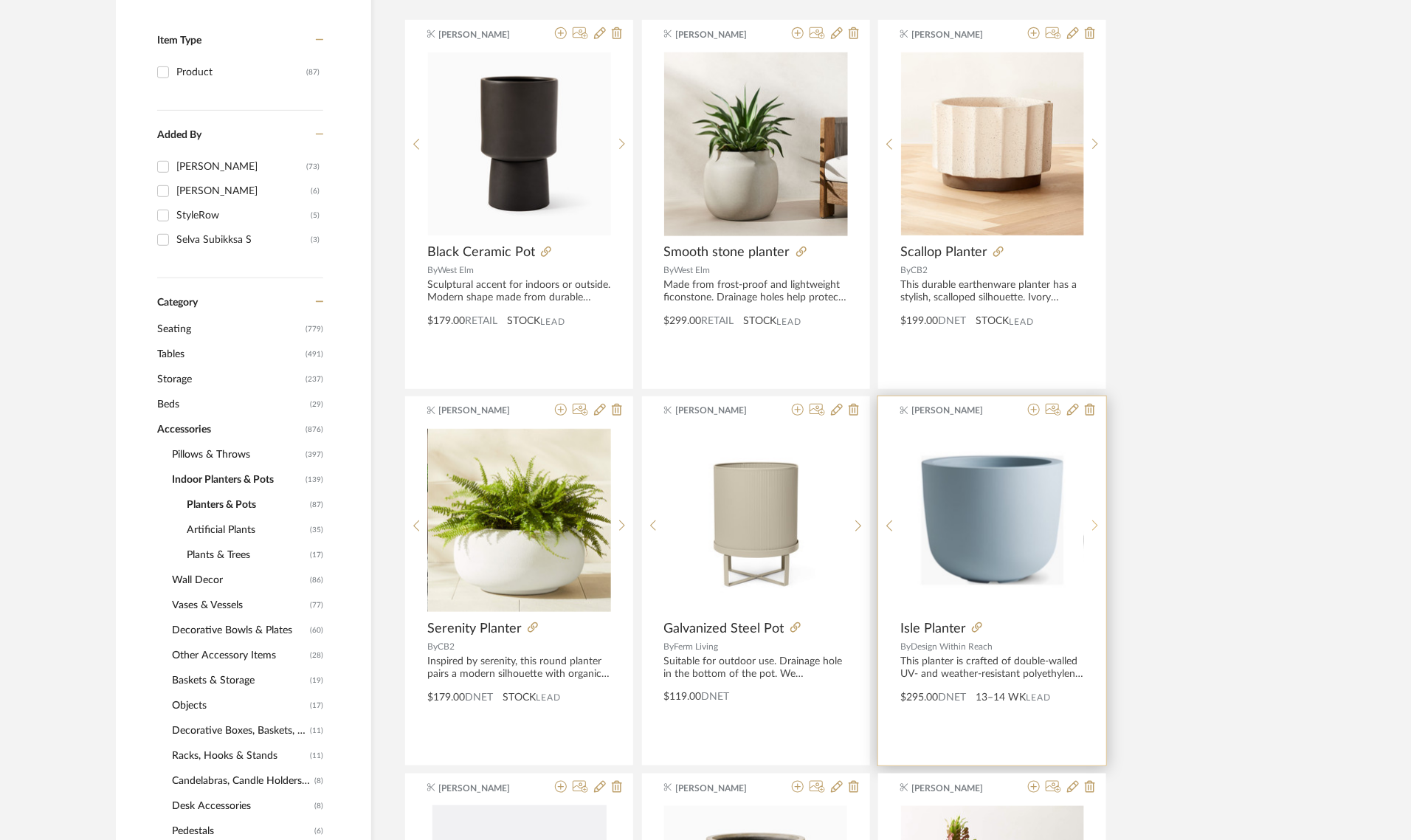
scroll to position [319, 0]
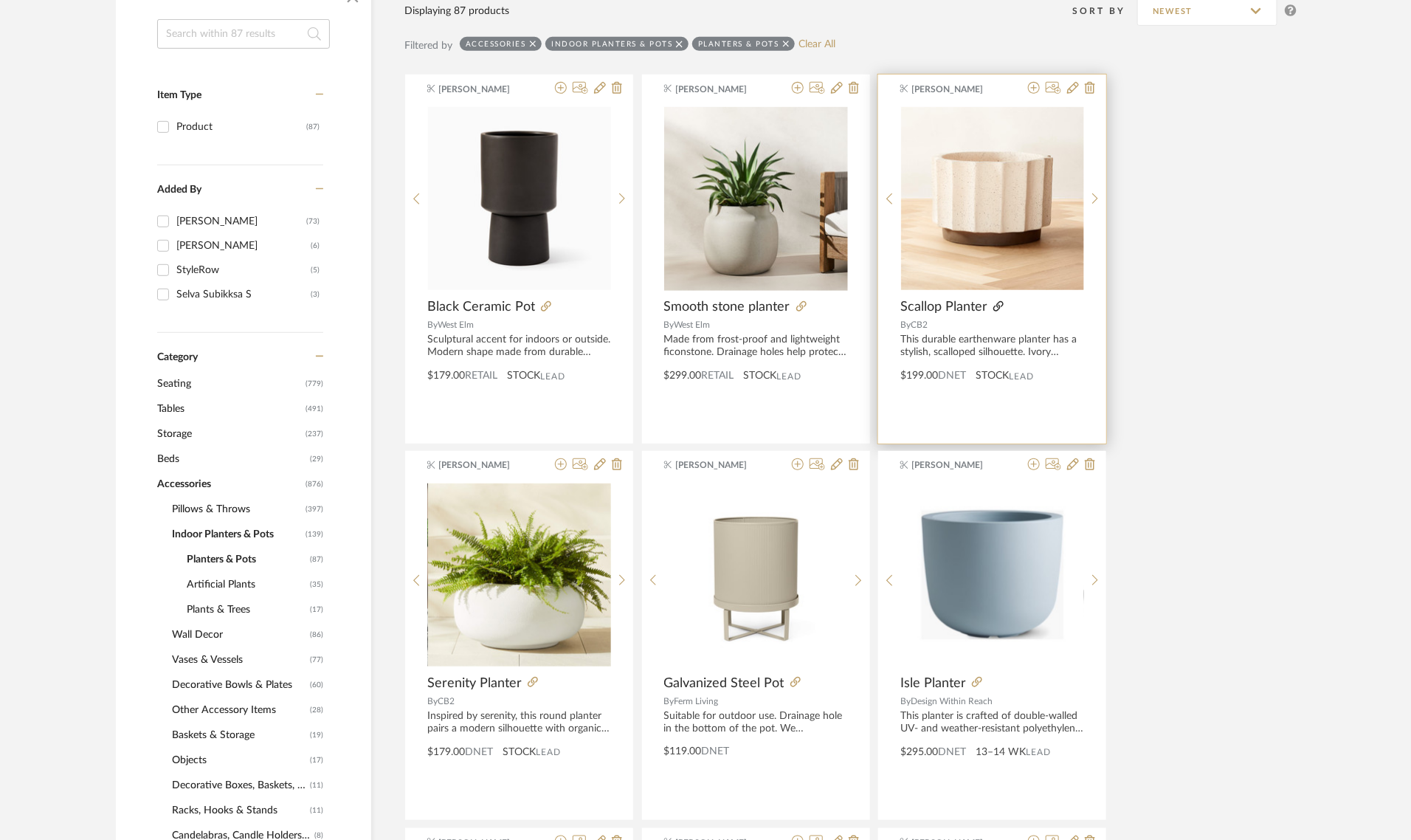
click at [994, 306] on icon at bounding box center [998, 306] width 11 height 11
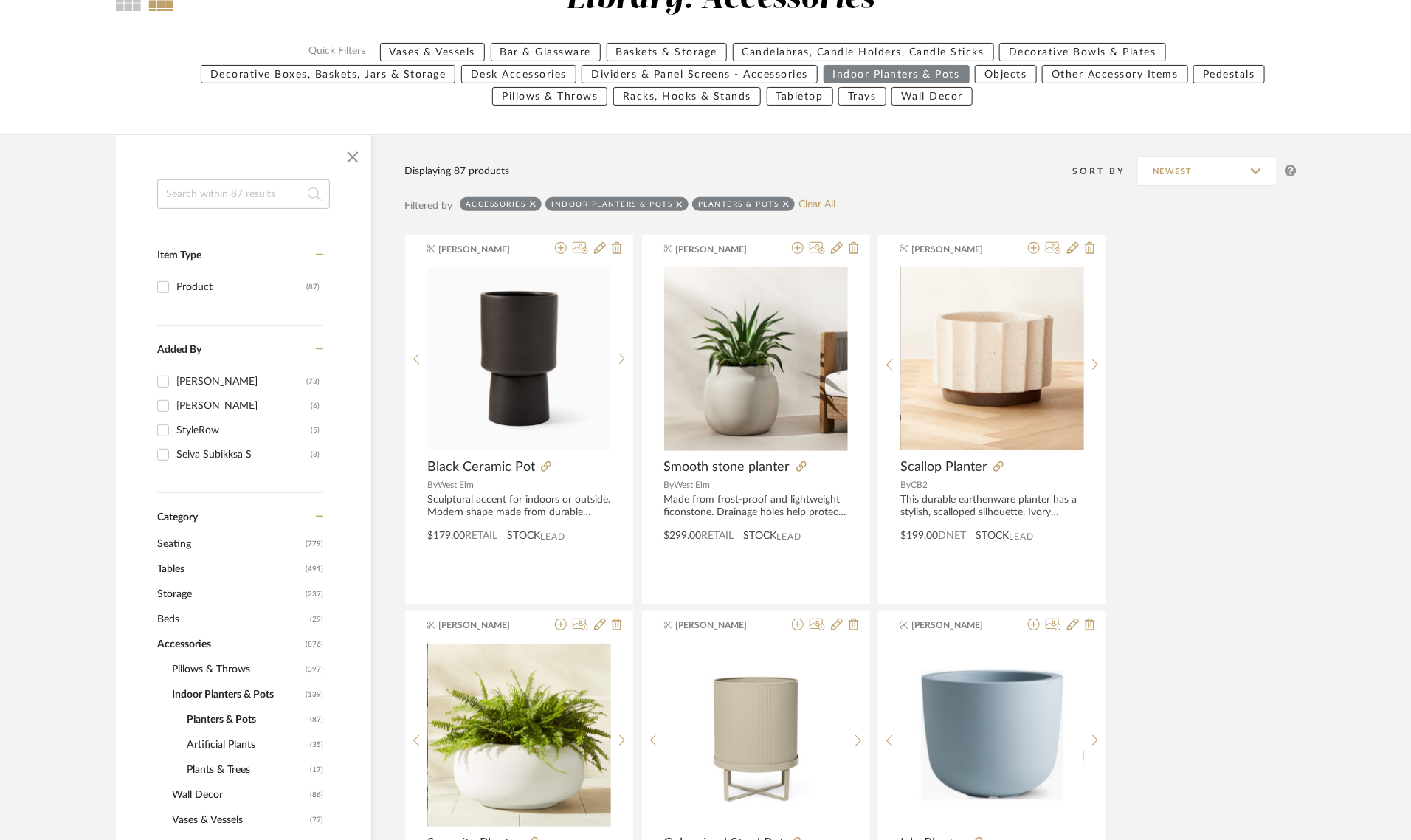
scroll to position [135, 0]
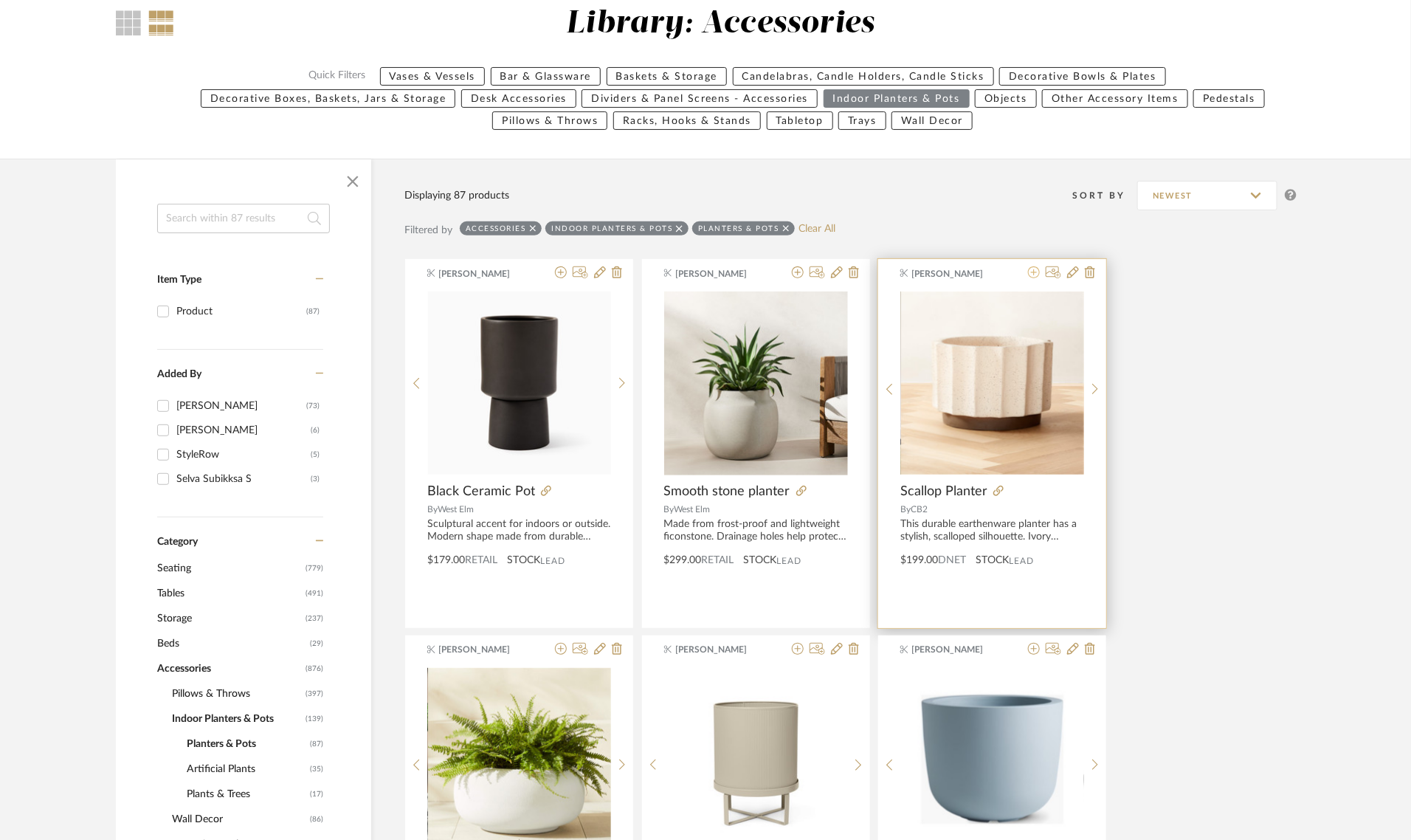
click at [1030, 270] on icon at bounding box center [1034, 272] width 12 height 12
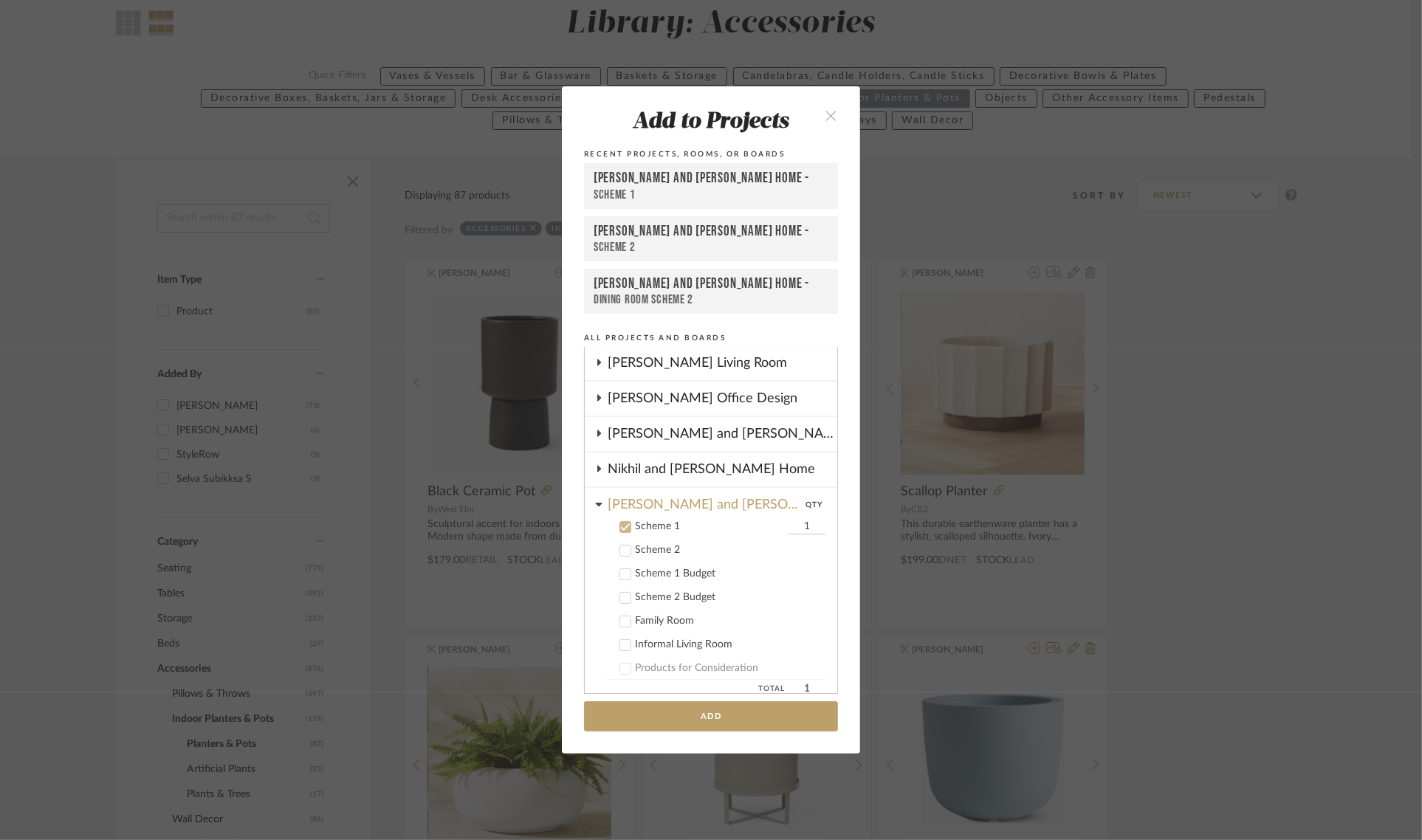
scroll to position [189, 0]
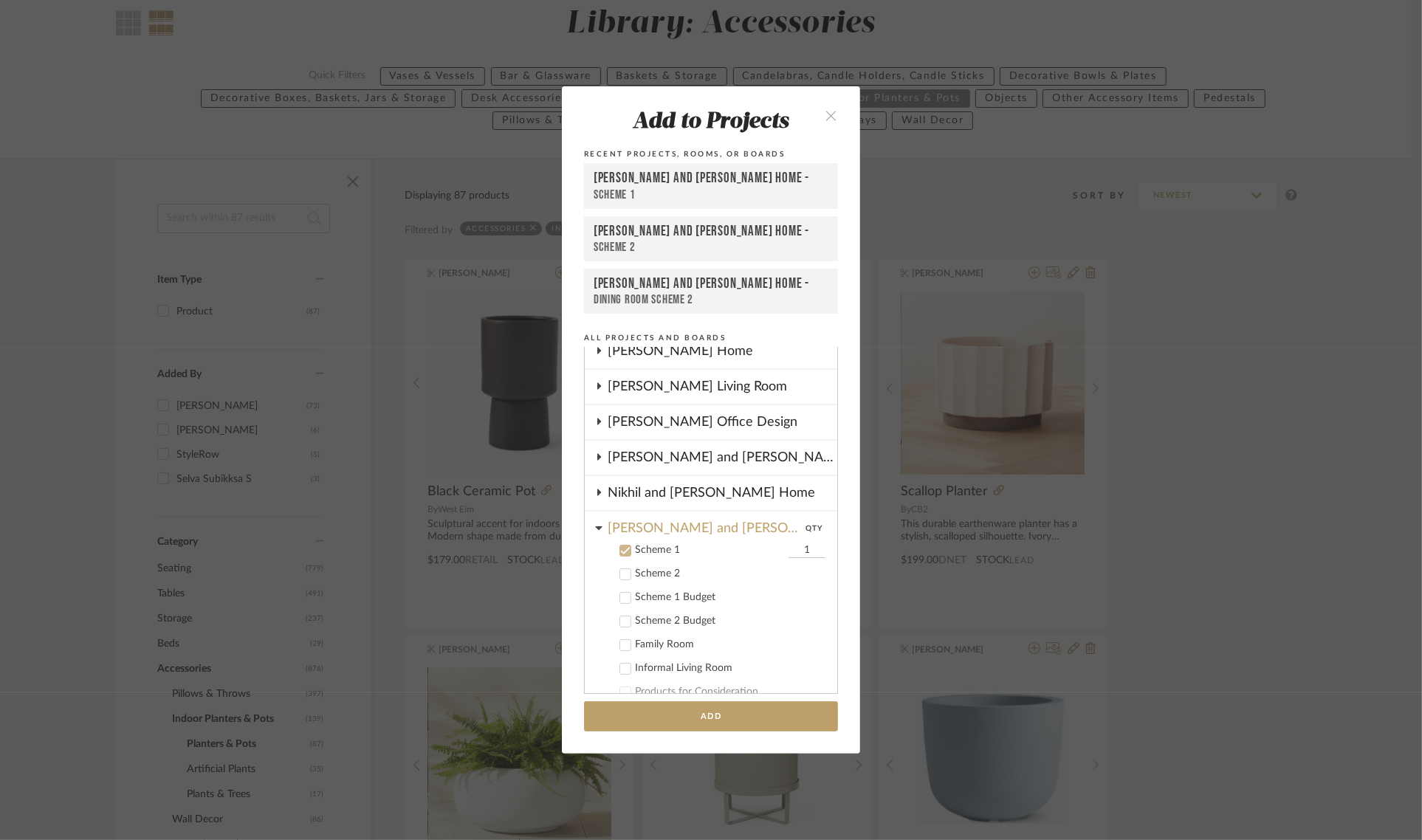
click at [624, 546] on icon at bounding box center [625, 550] width 11 height 11
click at [595, 526] on icon at bounding box center [598, 528] width 7 height 4
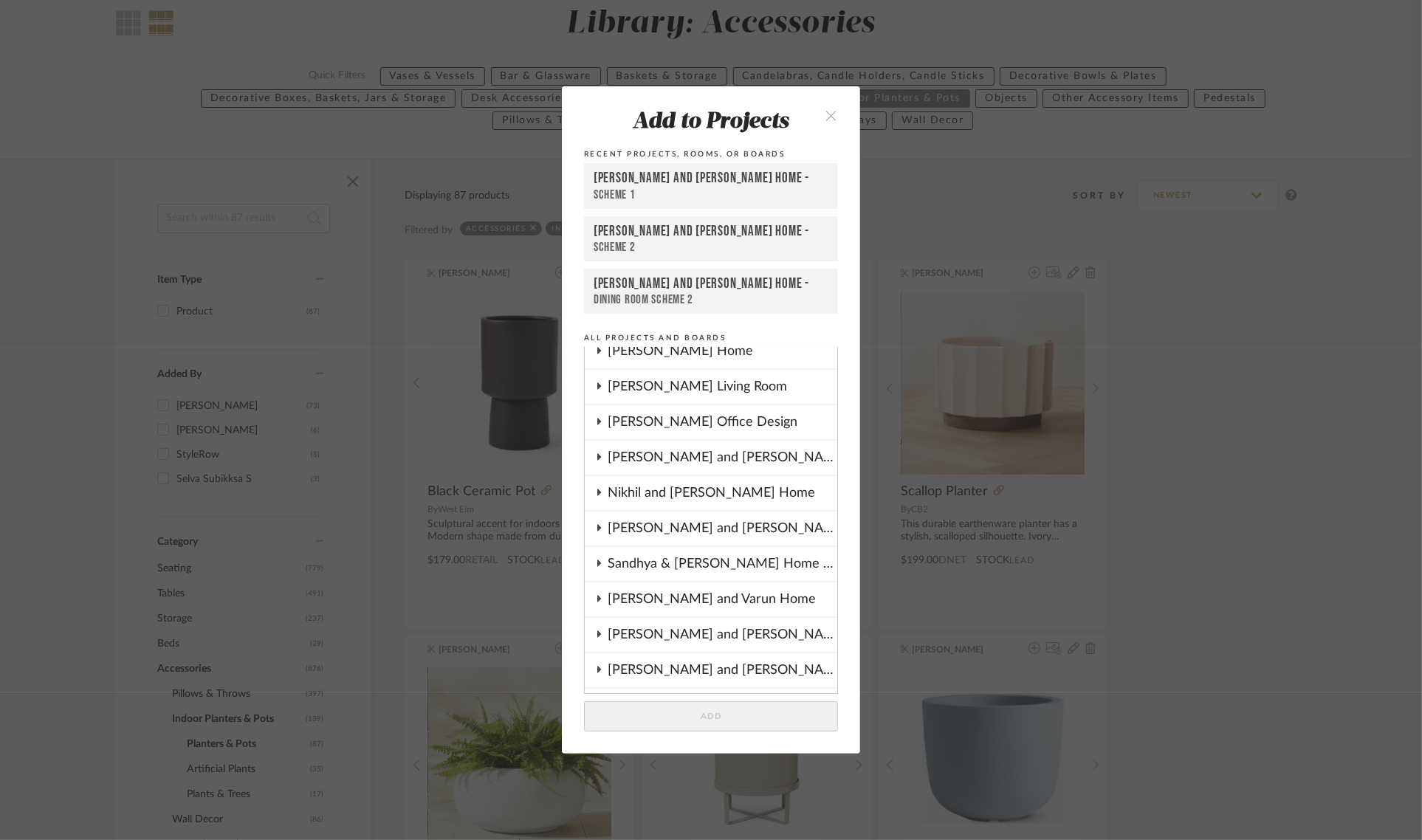
click at [596, 453] on icon at bounding box center [598, 457] width 12 height 8
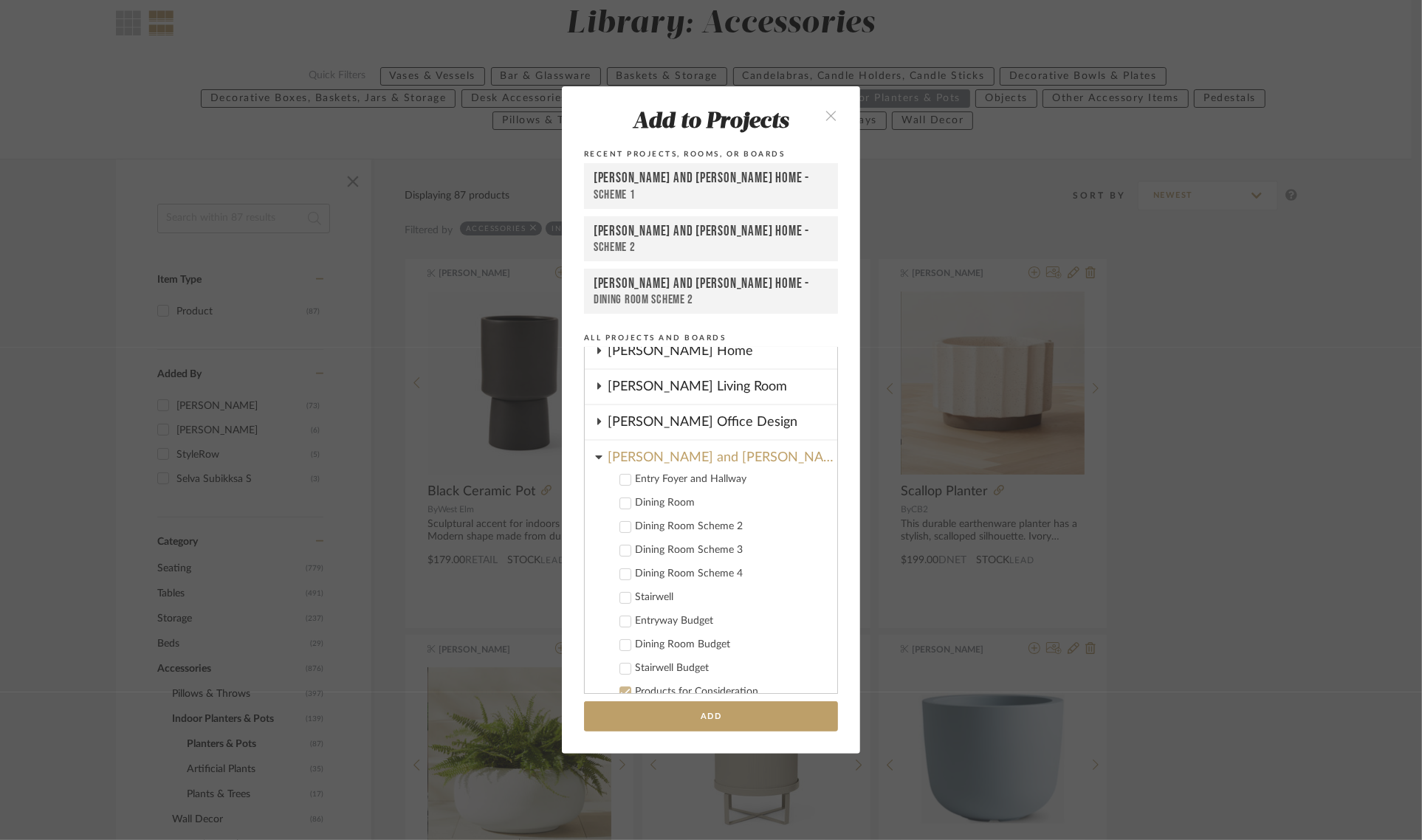
click at [621, 504] on icon at bounding box center [625, 503] width 11 height 11
click at [626, 524] on div at bounding box center [626, 527] width 12 height 12
click at [623, 547] on icon at bounding box center [626, 551] width 10 height 8
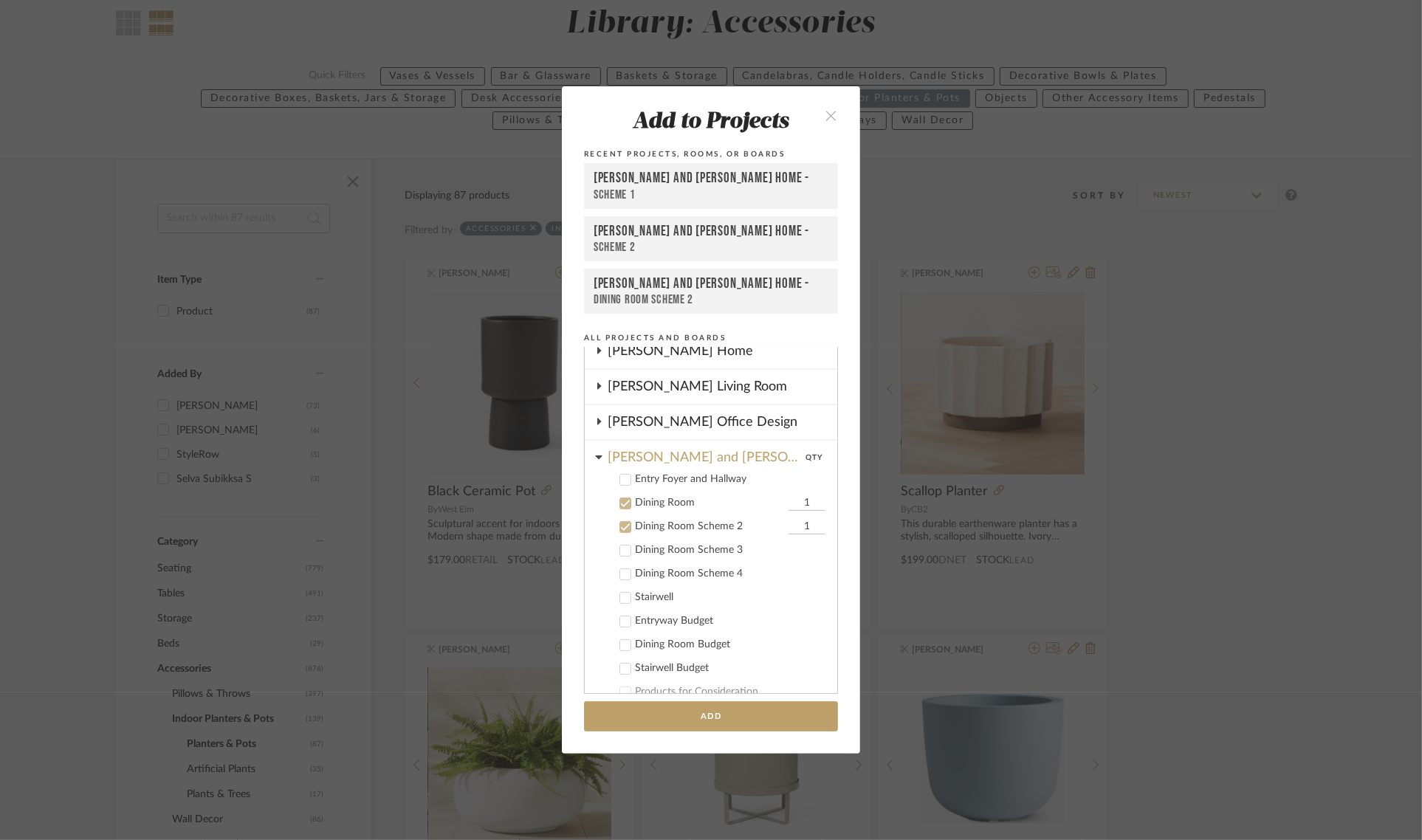
click at [617, 578] on cdk-nested-tree-node "Dining Room Scheme 4" at bounding box center [705, 573] width 241 height 23
click at [620, 569] on icon at bounding box center [625, 574] width 11 height 11
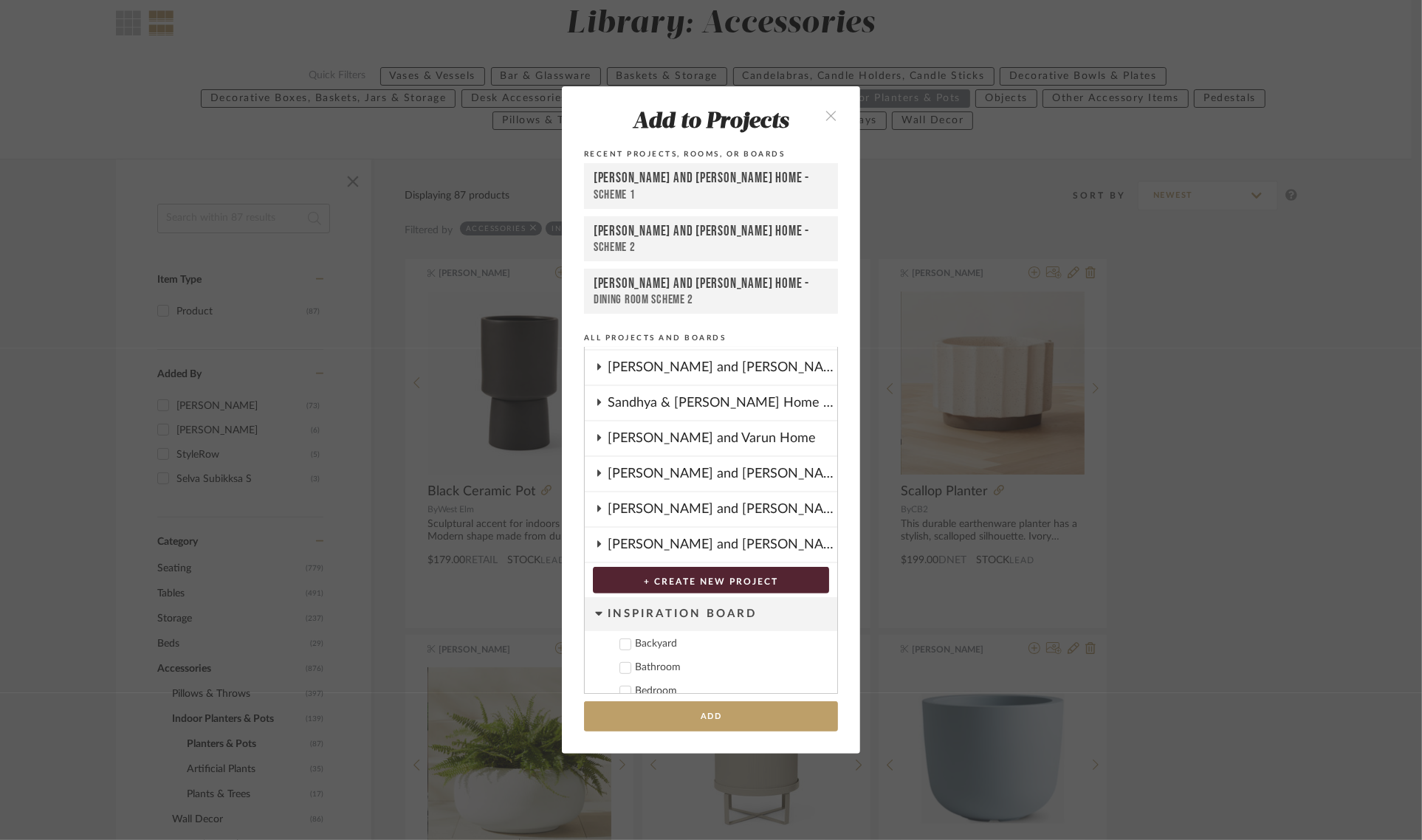
scroll to position [650, 0]
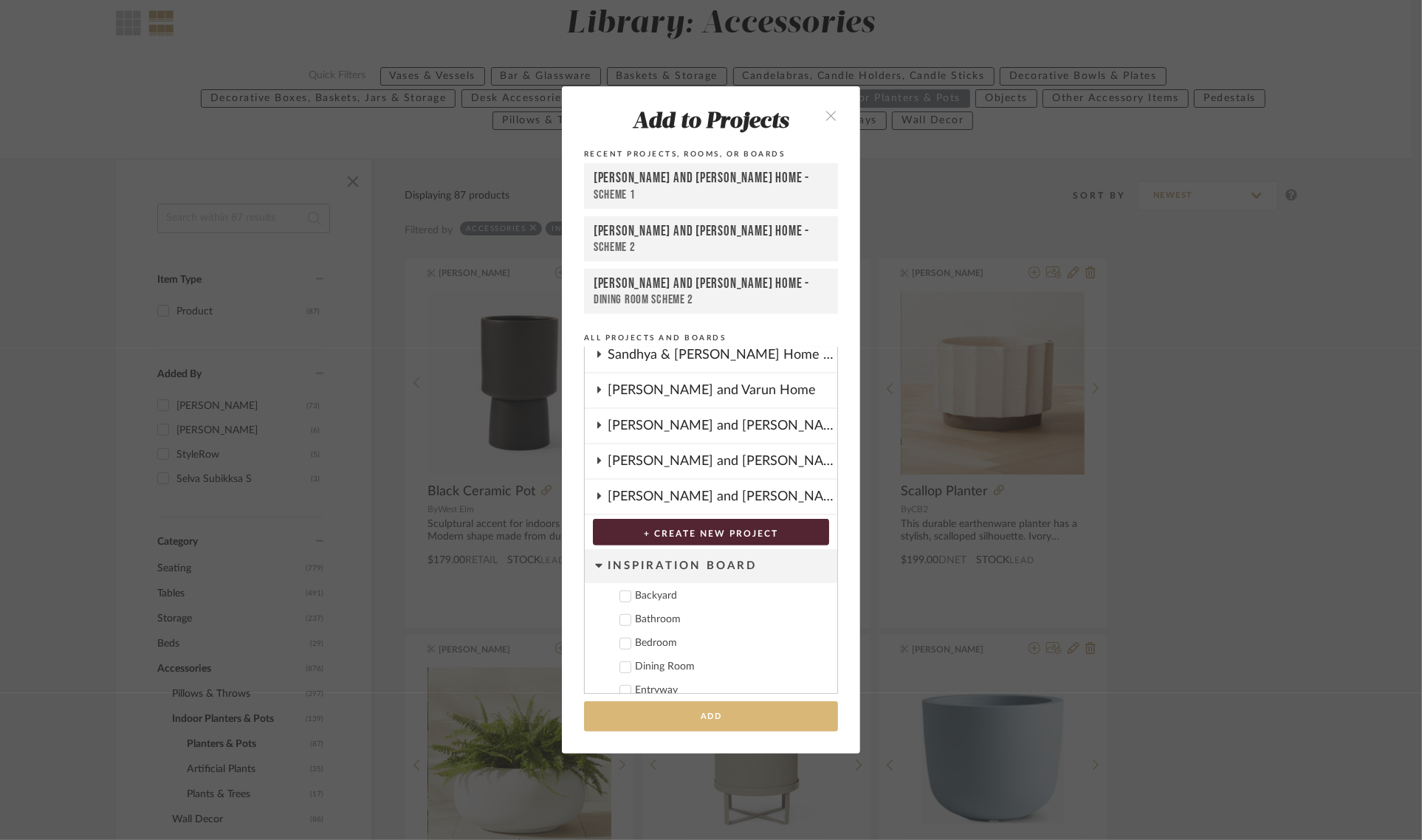
click at [699, 710] on button "Add" at bounding box center [711, 716] width 254 height 30
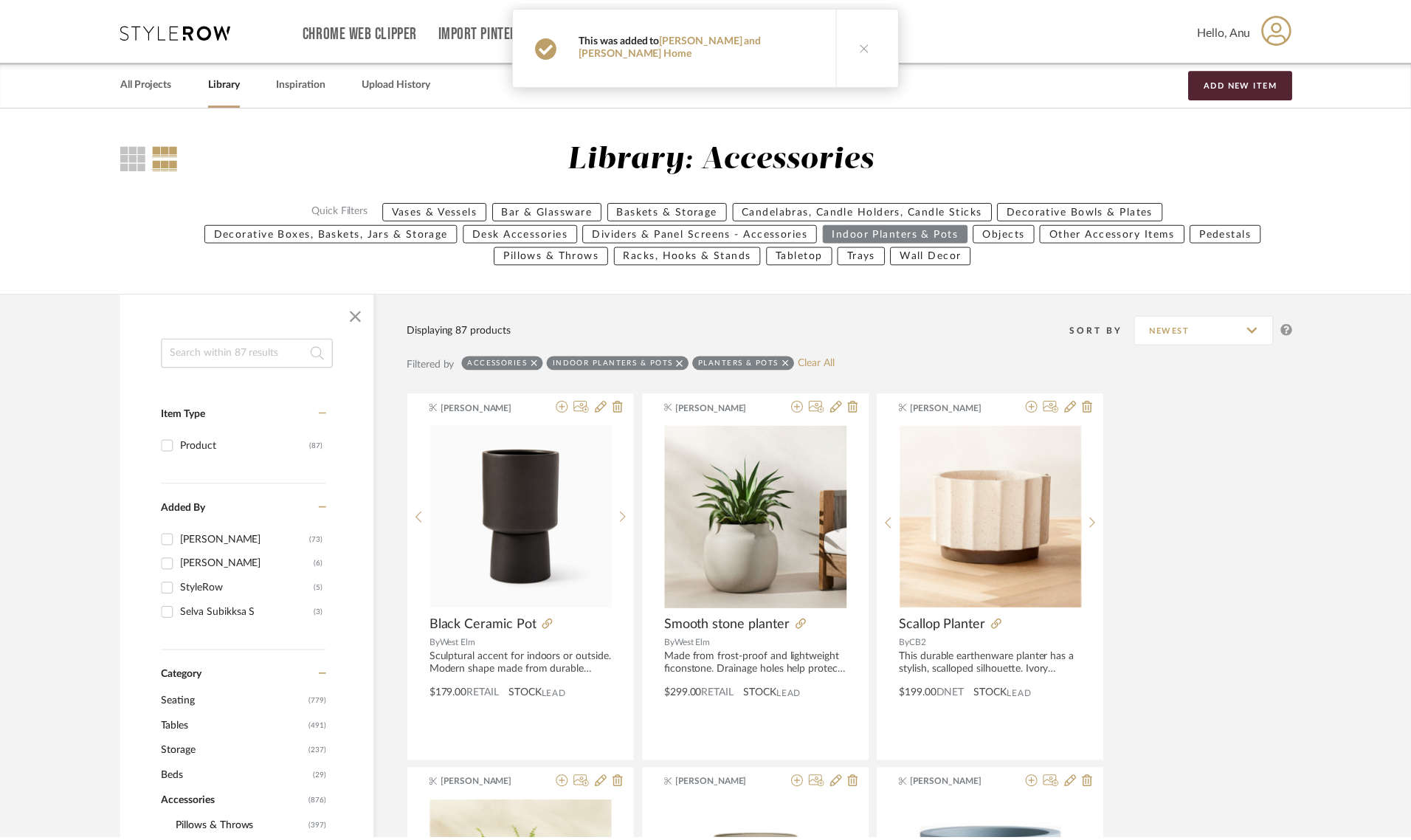
scroll to position [135, 0]
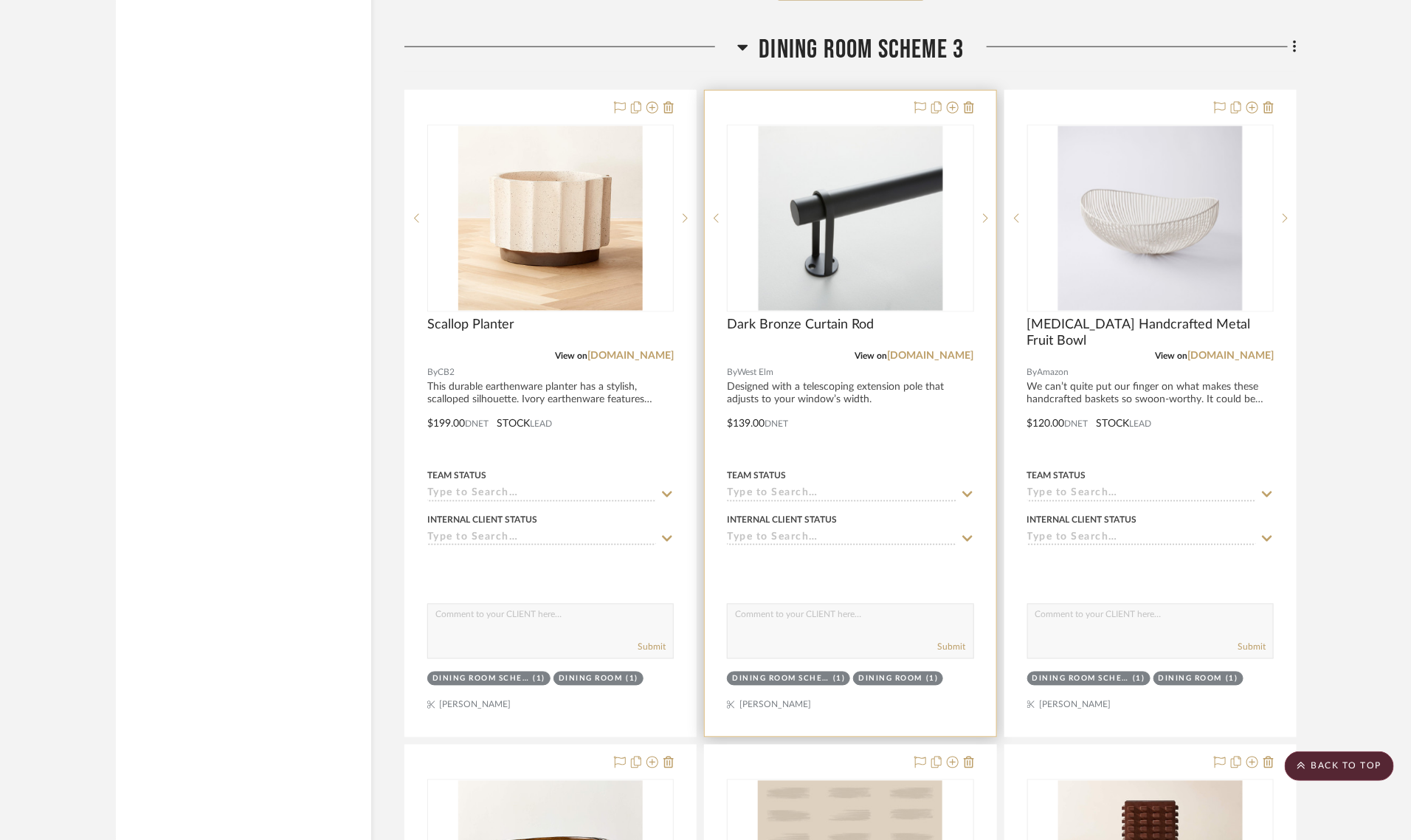
scroll to position [6089, 0]
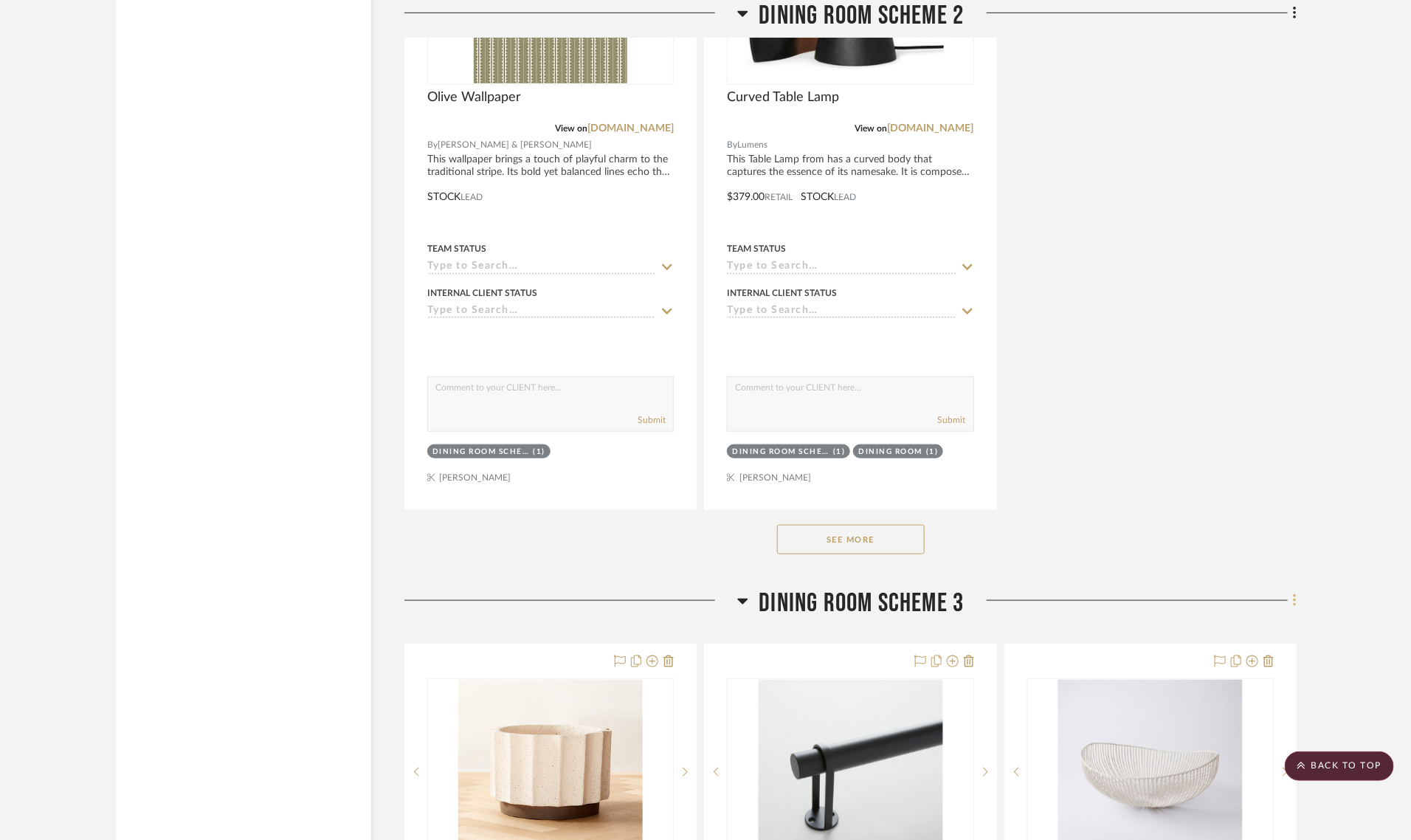
click at [1296, 592] on icon at bounding box center [1295, 600] width 5 height 17
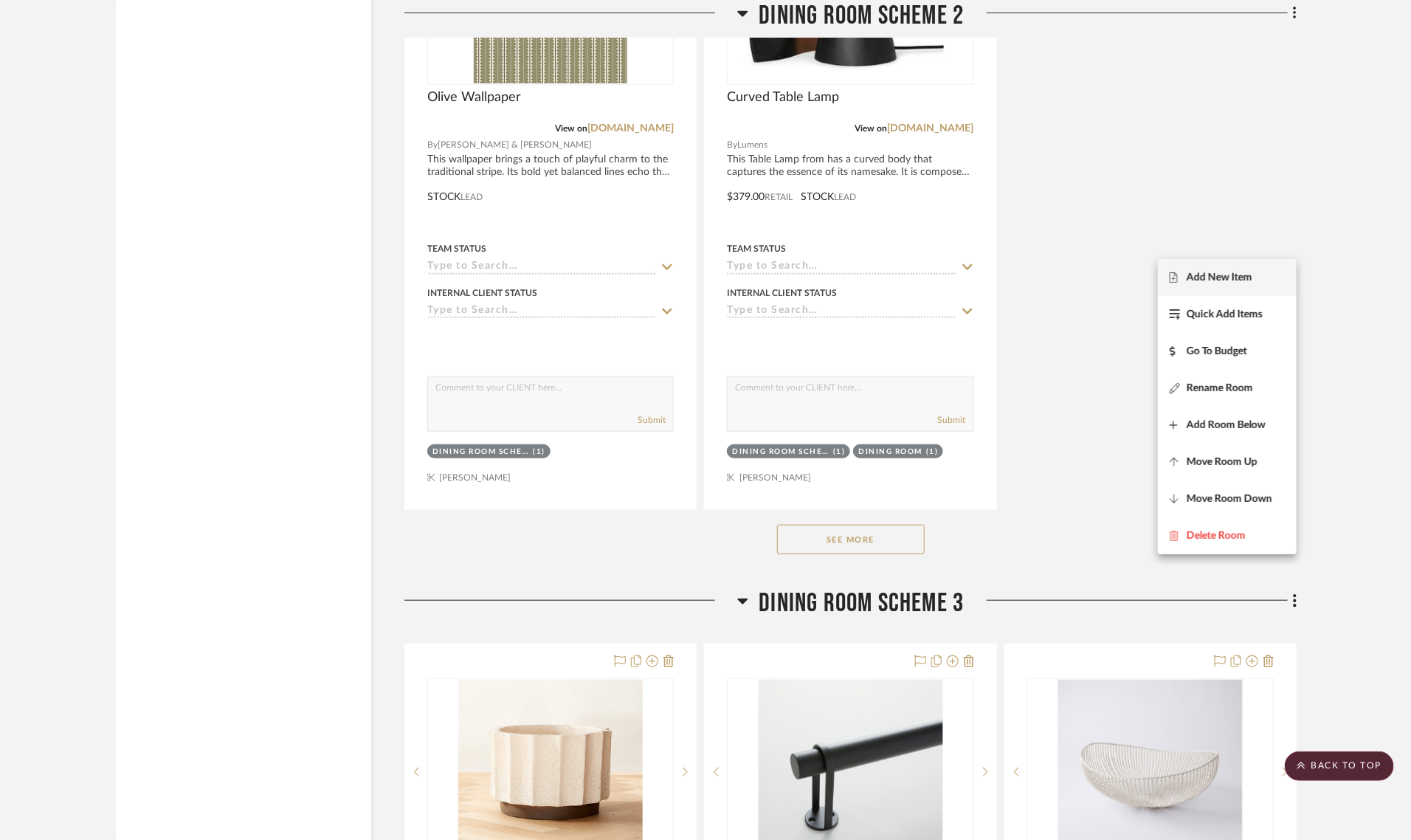
click at [1181, 275] on fa-icon at bounding box center [1178, 277] width 17 height 11
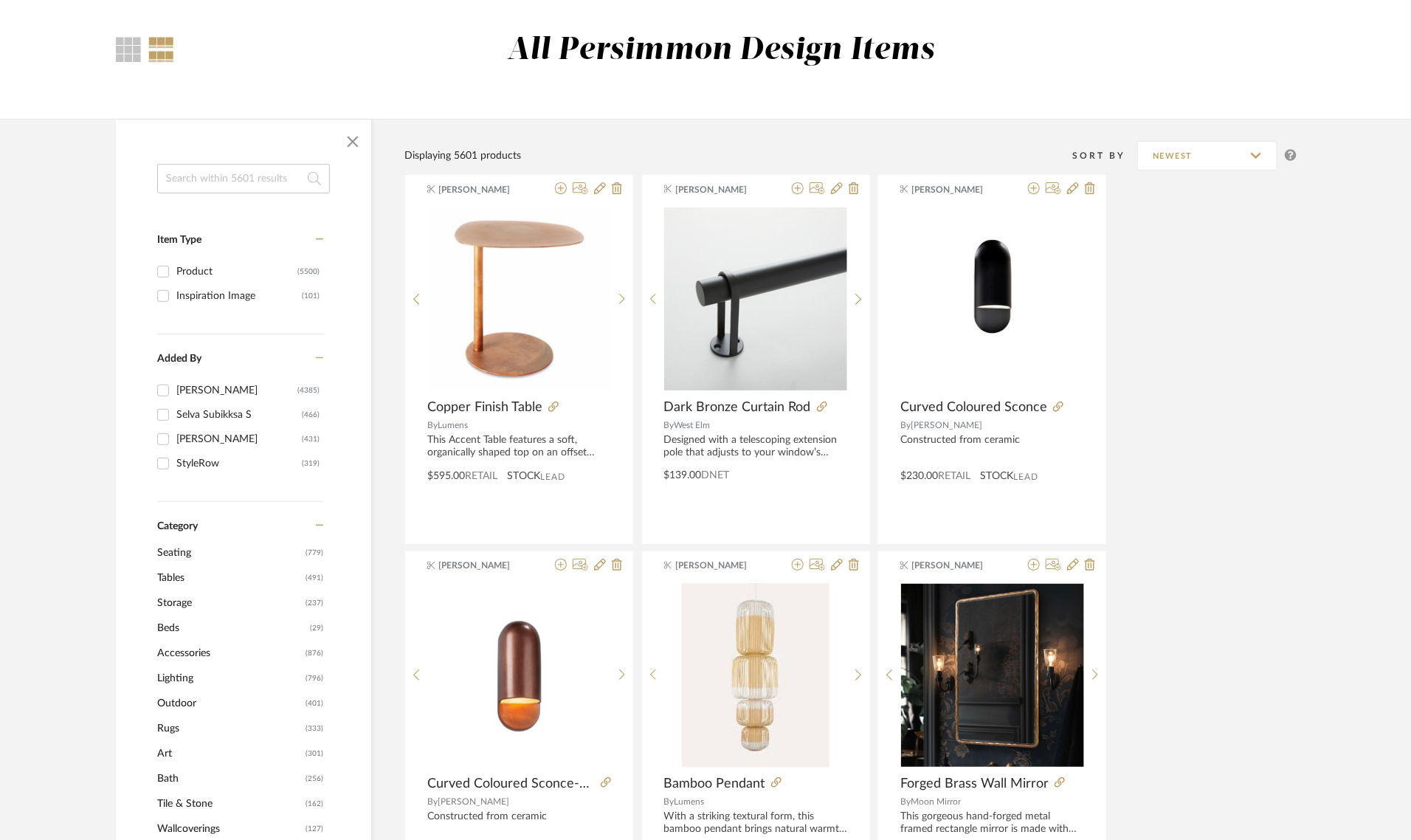
scroll to position [277, 0]
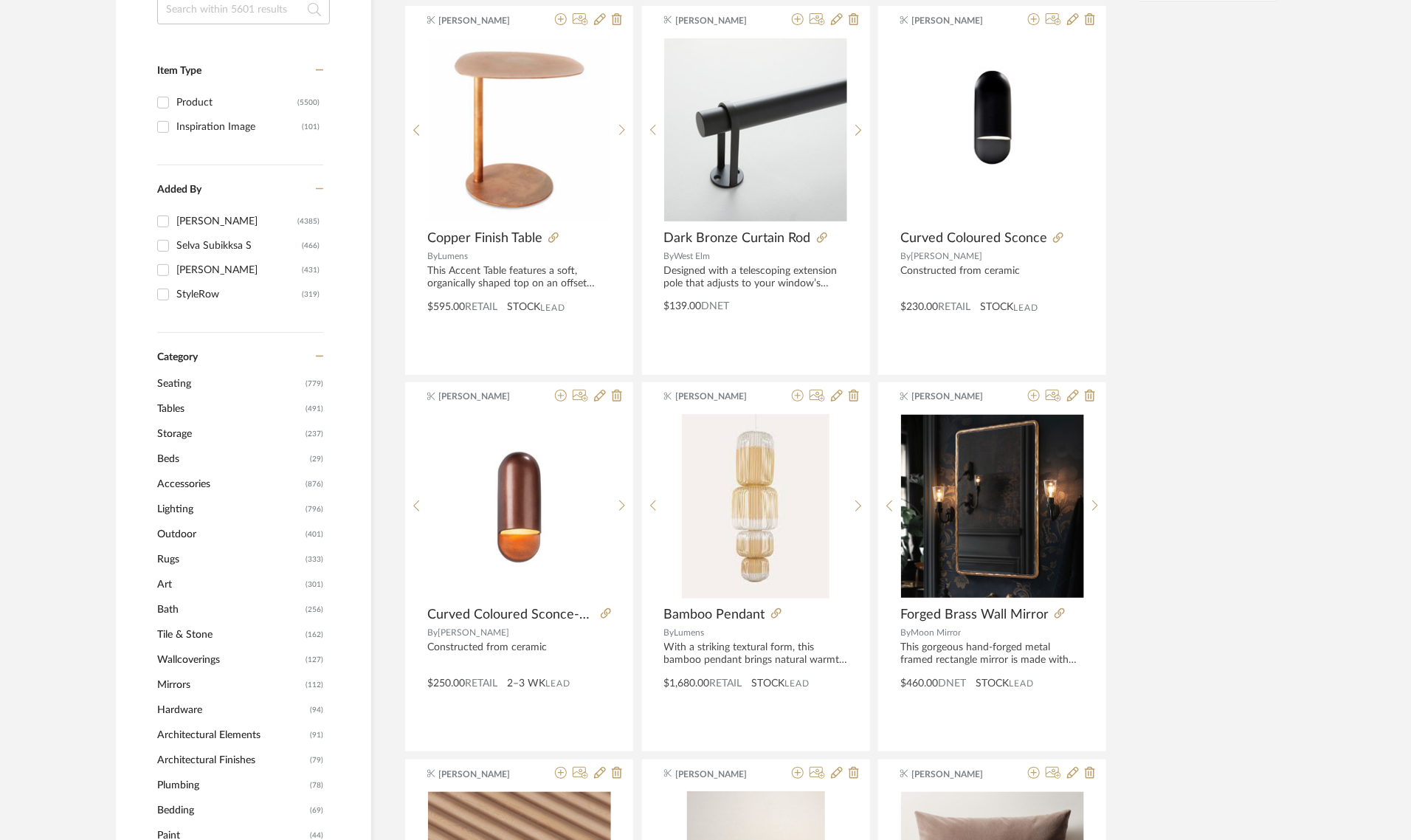
click at [184, 482] on span "Accessories" at bounding box center [229, 484] width 144 height 25
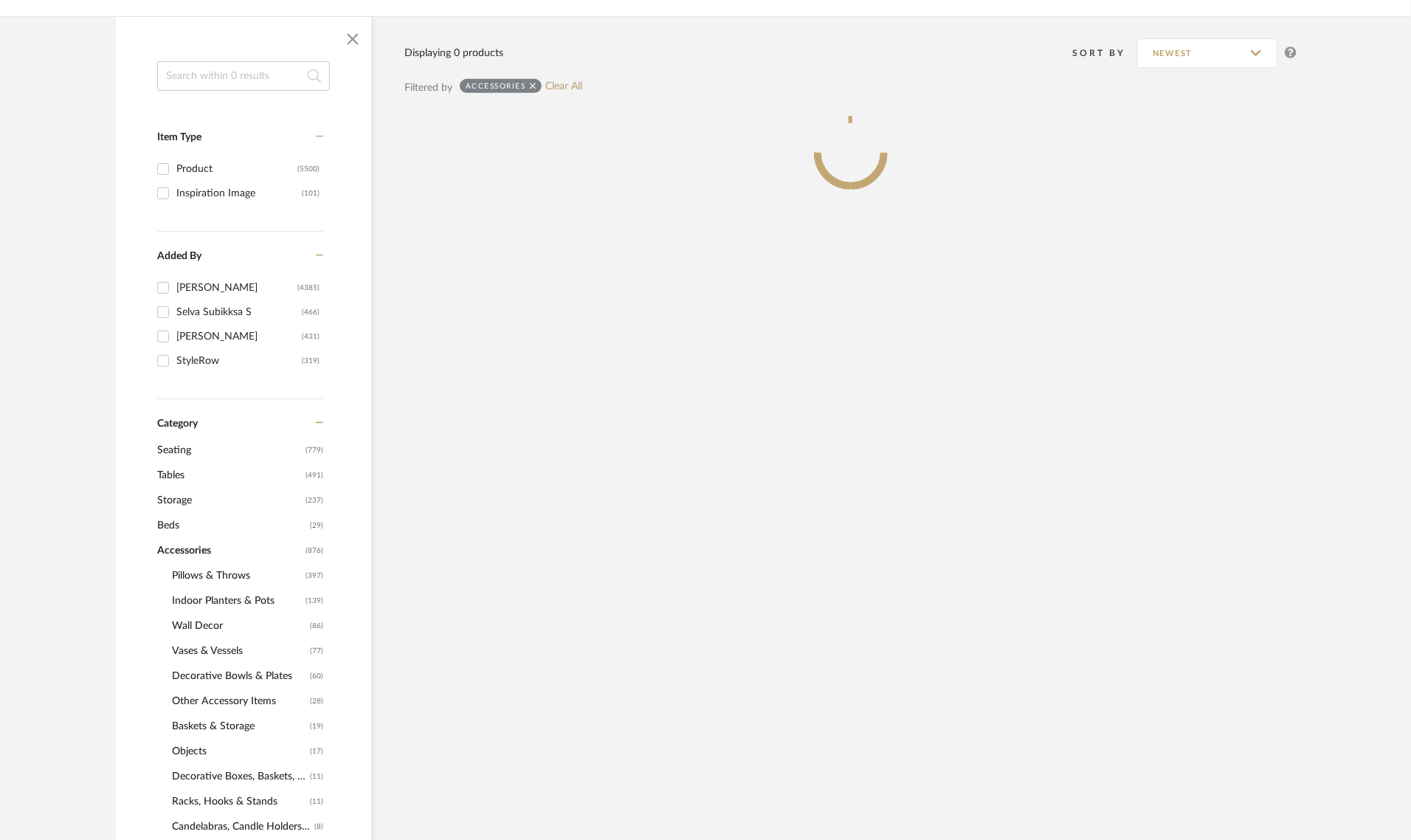
scroll to position [343, 0]
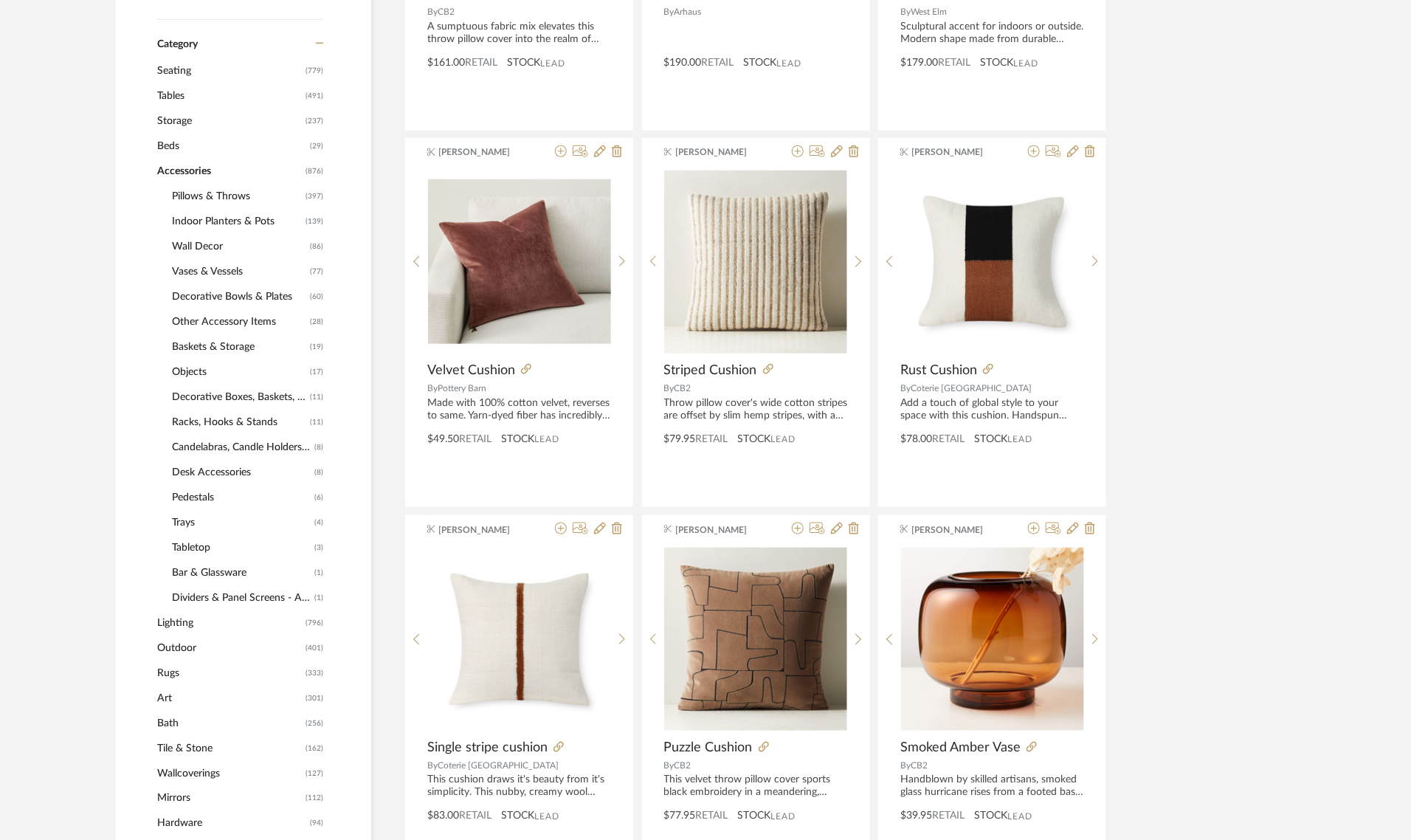
scroll to position [897, 0]
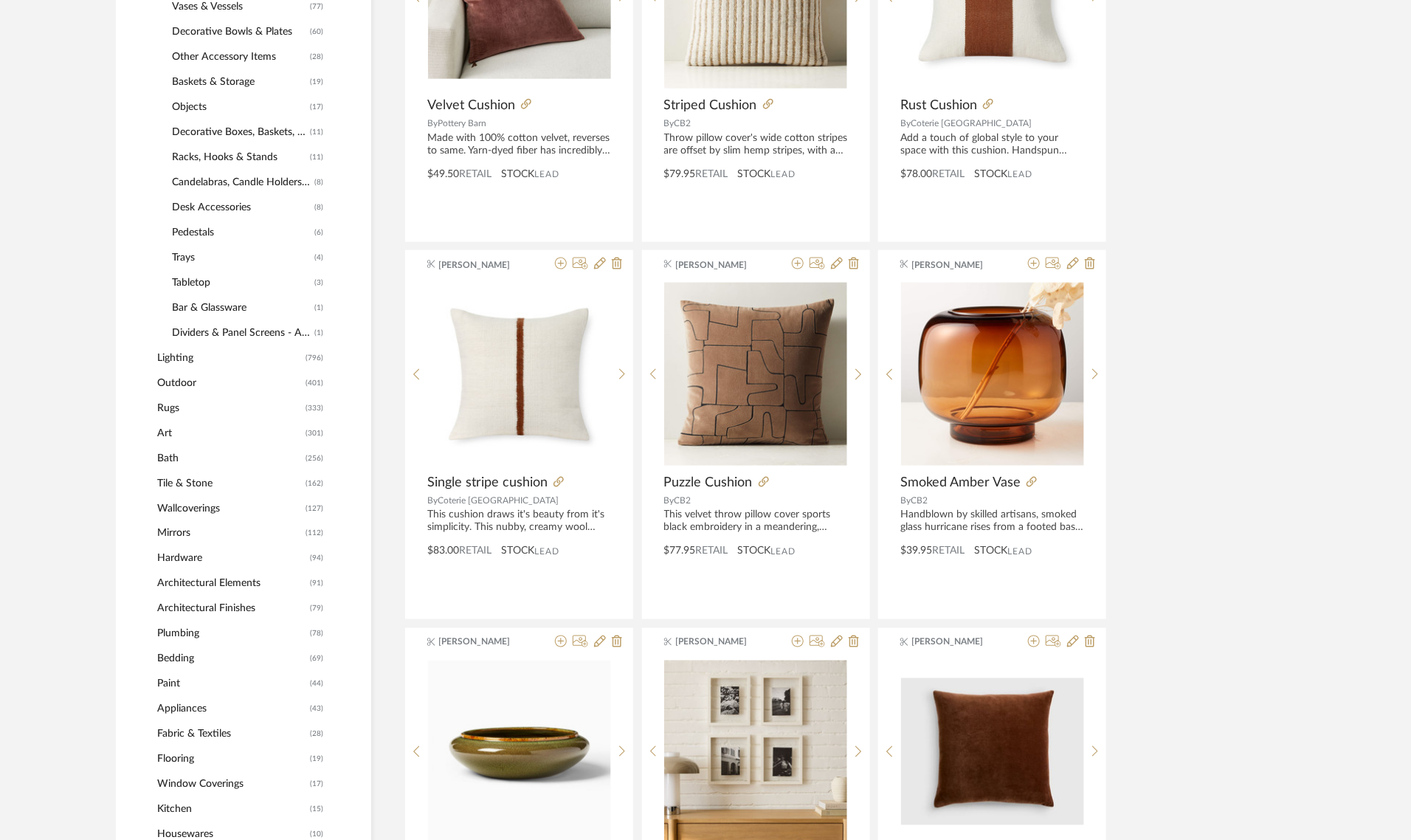
click at [175, 532] on span "Mirrors" at bounding box center [229, 534] width 144 height 25
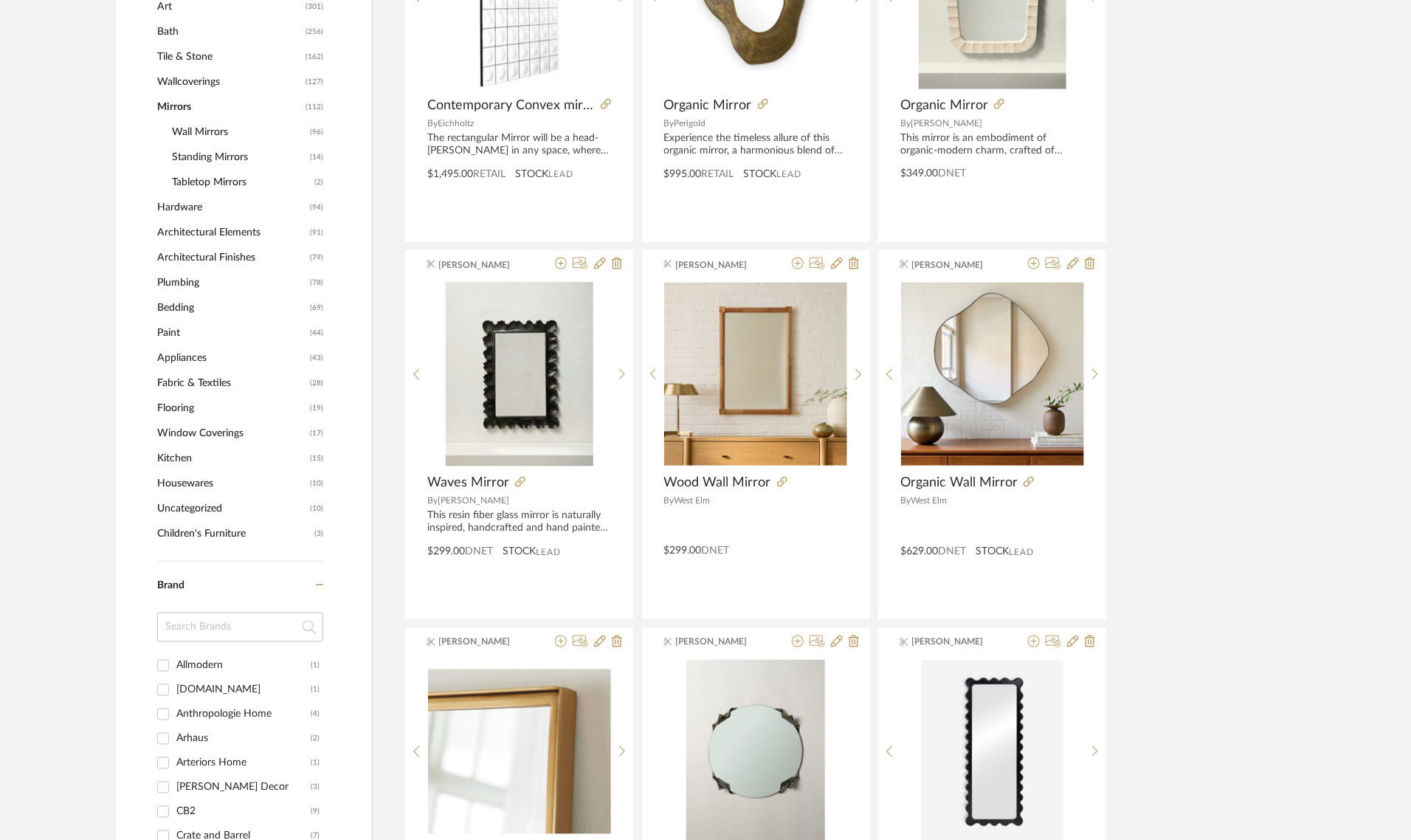
click at [197, 129] on span "Wall Mirrors" at bounding box center [239, 133] width 135 height 25
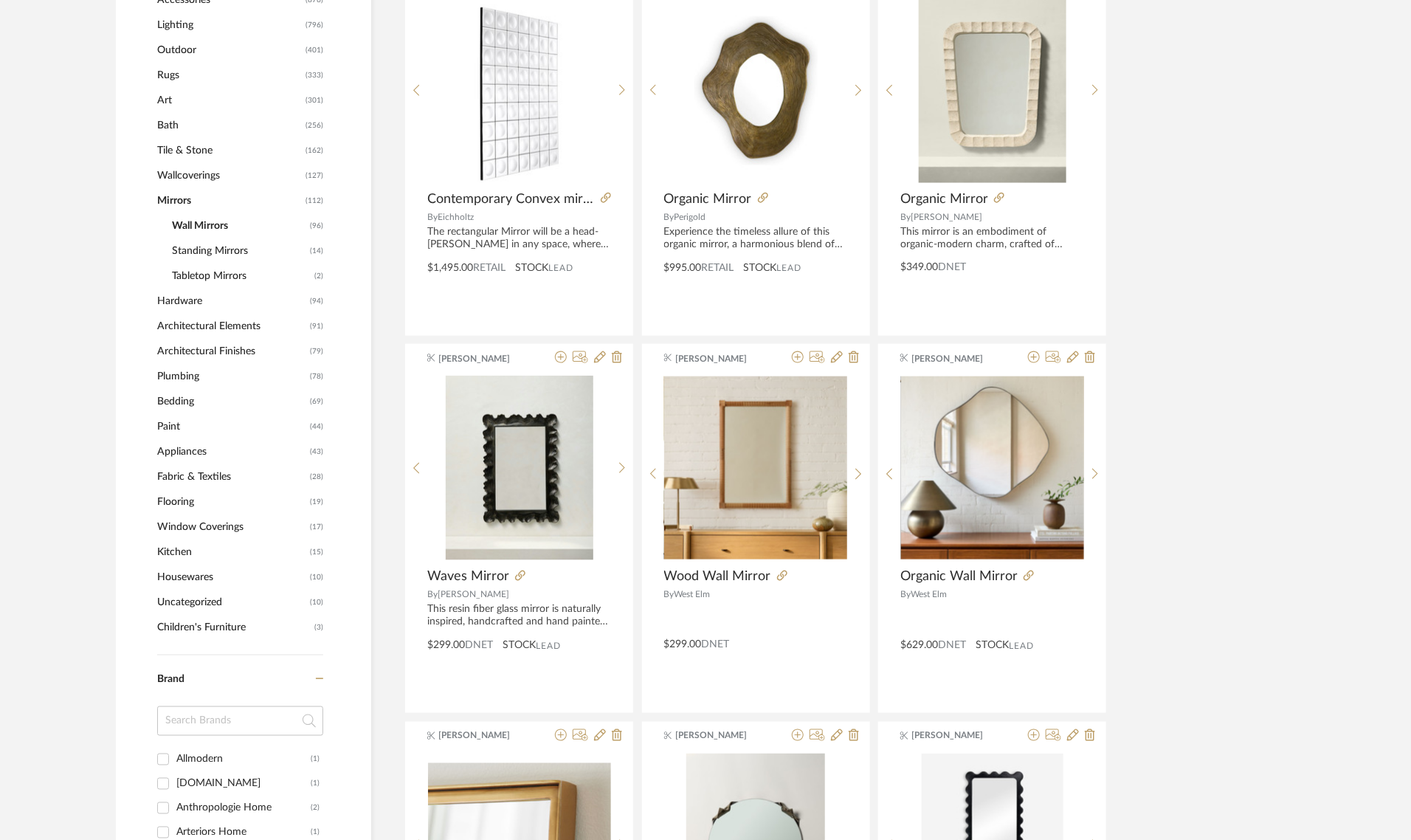
scroll to position [760, 0]
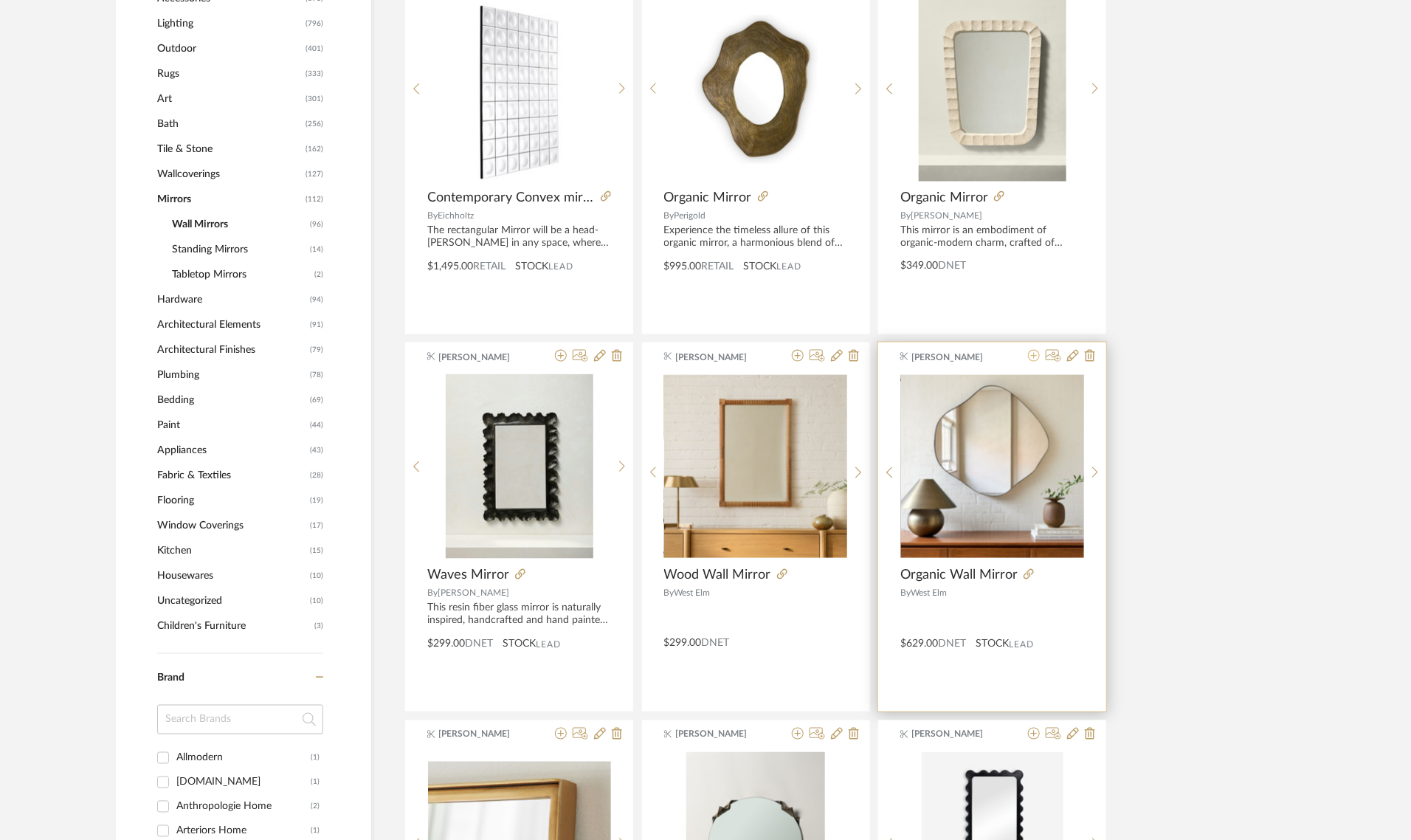
click at [1030, 353] on icon at bounding box center [1034, 356] width 12 height 12
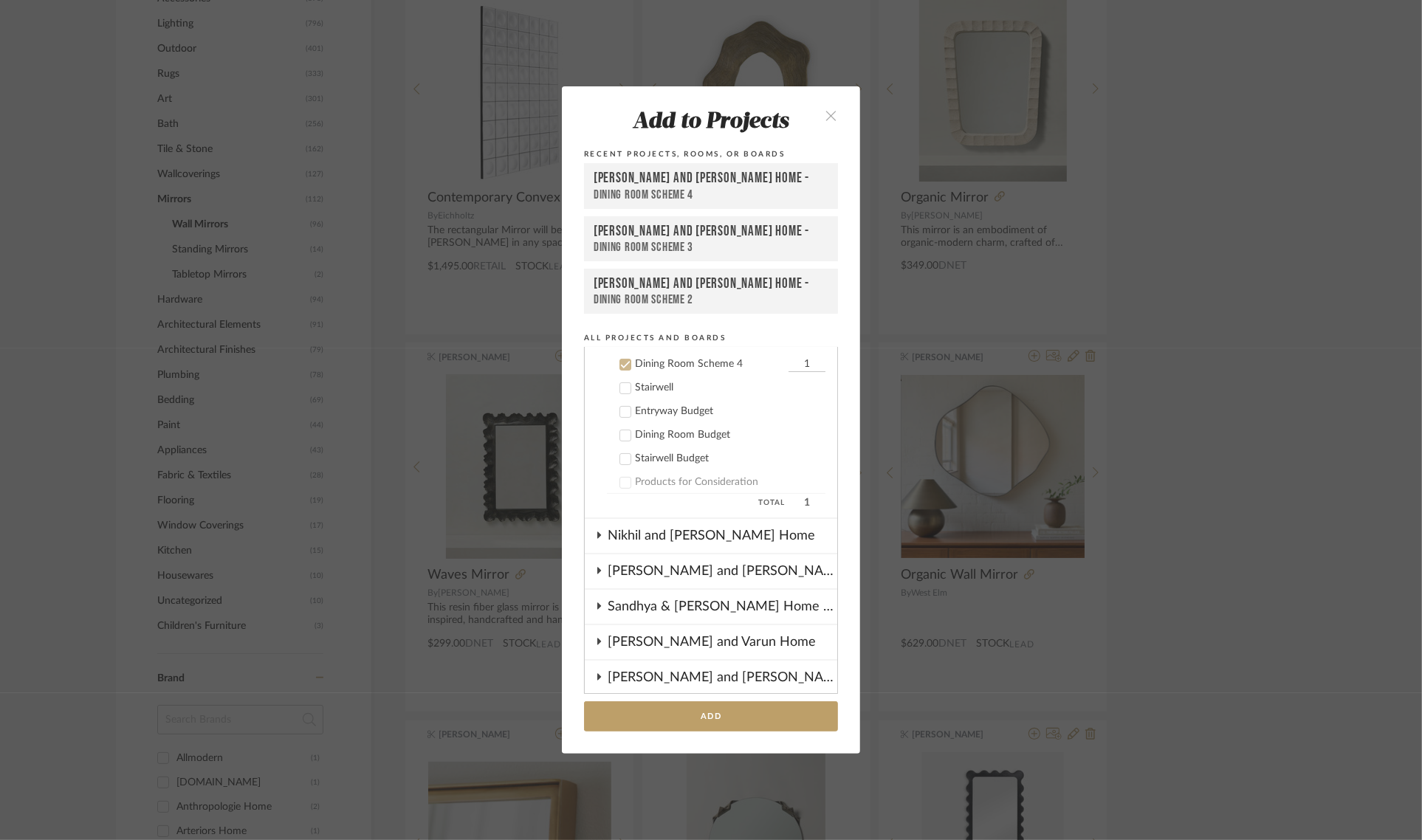
scroll to position [306, 0]
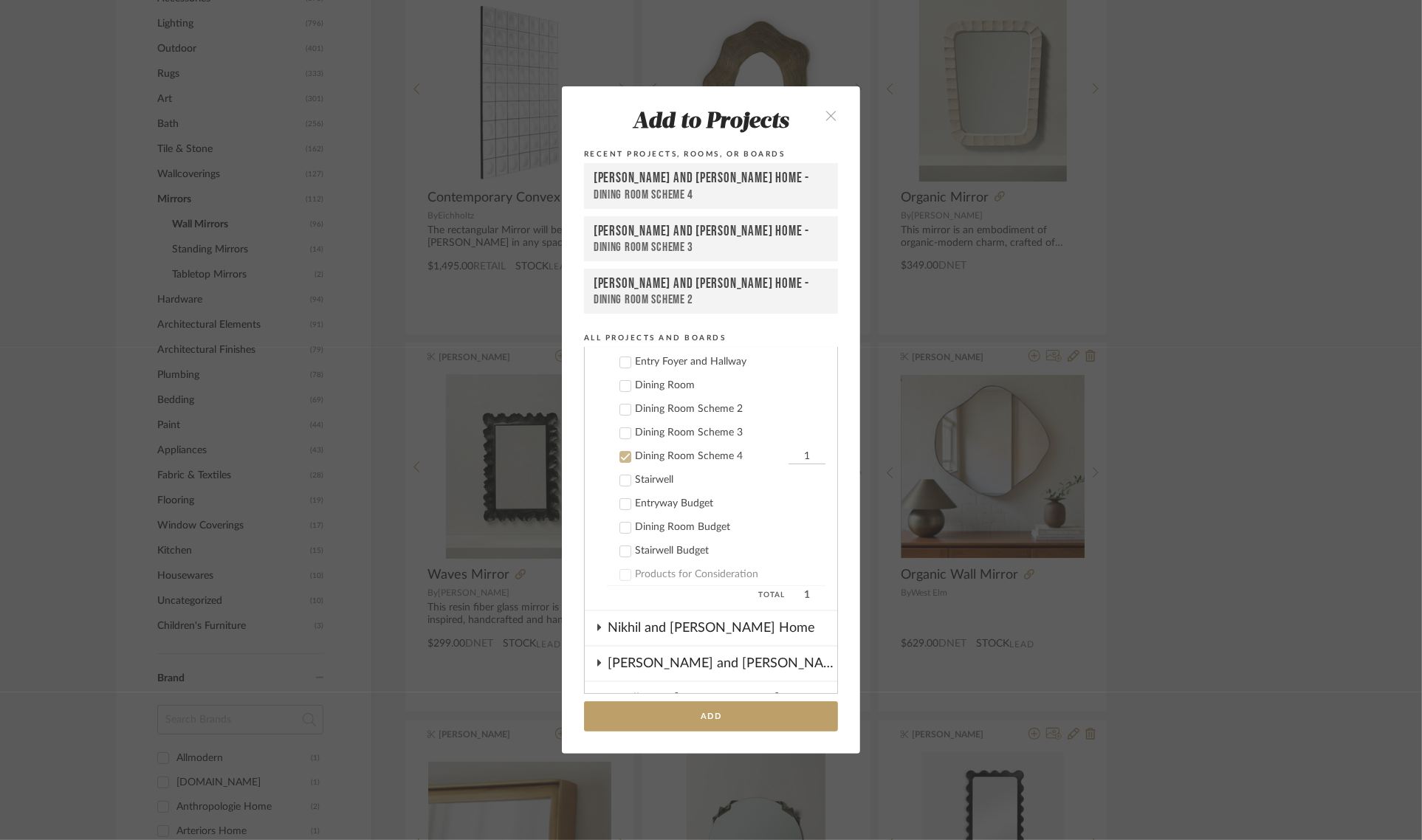
click at [614, 429] on label "Dining Room Scheme 3" at bounding box center [716, 432] width 219 height 15
click at [624, 453] on icon at bounding box center [626, 457] width 10 height 8
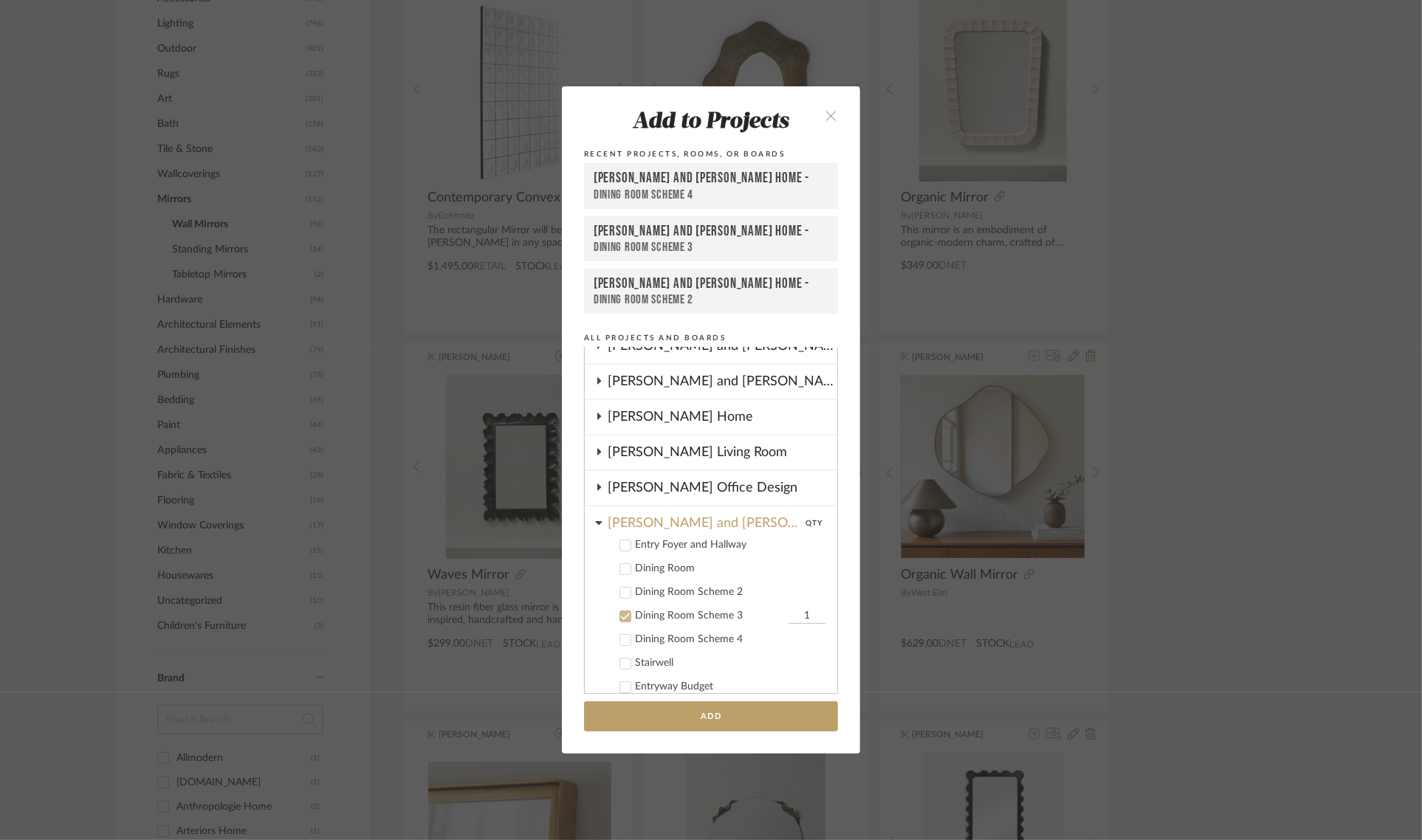
scroll to position [122, 0]
click at [709, 710] on button "Add" at bounding box center [711, 716] width 254 height 30
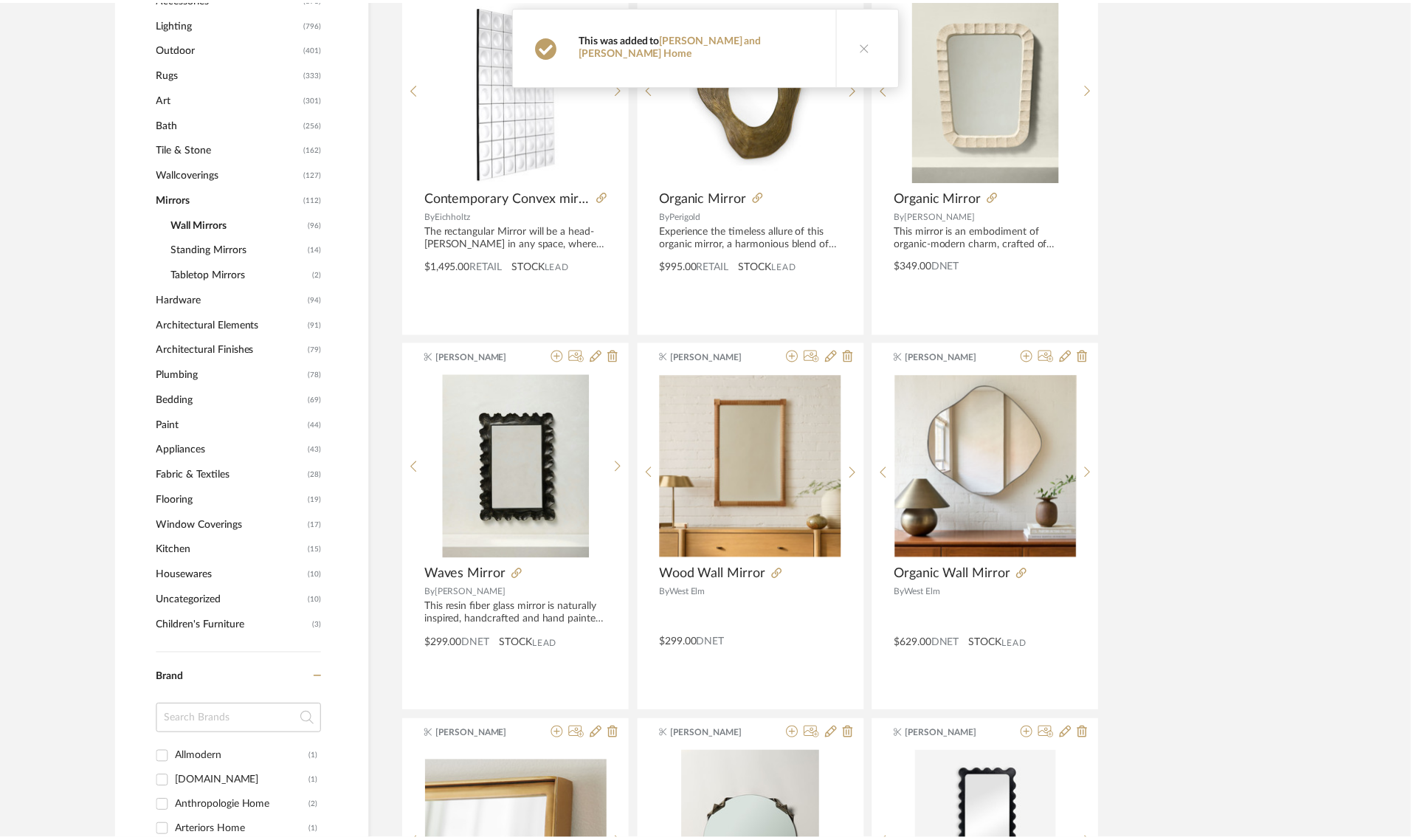
scroll to position [760, 0]
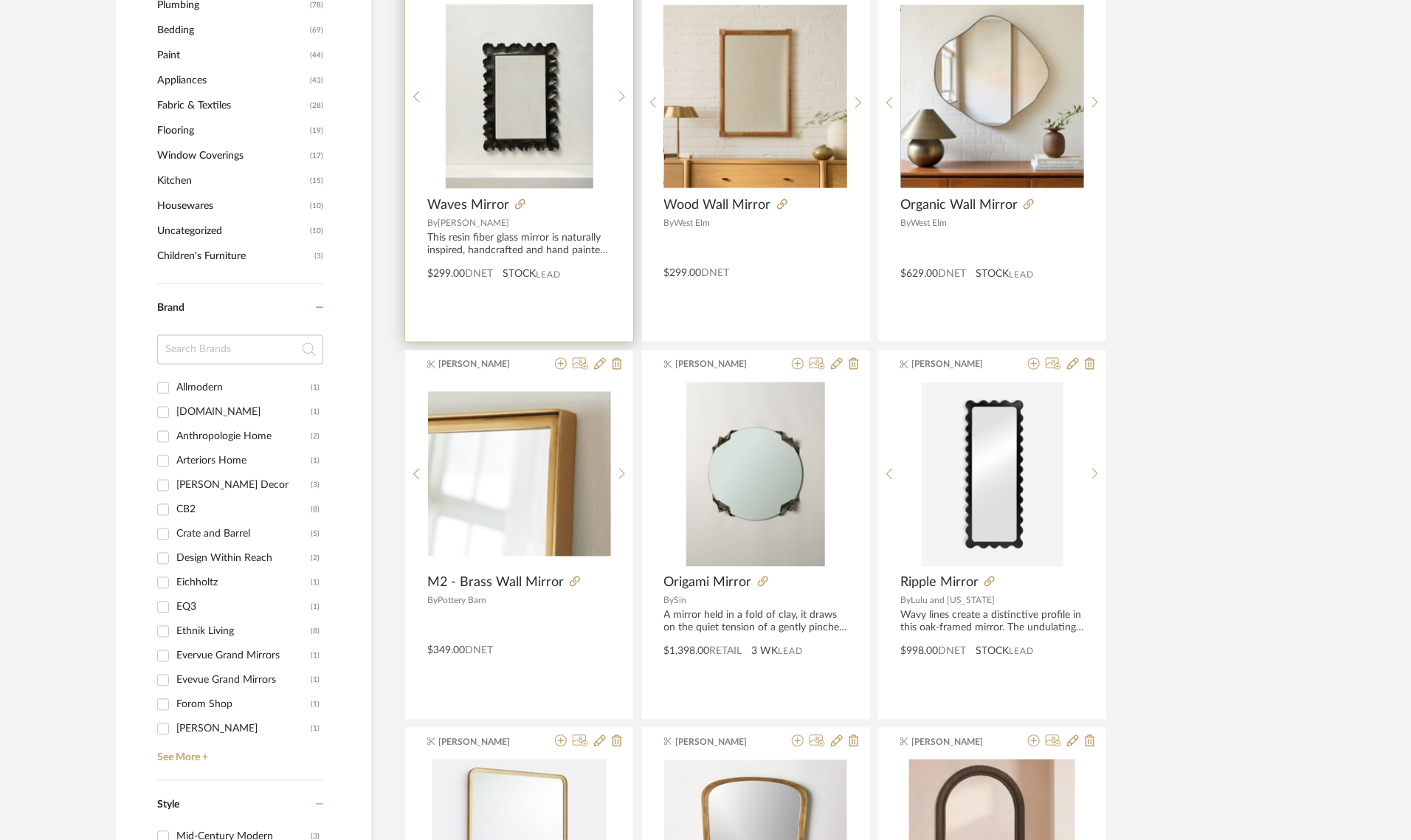
scroll to position [1129, 0]
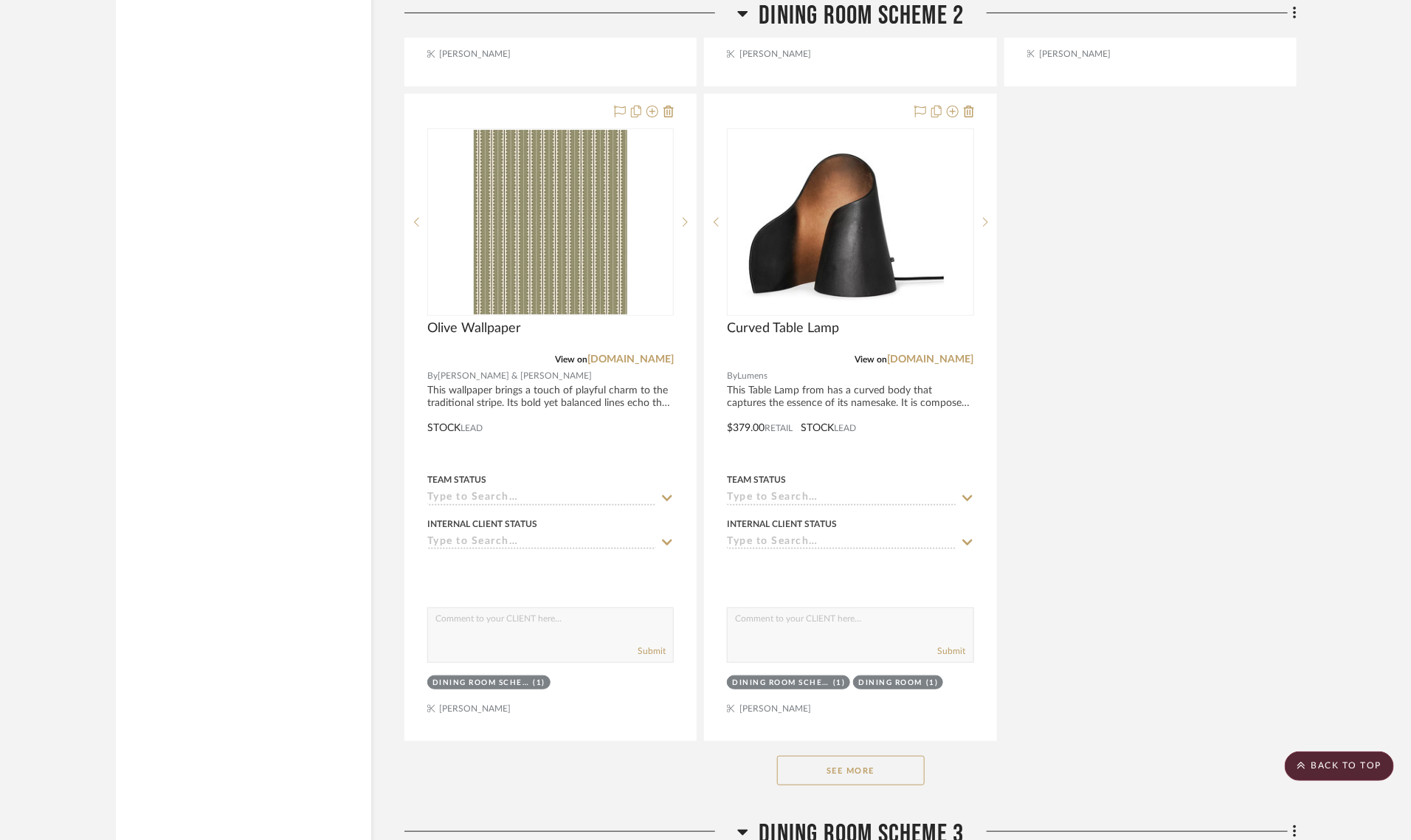
scroll to position [6273, 0]
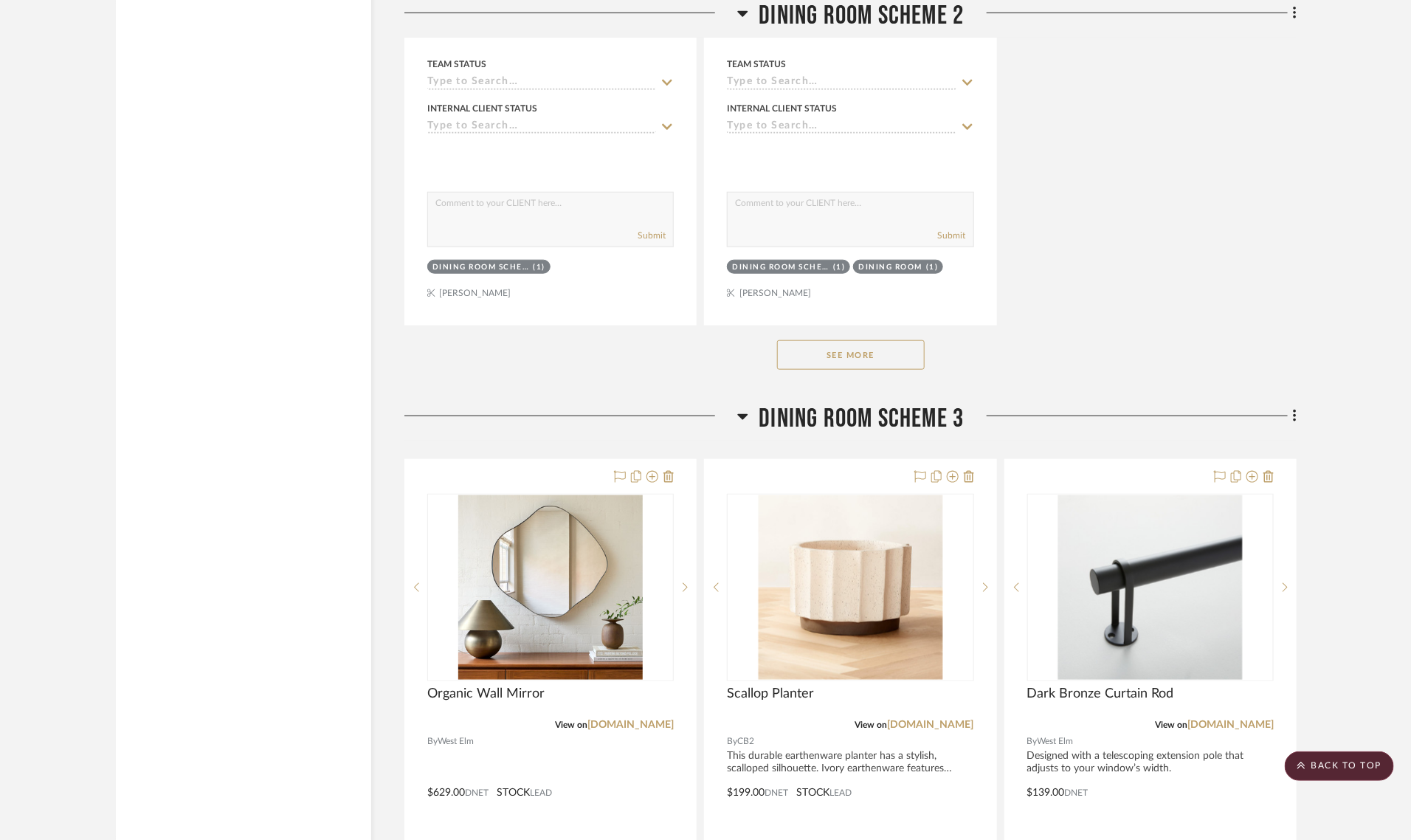
click at [836, 340] on button "See More" at bounding box center [851, 355] width 147 height 29
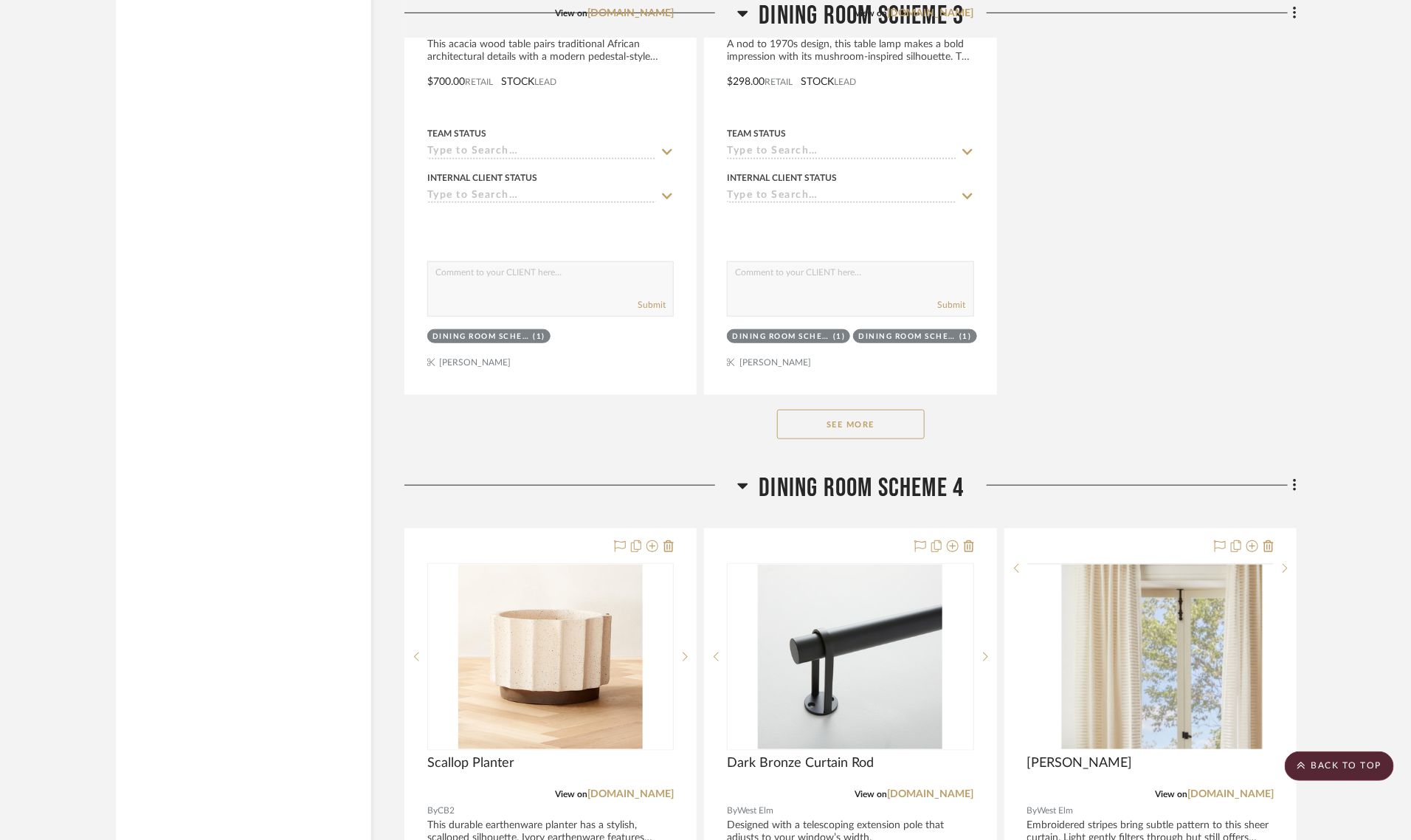
scroll to position [8488, 0]
